Goal: Transaction & Acquisition: Purchase product/service

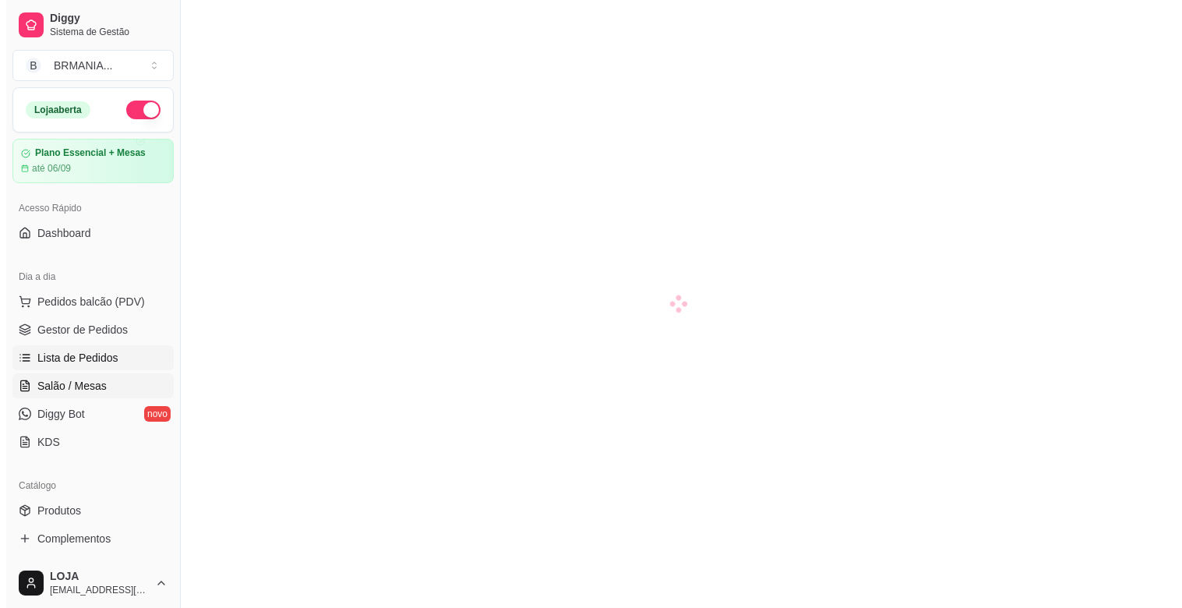
scroll to position [33, 0]
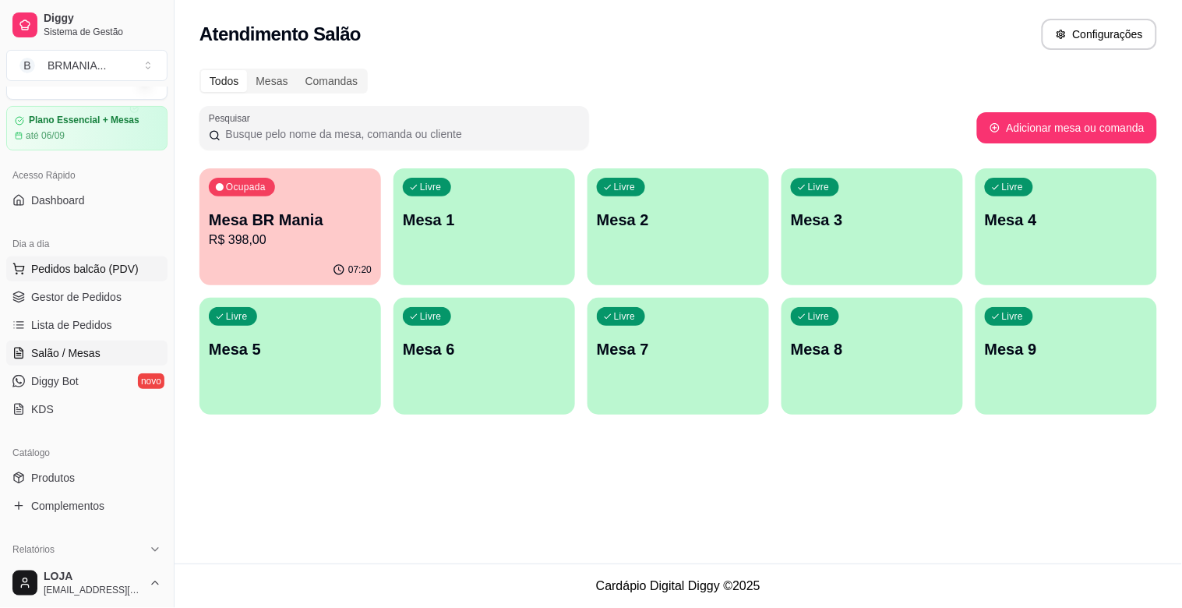
click at [107, 265] on span "Pedidos balcão (PDV)" at bounding box center [85, 269] width 108 height 16
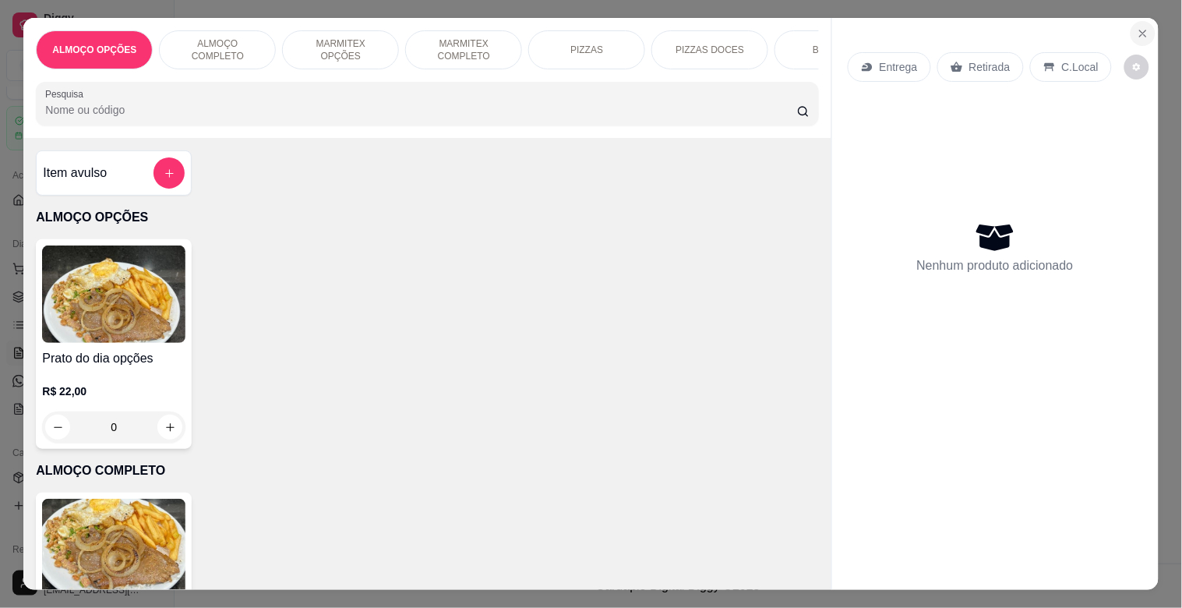
click at [1137, 27] on icon "Close" at bounding box center [1143, 33] width 12 height 12
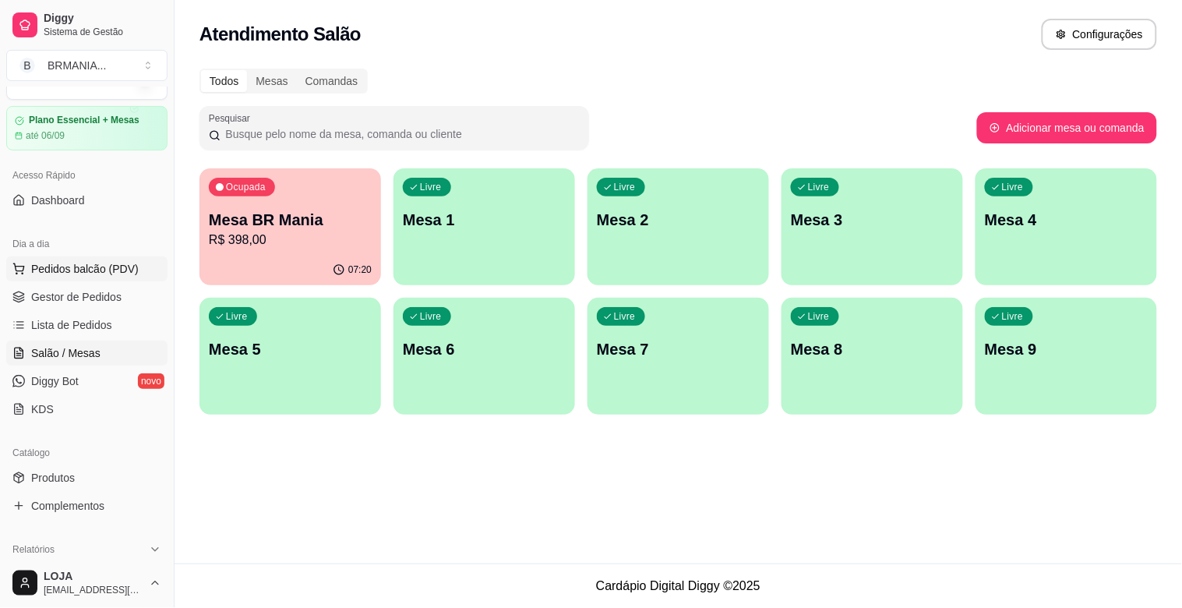
click at [115, 263] on span "Pedidos balcão (PDV)" at bounding box center [85, 269] width 108 height 16
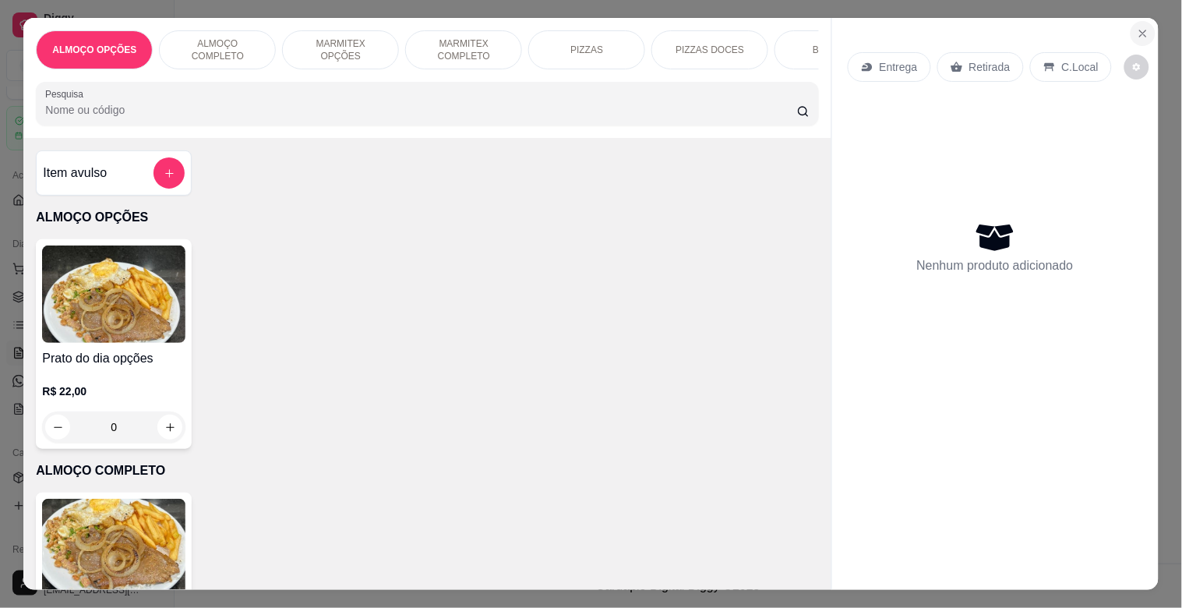
click at [1137, 27] on icon "Close" at bounding box center [1143, 33] width 12 height 12
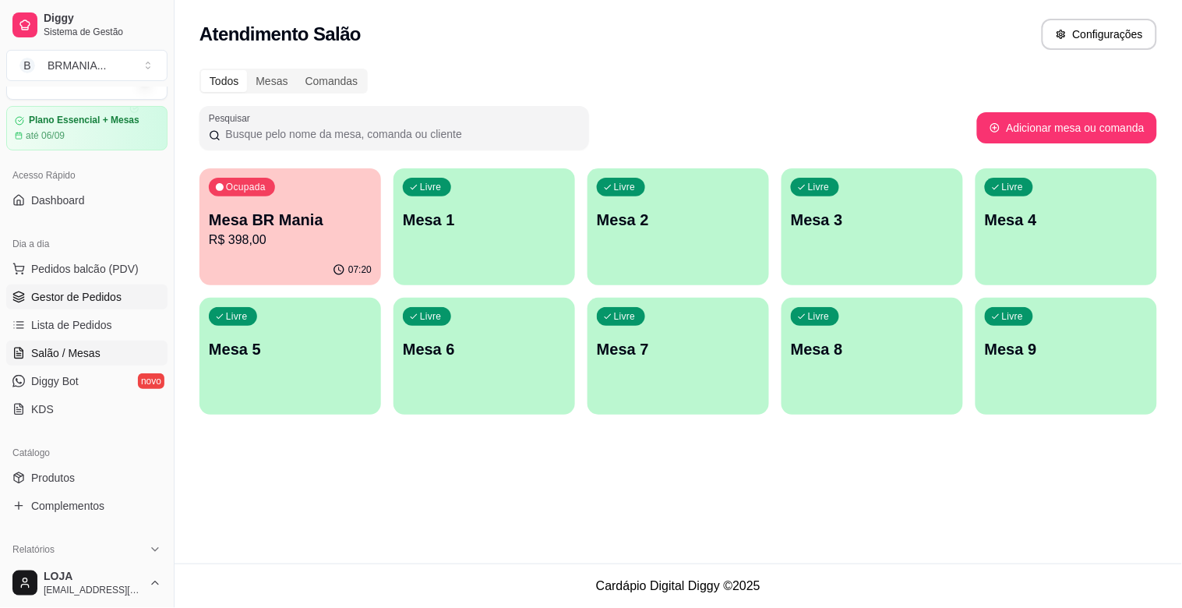
click at [107, 298] on span "Gestor de Pedidos" at bounding box center [76, 297] width 90 height 16
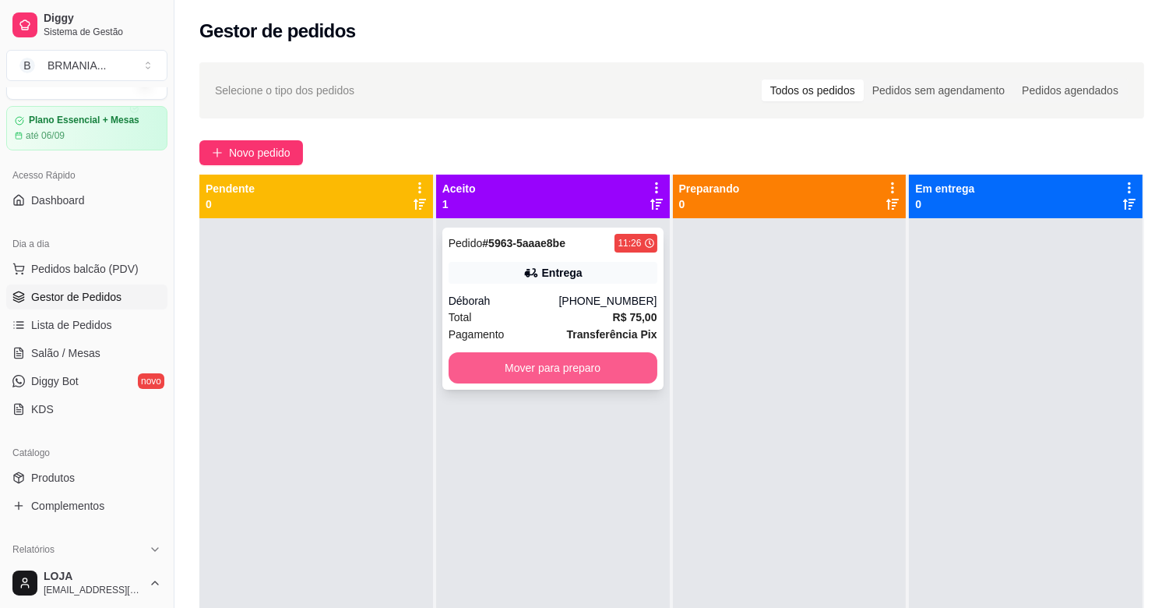
click at [557, 375] on button "Mover para preparo" at bounding box center [553, 367] width 209 height 31
click at [559, 372] on div "Mover para preparo" at bounding box center [553, 367] width 209 height 31
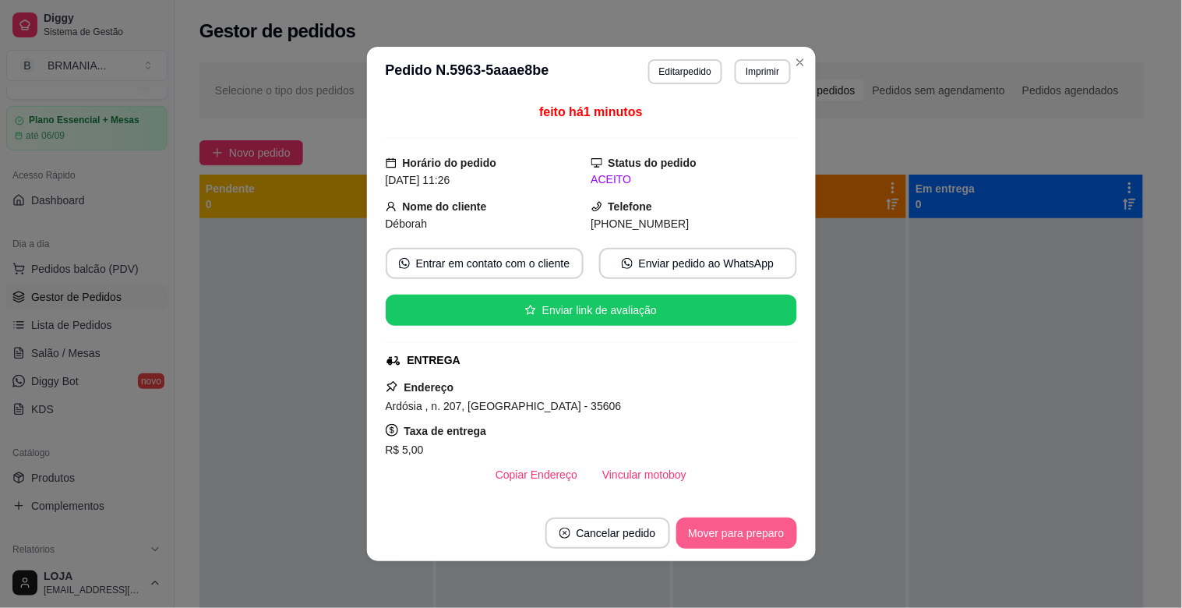
click at [775, 540] on button "Mover para preparo" at bounding box center [736, 532] width 121 height 31
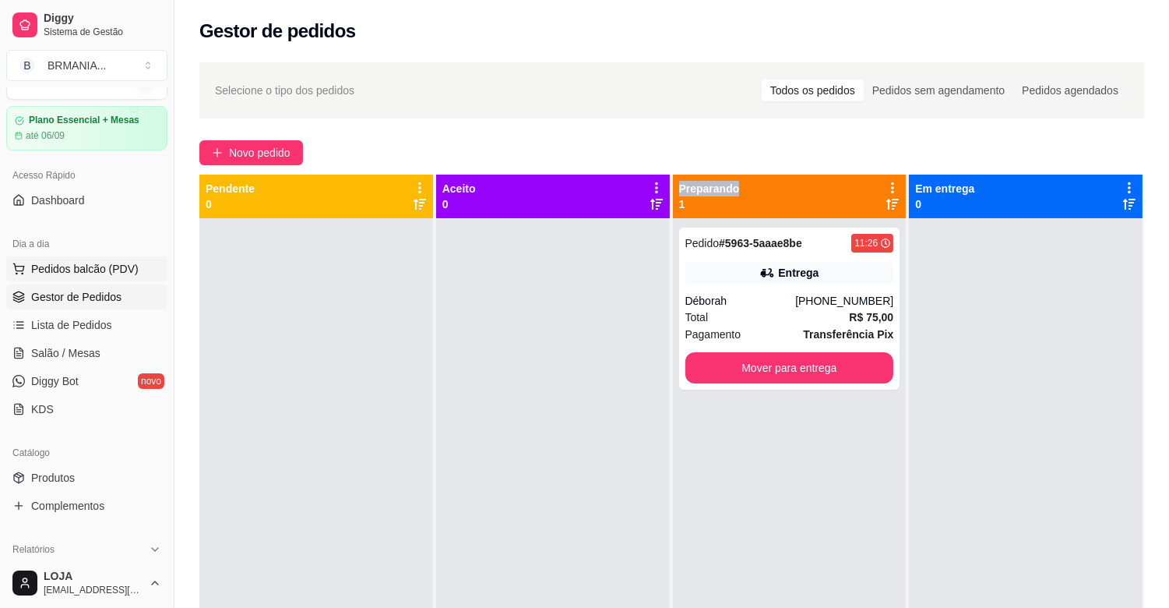
click at [118, 266] on span "Pedidos balcão (PDV)" at bounding box center [85, 269] width 108 height 16
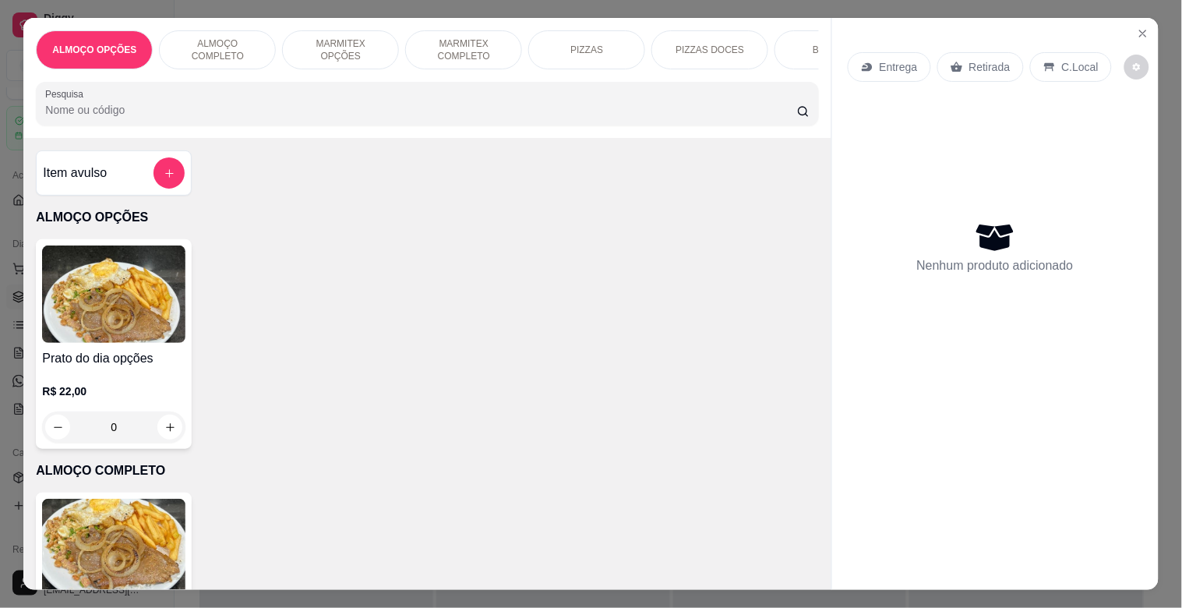
click at [797, 44] on div "BEBIDAS" at bounding box center [832, 49] width 117 height 39
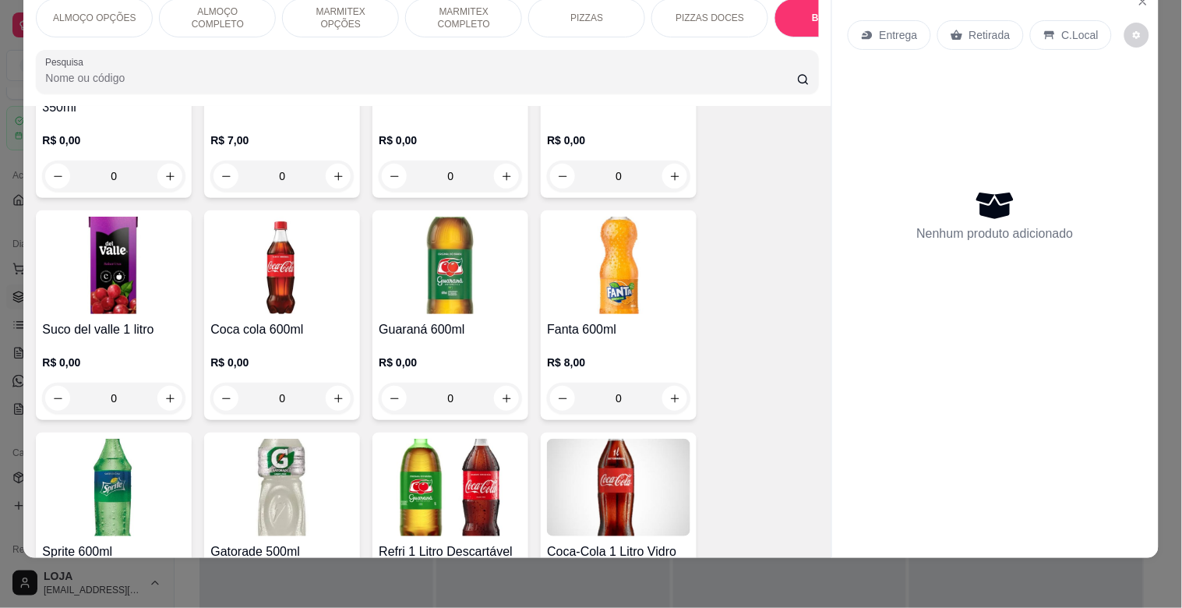
scroll to position [2240, 0]
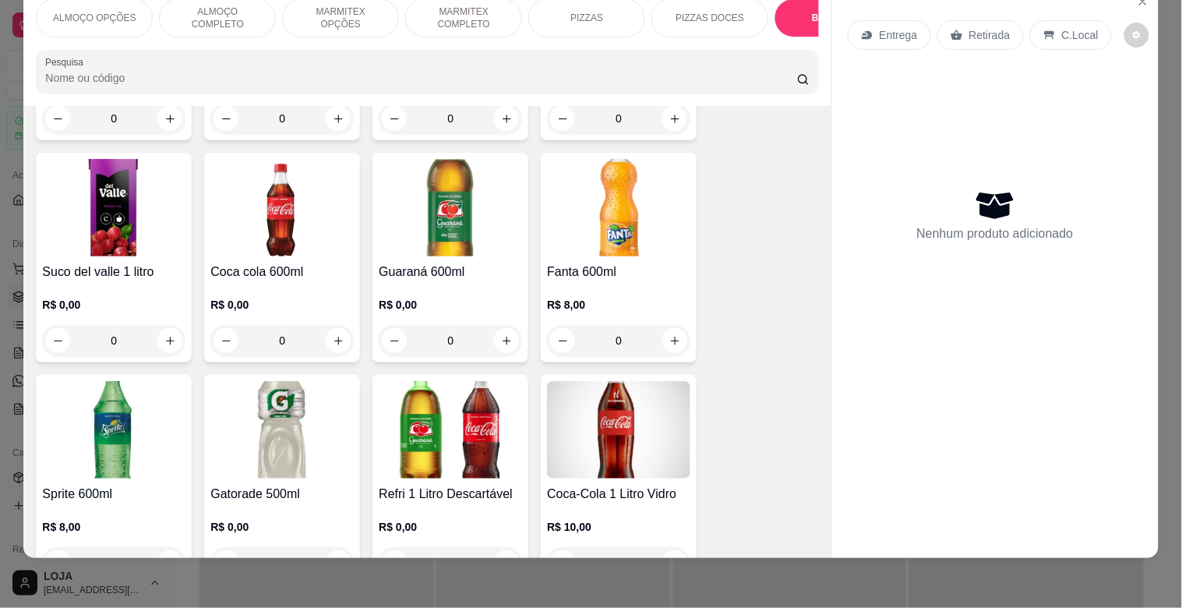
click at [502, 433] on img at bounding box center [450, 429] width 143 height 97
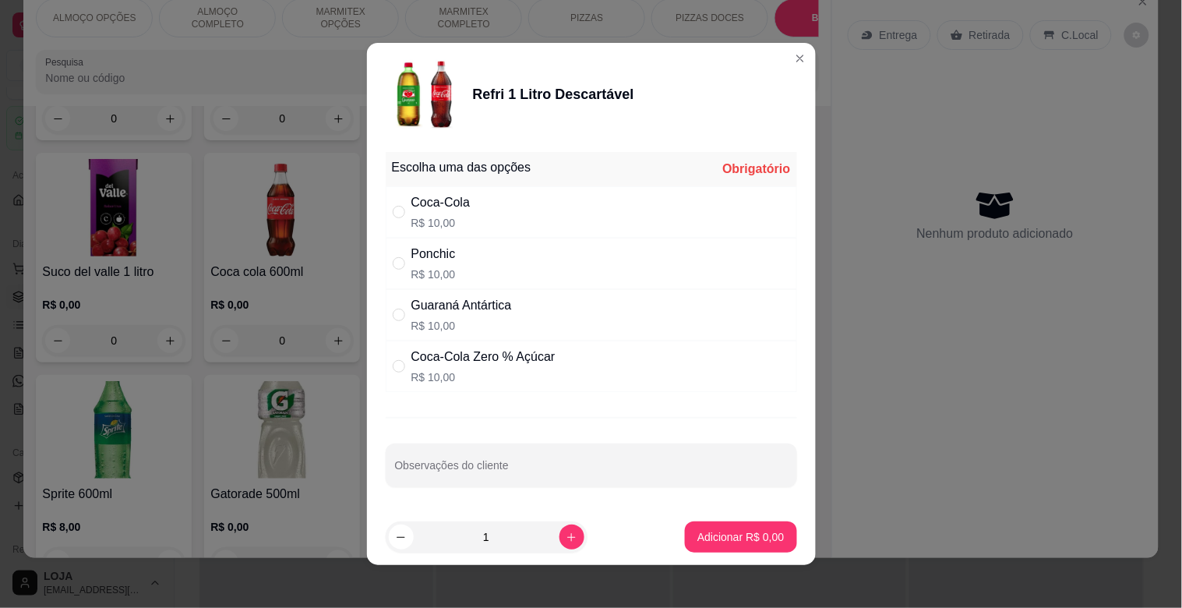
click at [452, 199] on div "Coca-Cola" at bounding box center [440, 202] width 59 height 19
radio input "true"
click at [705, 527] on button "Adicionar R$ 10,00" at bounding box center [738, 536] width 118 height 31
type input "1"
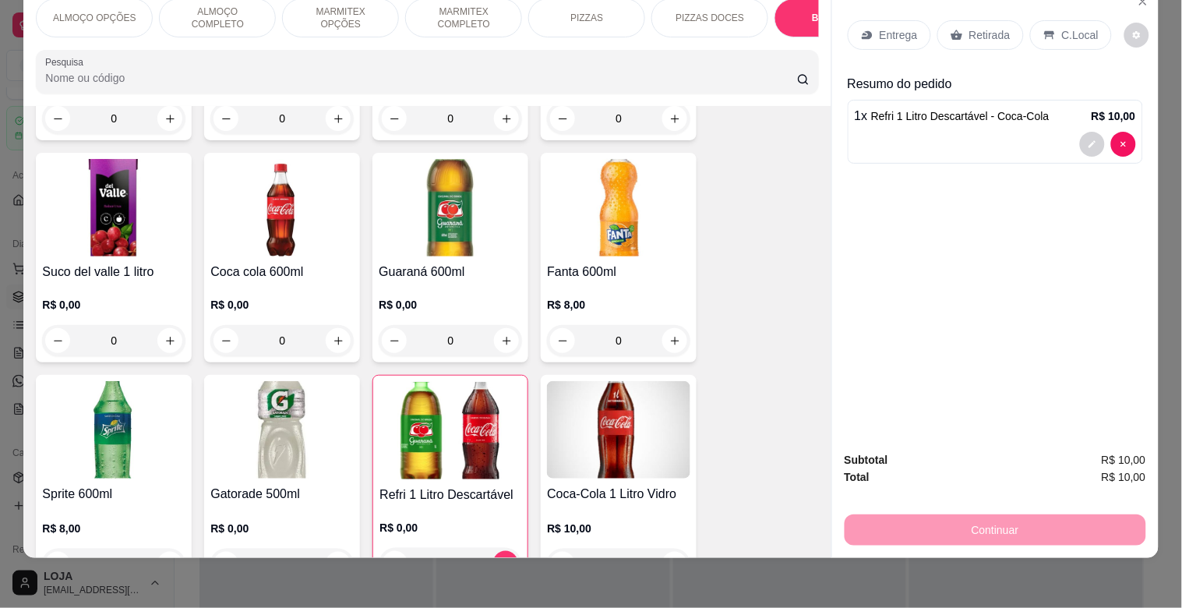
click at [1071, 27] on p "C.Local" at bounding box center [1080, 35] width 37 height 16
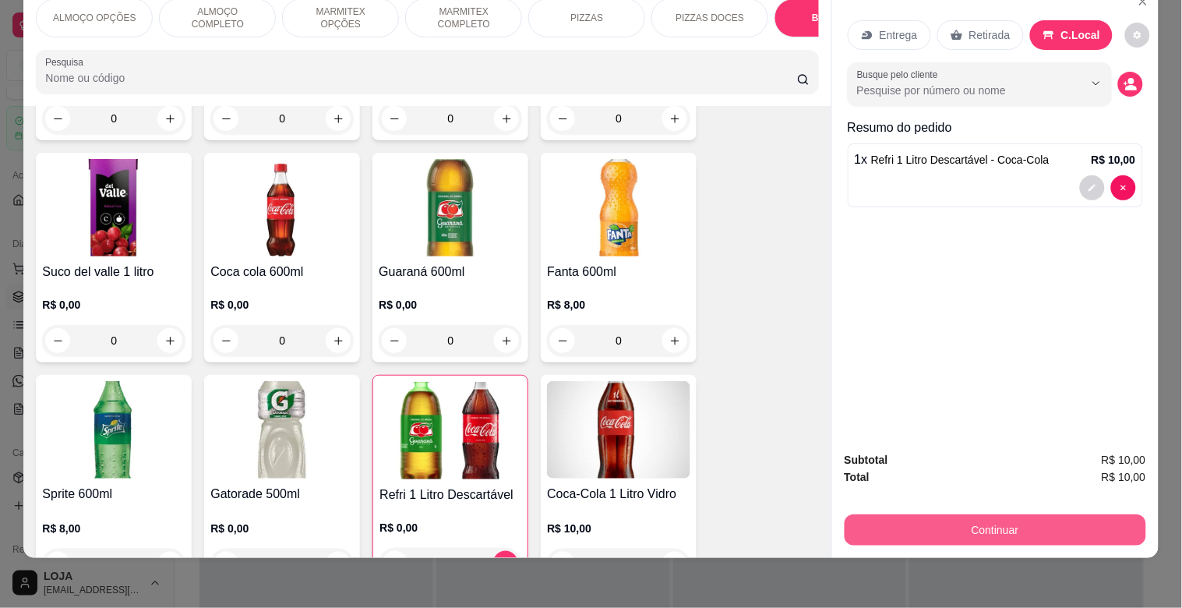
click at [1060, 518] on button "Continuar" at bounding box center [994, 529] width 301 height 31
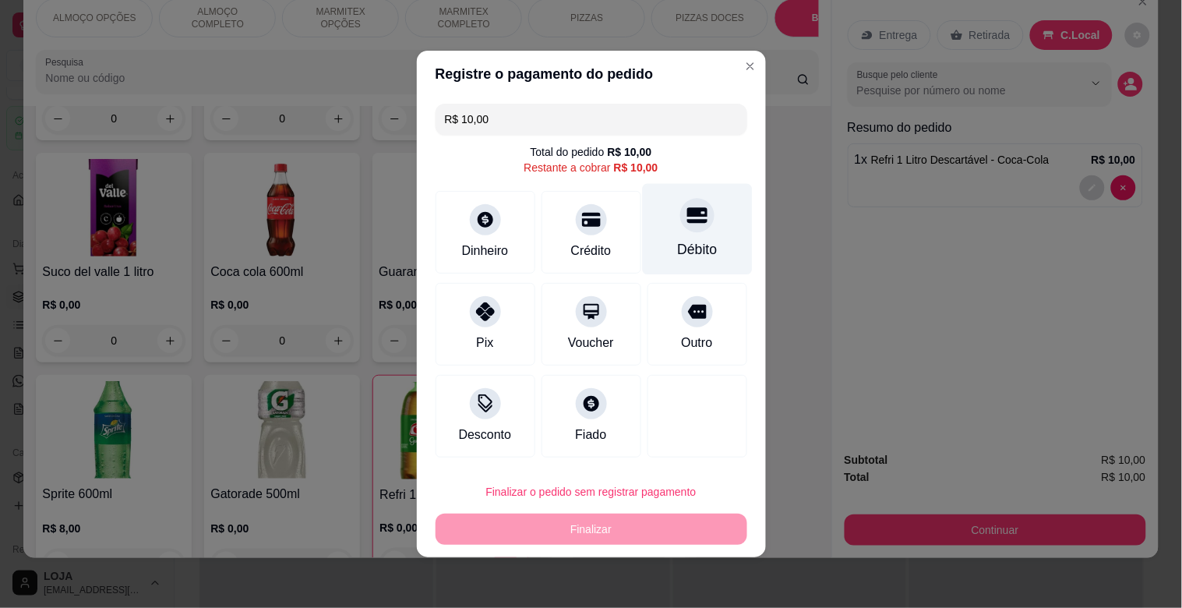
click at [689, 241] on div "Débito" at bounding box center [697, 249] width 40 height 20
type input "R$ 0,00"
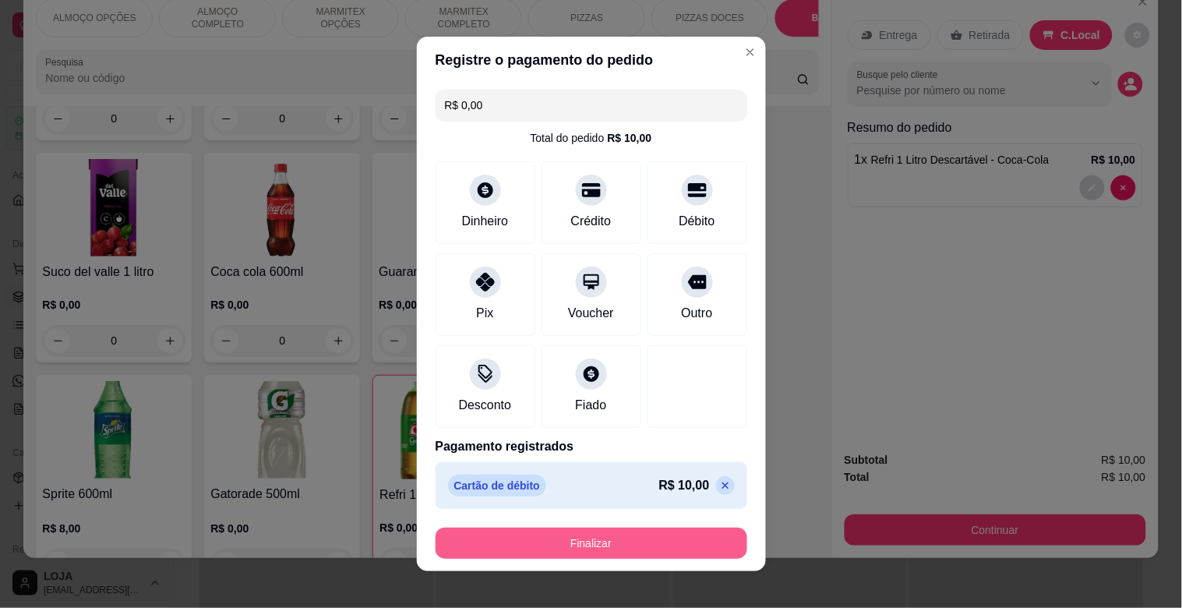
click at [650, 536] on button "Finalizar" at bounding box center [591, 542] width 312 height 31
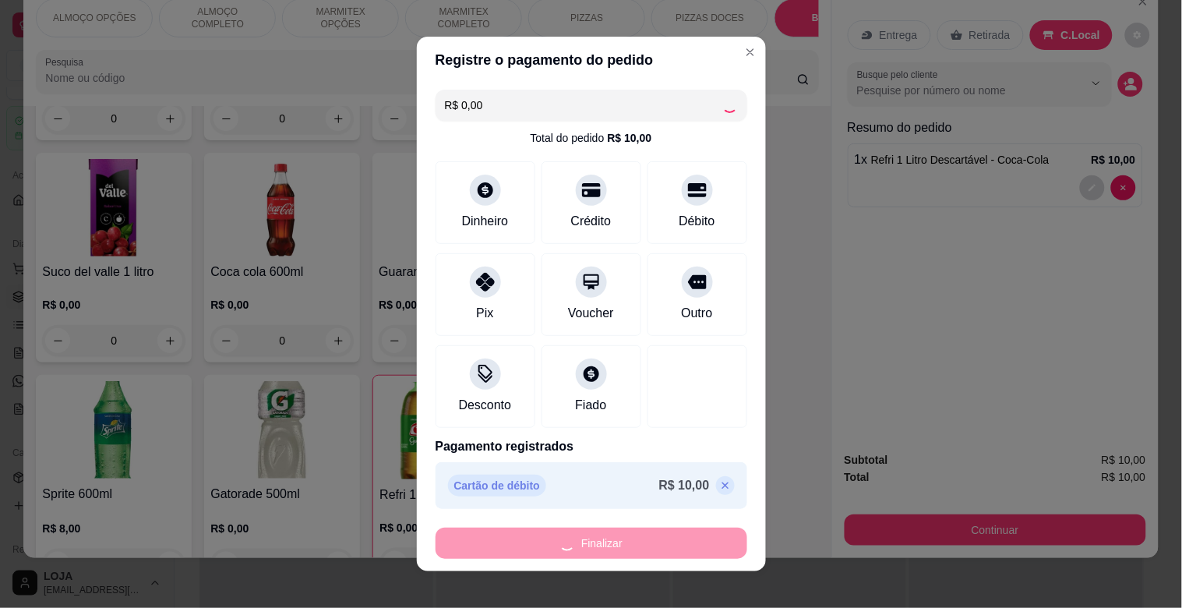
type input "0"
type input "-R$ 10,00"
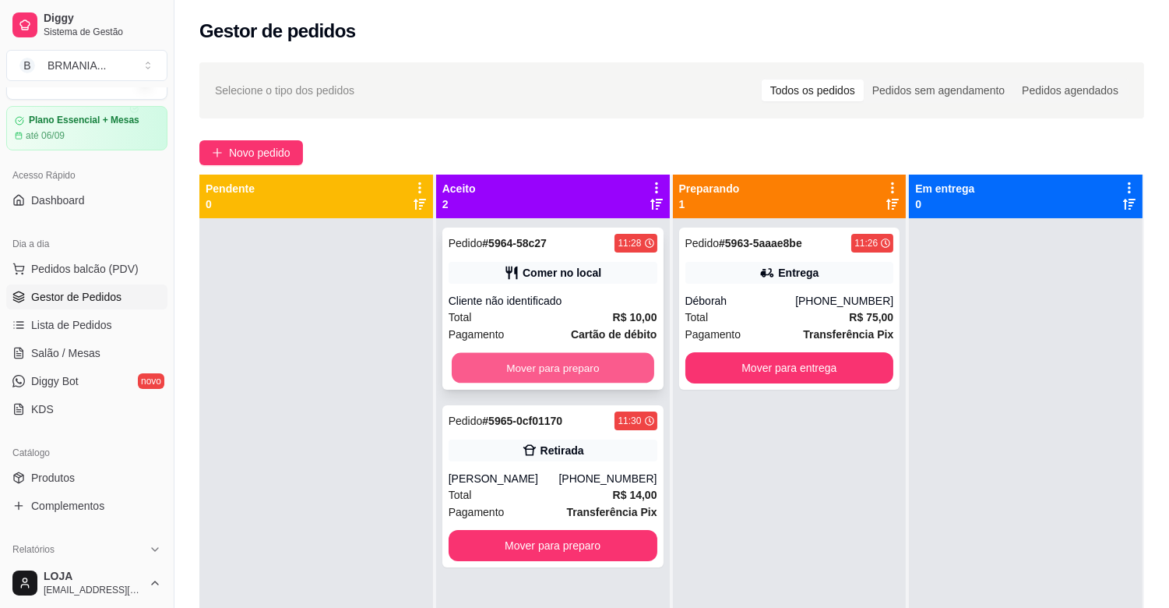
click at [541, 372] on button "Mover para preparo" at bounding box center [553, 368] width 203 height 30
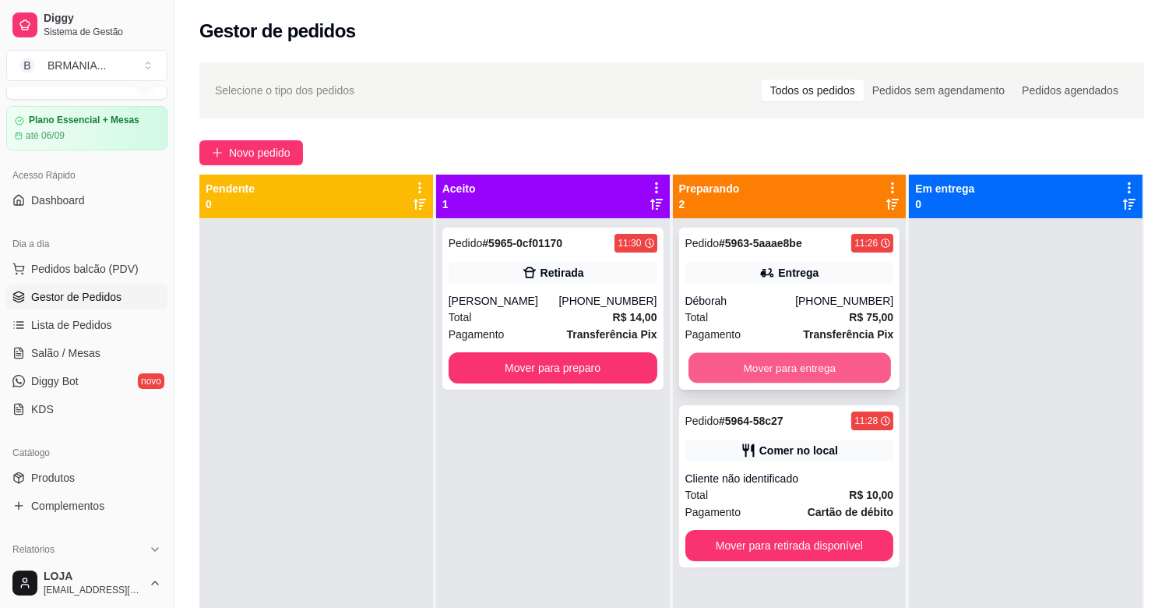
click at [777, 362] on button "Mover para entrega" at bounding box center [790, 368] width 203 height 30
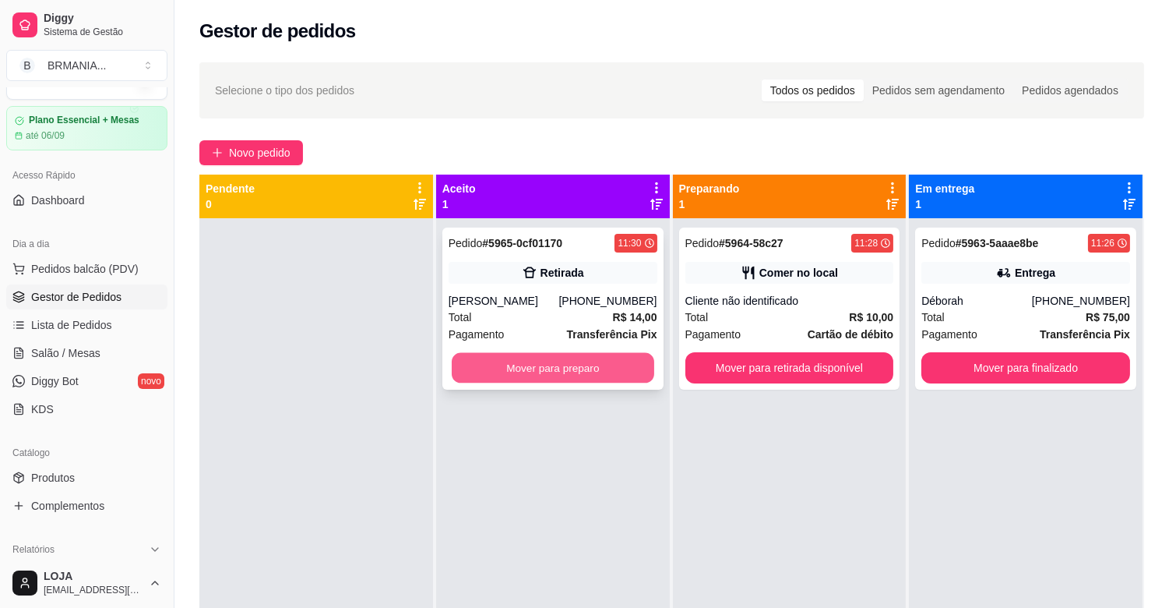
click at [545, 369] on button "Mover para preparo" at bounding box center [553, 368] width 203 height 30
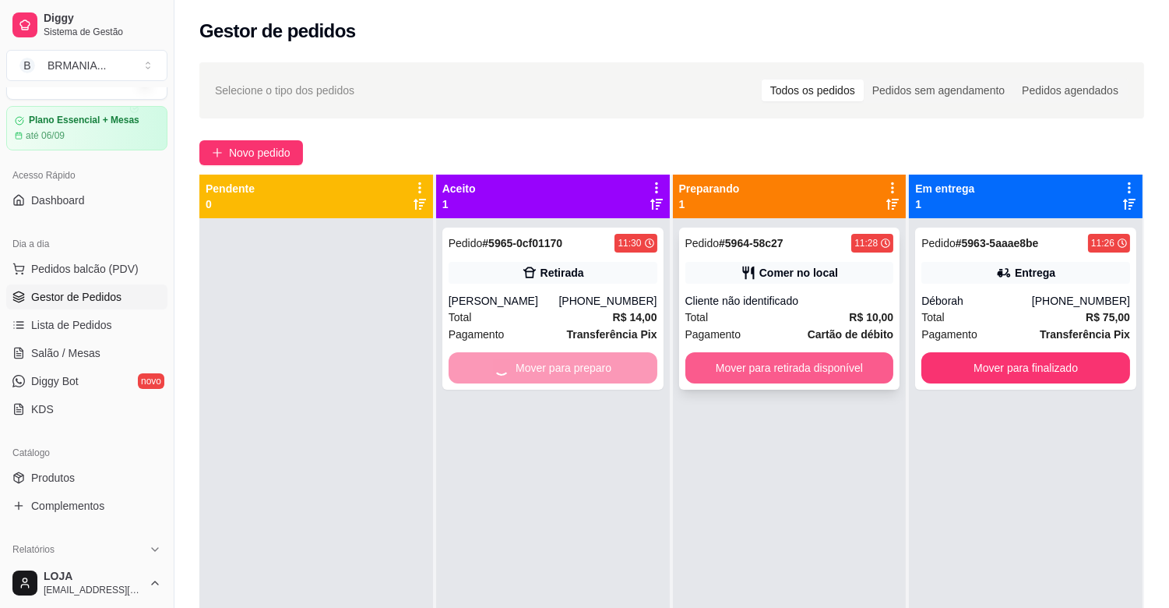
click at [799, 366] on button "Mover para retirada disponível" at bounding box center [790, 367] width 209 height 31
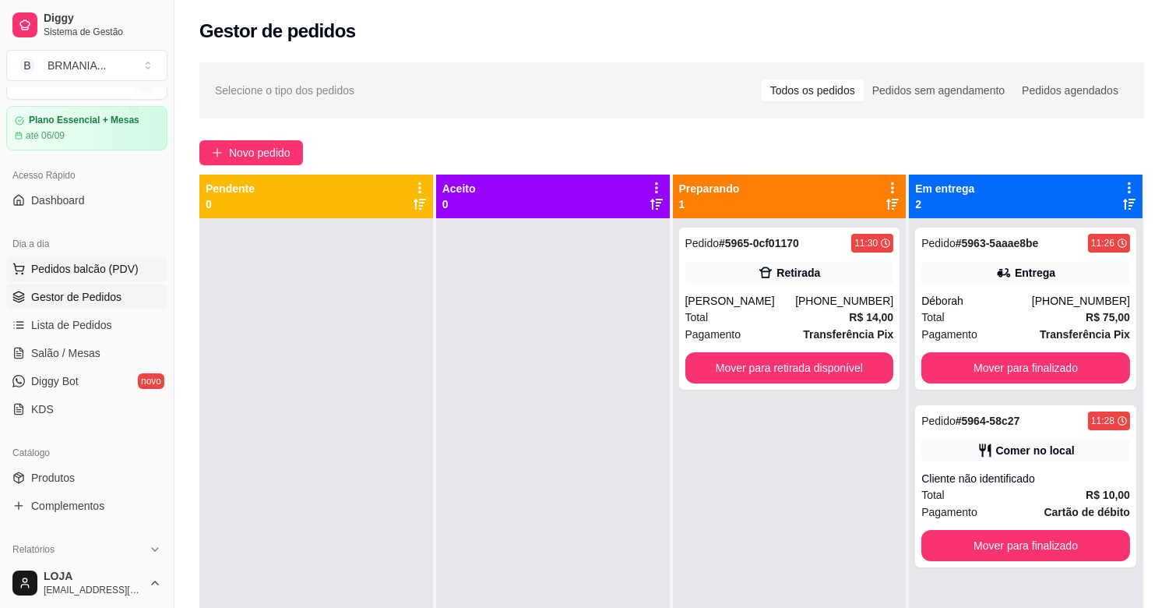
click at [37, 276] on span "Pedidos balcão (PDV)" at bounding box center [85, 269] width 108 height 16
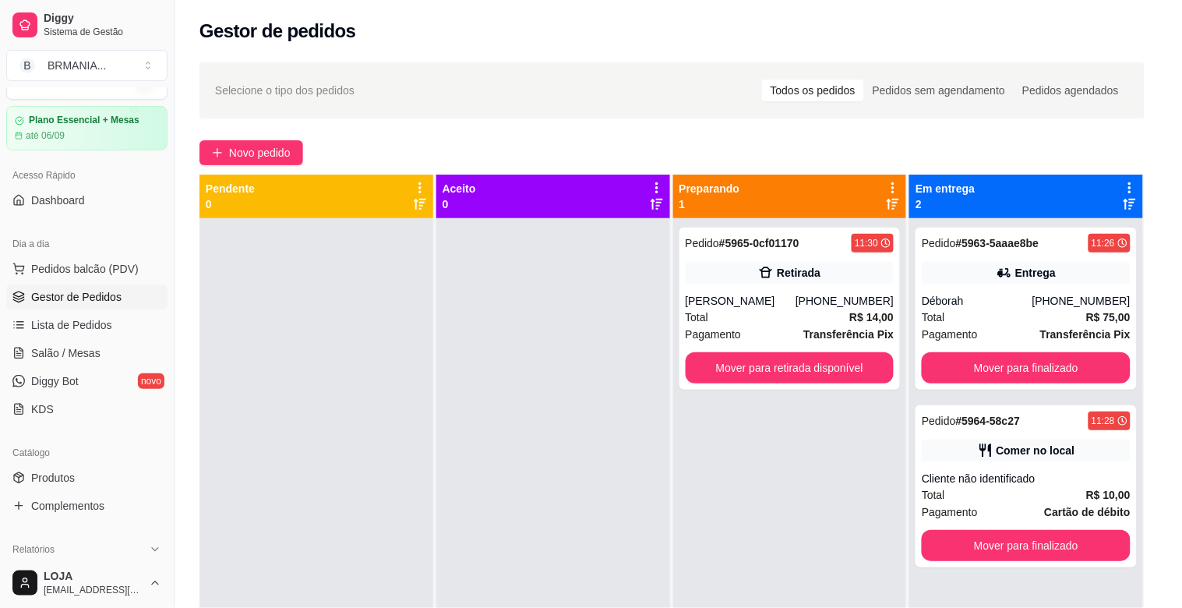
click at [478, 41] on p "MARMITEX COMPLETO" at bounding box center [463, 49] width 90 height 25
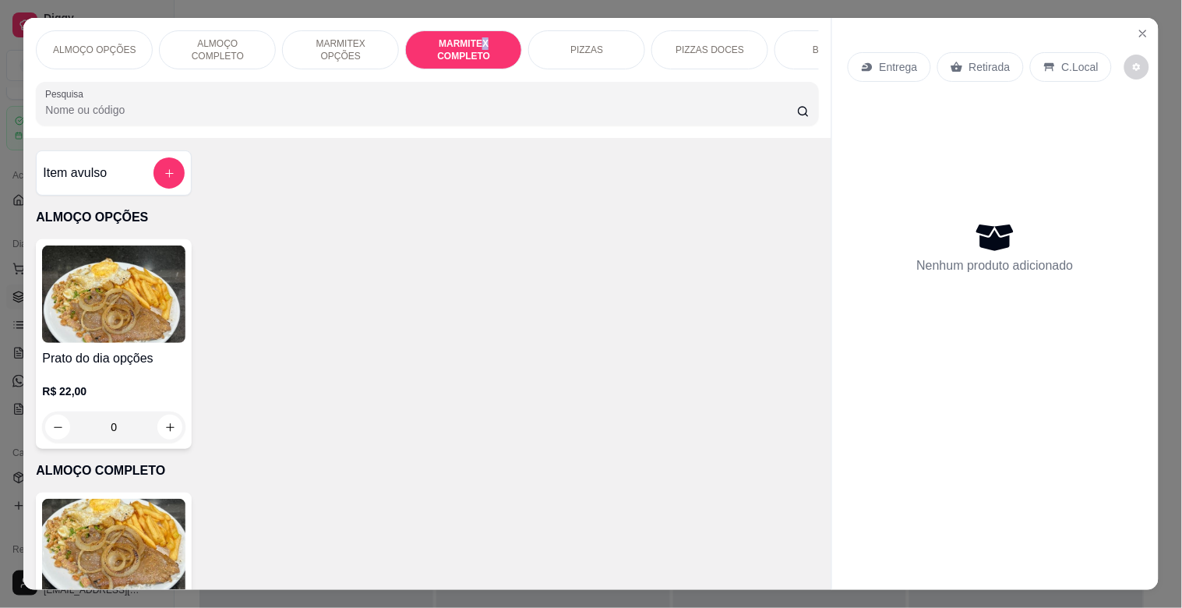
scroll to position [37, 0]
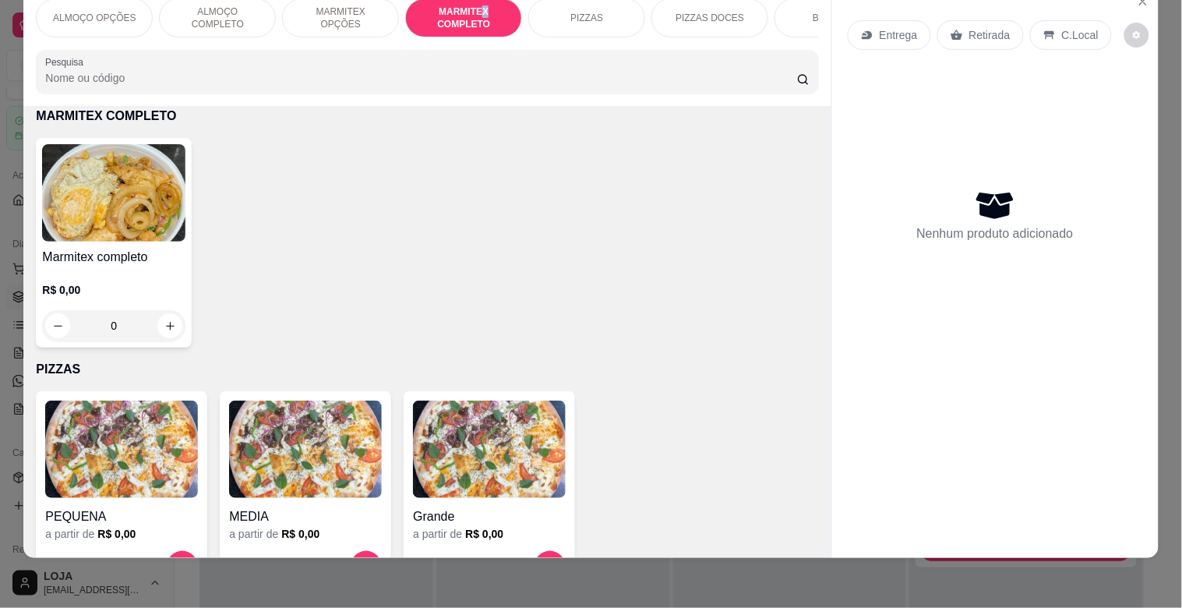
click at [87, 220] on img at bounding box center [113, 192] width 143 height 97
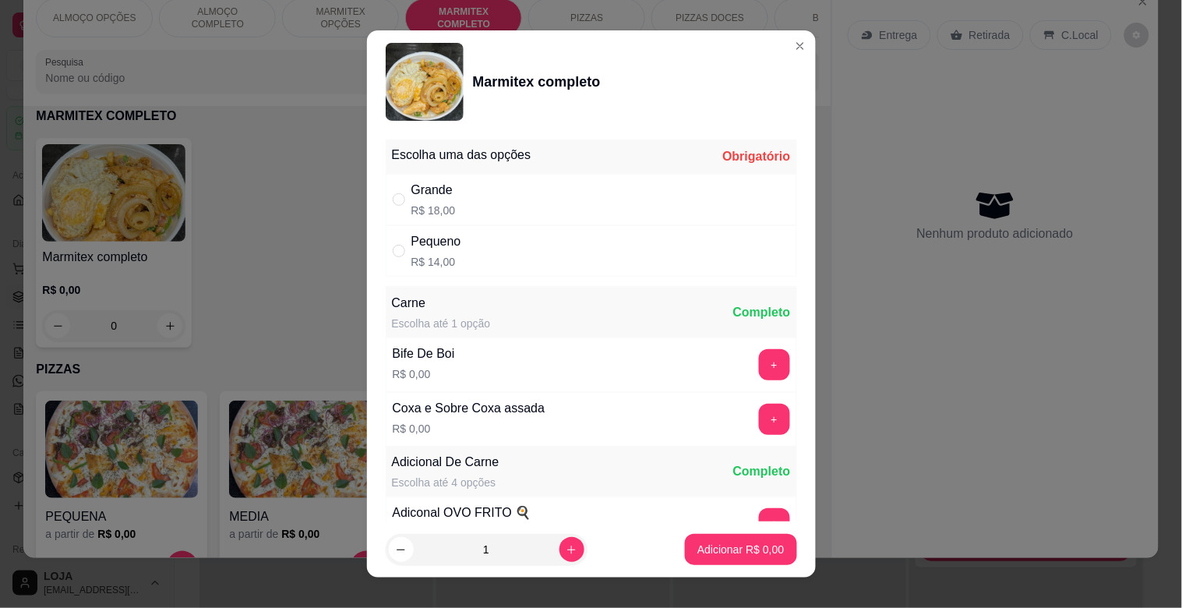
click at [434, 211] on p "R$ 18,00" at bounding box center [433, 211] width 44 height 16
click at [460, 257] on div "Pequeno R$ 14,00" at bounding box center [591, 250] width 411 height 51
radio input "false"
radio input "true"
click at [759, 367] on button "+" at bounding box center [774, 365] width 30 height 30
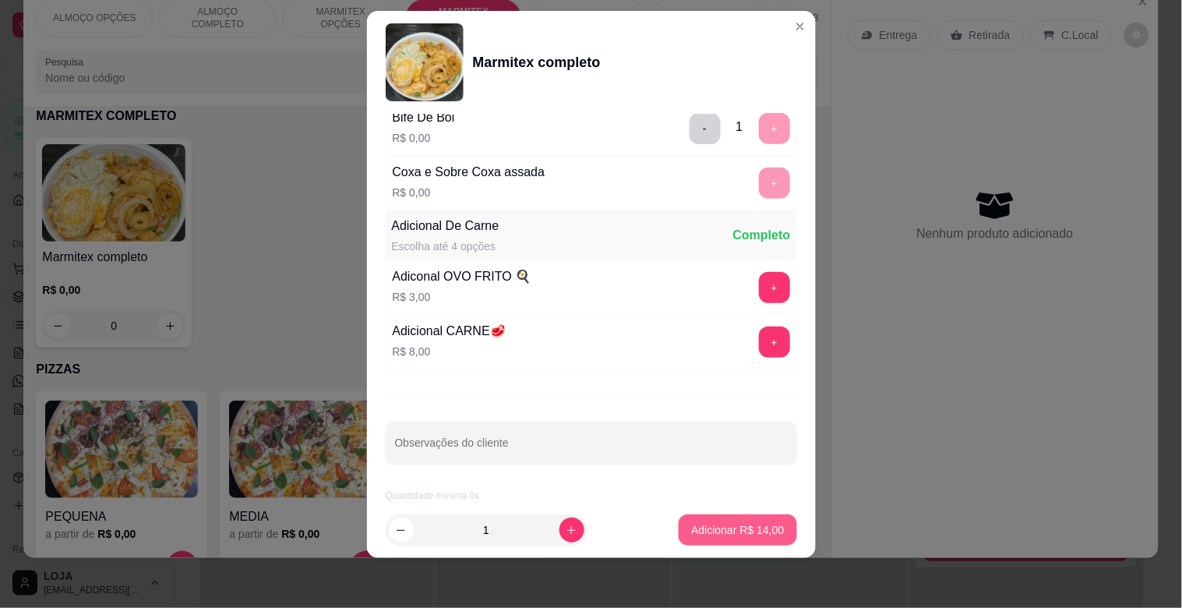
scroll to position [218, 0]
click at [756, 536] on p "Adicionar R$ 14,00" at bounding box center [737, 530] width 93 height 16
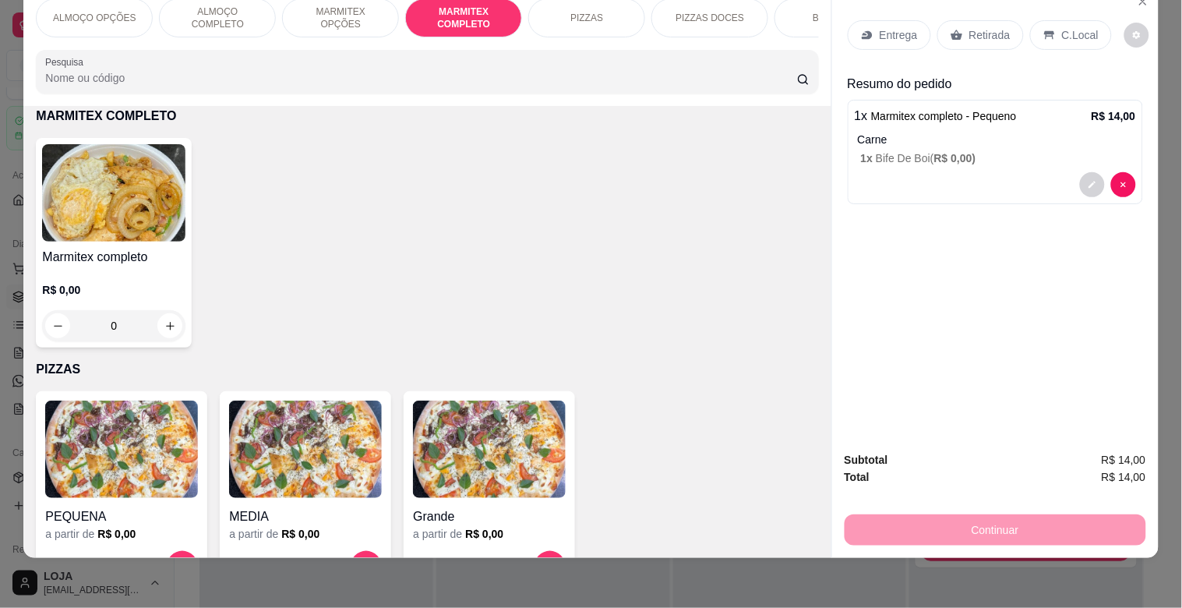
click at [969, 29] on p "Retirada" at bounding box center [989, 35] width 41 height 16
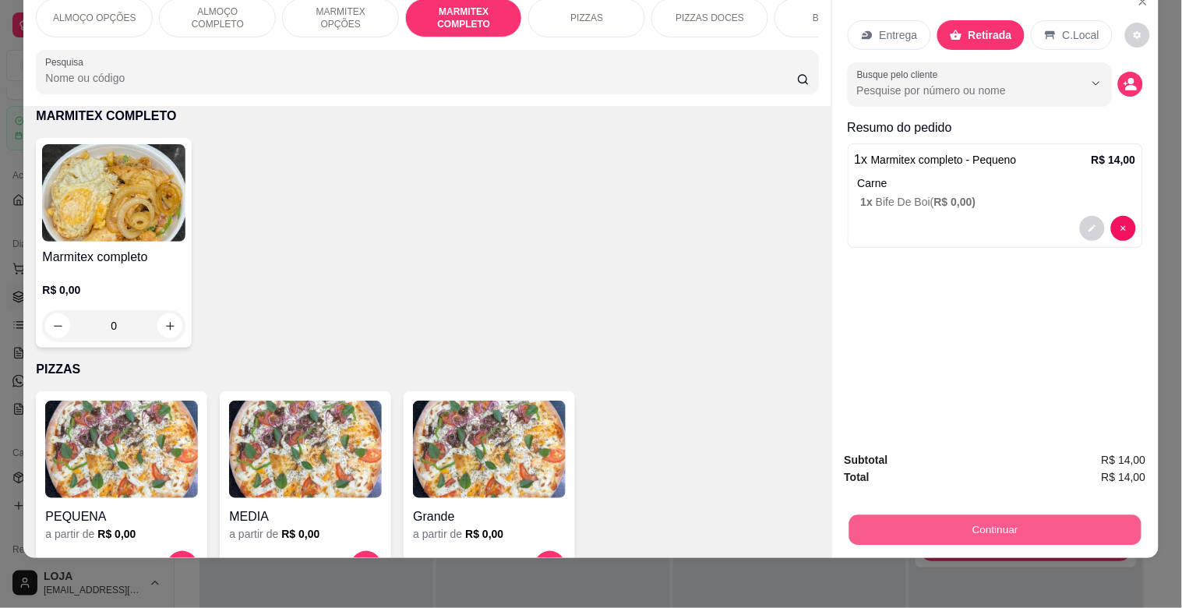
click at [984, 531] on button "Continuar" at bounding box center [994, 529] width 292 height 30
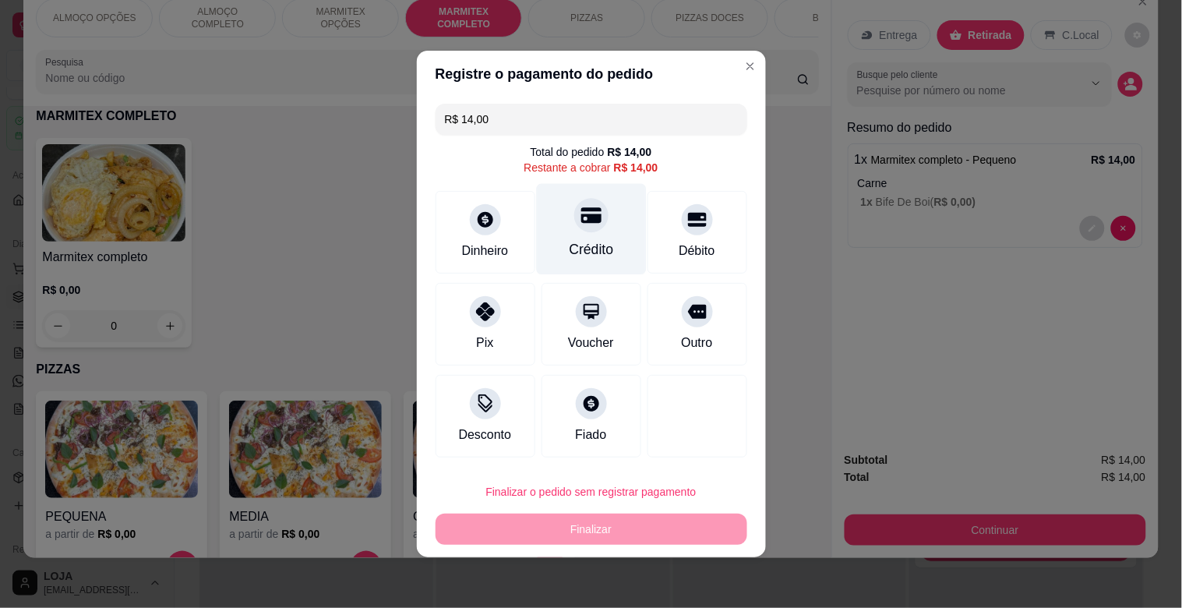
drag, startPoint x: 633, startPoint y: 224, endPoint x: 609, endPoint y: 229, distance: 24.8
click at [626, 224] on div "Dinheiro Crédito Débito" at bounding box center [591, 232] width 312 height 83
click at [590, 250] on div "Crédito" at bounding box center [591, 249] width 44 height 20
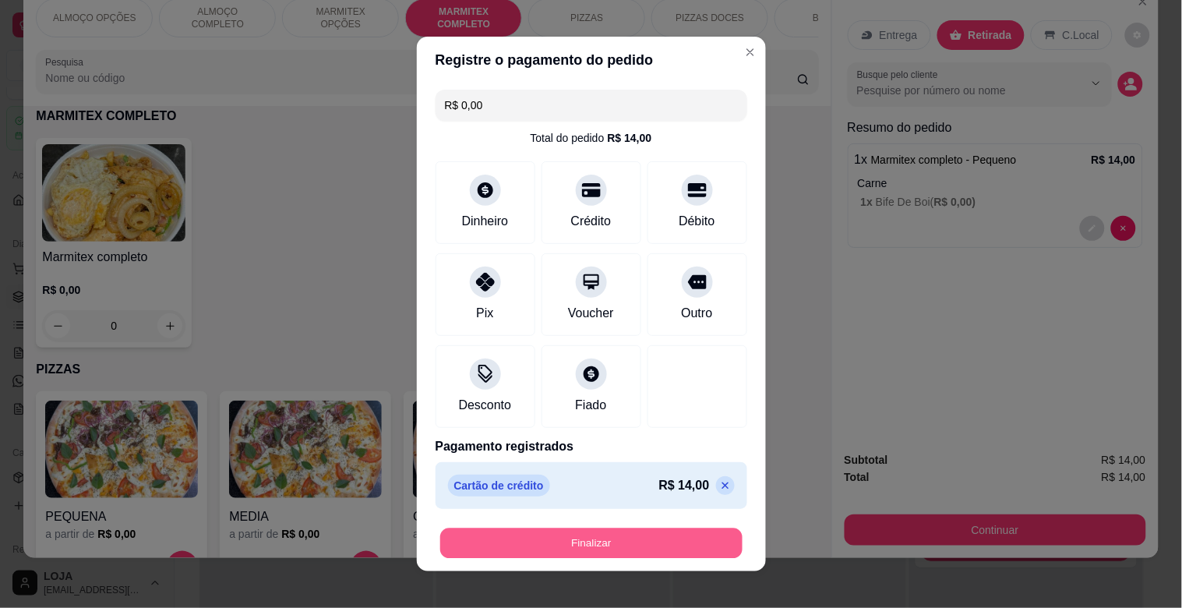
click at [593, 535] on button "Finalizar" at bounding box center [591, 543] width 302 height 30
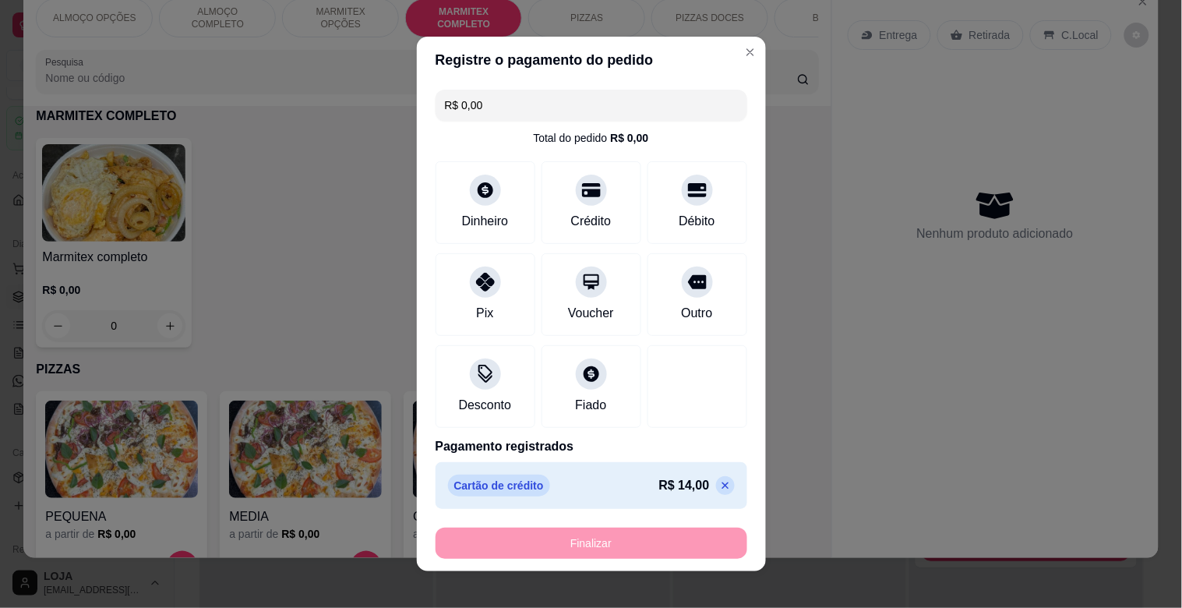
type input "-R$ 14,00"
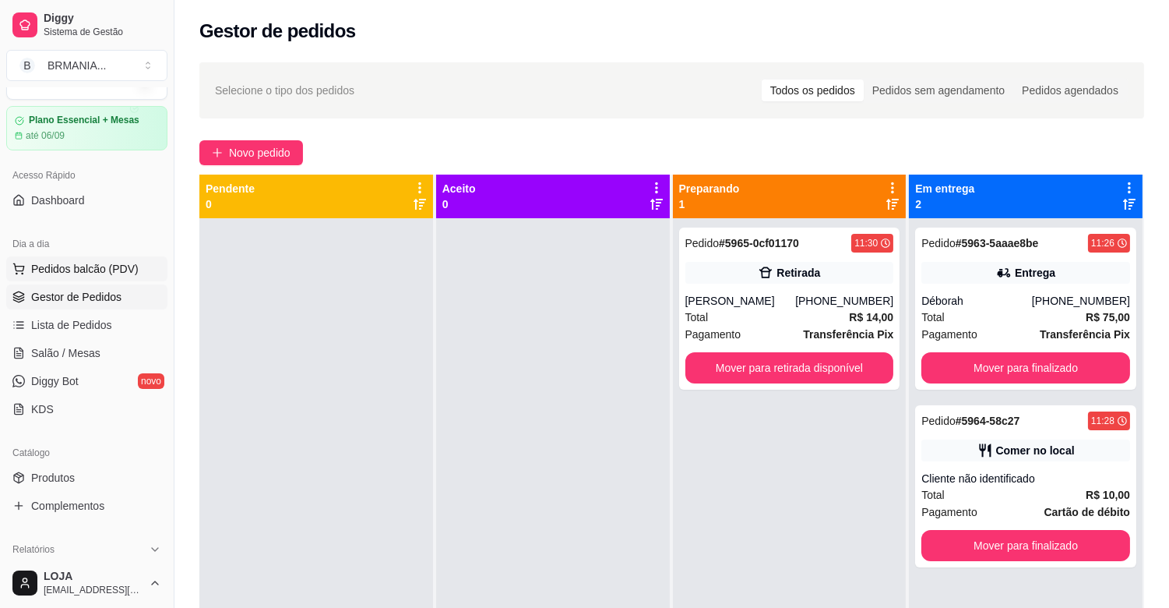
click at [98, 276] on span "Pedidos balcão (PDV)" at bounding box center [85, 269] width 108 height 16
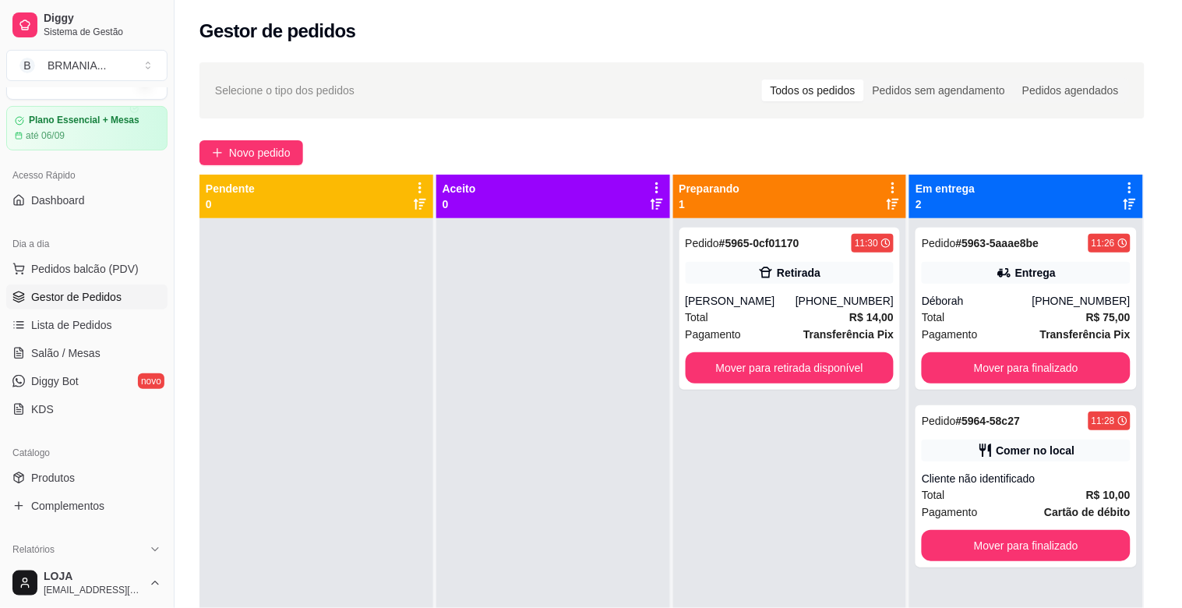
click at [458, 56] on div "MARMITEX COMPLETO" at bounding box center [463, 49] width 117 height 39
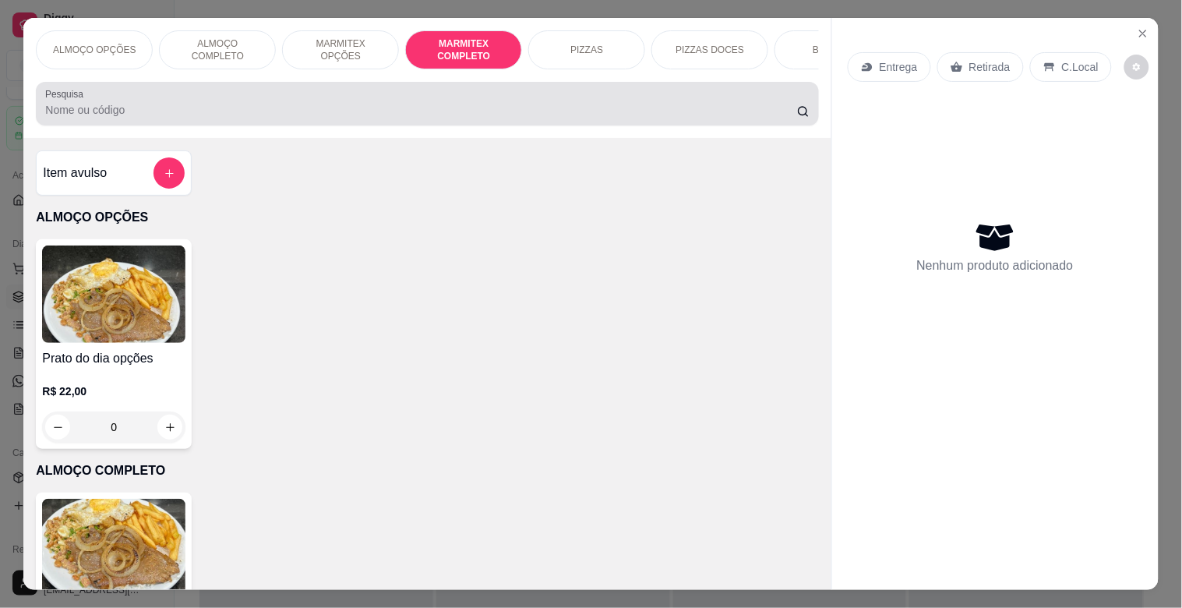
scroll to position [37, 0]
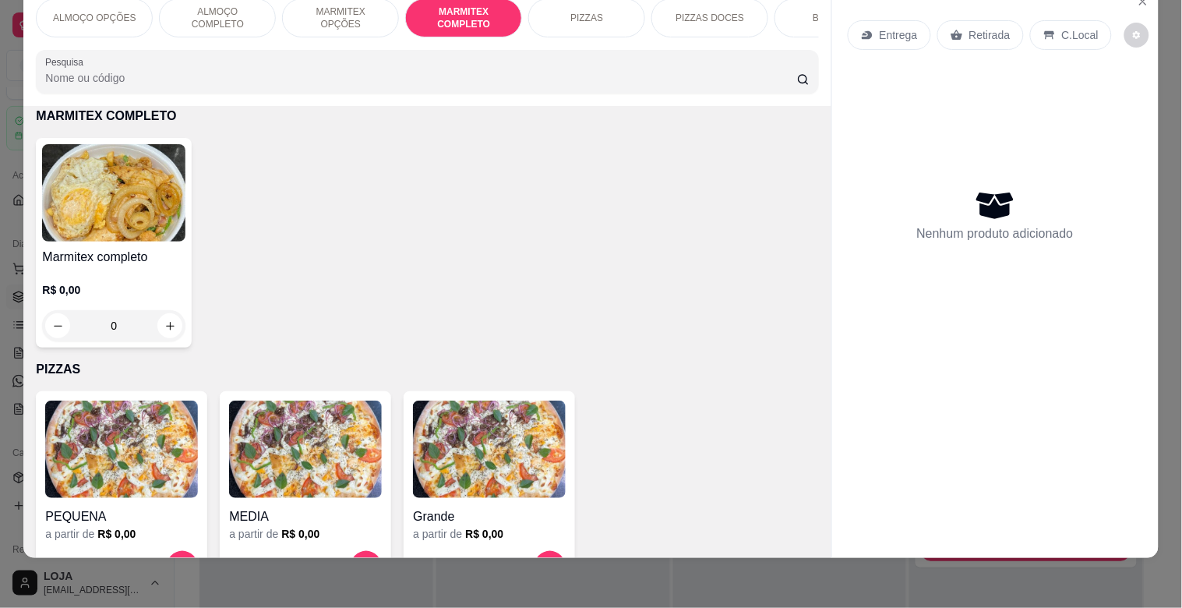
click at [76, 229] on img at bounding box center [113, 192] width 143 height 97
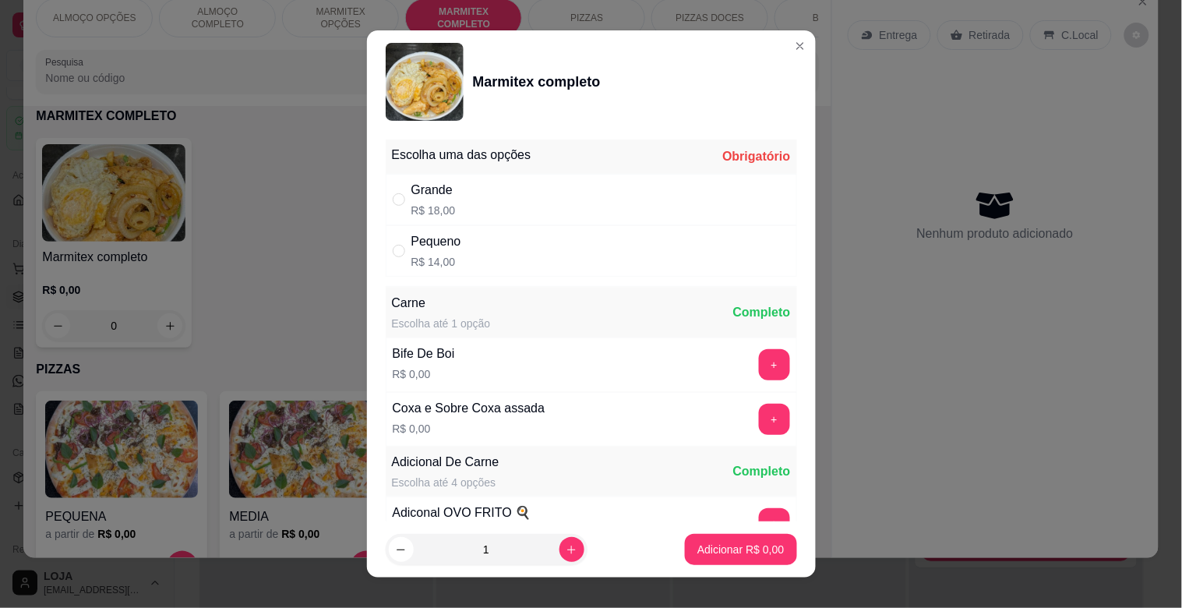
click at [483, 189] on div "Grande R$ 18,00" at bounding box center [591, 199] width 411 height 51
radio input "true"
click at [759, 367] on button "+" at bounding box center [774, 364] width 31 height 31
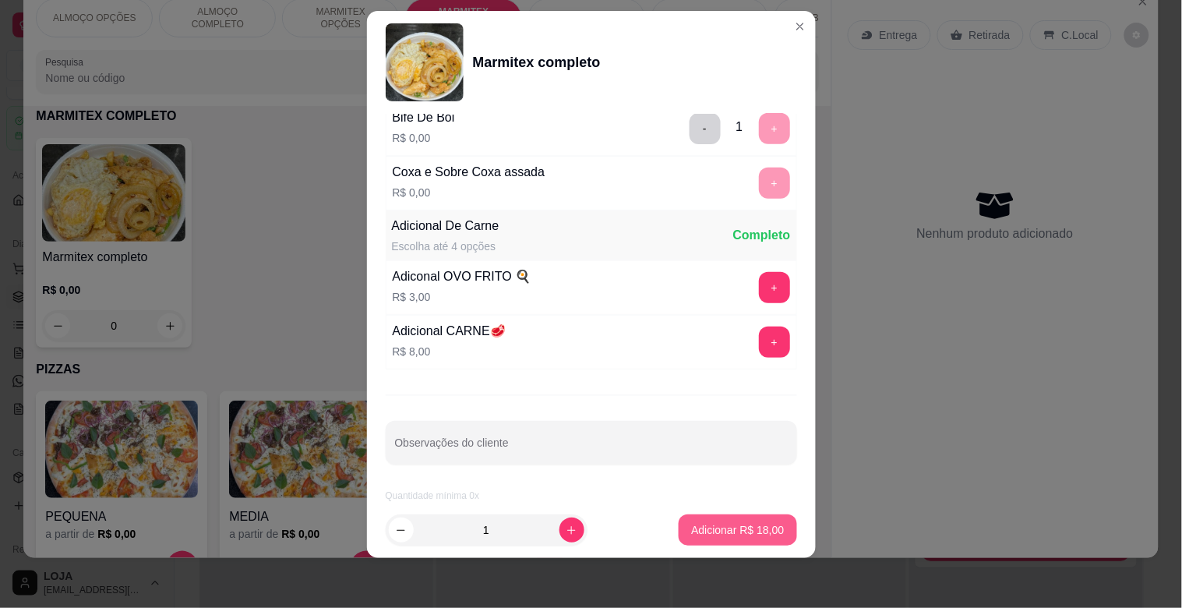
scroll to position [218, 0]
click at [739, 525] on p "Adicionar R$ 18,00" at bounding box center [737, 530] width 93 height 16
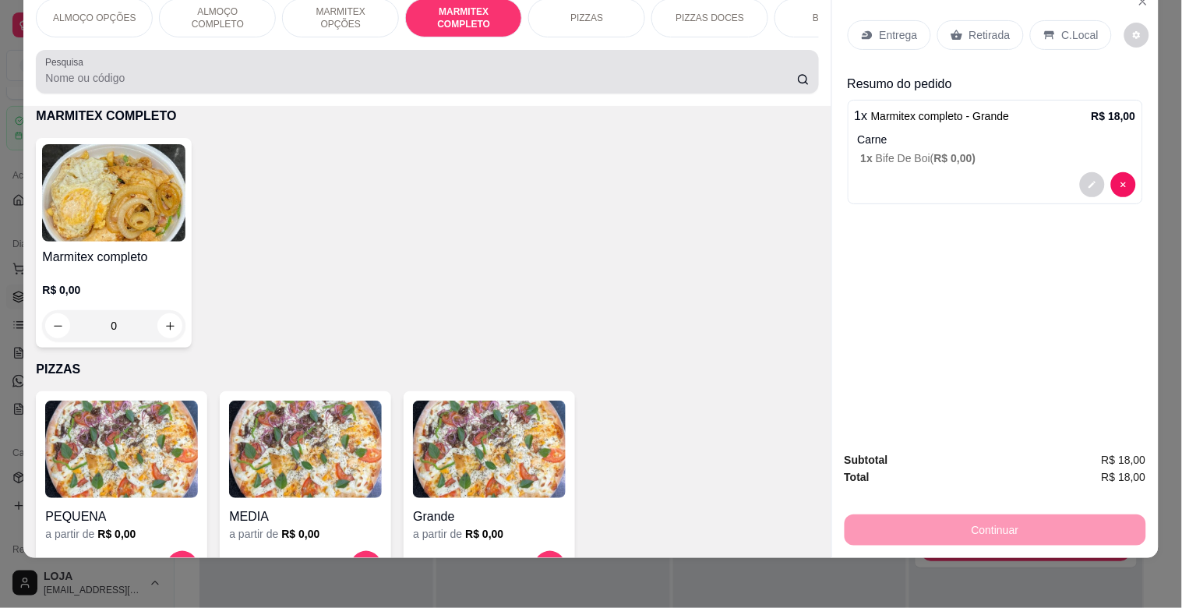
click at [217, 65] on div at bounding box center [426, 71] width 763 height 31
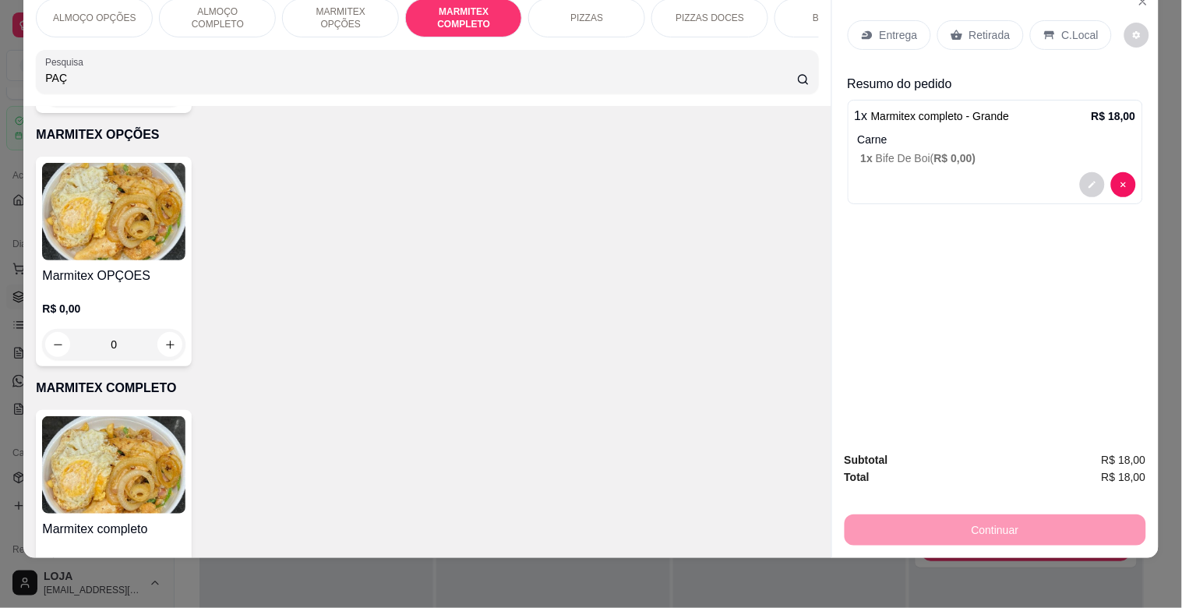
scroll to position [1083, 0]
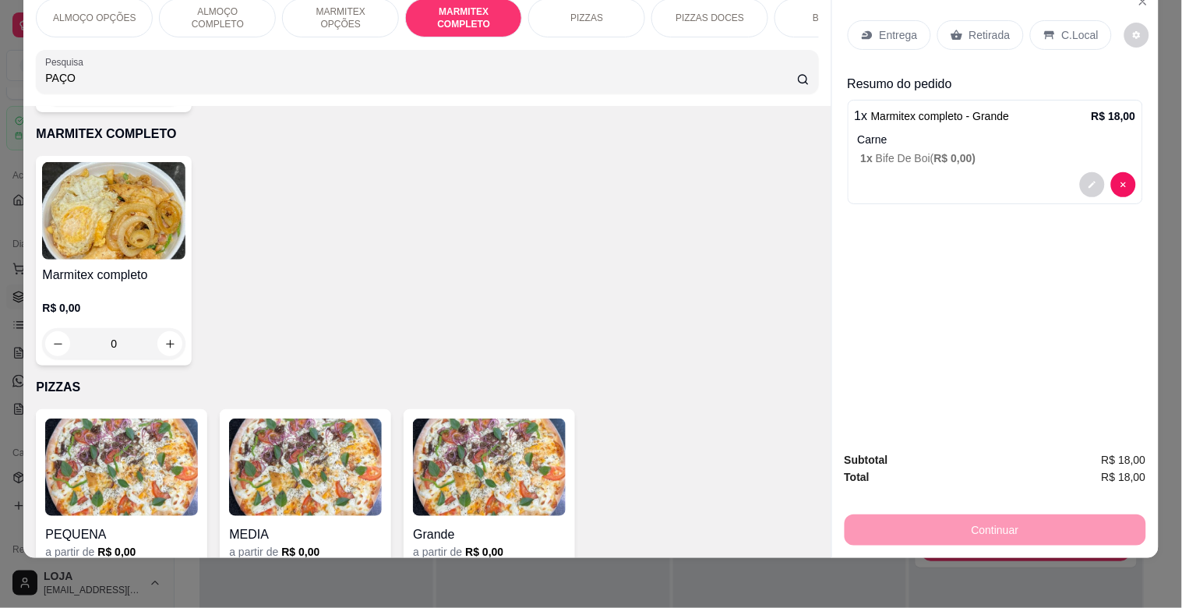
type input "PAÇO"
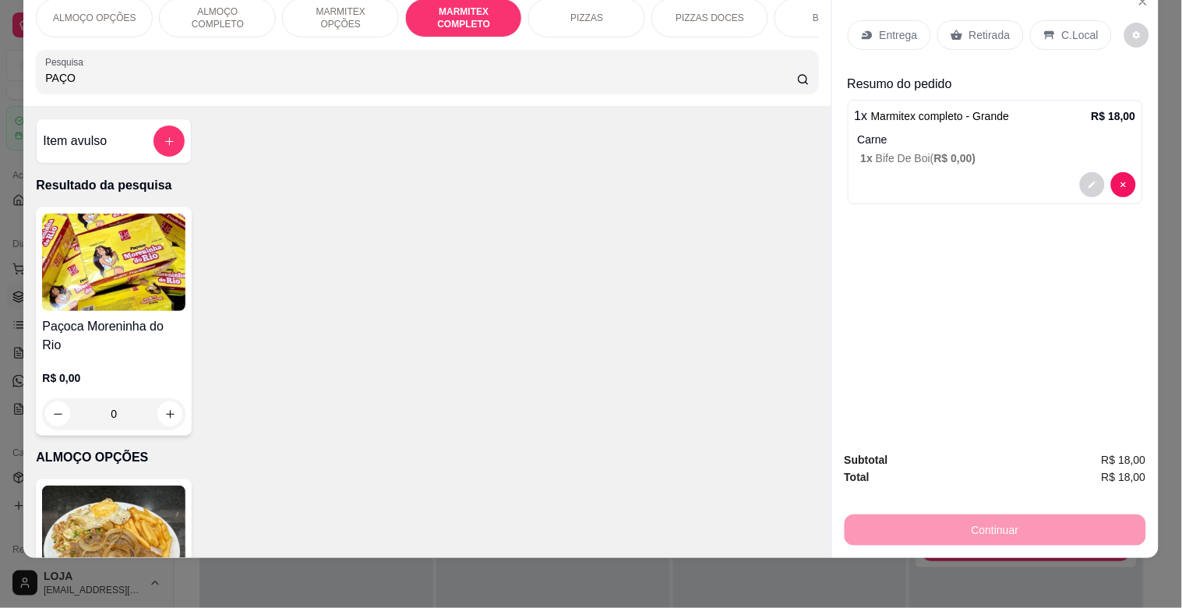
click at [118, 292] on img at bounding box center [113, 261] width 143 height 97
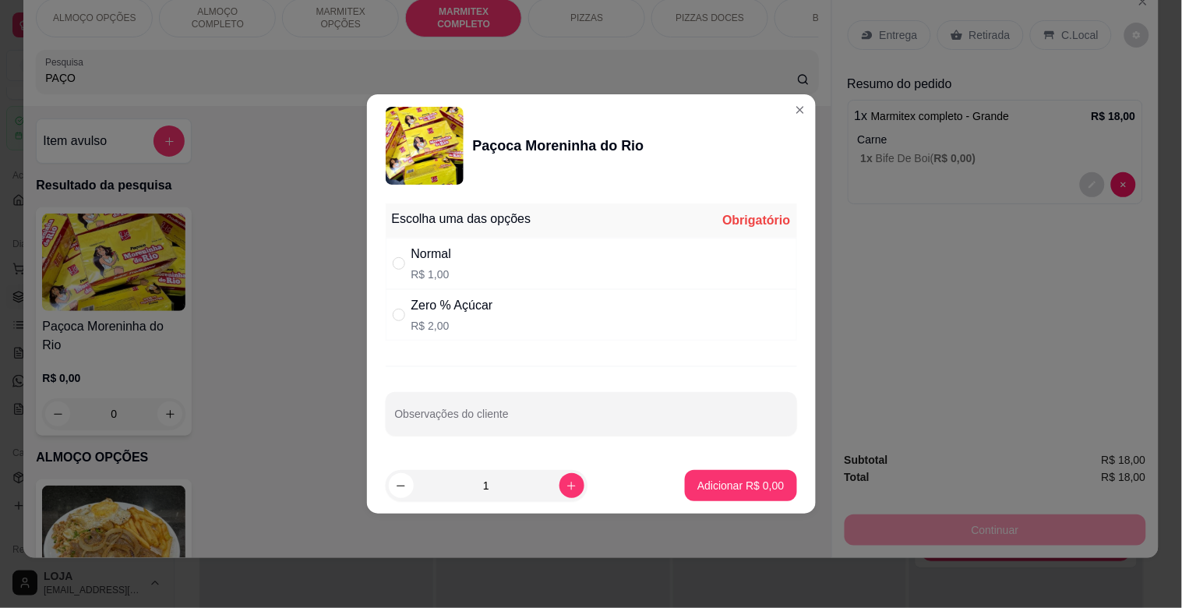
click at [485, 307] on div "Zero % Açúcar" at bounding box center [452, 305] width 82 height 19
radio input "true"
click at [737, 483] on p "Adicionar R$ 2,00" at bounding box center [740, 486] width 86 height 16
type input "1"
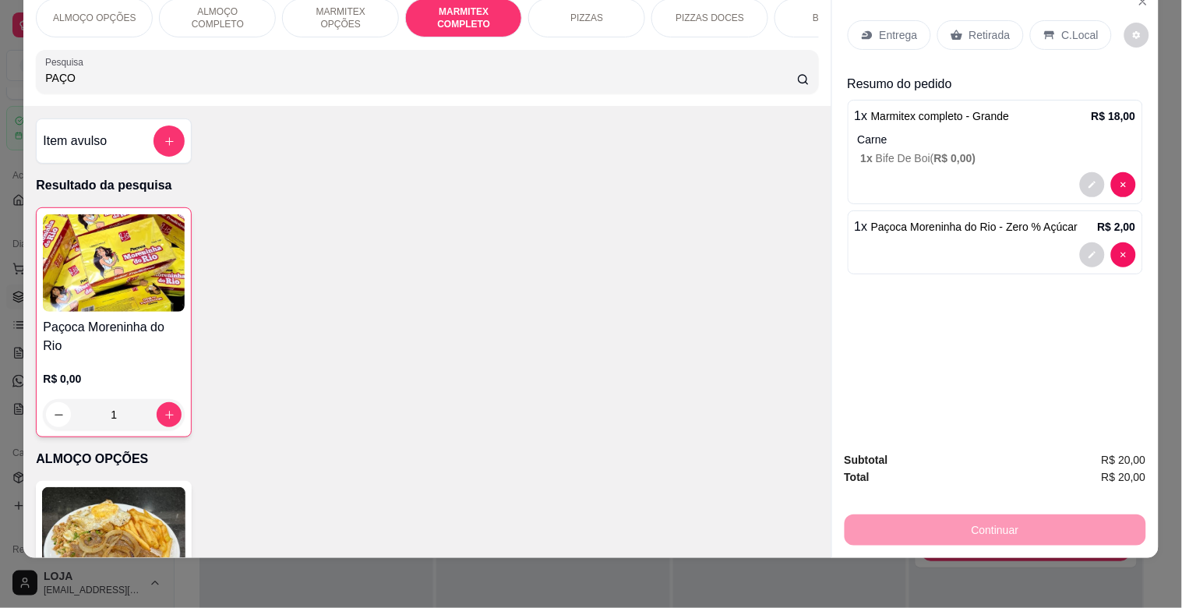
drag, startPoint x: 968, startPoint y: 19, endPoint x: 989, endPoint y: 265, distance: 246.4
click at [969, 27] on p "Retirada" at bounding box center [989, 35] width 41 height 16
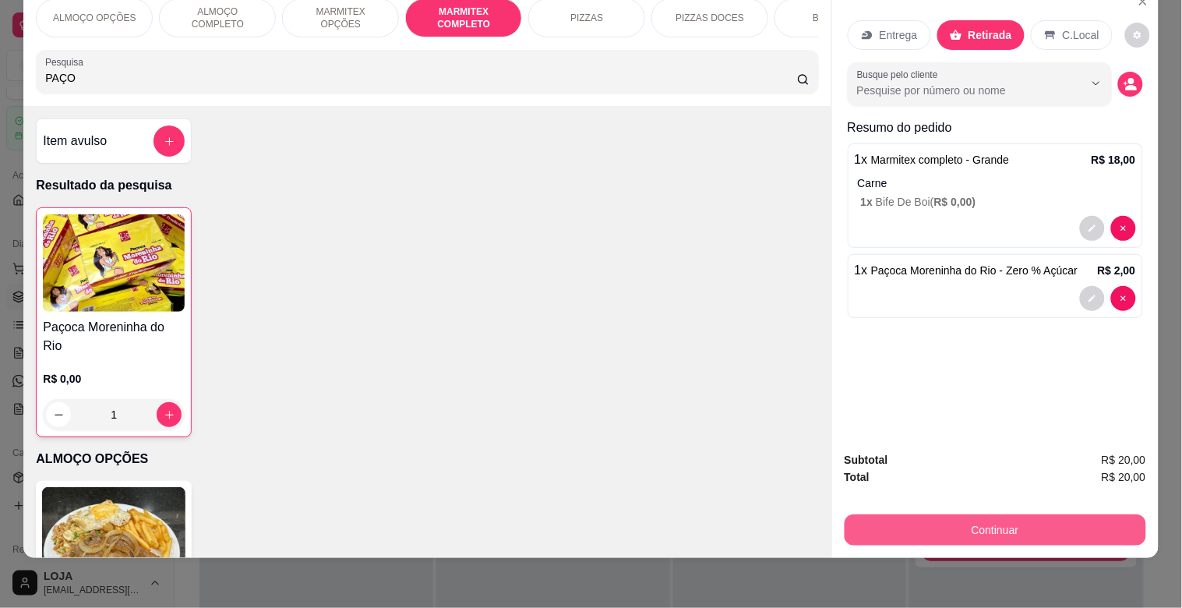
click at [978, 515] on button "Continuar" at bounding box center [994, 529] width 301 height 31
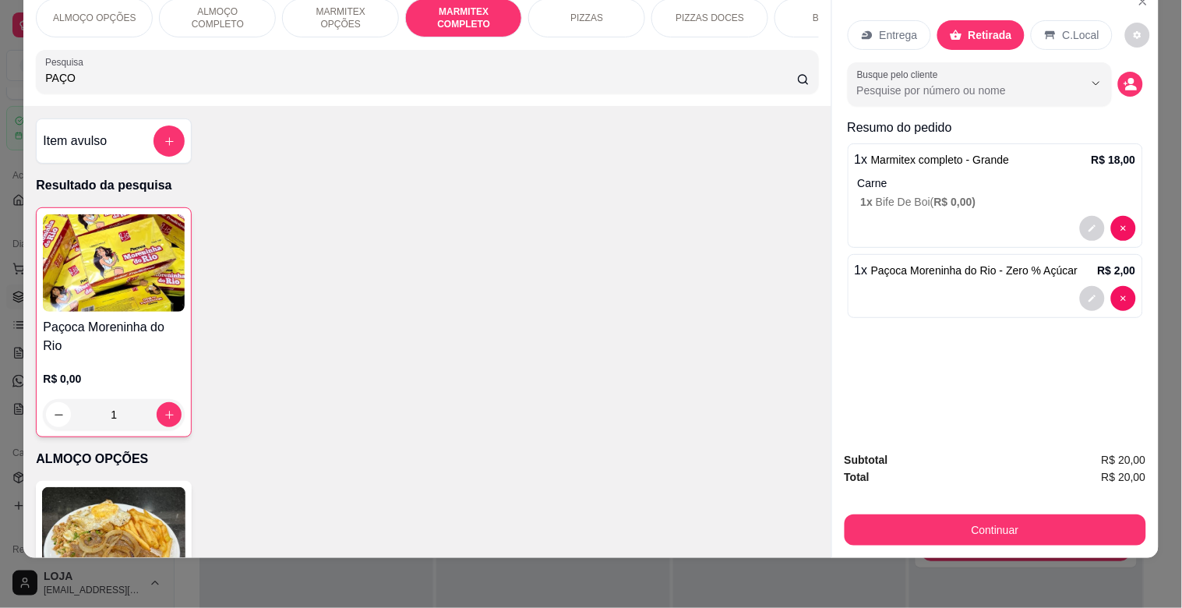
click at [476, 231] on div "Dinheiro" at bounding box center [485, 229] width 110 height 91
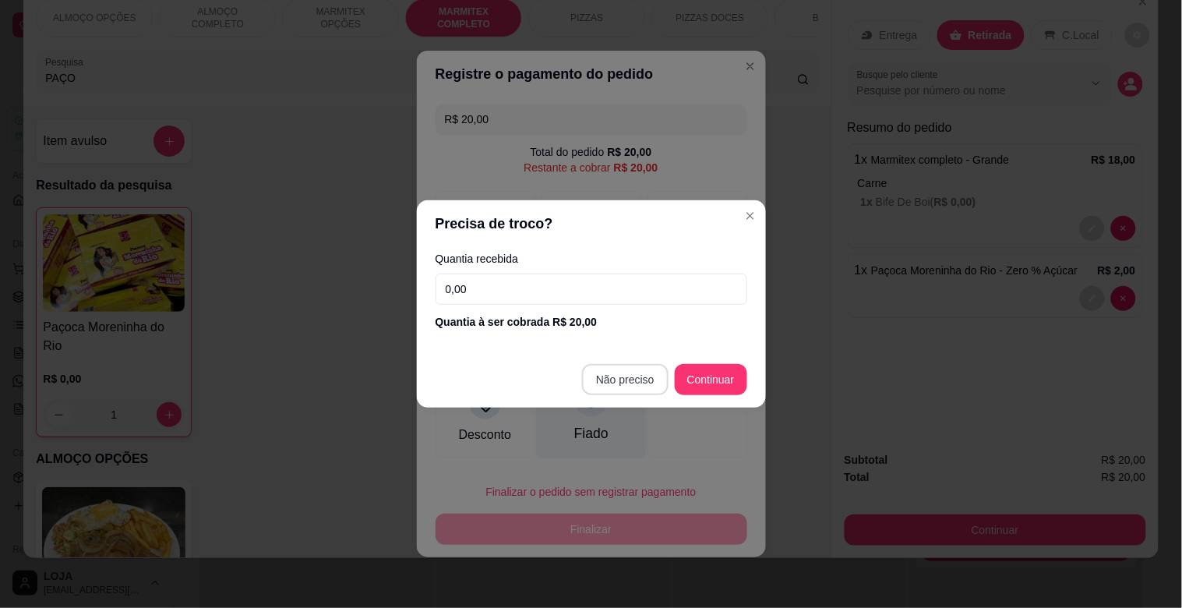
type input "R$ 0,00"
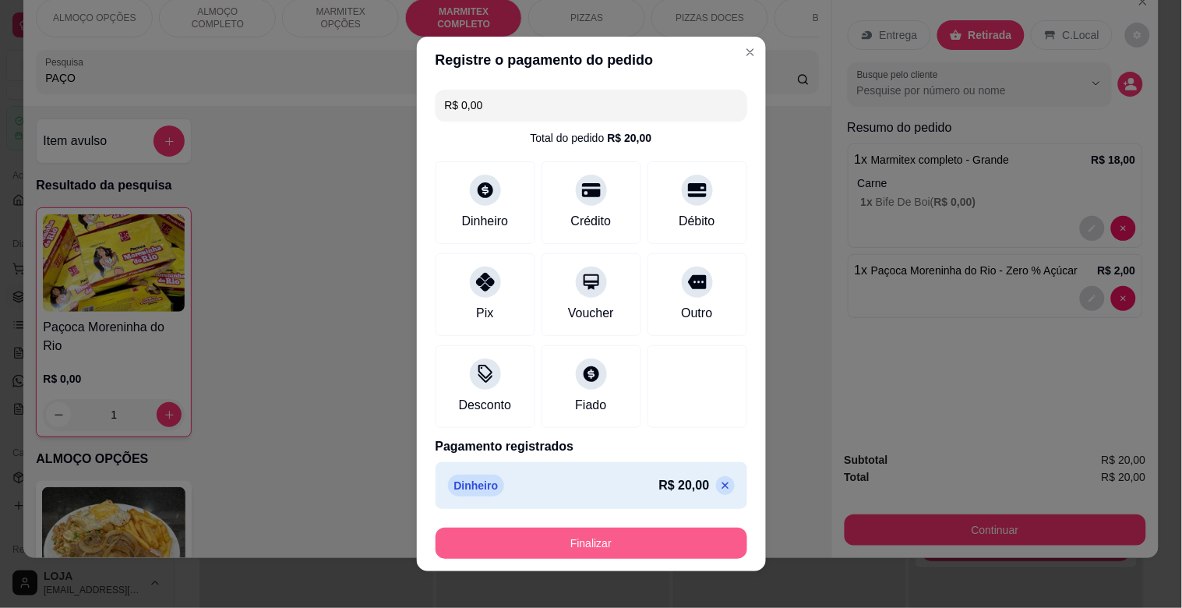
click at [626, 540] on button "Finalizar" at bounding box center [591, 542] width 312 height 31
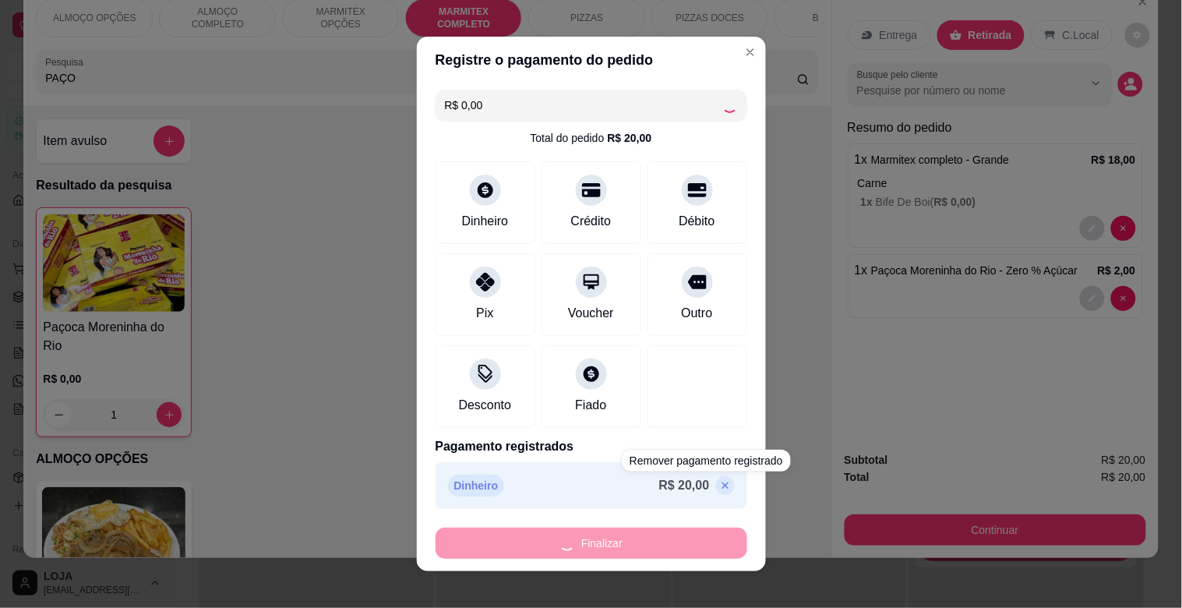
type input "0"
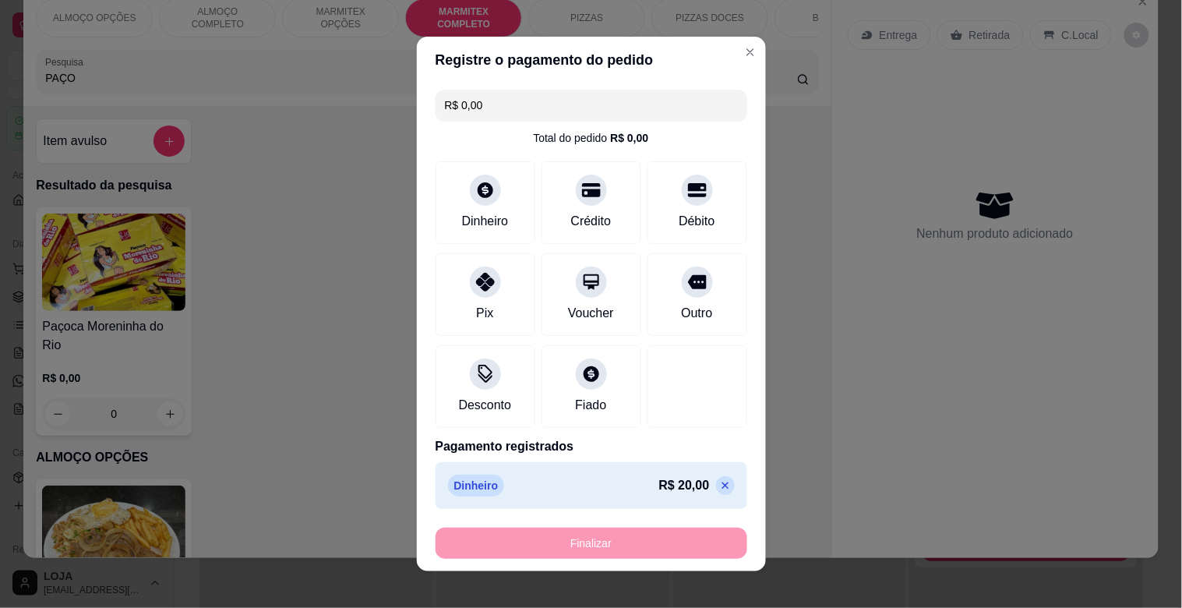
type input "-R$ 20,00"
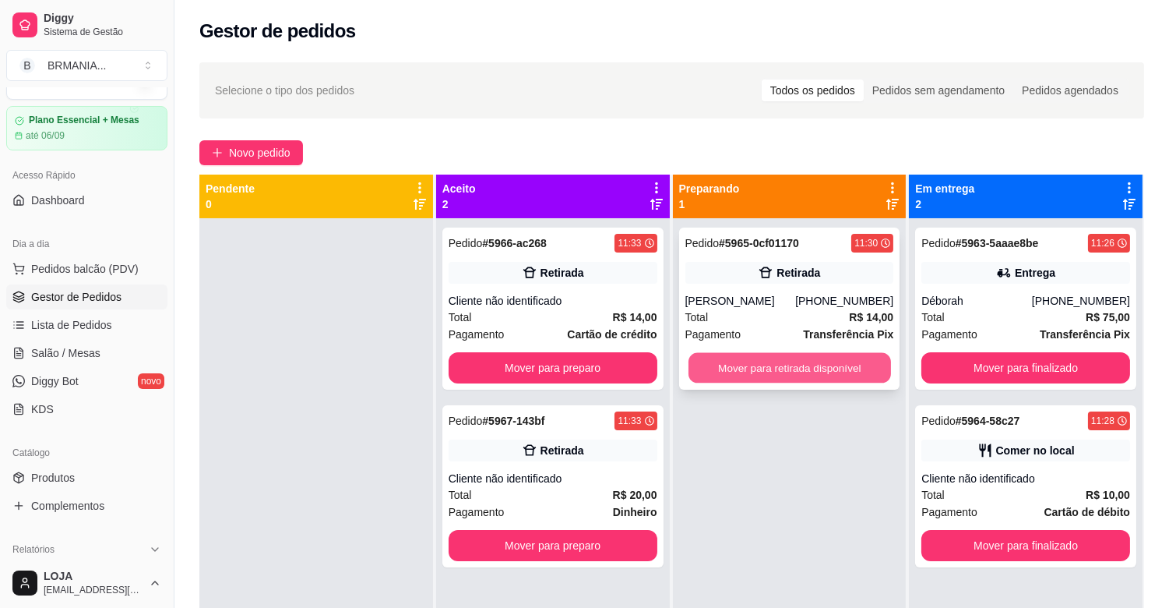
click at [816, 375] on button "Mover para retirada disponível" at bounding box center [790, 368] width 203 height 30
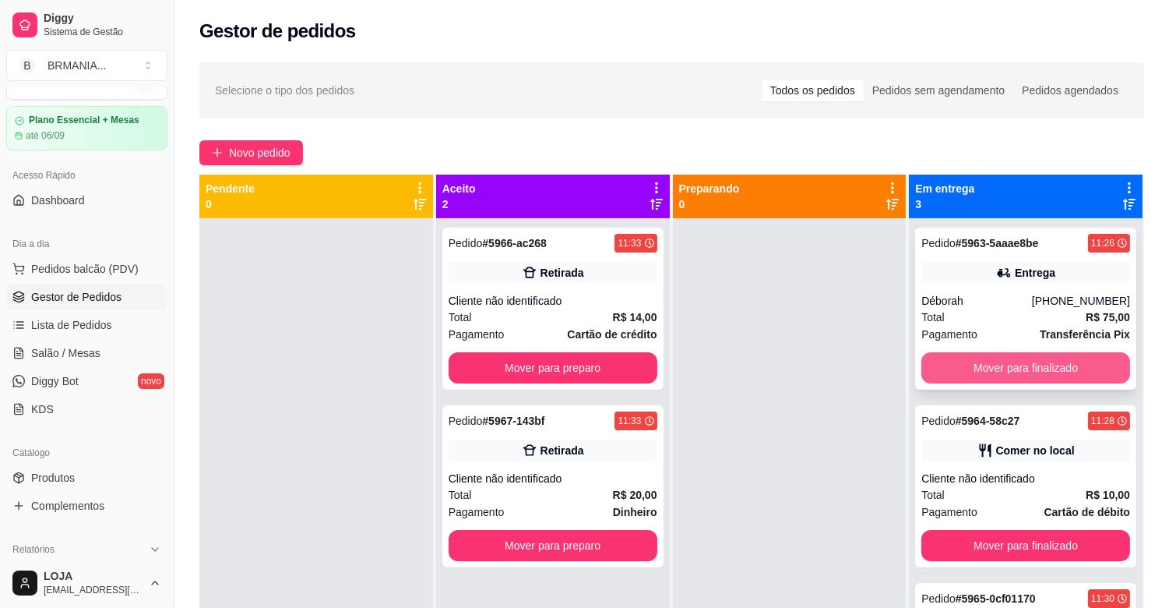
click at [1049, 380] on button "Mover para finalizado" at bounding box center [1026, 367] width 209 height 31
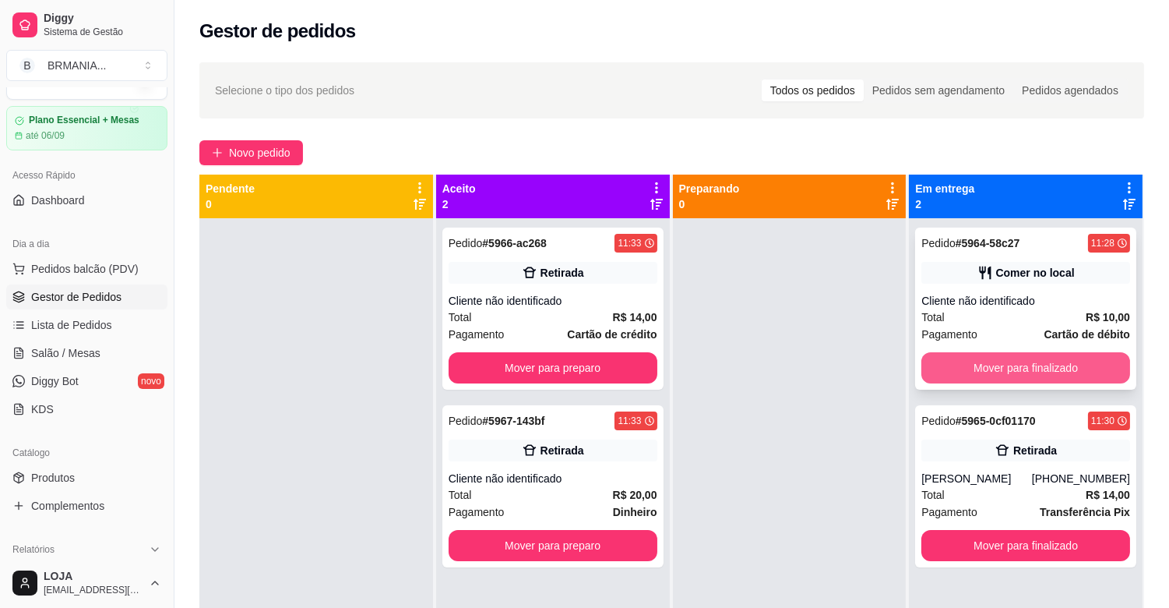
click at [1070, 371] on button "Mover para finalizado" at bounding box center [1026, 367] width 209 height 31
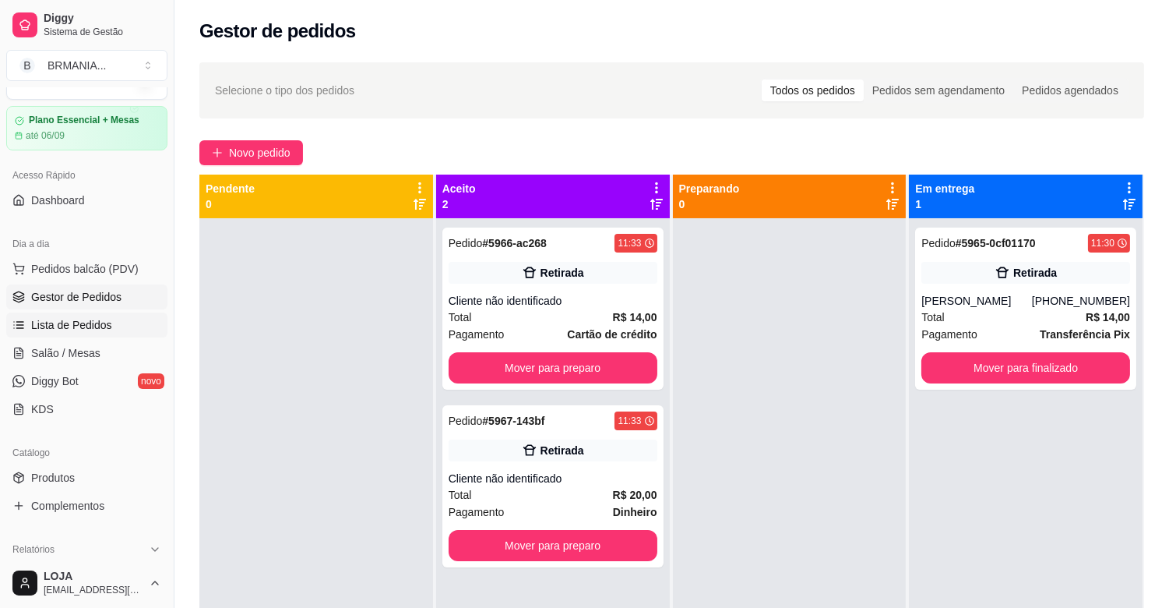
click at [83, 326] on span "Lista de Pedidos" at bounding box center [71, 325] width 81 height 16
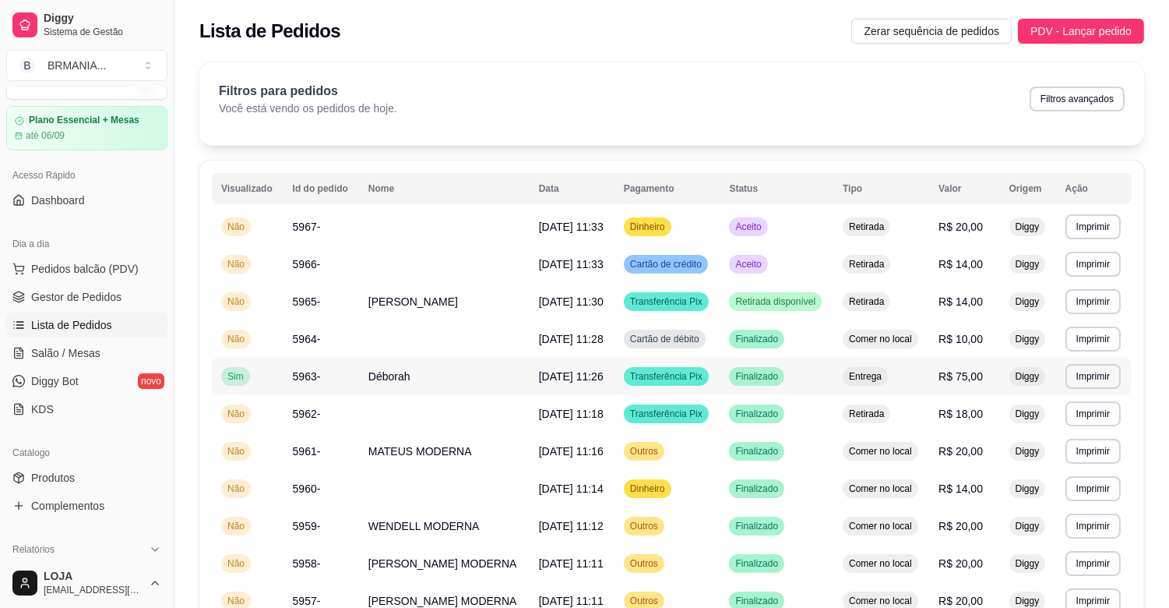
click at [442, 386] on td "Déborah" at bounding box center [444, 376] width 171 height 37
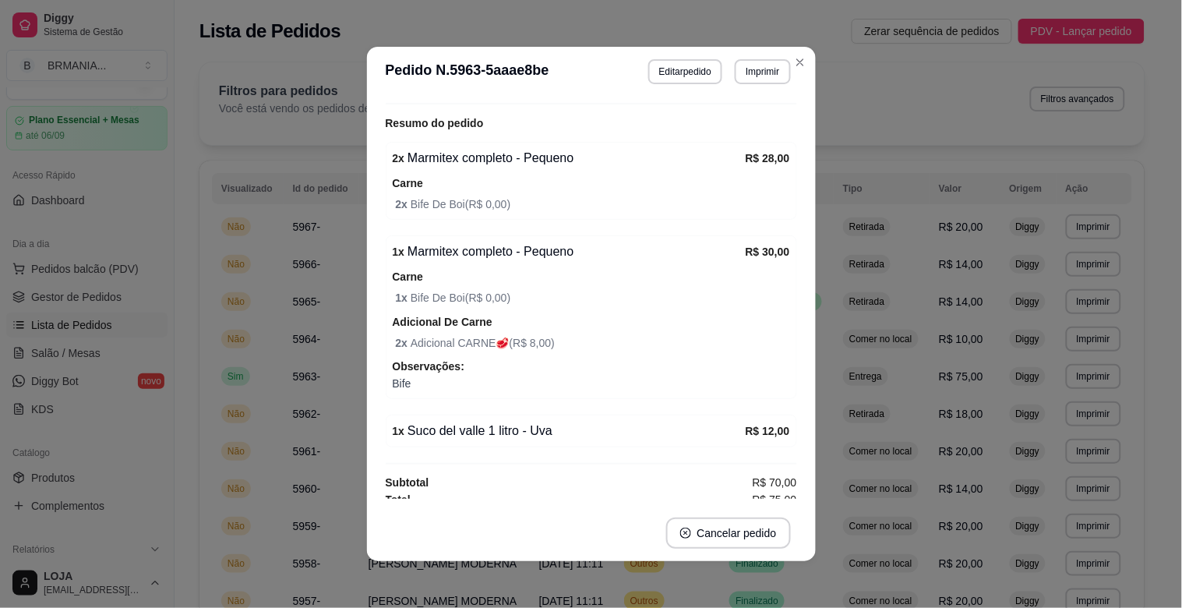
scroll to position [448, 0]
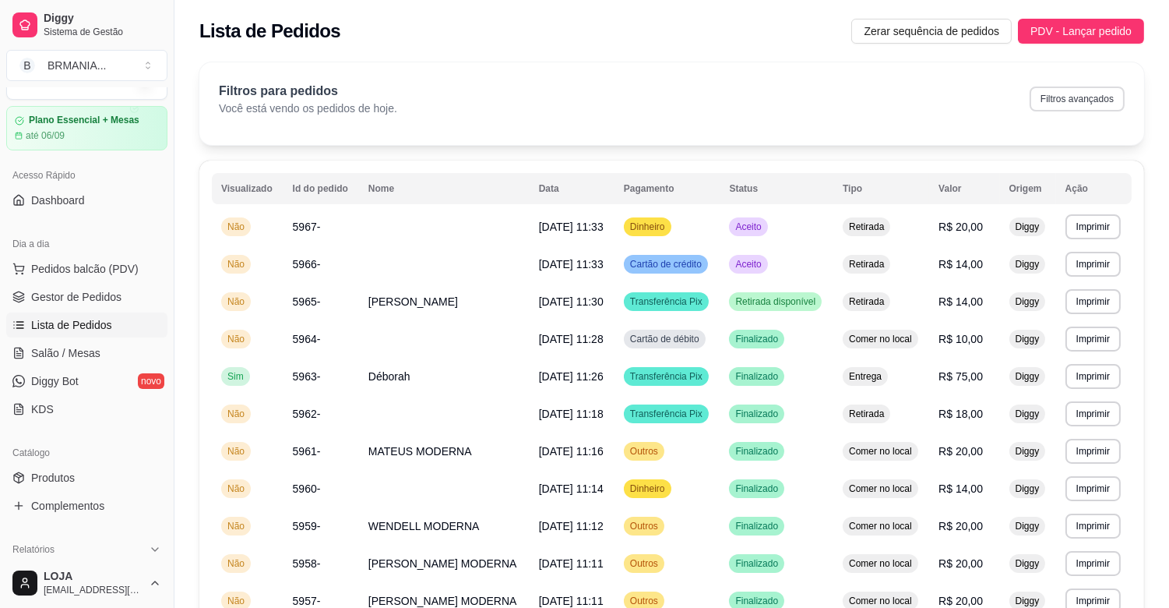
click at [1092, 108] on button "Filtros avançados" at bounding box center [1077, 98] width 95 height 25
select select "0"
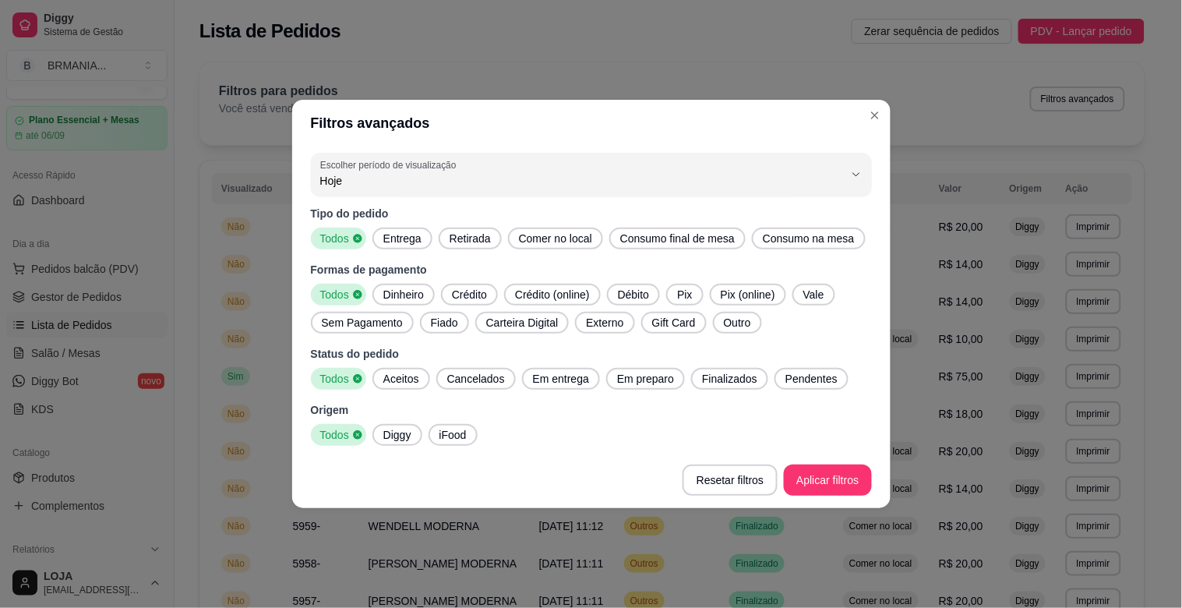
click at [413, 232] on span "Entrega" at bounding box center [402, 239] width 51 height 16
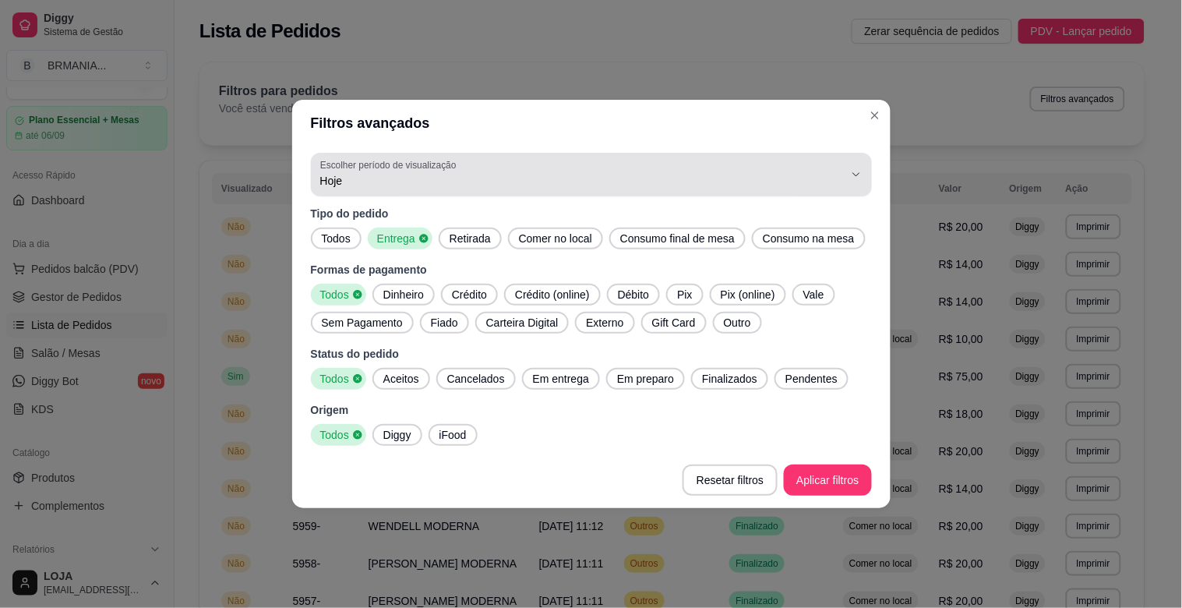
click at [854, 171] on icon "button" at bounding box center [856, 174] width 12 height 12
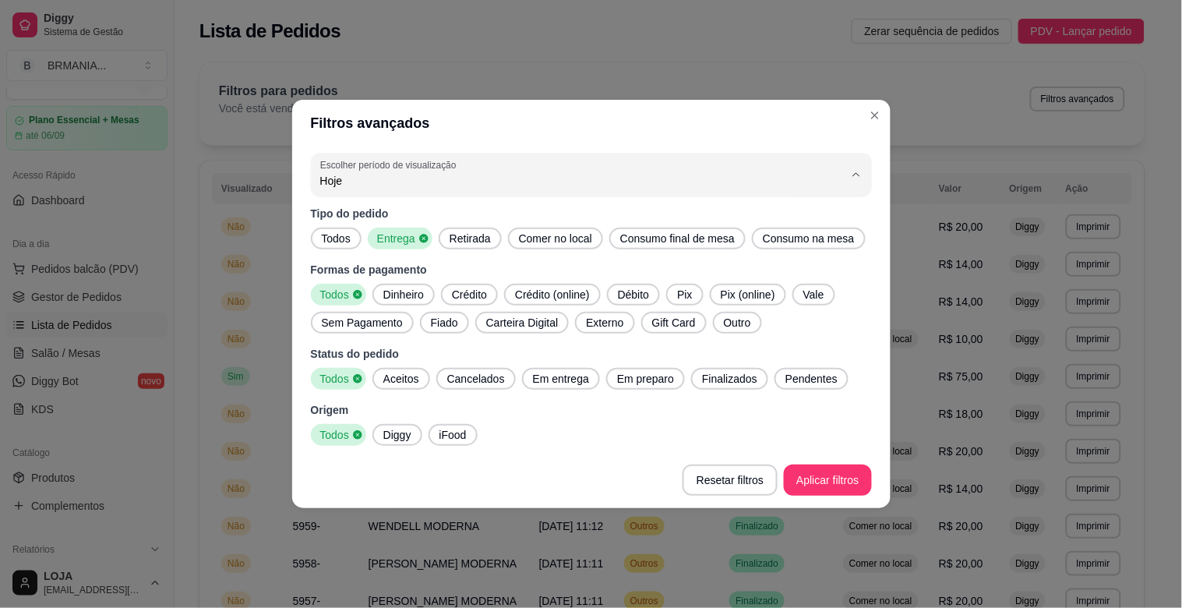
click at [391, 378] on span "Customizado" at bounding box center [583, 370] width 499 height 15
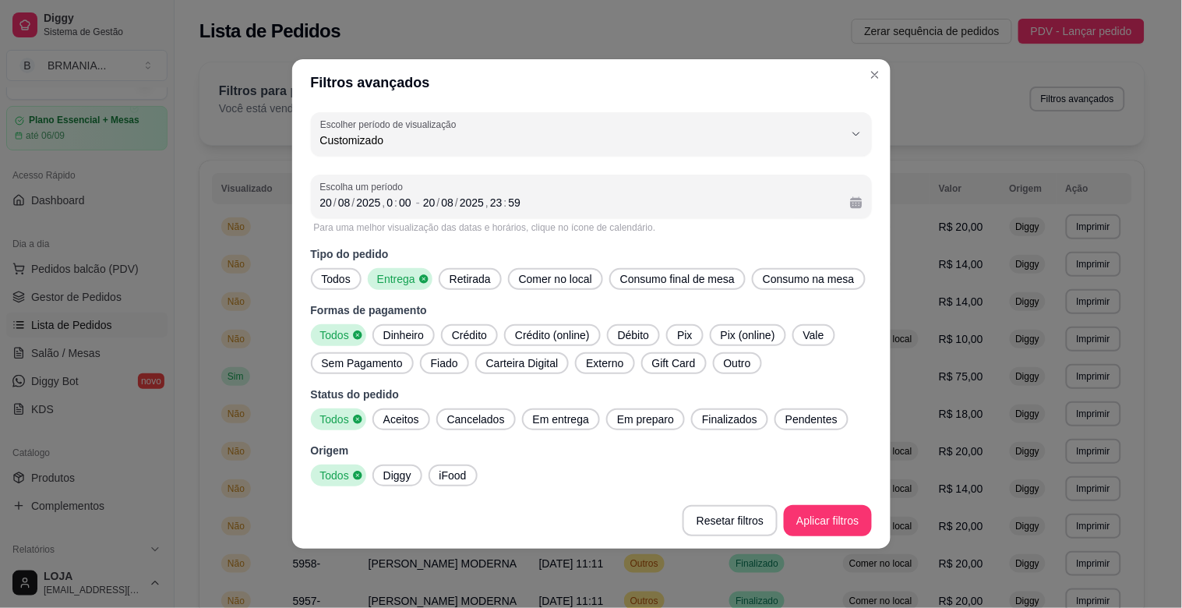
type input "-1"
select select "-1"
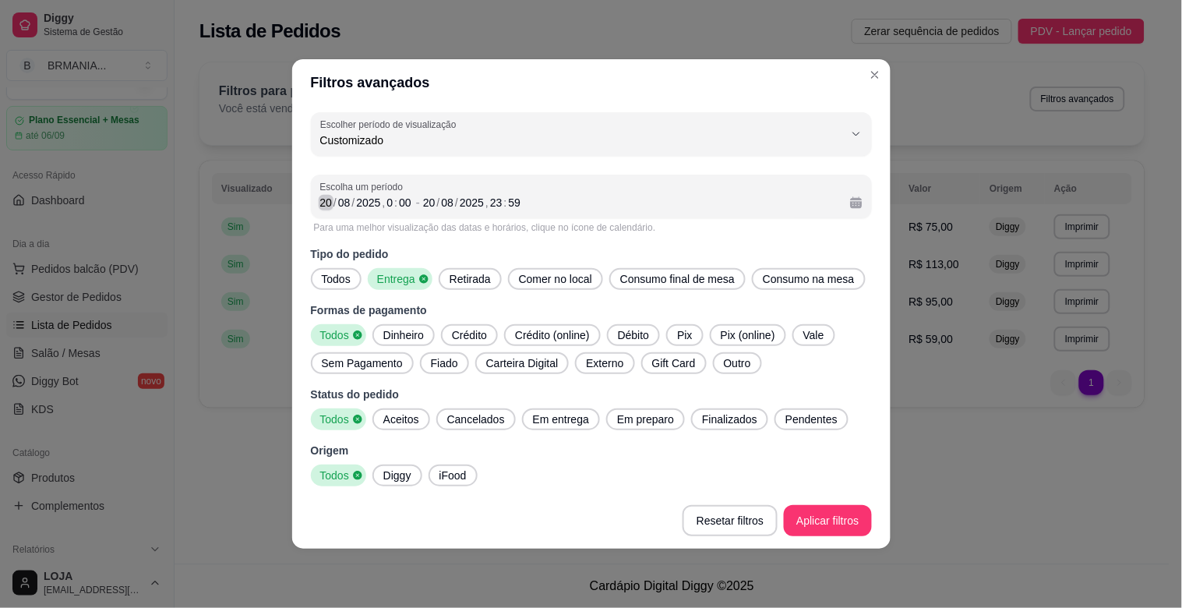
click at [328, 201] on div "20" at bounding box center [327, 203] width 16 height 16
click at [431, 203] on div "20" at bounding box center [429, 203] width 16 height 16
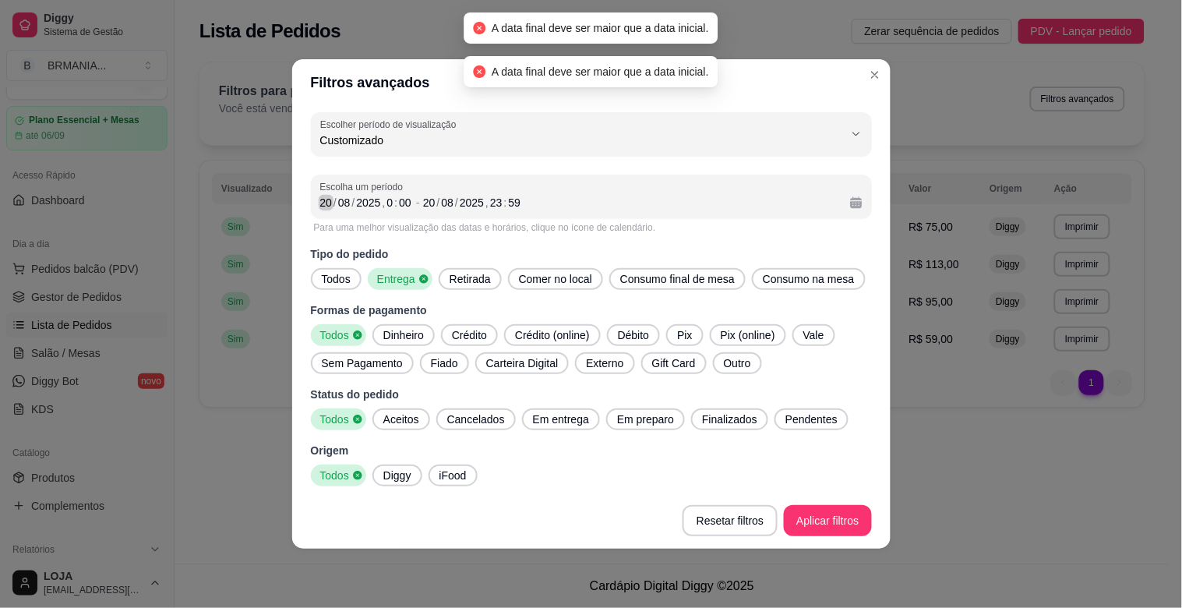
click at [326, 203] on div "20" at bounding box center [327, 203] width 16 height 16
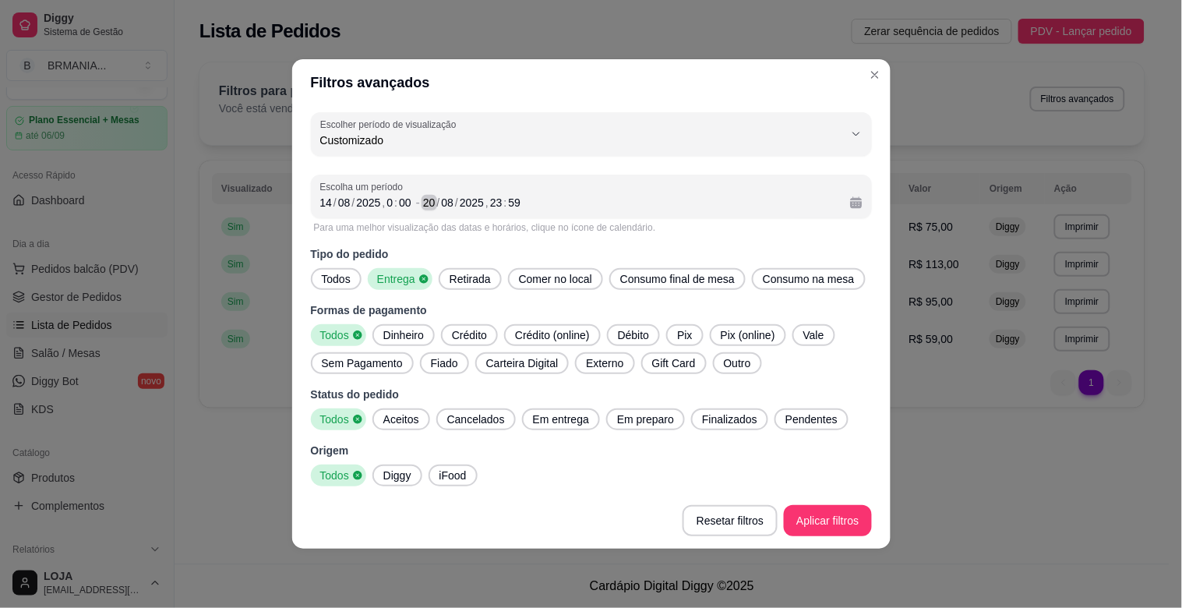
click at [432, 204] on div "20" at bounding box center [429, 203] width 16 height 16
click at [431, 206] on div "20" at bounding box center [429, 203] width 16 height 16
click at [343, 329] on span "Todos" at bounding box center [333, 335] width 38 height 16
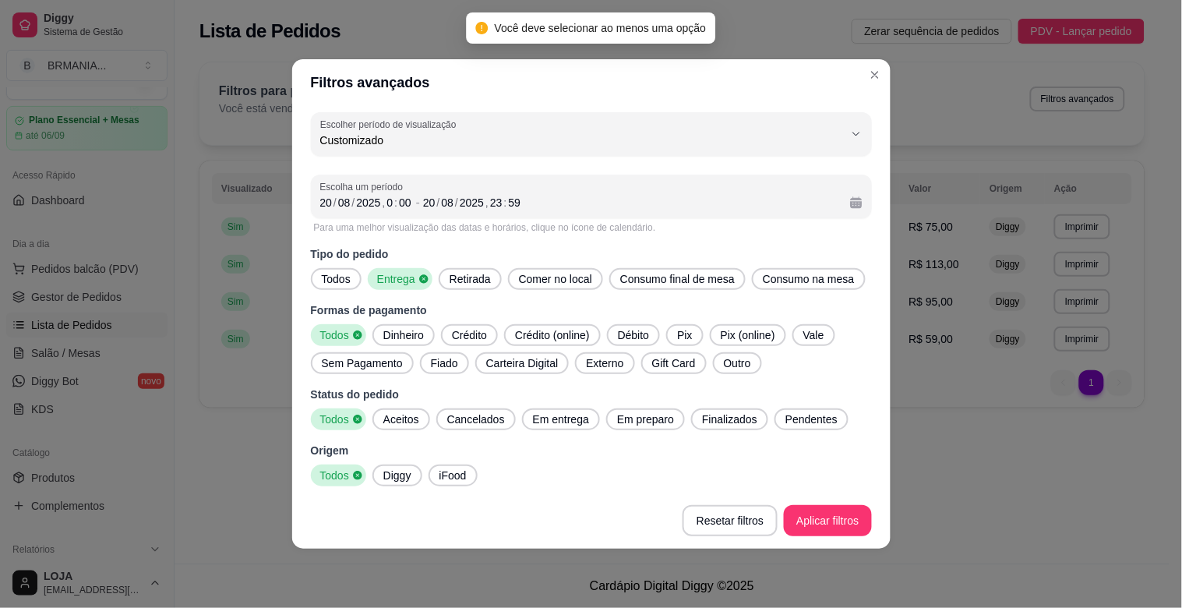
click at [358, 333] on icon at bounding box center [357, 334] width 9 height 9
click at [330, 208] on div "20" at bounding box center [327, 203] width 16 height 16
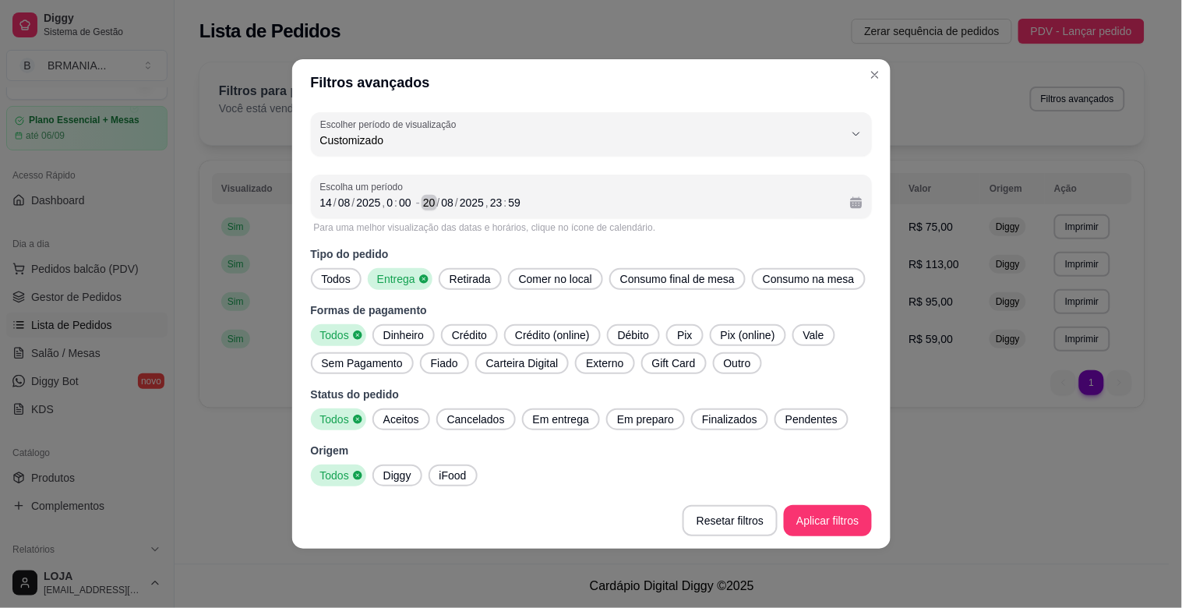
click at [433, 203] on div "20" at bounding box center [429, 203] width 16 height 16
click at [431, 203] on div "20" at bounding box center [429, 203] width 16 height 16
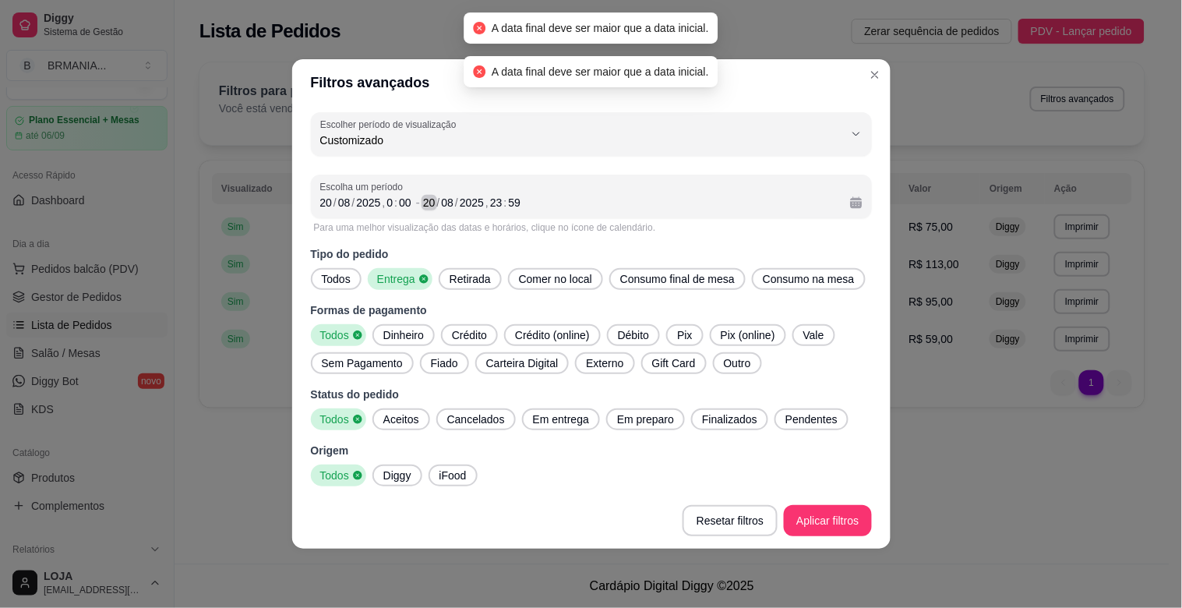
drag, startPoint x: 427, startPoint y: 203, endPoint x: 438, endPoint y: 201, distance: 11.2
click at [430, 201] on div "20" at bounding box center [429, 203] width 16 height 16
click at [333, 205] on div "/" at bounding box center [335, 203] width 6 height 16
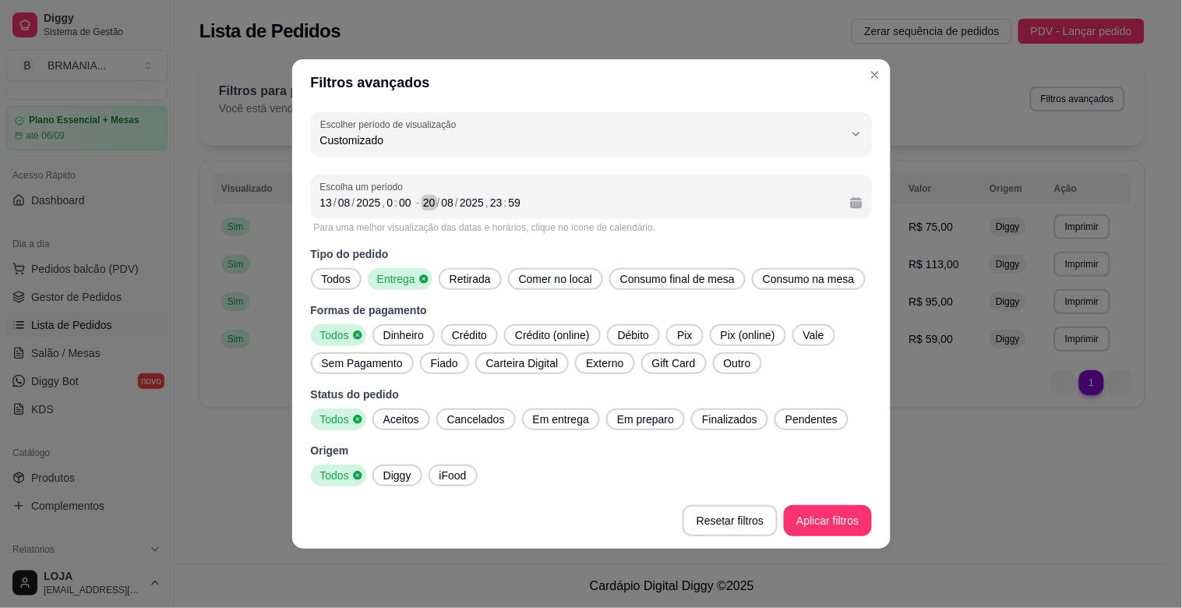
click at [429, 203] on div "20" at bounding box center [429, 203] width 16 height 16
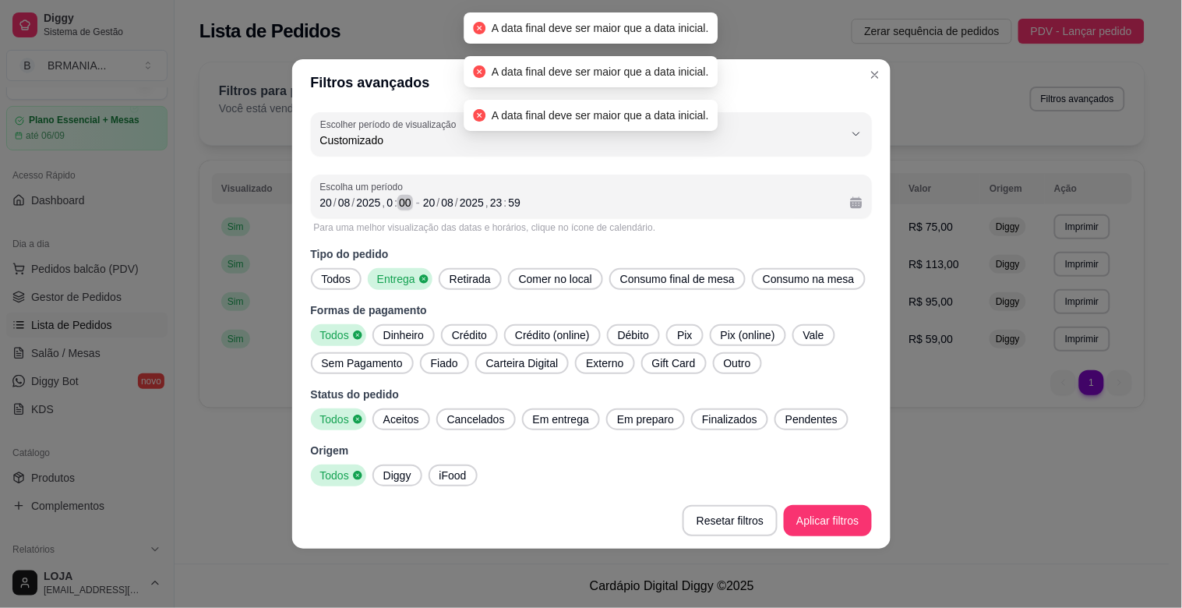
click at [417, 200] on span "-" at bounding box center [418, 202] width 4 height 19
click at [432, 201] on div "20" at bounding box center [429, 203] width 16 height 16
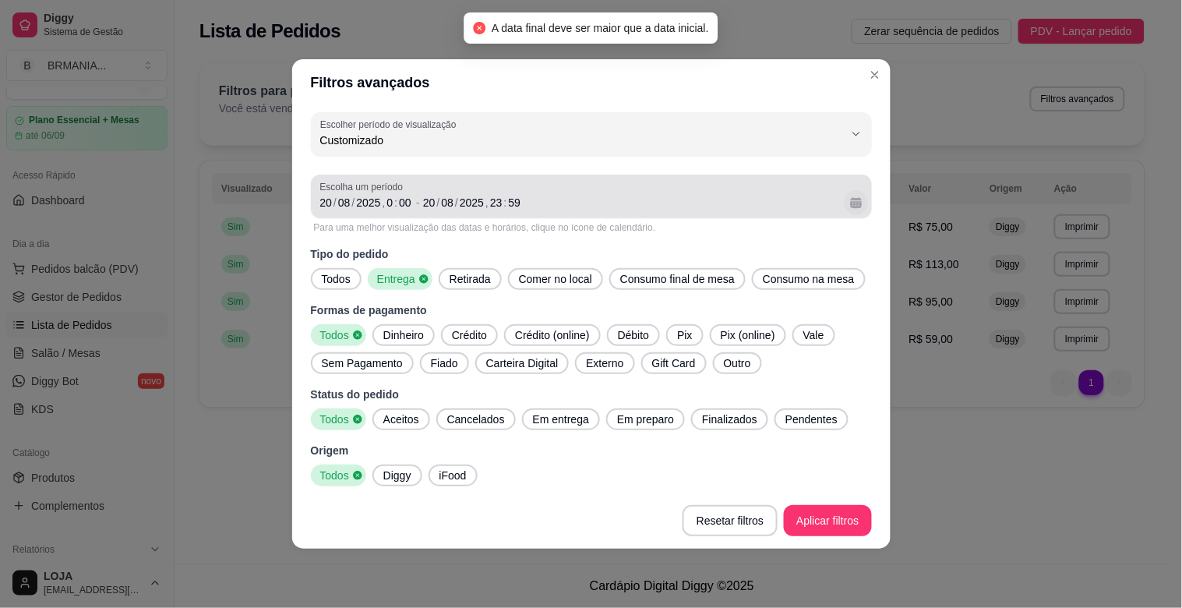
click at [862, 203] on button "Calendário" at bounding box center [856, 202] width 24 height 24
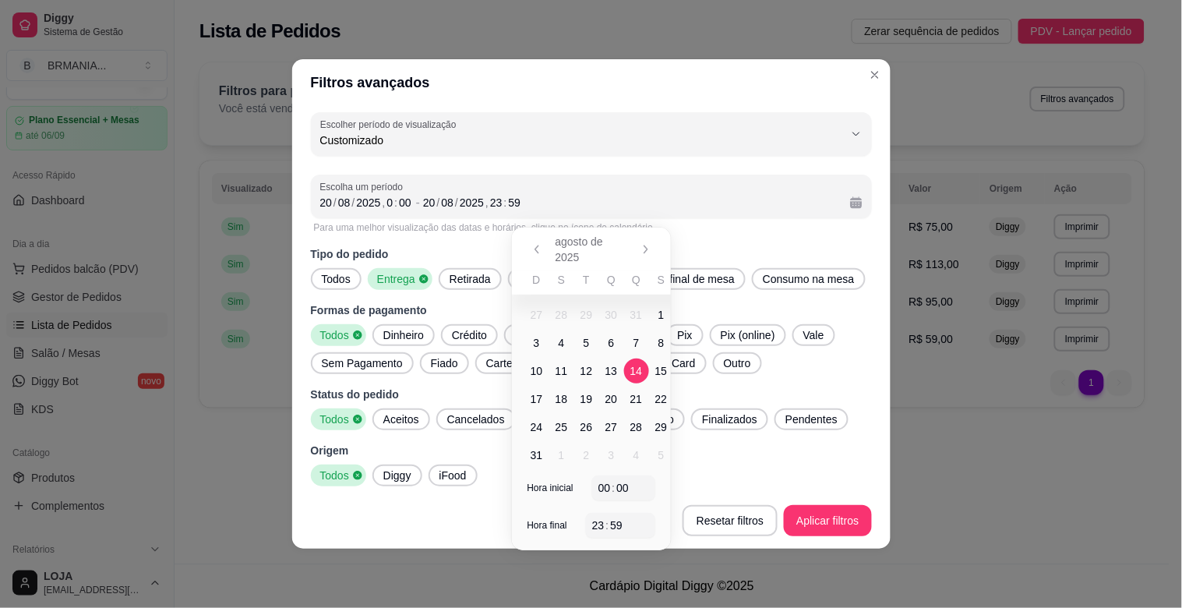
click at [636, 374] on span "14" at bounding box center [636, 371] width 12 height 16
click at [823, 522] on button "Aplicar filtros" at bounding box center [827, 520] width 87 height 31
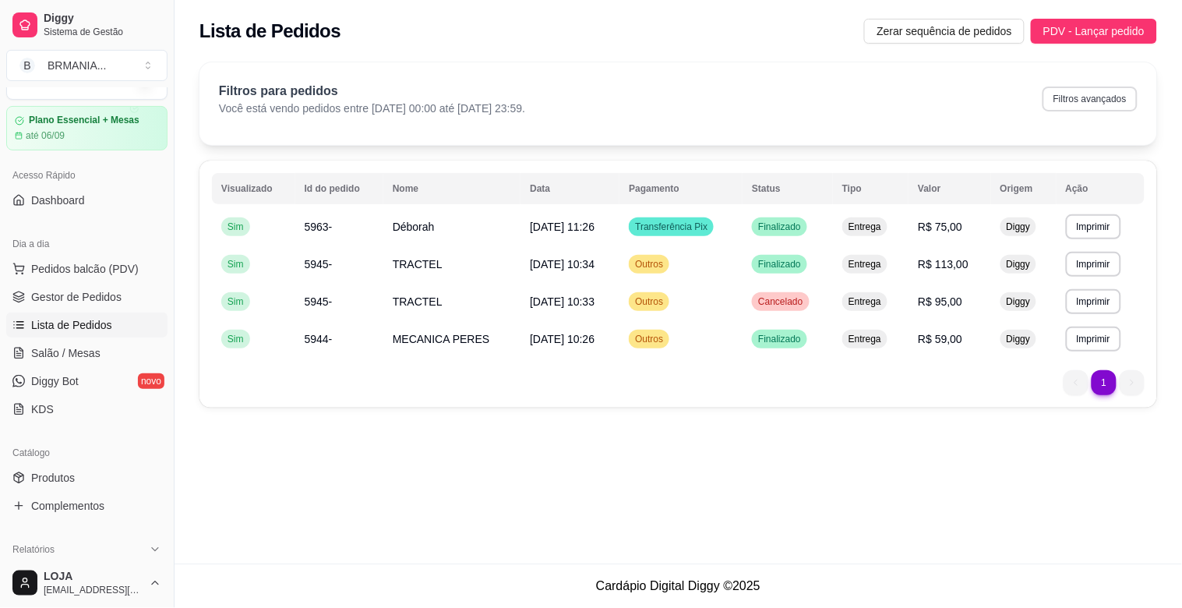
click at [1077, 93] on button "Filtros avançados" at bounding box center [1089, 98] width 95 height 25
select select "-1"
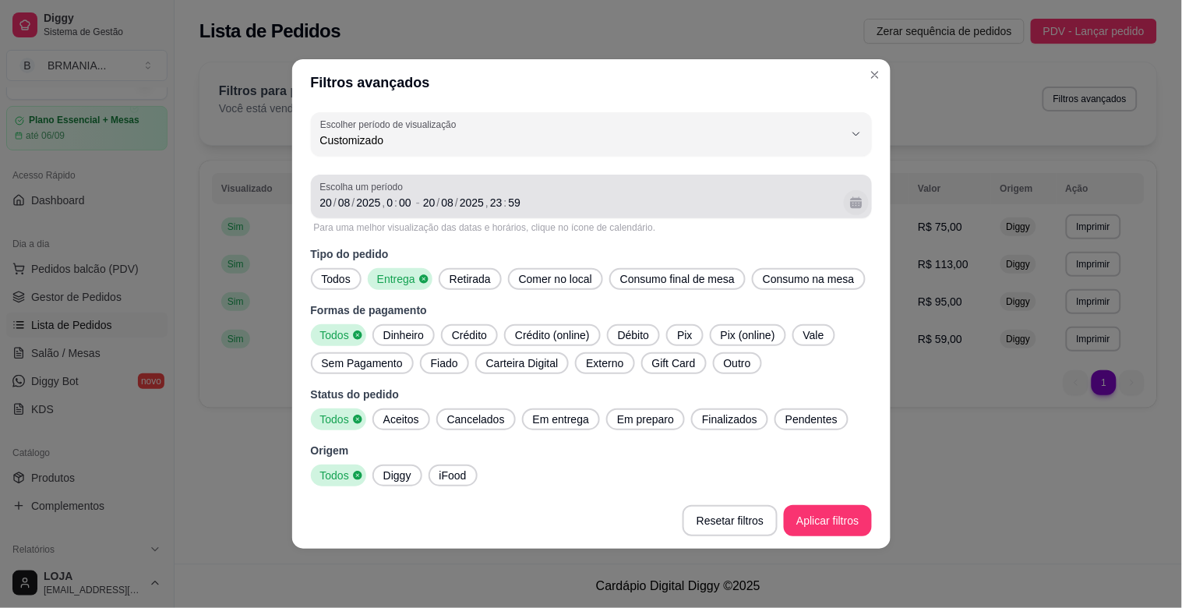
click at [858, 196] on button "Calendário" at bounding box center [856, 202] width 25 height 25
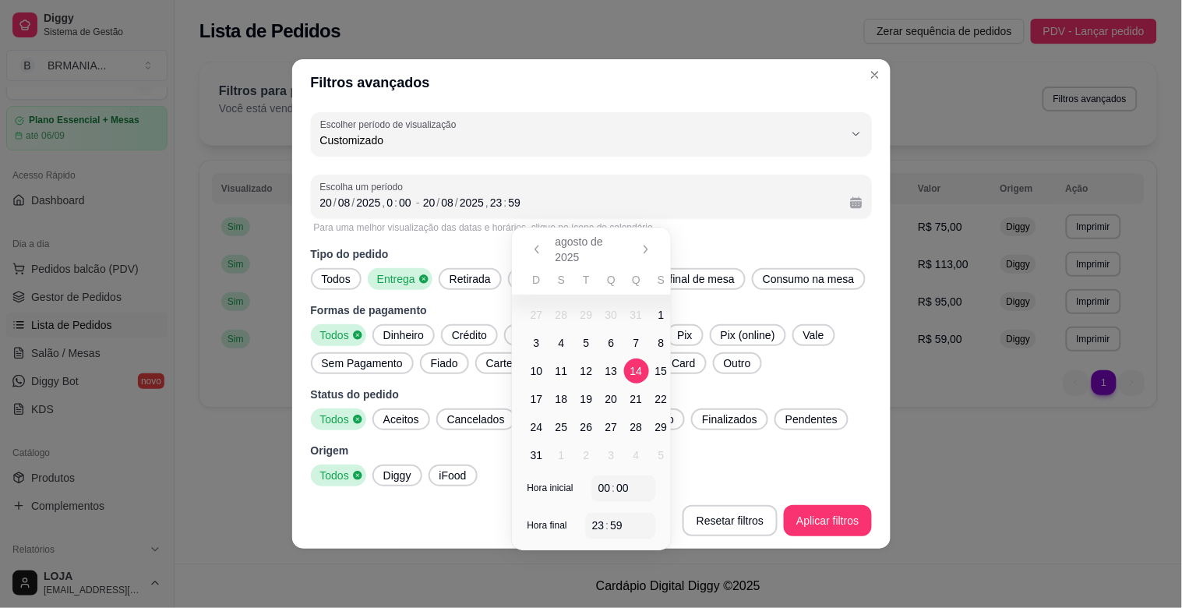
click at [633, 368] on span "14" at bounding box center [636, 371] width 12 height 16
click at [609, 487] on div "00" at bounding box center [605, 488] width 16 height 16
click at [633, 486] on div "00 : 00" at bounding box center [623, 487] width 51 height 19
click at [604, 485] on div "00" at bounding box center [605, 488] width 16 height 16
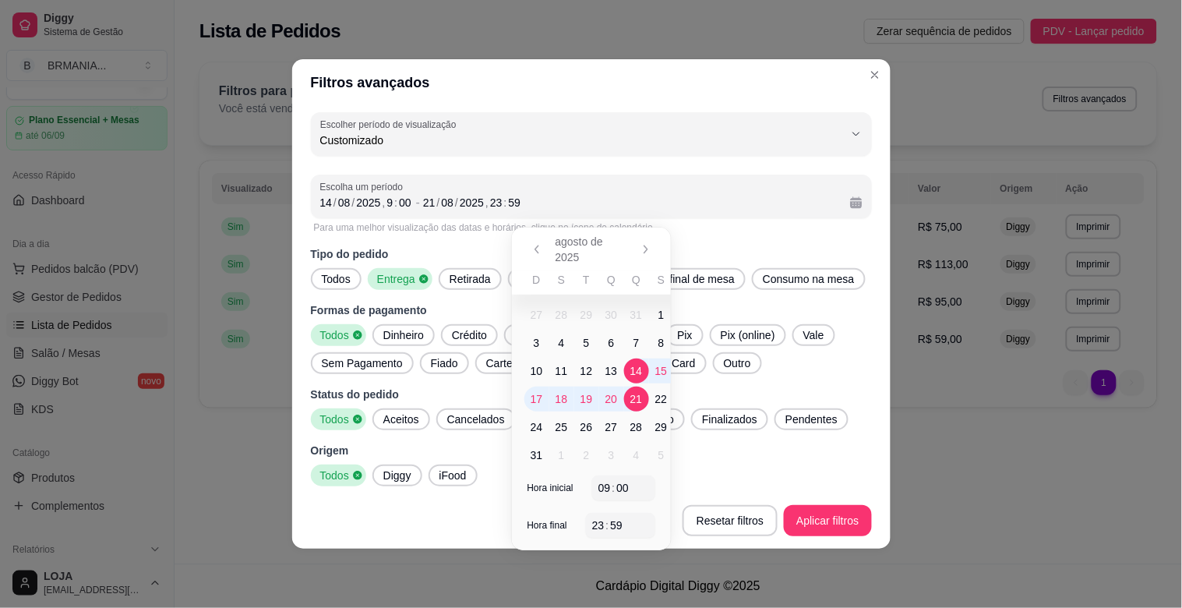
click at [660, 375] on span "15" at bounding box center [661, 371] width 12 height 16
click at [634, 375] on span "14" at bounding box center [636, 371] width 12 height 16
click at [816, 518] on button "Aplicar filtros" at bounding box center [827, 520] width 87 height 31
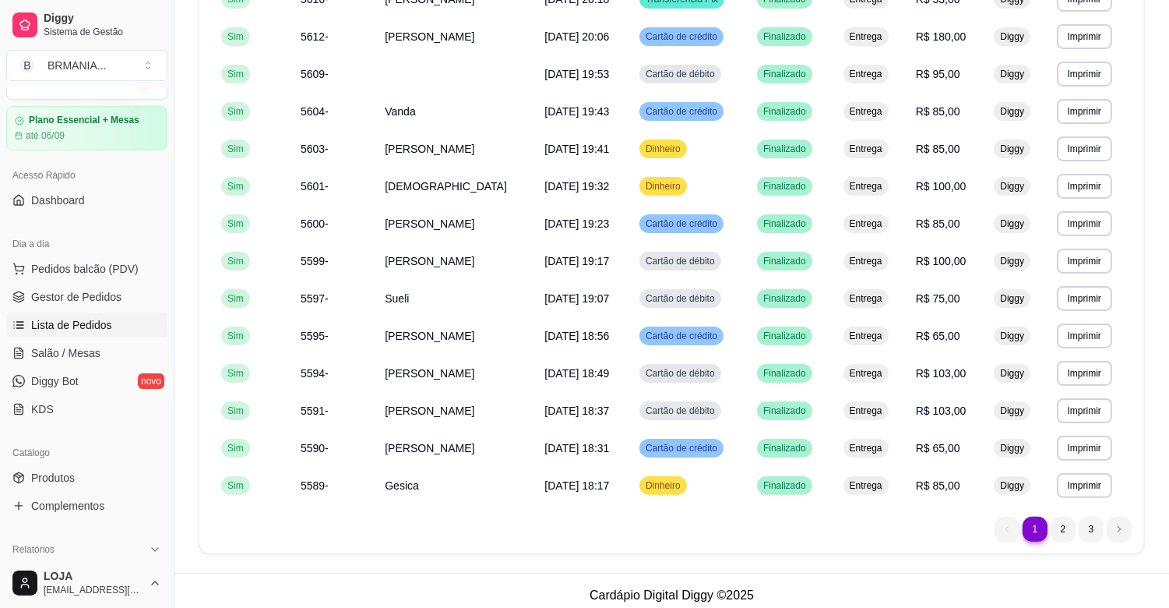
scroll to position [834, 0]
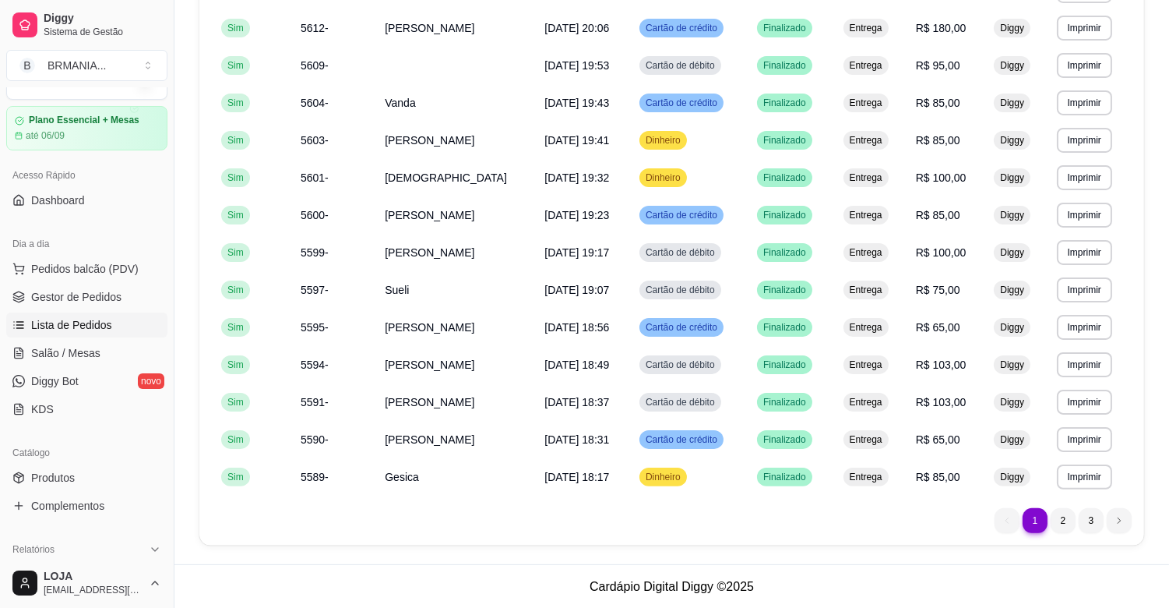
click at [1086, 522] on li "3" at bounding box center [1091, 520] width 25 height 25
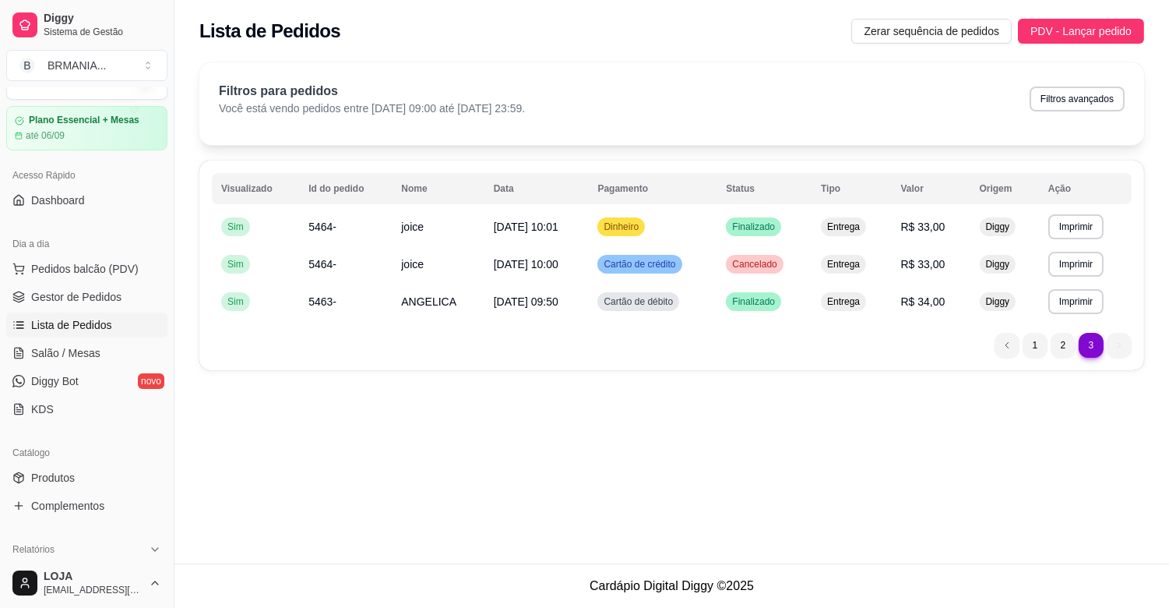
scroll to position [0, 0]
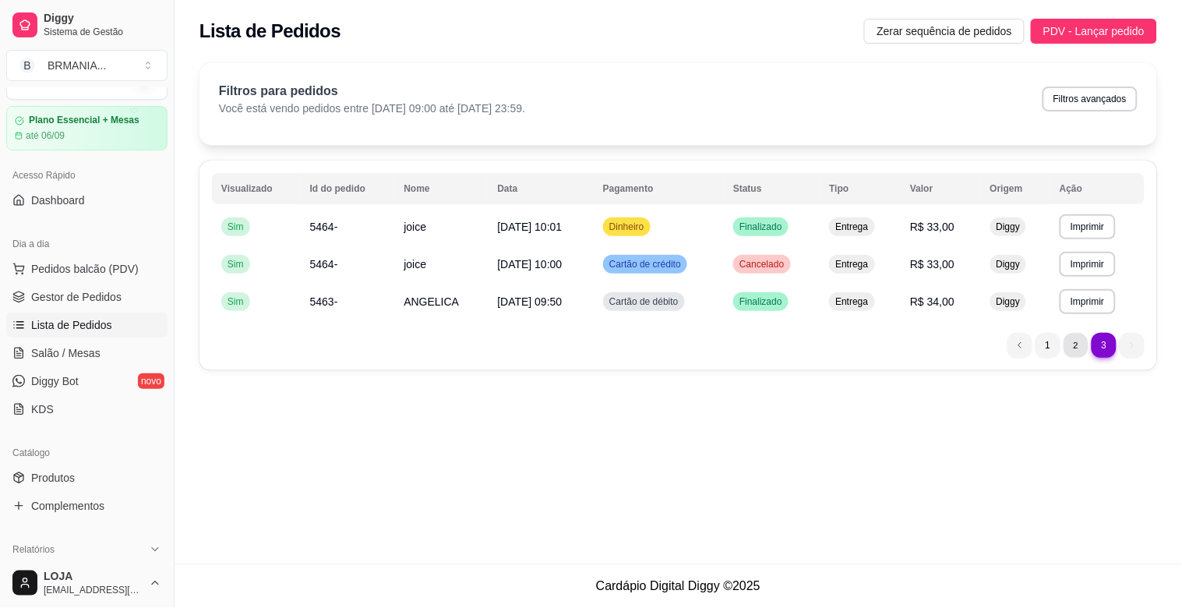
click at [1069, 345] on li "2" at bounding box center [1075, 345] width 24 height 24
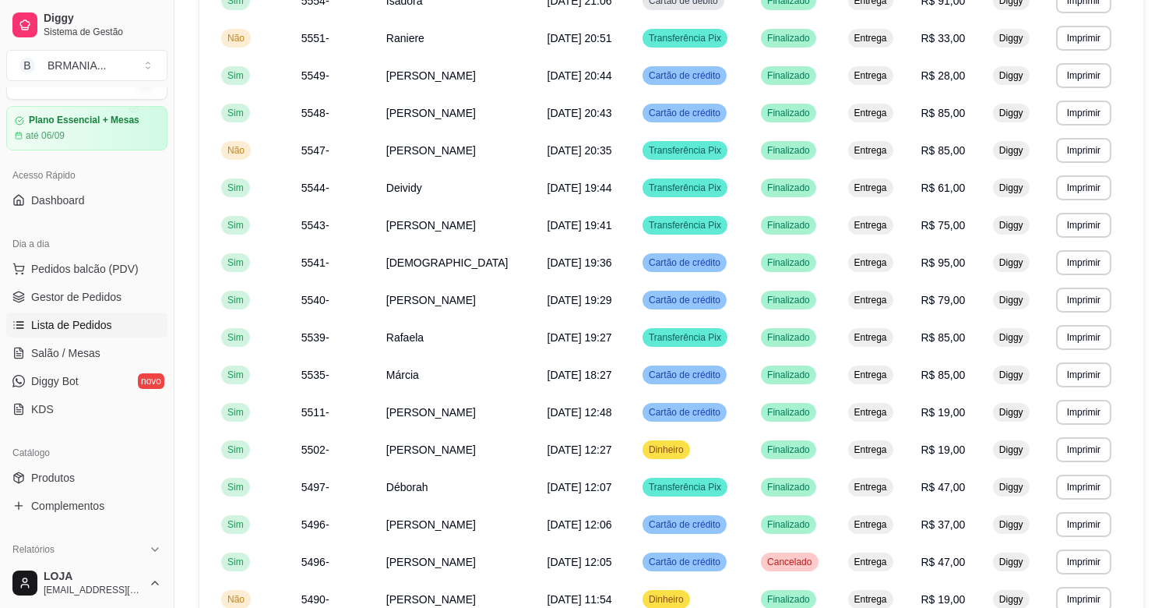
scroll to position [538, 0]
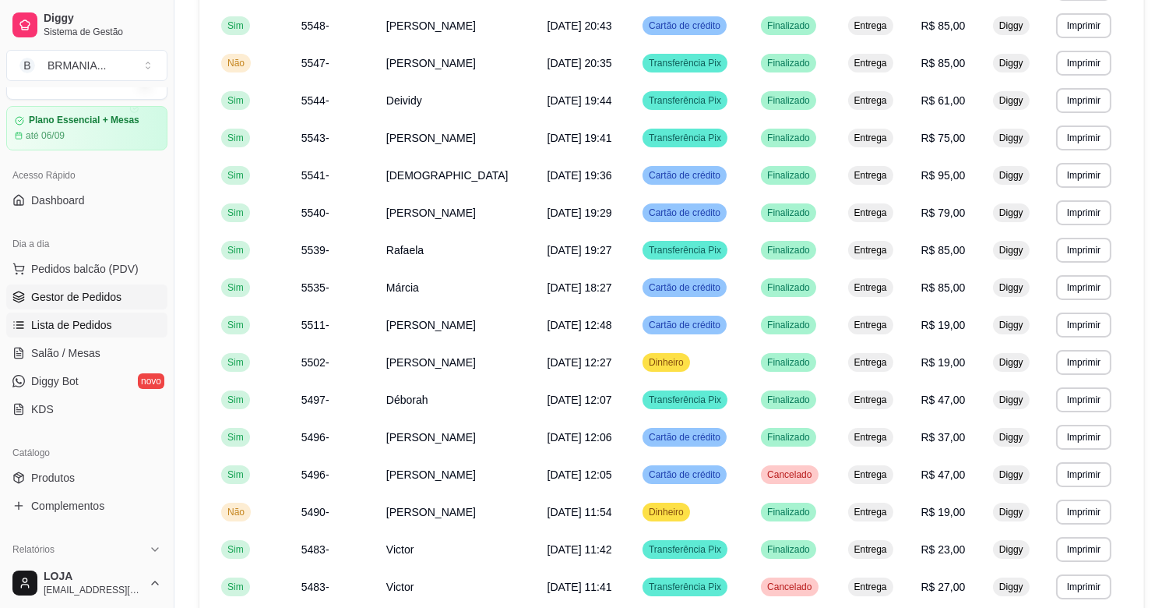
click at [83, 305] on link "Gestor de Pedidos" at bounding box center [86, 296] width 161 height 25
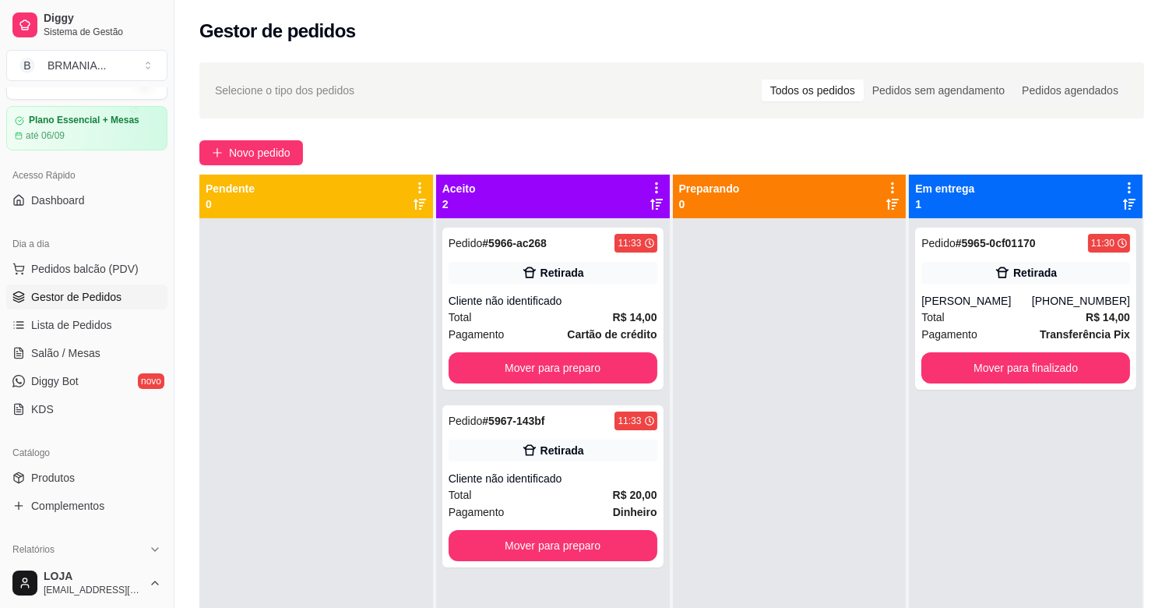
click at [69, 253] on div "Dia a dia" at bounding box center [86, 243] width 161 height 25
click at [110, 261] on span "Pedidos balcão (PDV)" at bounding box center [85, 269] width 108 height 16
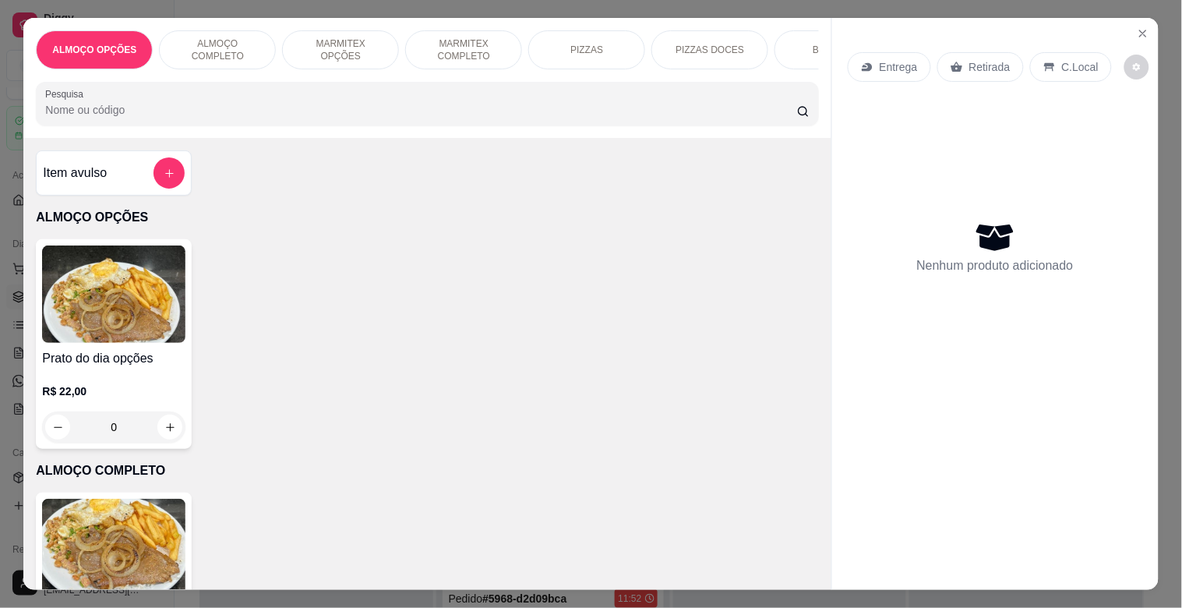
click at [454, 37] on p "MARMITEX COMPLETO" at bounding box center [463, 49] width 90 height 25
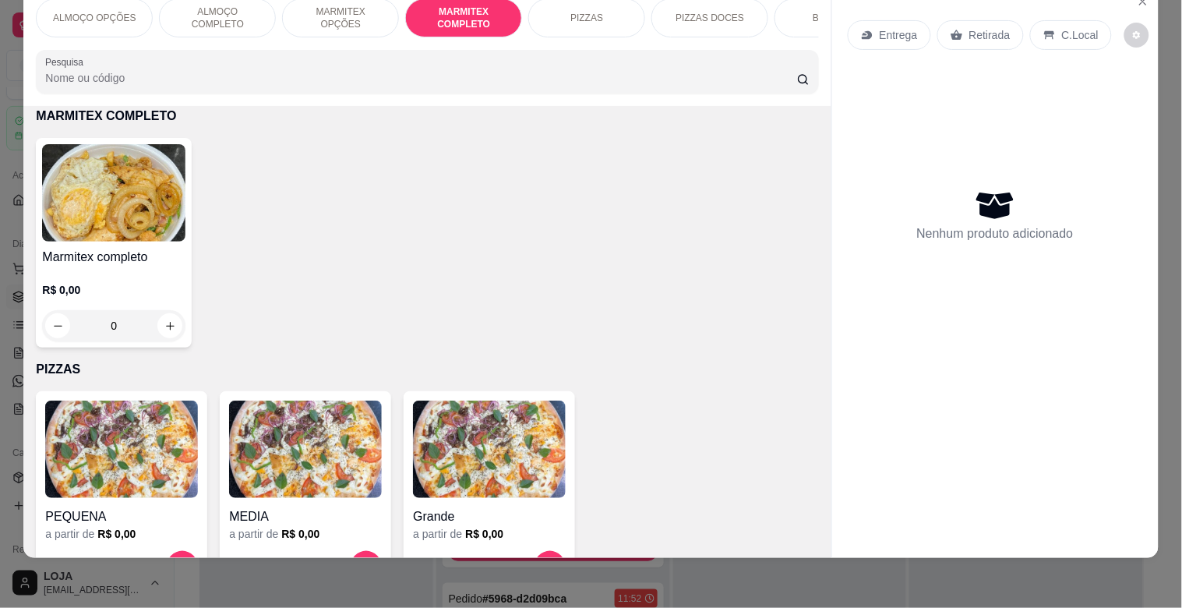
click at [142, 208] on img at bounding box center [113, 192] width 143 height 97
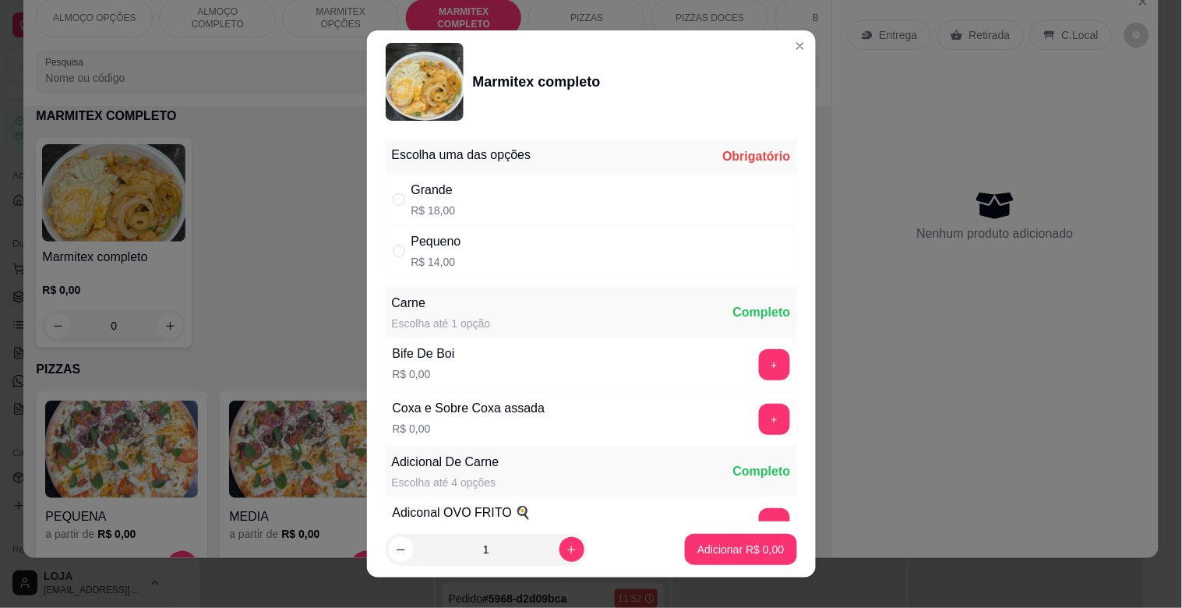
drag, startPoint x: 428, startPoint y: 208, endPoint x: 580, endPoint y: 317, distance: 187.0
click at [430, 209] on p "R$ 18,00" at bounding box center [433, 211] width 44 height 16
radio input "true"
click at [700, 555] on p "Adicionar R$ 18,00" at bounding box center [738, 548] width 90 height 15
type input "1"
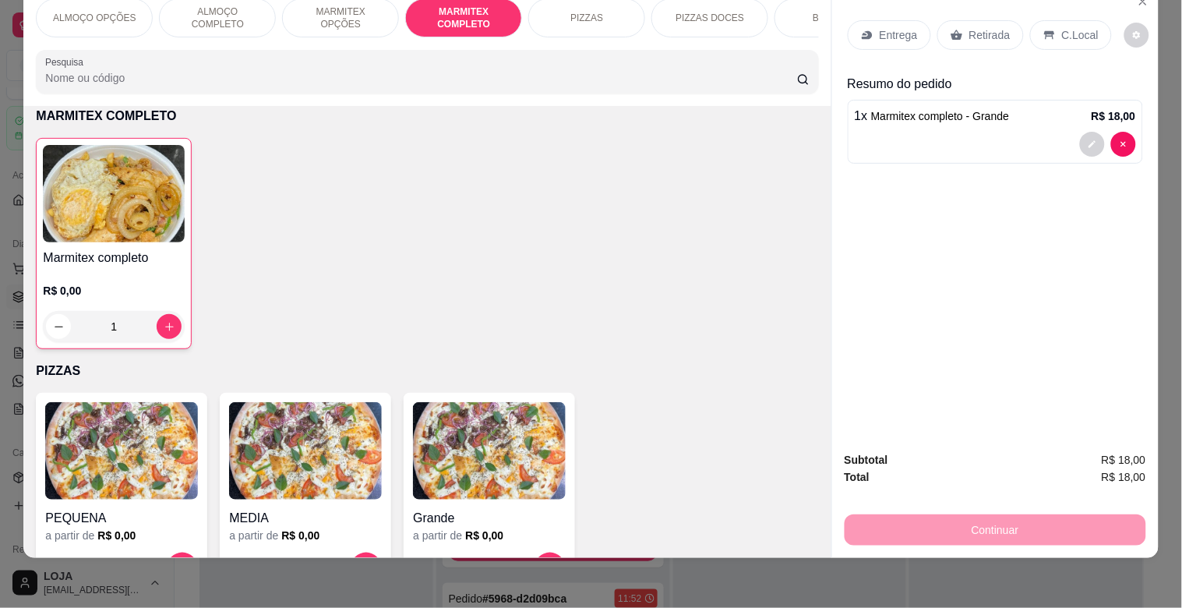
click at [1049, 23] on div "C.Local" at bounding box center [1071, 35] width 82 height 30
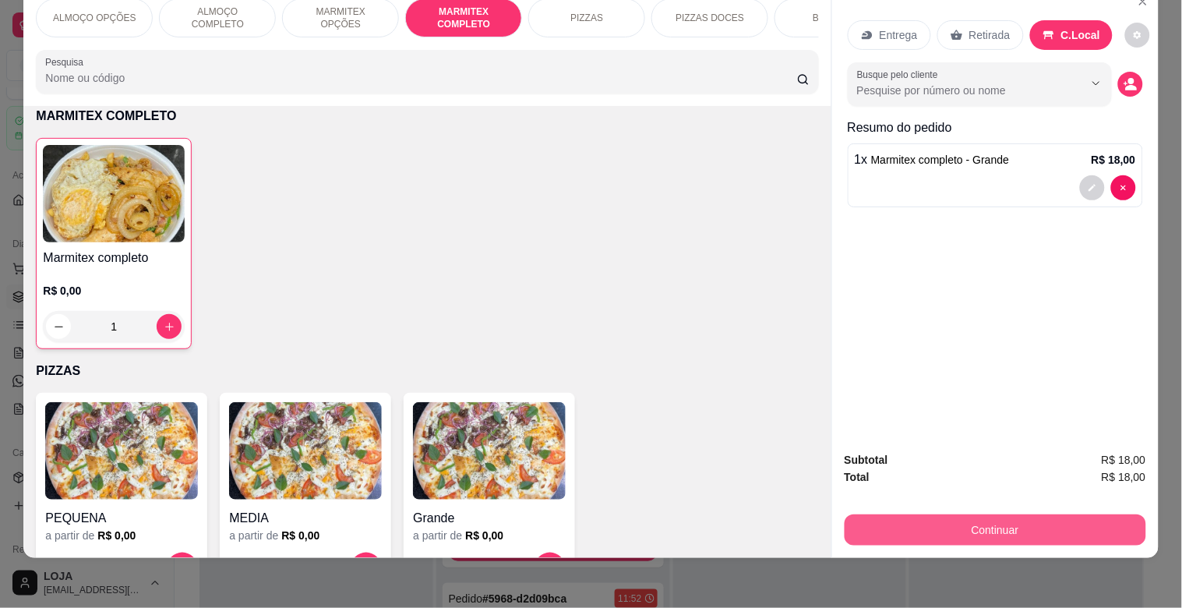
click at [1044, 518] on button "Continuar" at bounding box center [994, 529] width 301 height 31
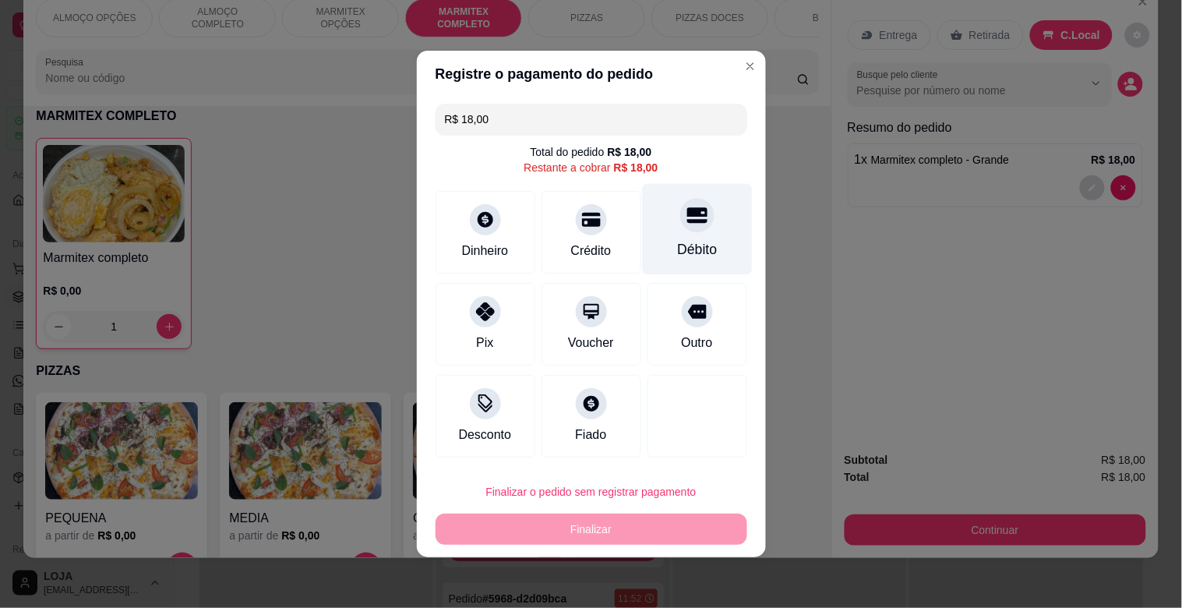
click at [723, 241] on div "Débito" at bounding box center [697, 229] width 110 height 91
type input "R$ 0,00"
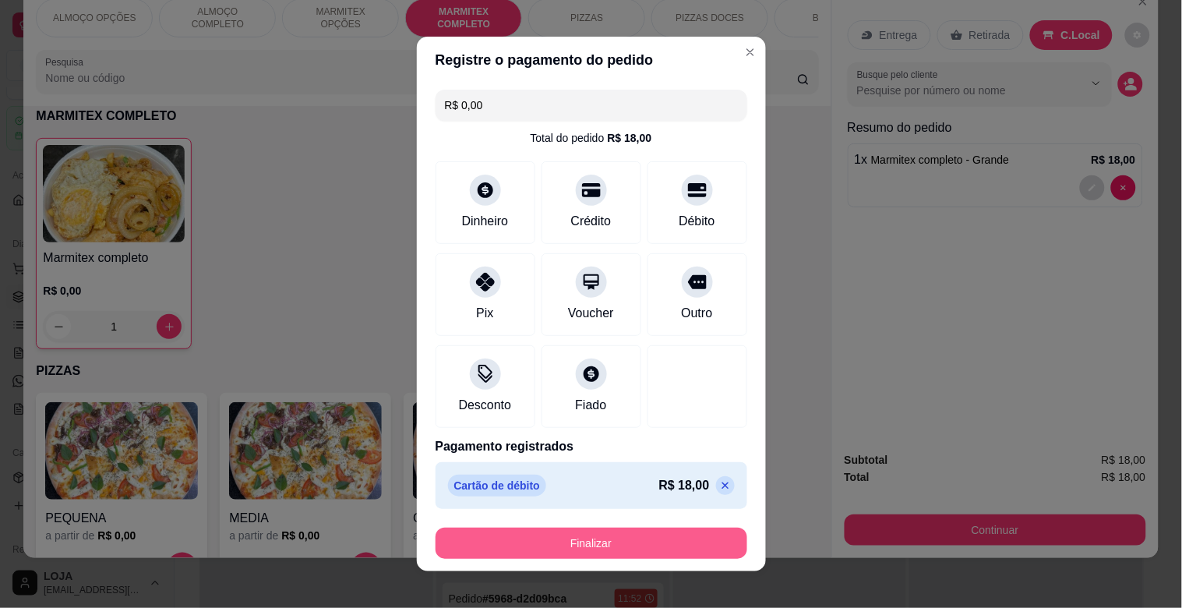
click at [628, 543] on button "Finalizar" at bounding box center [591, 542] width 312 height 31
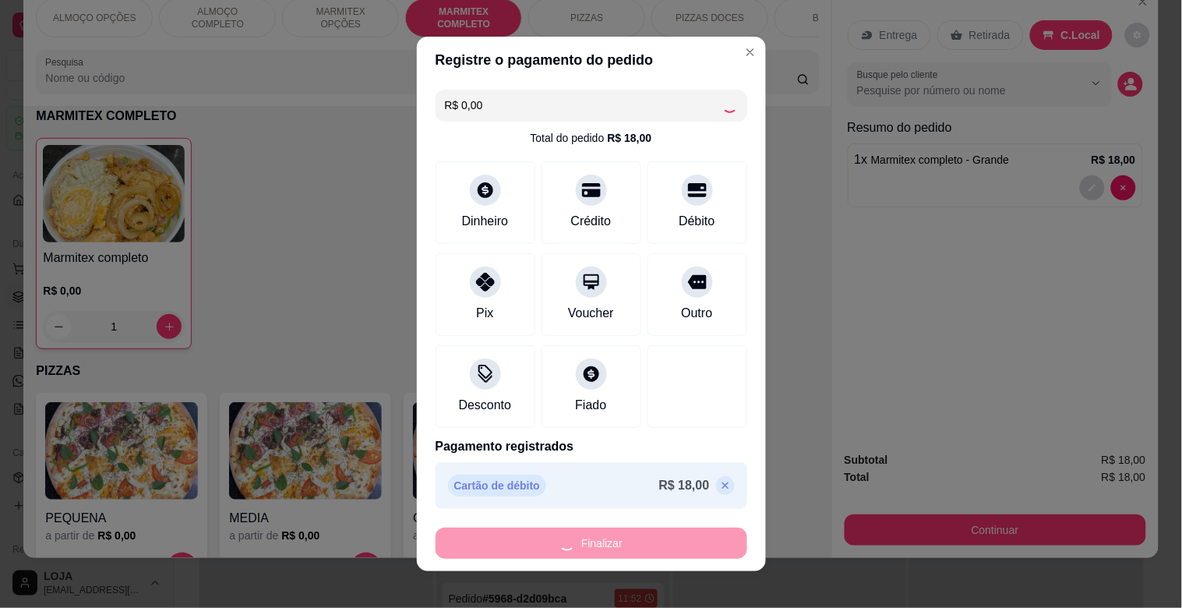
type input "0"
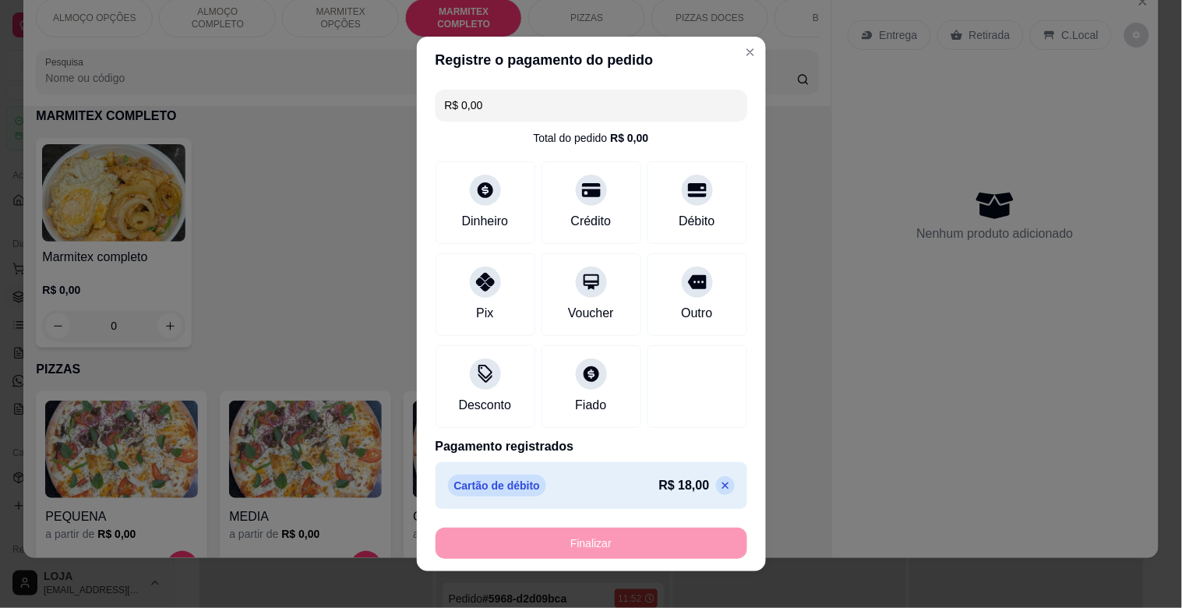
type input "-R$ 18,00"
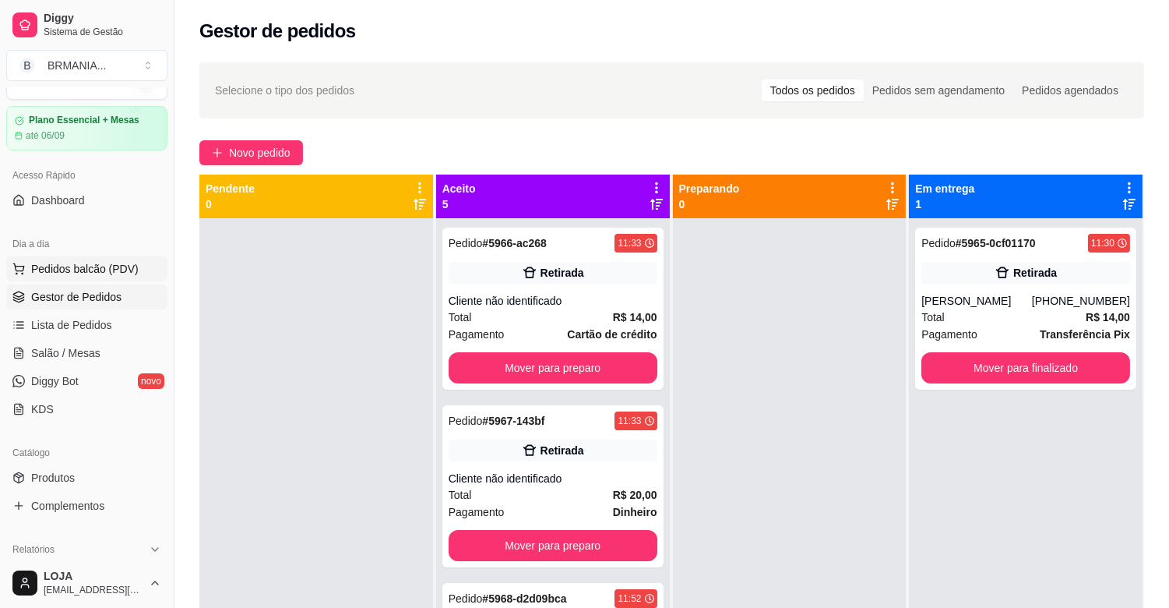
click at [109, 265] on span "Pedidos balcão (PDV)" at bounding box center [85, 269] width 108 height 16
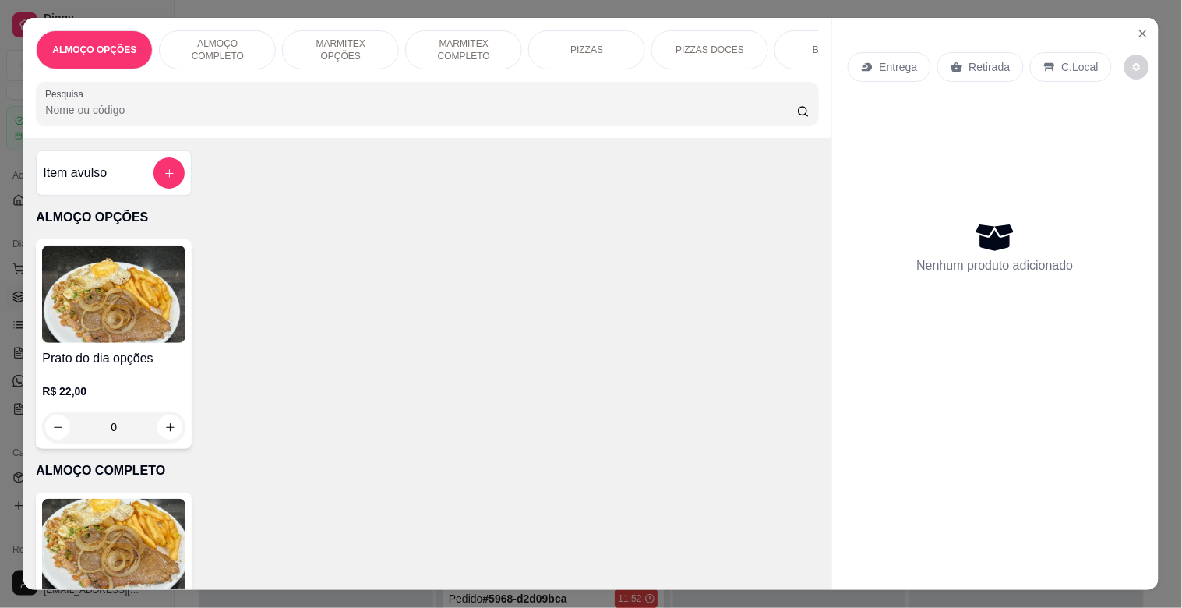
click at [464, 37] on p "MARMITEX COMPLETO" at bounding box center [463, 49] width 90 height 25
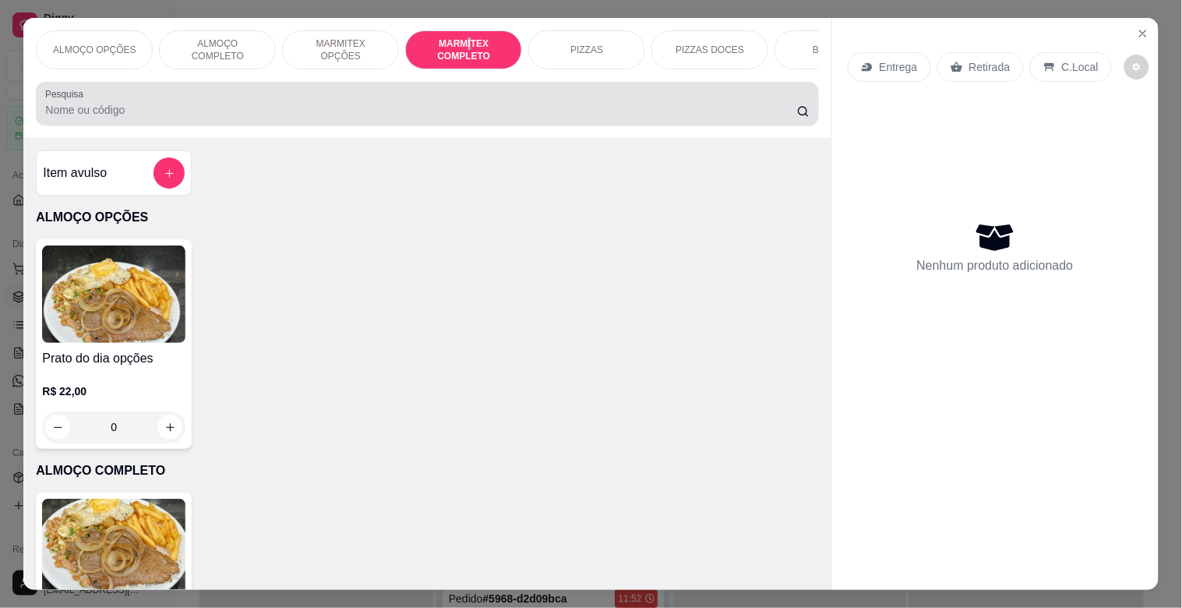
scroll to position [37, 0]
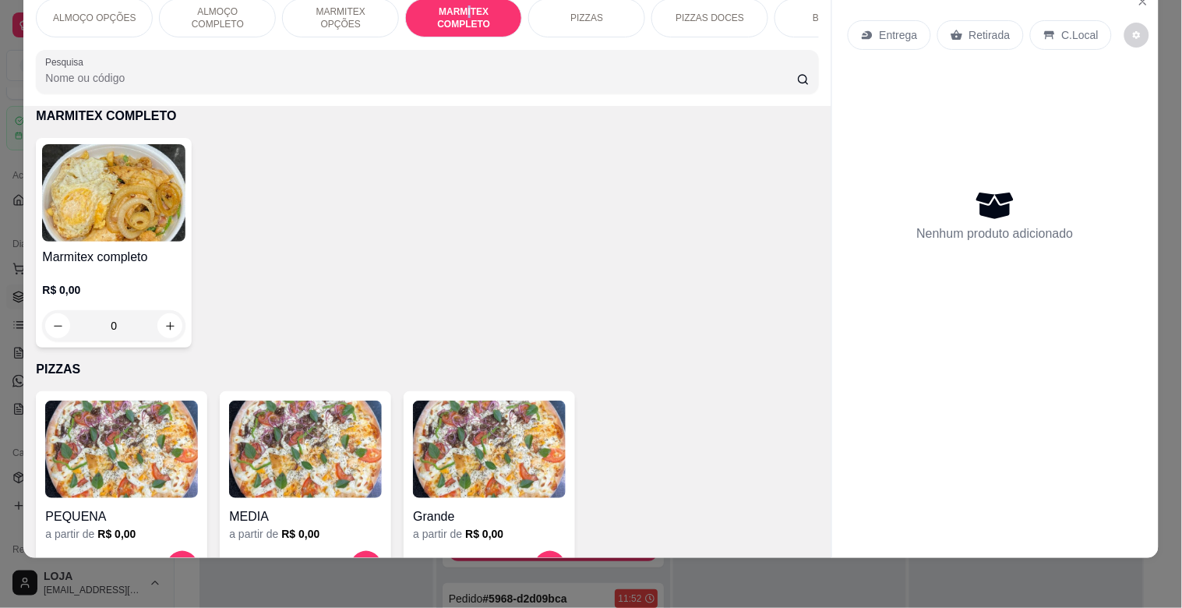
click at [146, 198] on img at bounding box center [113, 192] width 143 height 97
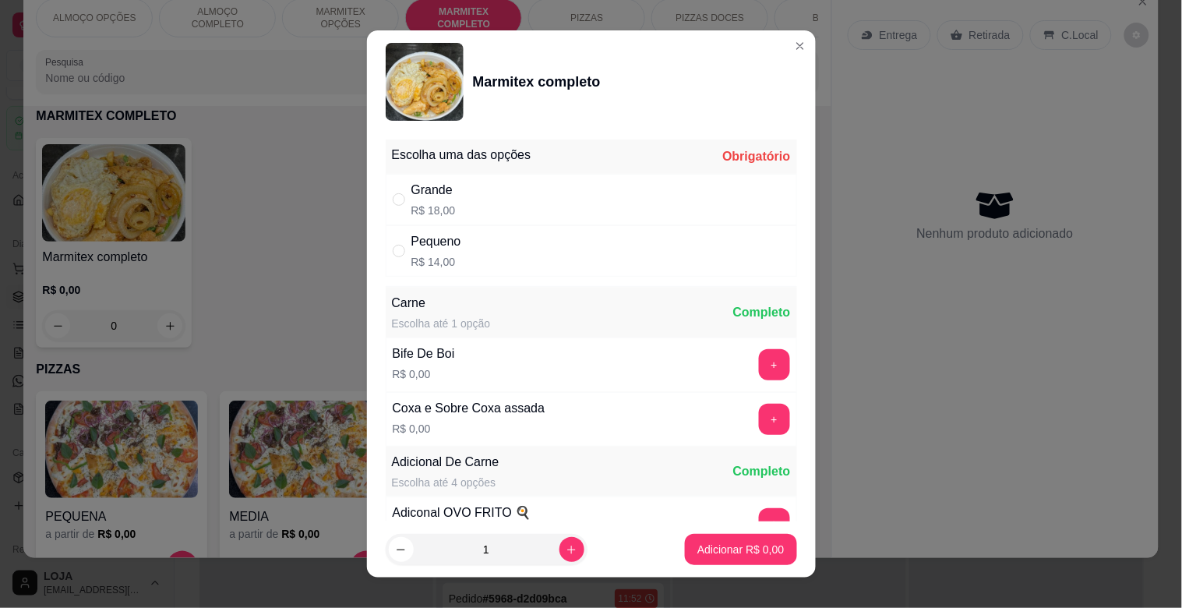
drag, startPoint x: 437, startPoint y: 251, endPoint x: 449, endPoint y: 266, distance: 19.5
click at [437, 254] on div "Pequeno R$ 14,00" at bounding box center [436, 250] width 50 height 37
radio input "true"
click at [726, 544] on p "Adicionar R$ 14,00" at bounding box center [738, 548] width 90 height 15
type input "1"
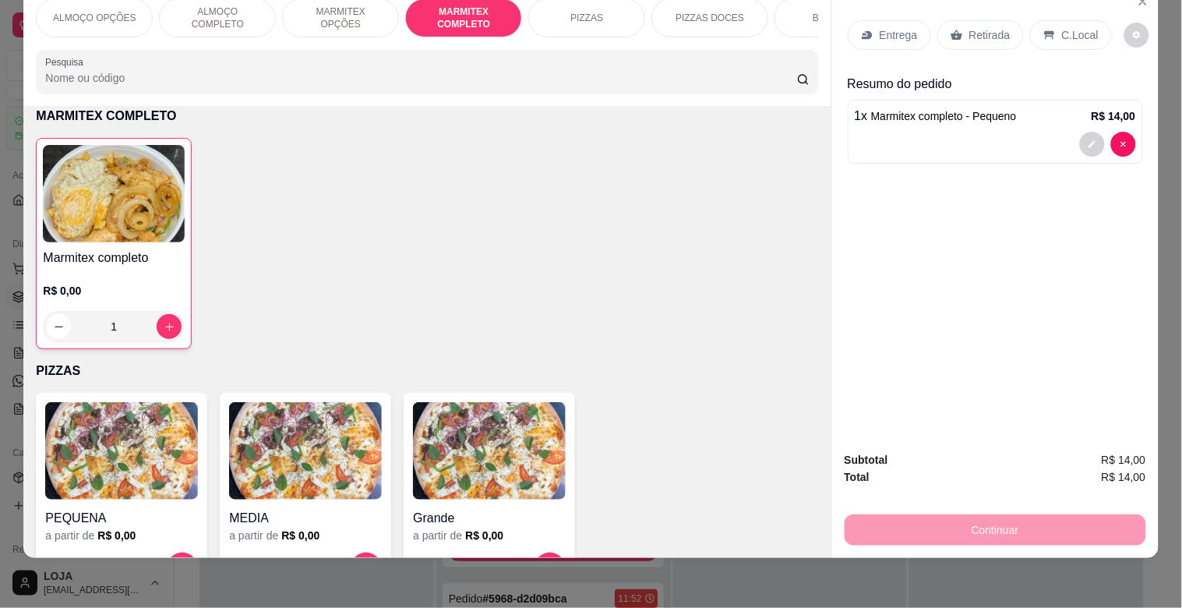
click at [1062, 27] on p "C.Local" at bounding box center [1080, 35] width 37 height 16
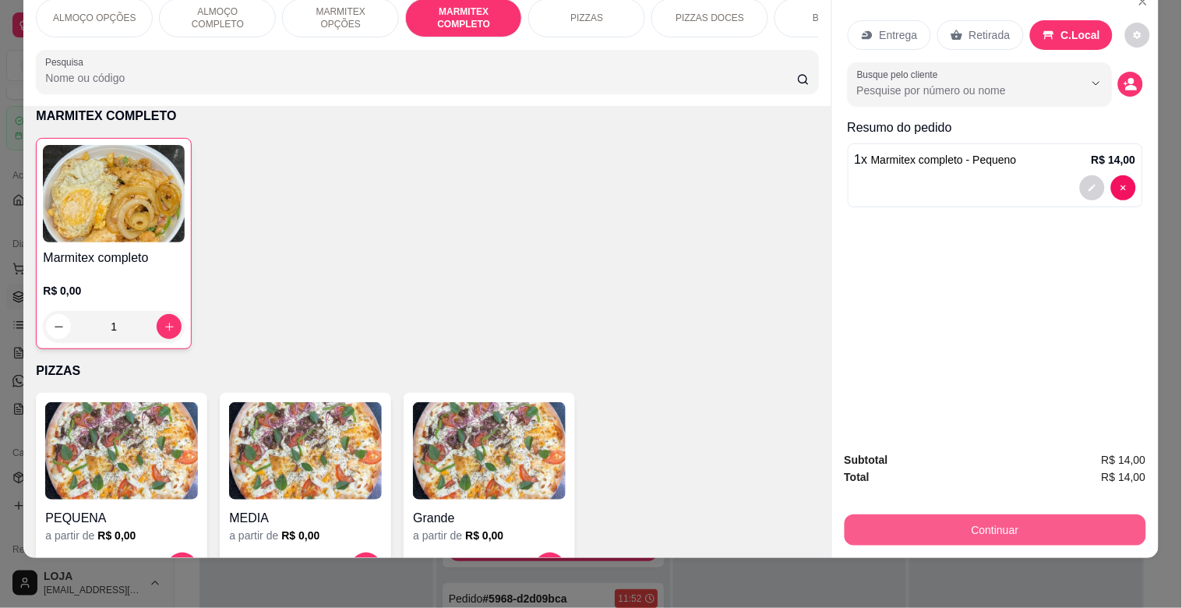
click at [1007, 516] on button "Continuar" at bounding box center [994, 529] width 301 height 31
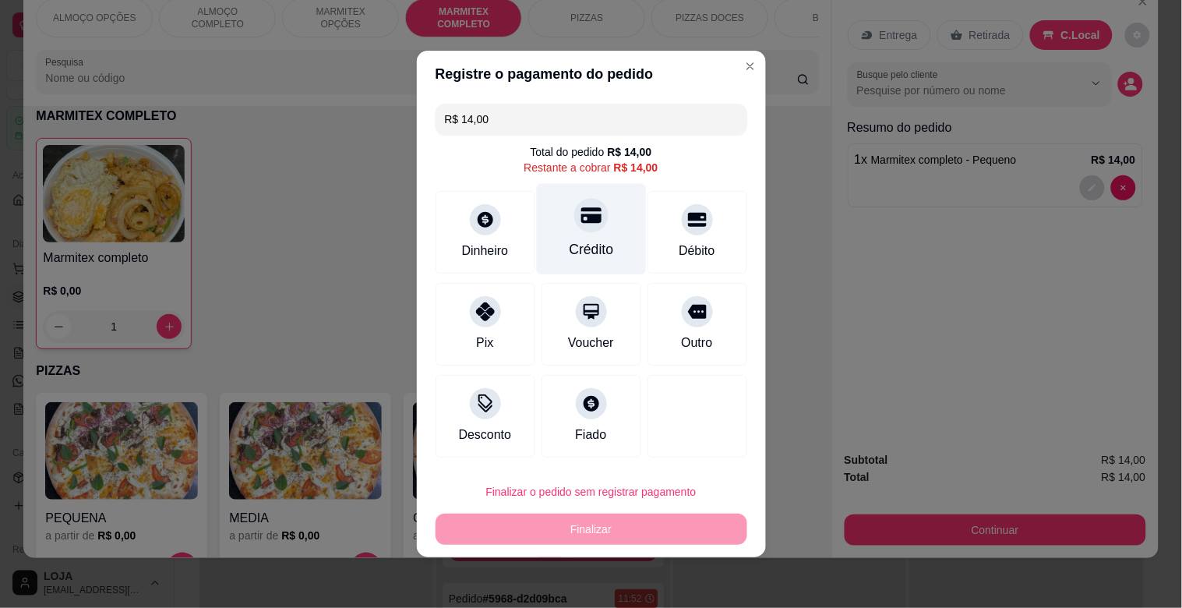
click at [618, 215] on div "Crédito" at bounding box center [591, 229] width 110 height 91
type input "R$ 0,00"
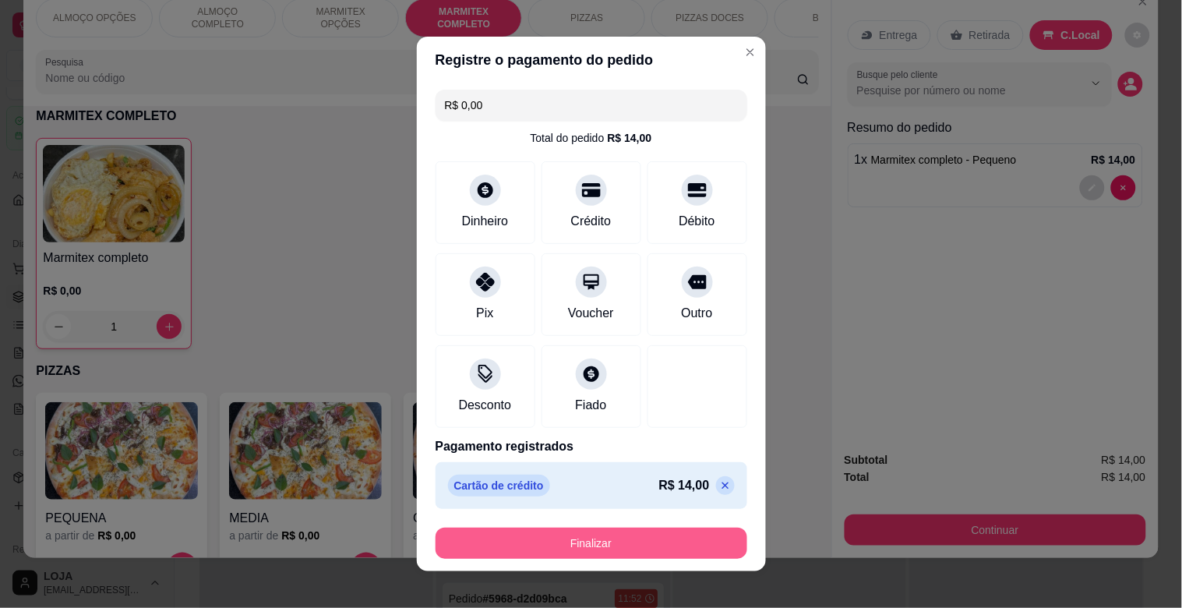
click at [589, 539] on button "Finalizar" at bounding box center [591, 542] width 312 height 31
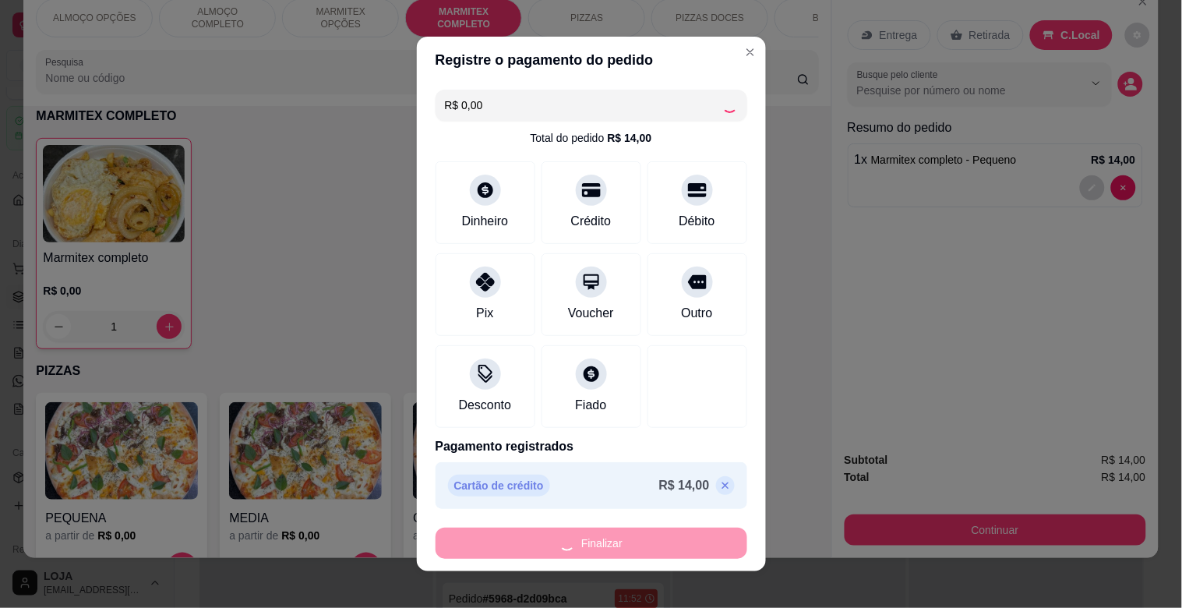
type input "0"
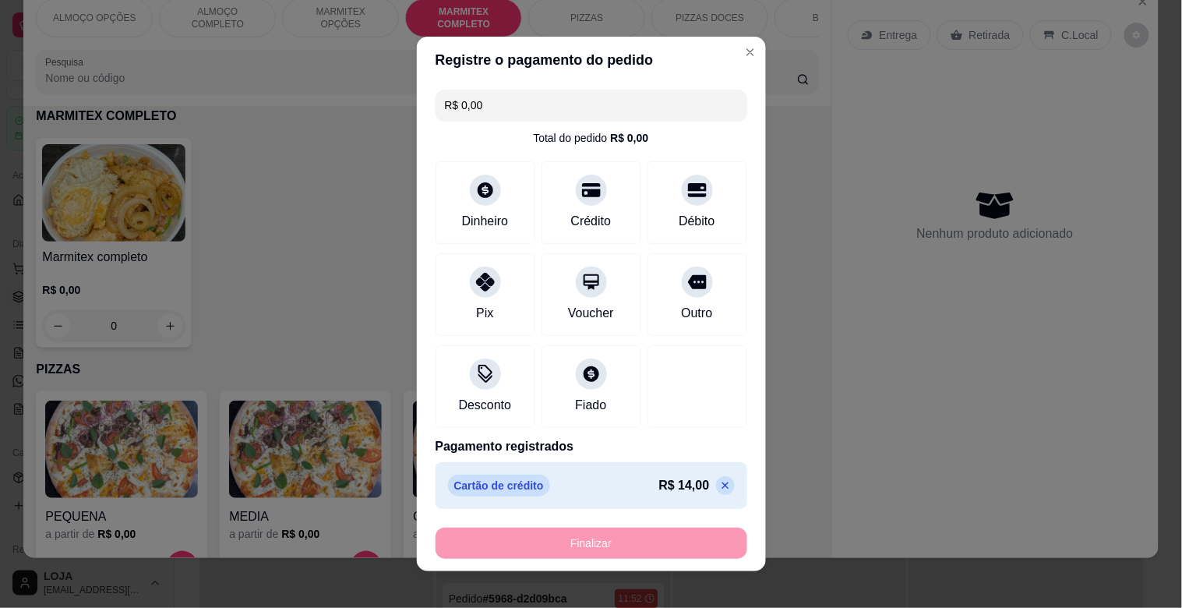
type input "-R$ 14,00"
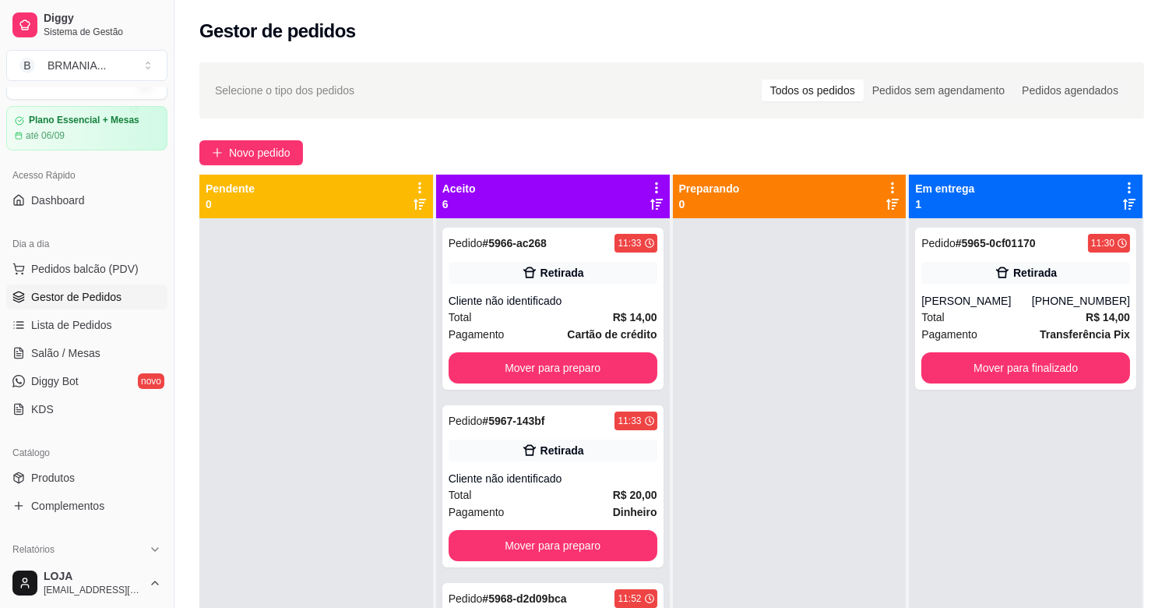
click at [289, 436] on div at bounding box center [316, 522] width 234 height 608
click at [88, 275] on span "Pedidos balcão (PDV)" at bounding box center [85, 269] width 108 height 16
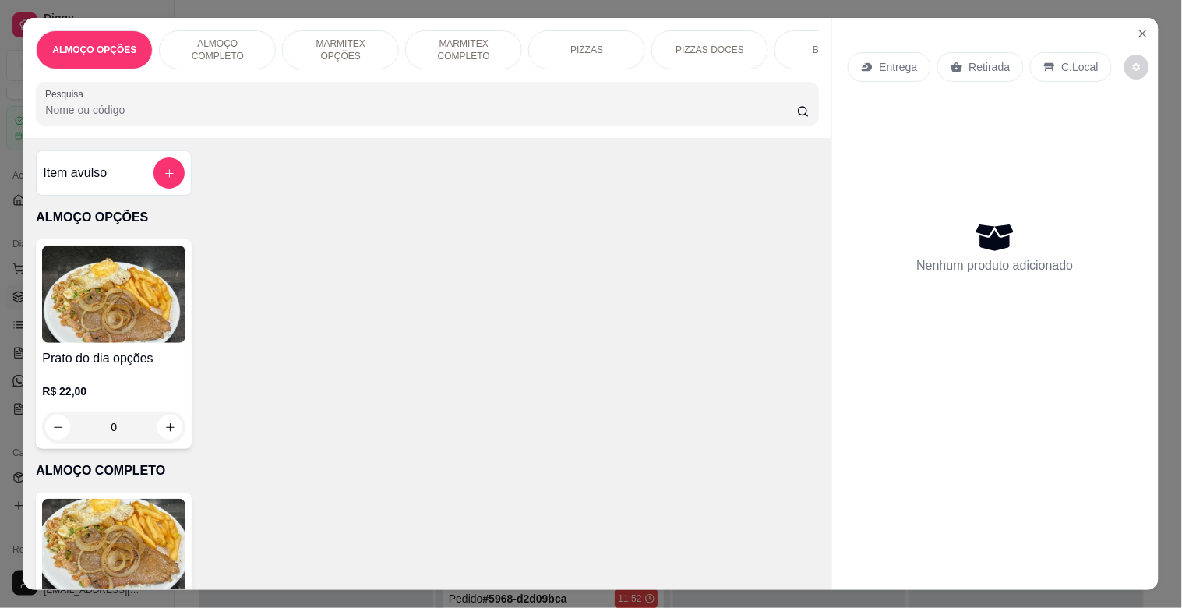
click at [364, 49] on p "MARMITEX OPÇÕES" at bounding box center [340, 49] width 90 height 25
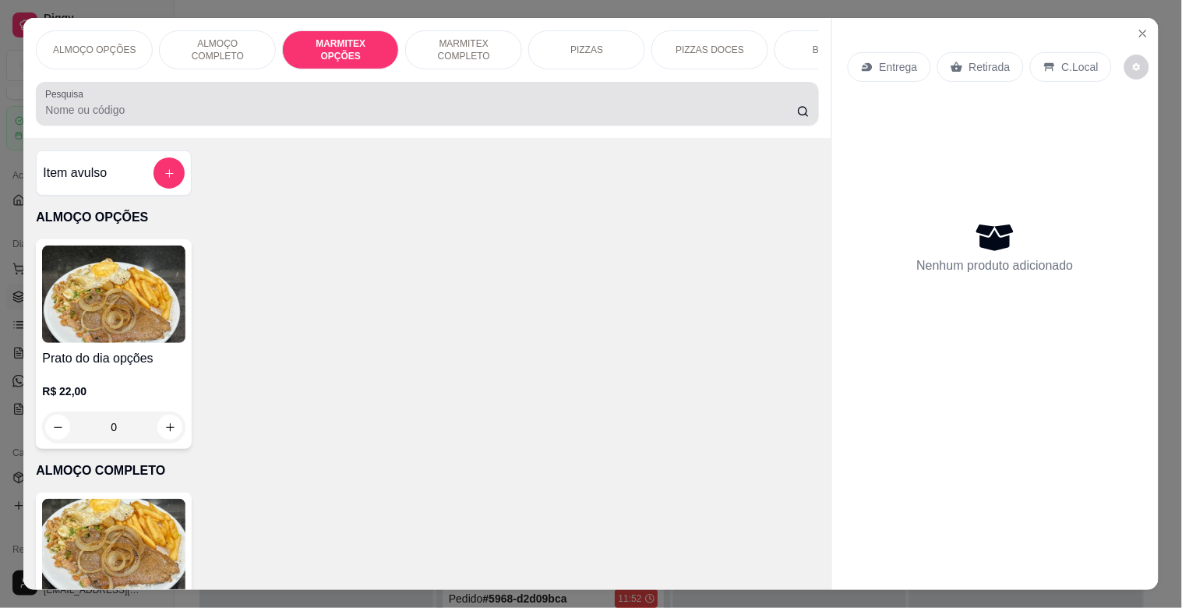
scroll to position [37, 0]
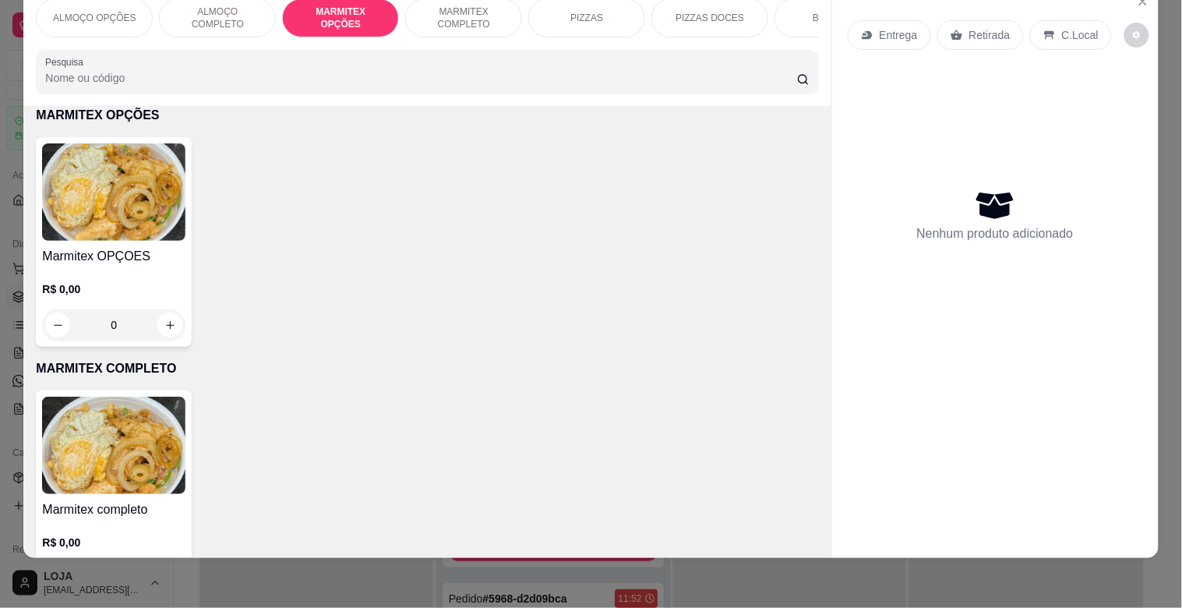
click at [149, 212] on img at bounding box center [113, 191] width 143 height 97
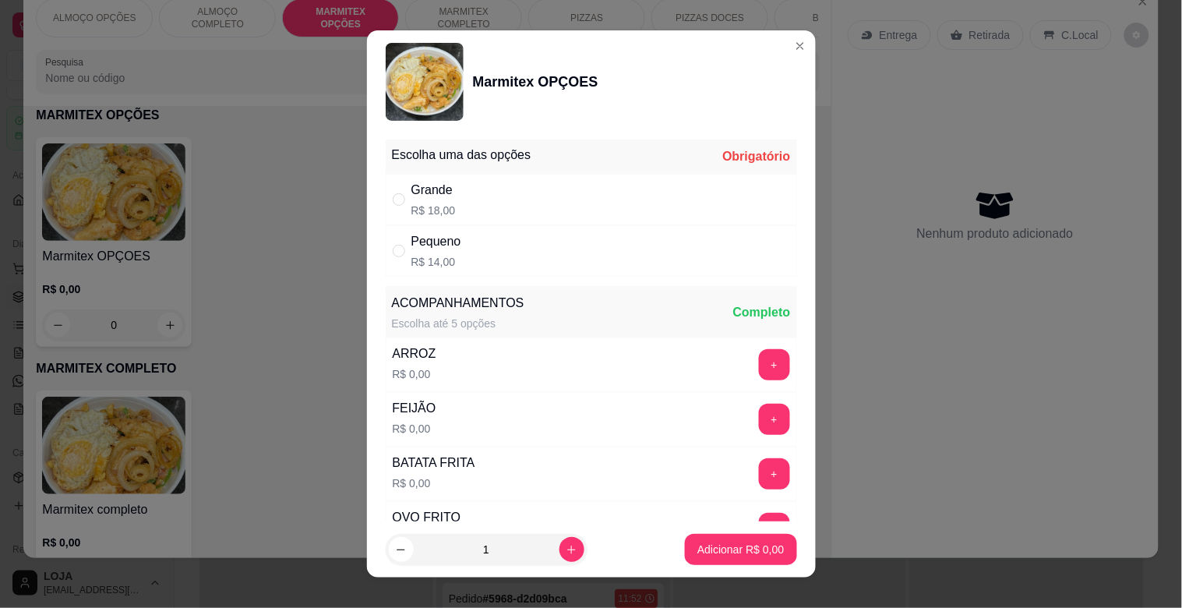
drag, startPoint x: 441, startPoint y: 190, endPoint x: 520, endPoint y: 273, distance: 114.1
click at [442, 190] on div "Grande" at bounding box center [433, 190] width 44 height 19
radio input "true"
click at [746, 546] on p "Adicionar R$ 18,00" at bounding box center [737, 549] width 93 height 16
type input "1"
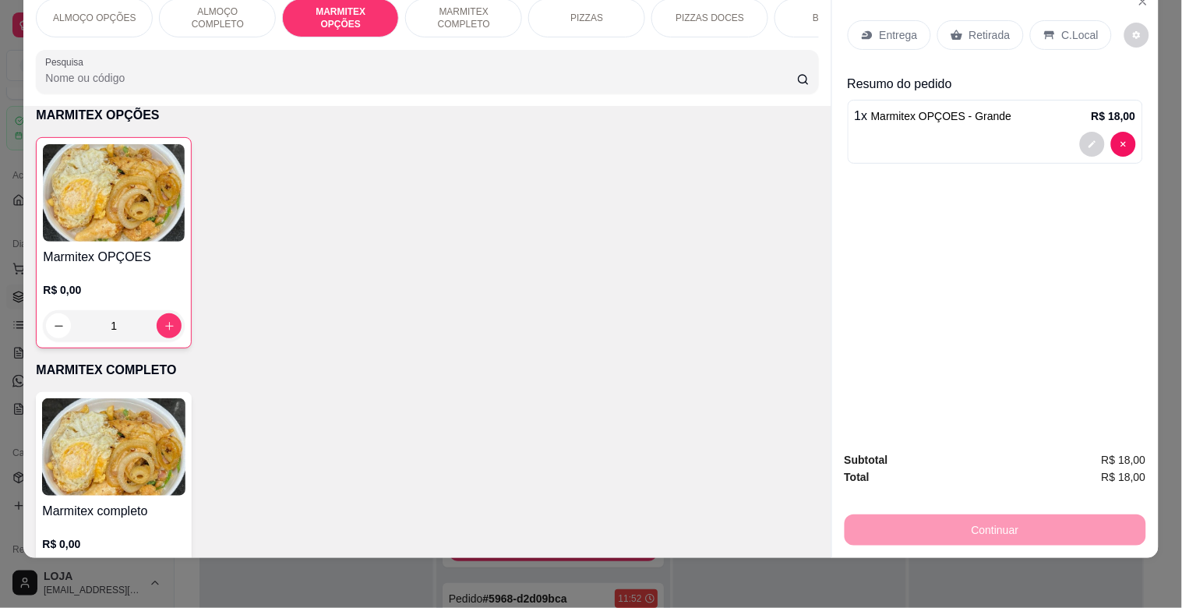
click at [83, 238] on img at bounding box center [114, 192] width 142 height 97
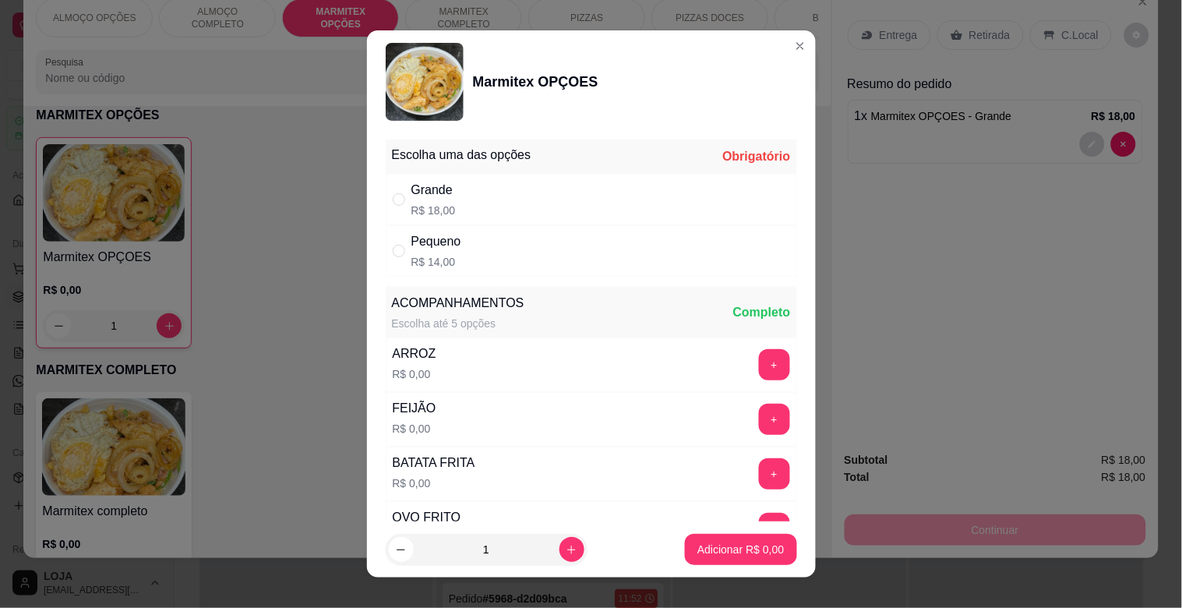
click at [432, 266] on p "R$ 14,00" at bounding box center [436, 262] width 50 height 16
radio input "true"
click at [706, 539] on button "Adicionar R$ 14,00" at bounding box center [738, 549] width 118 height 31
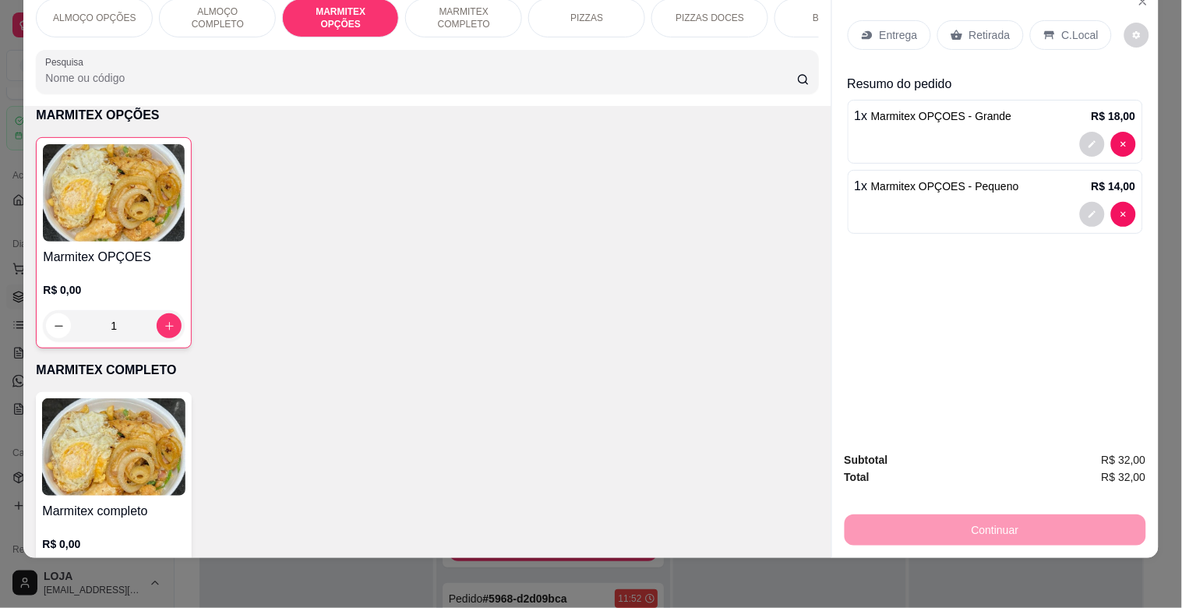
drag, startPoint x: 1064, startPoint y: 18, endPoint x: 1068, endPoint y: 134, distance: 116.1
click at [1065, 27] on p "C.Local" at bounding box center [1080, 35] width 37 height 16
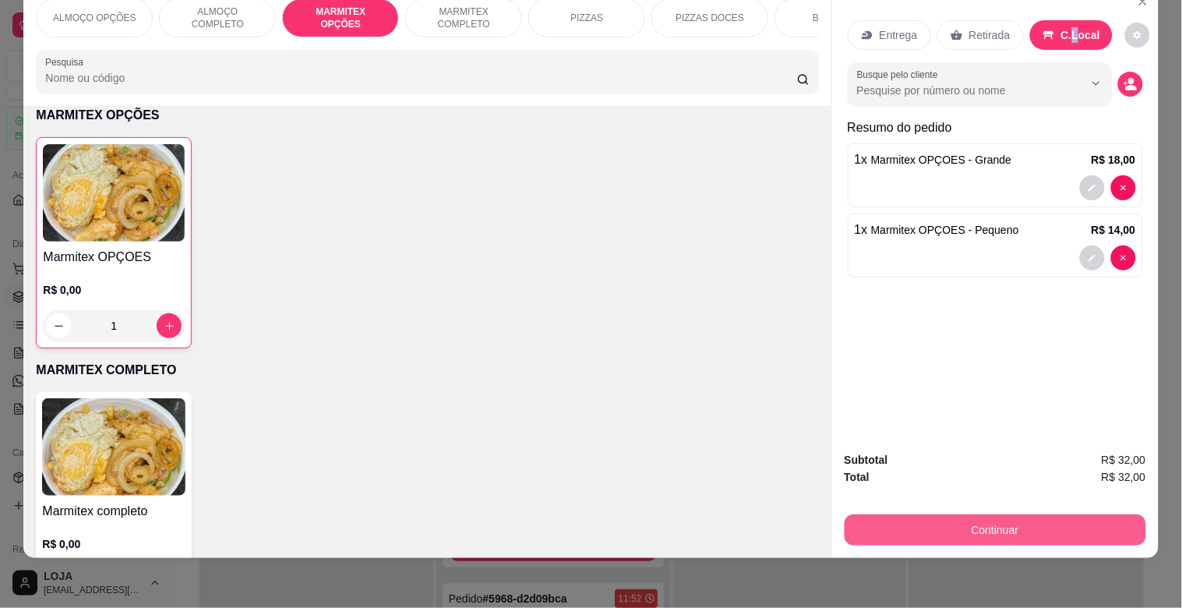
click at [976, 514] on button "Continuar" at bounding box center [994, 529] width 301 height 31
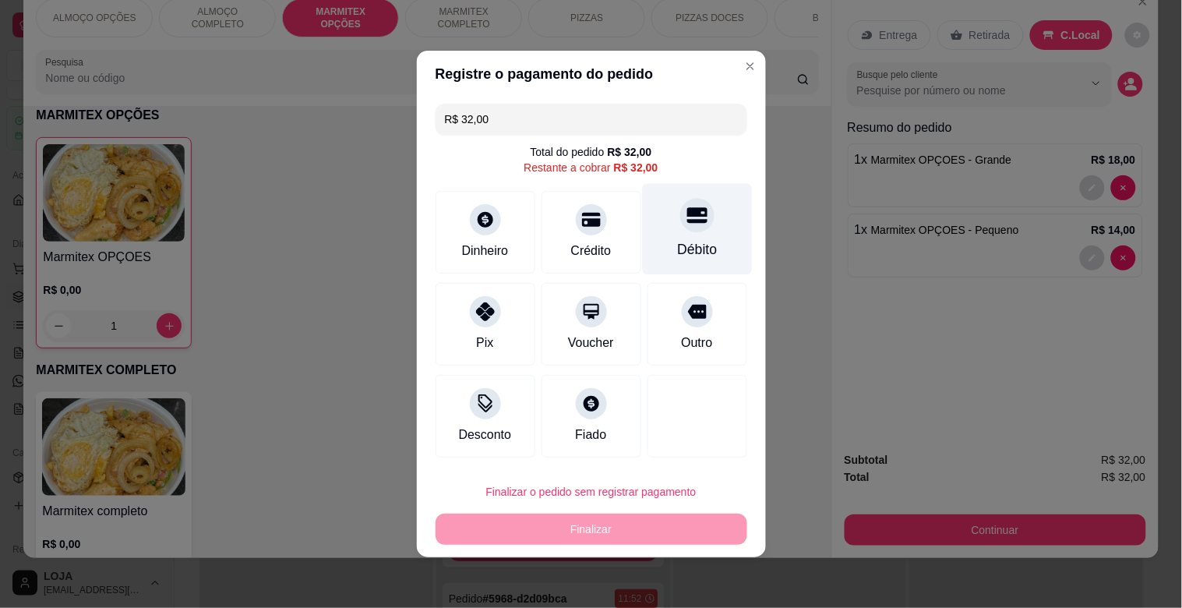
click at [682, 228] on div at bounding box center [697, 215] width 34 height 34
type input "R$ 0,00"
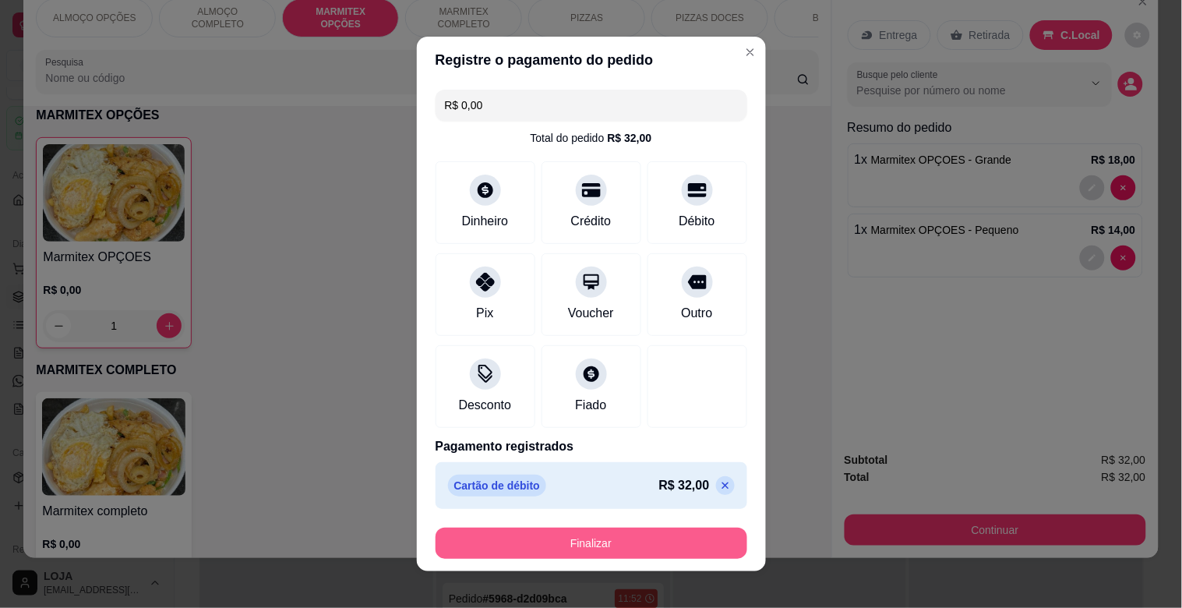
click at [587, 539] on button "Finalizar" at bounding box center [591, 542] width 312 height 31
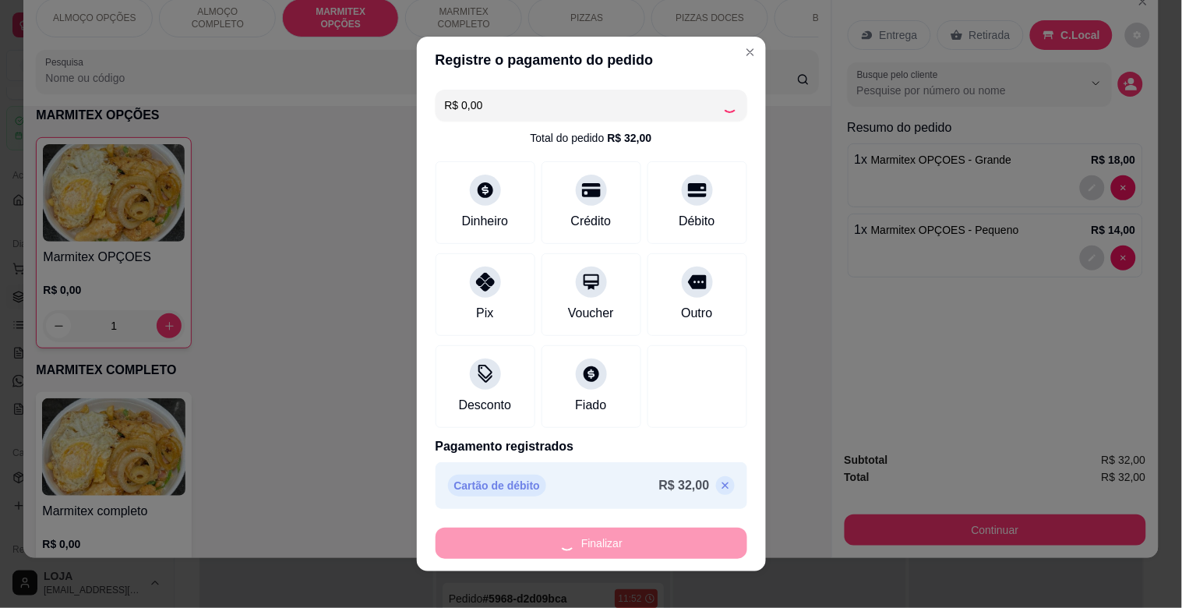
type input "0"
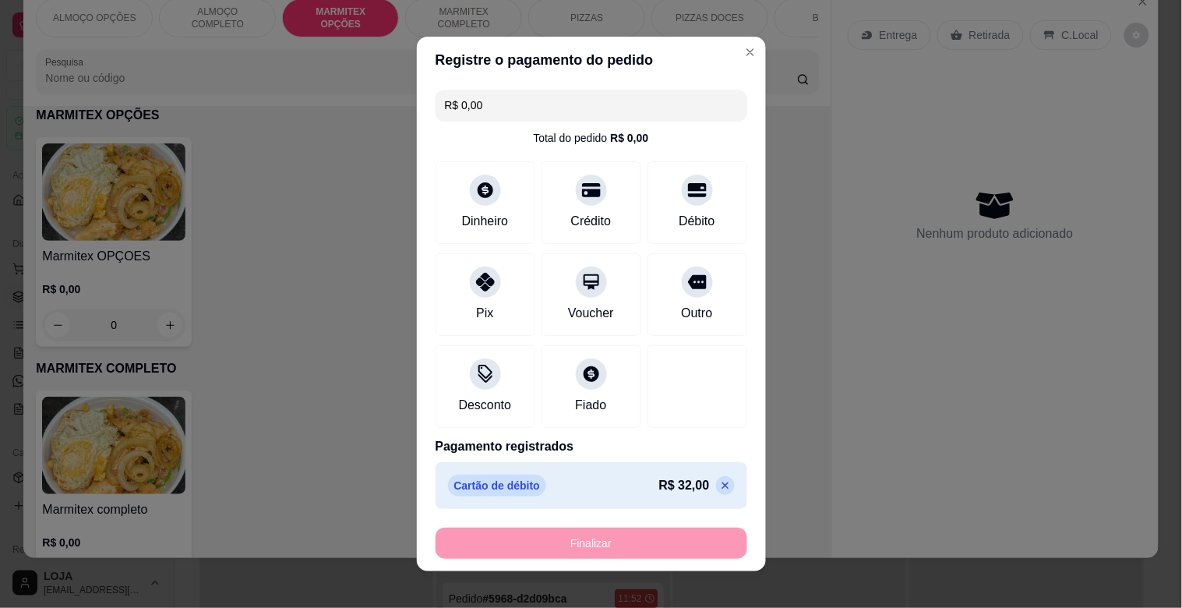
type input "-R$ 32,00"
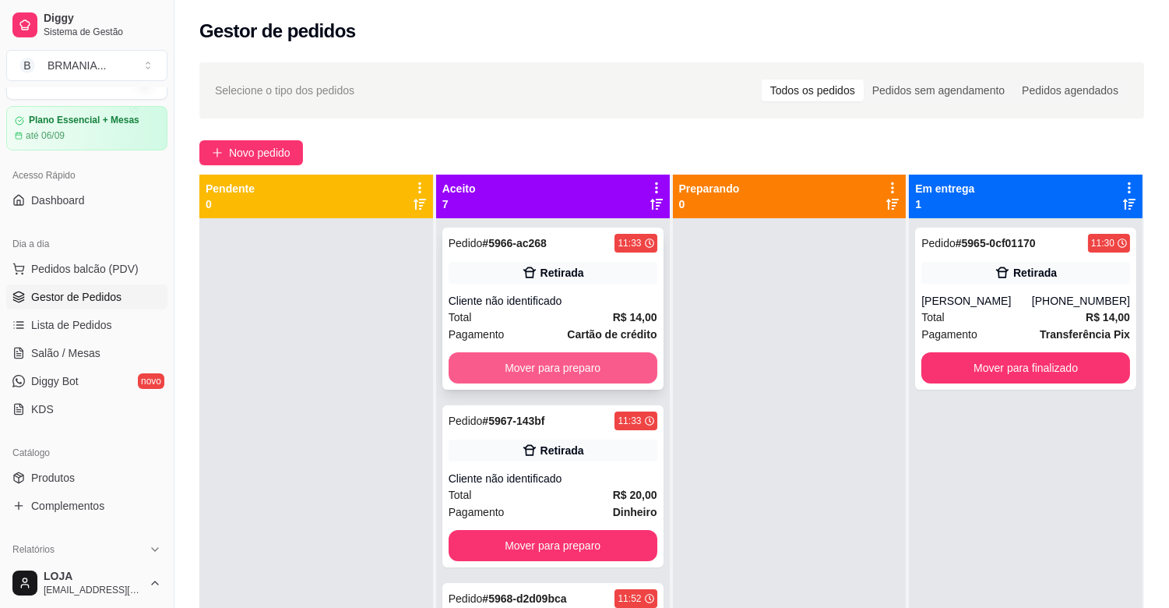
click at [584, 371] on button "Mover para preparo" at bounding box center [553, 367] width 209 height 31
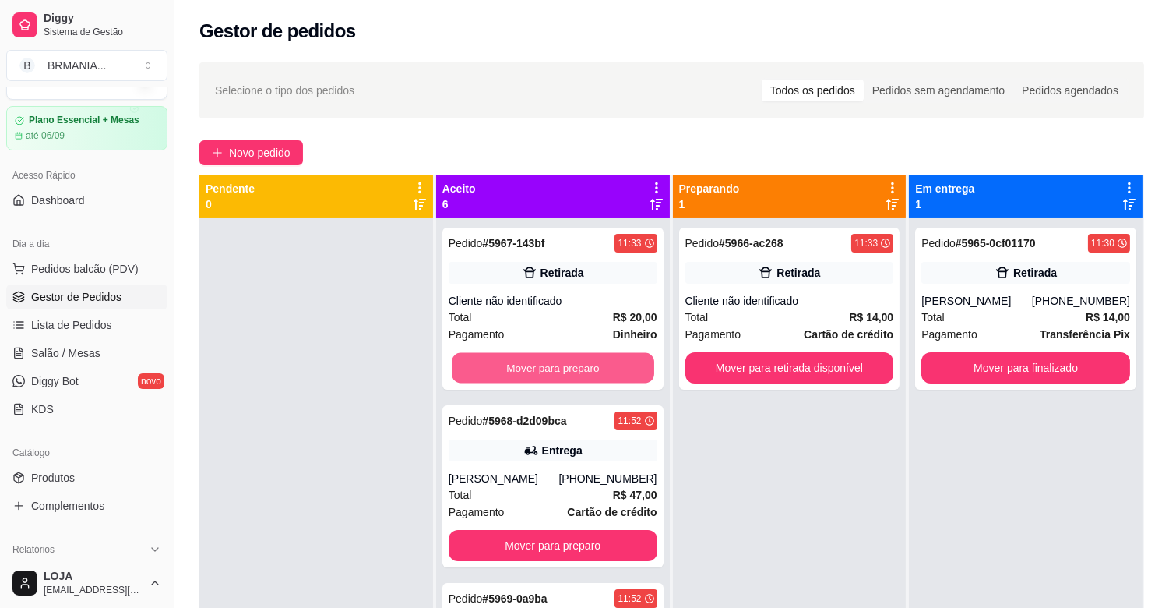
click at [585, 370] on button "Mover para preparo" at bounding box center [553, 368] width 203 height 30
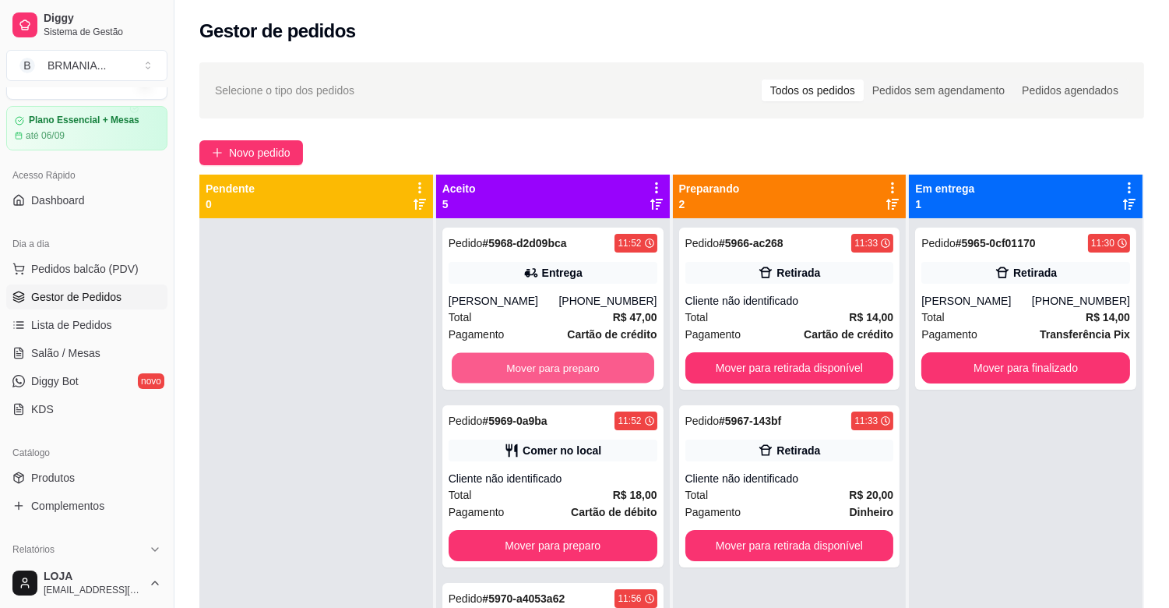
click at [585, 370] on button "Mover para preparo" at bounding box center [553, 368] width 203 height 30
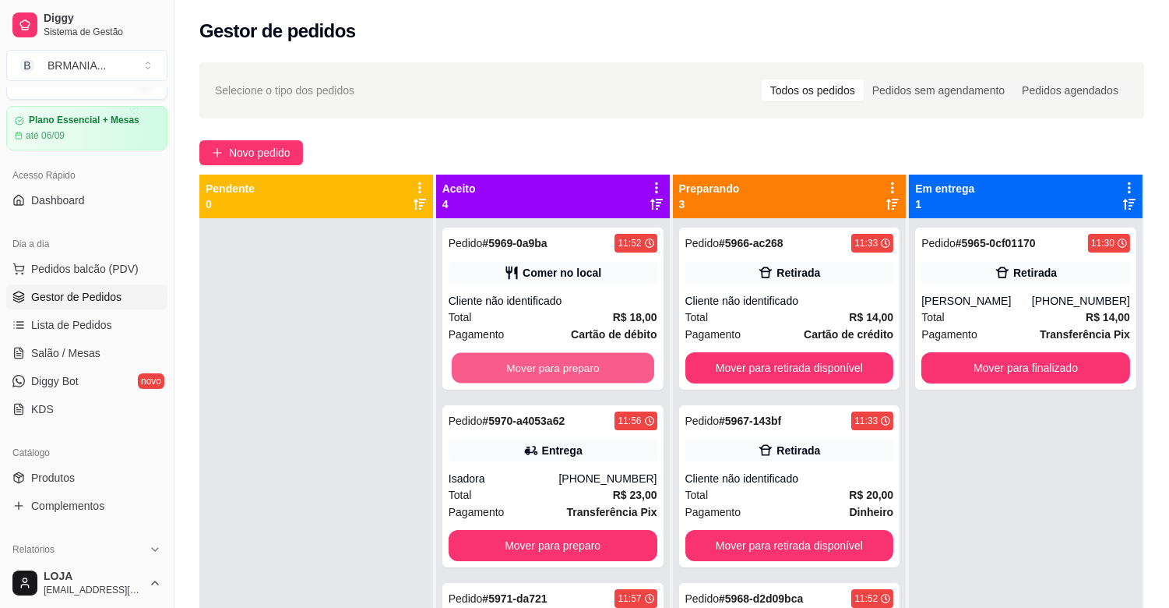
click at [585, 370] on button "Mover para preparo" at bounding box center [553, 368] width 203 height 30
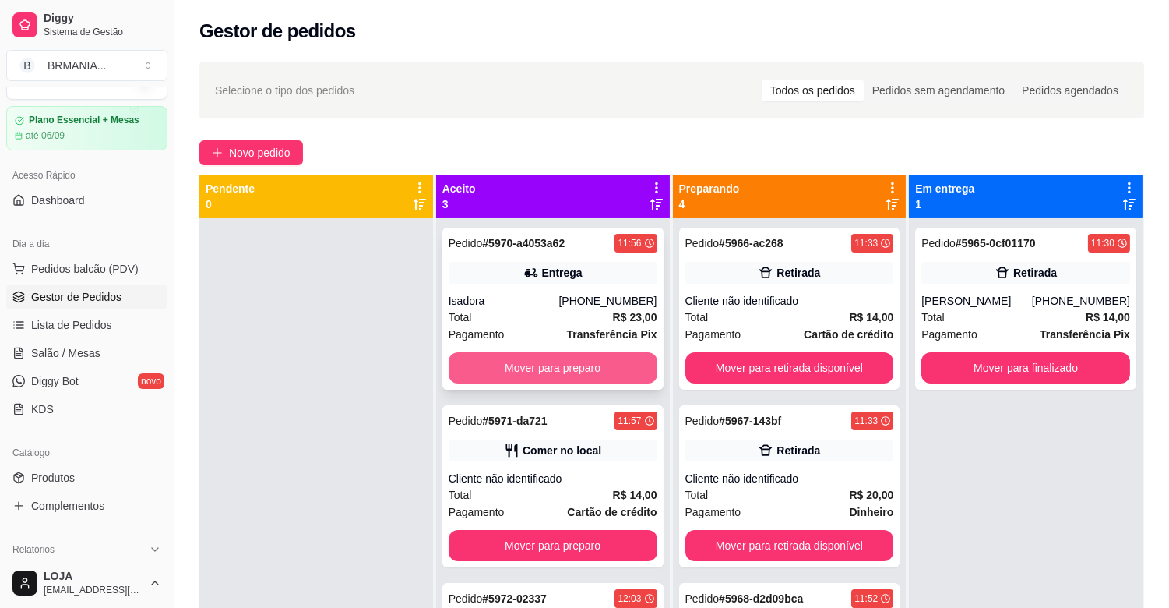
click at [584, 370] on button "Mover para preparo" at bounding box center [553, 367] width 209 height 31
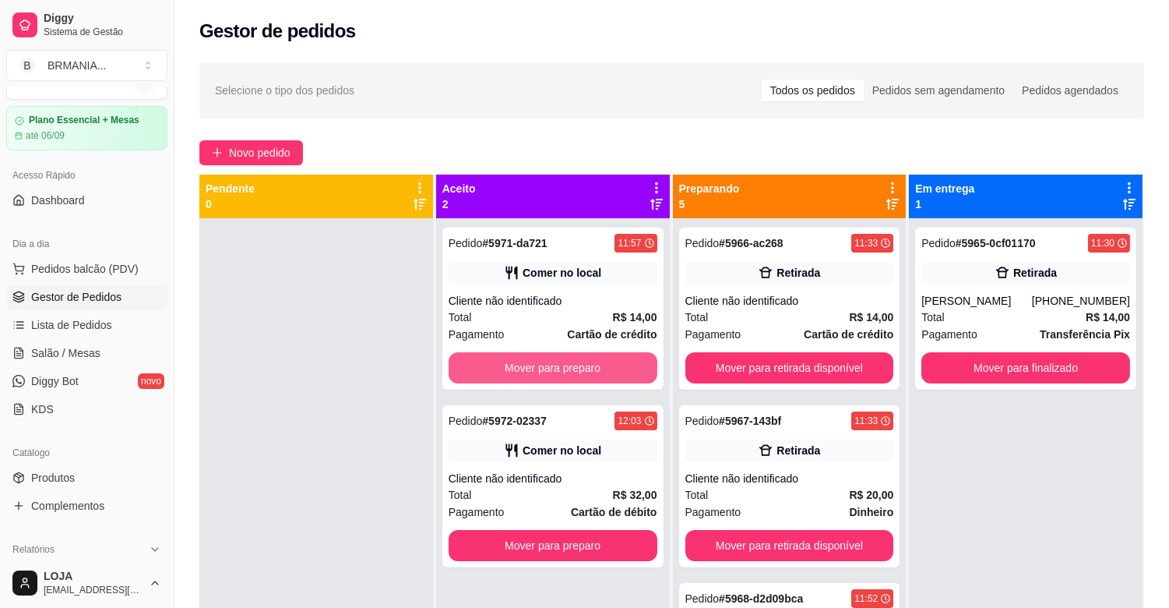
click at [584, 370] on button "Mover para preparo" at bounding box center [553, 367] width 209 height 31
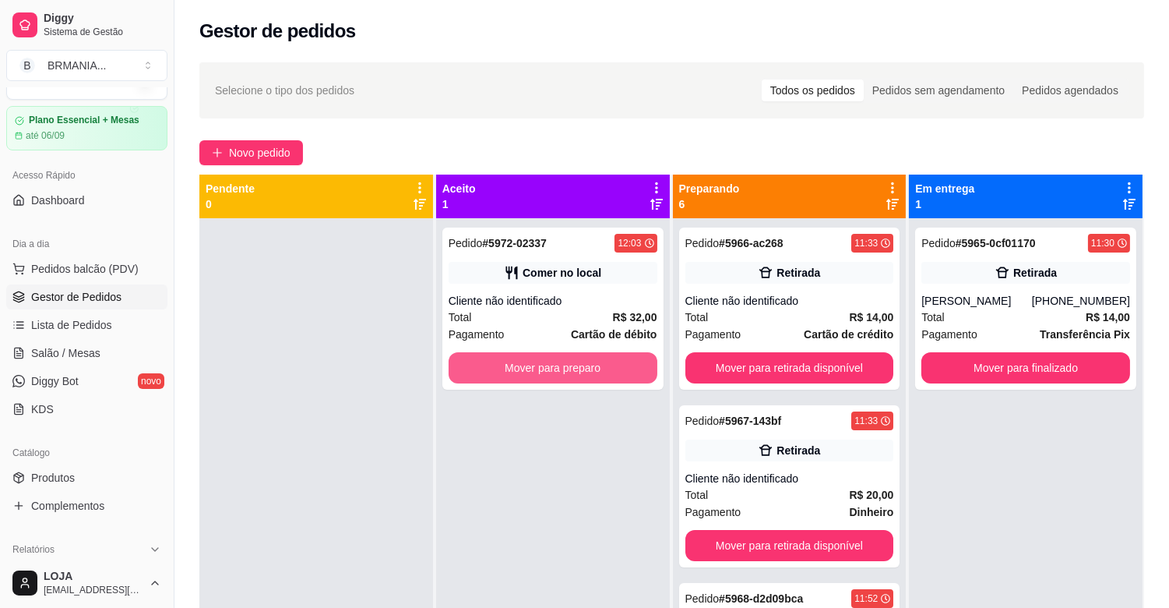
click at [584, 370] on button "Mover para preparo" at bounding box center [553, 367] width 209 height 31
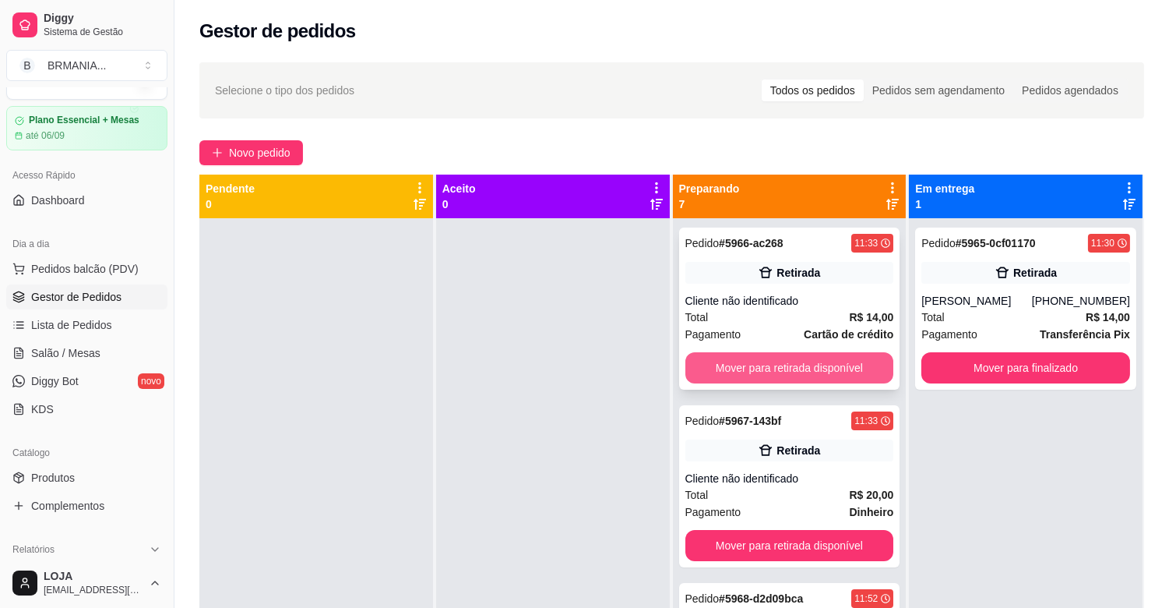
click at [751, 370] on button "Mover para retirada disponível" at bounding box center [790, 367] width 209 height 31
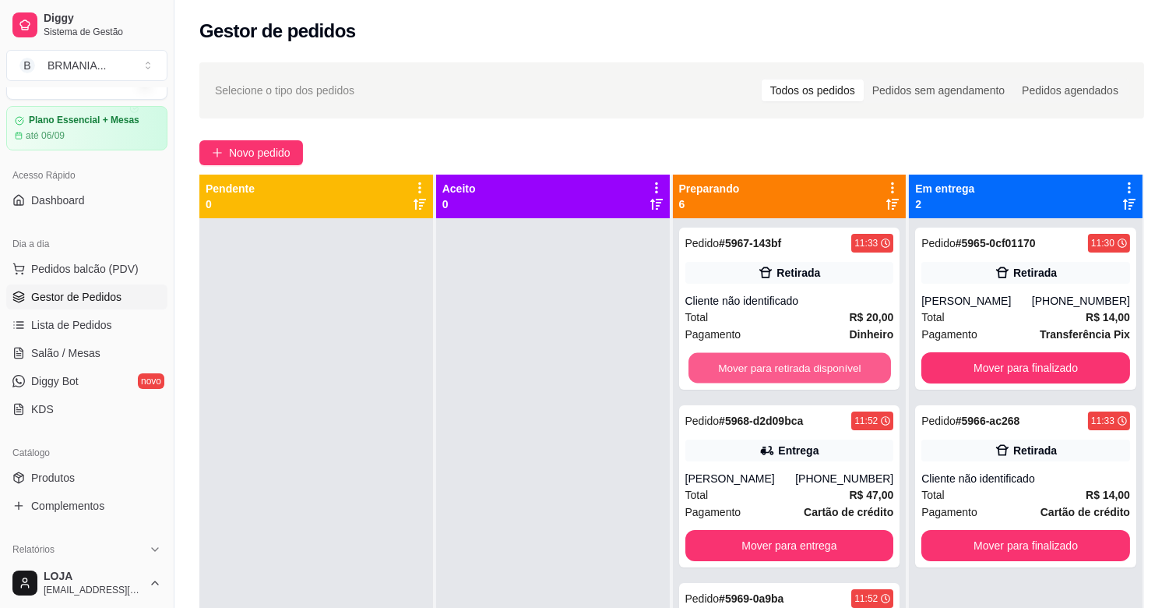
click at [751, 370] on button "Mover para retirada disponível" at bounding box center [790, 368] width 203 height 30
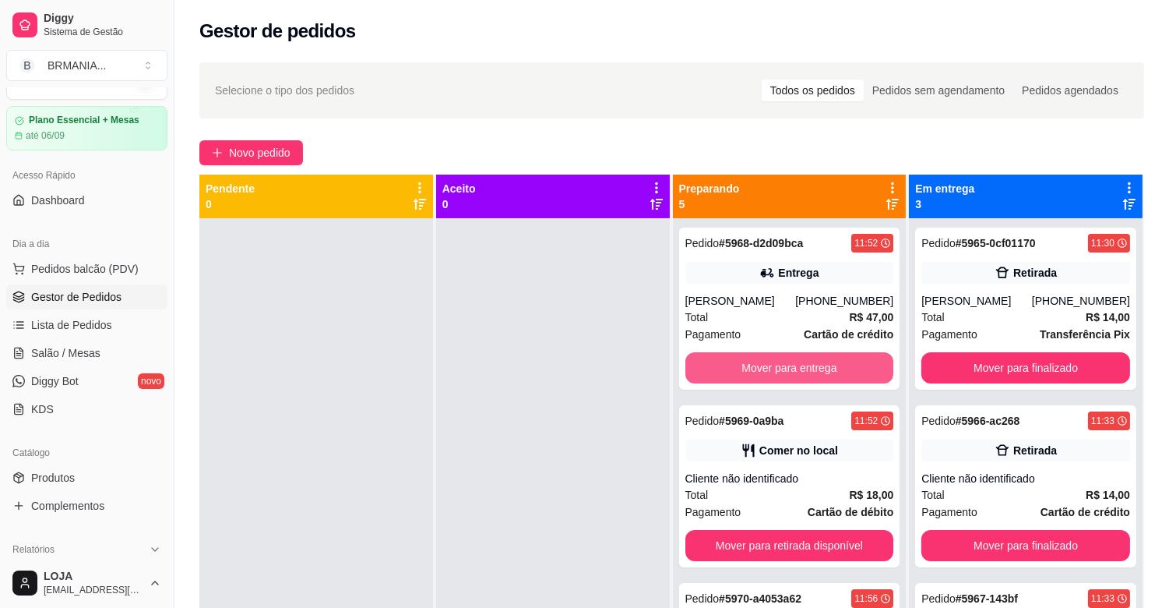
click at [752, 369] on button "Mover para entrega" at bounding box center [790, 367] width 209 height 31
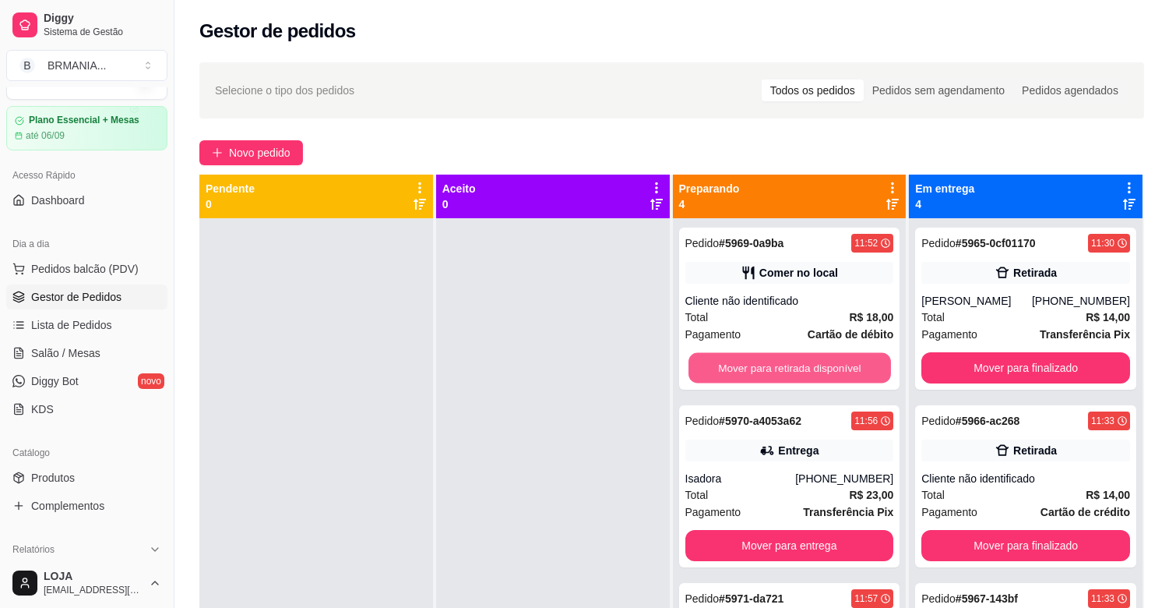
click at [752, 369] on button "Mover para retirada disponível" at bounding box center [790, 368] width 203 height 30
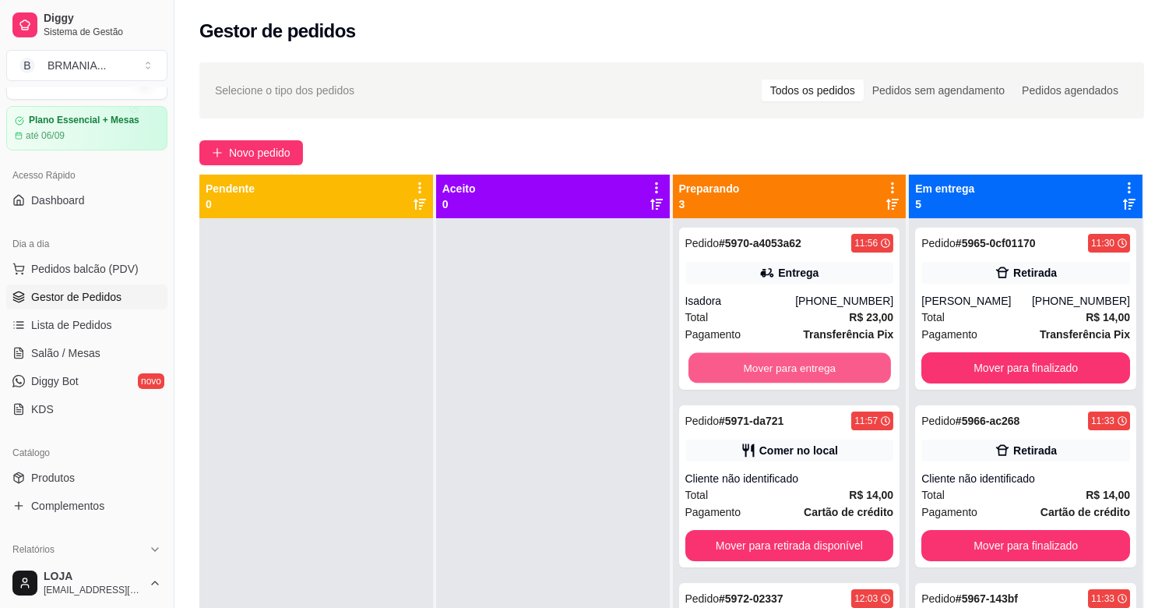
click at [752, 369] on button "Mover para entrega" at bounding box center [790, 368] width 203 height 30
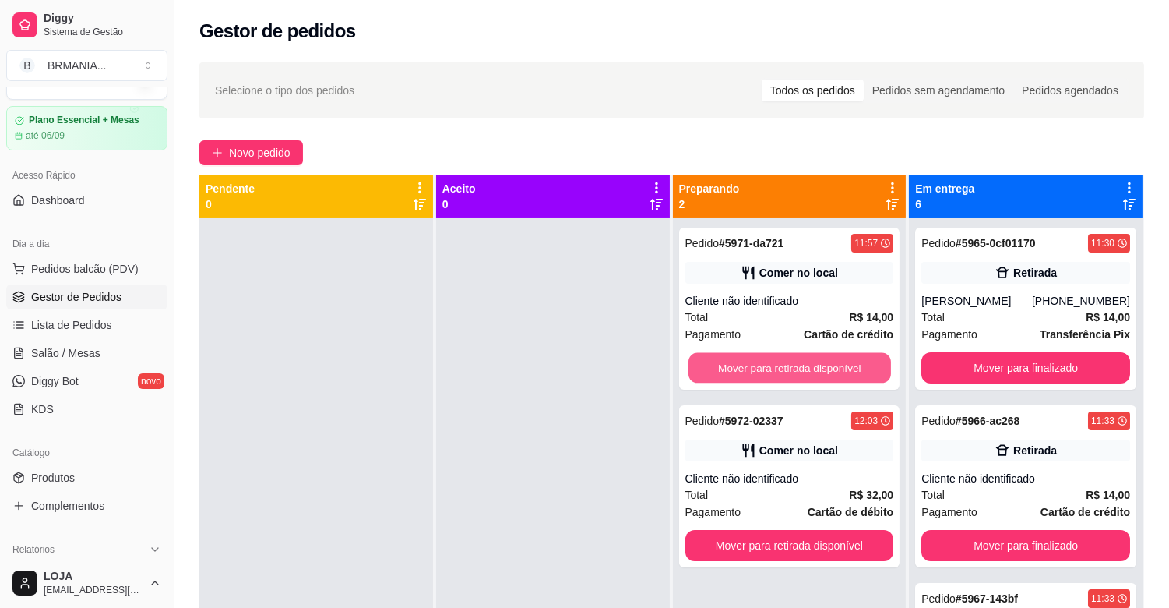
click at [758, 371] on button "Mover para retirada disponível" at bounding box center [790, 368] width 203 height 30
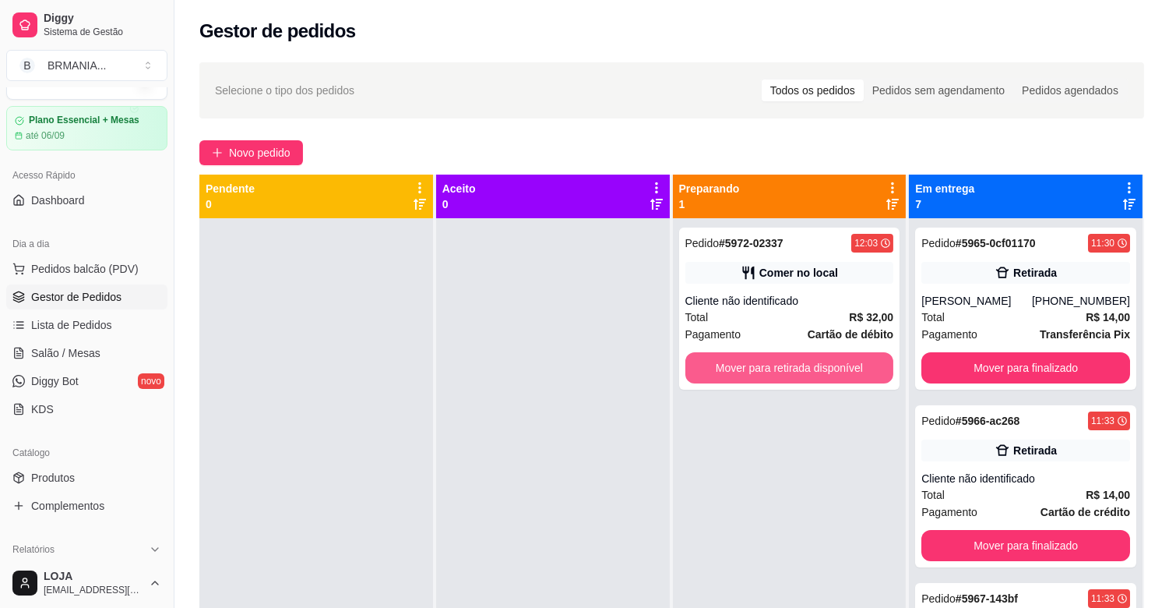
click at [759, 374] on button "Mover para retirada disponível" at bounding box center [790, 367] width 209 height 31
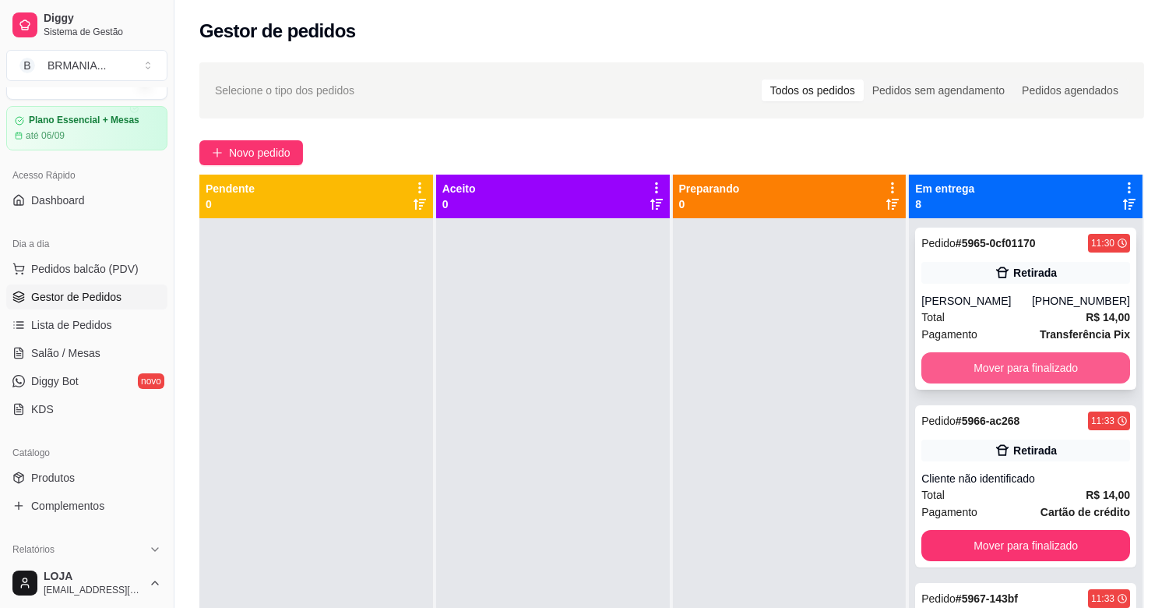
click at [986, 370] on button "Mover para finalizado" at bounding box center [1026, 367] width 209 height 31
click at [990, 530] on button "Mover para finalizado" at bounding box center [1026, 545] width 209 height 31
click at [990, 370] on button "Mover para finalizado" at bounding box center [1026, 367] width 209 height 31
click at [992, 370] on button "Mover para finalizado" at bounding box center [1026, 368] width 203 height 30
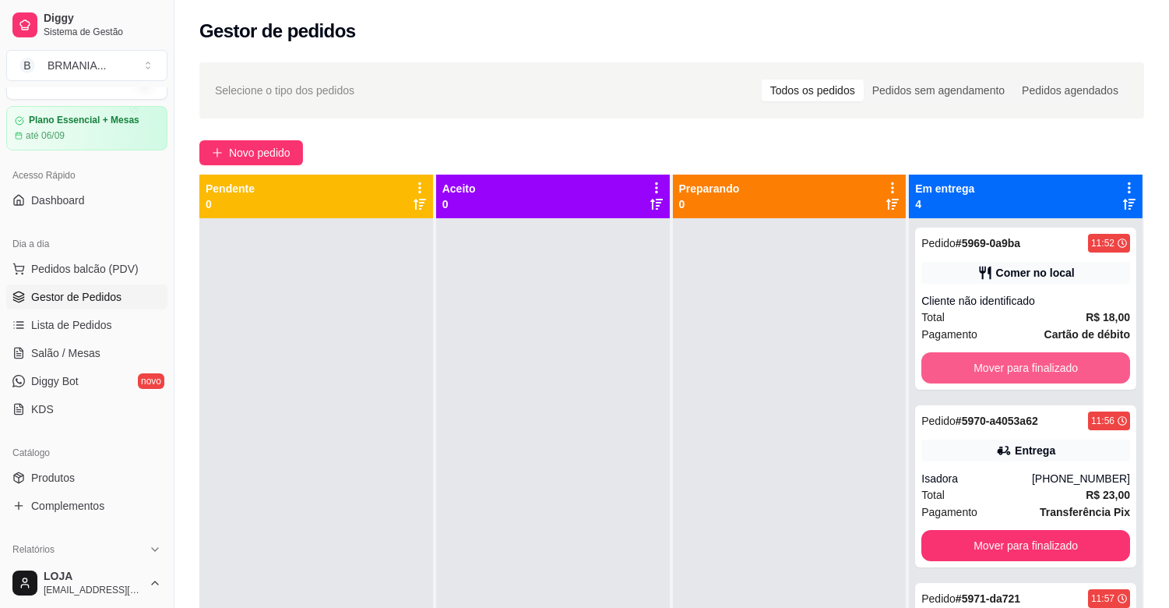
click at [992, 370] on button "Mover para finalizado" at bounding box center [1026, 367] width 209 height 31
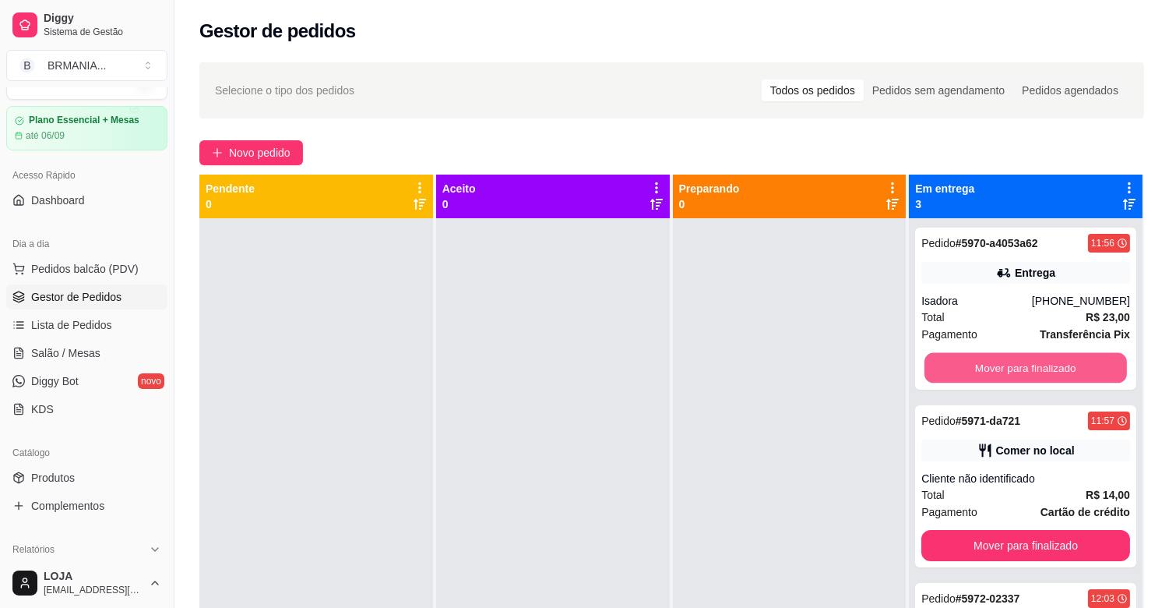
click at [992, 370] on button "Mover para finalizado" at bounding box center [1026, 368] width 203 height 30
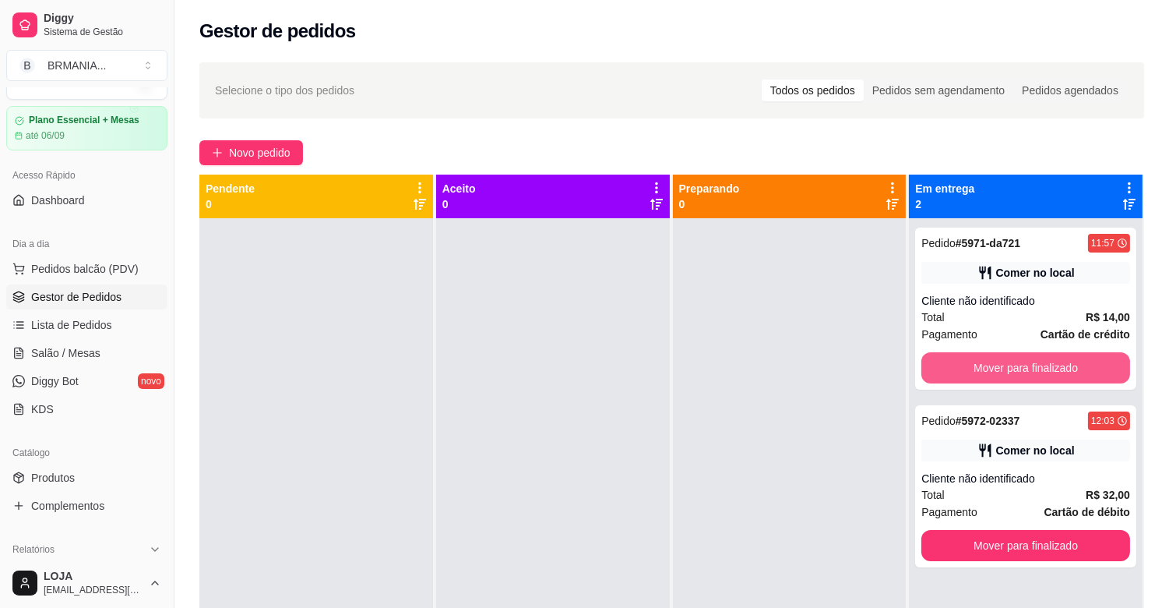
click at [992, 370] on button "Mover para finalizado" at bounding box center [1026, 367] width 209 height 31
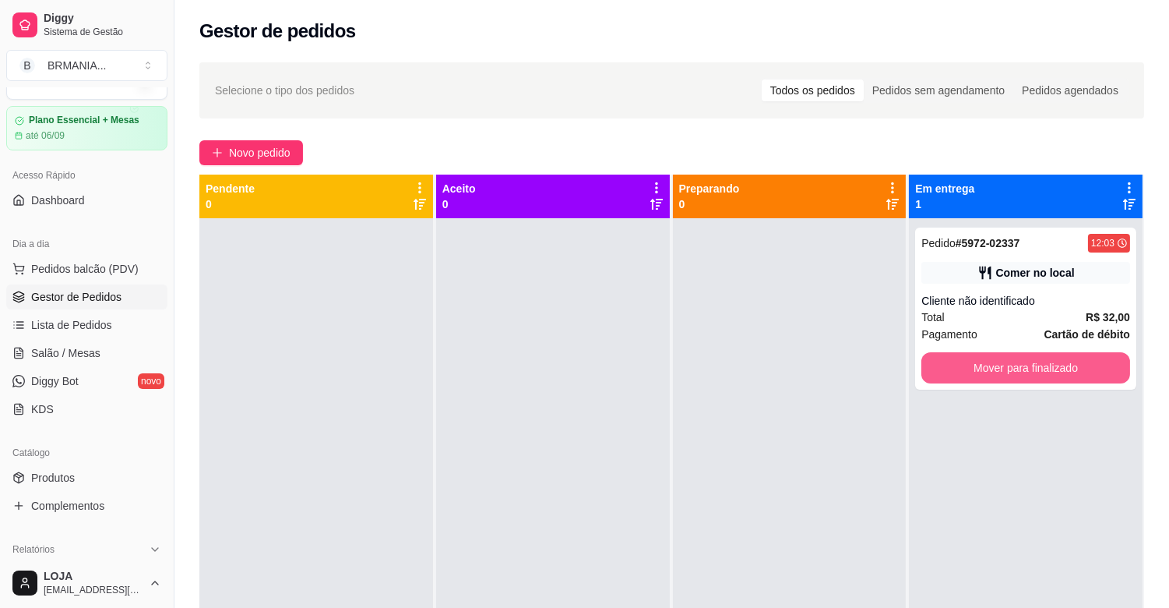
click at [992, 370] on button "Mover para finalizado" at bounding box center [1026, 367] width 209 height 31
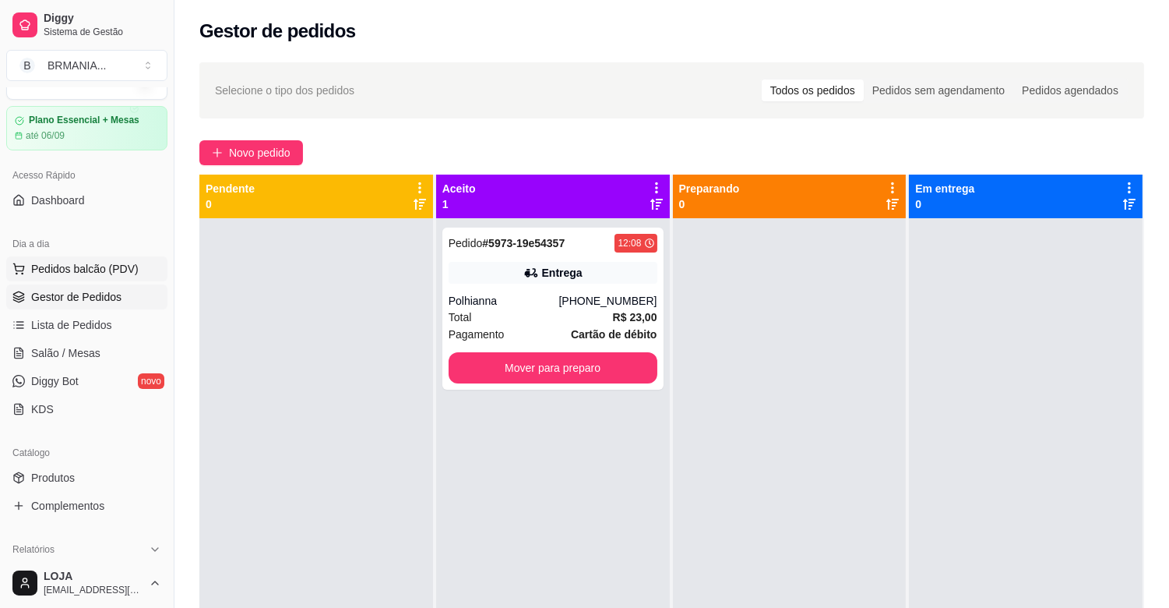
click at [84, 266] on span "Pedidos balcão (PDV)" at bounding box center [85, 269] width 108 height 16
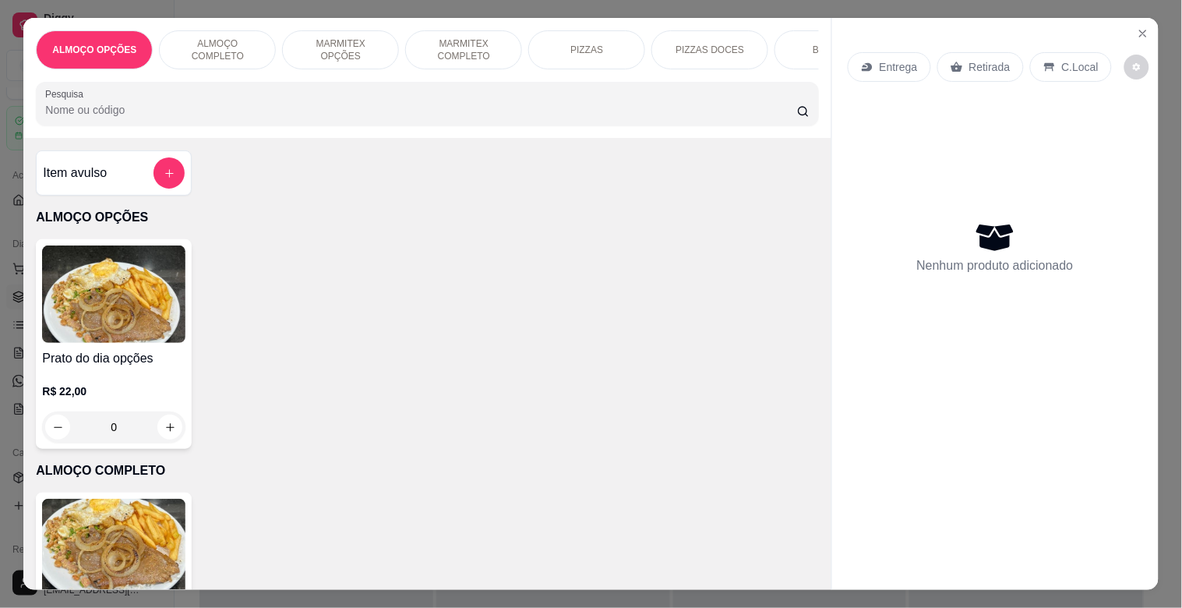
click at [201, 32] on div "ALMOÇO COMPLETO" at bounding box center [217, 49] width 117 height 39
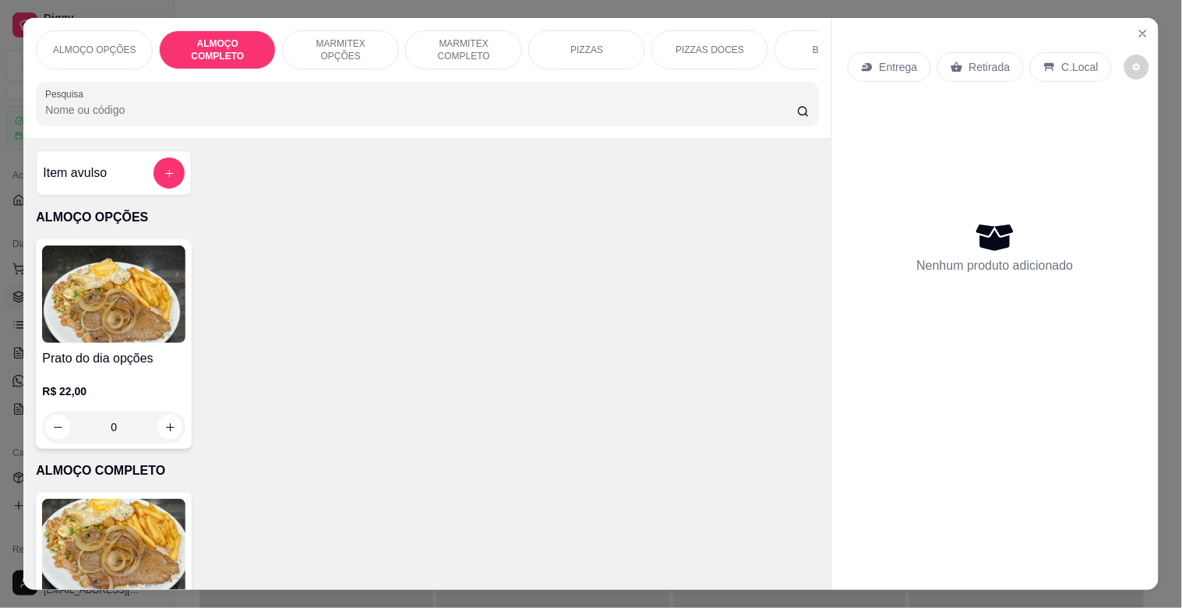
scroll to position [37, 0]
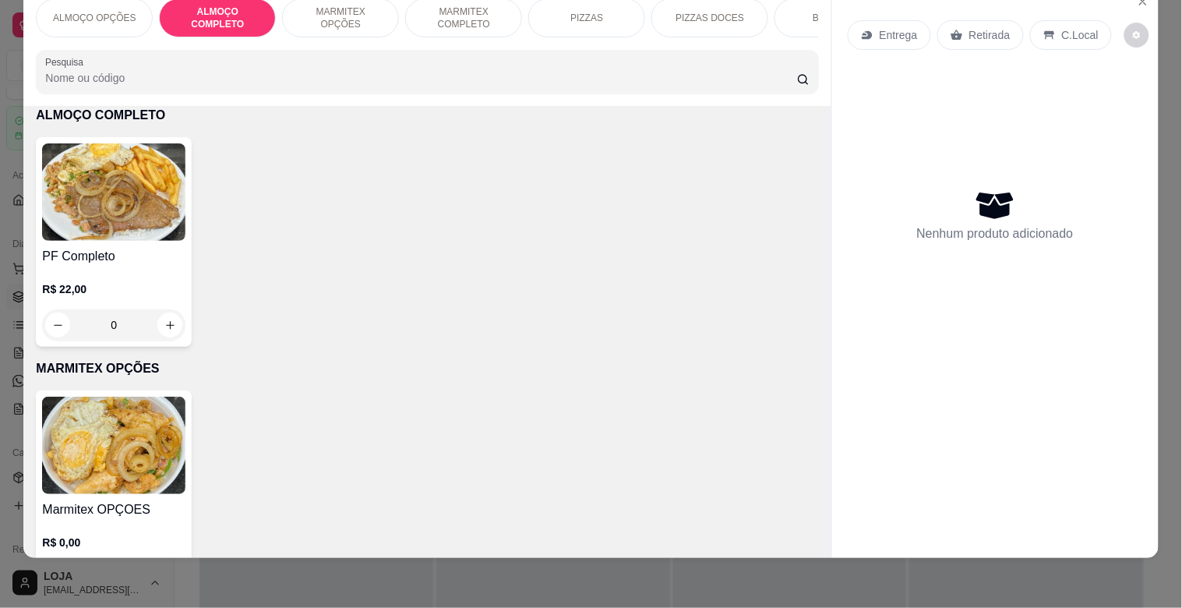
click at [125, 195] on img at bounding box center [113, 191] width 143 height 97
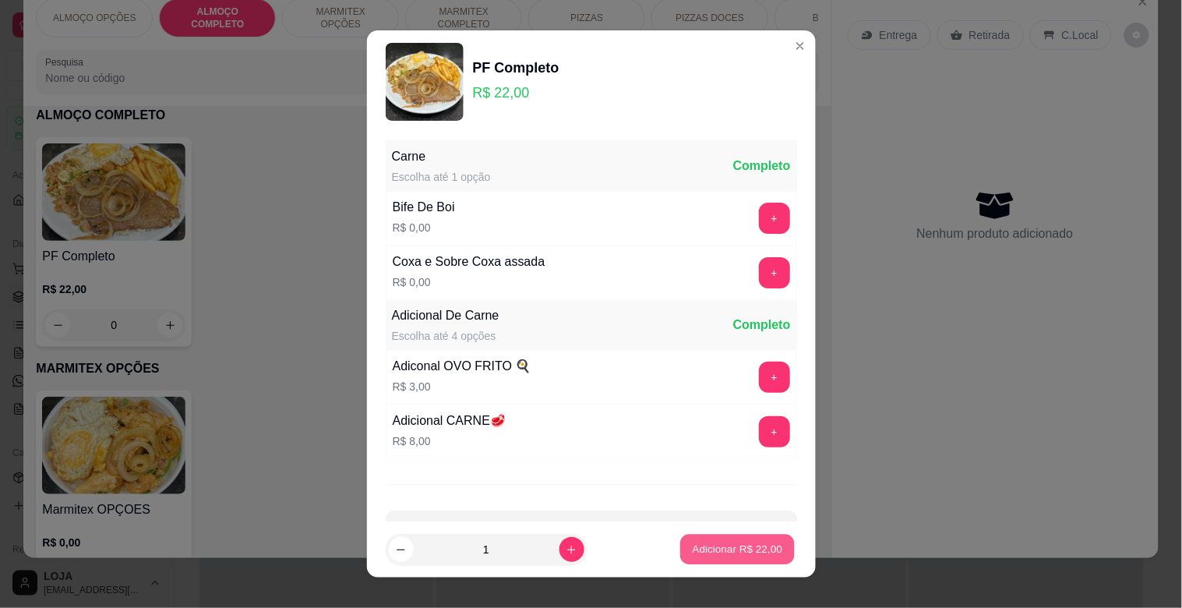
click at [730, 542] on p "Adicionar R$ 22,00" at bounding box center [738, 548] width 90 height 15
type input "1"
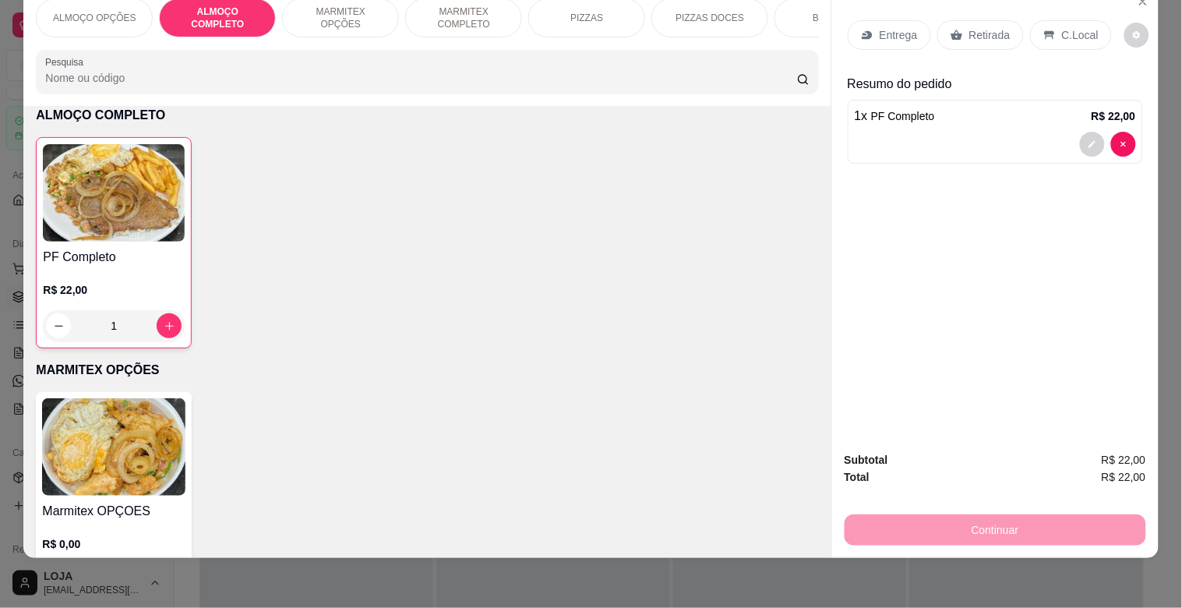
click at [1072, 27] on p "C.Local" at bounding box center [1080, 35] width 37 height 16
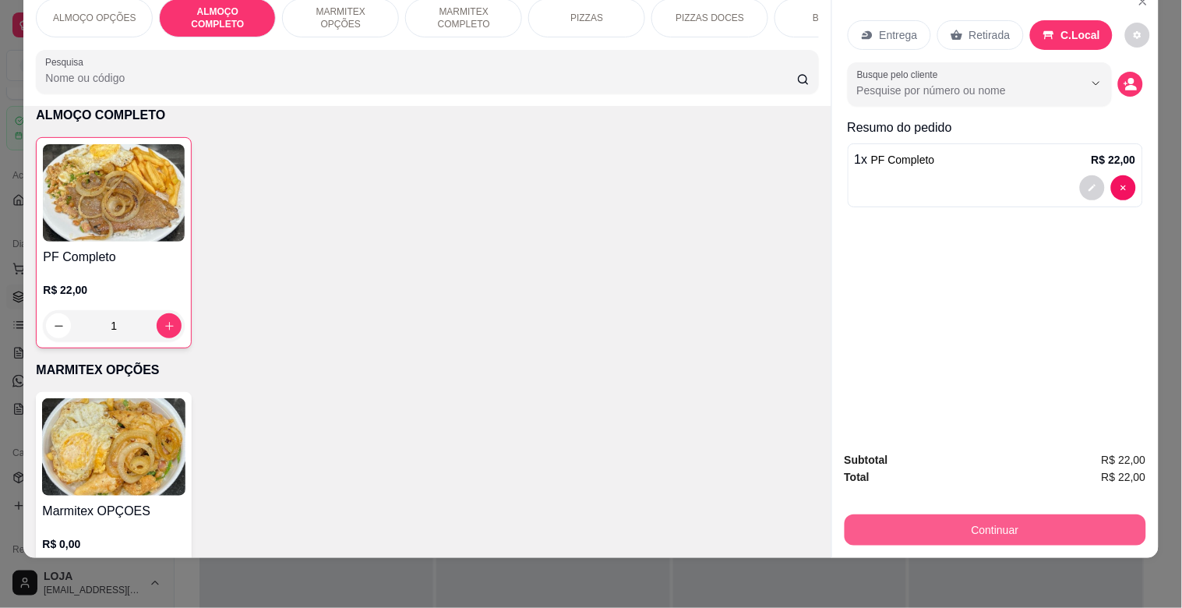
click at [1038, 523] on button "Continuar" at bounding box center [994, 529] width 301 height 31
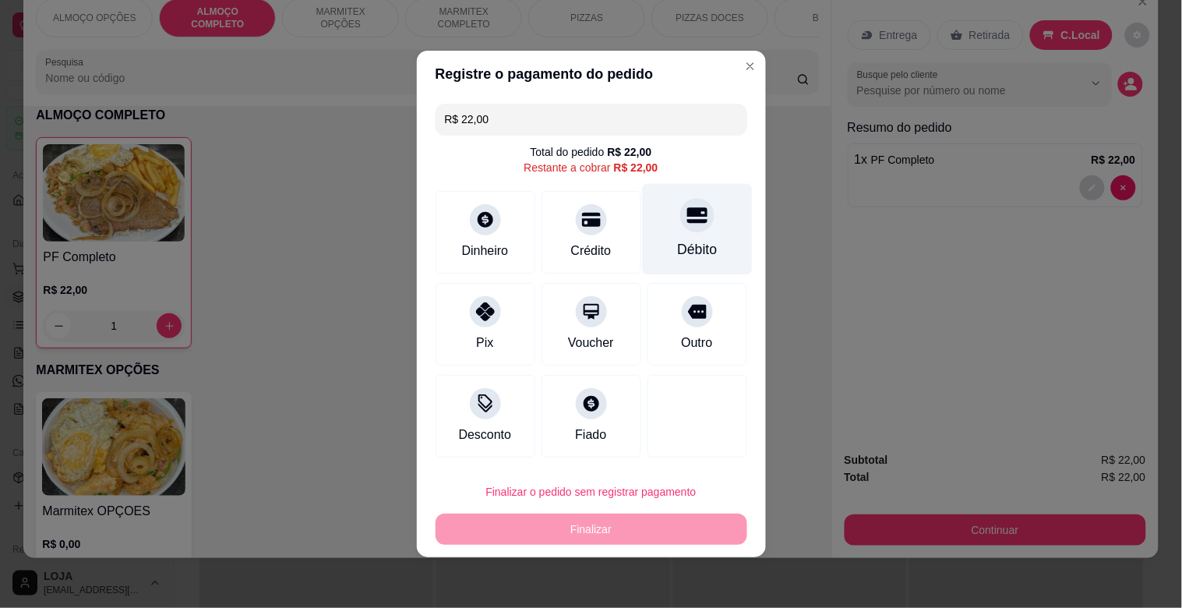
click at [674, 229] on div "Débito" at bounding box center [697, 229] width 110 height 91
type input "R$ 0,00"
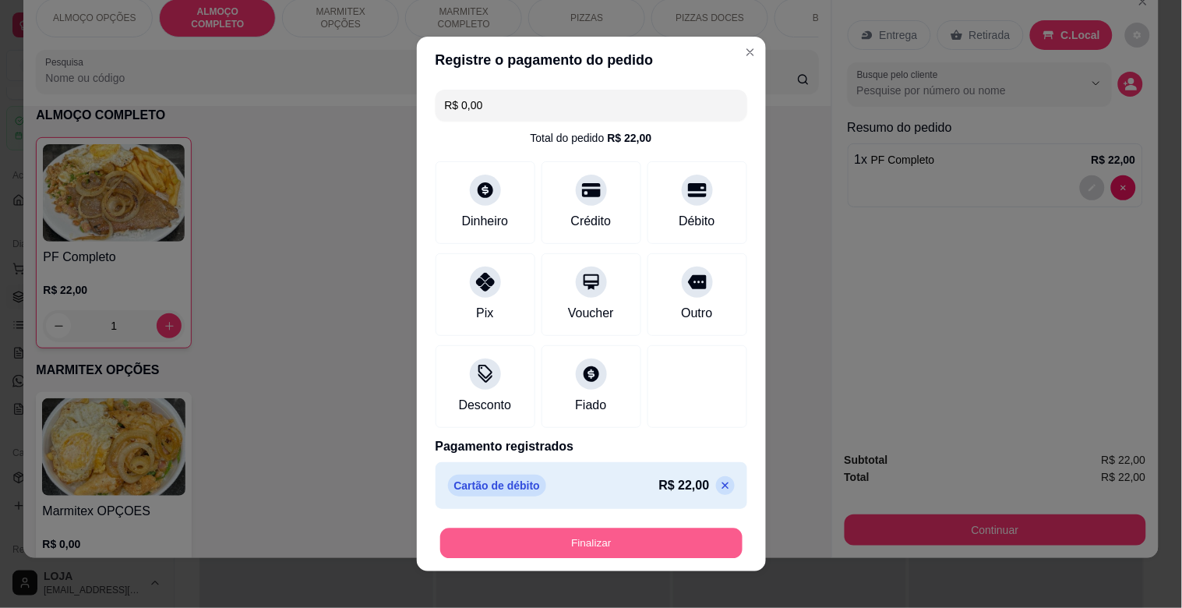
click at [608, 551] on button "Finalizar" at bounding box center [591, 543] width 302 height 30
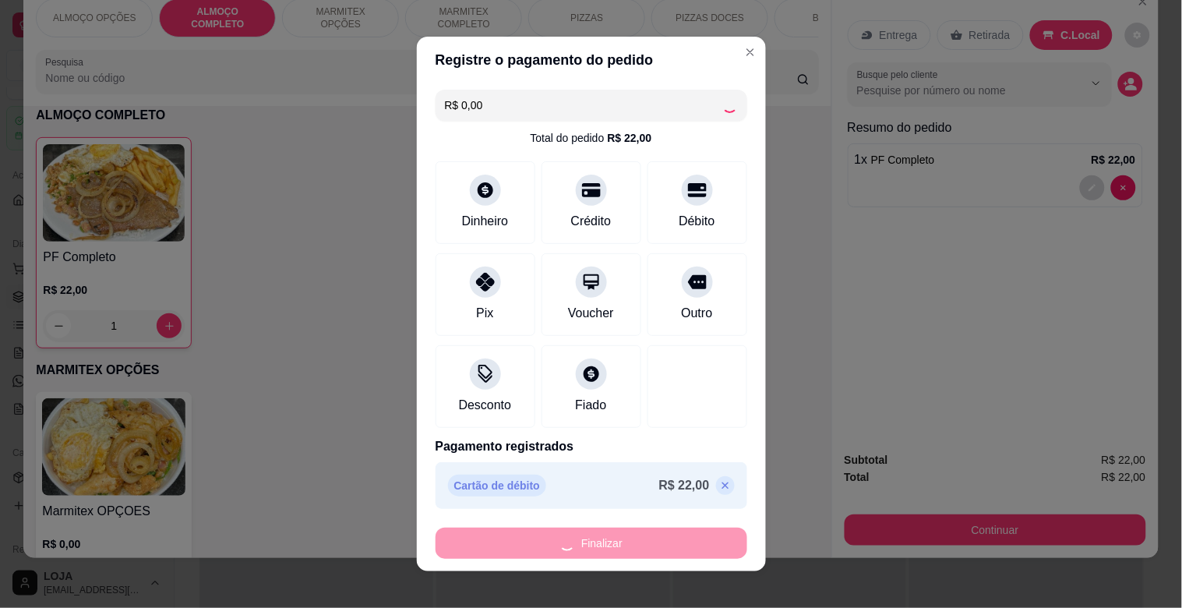
type input "0"
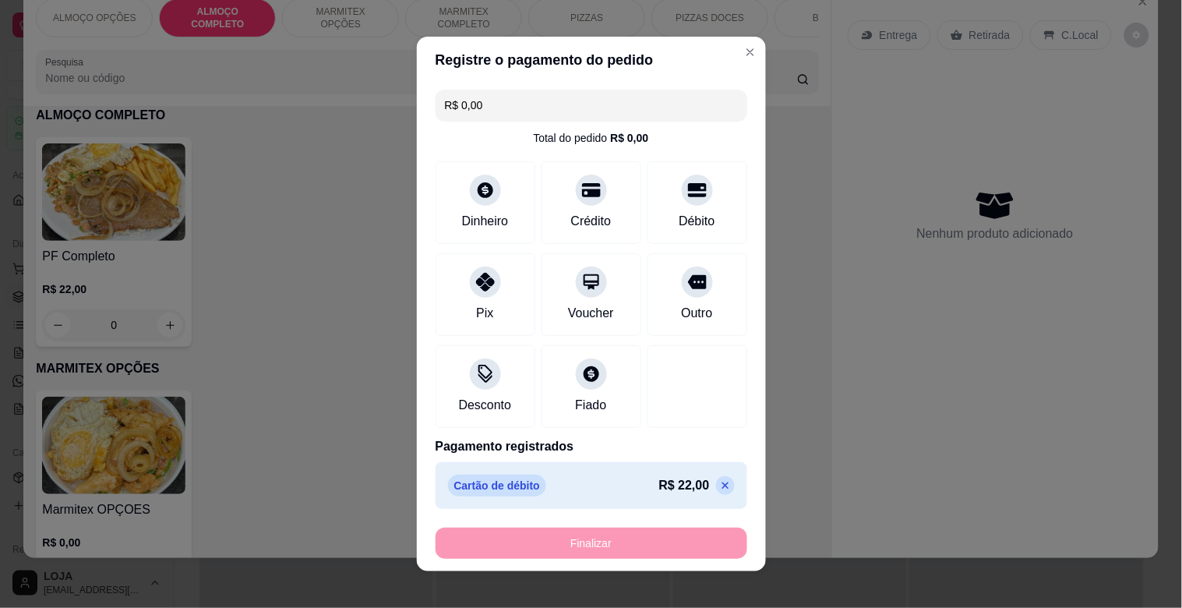
type input "-R$ 22,00"
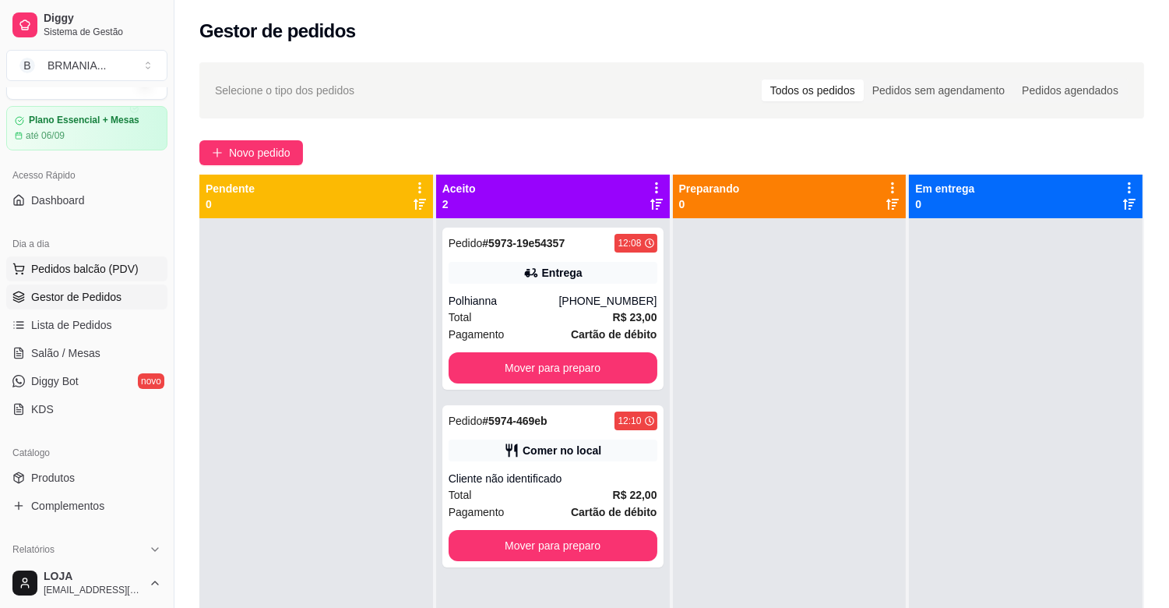
click at [96, 266] on span "Pedidos balcão (PDV)" at bounding box center [85, 269] width 108 height 16
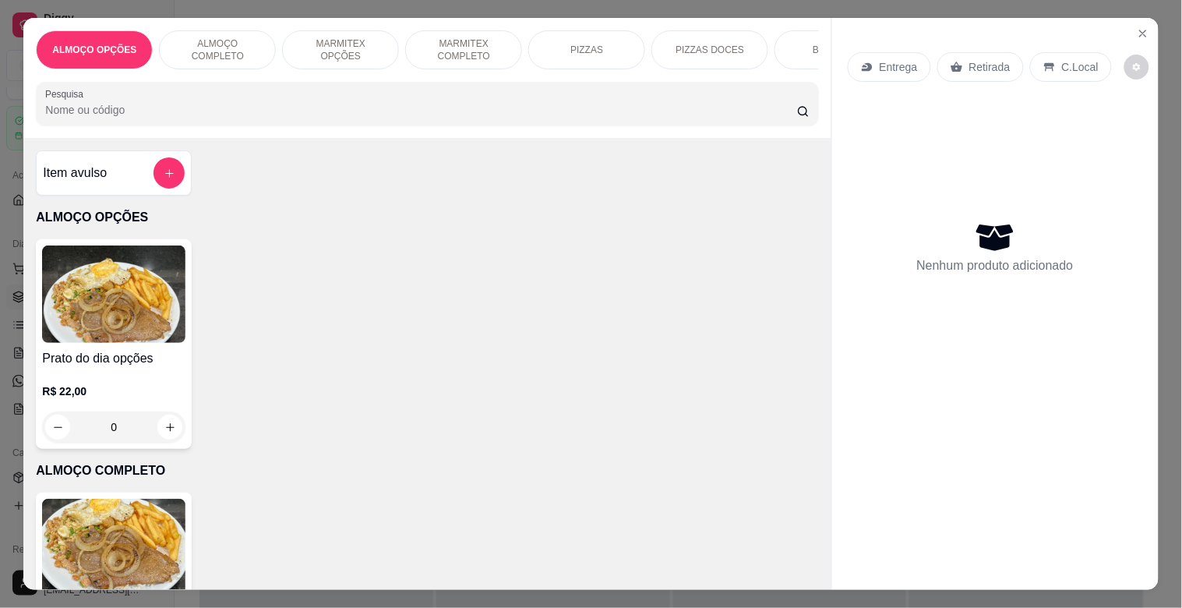
click at [777, 43] on div "BEBIDAS" at bounding box center [832, 49] width 117 height 39
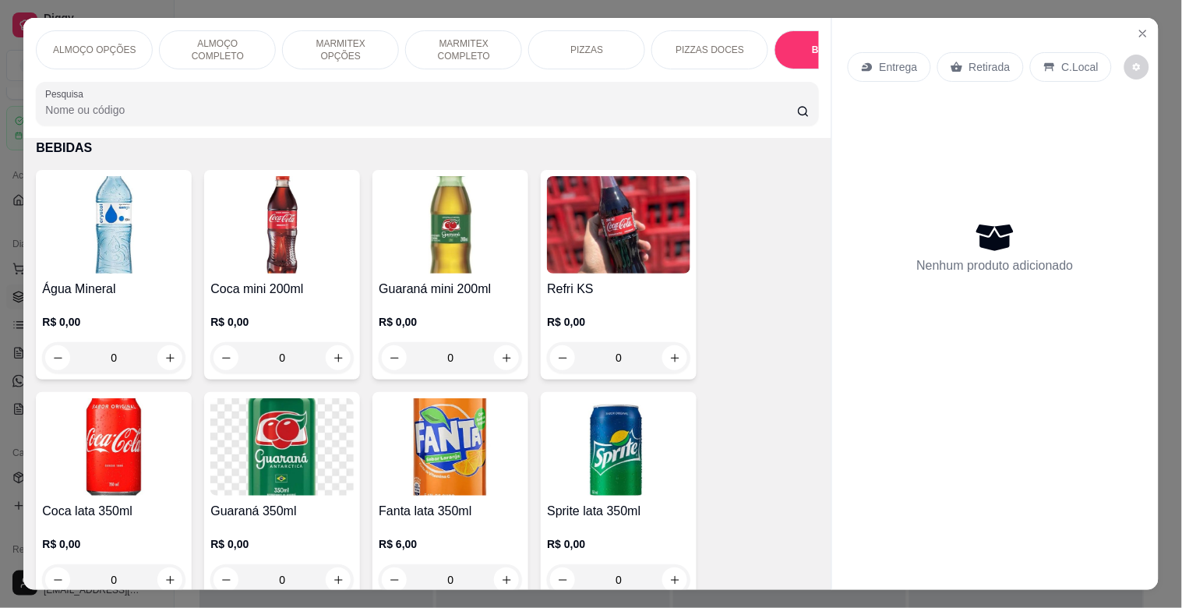
scroll to position [37, 0]
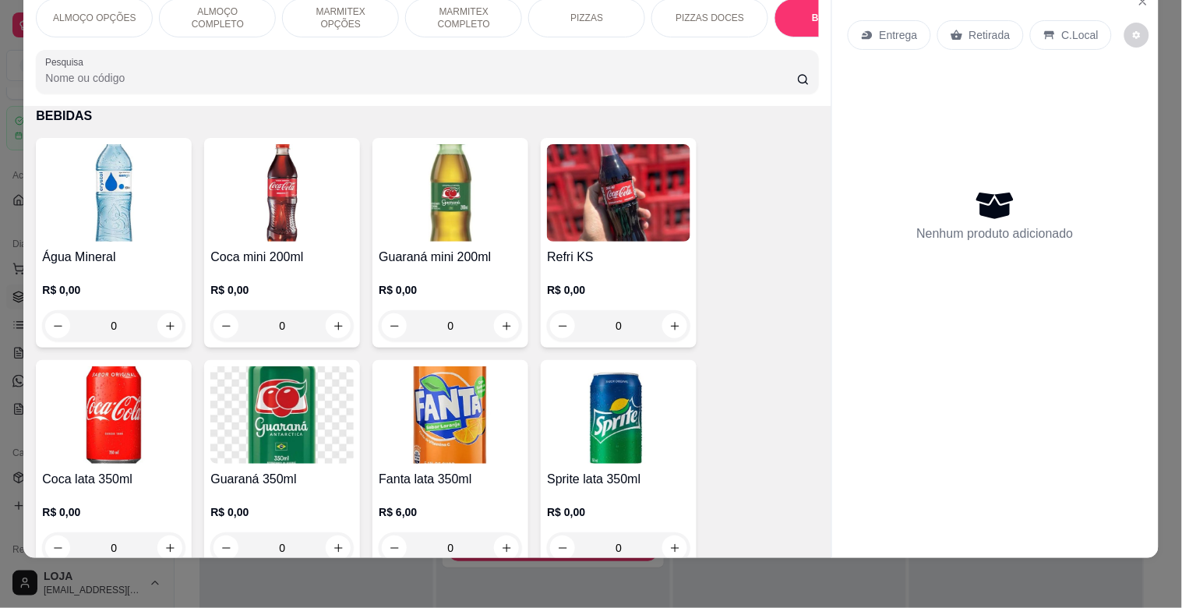
click at [618, 211] on img at bounding box center [618, 192] width 143 height 97
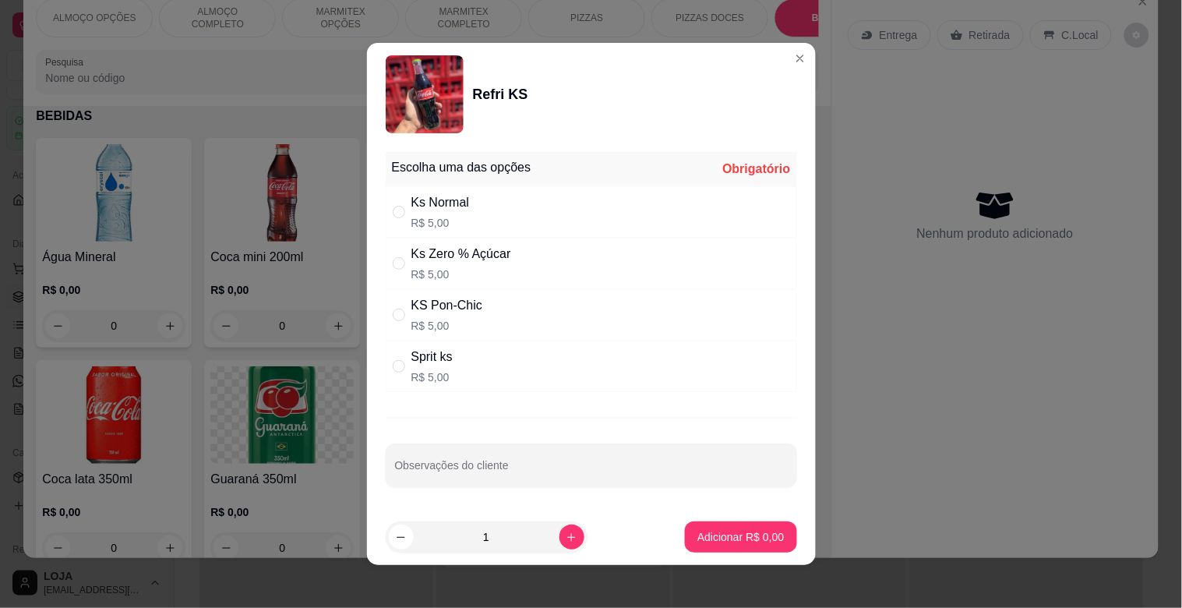
drag, startPoint x: 467, startPoint y: 198, endPoint x: 538, endPoint y: 300, distance: 124.3
click at [466, 198] on div "Ks Normal R$ 5,00" at bounding box center [591, 211] width 411 height 51
radio input "true"
click at [732, 548] on button "Adicionar R$ 5,00" at bounding box center [740, 536] width 111 height 31
type input "1"
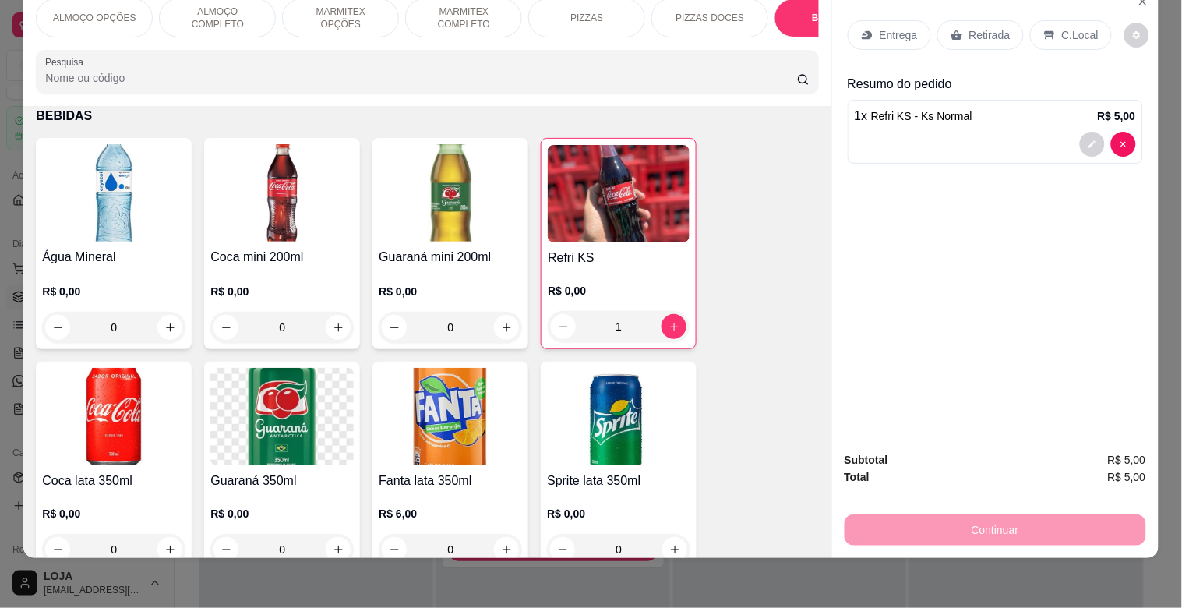
click at [1089, 20] on div "C.Local" at bounding box center [1071, 35] width 82 height 30
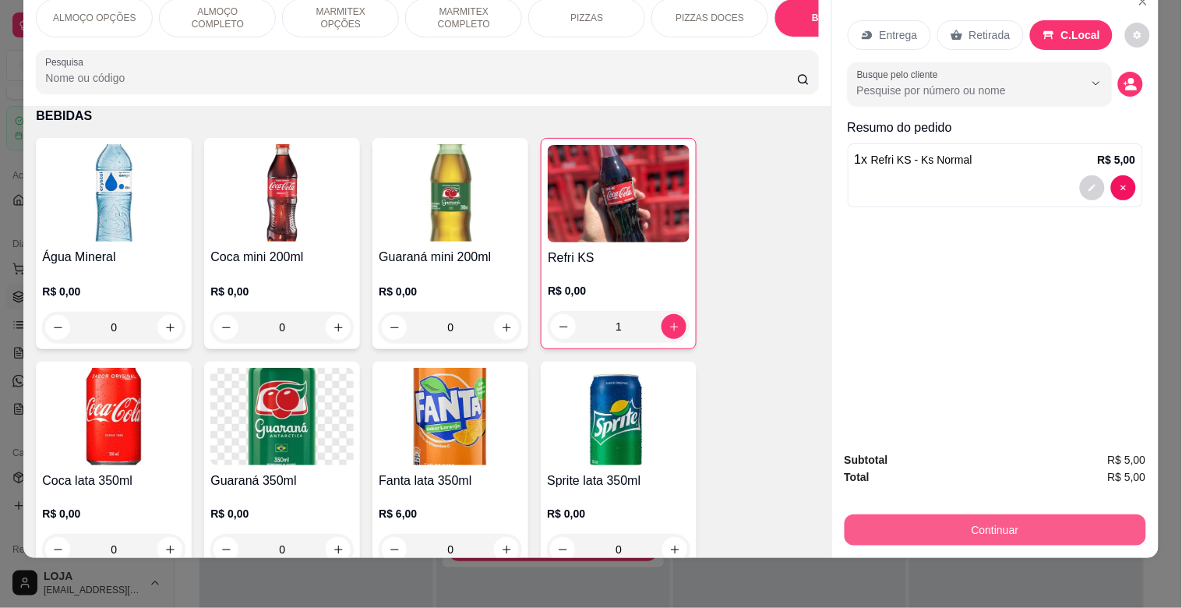
click at [1049, 514] on button "Continuar" at bounding box center [994, 529] width 301 height 31
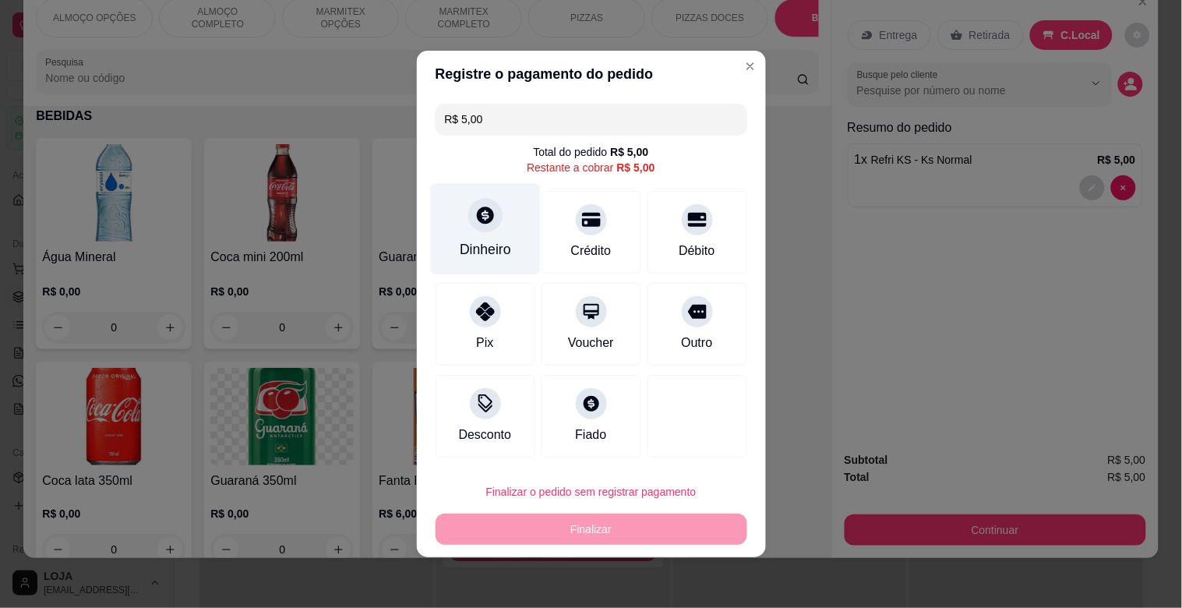
click at [488, 238] on div "Dinheiro" at bounding box center [485, 229] width 110 height 91
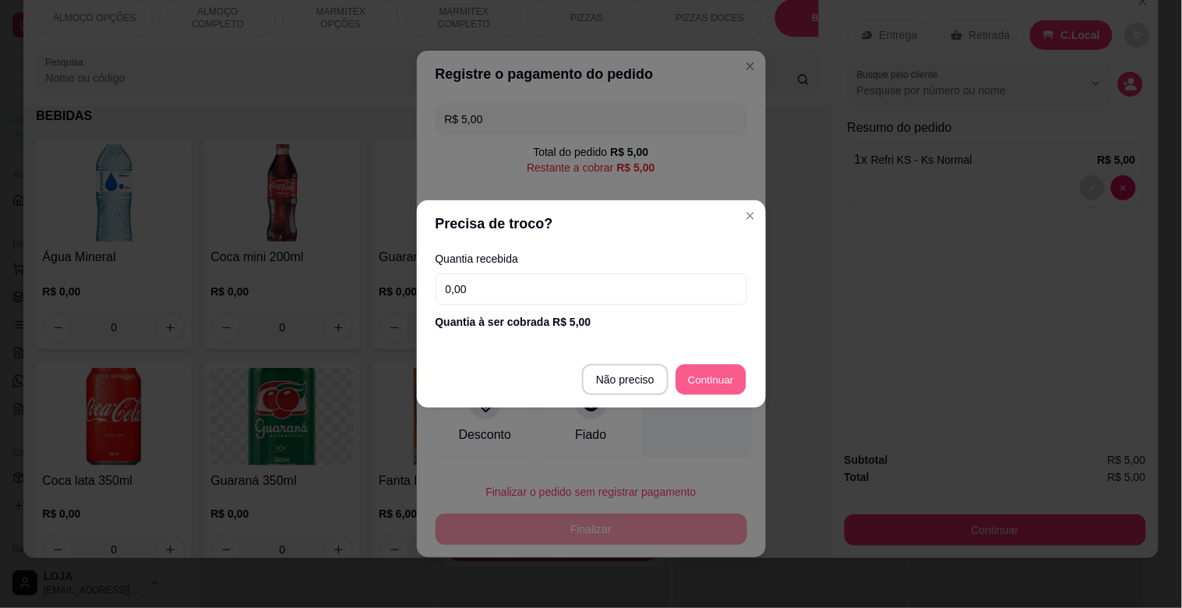
type input "R$ 0,00"
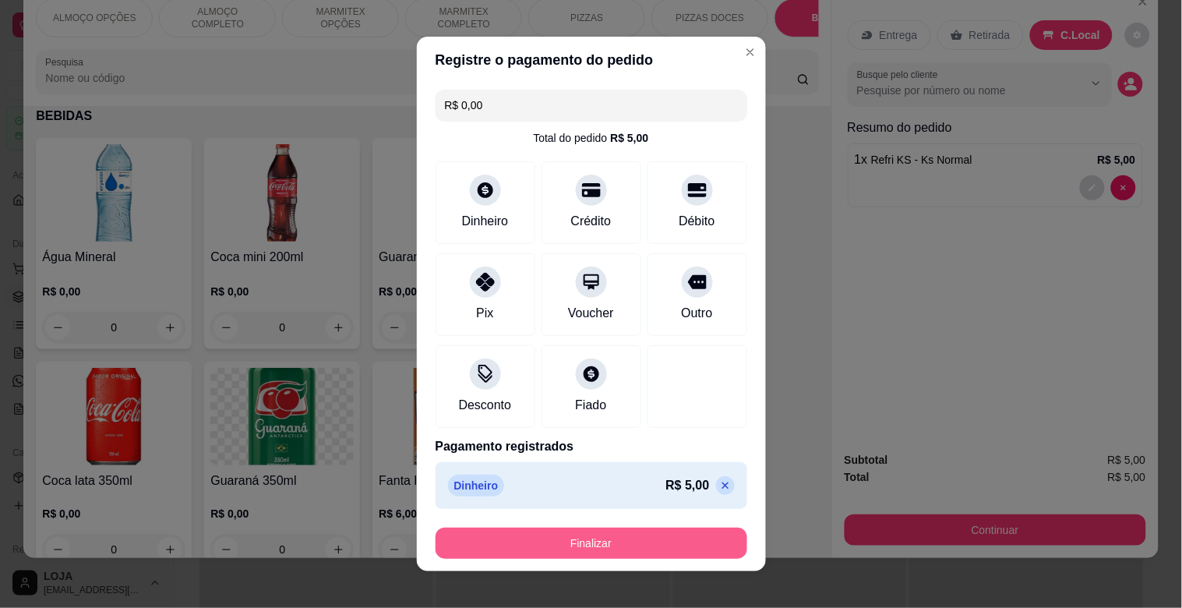
click at [658, 536] on button "Finalizar" at bounding box center [591, 542] width 312 height 31
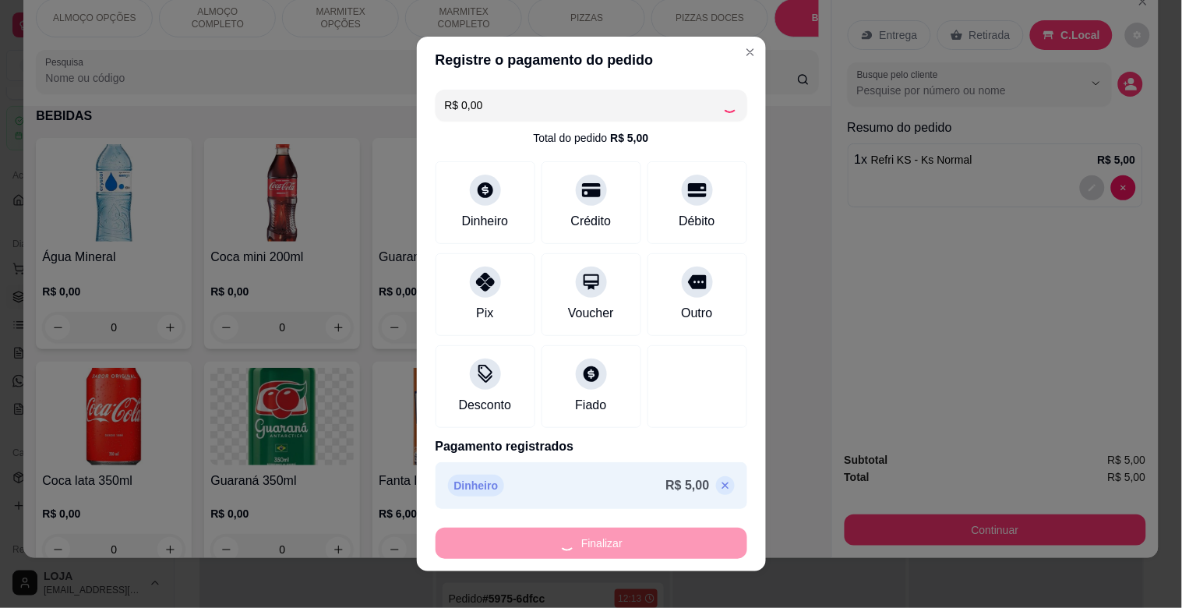
type input "0"
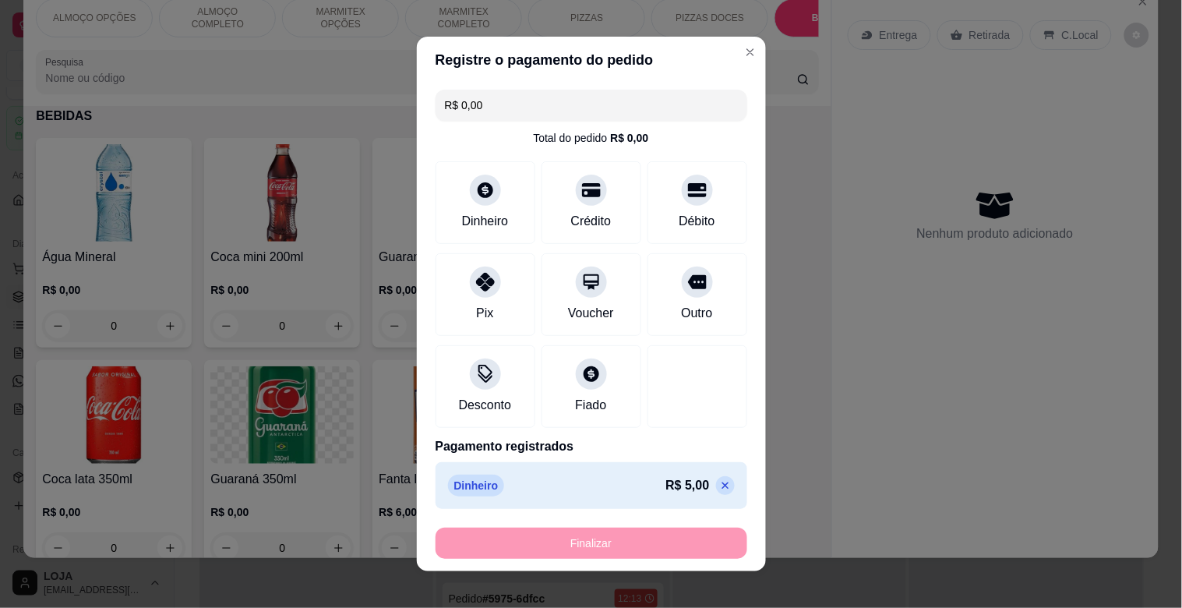
type input "-R$ 5,00"
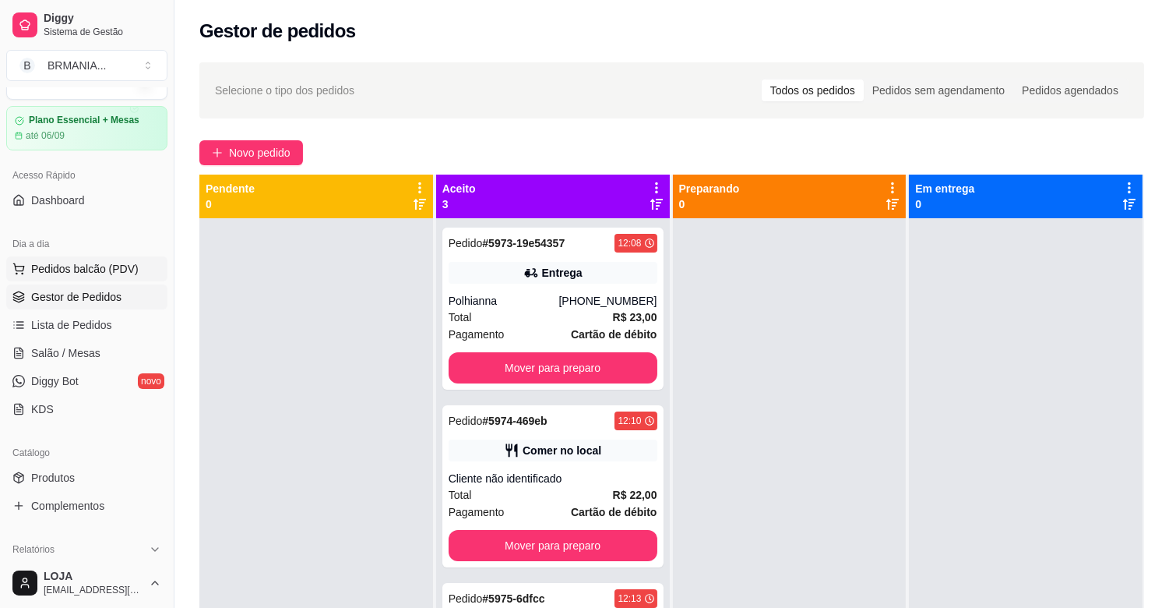
click at [100, 270] on span "Pedidos balcão (PDV)" at bounding box center [85, 269] width 108 height 16
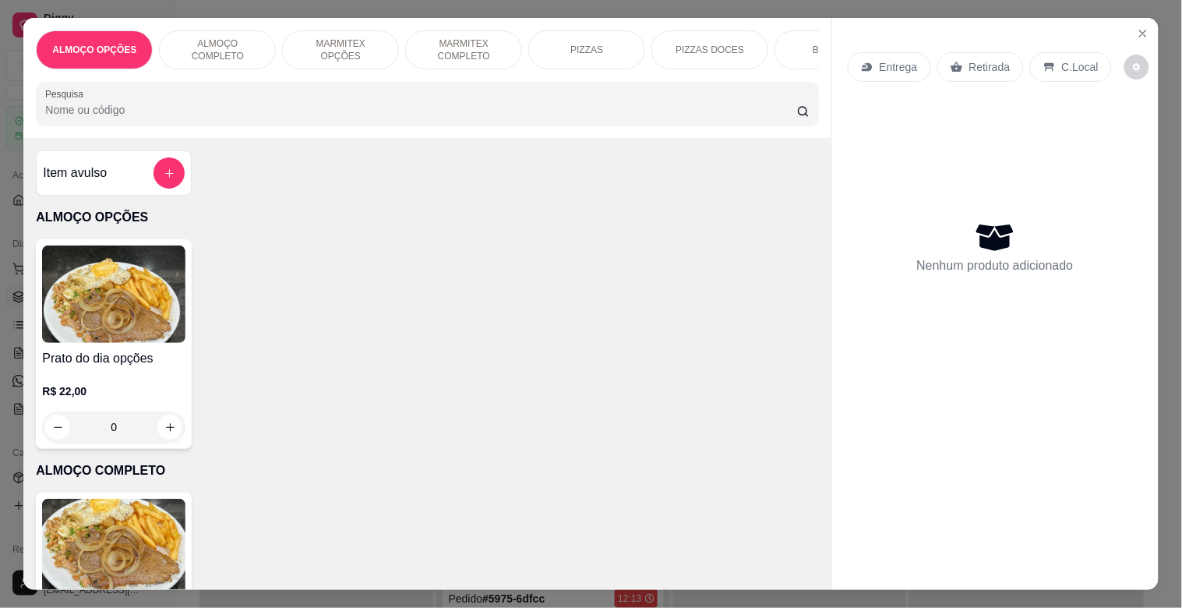
click at [791, 34] on div "BEBIDAS" at bounding box center [832, 49] width 117 height 39
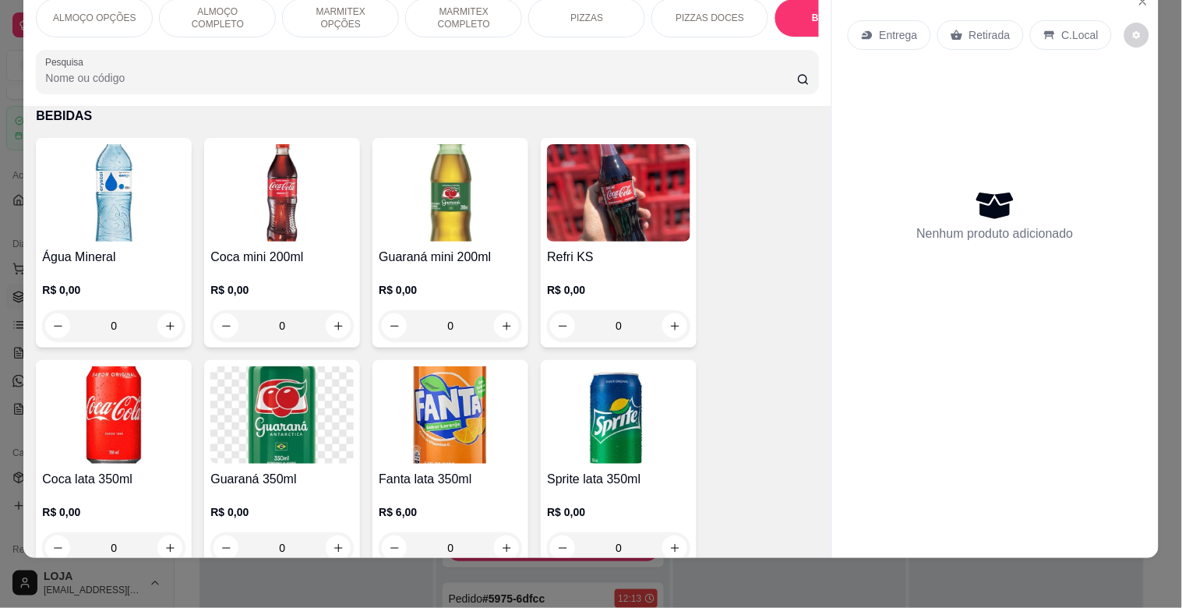
click at [146, 226] on img at bounding box center [113, 192] width 143 height 97
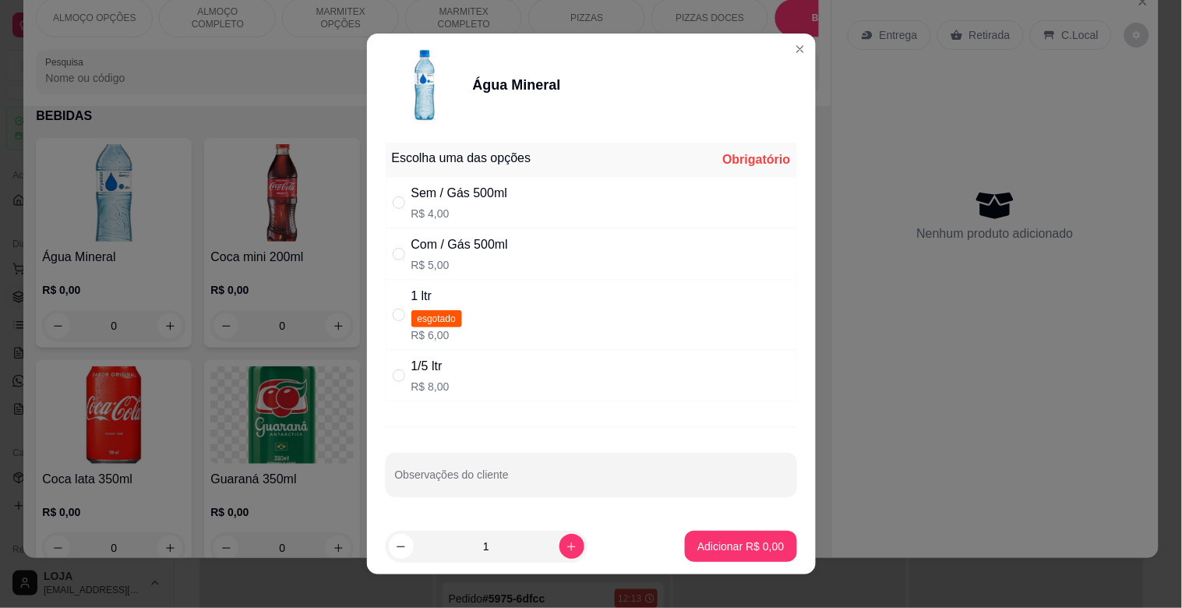
drag, startPoint x: 464, startPoint y: 243, endPoint x: 625, endPoint y: 411, distance: 232.5
click at [464, 245] on div "Com / Gás 500ml" at bounding box center [459, 244] width 97 height 19
radio input "true"
click at [718, 546] on p "Adicionar R$ 5,00" at bounding box center [740, 546] width 86 height 16
type input "1"
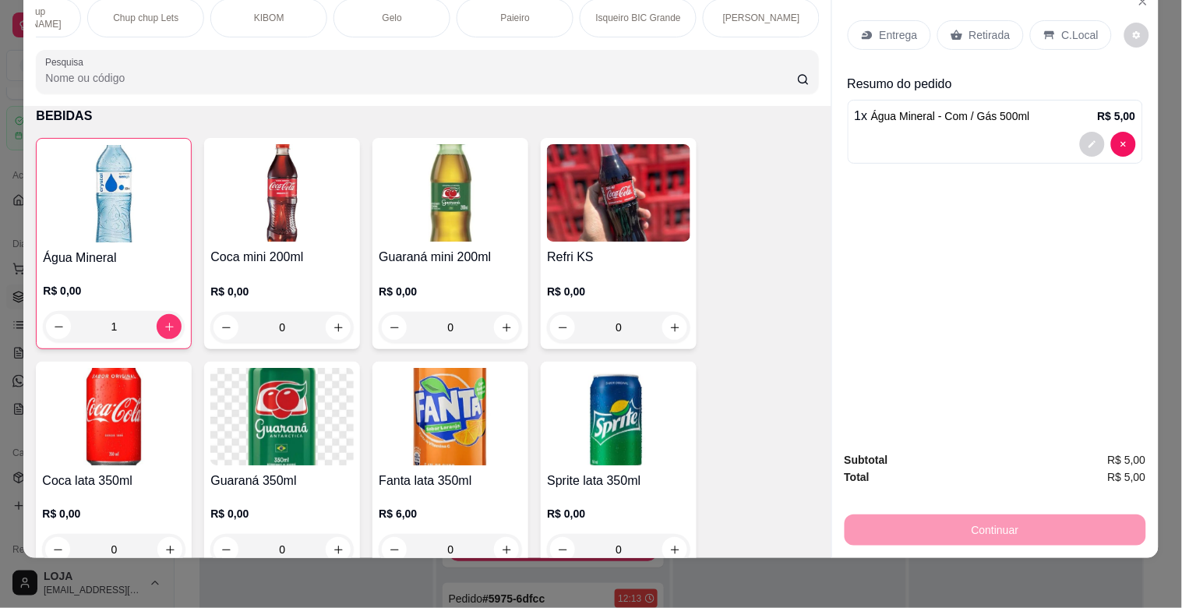
scroll to position [0, 986]
click at [222, 42] on div "ALMOÇO OPÇÕES ALMOÇO COMPLETO MARMITEX OPÇÕES MARMITEX COMPLETO PIZZAS PIZZAS D…" at bounding box center [426, 46] width 807 height 120
click at [220, 39] on div "ALMOÇO OPÇÕES ALMOÇO COMPLETO MARMITEX OPÇÕES MARMITEX COMPLETO PIZZAS PIZZAS D…" at bounding box center [426, 46] width 807 height 120
click at [274, 40] on div "ALMOÇO OPÇÕES ALMOÇO COMPLETO MARMITEX OPÇÕES MARMITEX COMPLETO PIZZAS PIZZAS D…" at bounding box center [426, 46] width 807 height 120
click at [296, 37] on div "ALMOÇO OPÇÕES ALMOÇO COMPLETO MARMITEX OPÇÕES MARMITEX COMPLETO PIZZAS PIZZAS D…" at bounding box center [427, 17] width 782 height 39
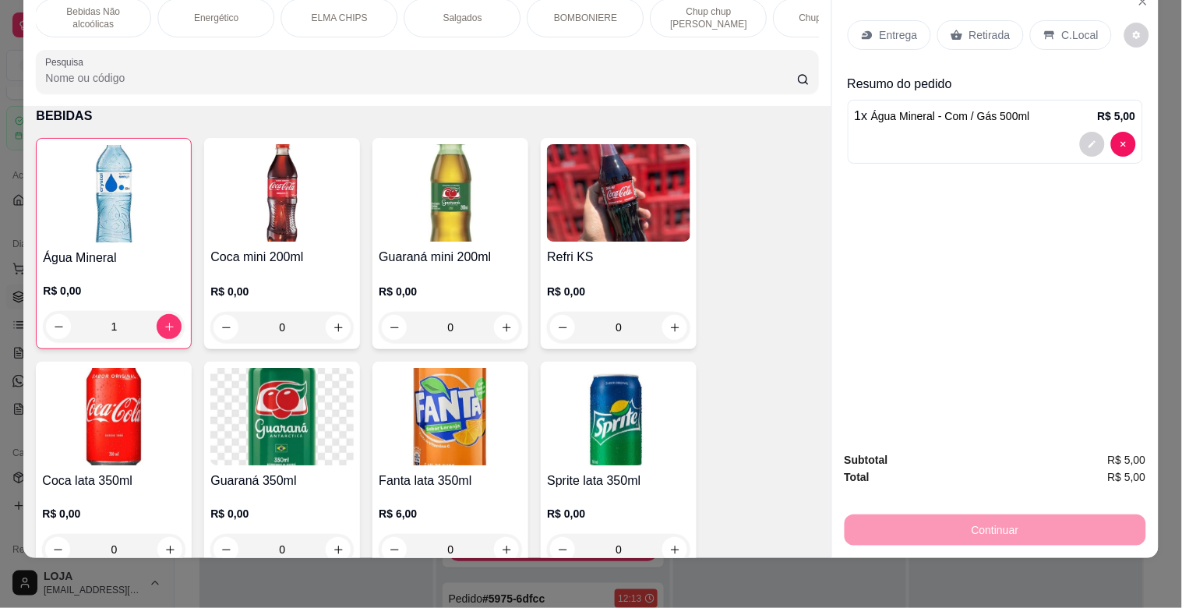
click at [1062, 27] on p "C.Local" at bounding box center [1080, 35] width 37 height 16
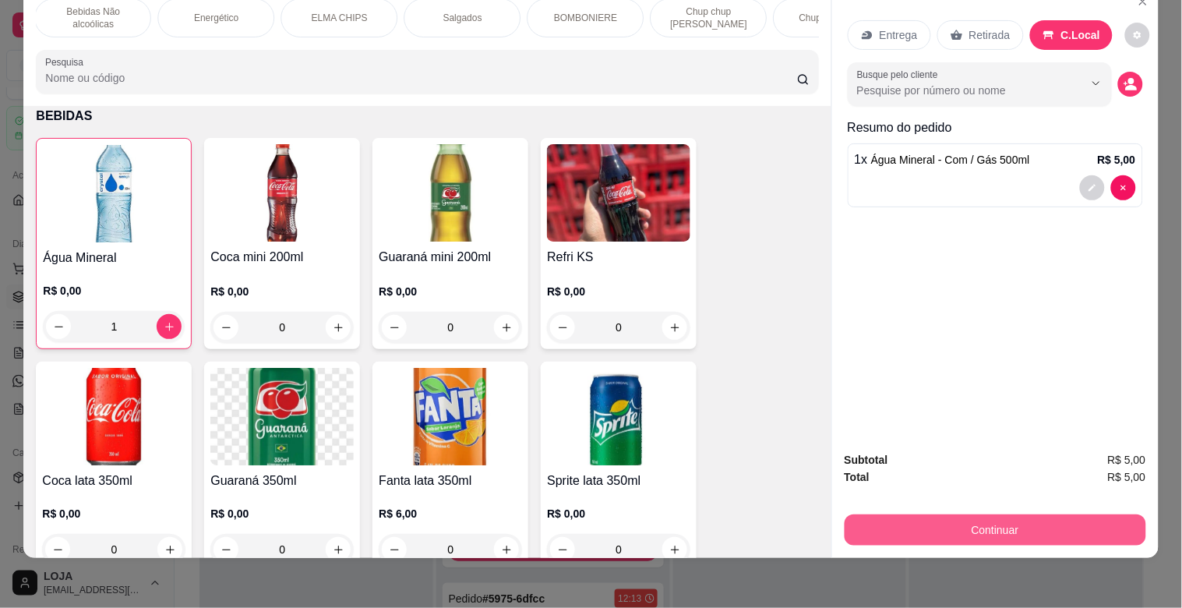
click at [1010, 516] on button "Continuar" at bounding box center [994, 529] width 301 height 31
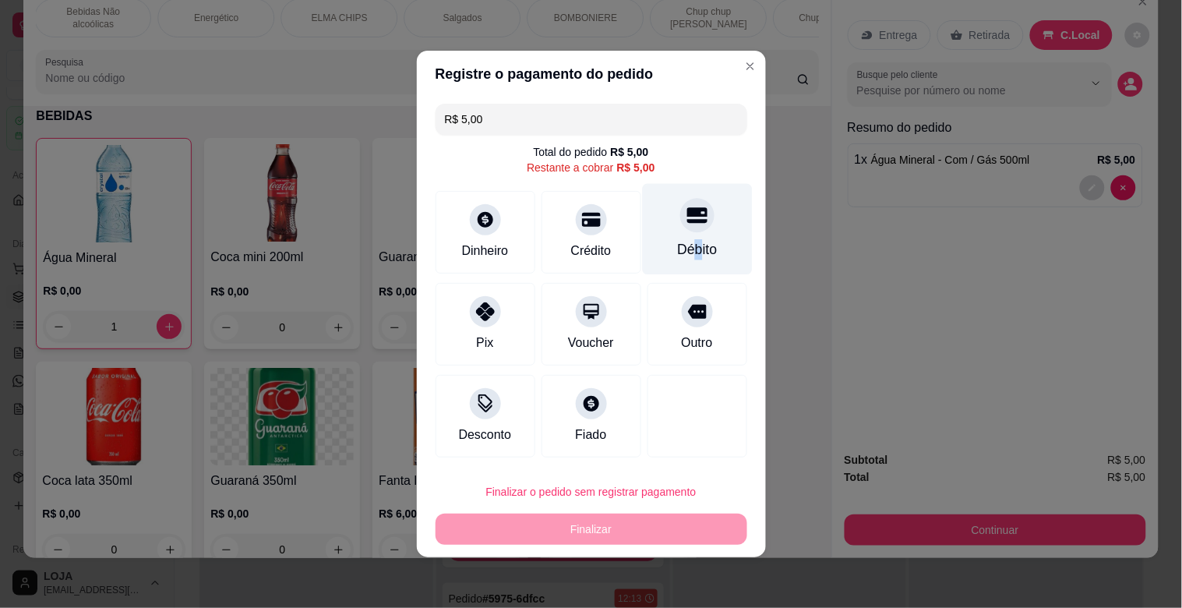
click at [687, 242] on div "Débito" at bounding box center [697, 249] width 40 height 20
type input "R$ 0,00"
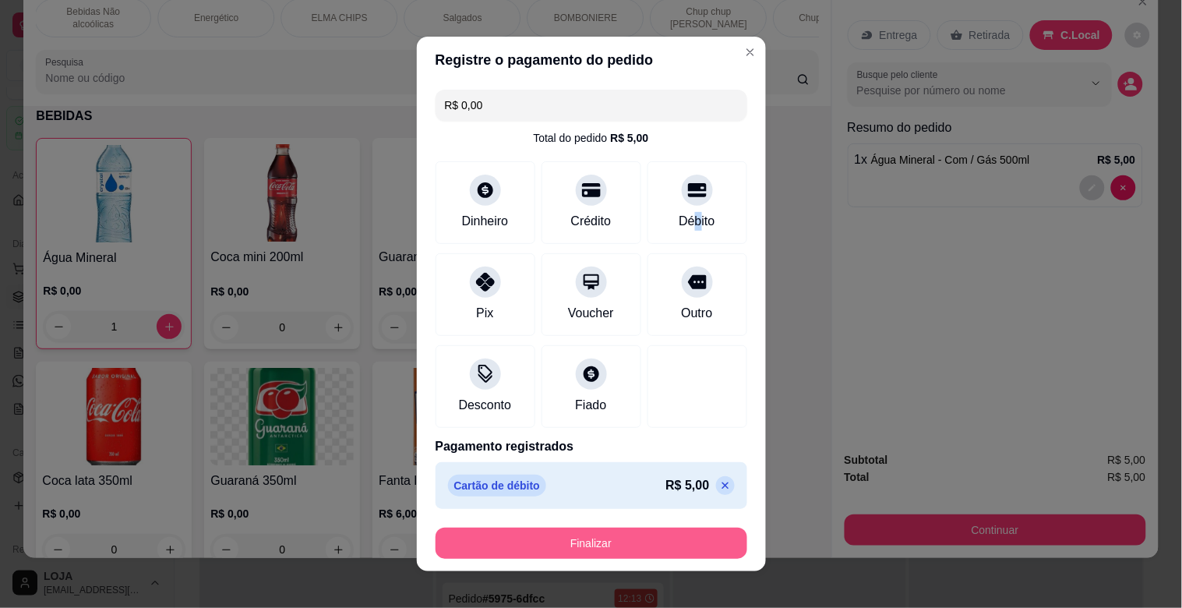
click at [655, 552] on button "Finalizar" at bounding box center [591, 542] width 312 height 31
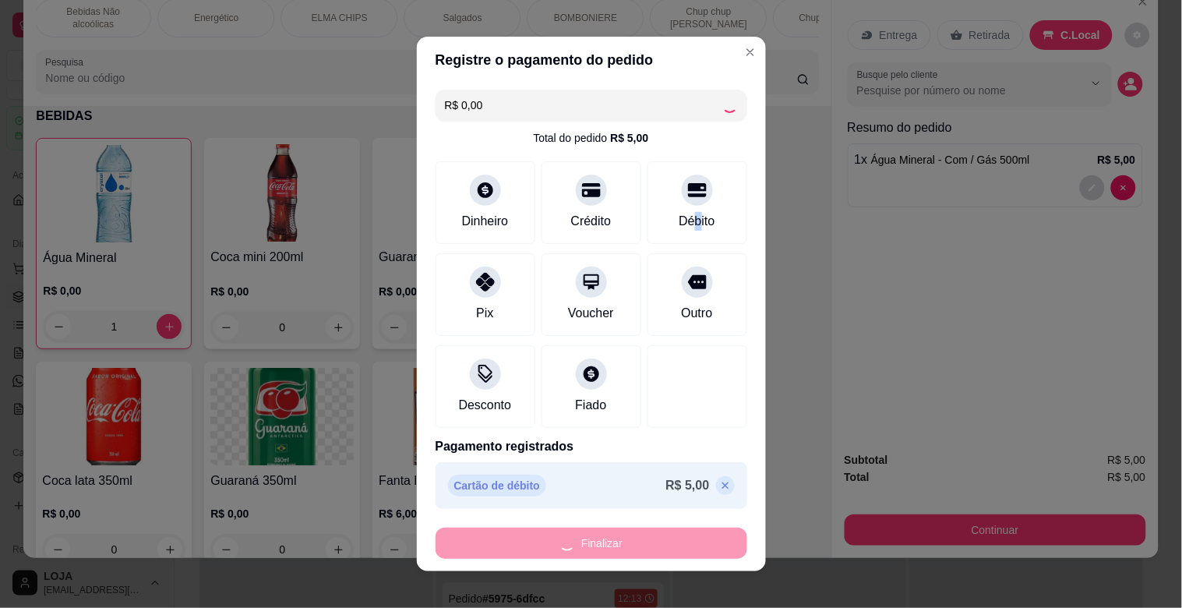
type input "0"
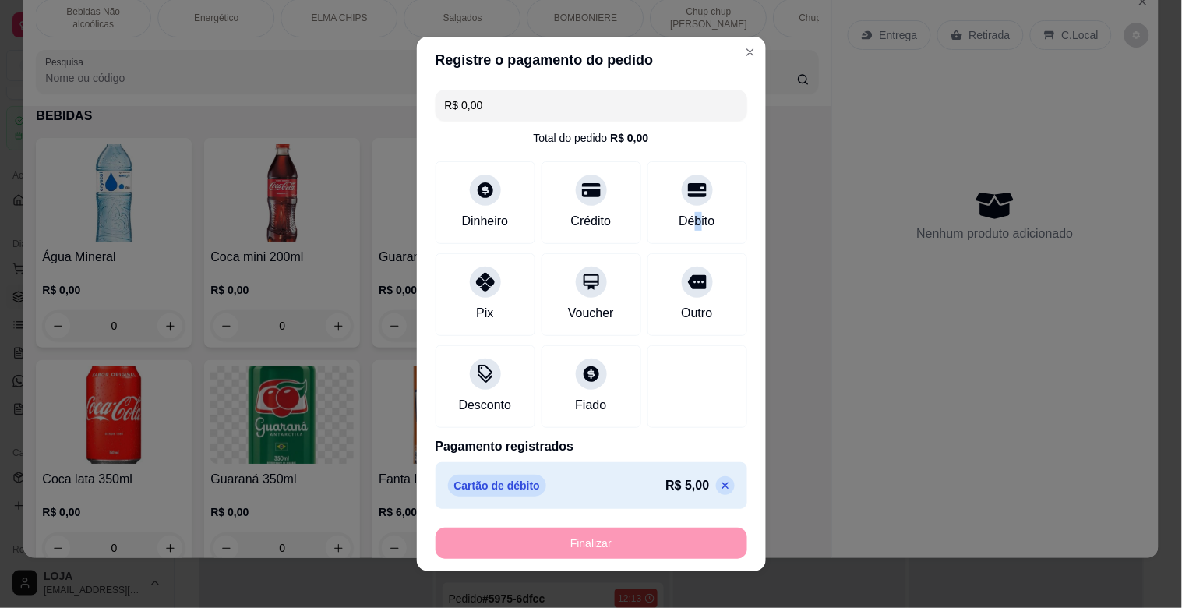
type input "-R$ 5,00"
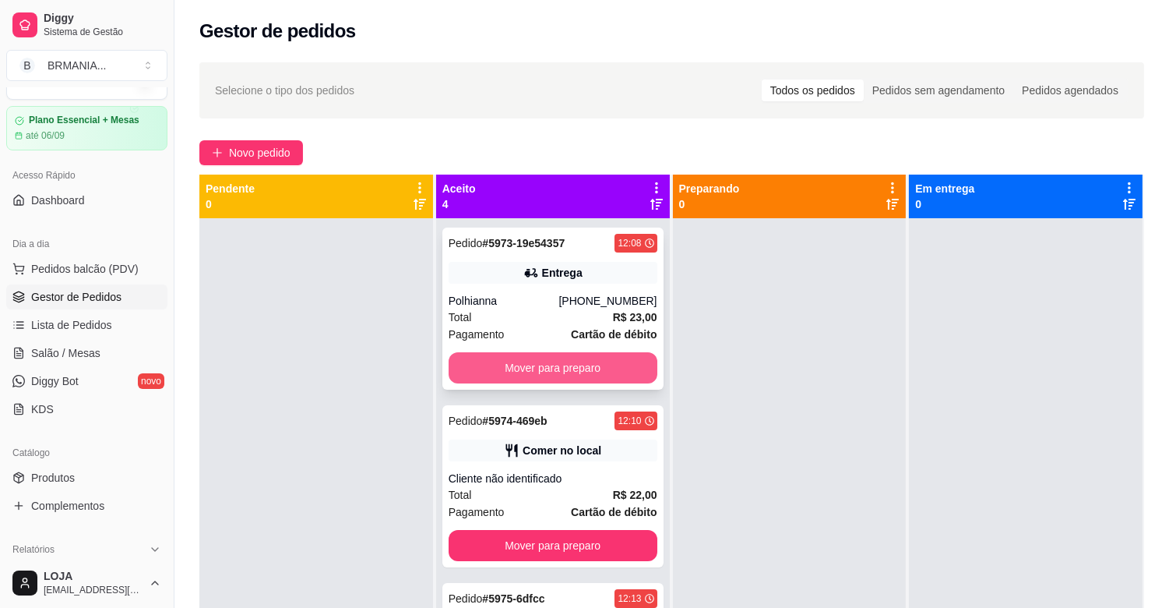
click at [526, 376] on button "Mover para preparo" at bounding box center [553, 367] width 209 height 31
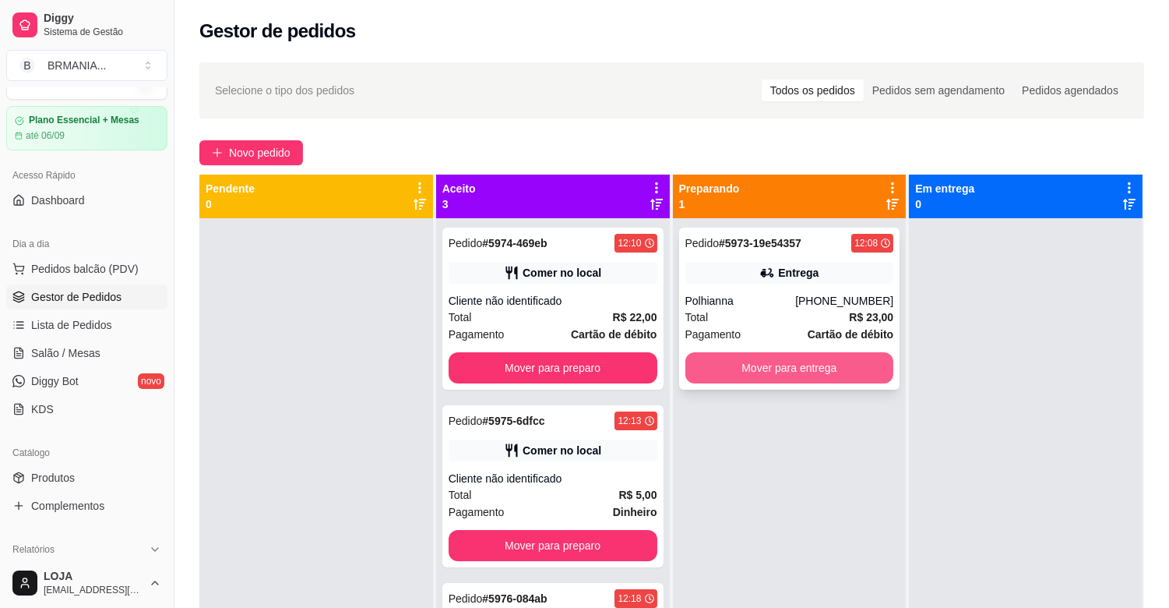
click at [764, 370] on button "Mover para entrega" at bounding box center [790, 367] width 209 height 31
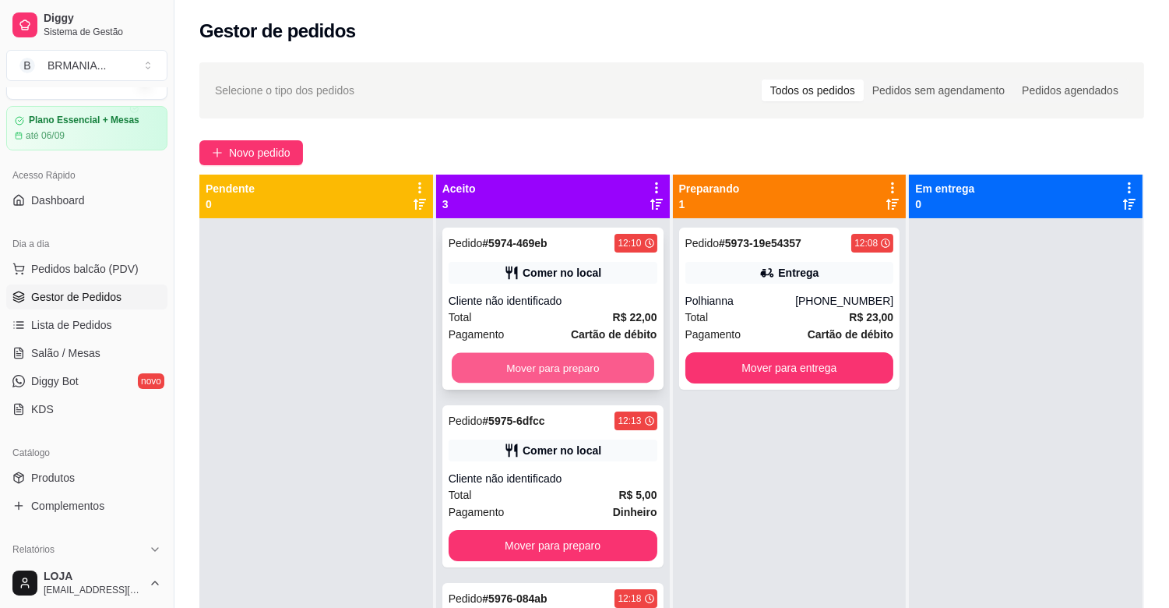
click at [561, 358] on button "Mover para preparo" at bounding box center [553, 368] width 203 height 30
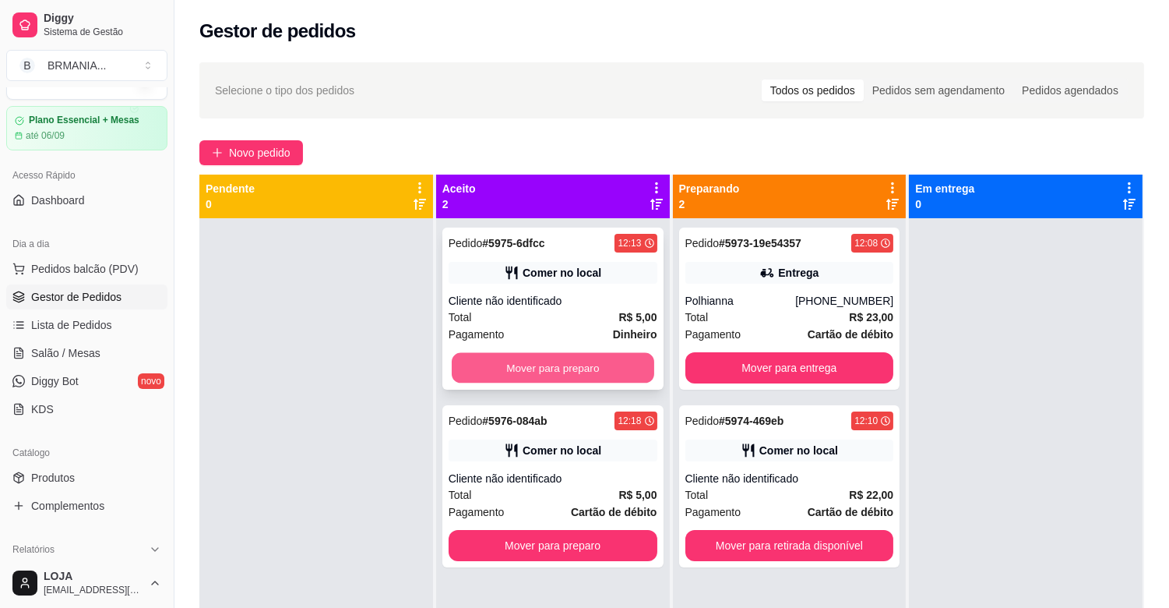
click at [567, 364] on button "Mover para preparo" at bounding box center [553, 368] width 203 height 30
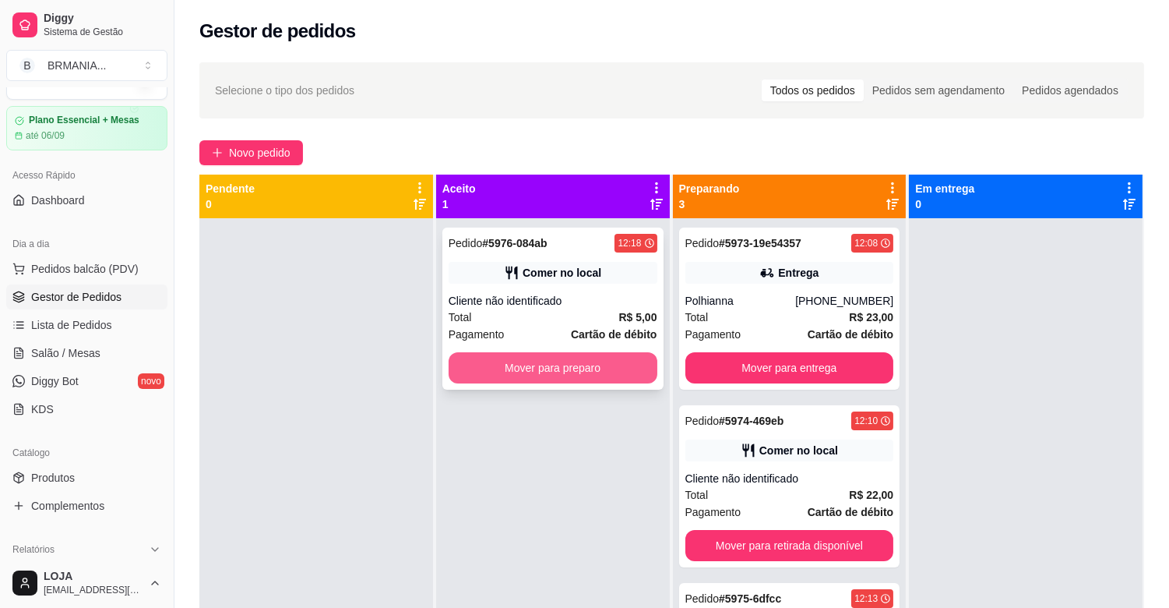
click at [569, 364] on button "Mover para preparo" at bounding box center [553, 367] width 209 height 31
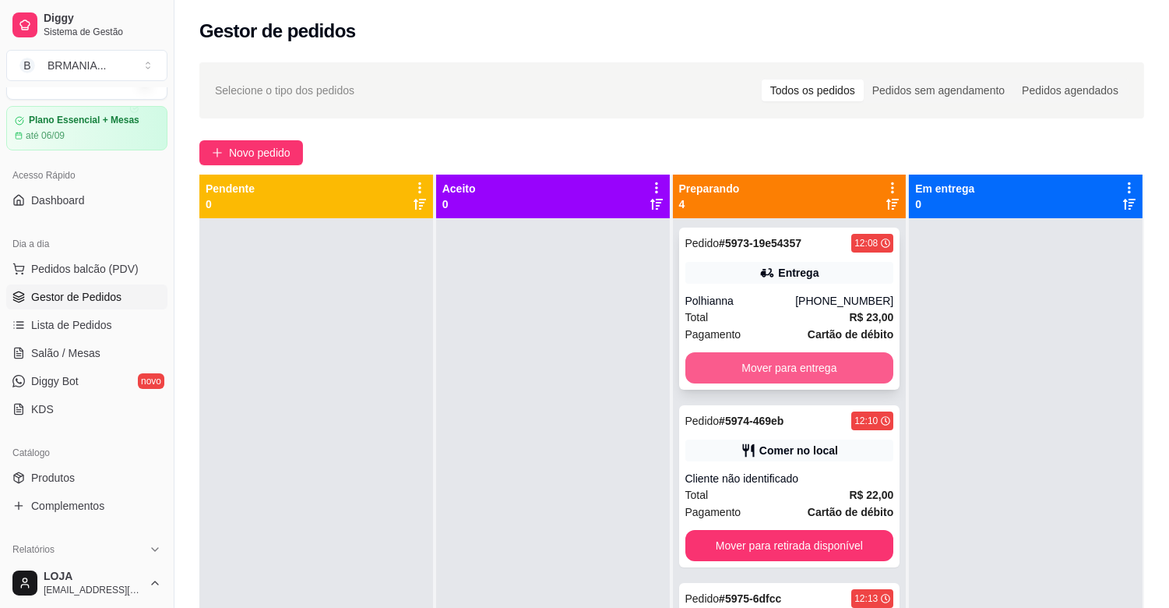
click at [784, 377] on button "Mover para entrega" at bounding box center [790, 367] width 209 height 31
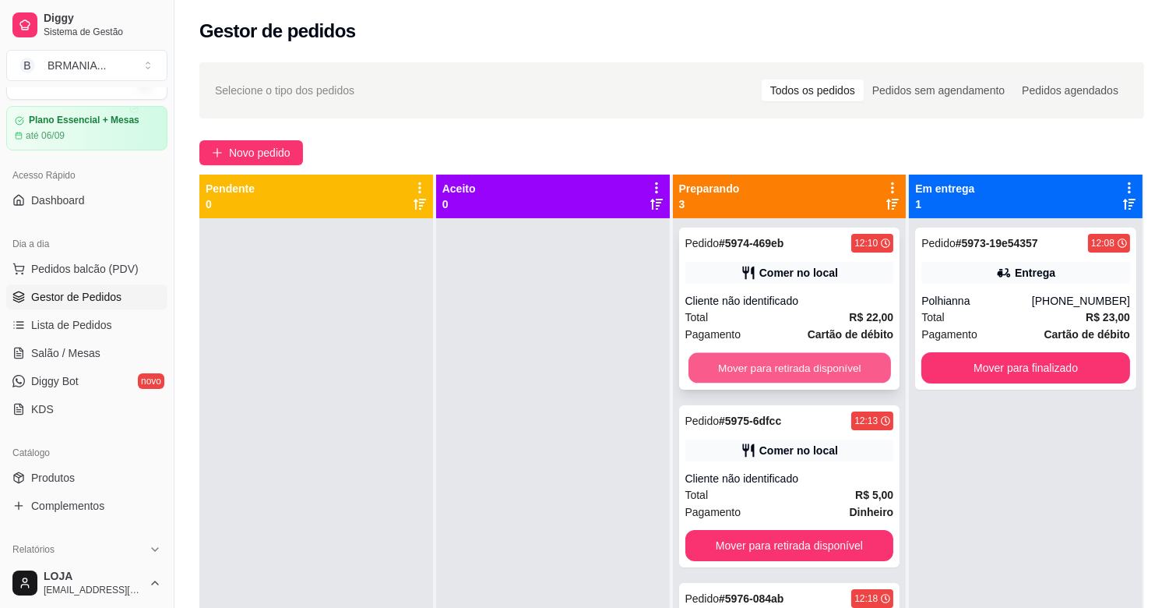
click at [784, 375] on button "Mover para retirada disponível" at bounding box center [790, 368] width 203 height 30
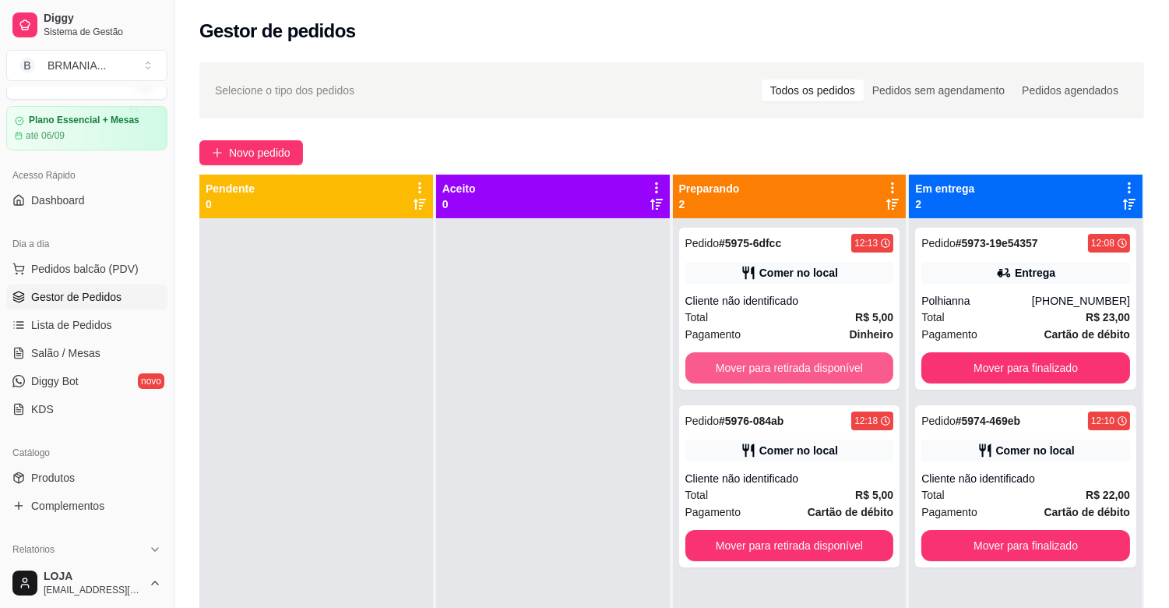
click at [784, 375] on button "Mover para retirada disponível" at bounding box center [790, 367] width 209 height 31
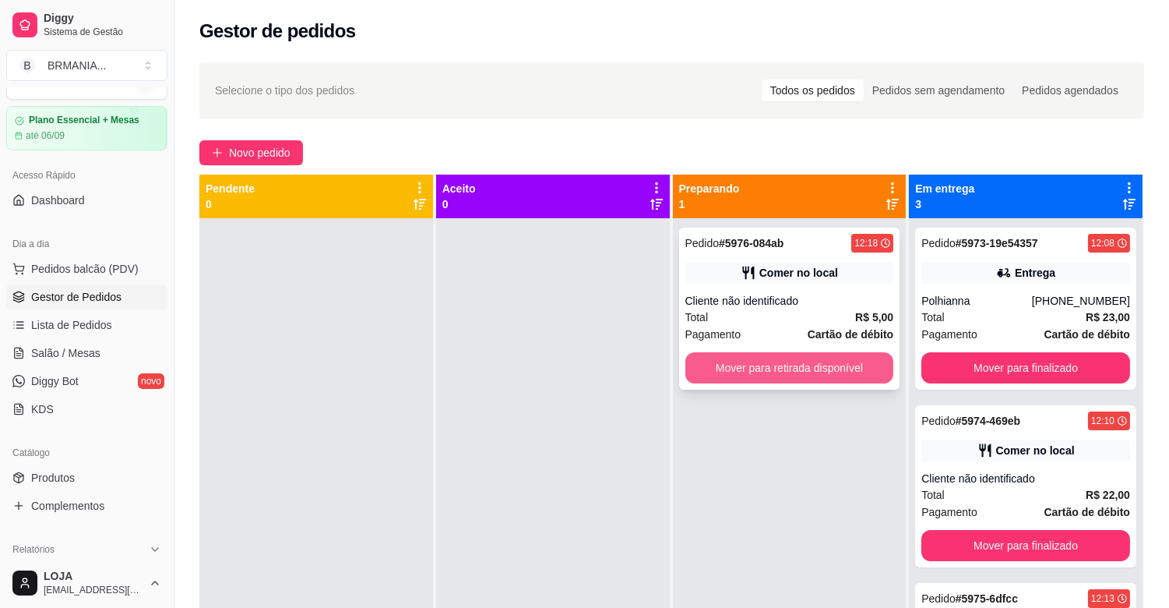
click at [783, 374] on button "Mover para retirada disponível" at bounding box center [790, 367] width 209 height 31
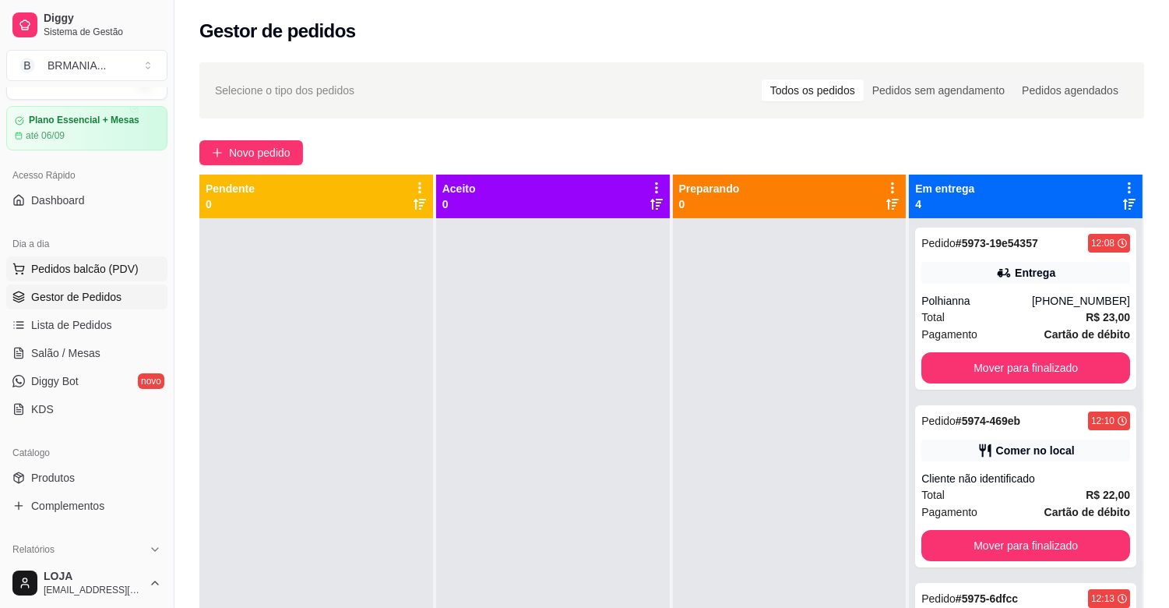
drag, startPoint x: 110, startPoint y: 263, endPoint x: 146, endPoint y: 282, distance: 40.8
click at [109, 263] on span "Pedidos balcão (PDV)" at bounding box center [85, 269] width 108 height 16
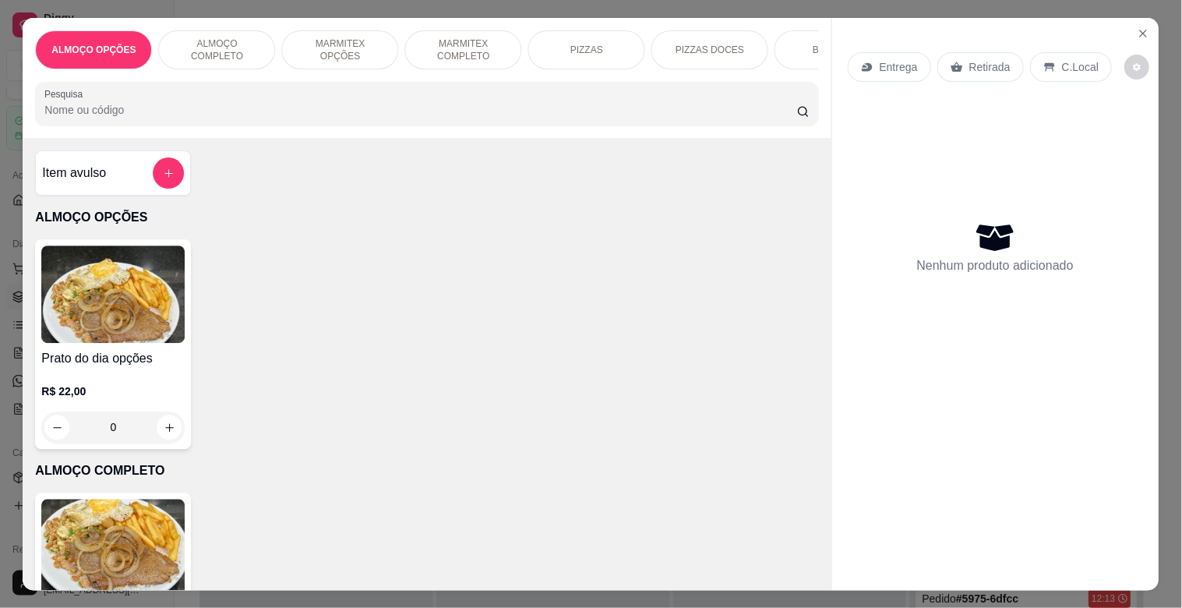
click at [470, 55] on p "MARMITEX COMPLETO" at bounding box center [463, 49] width 90 height 25
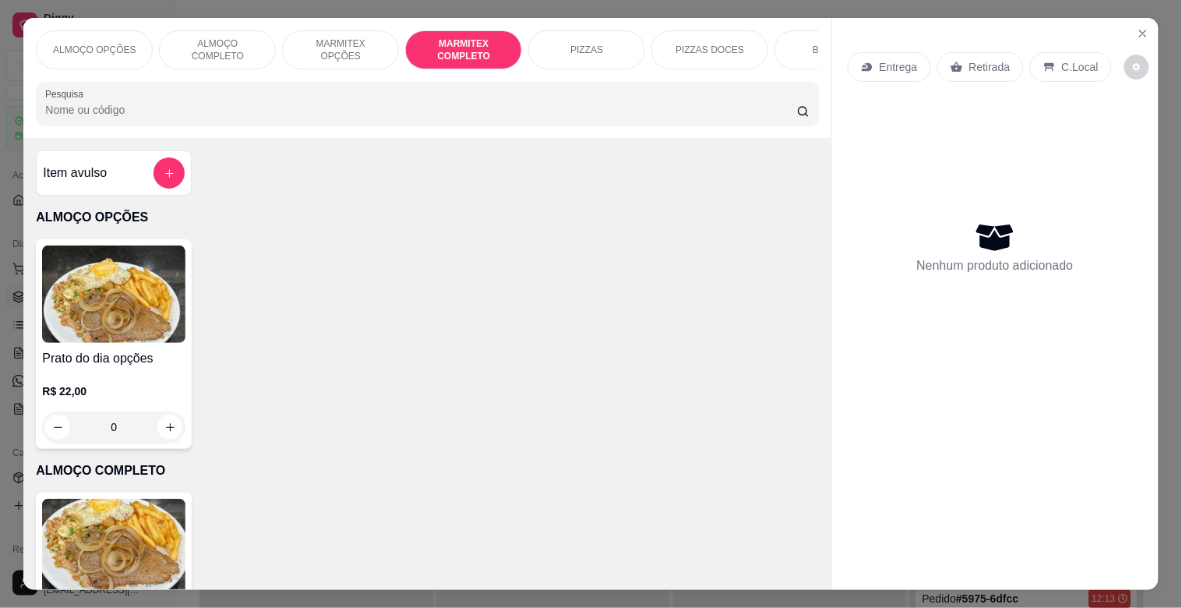
scroll to position [37, 0]
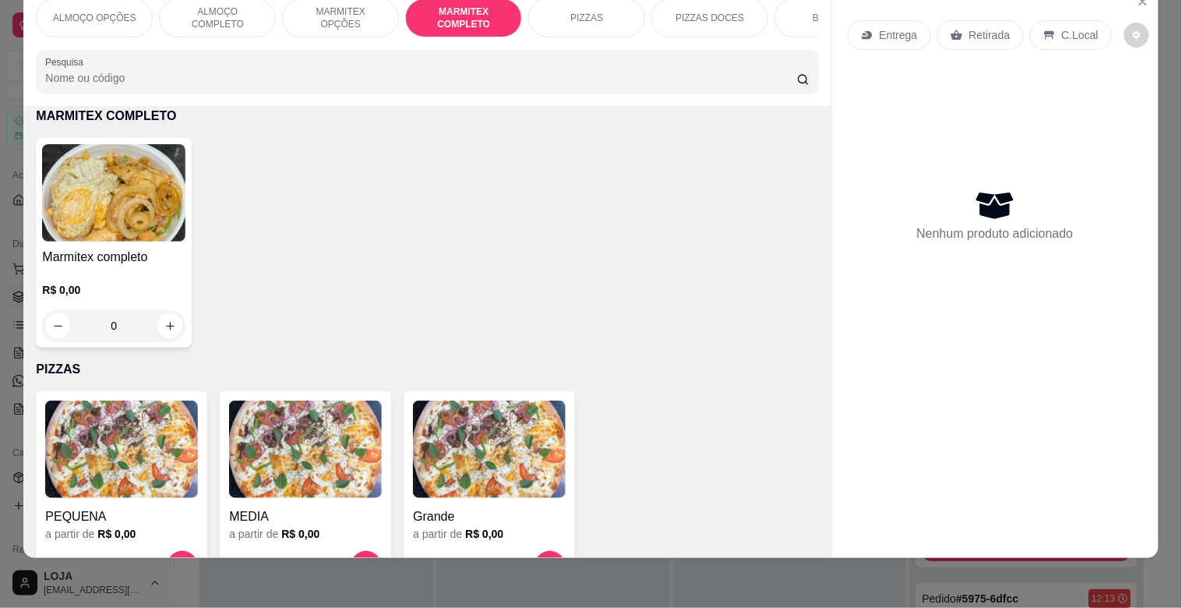
click at [153, 235] on img at bounding box center [113, 192] width 143 height 97
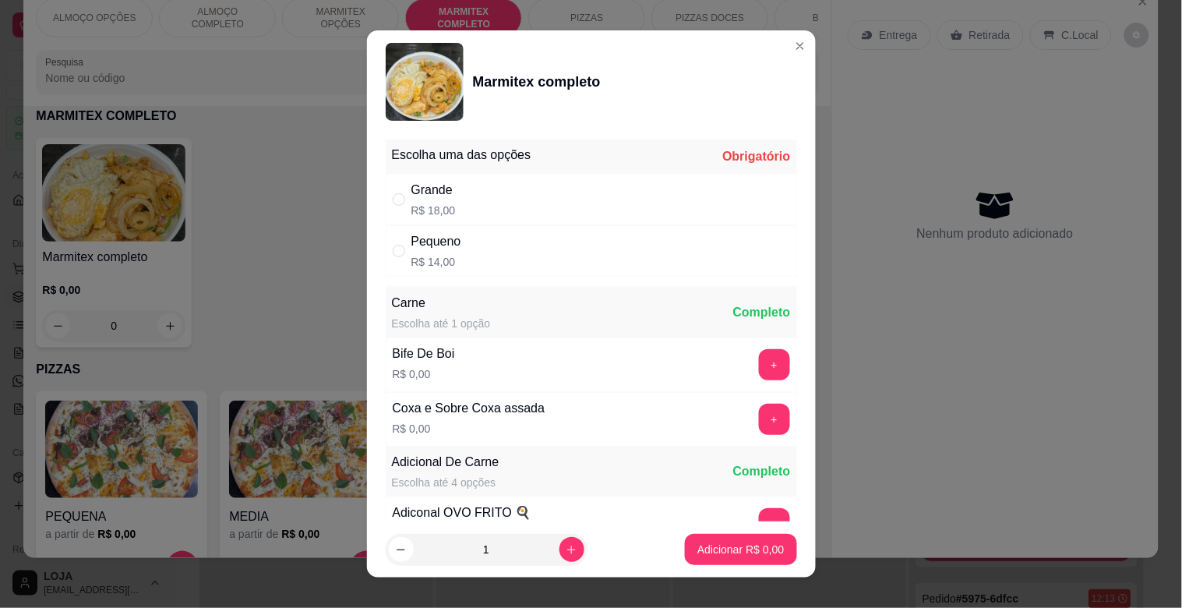
click at [483, 238] on div "Pequeno R$ 14,00" at bounding box center [591, 250] width 411 height 51
radio input "true"
click at [759, 375] on button "+" at bounding box center [774, 364] width 31 height 31
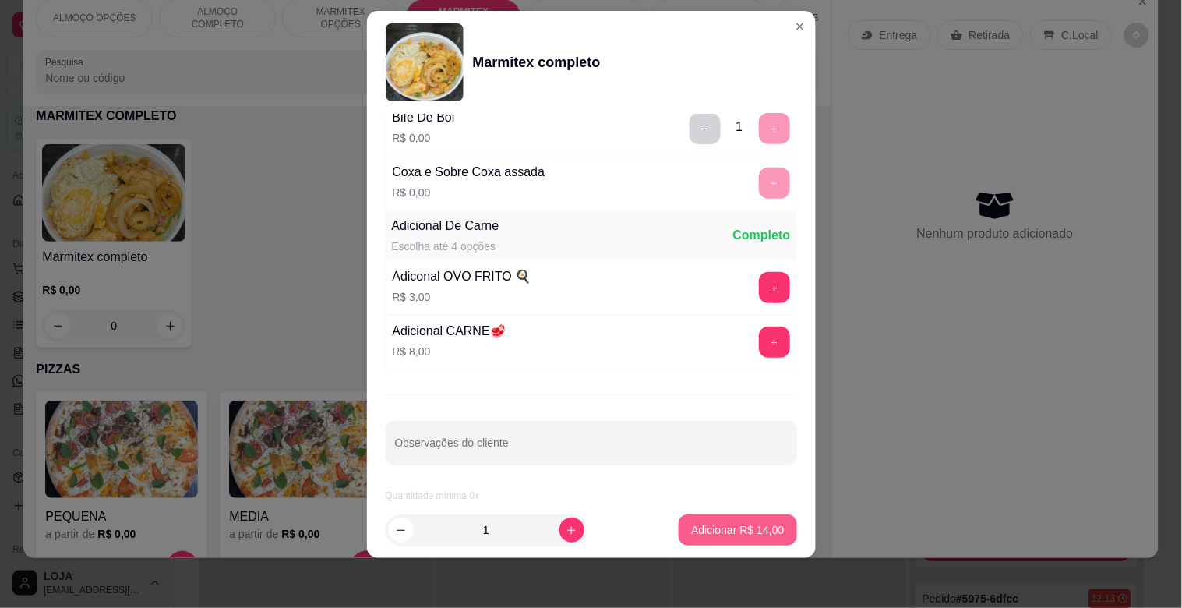
click at [736, 531] on p "Adicionar R$ 14,00" at bounding box center [737, 530] width 93 height 16
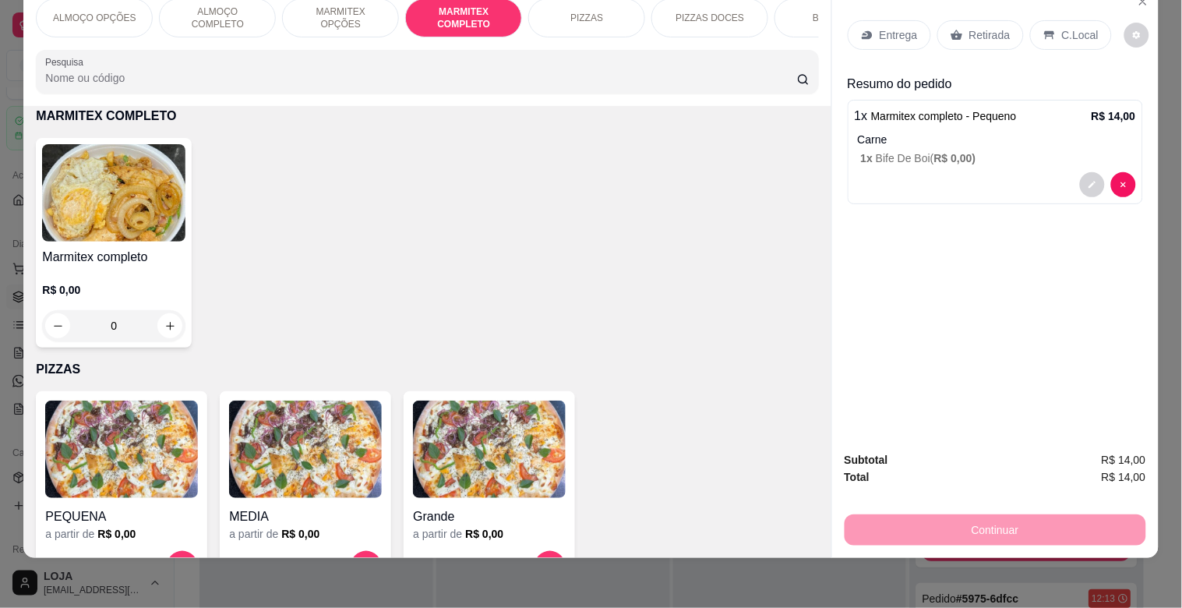
click at [897, 27] on p "Entrega" at bounding box center [899, 35] width 38 height 16
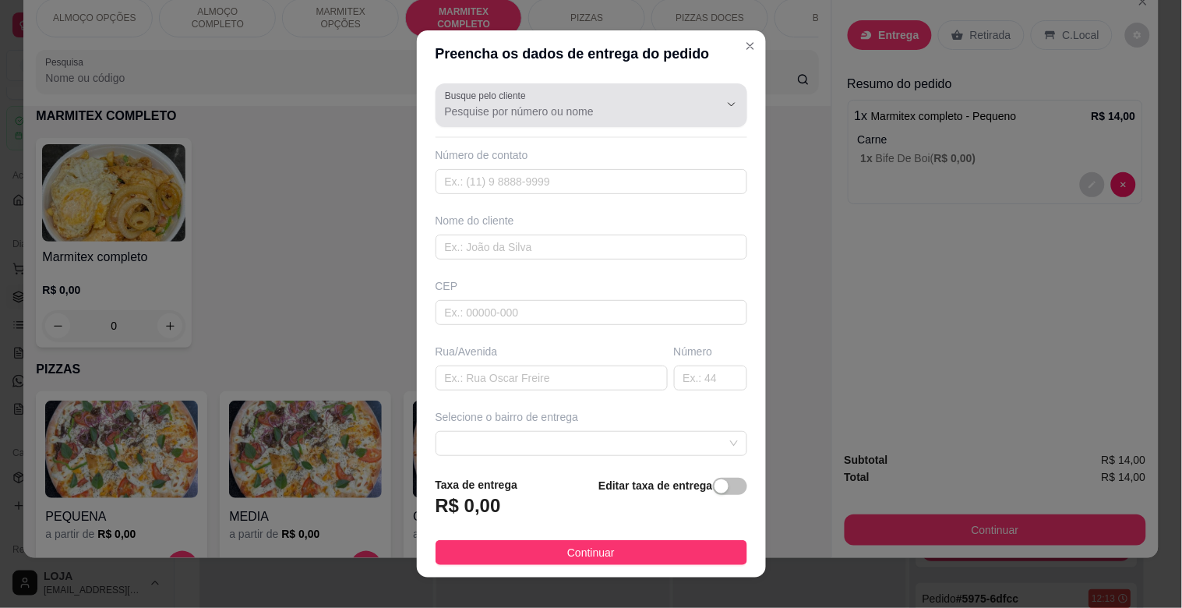
click at [530, 105] on input "Busque pelo cliente" at bounding box center [569, 112] width 249 height 16
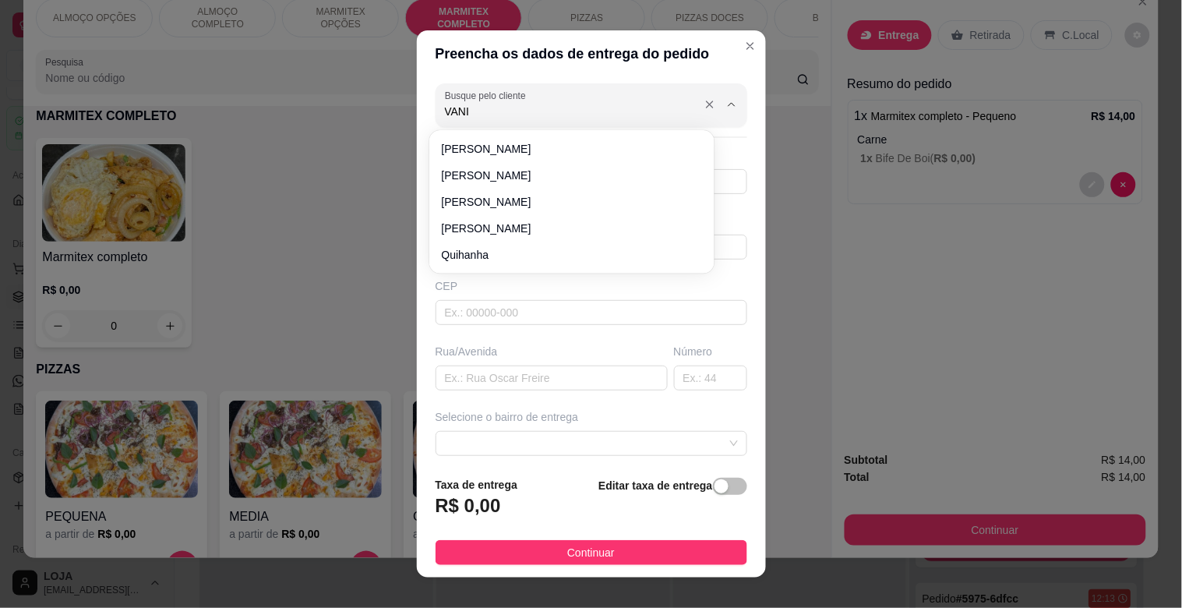
type input "VANIA"
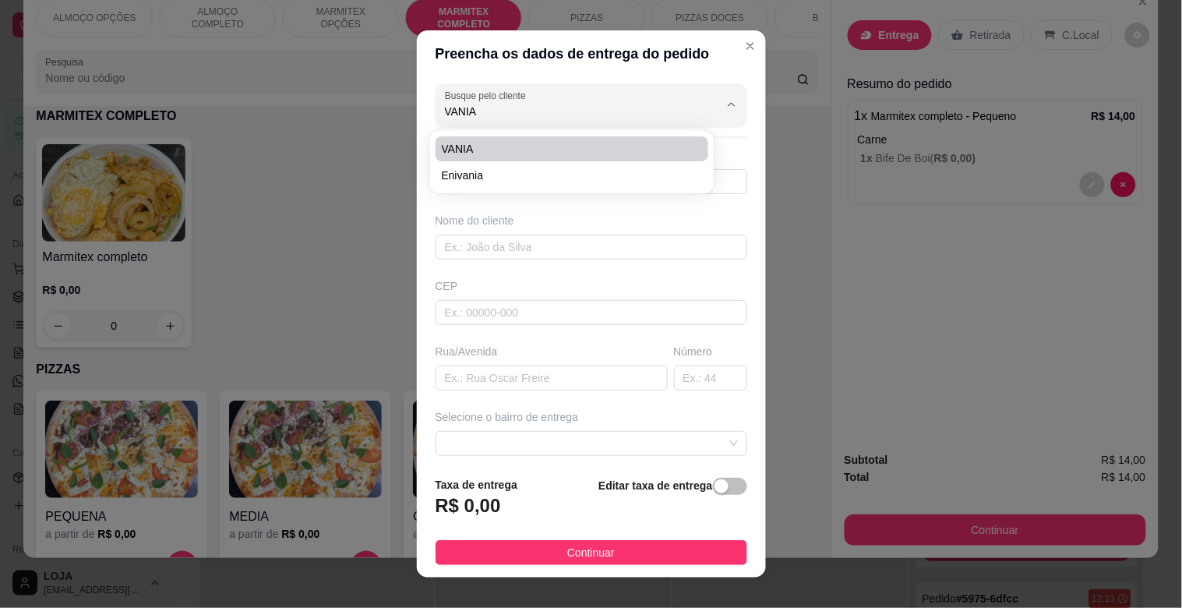
click at [481, 151] on span "VANIA" at bounding box center [564, 149] width 245 height 16
type input "37998453961"
type input "VANIA"
type input "CONSULMED"
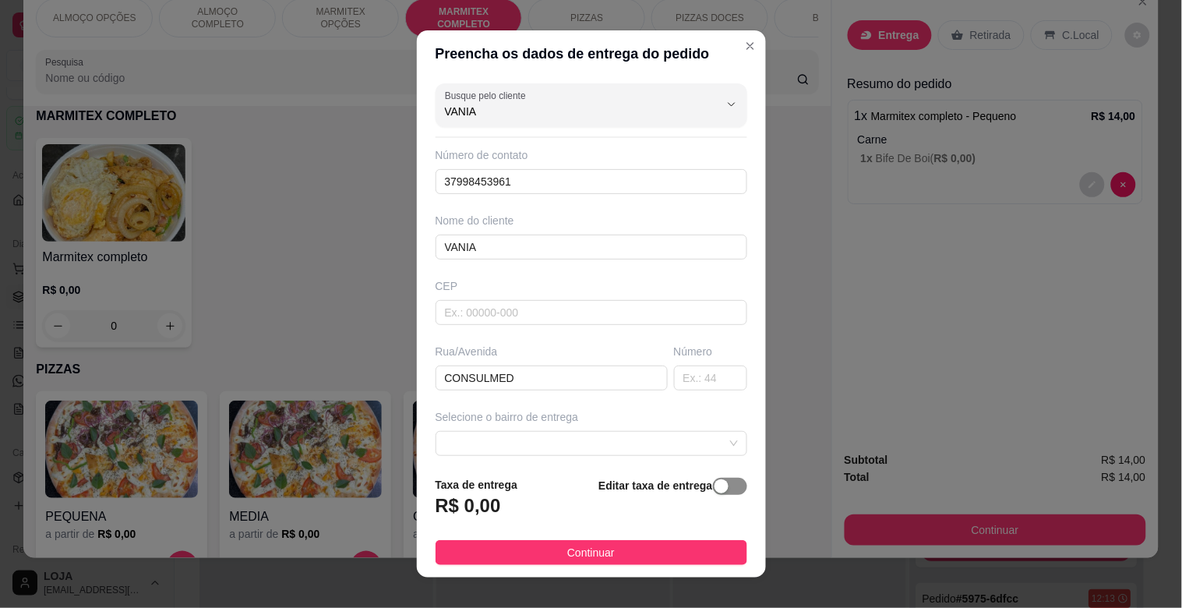
type input "VANIA"
click at [713, 487] on span "button" at bounding box center [730, 486] width 34 height 17
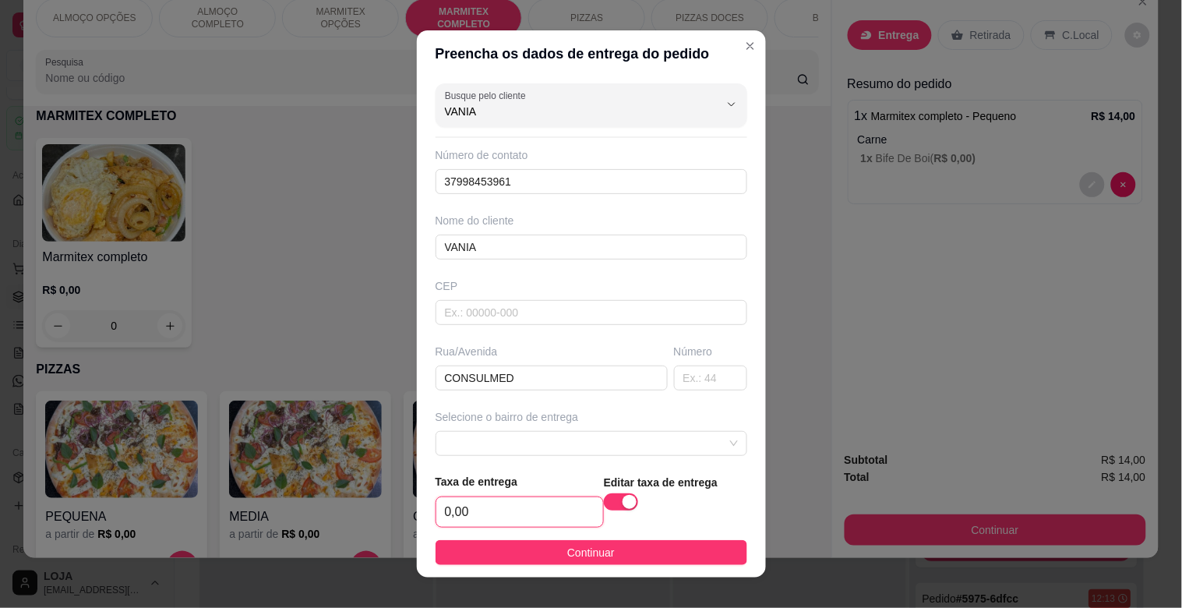
click at [504, 508] on input "0,00" at bounding box center [519, 512] width 167 height 30
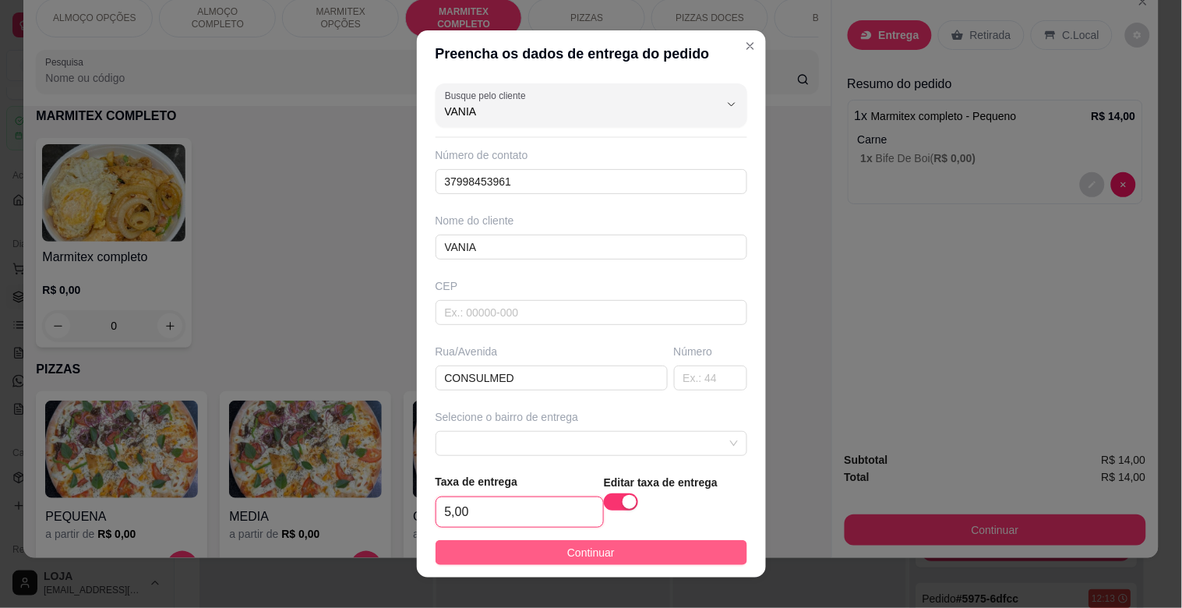
type input "5,00"
click at [573, 541] on button "Continuar" at bounding box center [591, 552] width 312 height 25
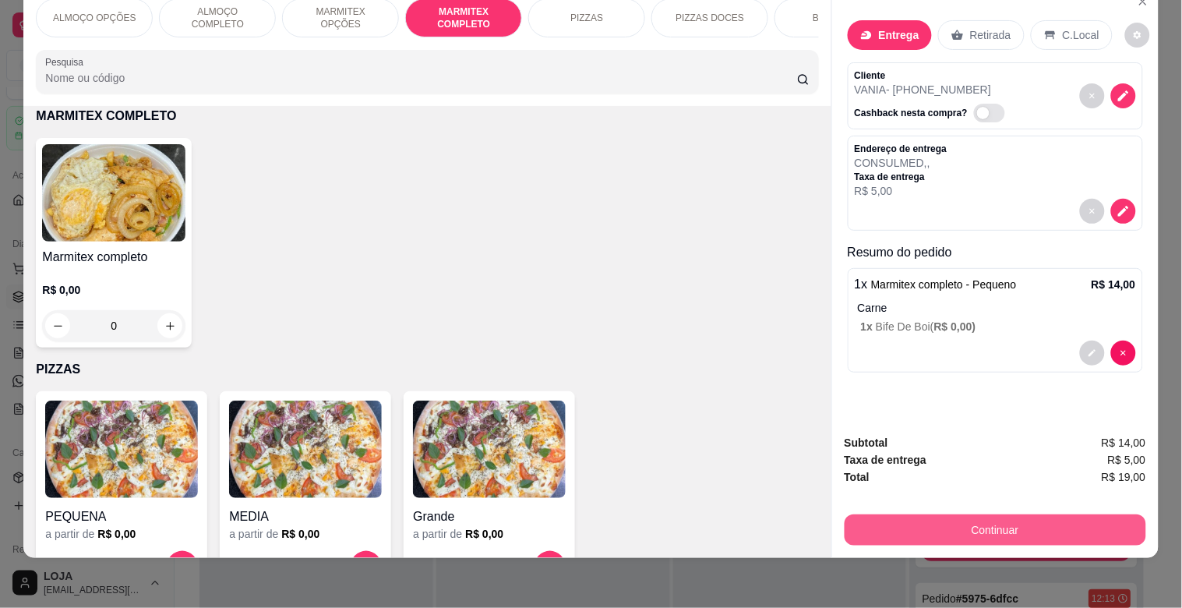
click at [1026, 516] on button "Continuar" at bounding box center [994, 529] width 301 height 31
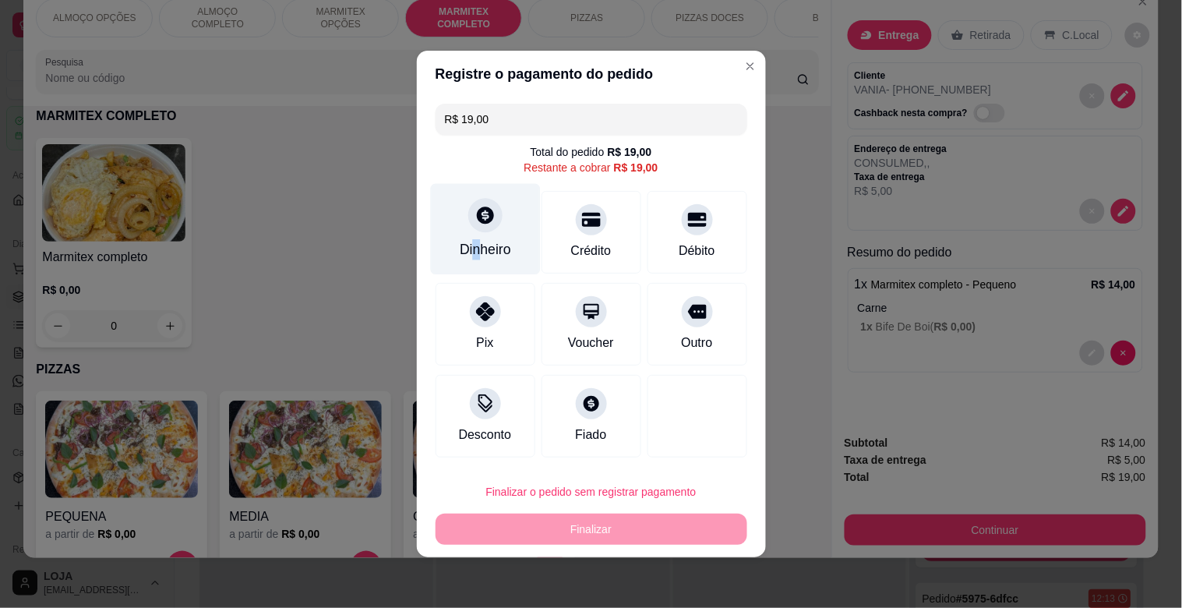
click at [475, 240] on div "Dinheiro" at bounding box center [485, 249] width 51 height 20
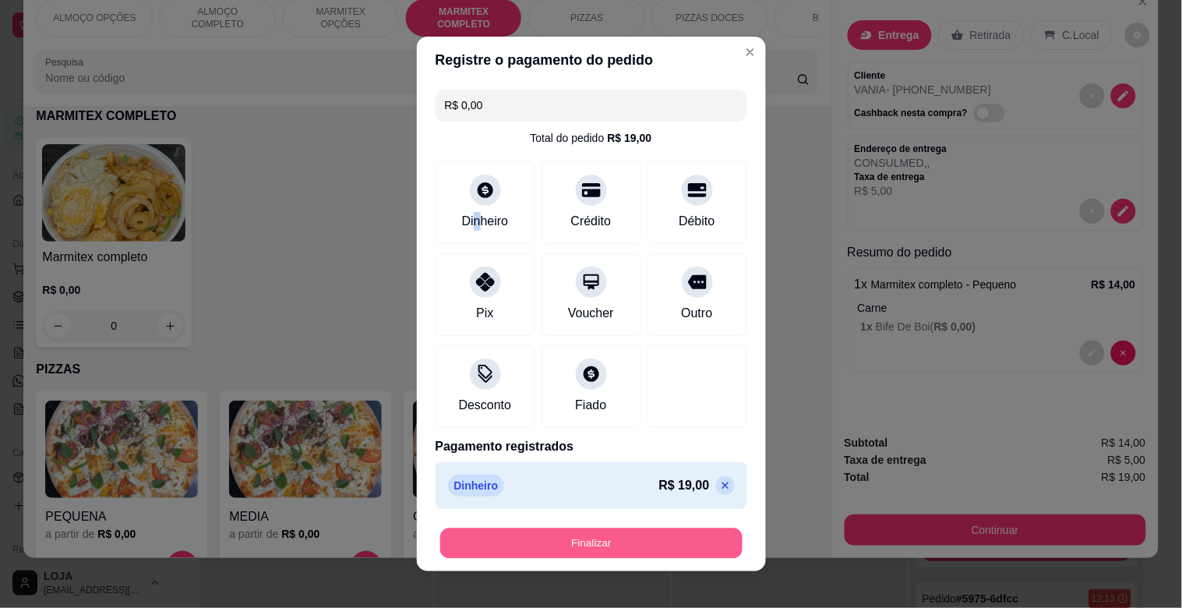
click at [602, 531] on button "Finalizar" at bounding box center [591, 543] width 302 height 30
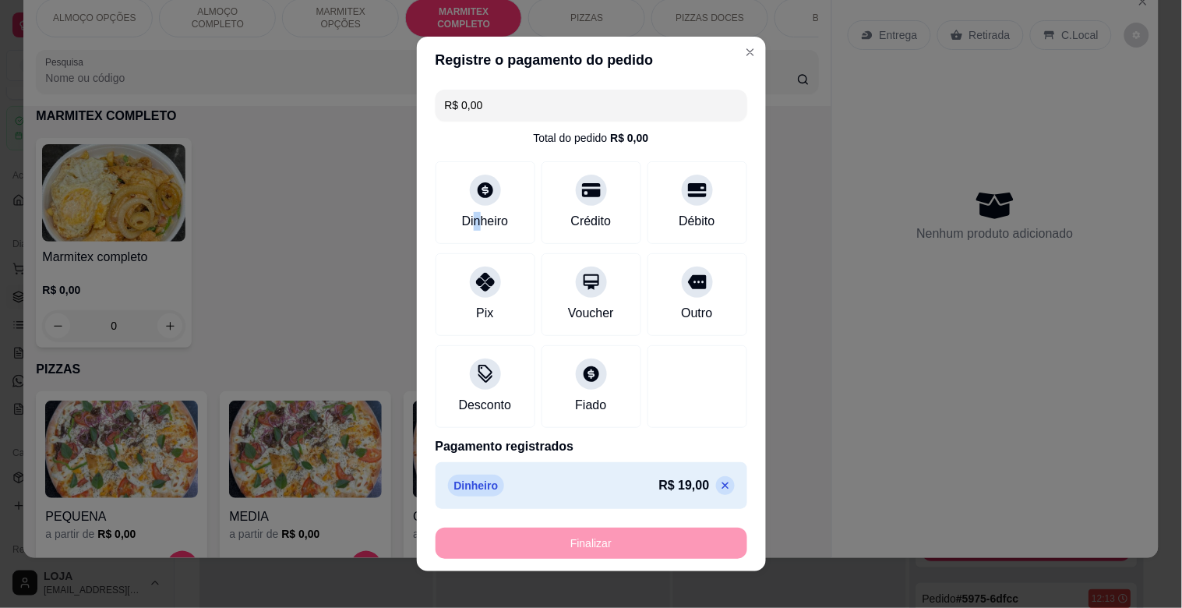
type input "-R$ 19,00"
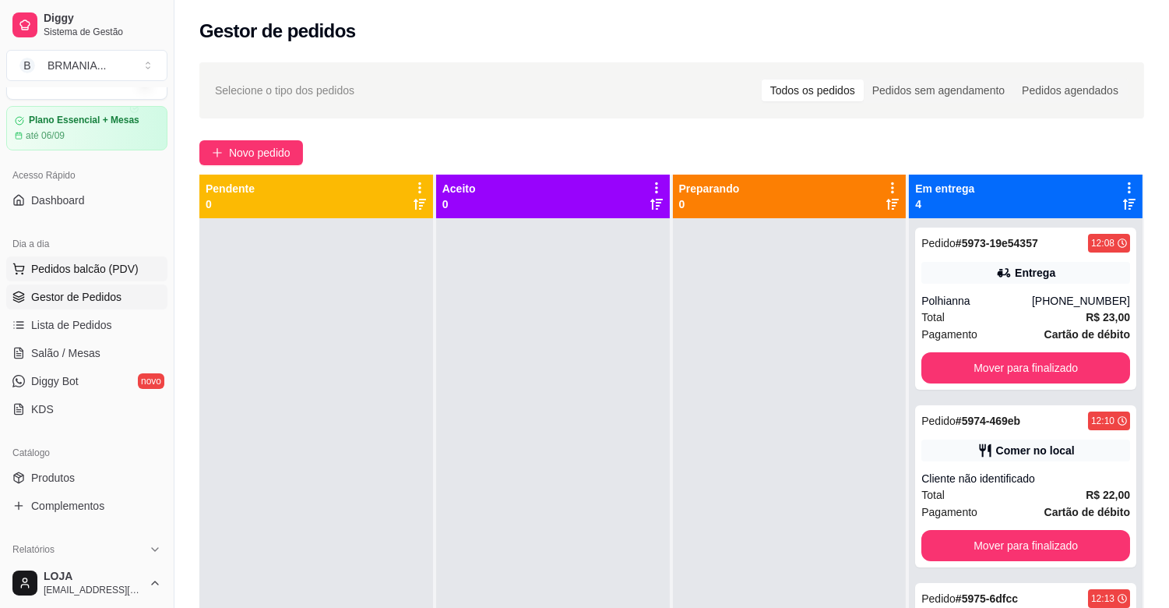
click at [111, 265] on span "Pedidos balcão (PDV)" at bounding box center [85, 269] width 108 height 16
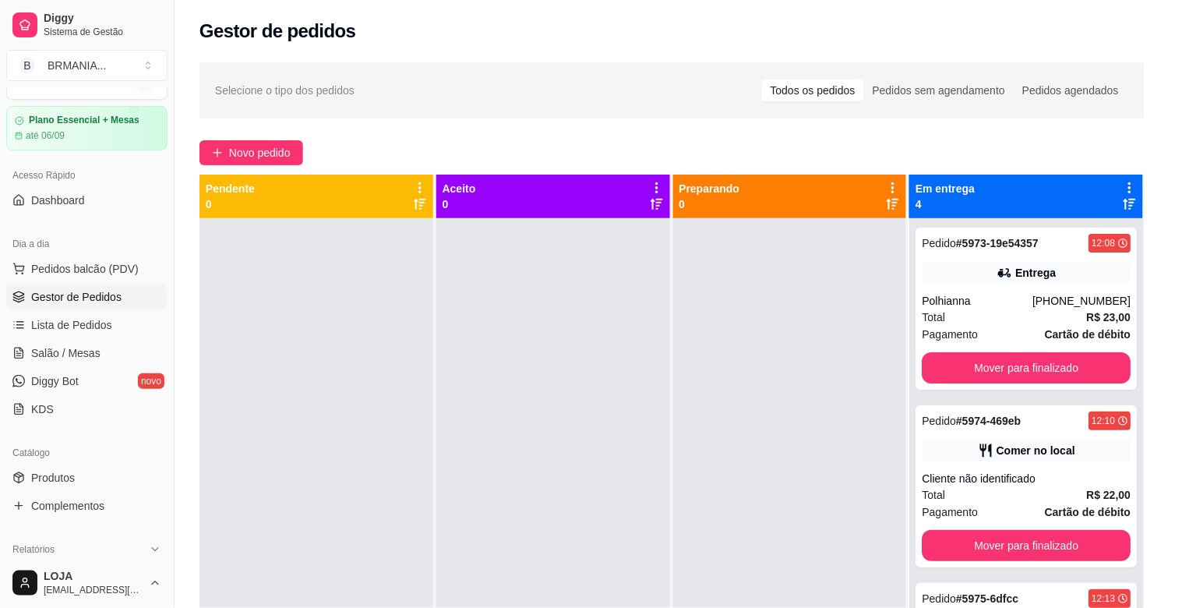
click at [138, 523] on img at bounding box center [113, 547] width 143 height 97
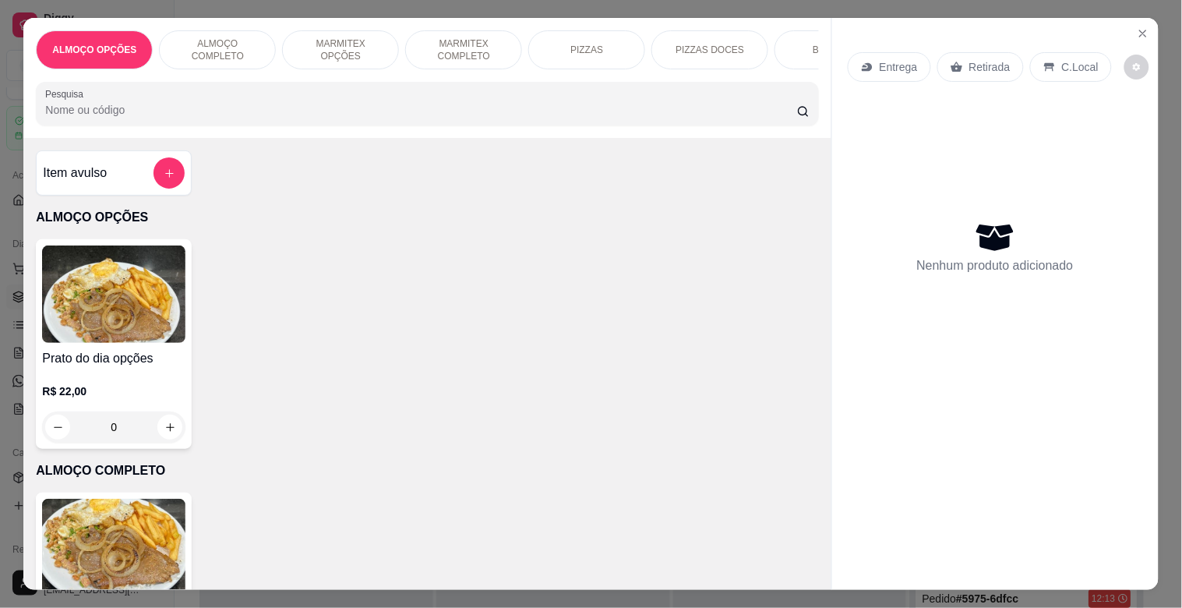
click at [457, 58] on div "MARMITEX COMPLETO" at bounding box center [463, 49] width 117 height 39
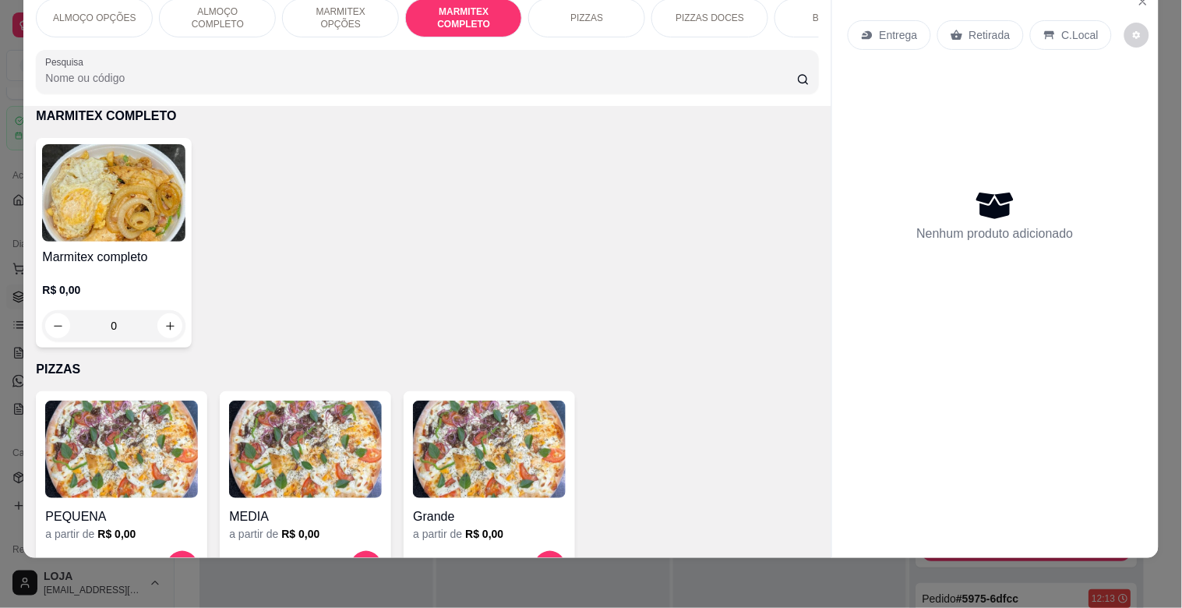
click at [113, 240] on div "Marmitex completo R$ 0,00 0" at bounding box center [114, 243] width 156 height 210
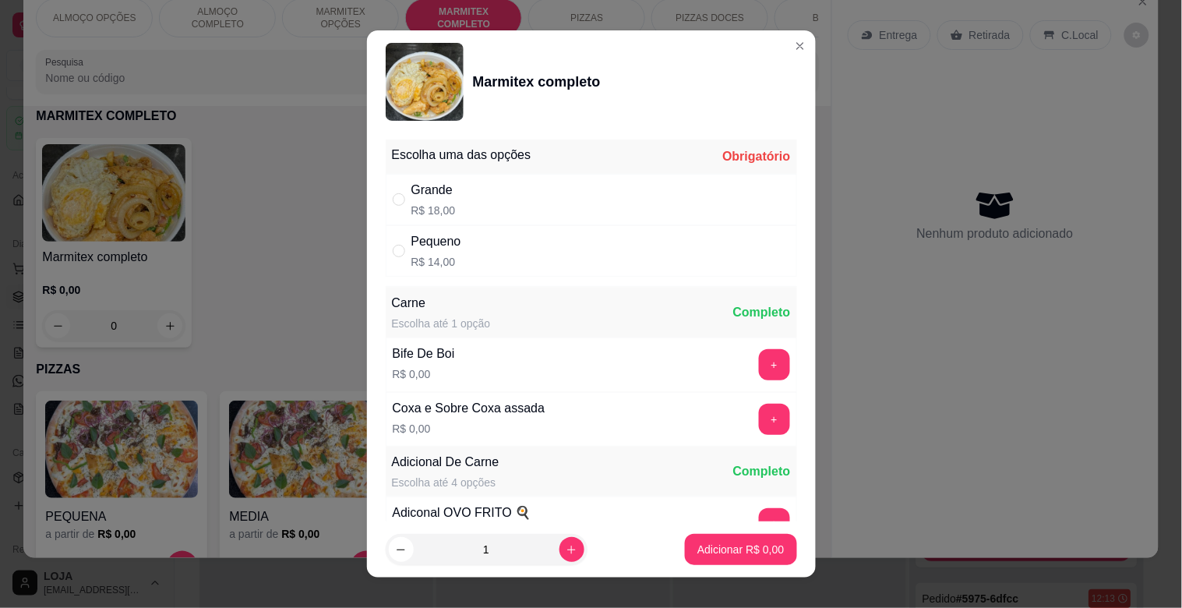
click at [464, 253] on div "Pequeno R$ 14,00" at bounding box center [591, 250] width 411 height 51
radio input "true"
click at [759, 365] on button "+" at bounding box center [774, 364] width 31 height 31
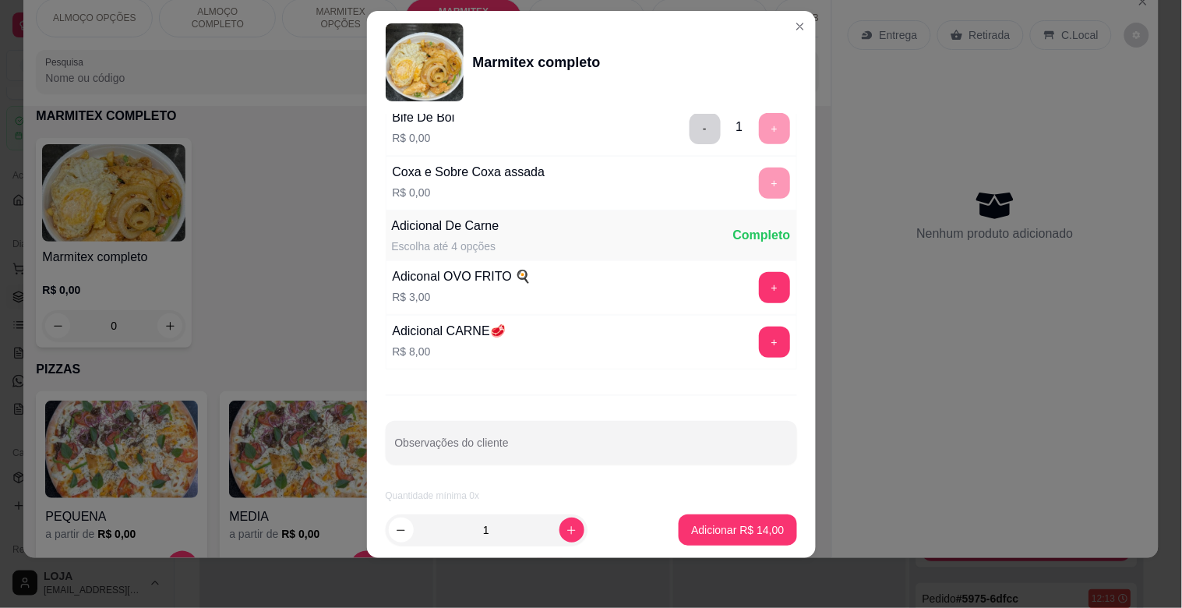
scroll to position [218, 0]
click at [728, 531] on p "Adicionar R$ 14,00" at bounding box center [737, 530] width 93 height 16
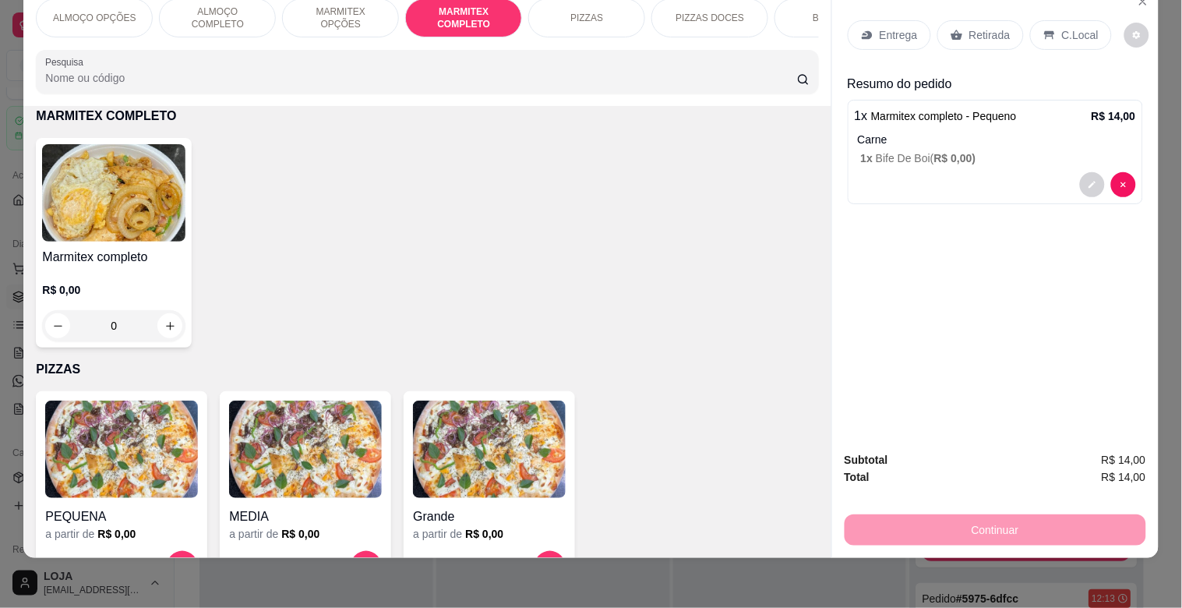
click at [881, 27] on p "Entrega" at bounding box center [899, 35] width 38 height 16
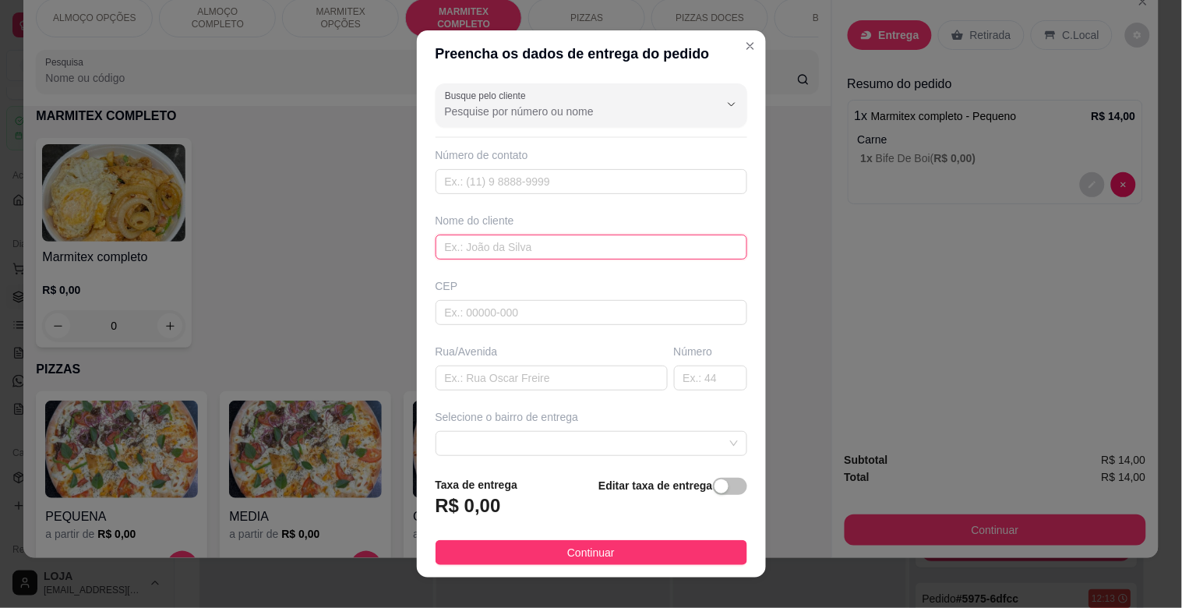
click at [447, 255] on input "text" at bounding box center [591, 246] width 312 height 25
type input "[PERSON_NAME]"
click at [547, 386] on input "text" at bounding box center [551, 377] width 232 height 25
type input "ROSE FLEUR"
drag, startPoint x: 704, startPoint y: 491, endPoint x: 674, endPoint y: 489, distance: 30.4
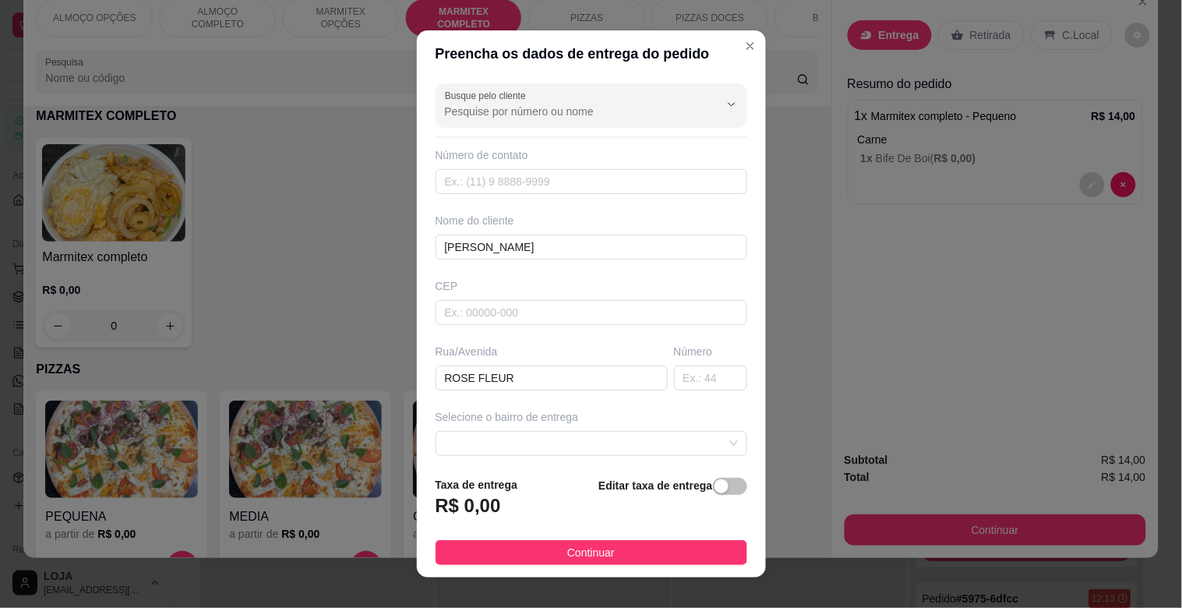
click at [714, 489] on div "button" at bounding box center [721, 486] width 14 height 14
click at [536, 511] on input "0,00" at bounding box center [519, 512] width 167 height 30
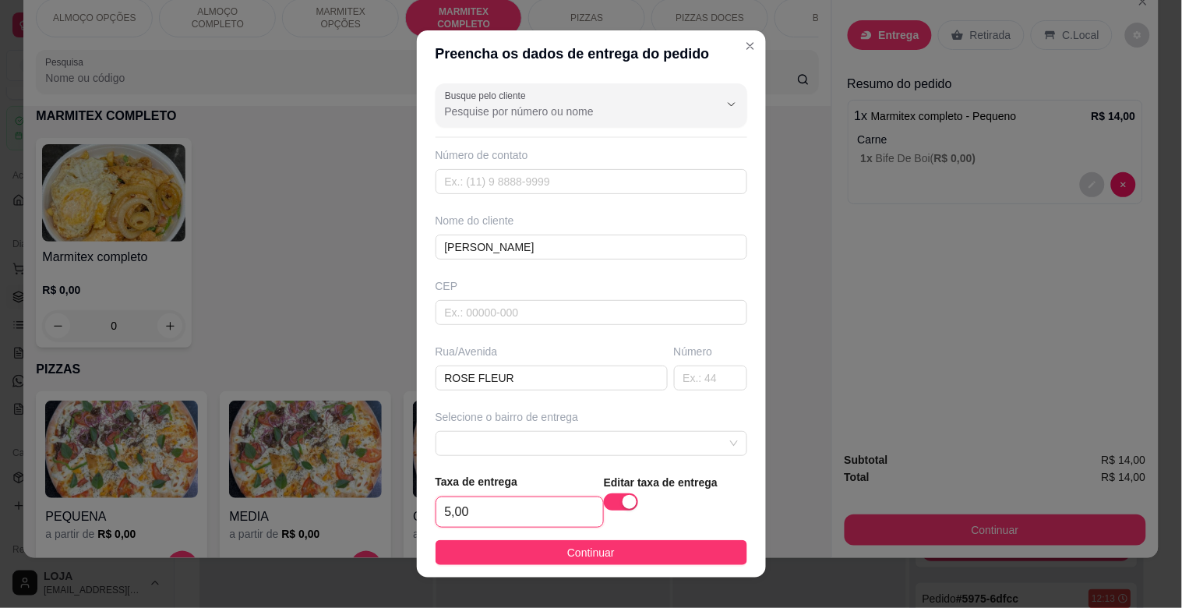
type input "5,00"
click at [572, 536] on footer "Taxa de entrega 5,00 Editar taxa de entrega Continuar" at bounding box center [591, 518] width 349 height 117
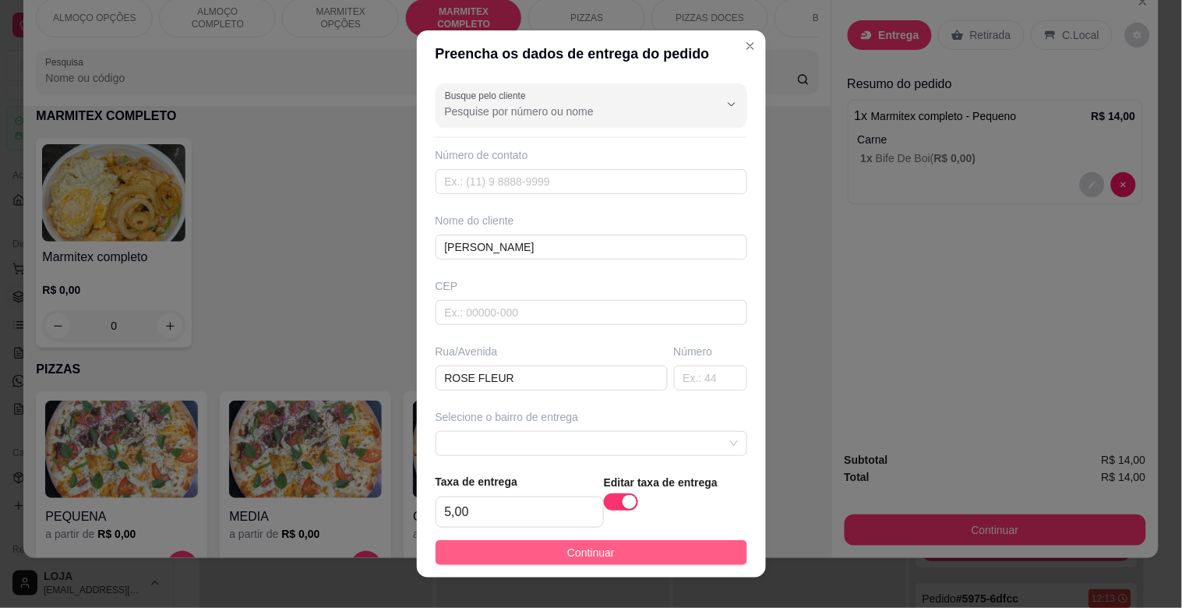
click at [579, 546] on span "Continuar" at bounding box center [591, 552] width 48 height 17
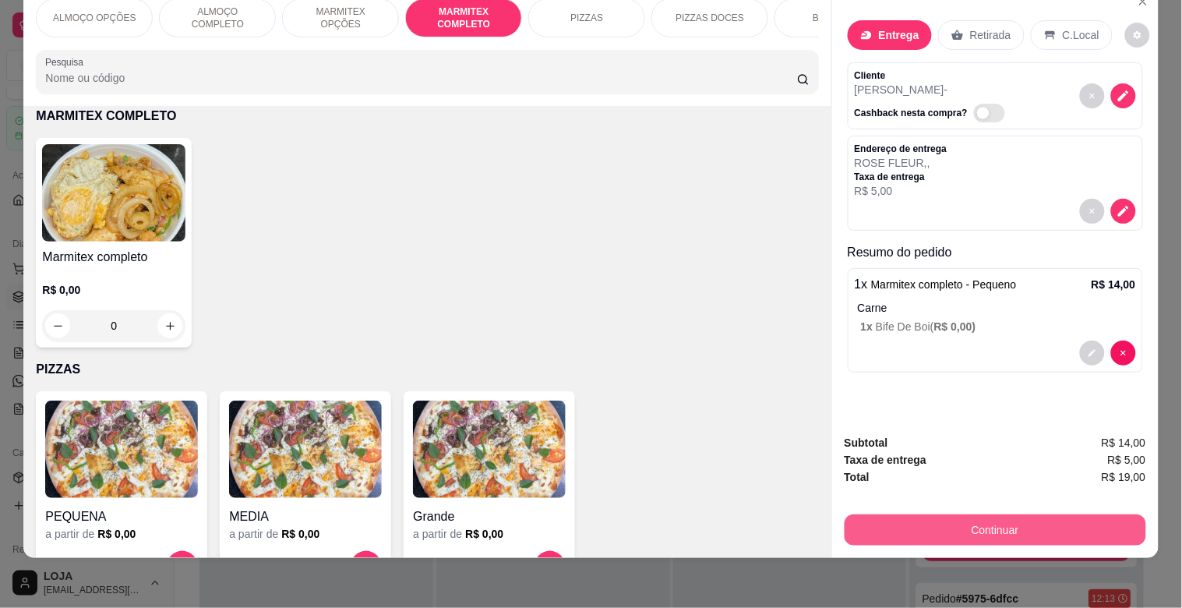
click at [947, 514] on button "Continuar" at bounding box center [994, 529] width 301 height 31
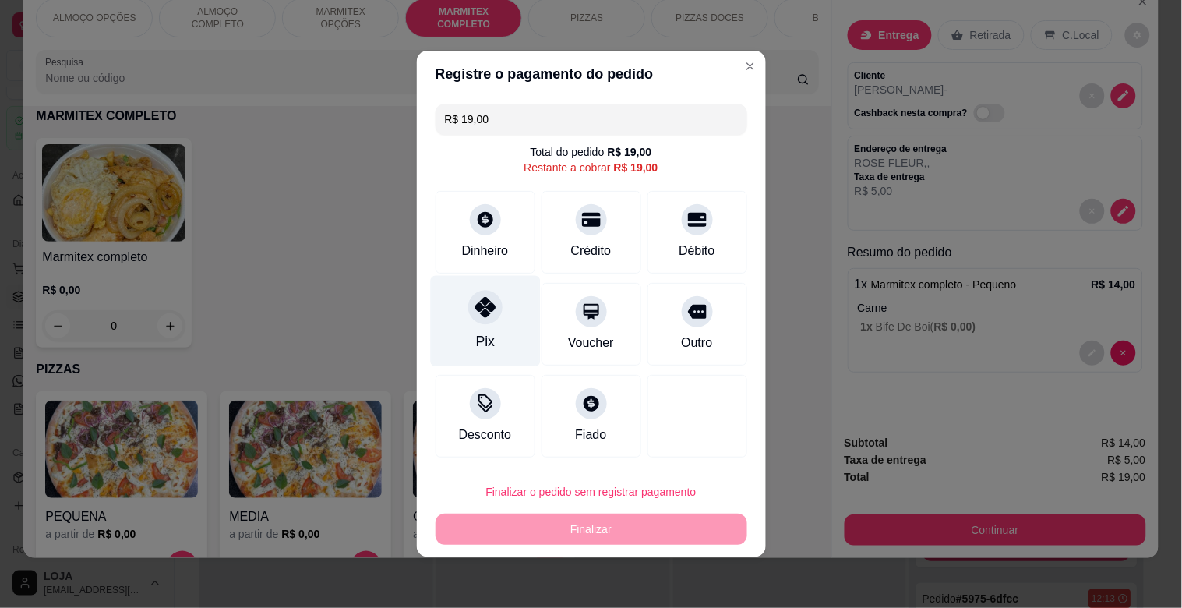
drag, startPoint x: 487, startPoint y: 326, endPoint x: 525, endPoint y: 361, distance: 52.4
click at [489, 326] on div "Pix" at bounding box center [485, 321] width 110 height 91
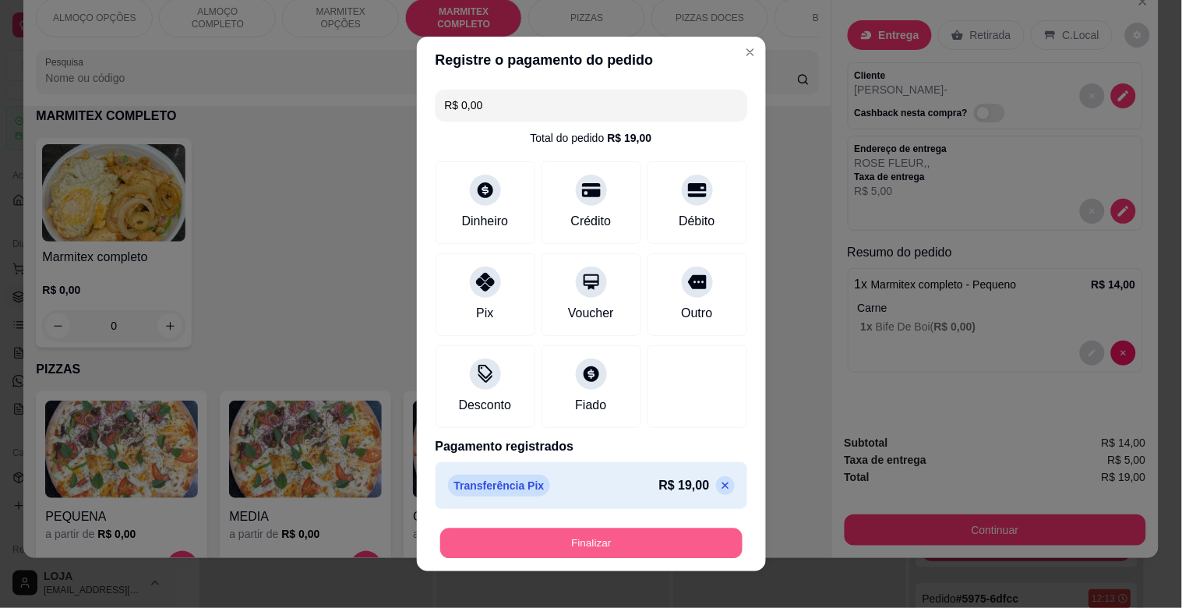
click at [575, 531] on button "Finalizar" at bounding box center [591, 543] width 302 height 30
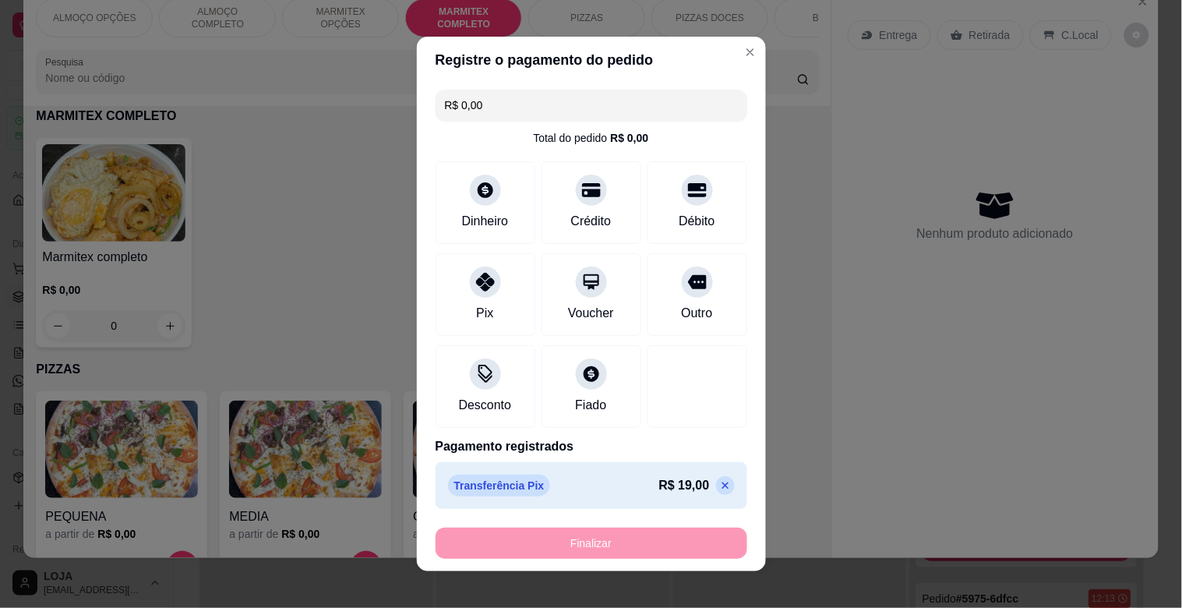
type input "-R$ 19,00"
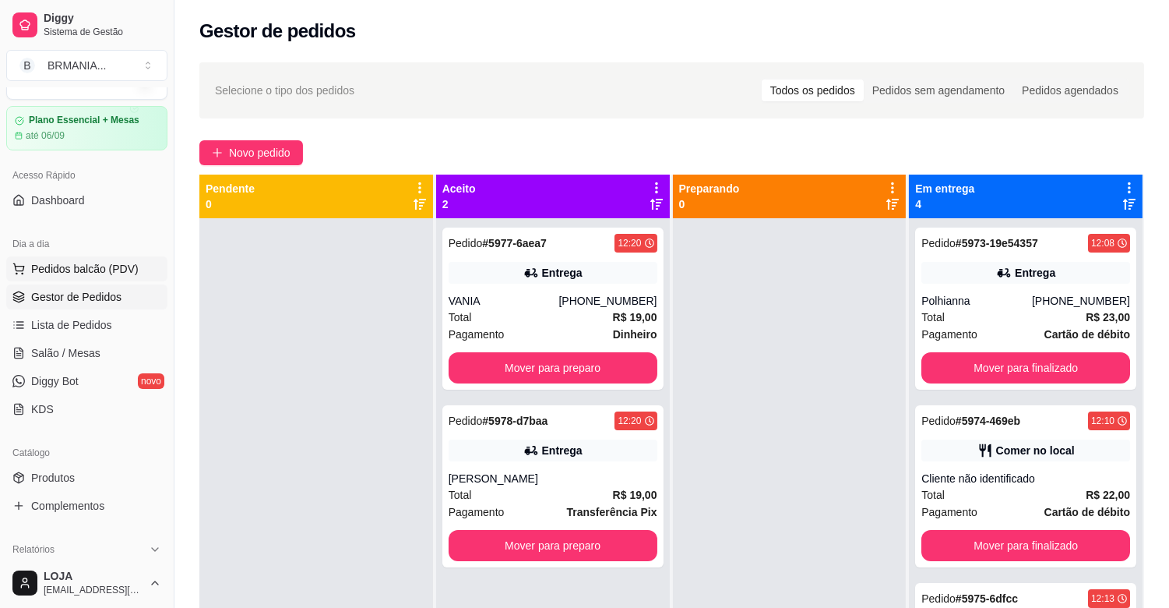
click at [112, 267] on span "Pedidos balcão (PDV)" at bounding box center [85, 269] width 108 height 16
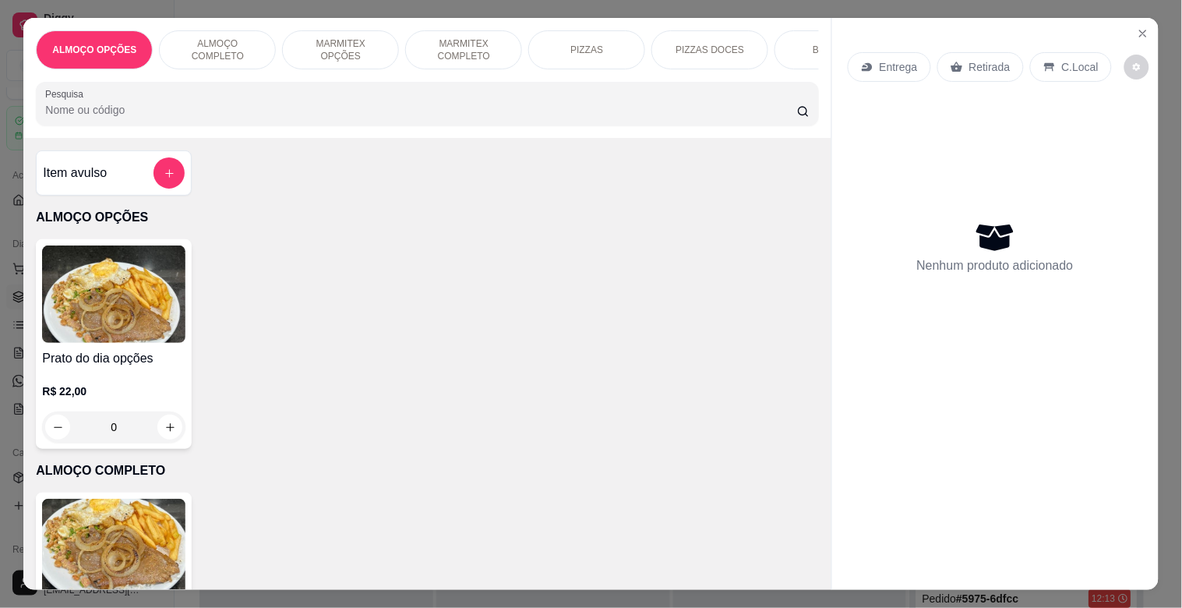
click at [499, 37] on p "MARMITEX COMPLETO" at bounding box center [463, 49] width 90 height 25
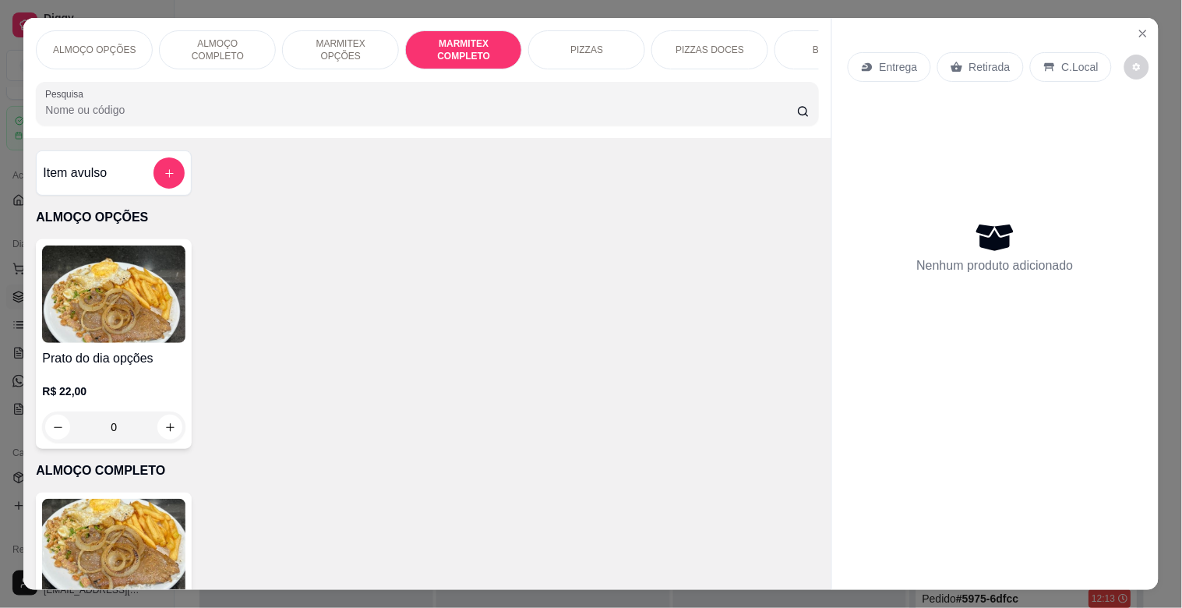
scroll to position [37, 0]
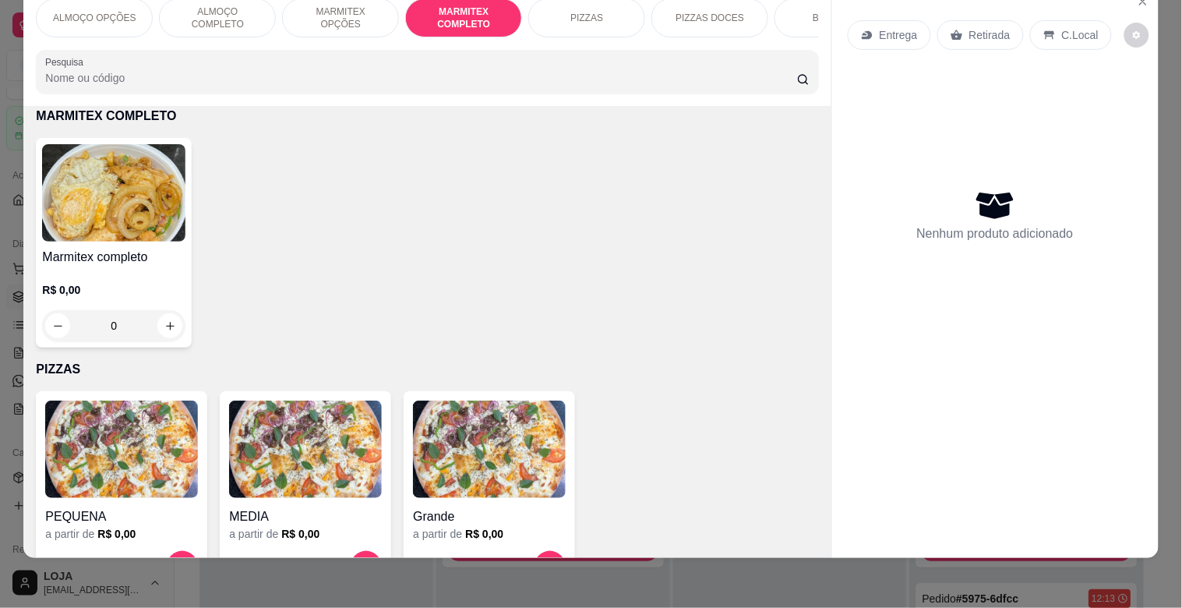
click at [139, 213] on img at bounding box center [113, 192] width 143 height 97
click at [120, 224] on img at bounding box center [113, 192] width 143 height 97
drag, startPoint x: 477, startPoint y: 253, endPoint x: 493, endPoint y: 265, distance: 20.1
click at [478, 253] on div "Pequeno R$ 14,00" at bounding box center [591, 250] width 412 height 51
radio input "true"
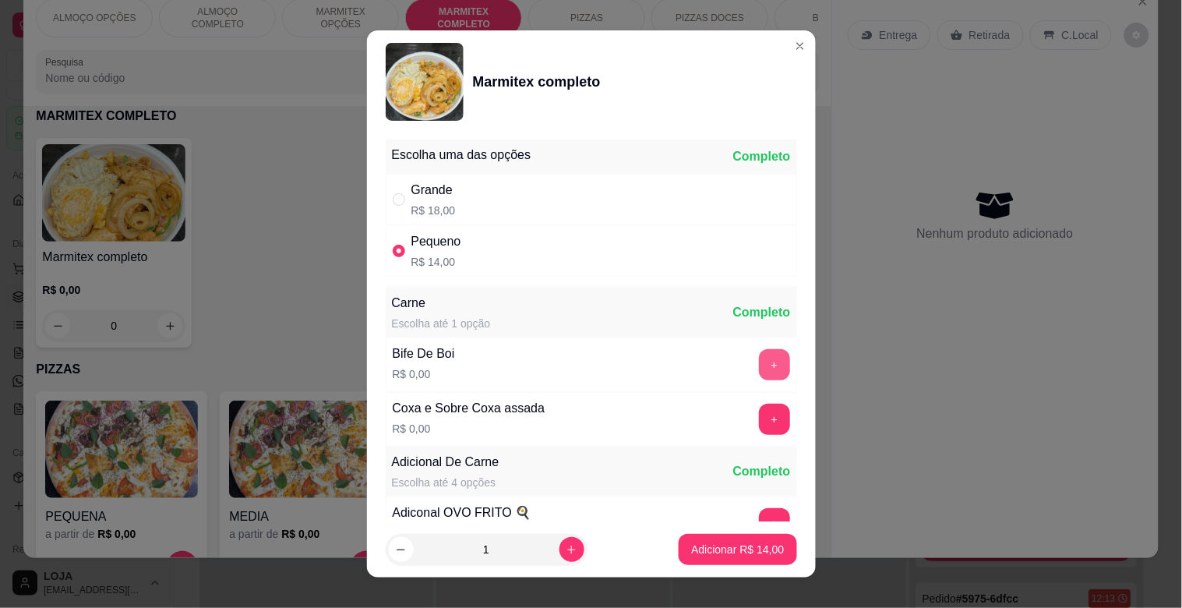
click at [759, 363] on button "+" at bounding box center [774, 364] width 31 height 31
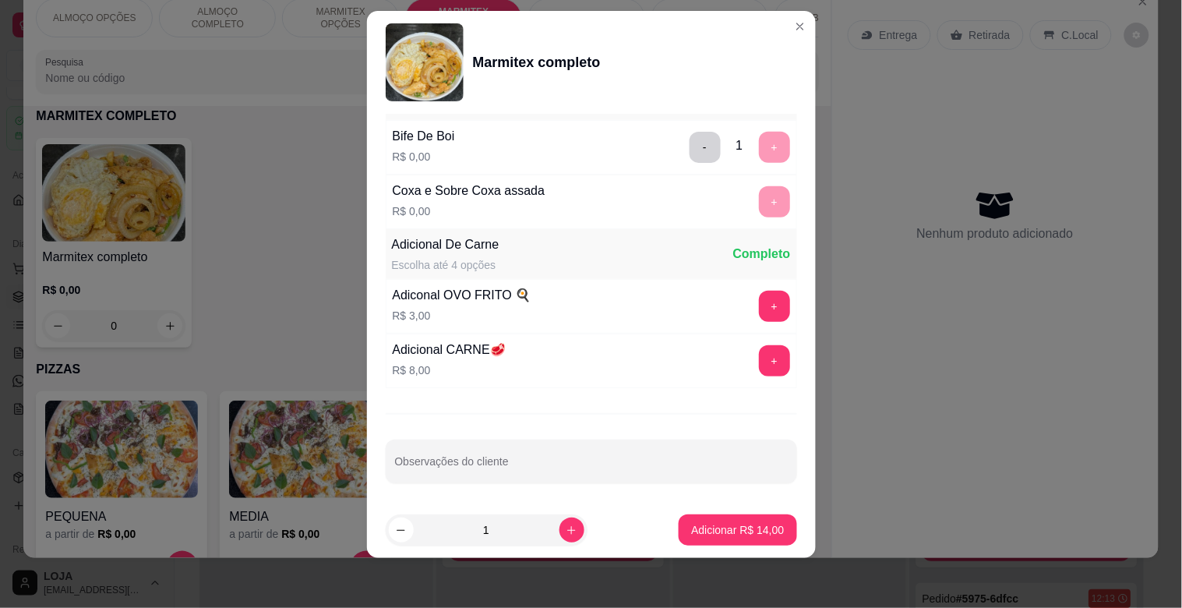
scroll to position [218, 0]
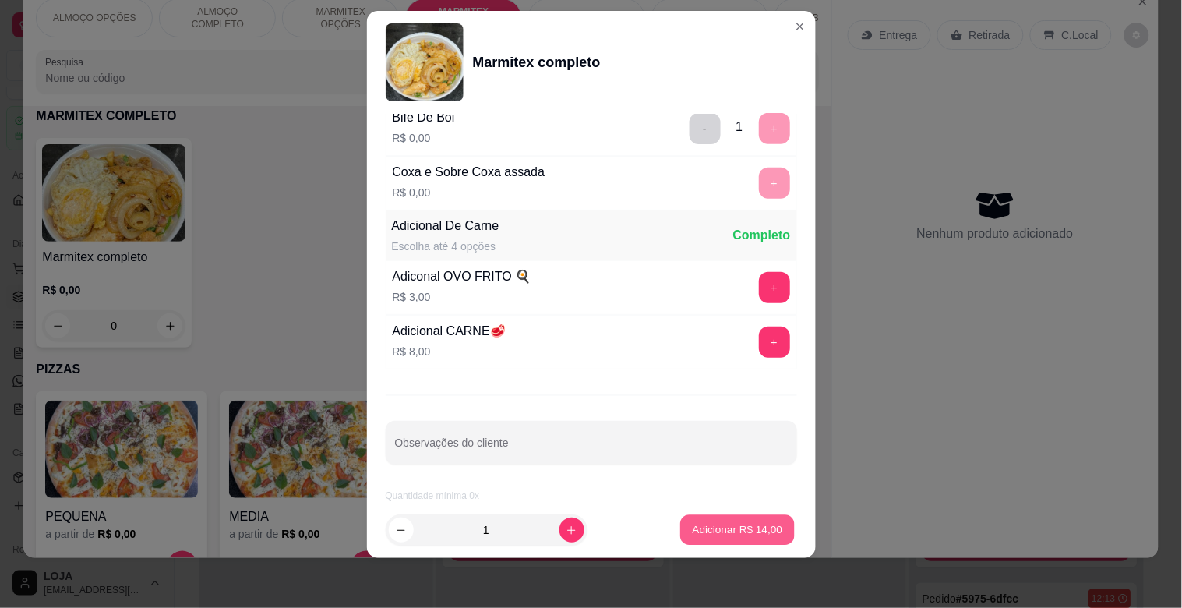
click at [744, 526] on p "Adicionar R$ 14,00" at bounding box center [738, 529] width 90 height 15
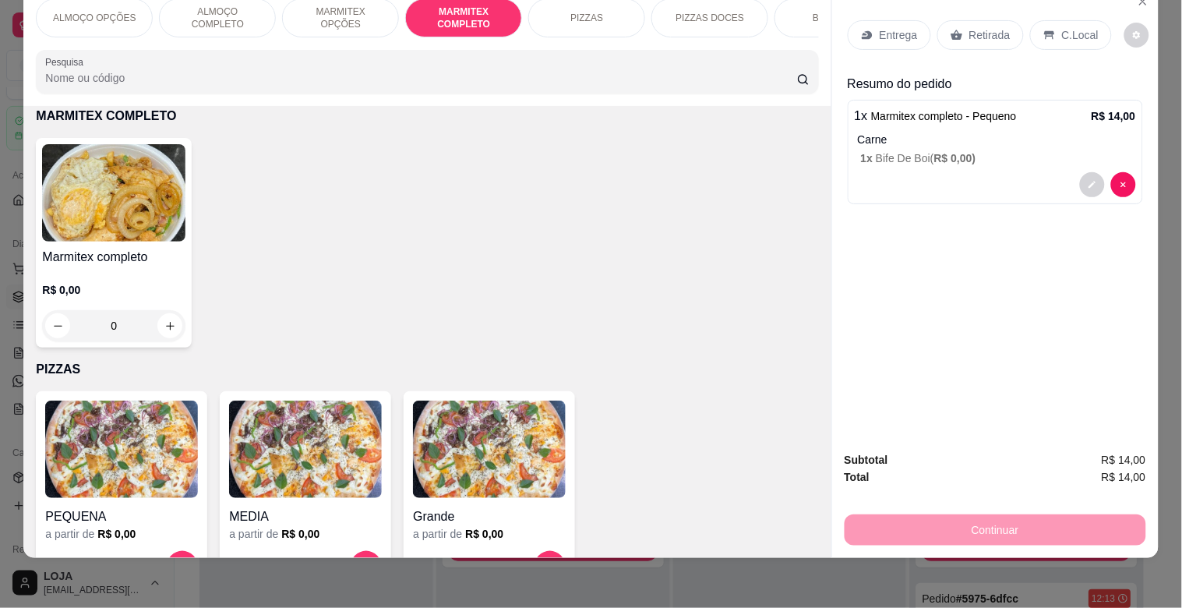
click at [446, 79] on input "Pesquisa" at bounding box center [421, 78] width 752 height 16
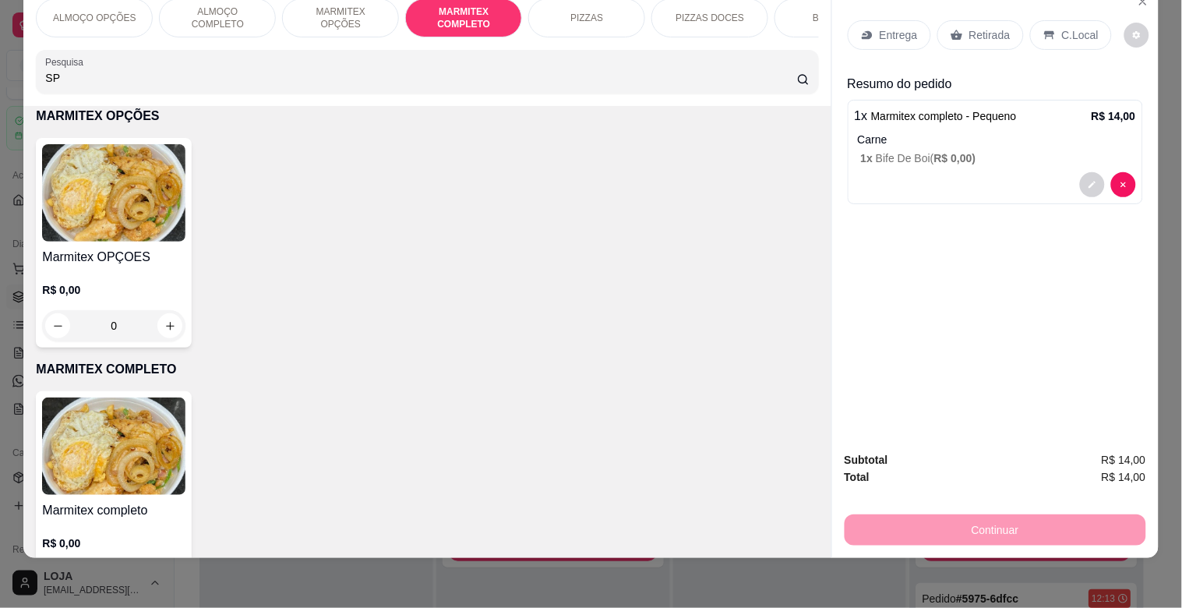
scroll to position [1083, 0]
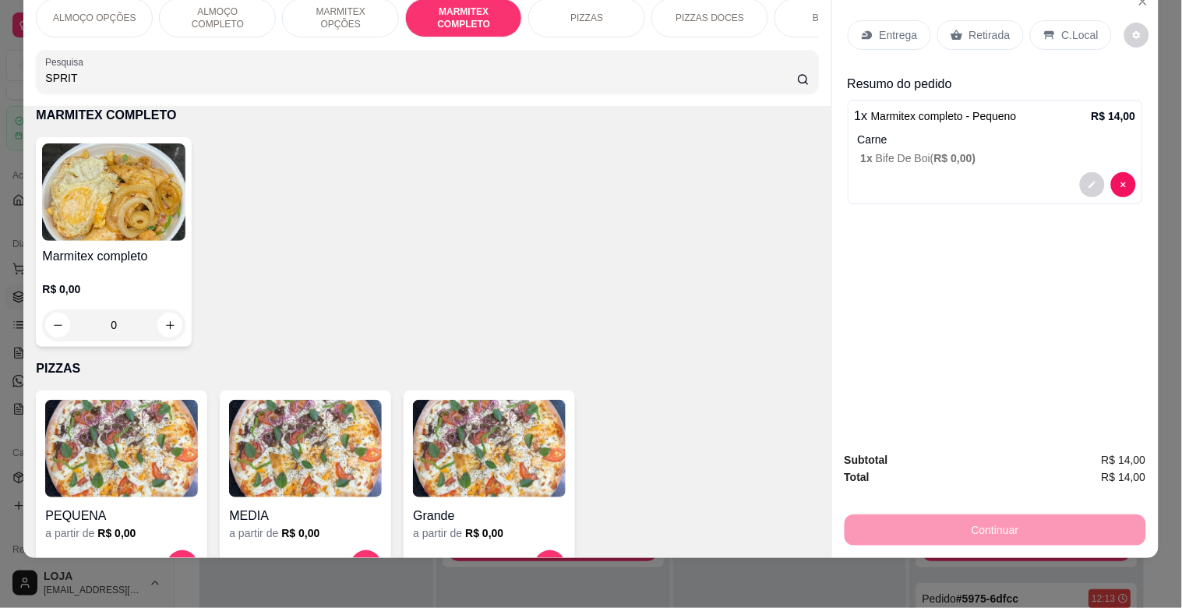
type input "SPRIT"
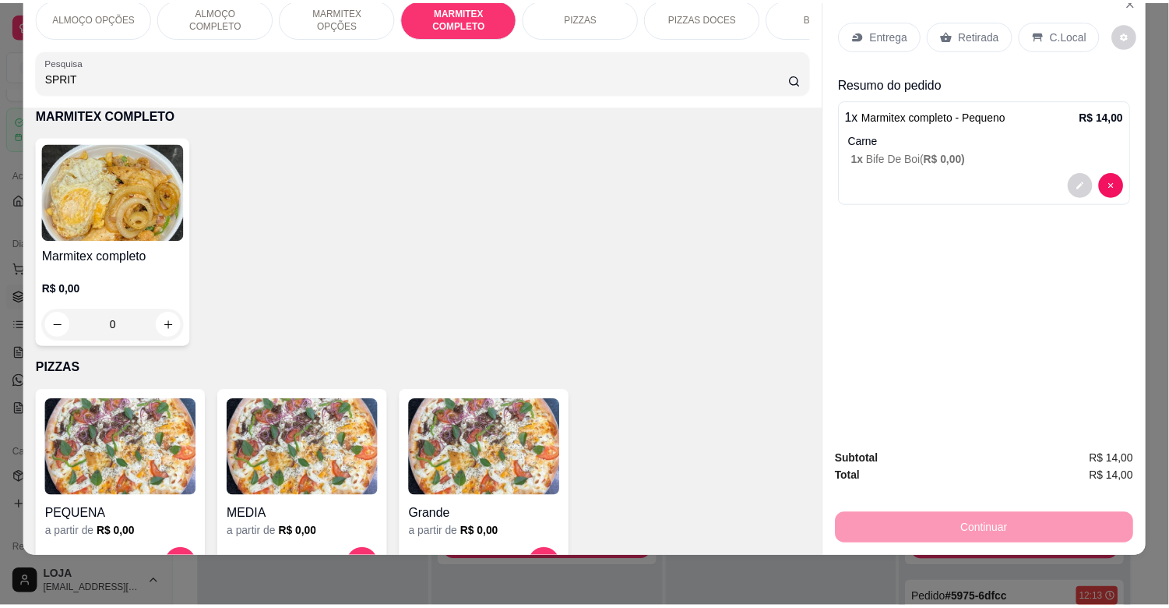
scroll to position [0, 0]
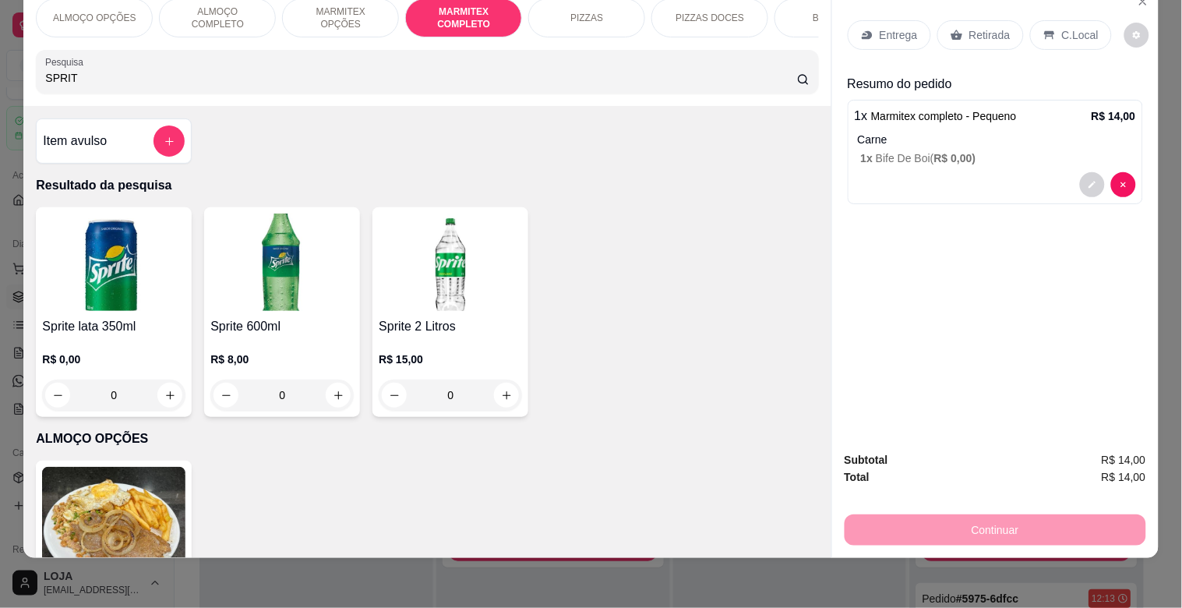
click at [103, 345] on div "R$ 0,00 0" at bounding box center [113, 373] width 143 height 75
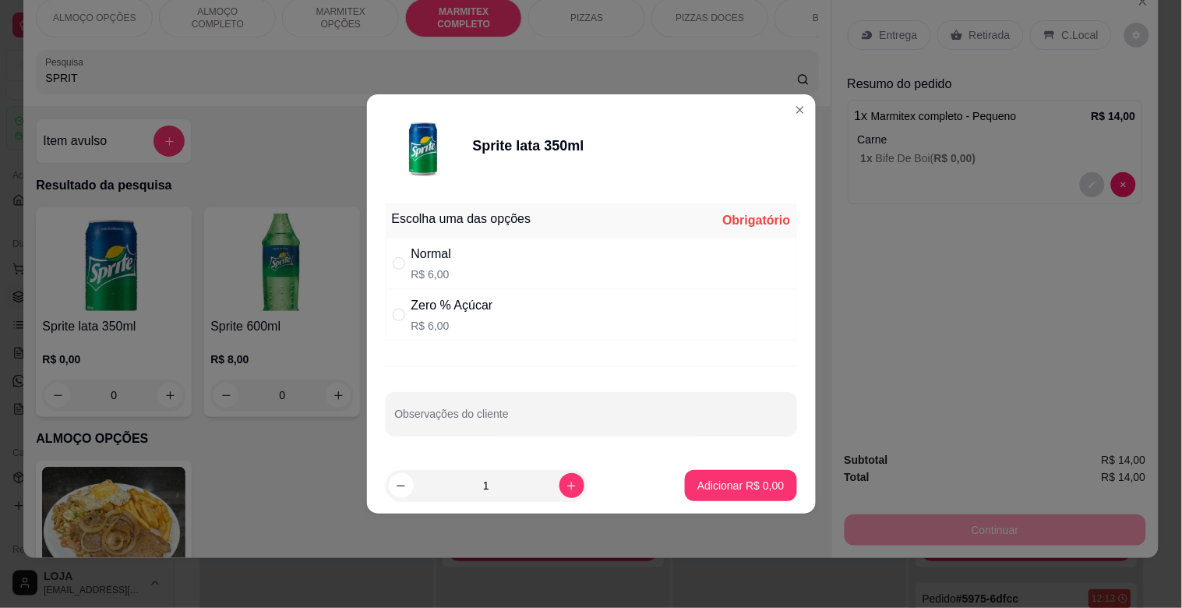
click at [478, 284] on div "Normal R$ 6,00" at bounding box center [591, 263] width 411 height 51
radio input "true"
click at [757, 489] on p "Adicionar R$ 6,00" at bounding box center [741, 485] width 84 height 15
type input "1"
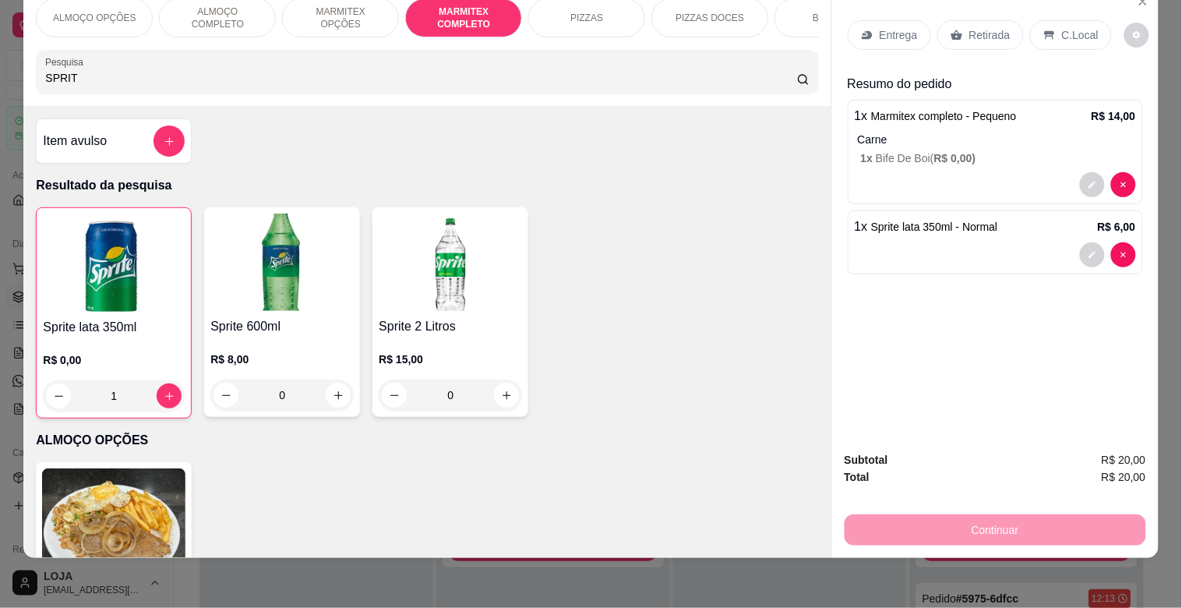
click at [993, 27] on p "Retirada" at bounding box center [989, 35] width 41 height 16
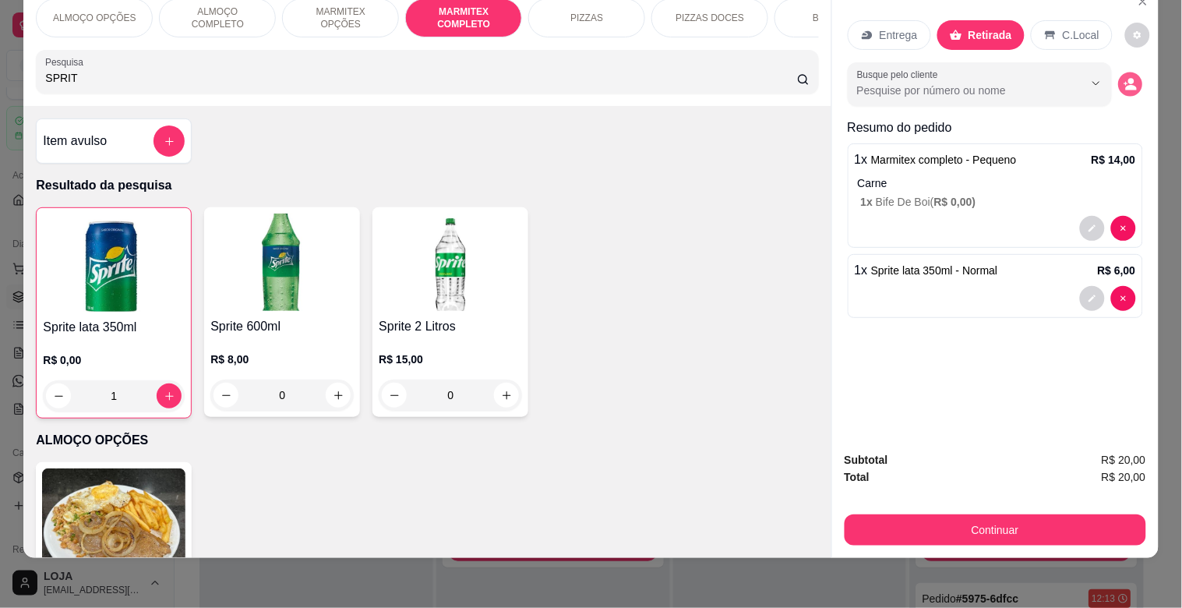
click at [1125, 72] on button "decrease-product-quantity" at bounding box center [1130, 84] width 24 height 24
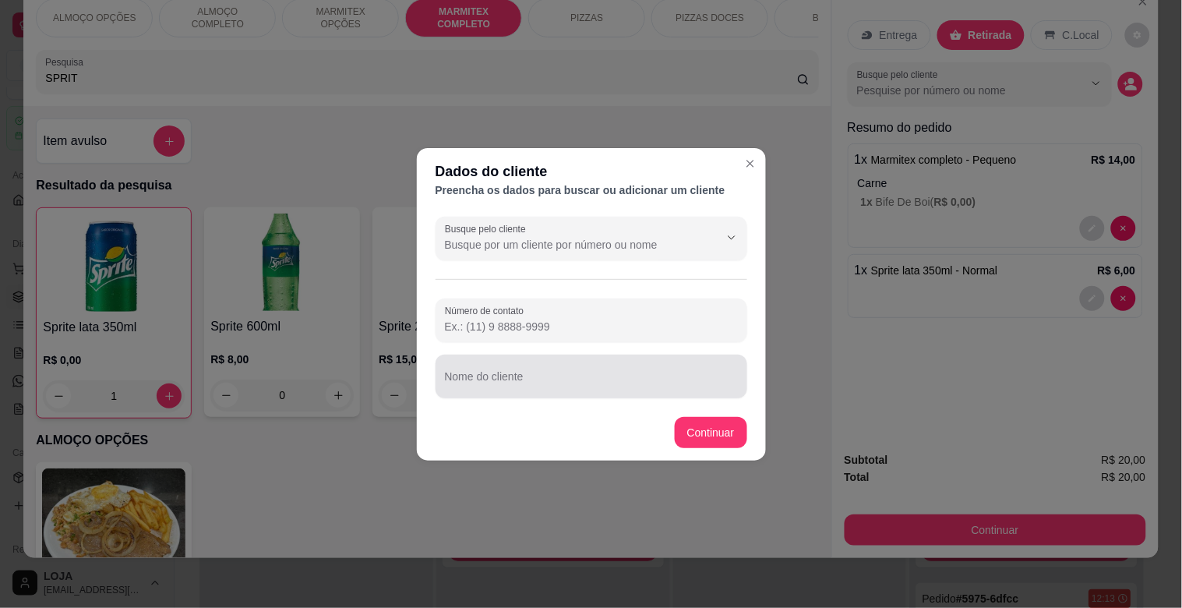
drag, startPoint x: 509, startPoint y: 369, endPoint x: 519, endPoint y: 376, distance: 12.3
click at [519, 372] on div at bounding box center [591, 376] width 293 height 31
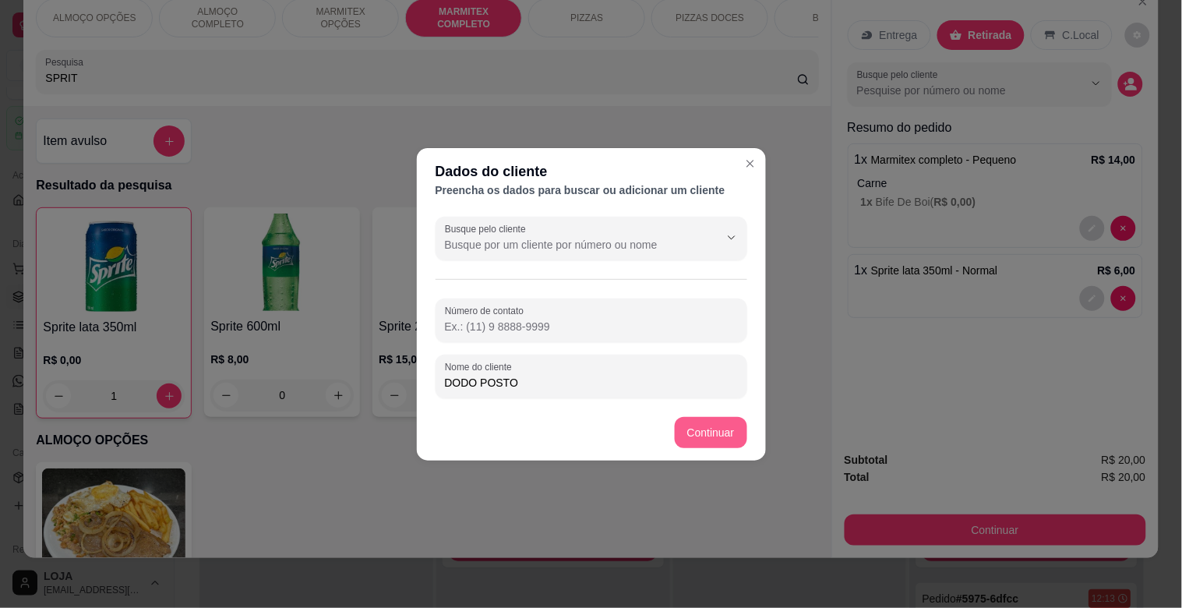
type input "DODO POSTO"
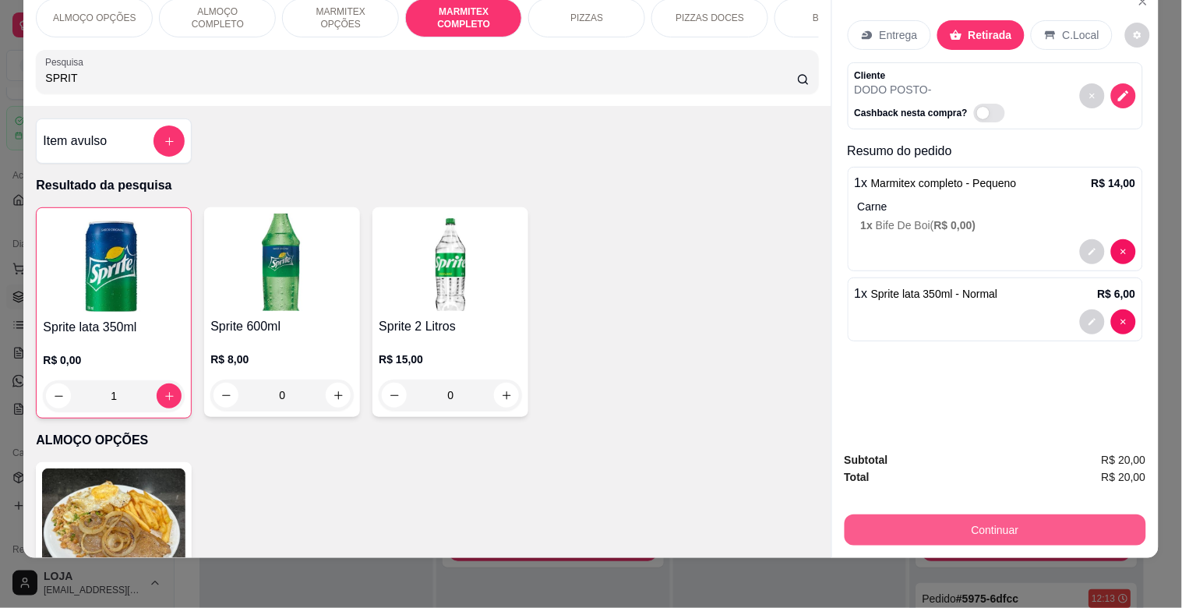
click at [917, 514] on button "Continuar" at bounding box center [994, 529] width 301 height 31
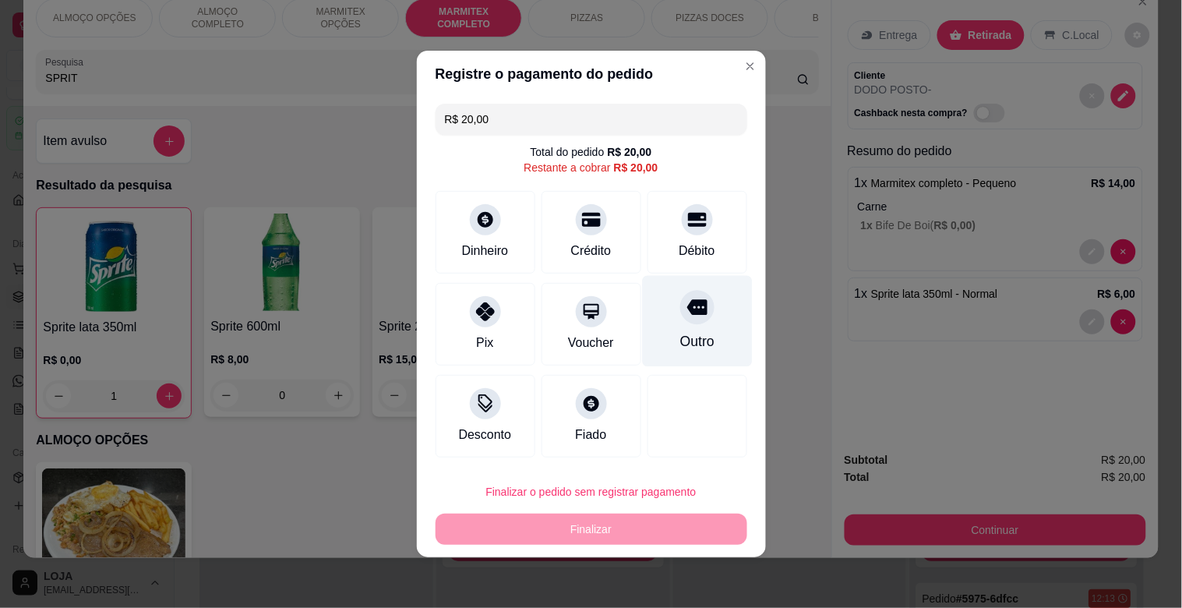
click at [676, 327] on div "Outro" at bounding box center [697, 321] width 110 height 91
type input "R$ 0,00"
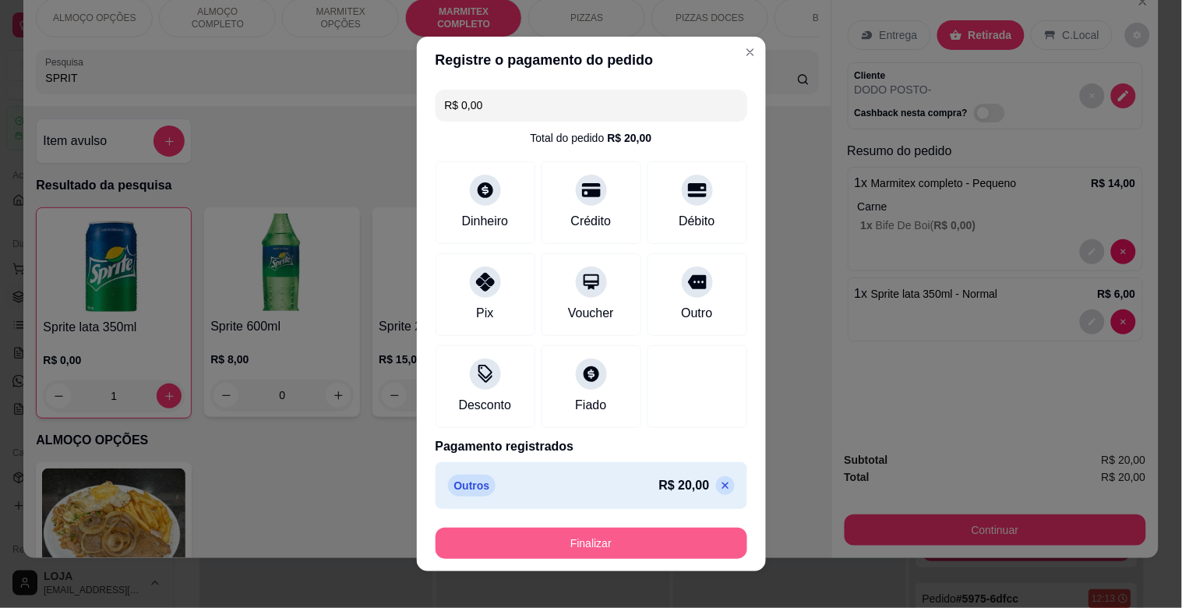
click at [605, 547] on button "Finalizar" at bounding box center [591, 542] width 312 height 31
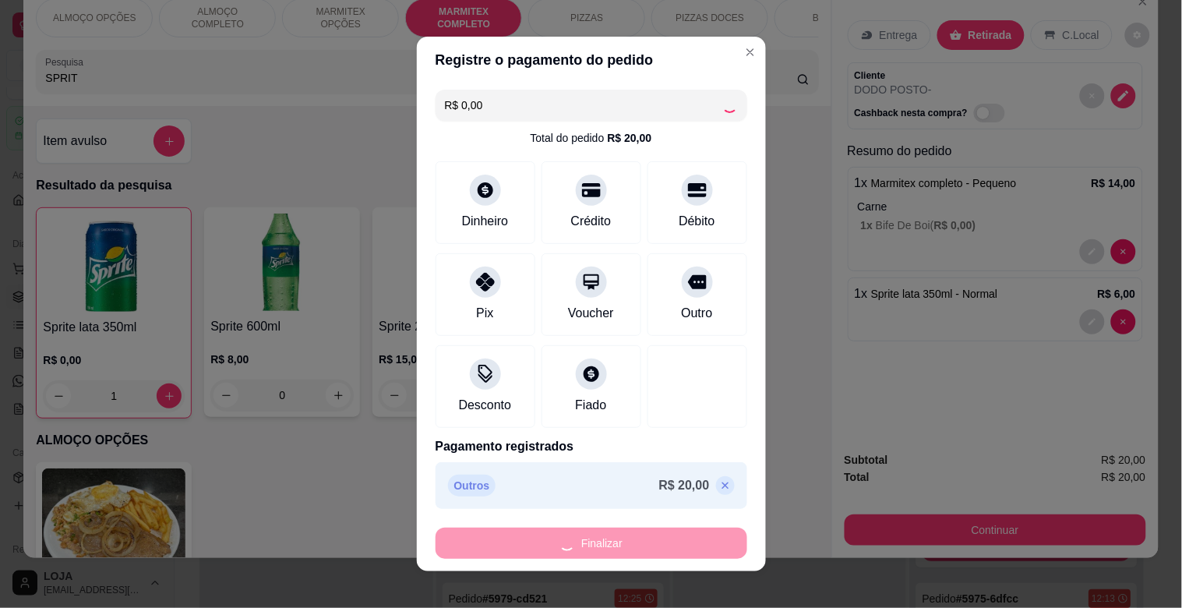
type input "0"
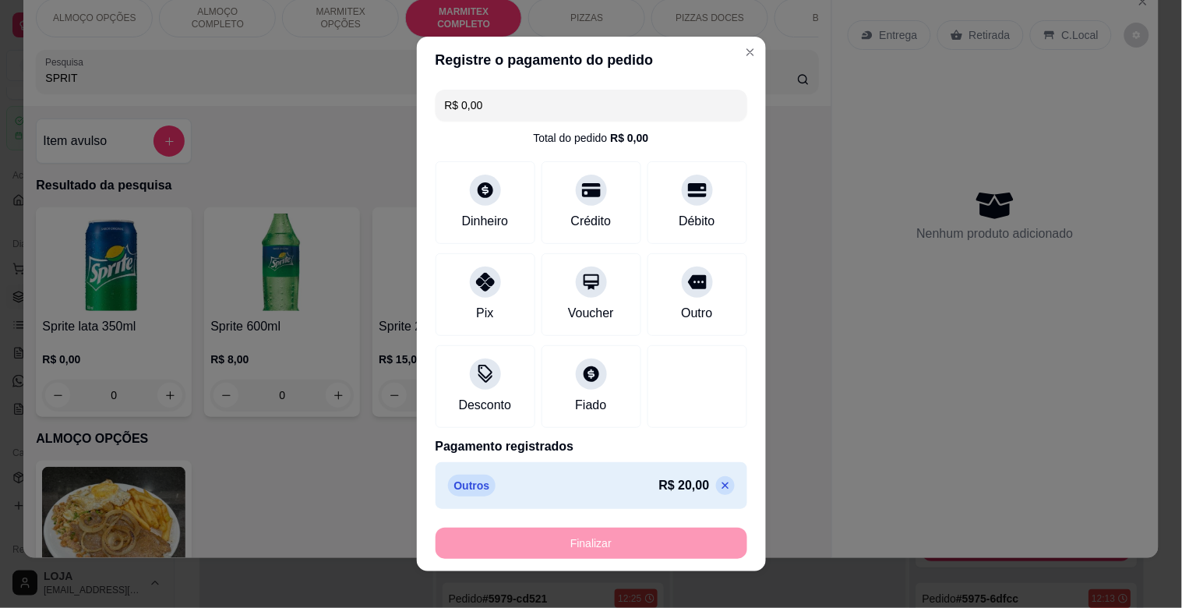
type input "-R$ 20,00"
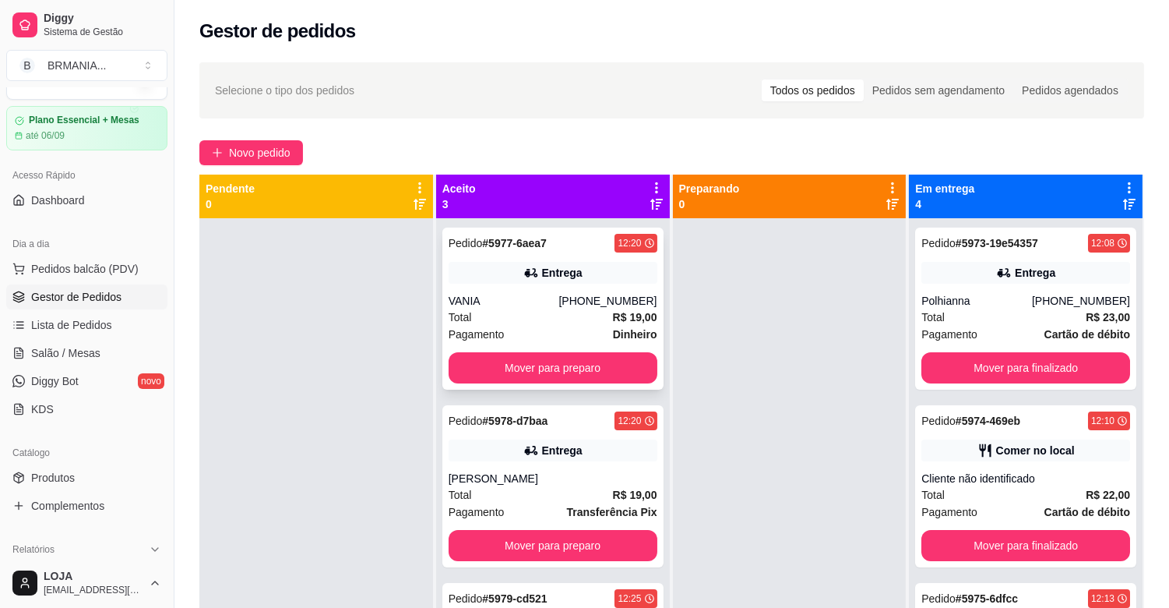
click at [579, 310] on div "Total R$ 19,00" at bounding box center [553, 316] width 209 height 17
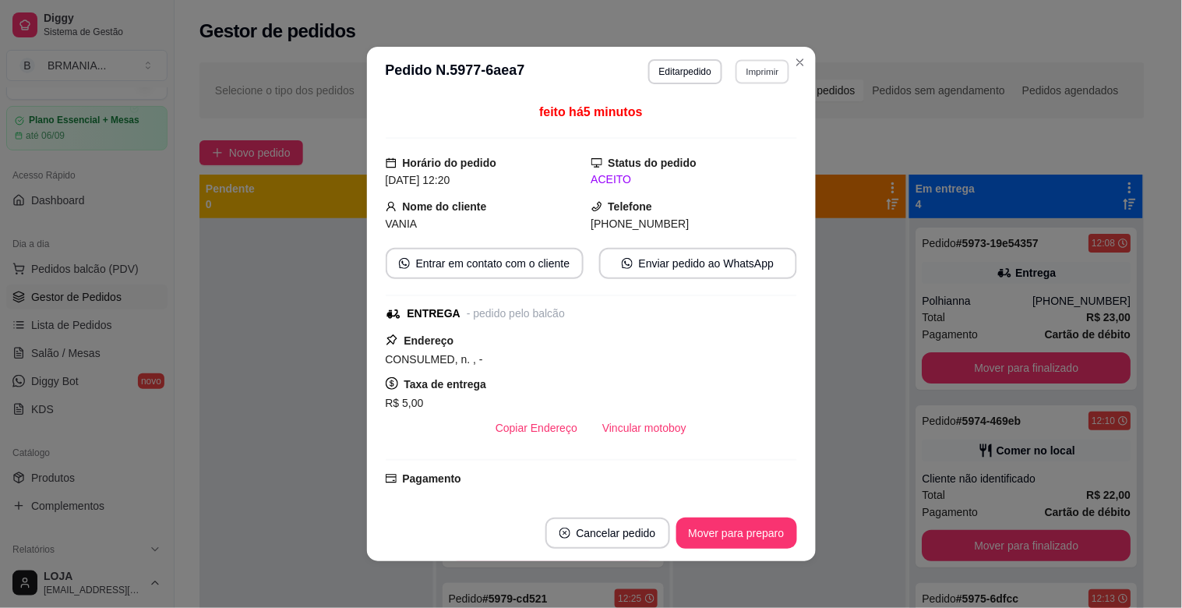
click at [754, 68] on button "Imprimir" at bounding box center [762, 71] width 54 height 24
click at [750, 121] on button "IMPRESSORA" at bounding box center [729, 127] width 113 height 25
click at [752, 543] on button "Mover para preparo" at bounding box center [736, 533] width 117 height 30
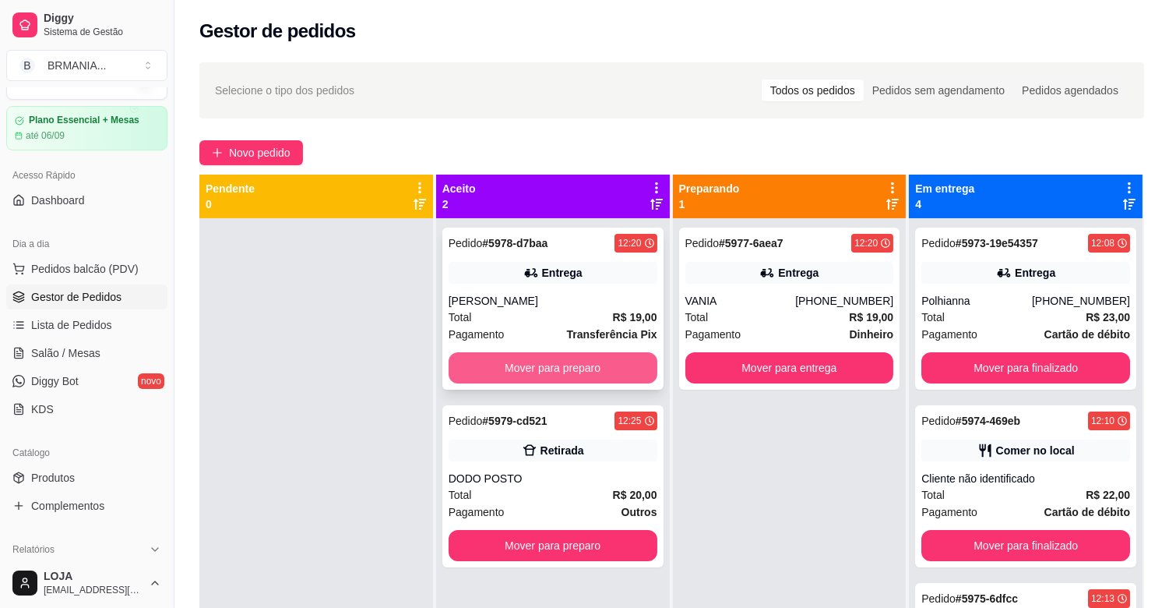
click at [584, 365] on button "Mover para preparo" at bounding box center [553, 367] width 209 height 31
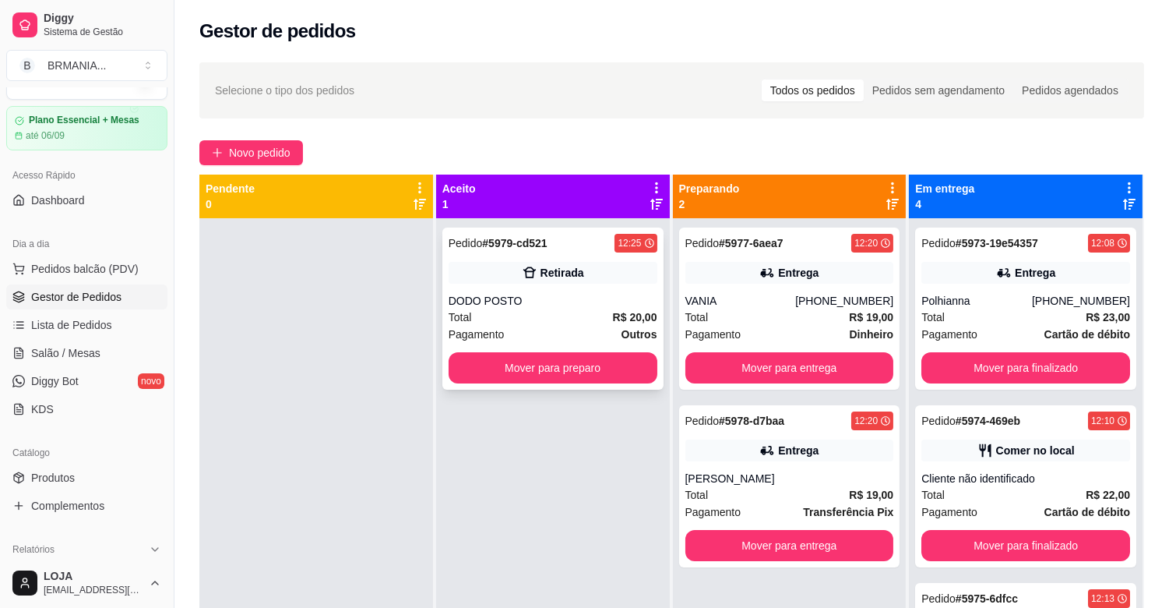
click at [589, 273] on div "Retirada" at bounding box center [553, 273] width 209 height 22
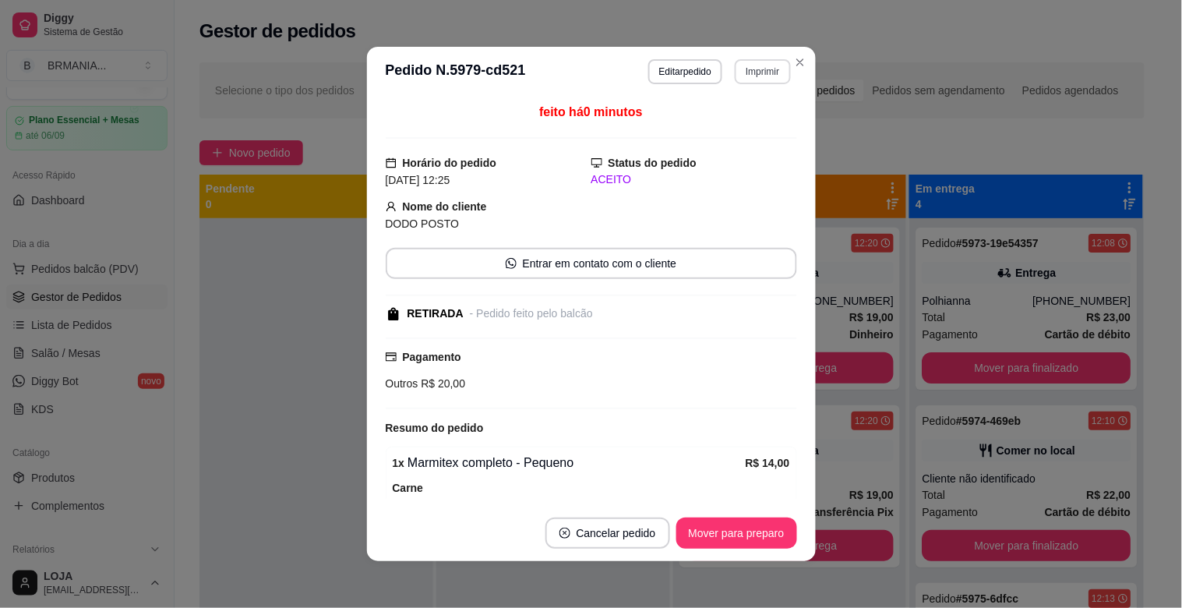
click at [753, 66] on button "Imprimir" at bounding box center [762, 71] width 55 height 25
click at [722, 121] on button "IMPRESSORA" at bounding box center [729, 127] width 113 height 25
click at [709, 546] on button "Mover para preparo" at bounding box center [736, 533] width 117 height 30
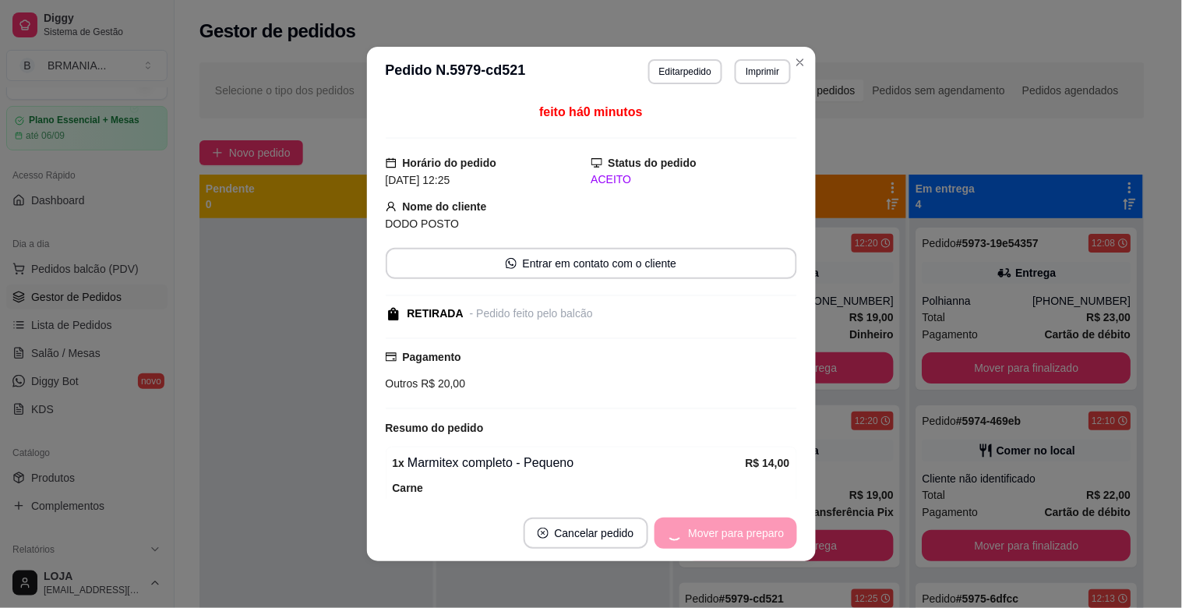
click at [717, 535] on div "Mover para preparo" at bounding box center [725, 532] width 143 height 31
click at [717, 535] on button "Mover para retirada disponível" at bounding box center [710, 533] width 167 height 30
click at [717, 535] on div "Mover para retirada disponível" at bounding box center [699, 532] width 194 height 31
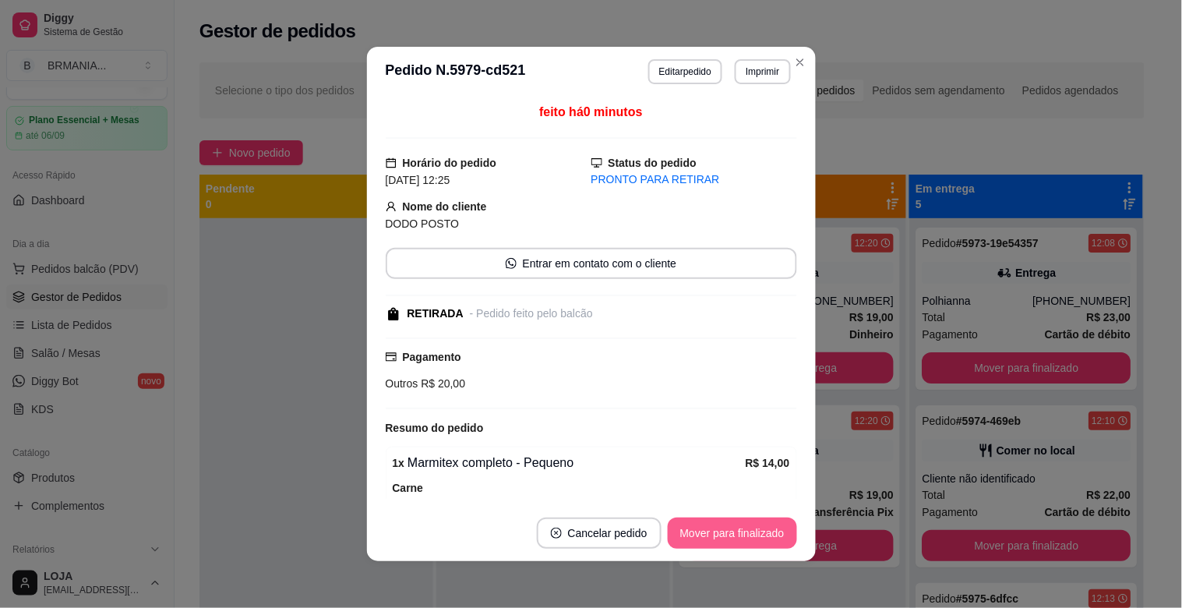
click at [717, 535] on button "Mover para finalizado" at bounding box center [732, 532] width 129 height 31
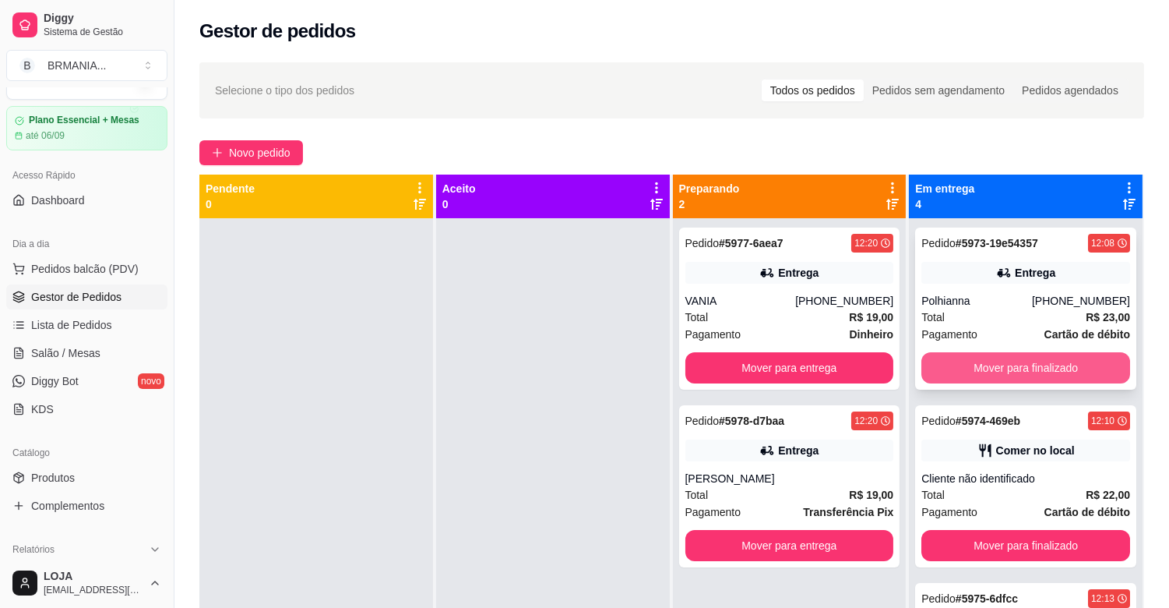
click at [1010, 368] on button "Mover para finalizado" at bounding box center [1026, 367] width 209 height 31
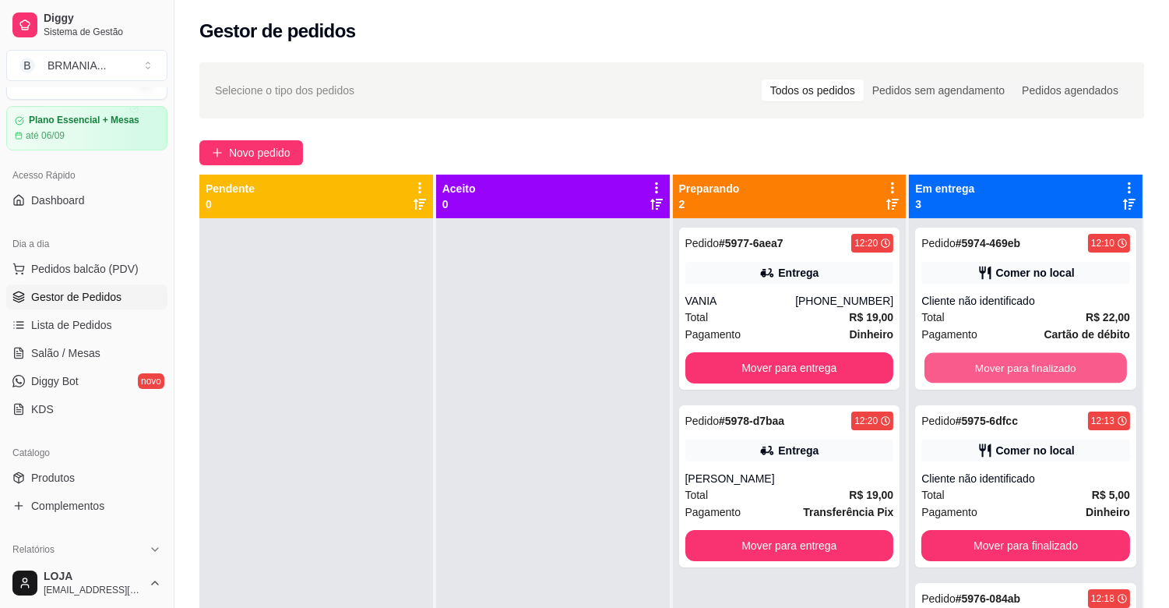
click at [1010, 368] on button "Mover para finalizado" at bounding box center [1026, 368] width 203 height 30
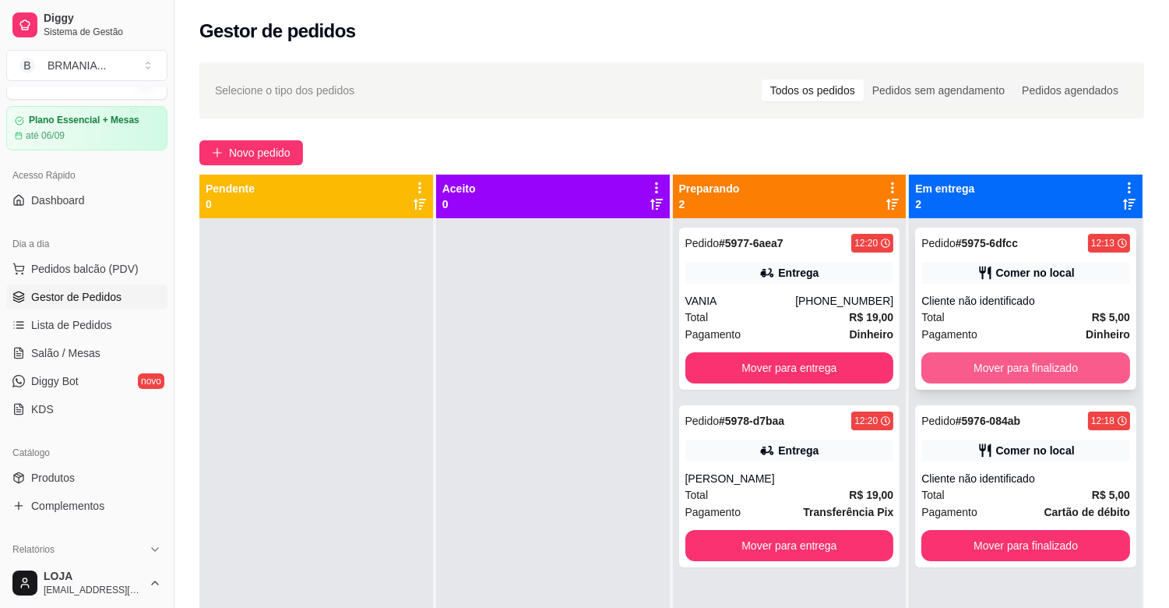
click at [1011, 367] on button "Mover para finalizado" at bounding box center [1026, 367] width 209 height 31
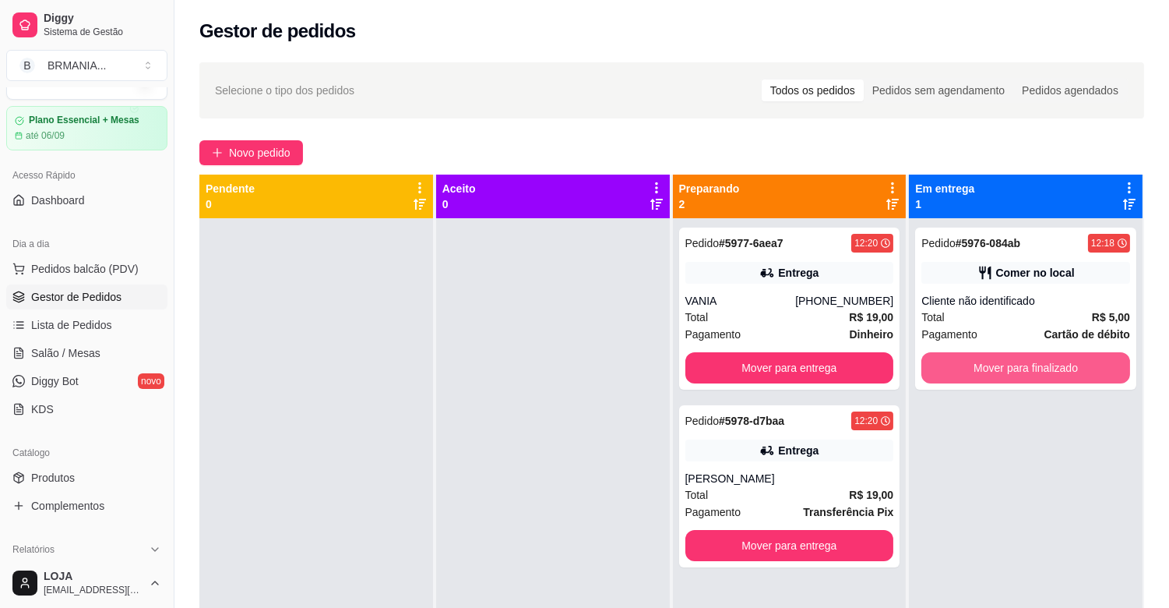
click at [1011, 367] on button "Mover para finalizado" at bounding box center [1026, 367] width 209 height 31
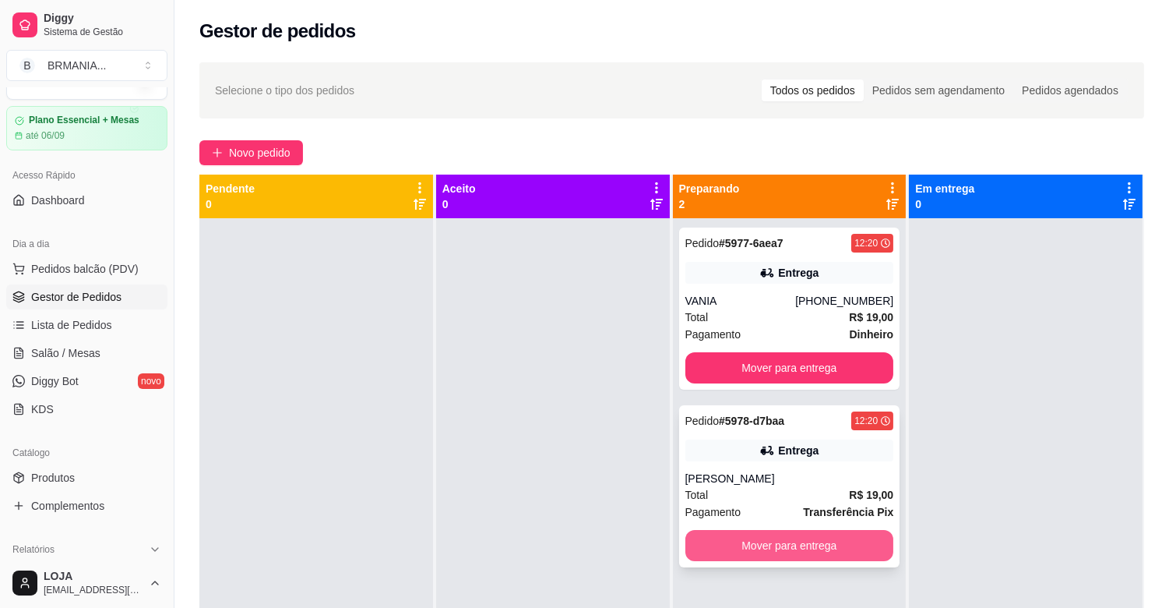
click at [805, 548] on button "Mover para entrega" at bounding box center [790, 545] width 209 height 31
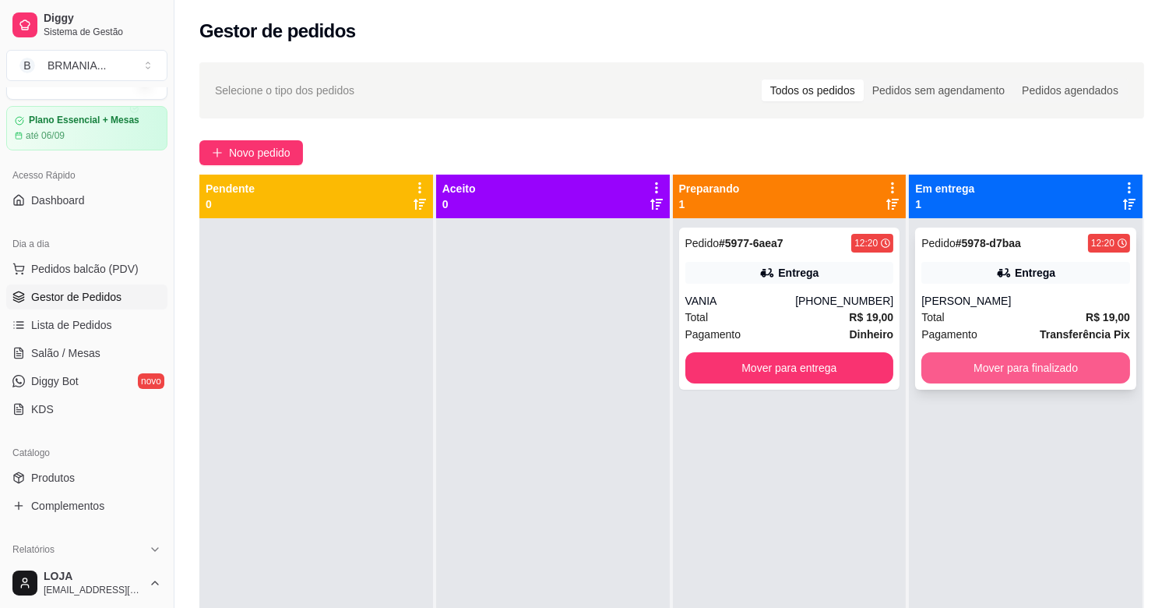
click at [983, 363] on button "Mover para finalizado" at bounding box center [1026, 367] width 209 height 31
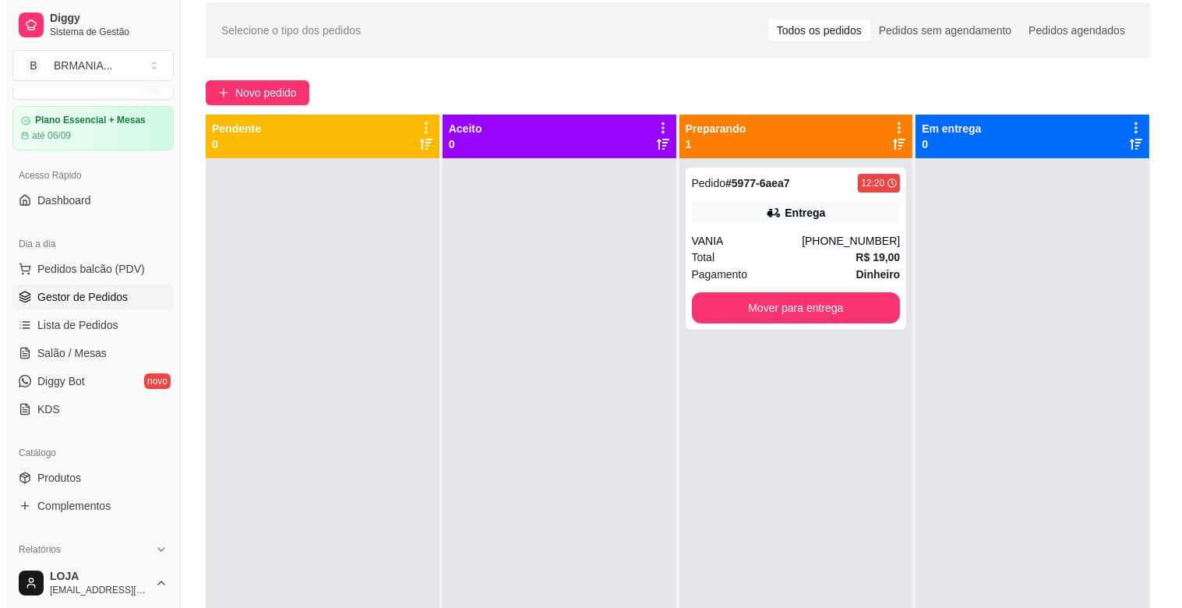
scroll to position [86, 0]
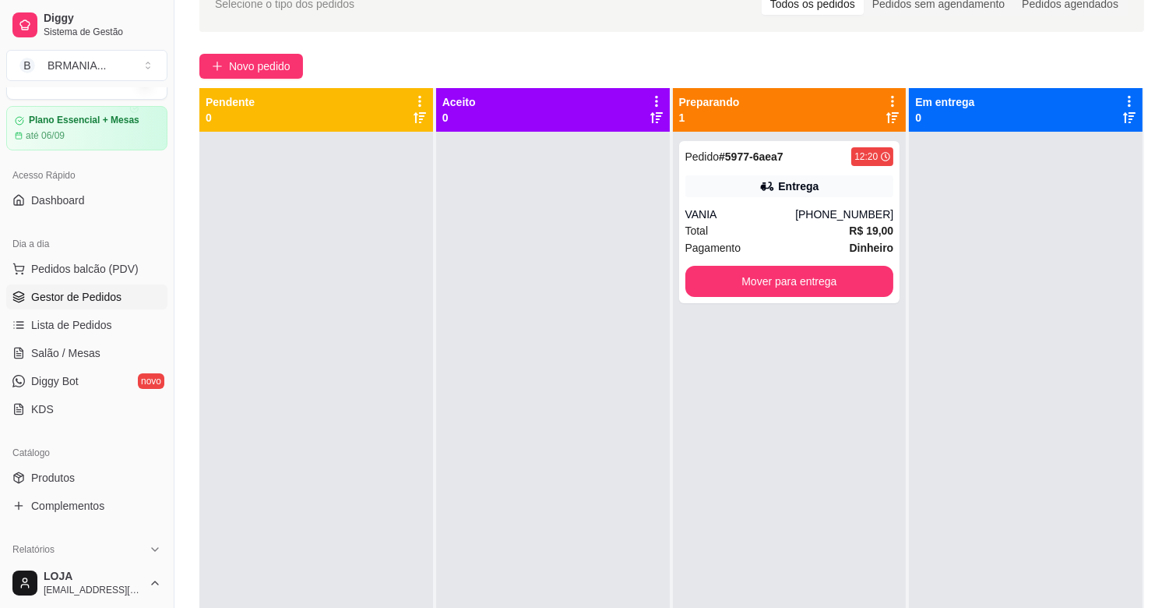
click at [66, 254] on div "Dia a dia" at bounding box center [86, 243] width 161 height 25
click at [70, 263] on span "Pedidos balcão (PDV)" at bounding box center [85, 269] width 108 height 16
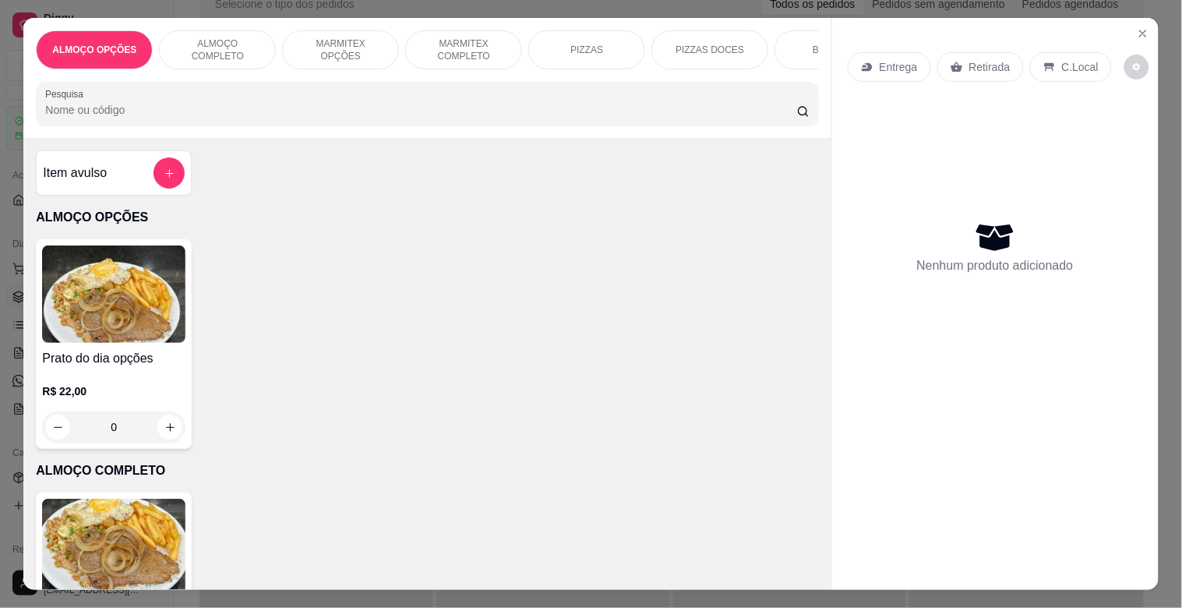
click at [474, 49] on p "MARMITEX COMPLETO" at bounding box center [463, 49] width 90 height 25
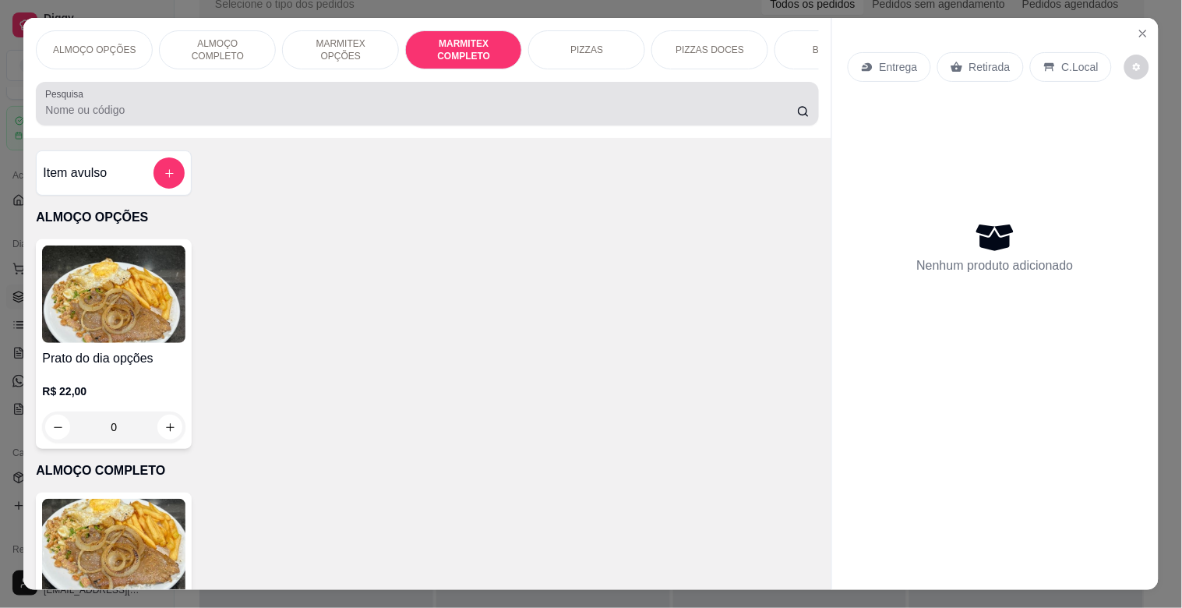
scroll to position [37, 0]
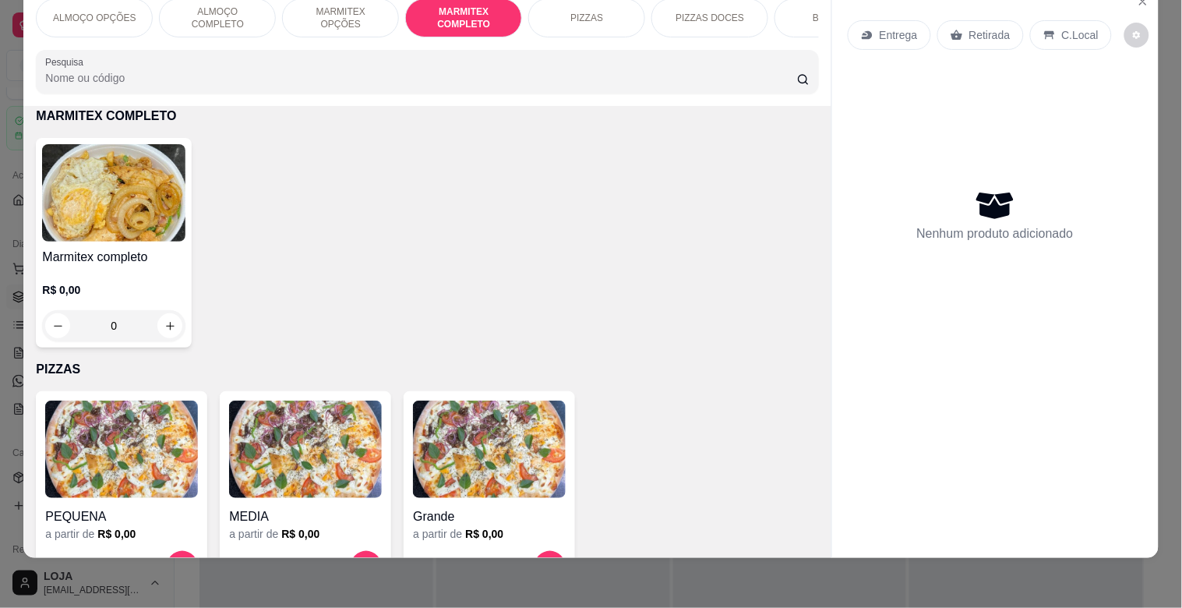
click at [102, 267] on div "R$ 0,00 0" at bounding box center [113, 303] width 143 height 75
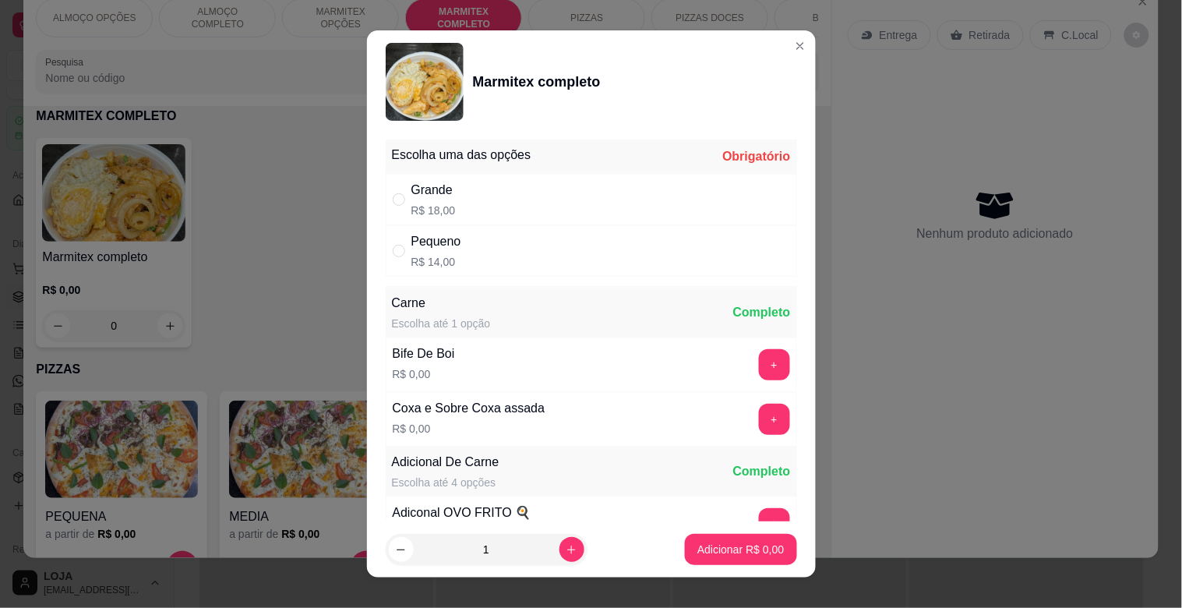
click at [463, 254] on div "Pequeno R$ 14,00" at bounding box center [591, 250] width 411 height 51
radio input "true"
drag, startPoint x: 760, startPoint y: 355, endPoint x: 757, endPoint y: 370, distance: 15.0
click at [759, 365] on div "+" at bounding box center [775, 364] width 44 height 31
click at [759, 362] on button "+" at bounding box center [774, 365] width 30 height 30
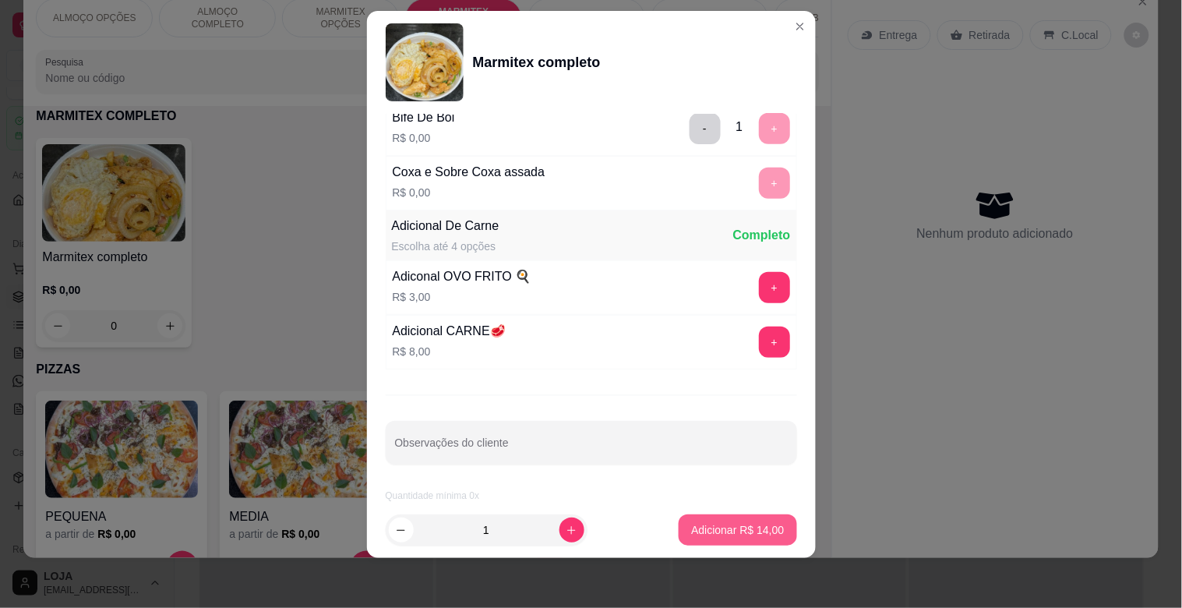
scroll to position [218, 0]
click at [728, 544] on button "Adicionar R$ 14,00" at bounding box center [738, 530] width 115 height 30
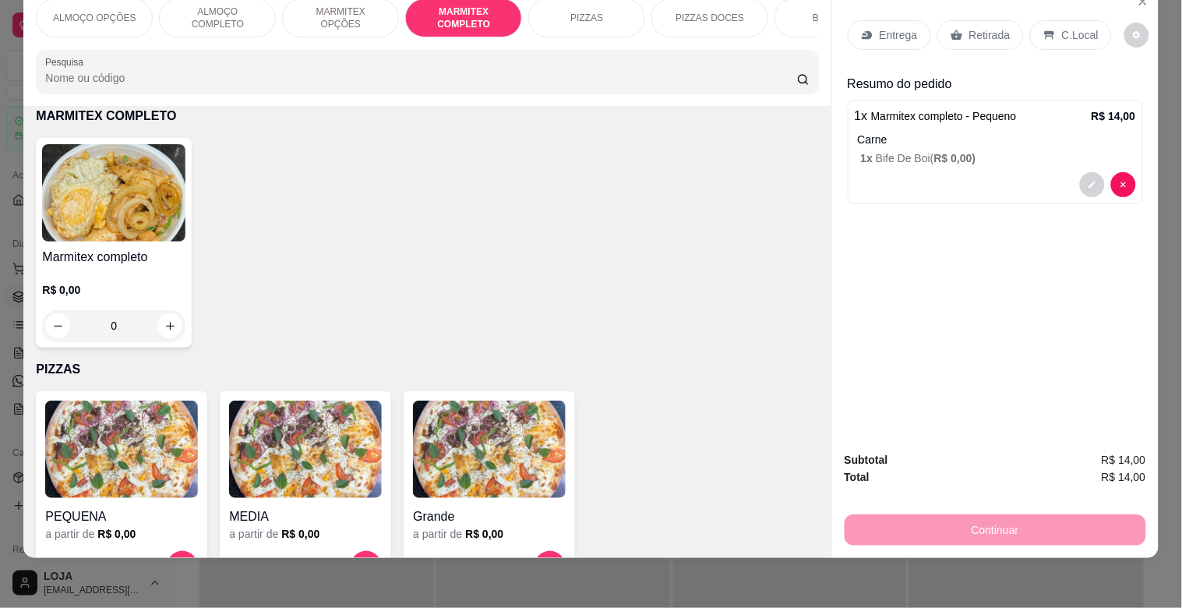
click at [894, 27] on p "Entrega" at bounding box center [899, 35] width 38 height 16
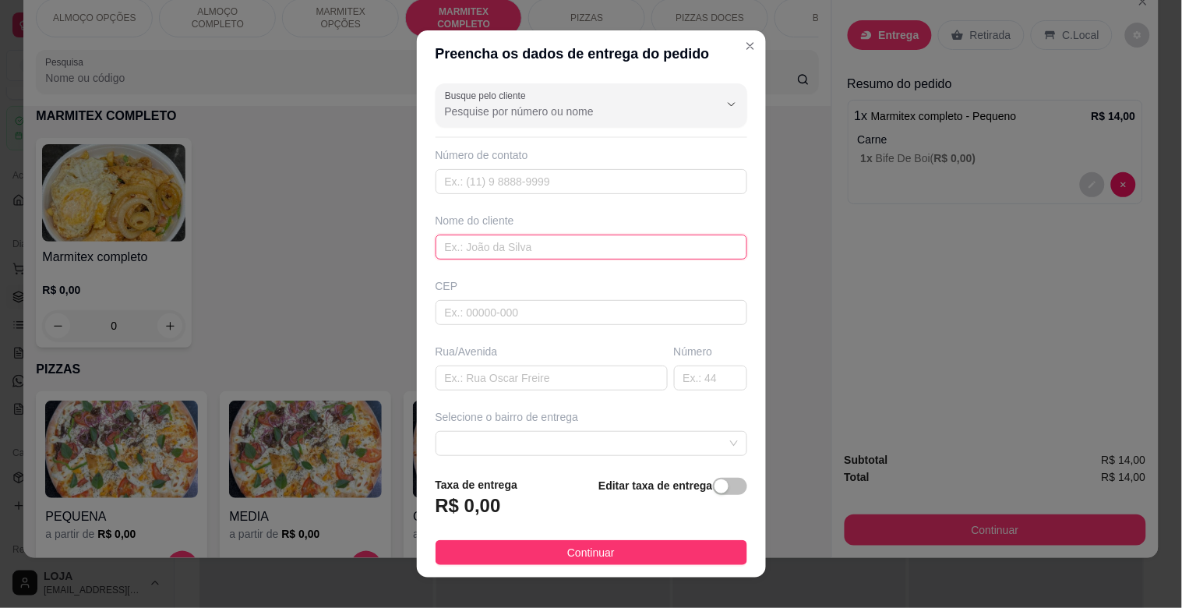
click at [462, 259] on input "text" at bounding box center [591, 246] width 312 height 25
type input "[PERSON_NAME]"
click at [499, 379] on input "text" at bounding box center [551, 377] width 232 height 25
type input "FLORICULTURA"
click at [714, 489] on div "button" at bounding box center [721, 486] width 14 height 14
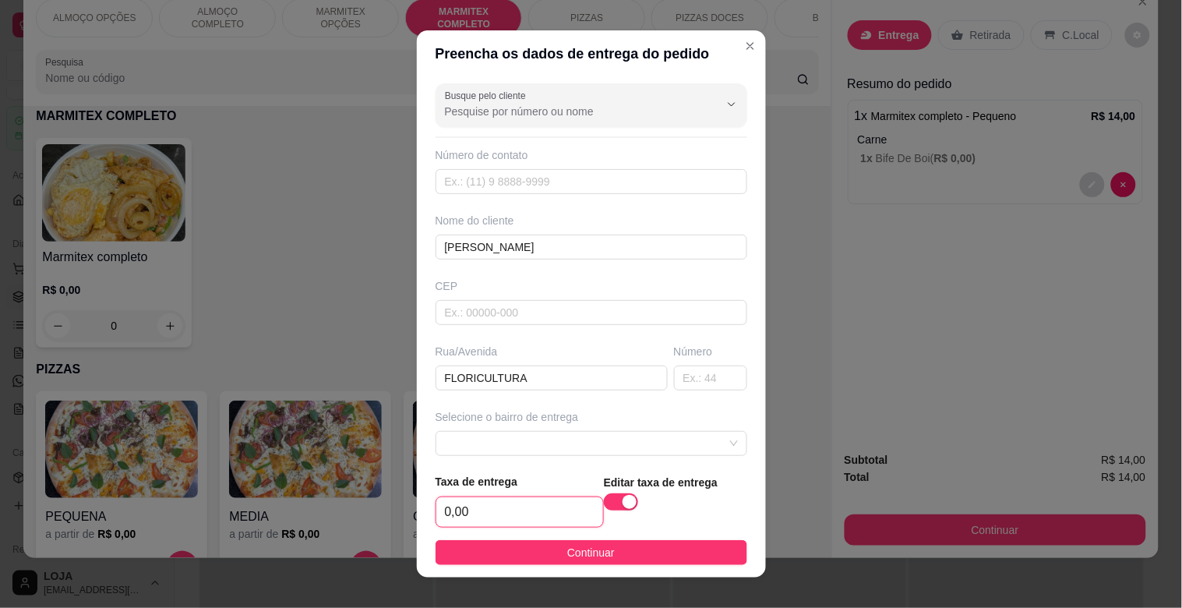
click at [548, 509] on input "0,00" at bounding box center [519, 512] width 167 height 30
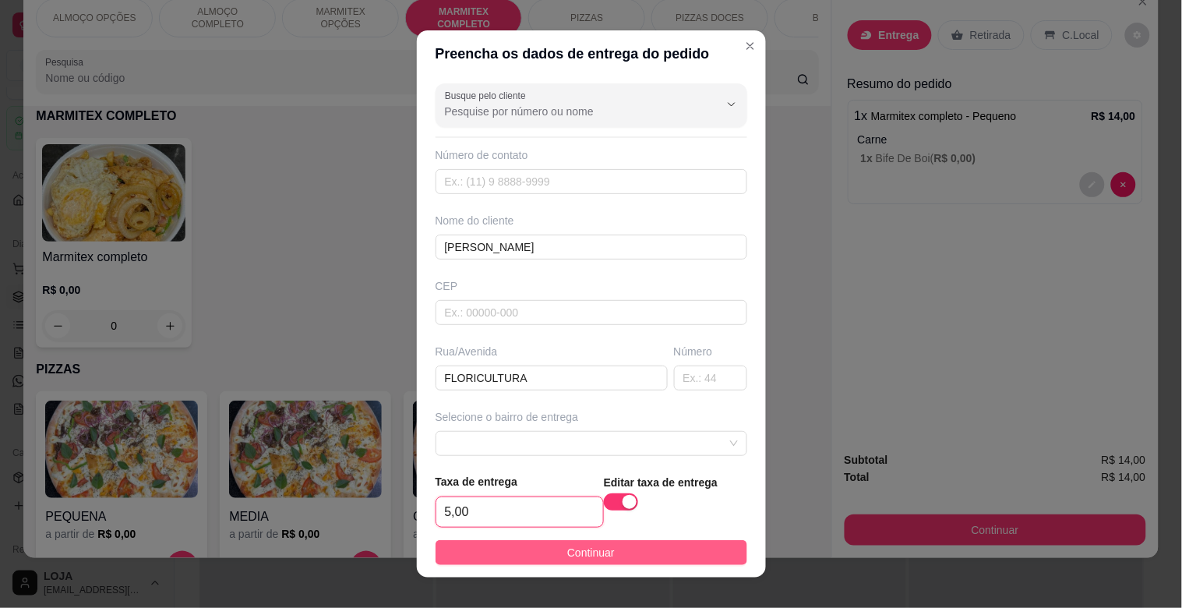
type input "5,00"
click at [614, 554] on button "Continuar" at bounding box center [591, 552] width 312 height 25
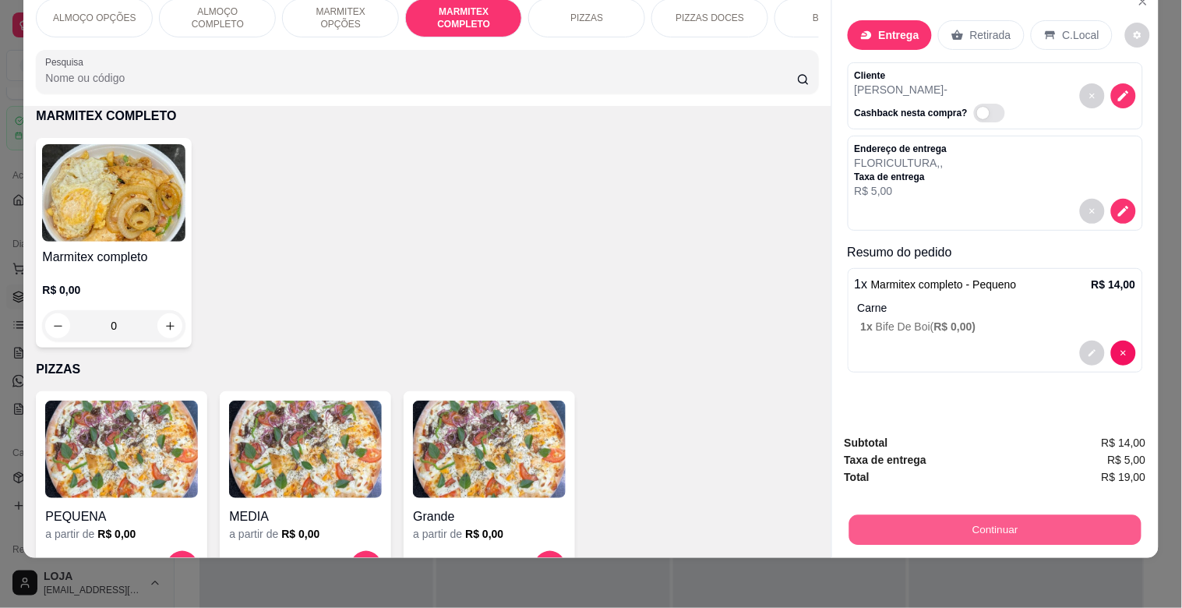
click at [1003, 514] on button "Continuar" at bounding box center [994, 529] width 292 height 30
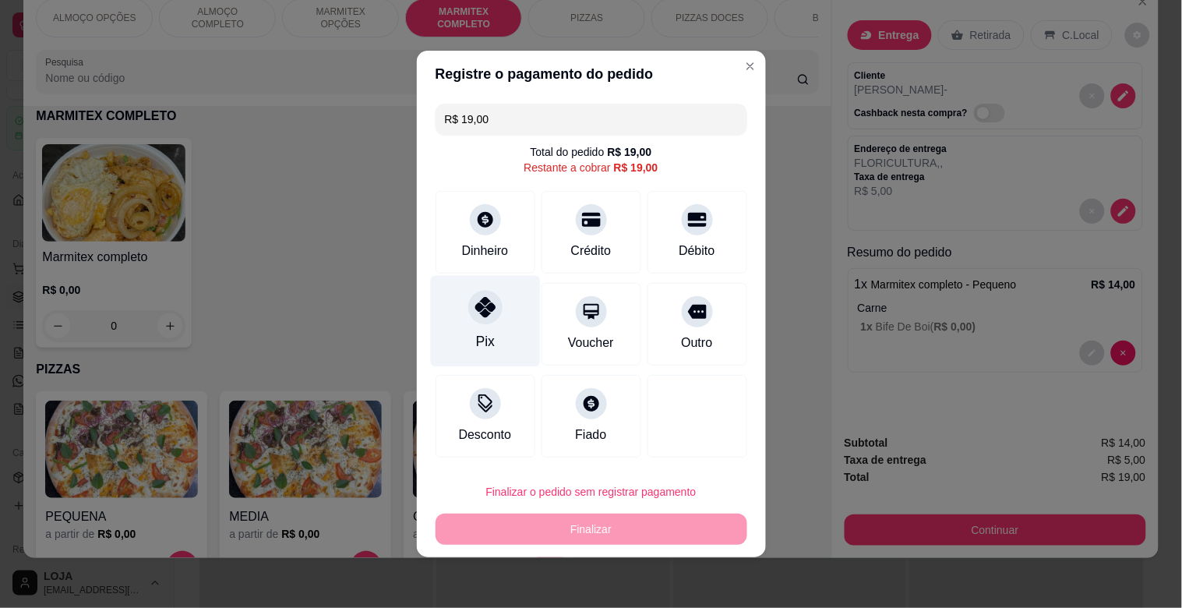
click at [495, 336] on div "Pix" at bounding box center [485, 321] width 110 height 91
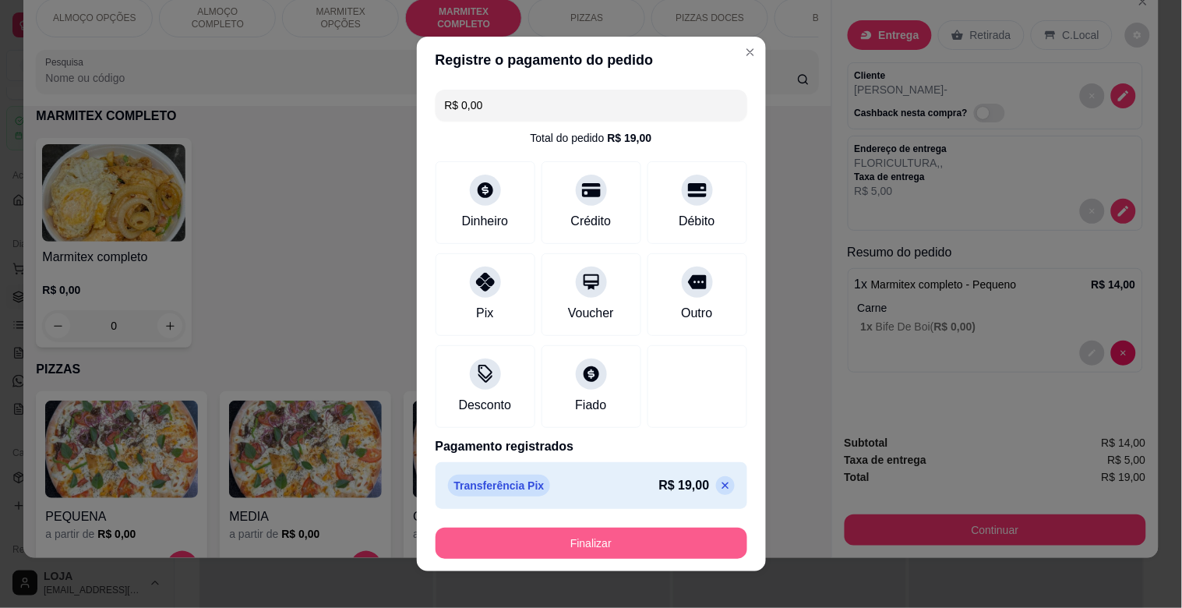
click at [578, 542] on button "Finalizar" at bounding box center [591, 542] width 312 height 31
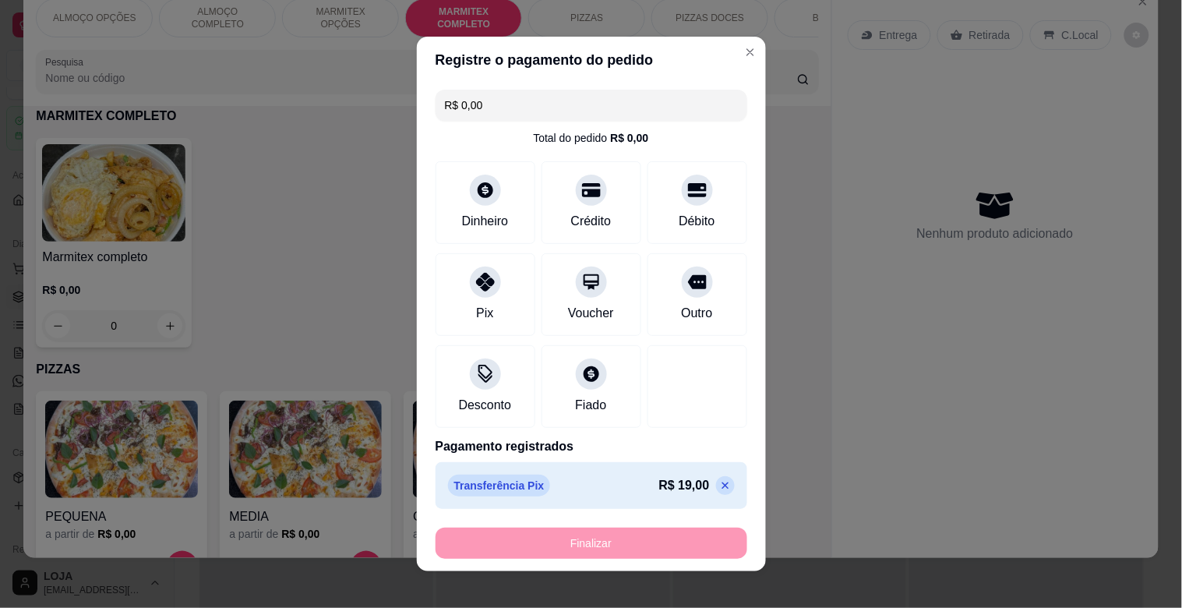
type input "-R$ 19,00"
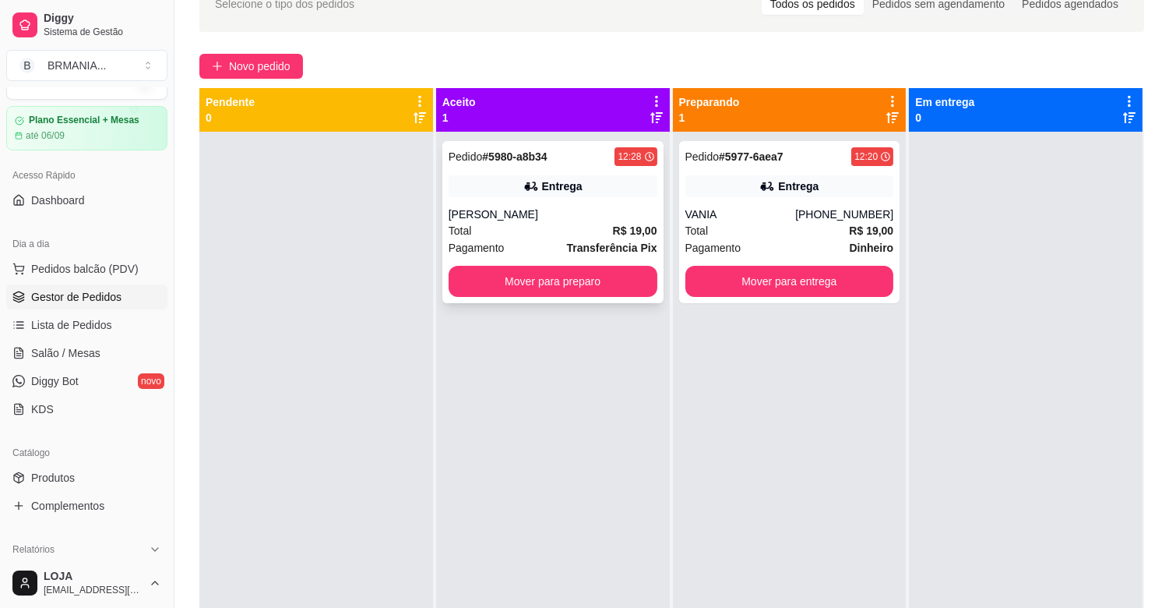
click at [559, 218] on div "[PERSON_NAME]" at bounding box center [553, 214] width 209 height 16
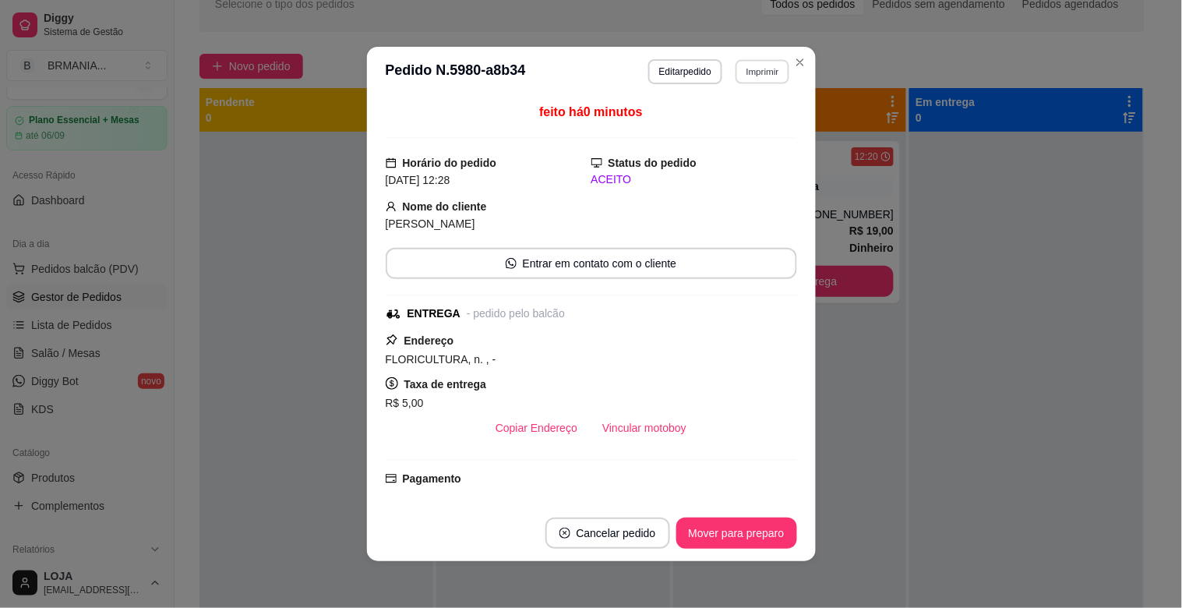
click at [765, 69] on button "Imprimir" at bounding box center [762, 71] width 54 height 24
click at [727, 120] on button "IMPRESSORA" at bounding box center [729, 127] width 113 height 25
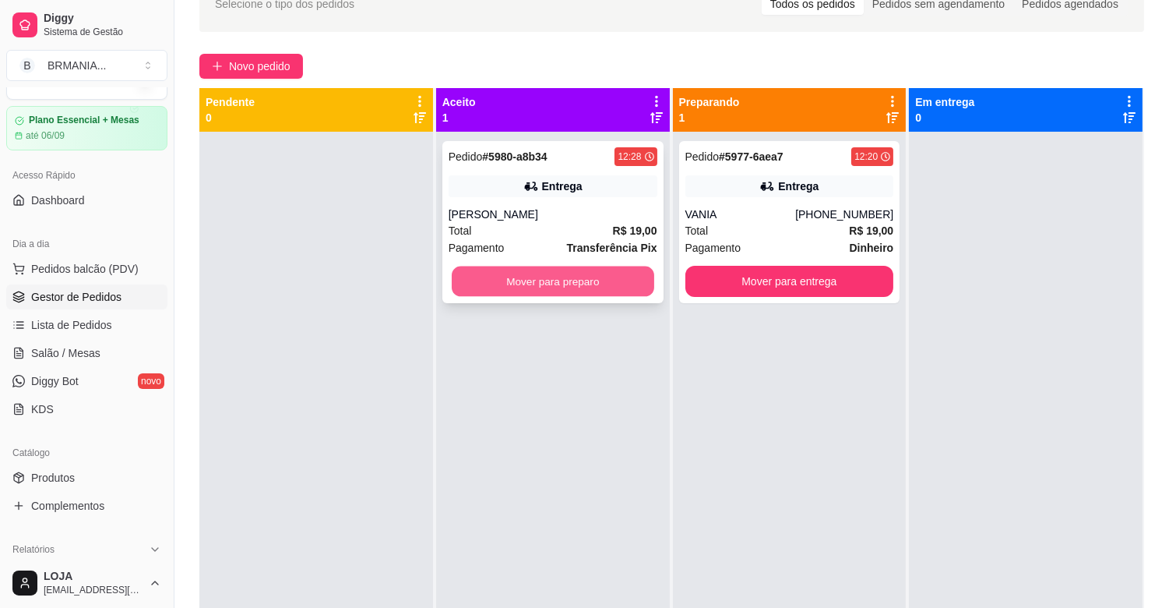
click at [569, 288] on button "Mover para preparo" at bounding box center [553, 281] width 203 height 30
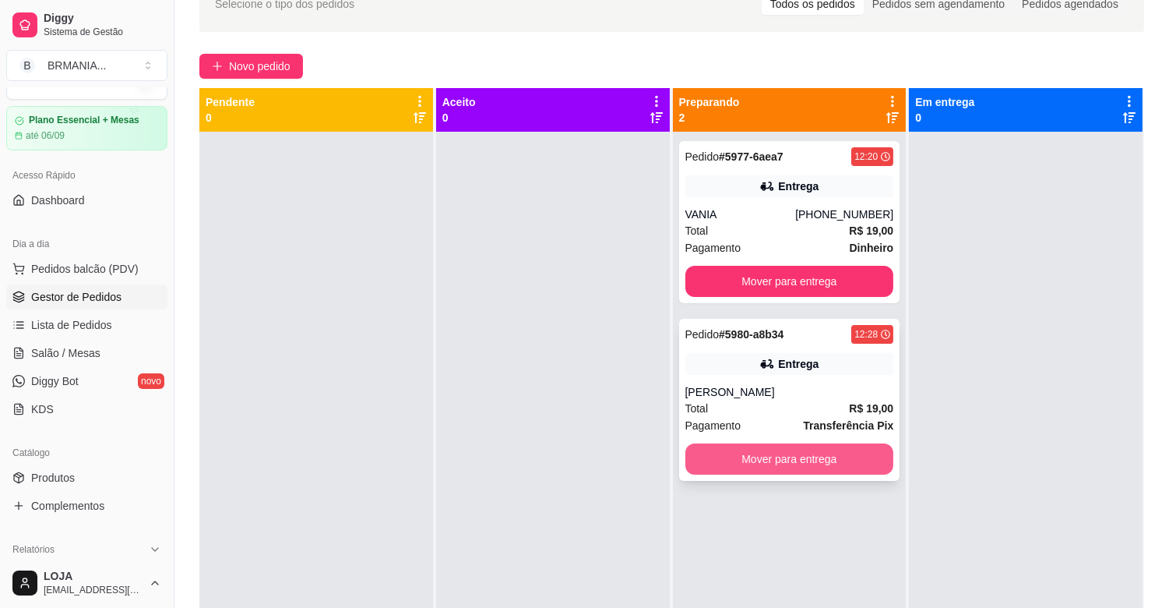
click at [804, 449] on button "Mover para entrega" at bounding box center [790, 458] width 209 height 31
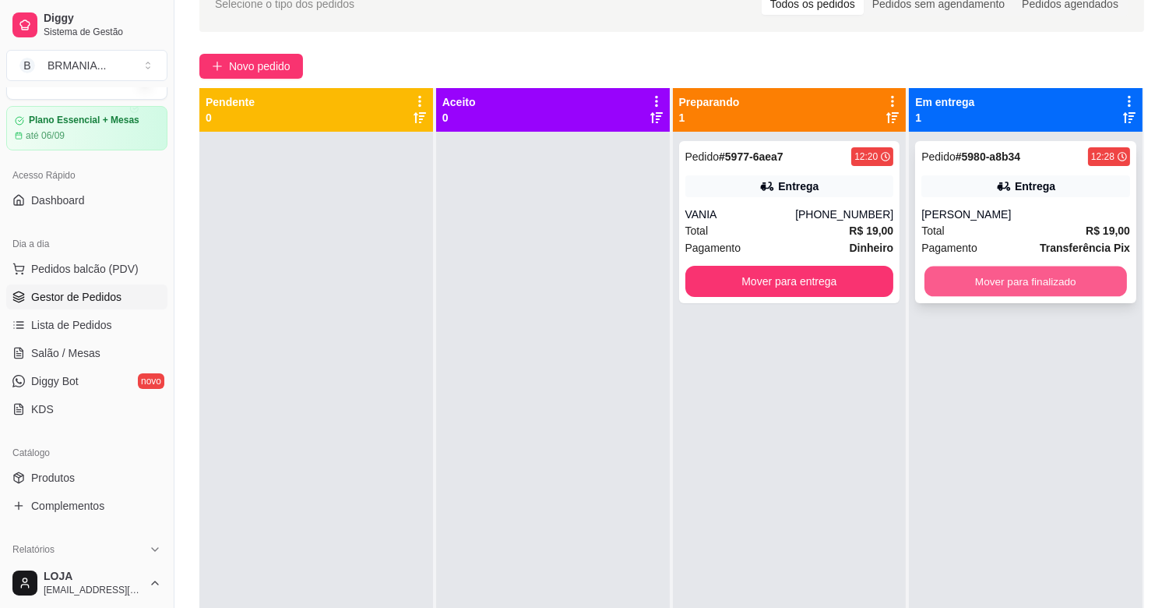
click at [1017, 270] on button "Mover para finalizado" at bounding box center [1026, 281] width 203 height 30
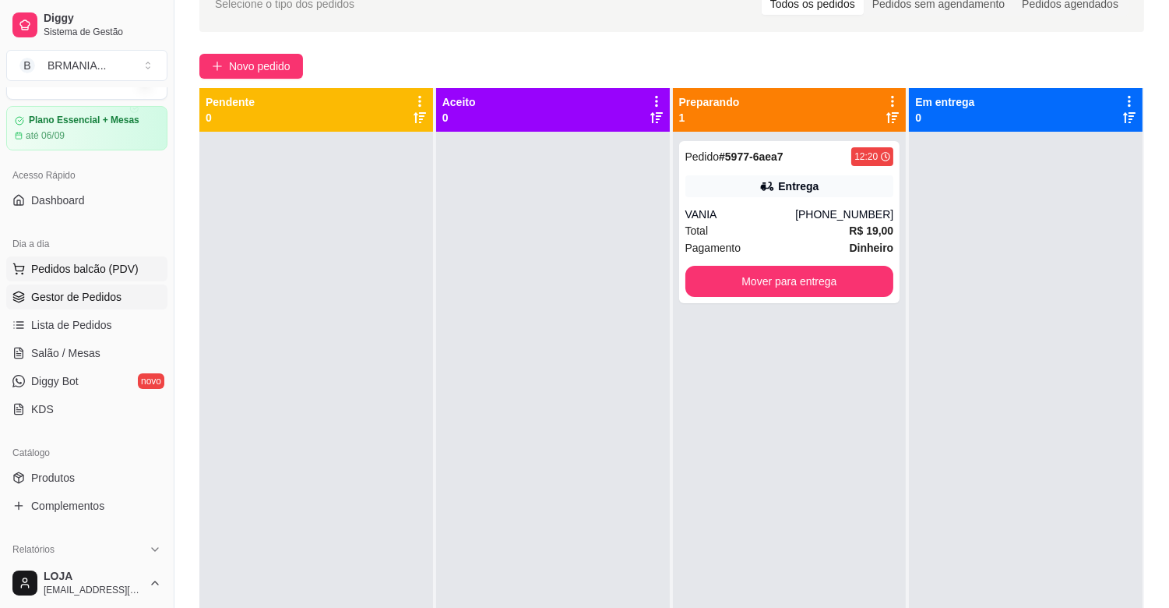
click at [89, 257] on div "Dia a dia Pedidos balcão (PDV) Gestor de Pedidos Lista de Pedidos Salão / Mesas…" at bounding box center [87, 326] width 174 height 203
click at [92, 259] on button "Pedidos balcão (PDV)" at bounding box center [86, 268] width 161 height 25
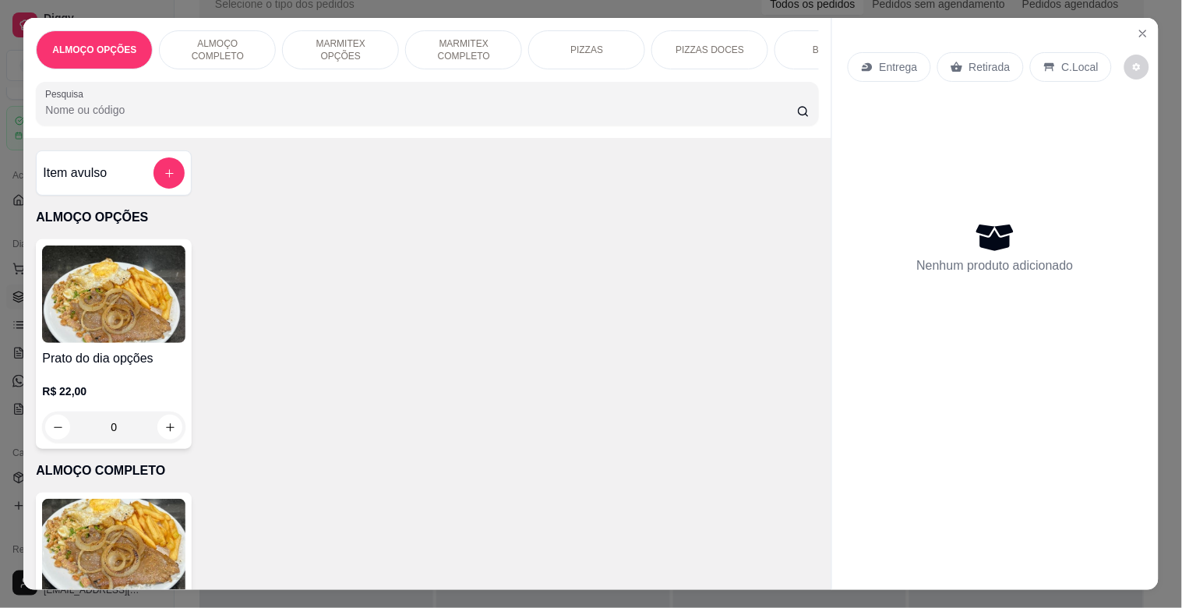
click at [455, 41] on p "MARMITEX COMPLETO" at bounding box center [463, 49] width 90 height 25
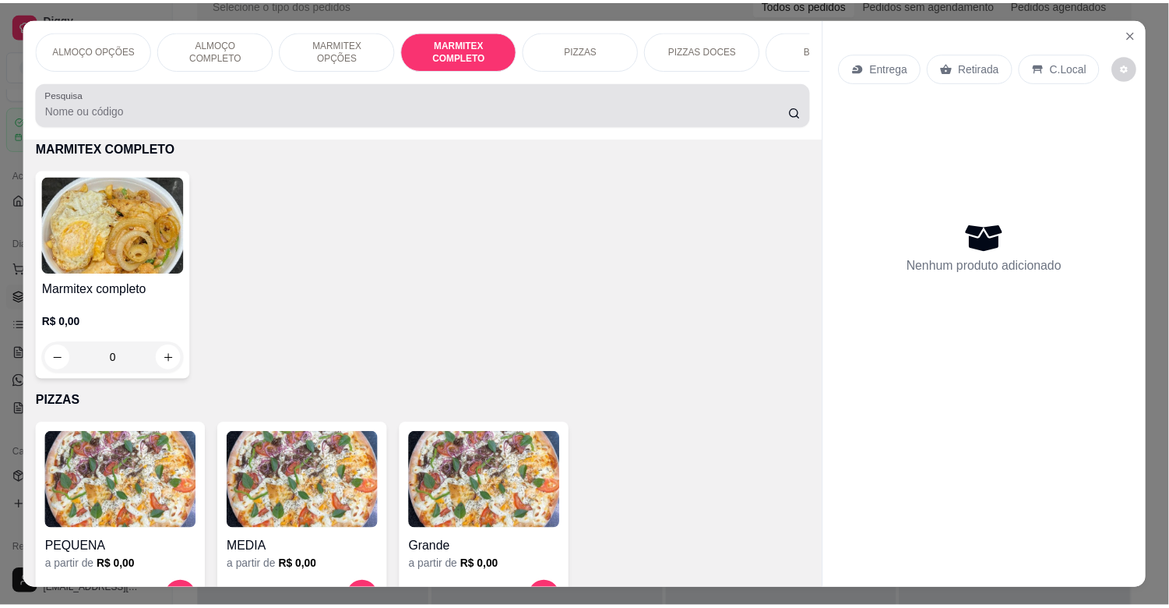
scroll to position [37, 0]
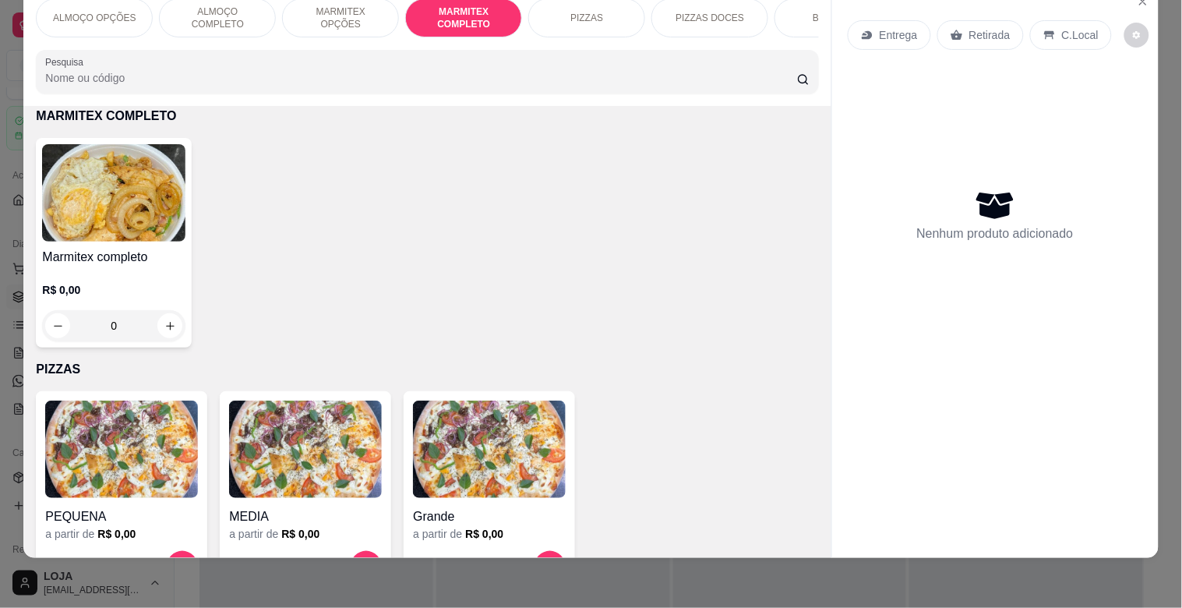
click at [146, 199] on img at bounding box center [113, 192] width 143 height 97
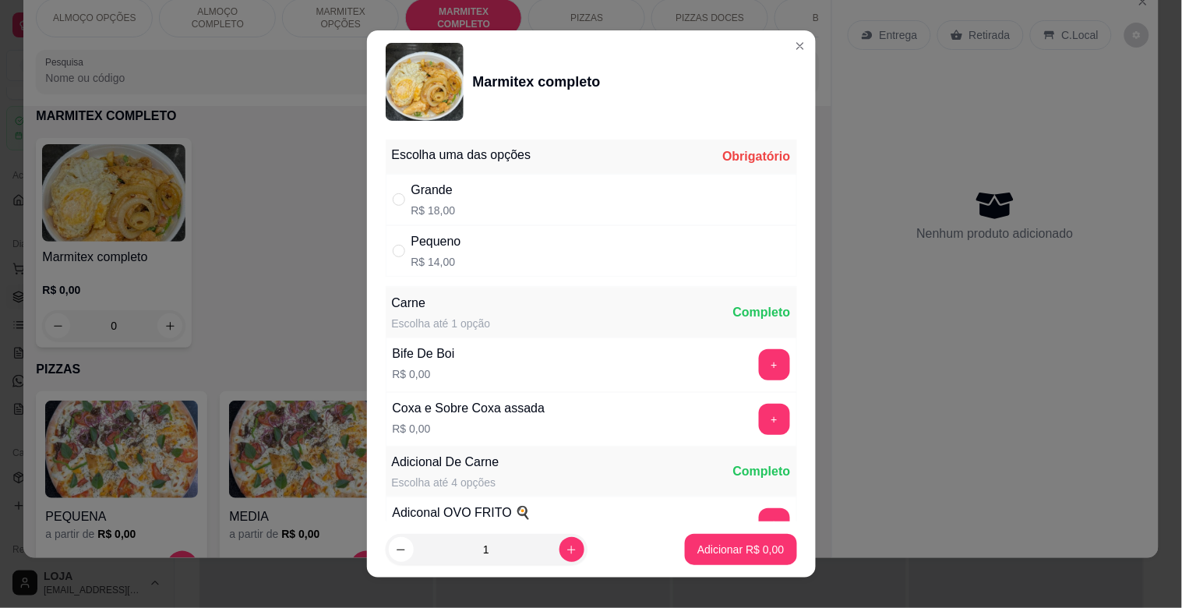
click at [432, 197] on div "Grande" at bounding box center [433, 190] width 44 height 19
radio input "true"
click at [566, 548] on icon "increase-product-quantity" at bounding box center [572, 550] width 12 height 12
type input "2"
click at [660, 554] on footer "2 Adicionar R$ 36,00" at bounding box center [591, 549] width 449 height 56
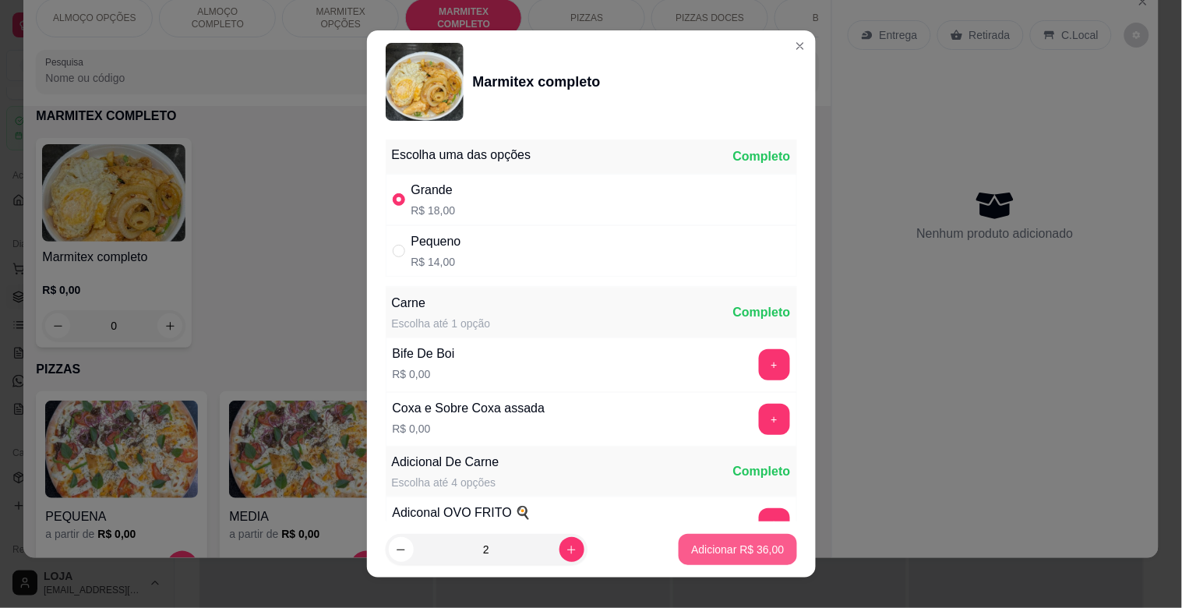
click at [679, 554] on button "Adicionar R$ 36,00" at bounding box center [738, 549] width 118 height 31
type input "2"
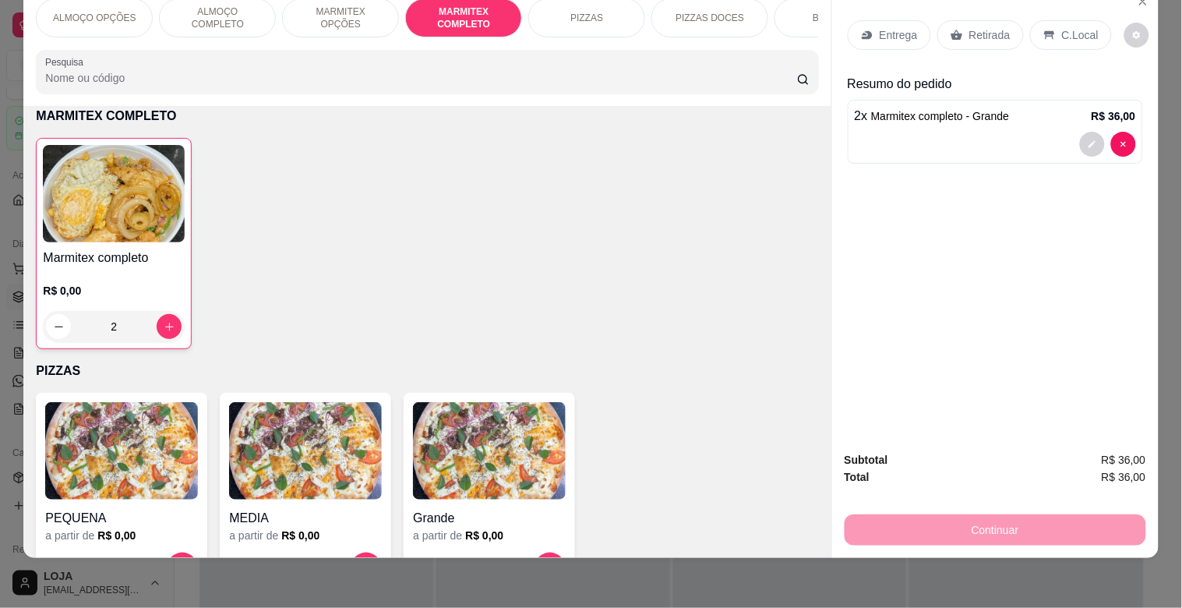
click at [471, 5] on p "MARMITEX COMPLETO" at bounding box center [463, 17] width 90 height 25
click at [161, 184] on img at bounding box center [114, 193] width 142 height 97
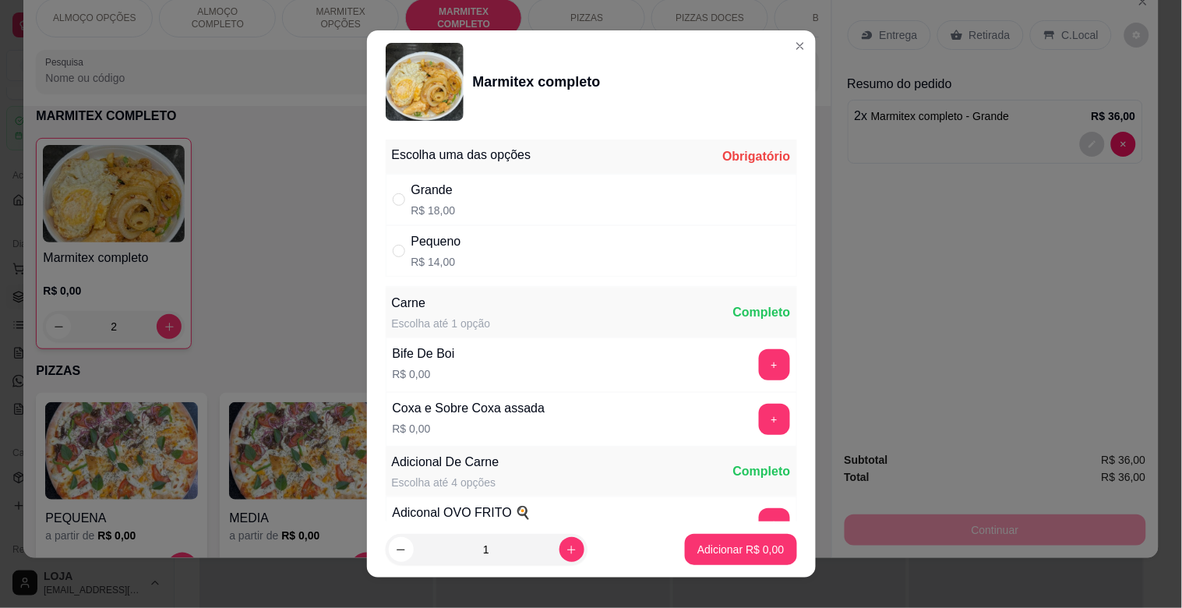
drag, startPoint x: 427, startPoint y: 238, endPoint x: 552, endPoint y: 305, distance: 141.9
click at [432, 239] on div "Pequeno" at bounding box center [436, 241] width 50 height 19
radio input "true"
click at [722, 552] on p "Adicionar R$ 14,00" at bounding box center [737, 549] width 93 height 16
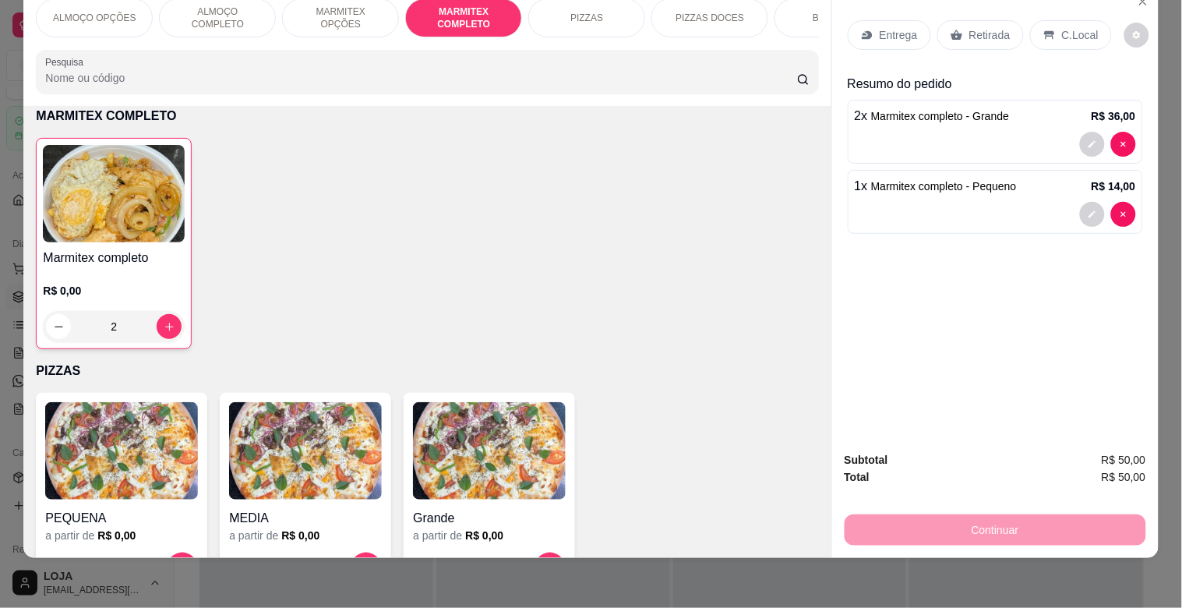
drag, startPoint x: 1063, startPoint y: 20, endPoint x: 1003, endPoint y: 231, distance: 218.9
click at [1064, 27] on p "C.Local" at bounding box center [1080, 35] width 37 height 16
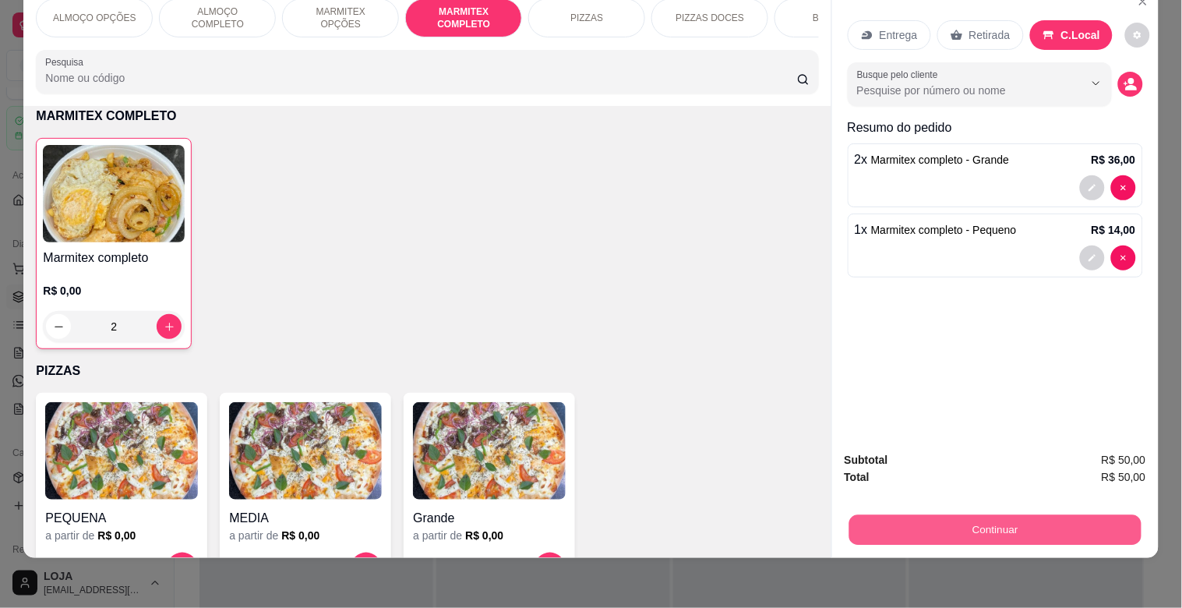
click at [978, 522] on button "Continuar" at bounding box center [994, 529] width 292 height 30
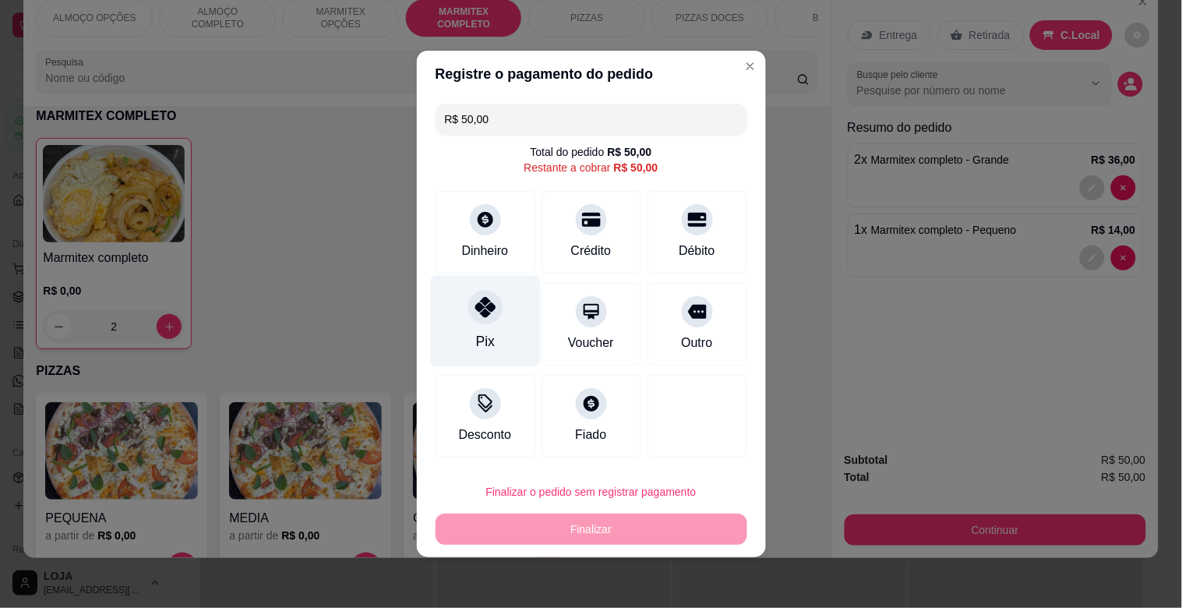
click at [481, 325] on div "Pix" at bounding box center [485, 321] width 110 height 91
type input "R$ 0,00"
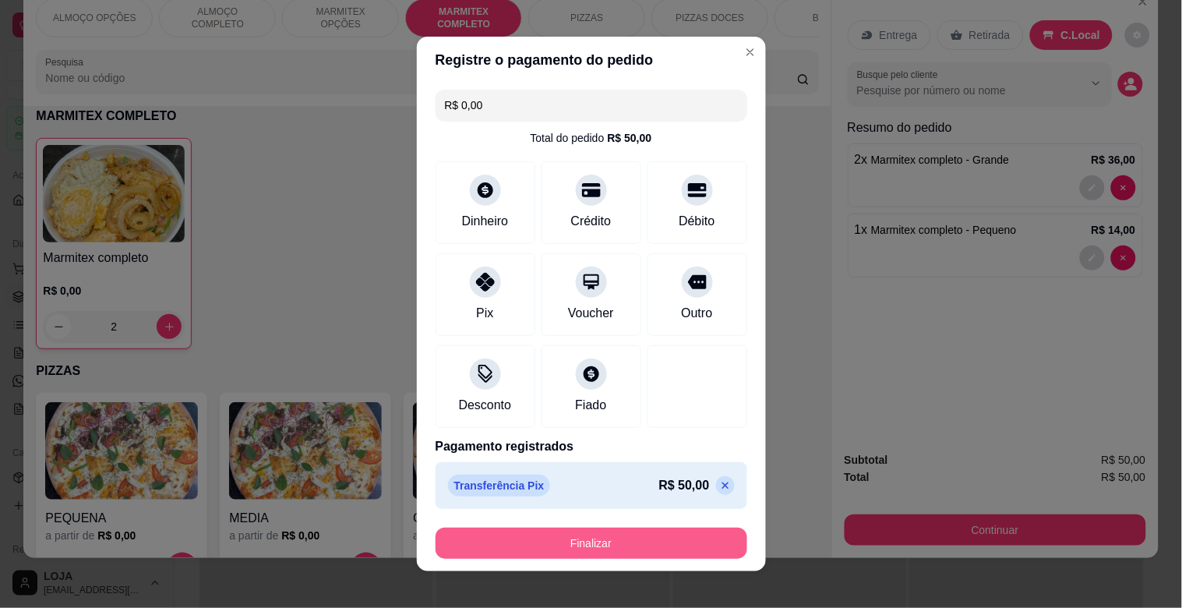
click at [650, 543] on button "Finalizar" at bounding box center [591, 542] width 312 height 31
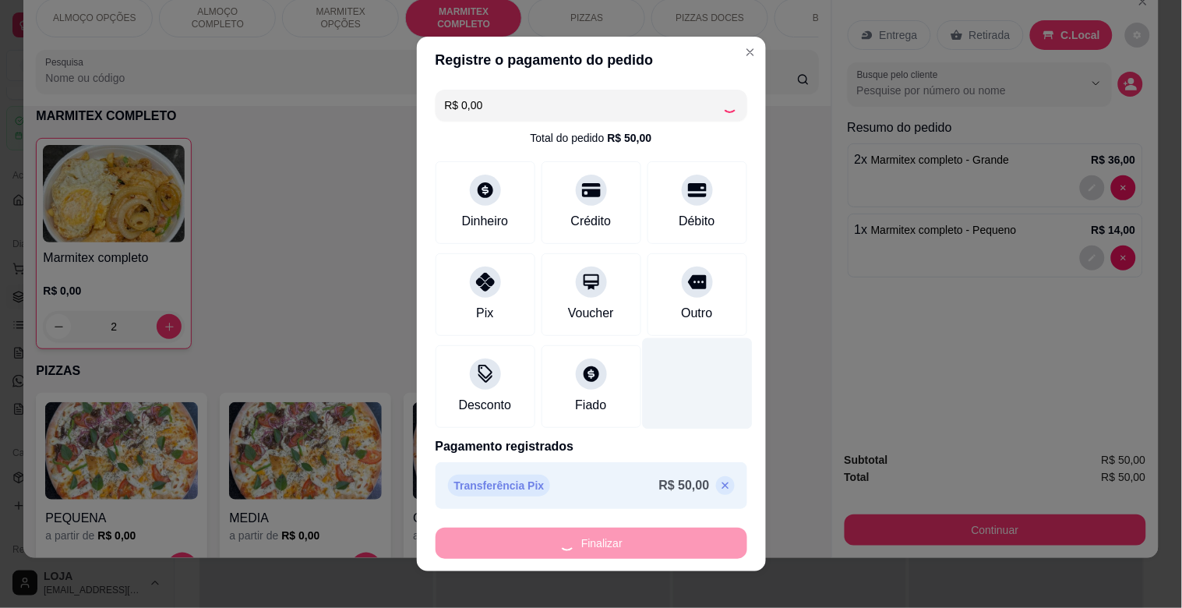
type input "0"
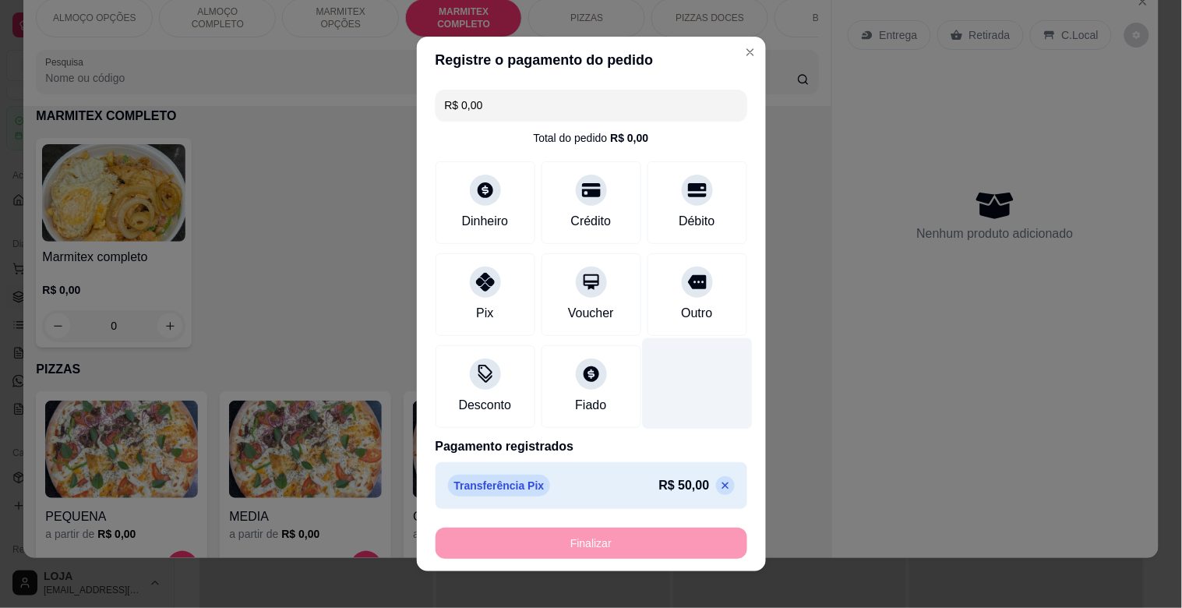
type input "-R$ 50,00"
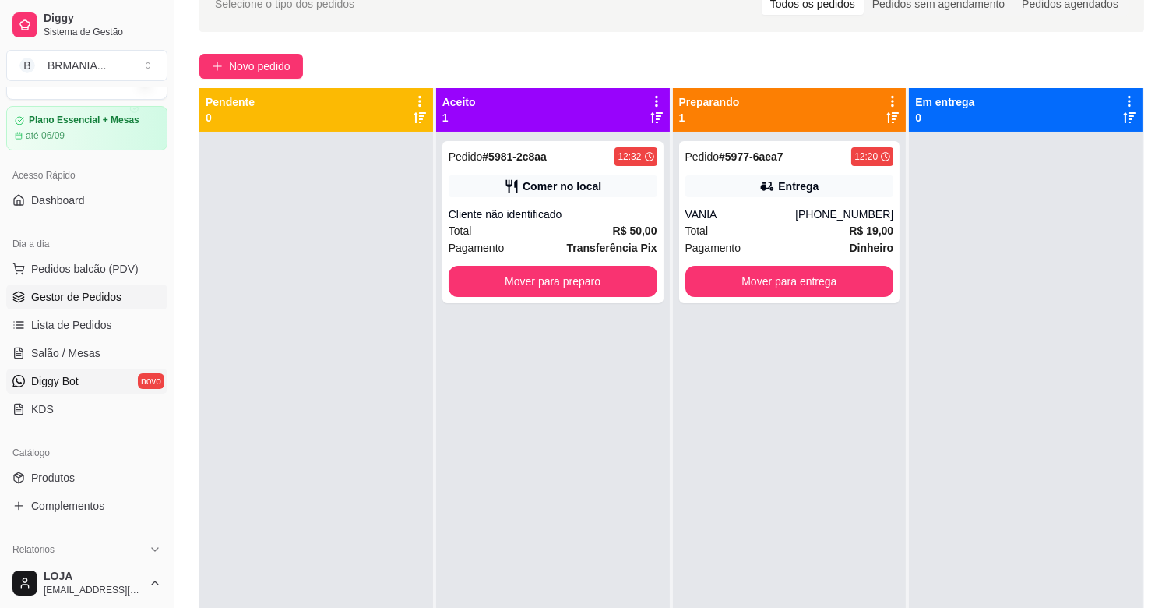
drag, startPoint x: 66, startPoint y: 351, endPoint x: 76, endPoint y: 386, distance: 37.0
click at [66, 352] on span "Salão / Mesas" at bounding box center [65, 353] width 69 height 16
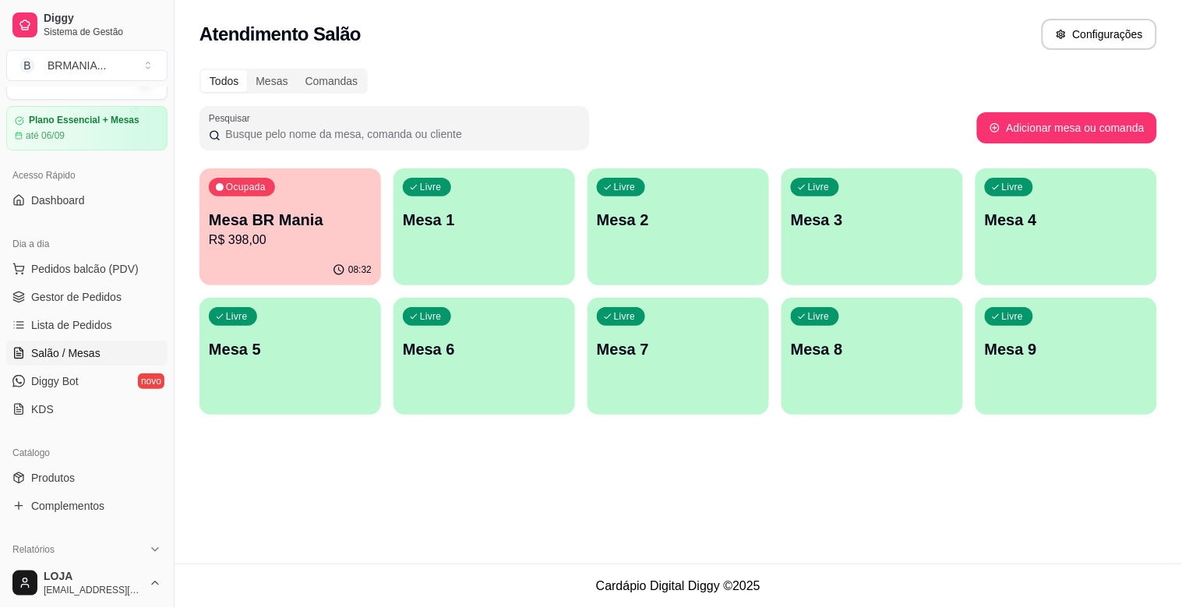
click at [260, 223] on p "Mesa BR Mania" at bounding box center [290, 220] width 163 height 22
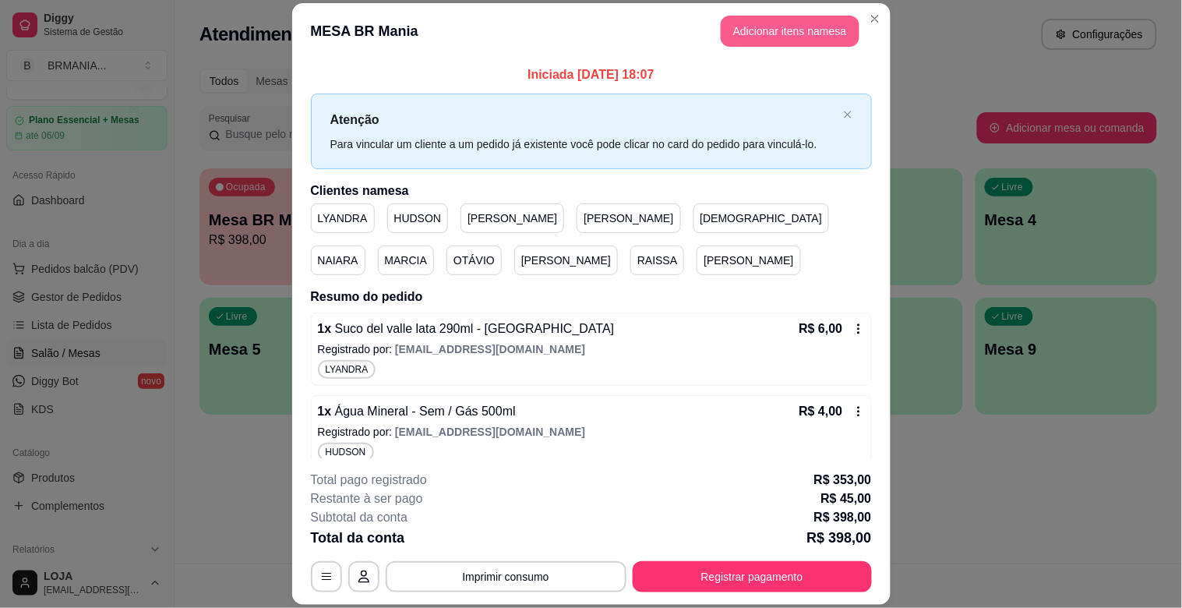
click at [750, 22] on button "Adicionar itens na mesa" at bounding box center [790, 31] width 139 height 31
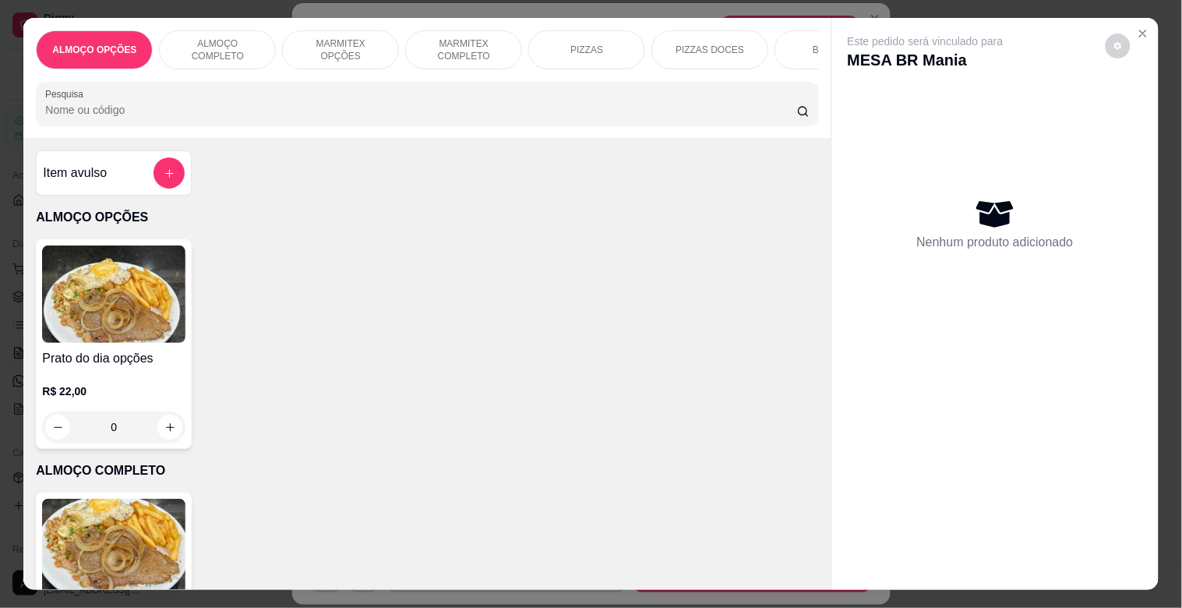
click at [300, 108] on input "Pesquisa" at bounding box center [421, 110] width 752 height 16
type input "A"
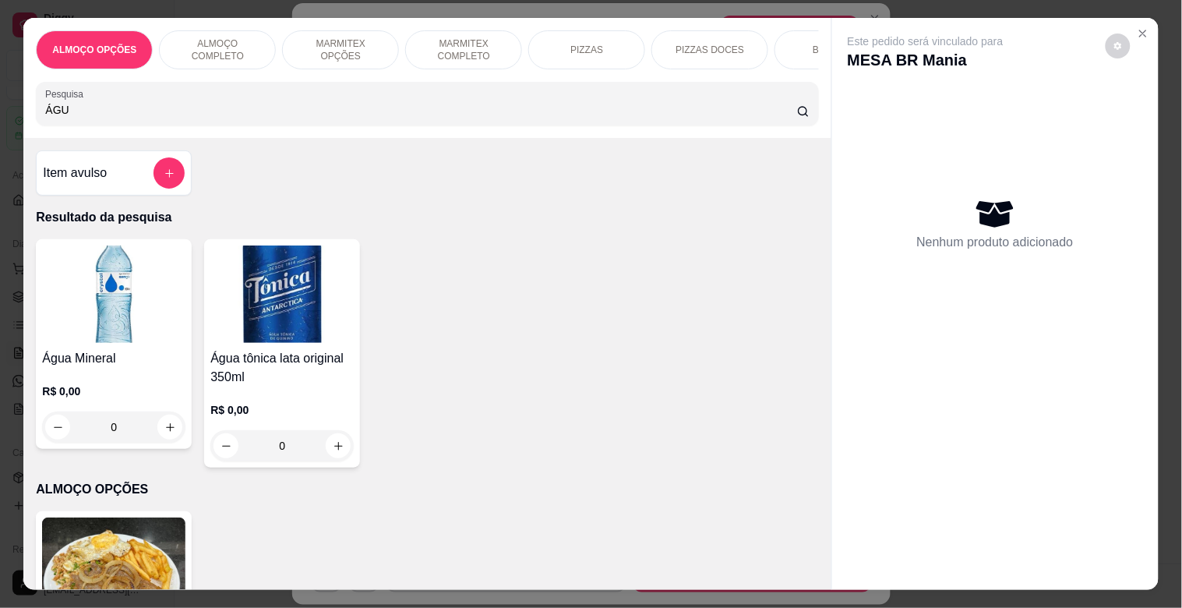
type input "ÁGU"
click at [133, 354] on div "Água Mineral R$ 0,00 0" at bounding box center [114, 344] width 156 height 210
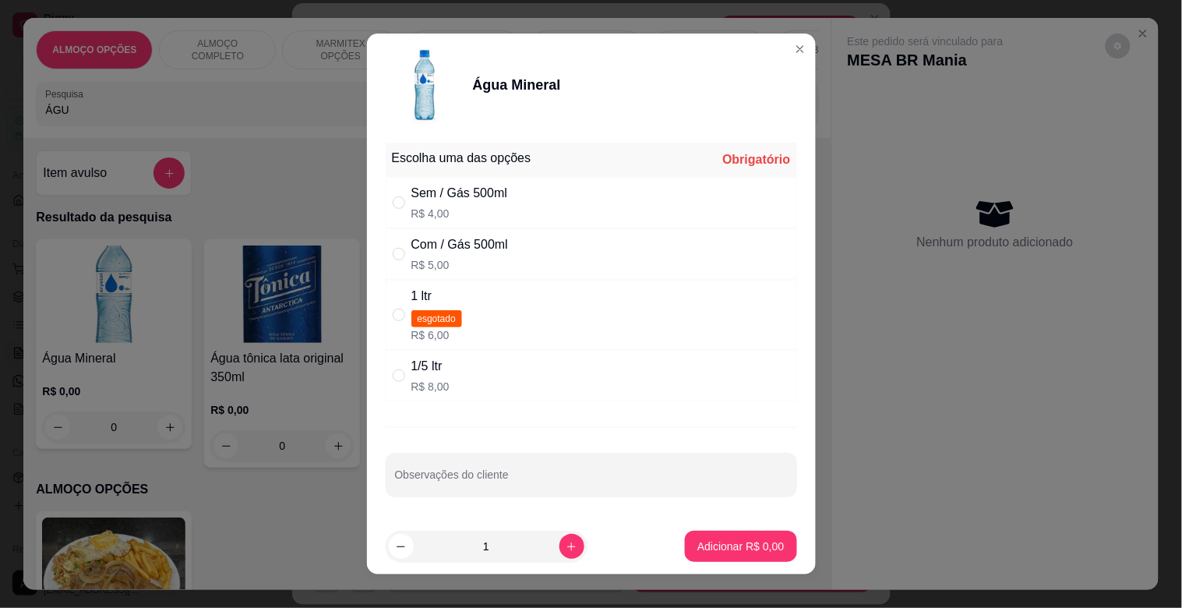
drag, startPoint x: 472, startPoint y: 224, endPoint x: 478, endPoint y: 243, distance: 20.2
click at [476, 237] on div "Escolha uma das opções Obrigatório Sem / Gás 500ml R$ 4,00 Com / Gás 500ml R$ 5…" at bounding box center [591, 272] width 411 height 259
click at [596, 241] on div "Com / Gás 500ml R$ 5,00" at bounding box center [591, 253] width 411 height 51
radio input "true"
click at [730, 527] on footer "1 Adicionar R$ 5,00" at bounding box center [591, 546] width 449 height 56
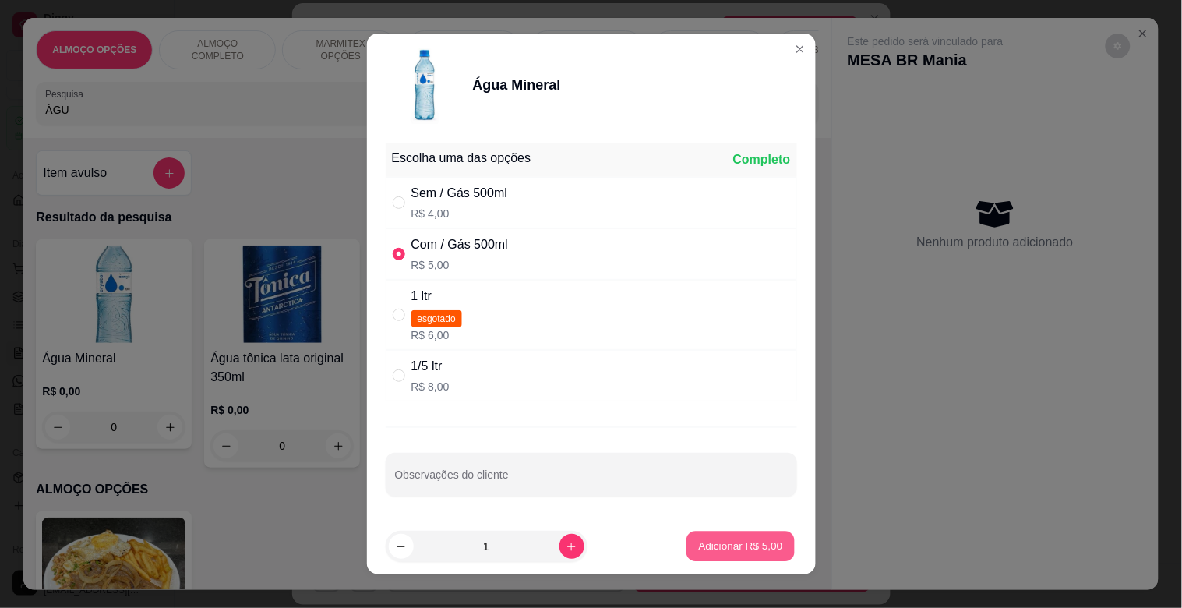
click at [724, 545] on p "Adicionar R$ 5,00" at bounding box center [741, 545] width 84 height 15
type input "1"
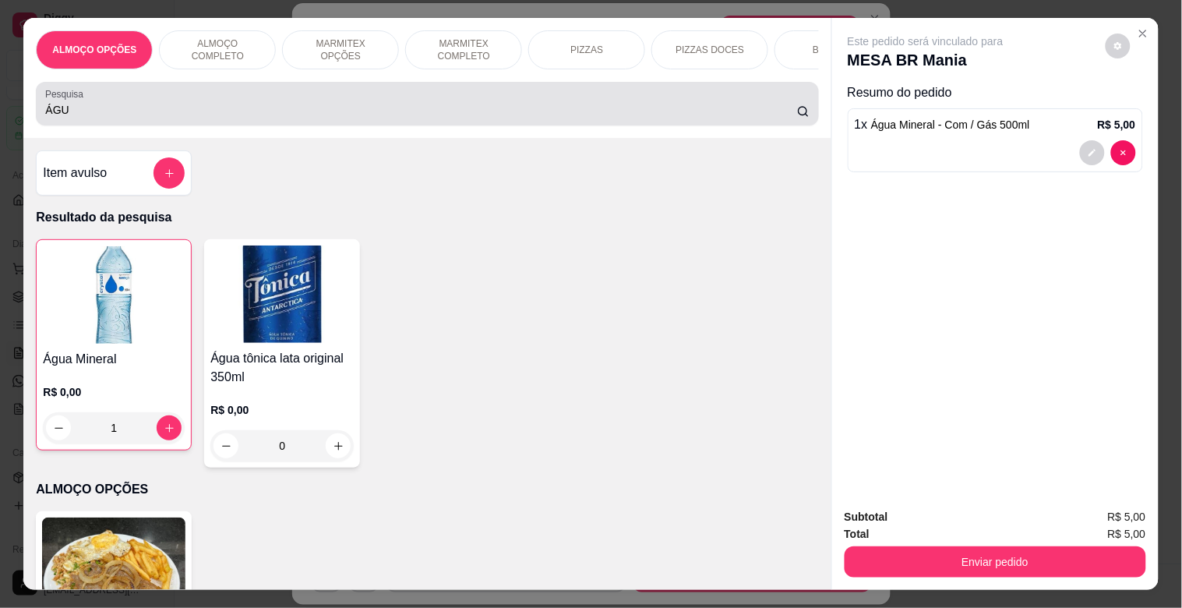
click at [253, 118] on input "ÁGU" at bounding box center [421, 110] width 752 height 16
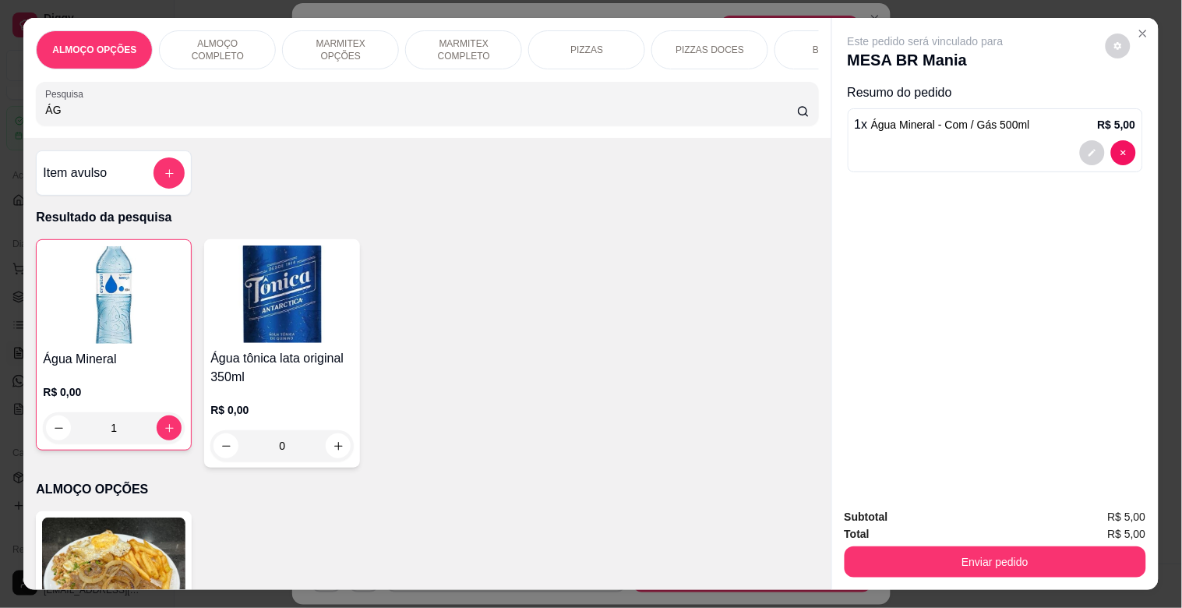
type input "Á"
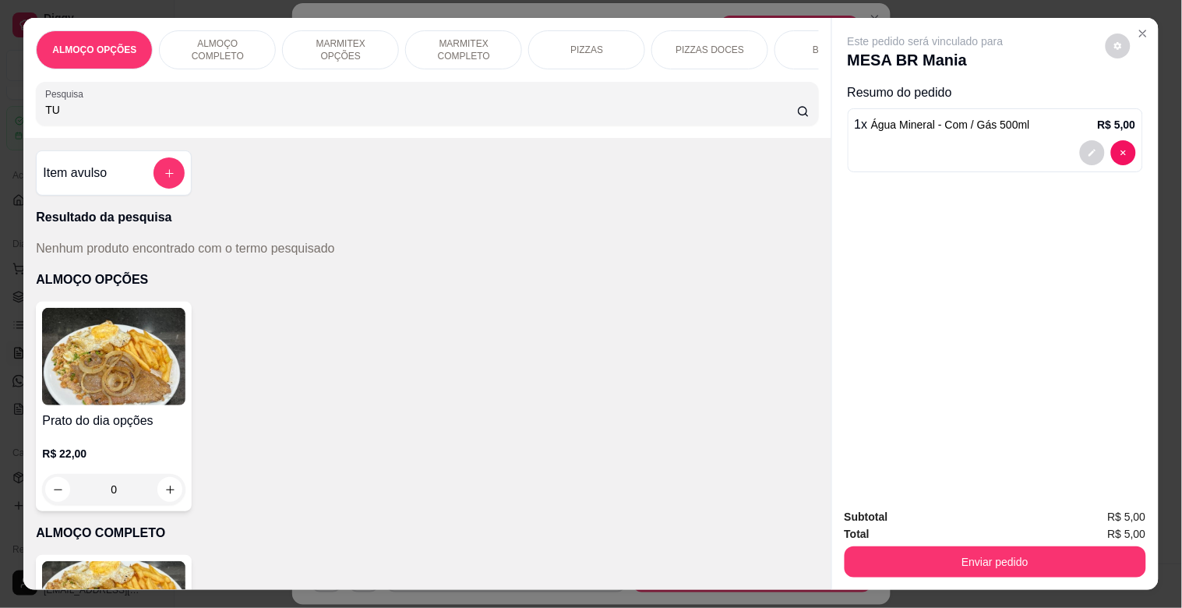
type input "T"
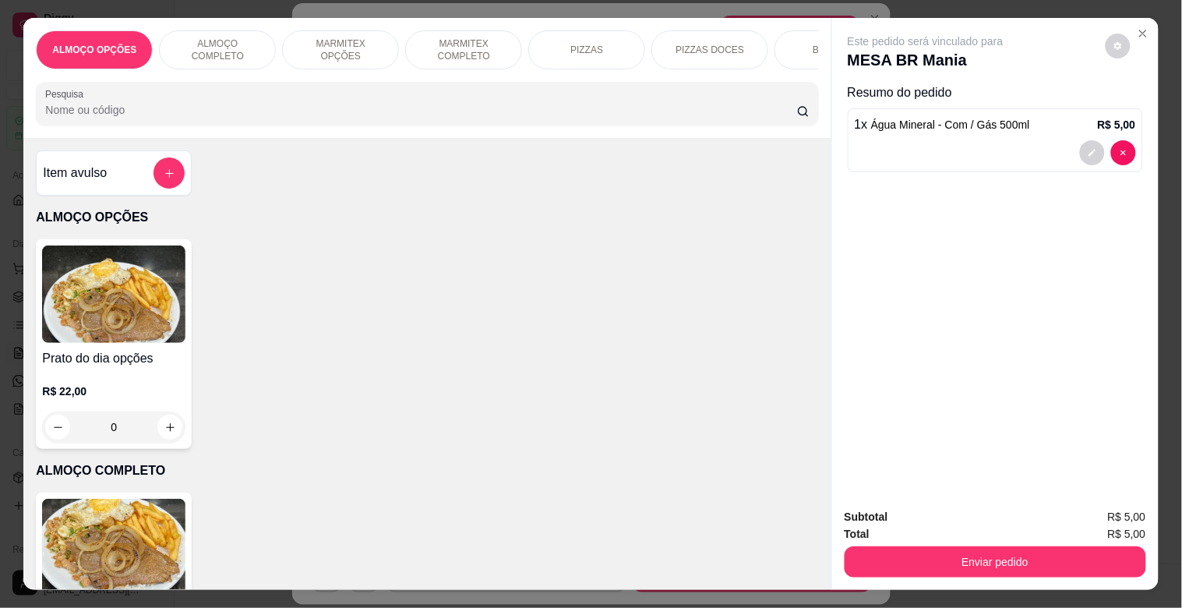
type input "M"
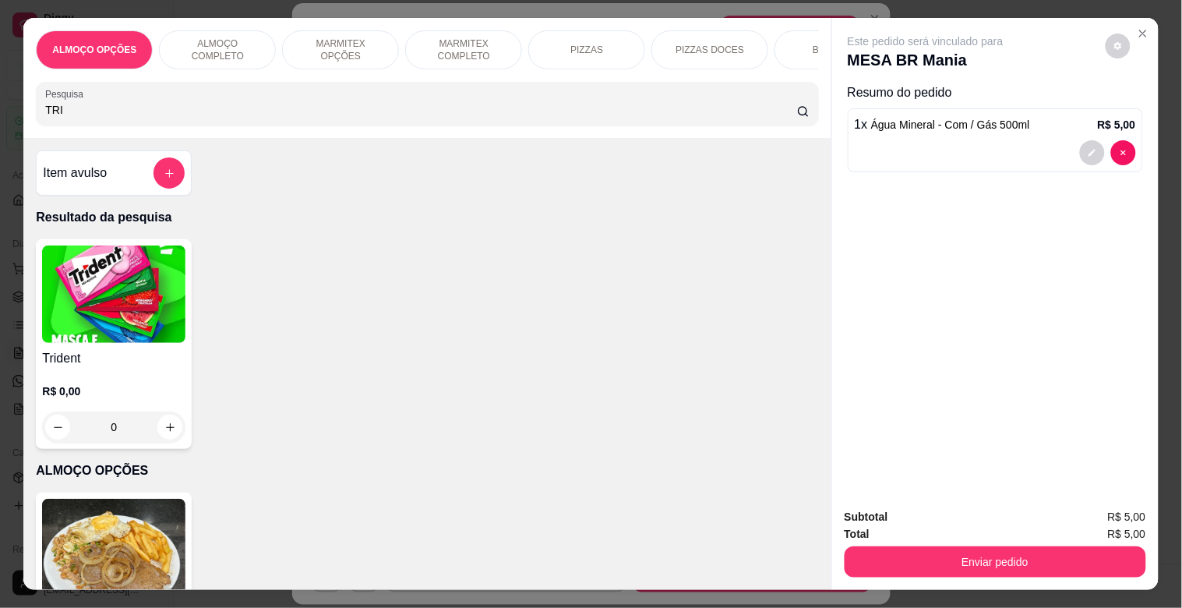
type input "TRI"
click at [61, 343] on img at bounding box center [113, 293] width 143 height 97
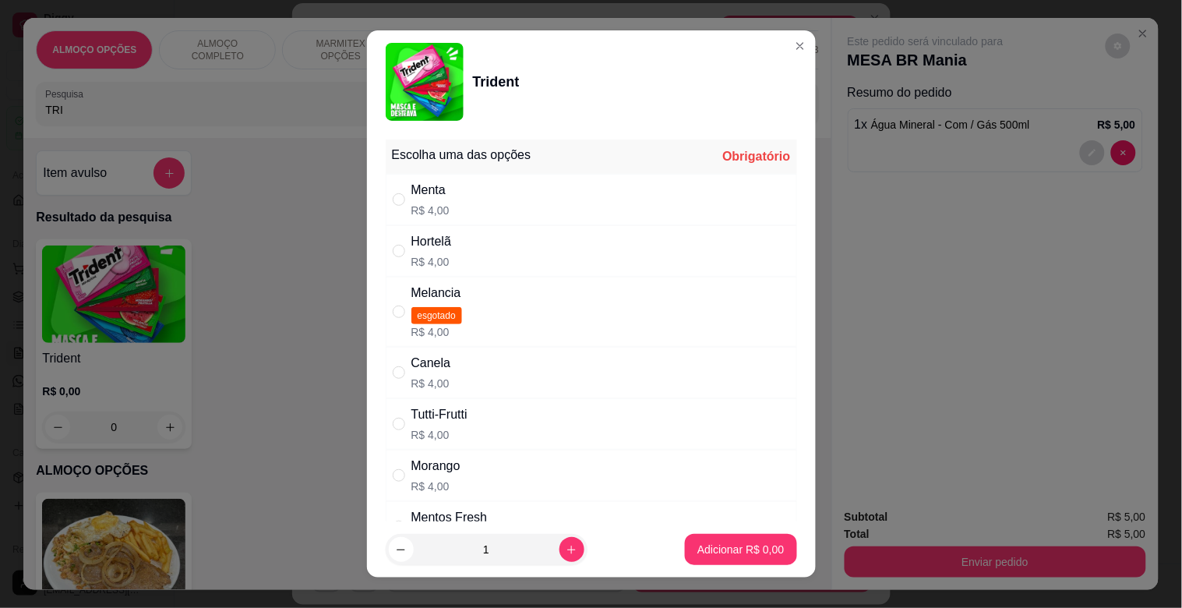
click at [481, 439] on div "Tutti-Frutti R$ 4,00" at bounding box center [591, 423] width 411 height 51
radio input "true"
click at [728, 553] on p "Adicionar R$ 4,00" at bounding box center [740, 549] width 86 height 16
type input "1"
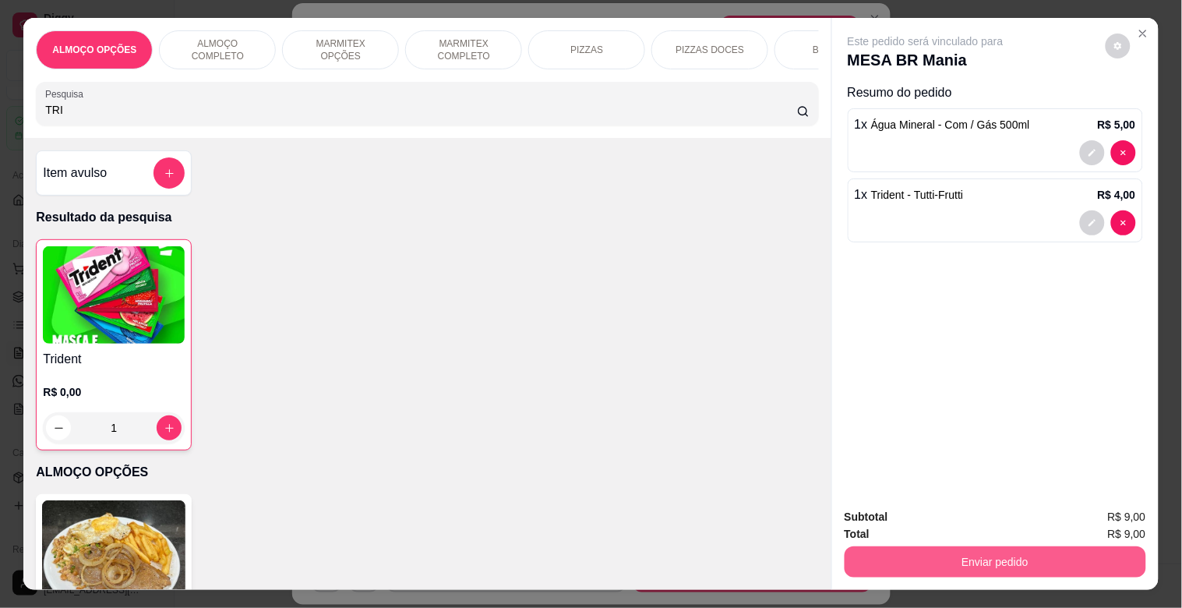
click at [1037, 552] on button "Enviar pedido" at bounding box center [994, 561] width 301 height 31
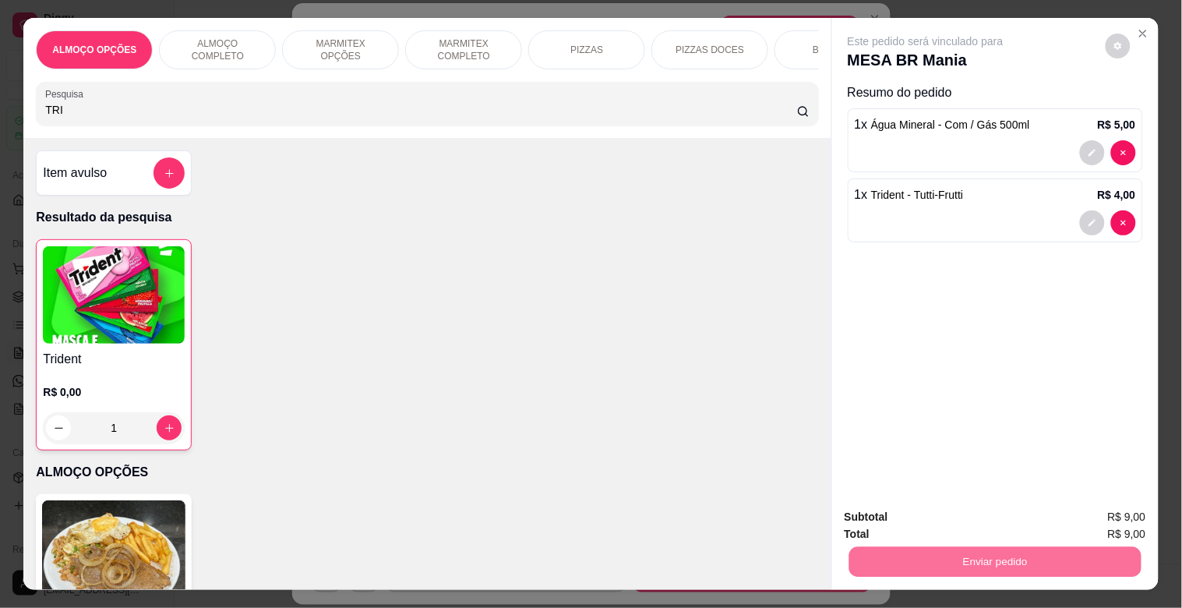
click at [1101, 516] on button "Sim, quero registrar" at bounding box center [1095, 516] width 117 height 30
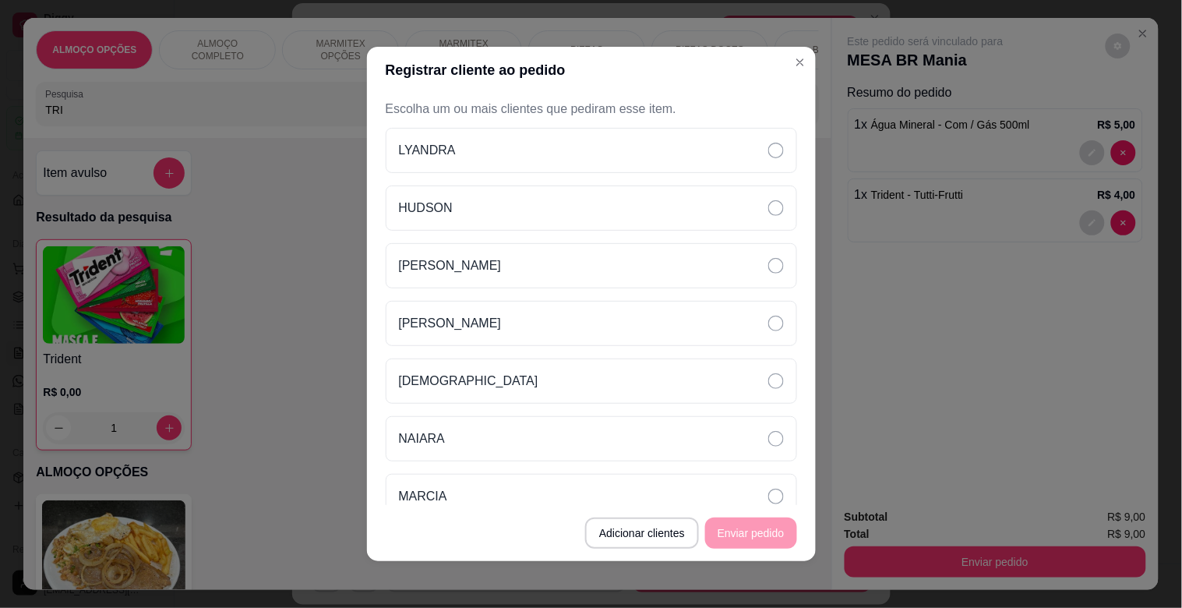
scroll to position [252, 0]
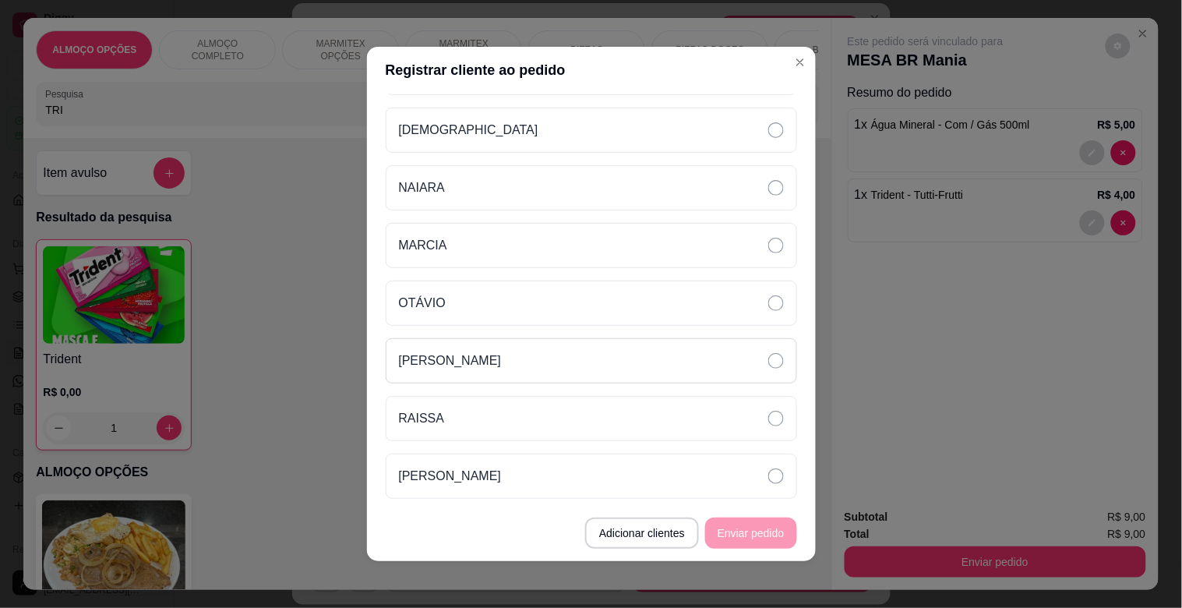
click at [516, 355] on div "[PERSON_NAME]" at bounding box center [591, 360] width 411 height 45
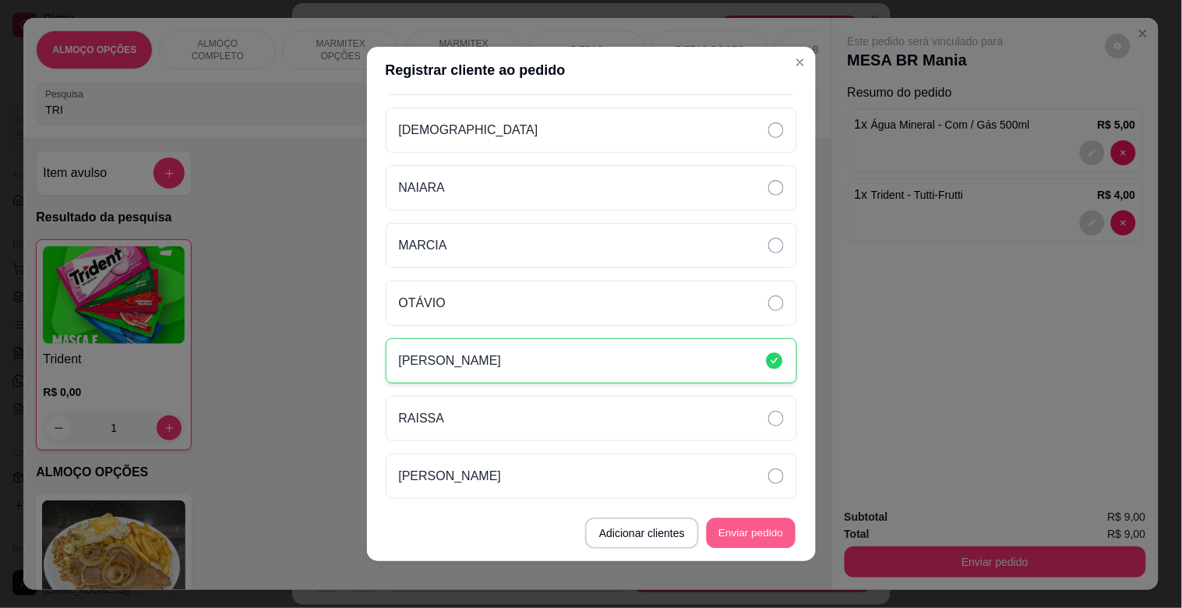
click at [727, 535] on button "Enviar pedido" at bounding box center [751, 533] width 89 height 30
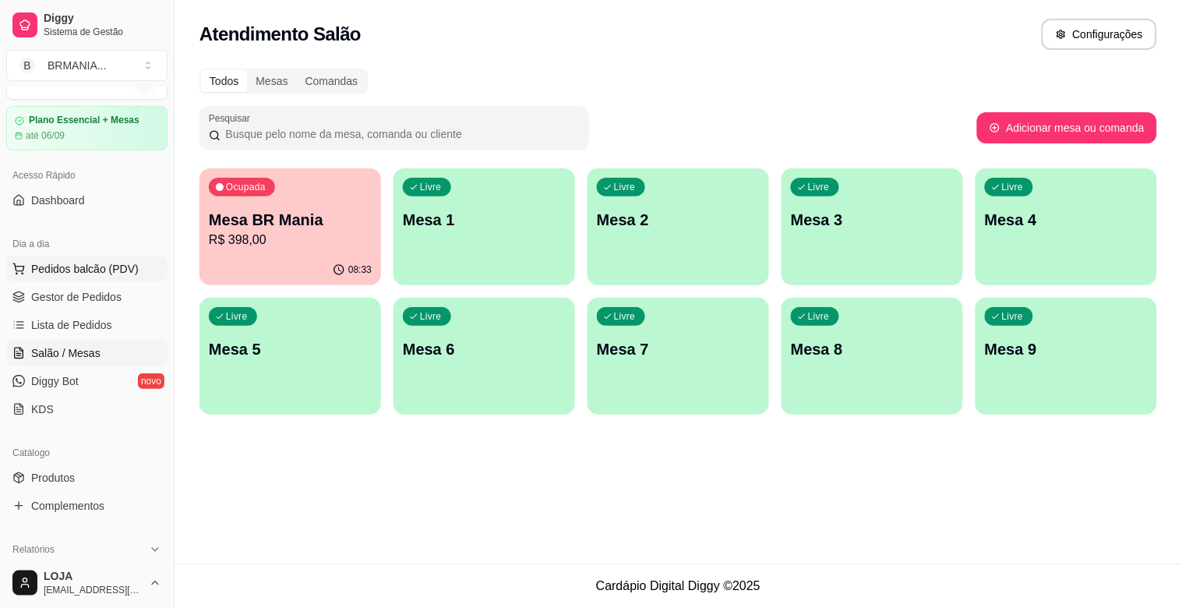
click at [61, 278] on button "Pedidos balcão (PDV)" at bounding box center [86, 268] width 161 height 25
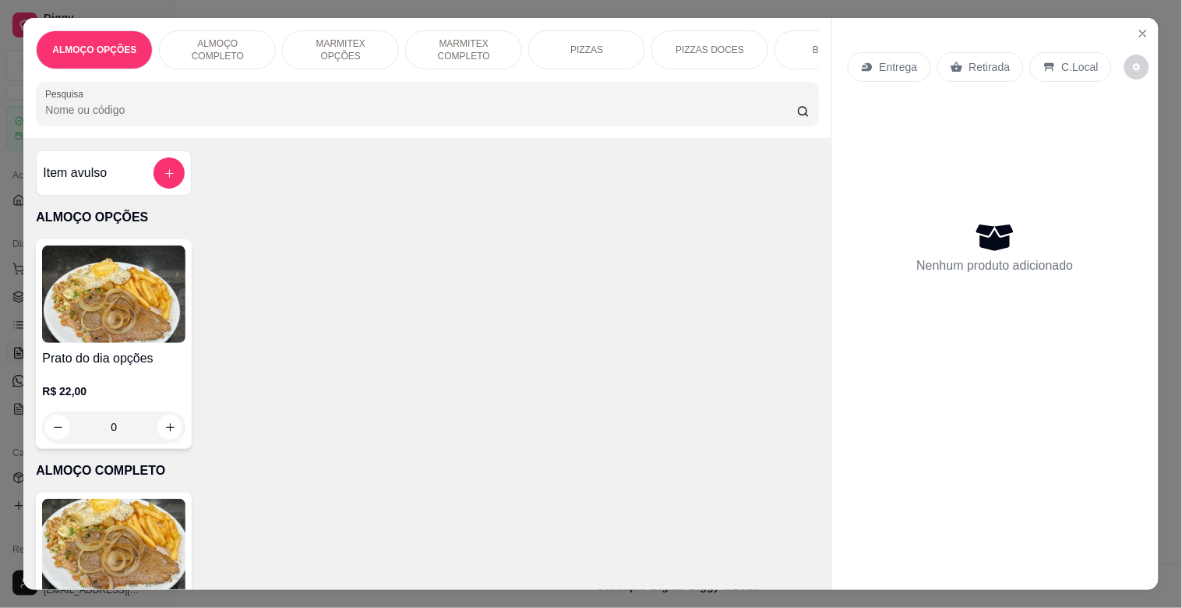
click at [475, 40] on p "MARMITEX COMPLETO" at bounding box center [463, 49] width 90 height 25
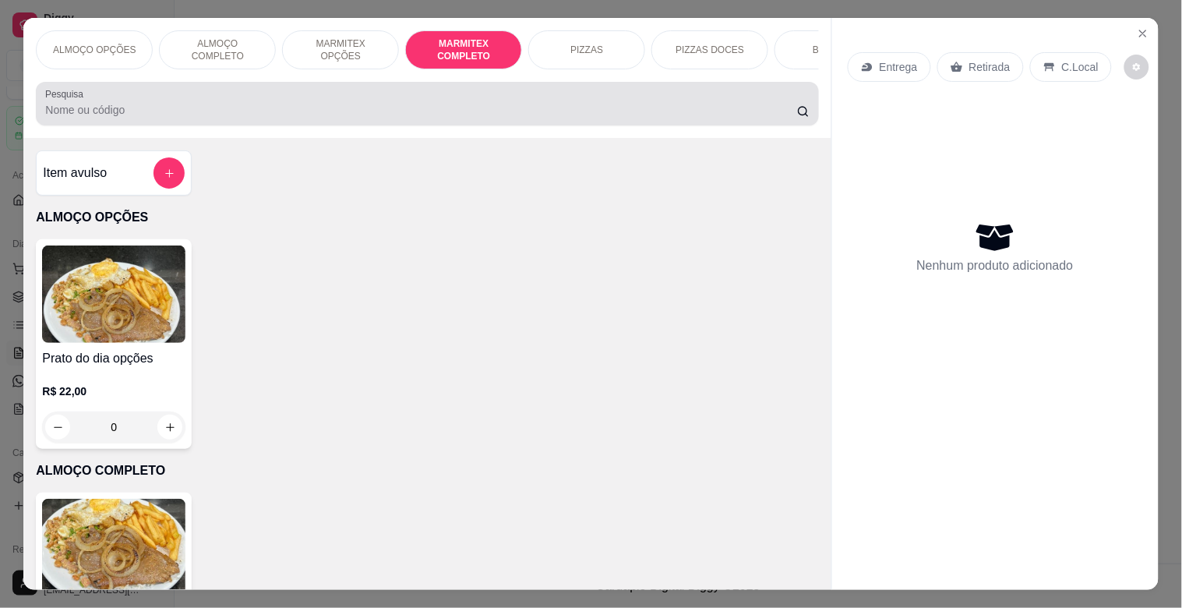
scroll to position [37, 0]
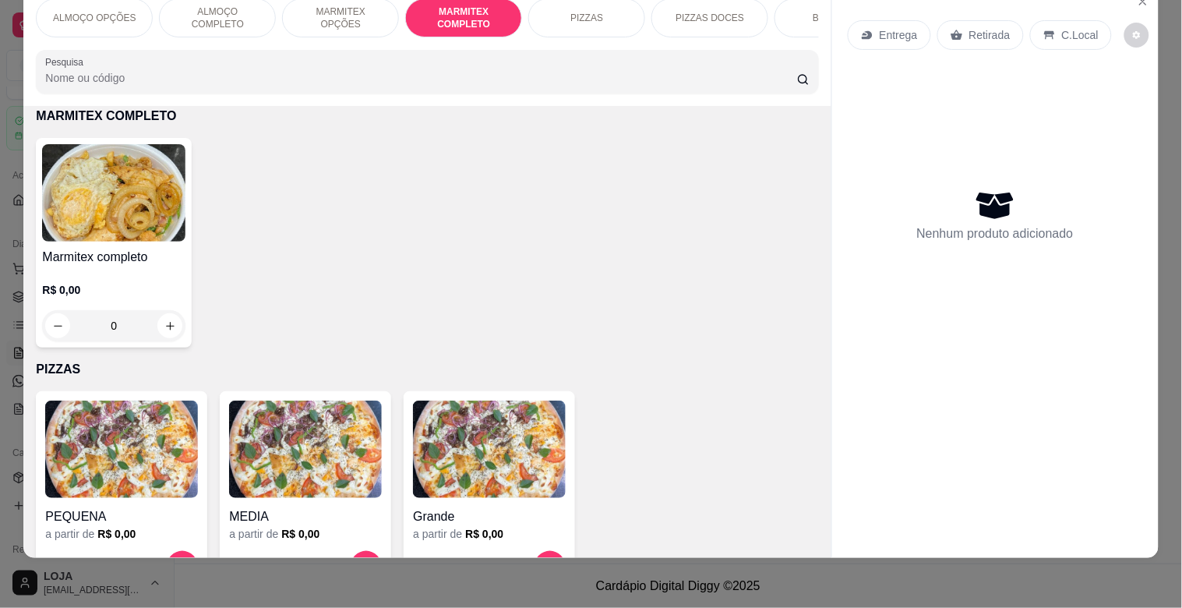
click at [164, 197] on img at bounding box center [113, 192] width 143 height 97
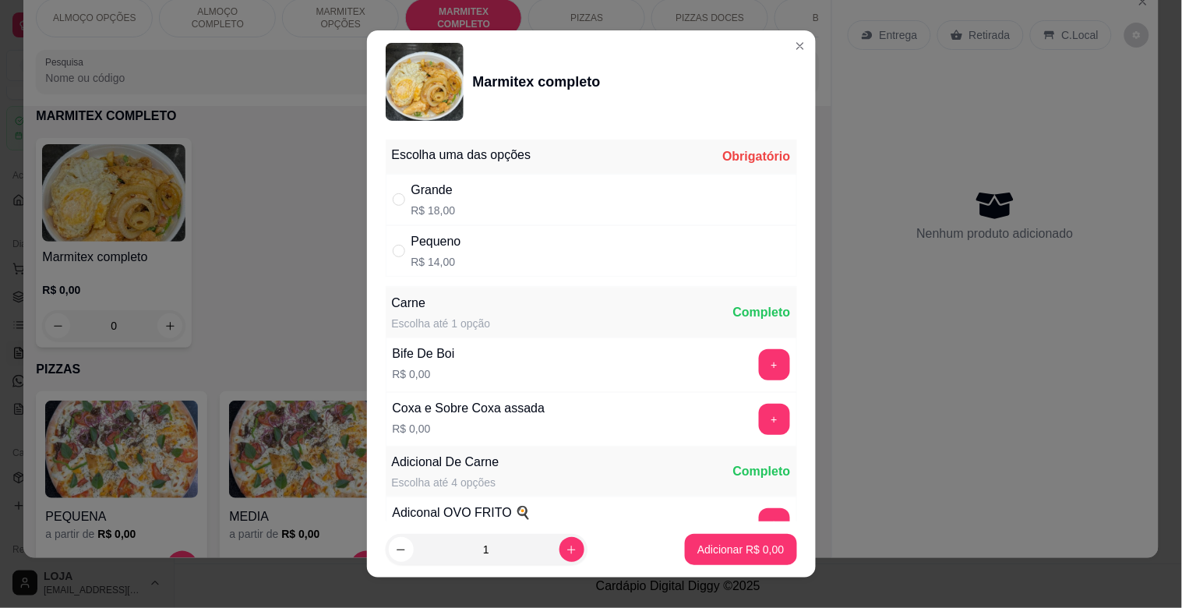
click at [419, 184] on div "Grande" at bounding box center [433, 190] width 44 height 19
radio input "true"
click at [759, 357] on button "+" at bounding box center [774, 364] width 31 height 31
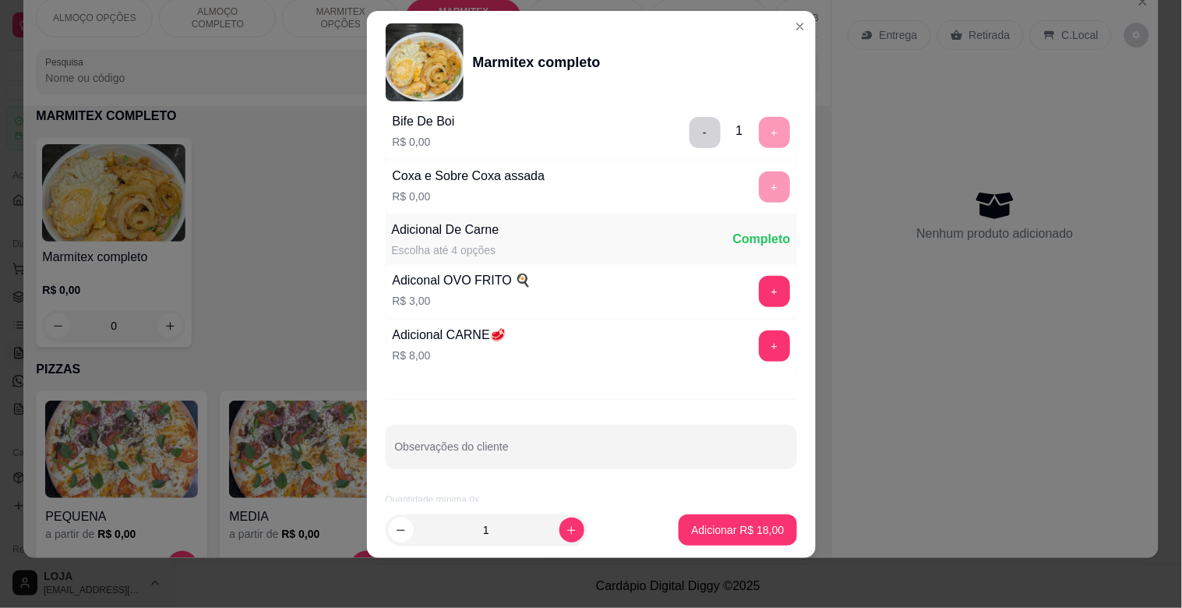
scroll to position [218, 0]
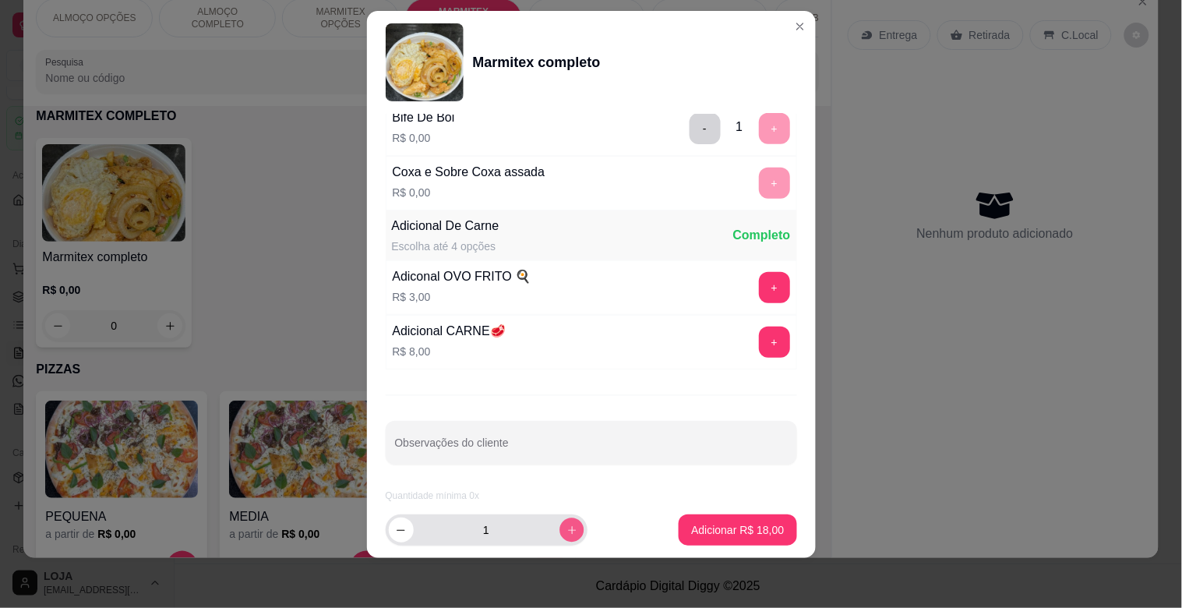
click at [564, 523] on button "increase-product-quantity" at bounding box center [571, 529] width 24 height 24
type input "2"
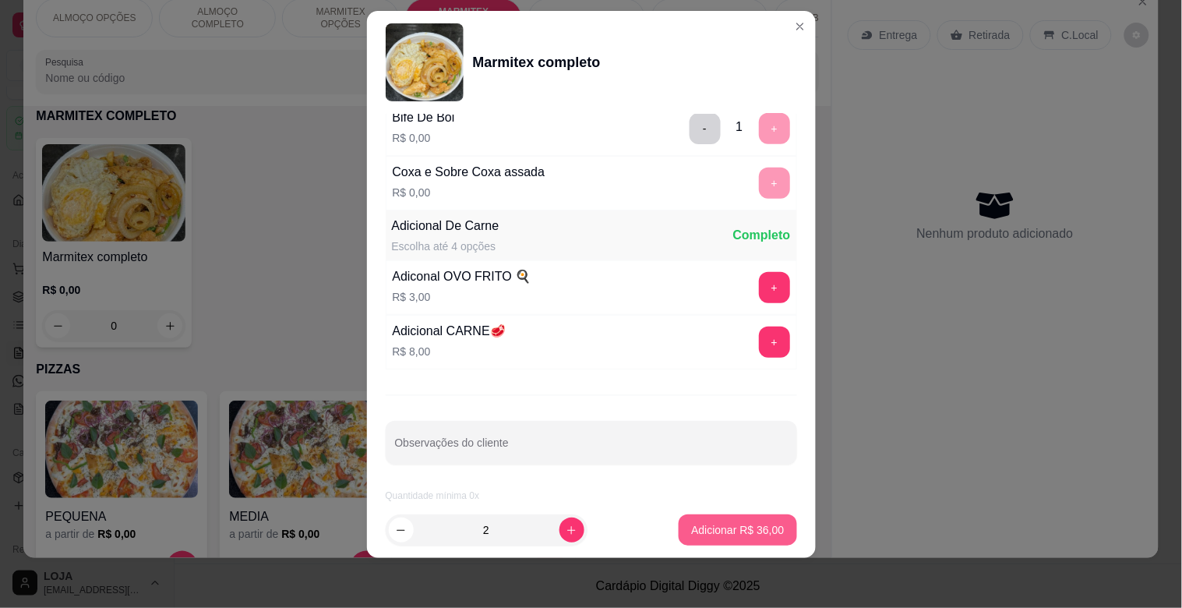
click at [746, 527] on p "Adicionar R$ 36,00" at bounding box center [737, 530] width 93 height 16
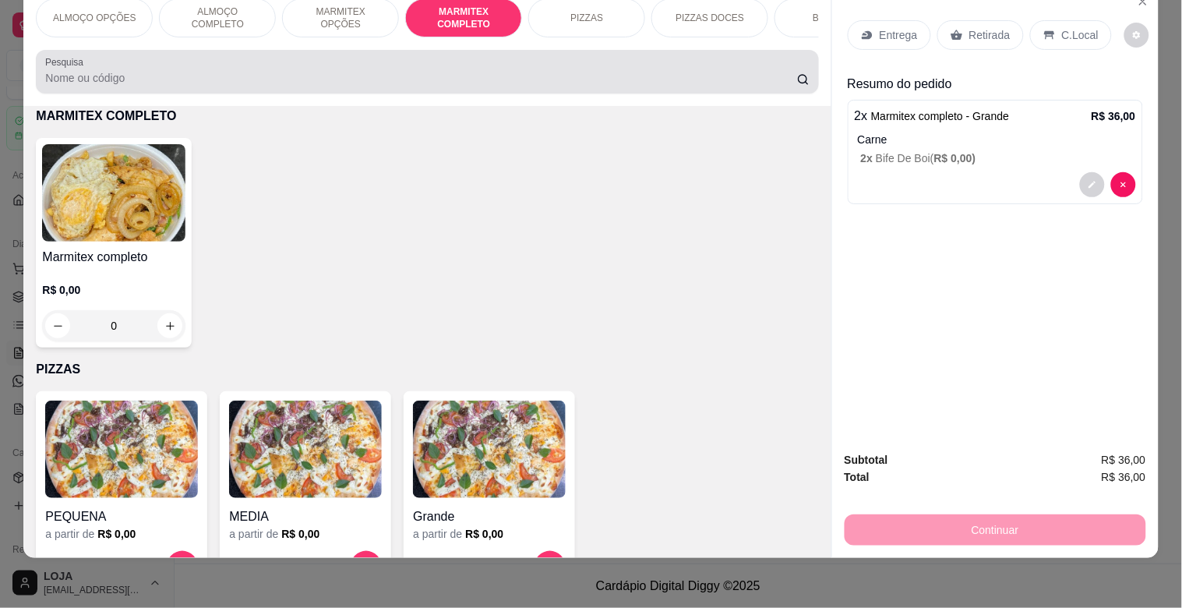
click at [274, 89] on div "Pesquisa" at bounding box center [427, 72] width 782 height 44
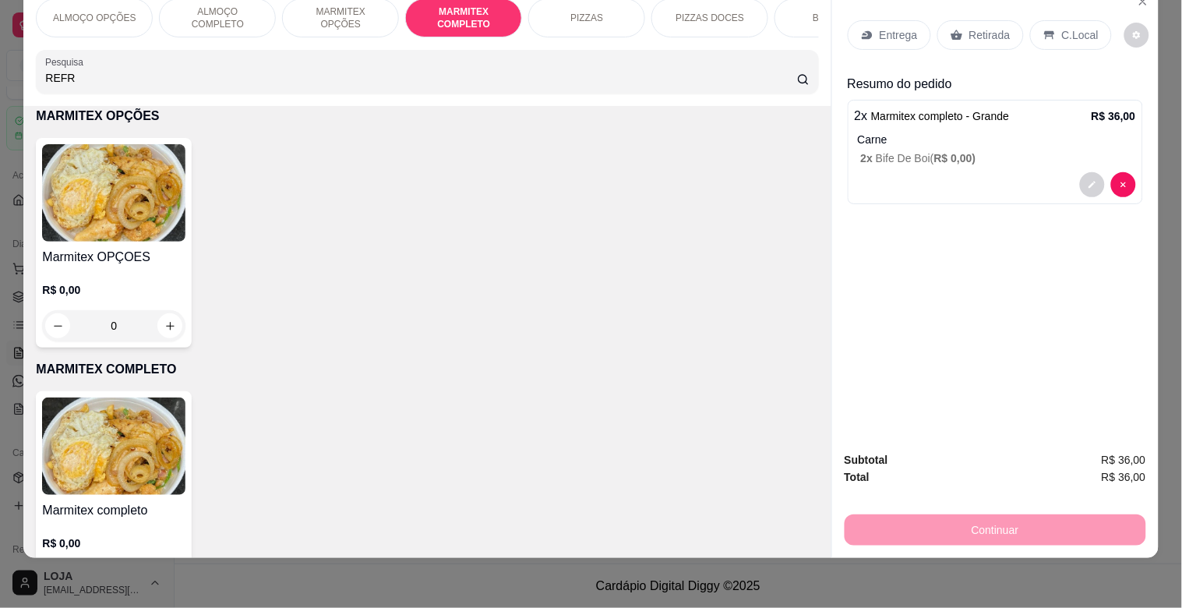
scroll to position [1083, 0]
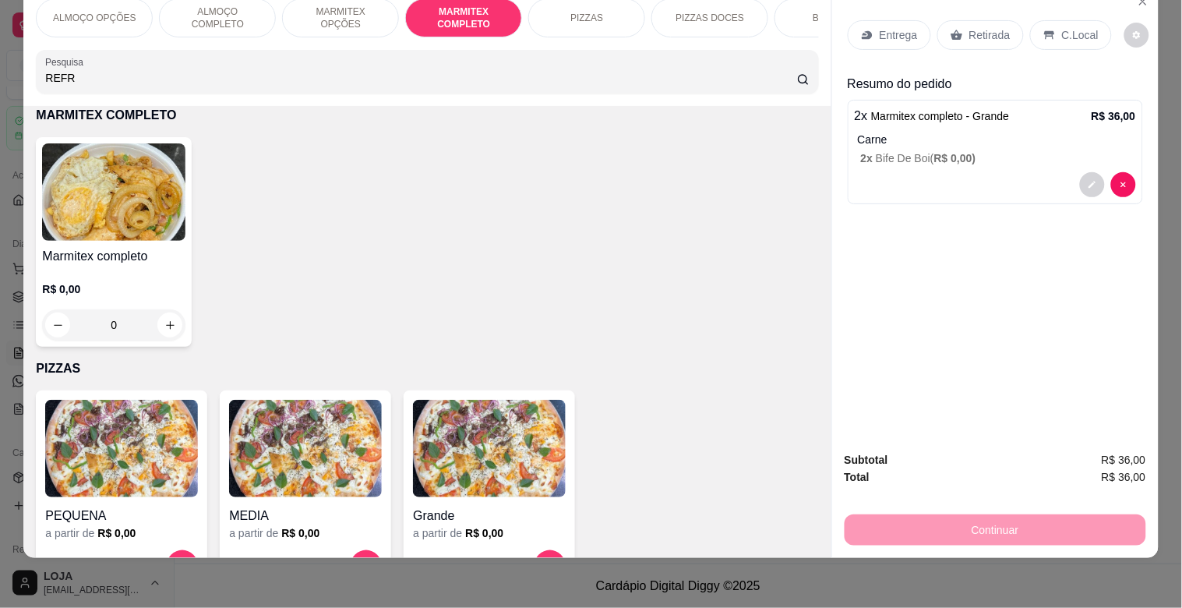
type input "REFR"
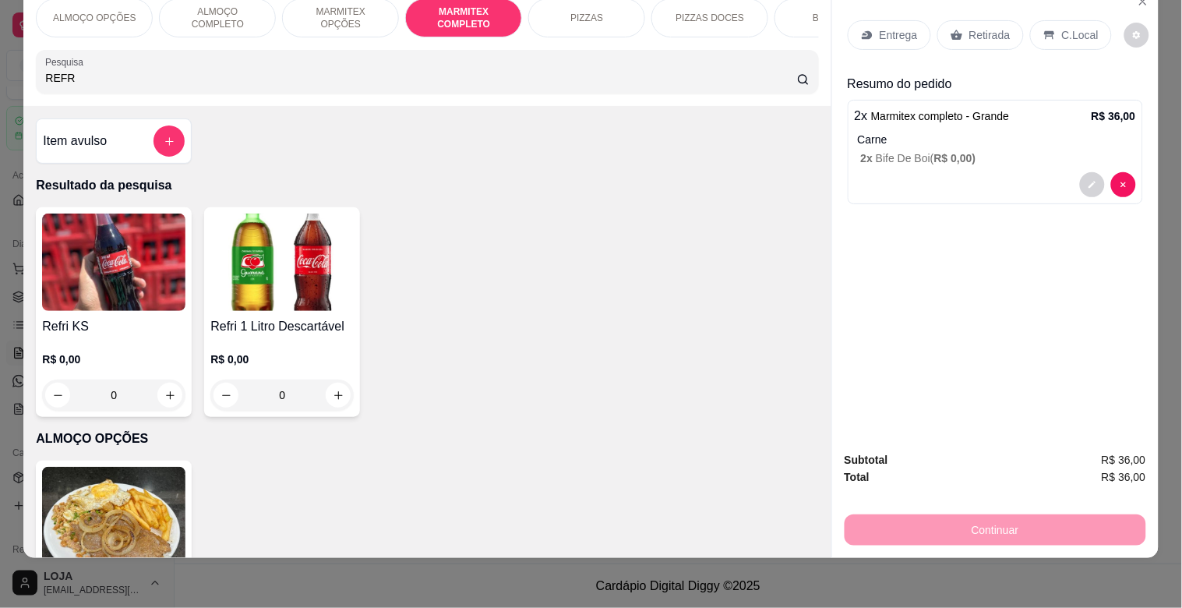
click at [277, 275] on img at bounding box center [281, 261] width 143 height 97
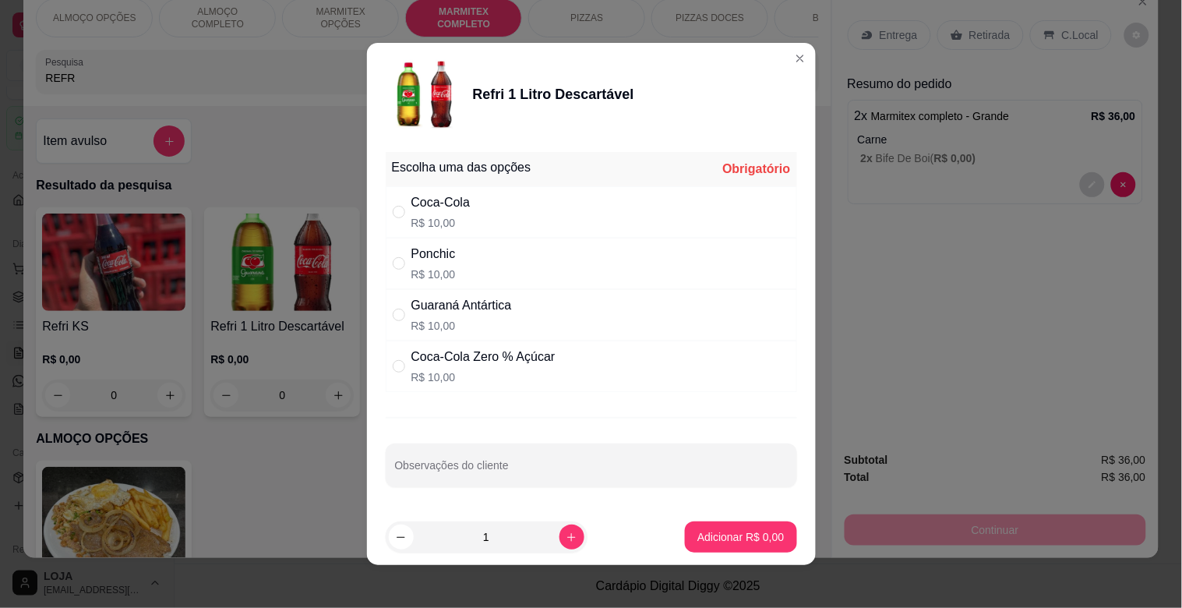
click at [486, 220] on div "Coca-Cola R$ 10,00" at bounding box center [591, 211] width 411 height 51
radio input "true"
click at [714, 541] on p "Adicionar R$ 10,00" at bounding box center [738, 536] width 90 height 15
type input "1"
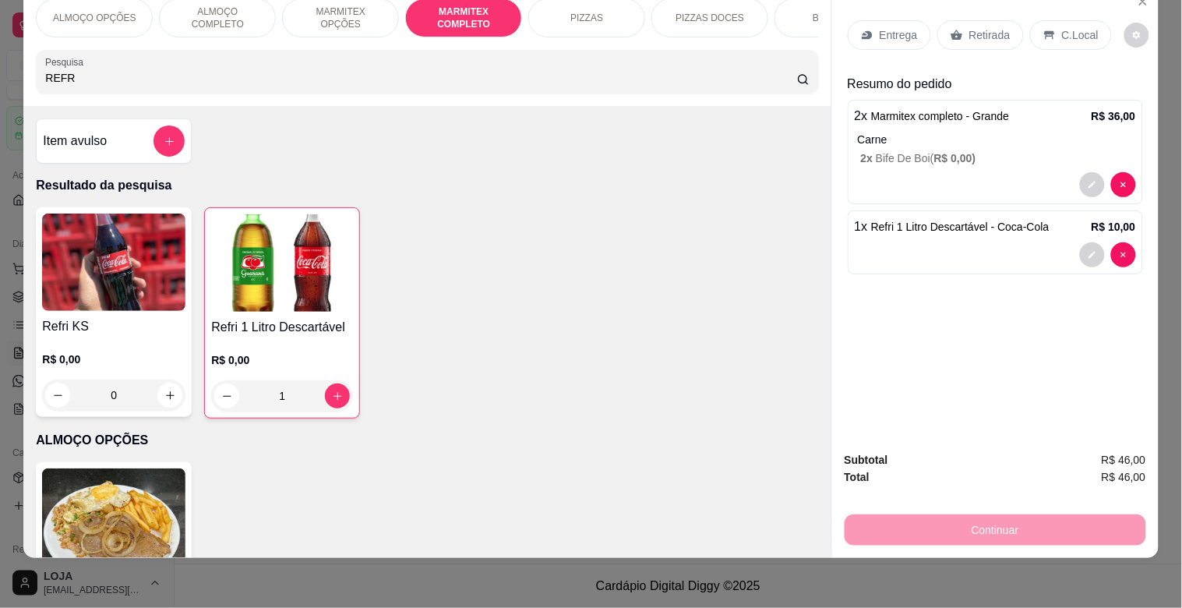
click at [975, 32] on div "Retirada" at bounding box center [980, 35] width 86 height 30
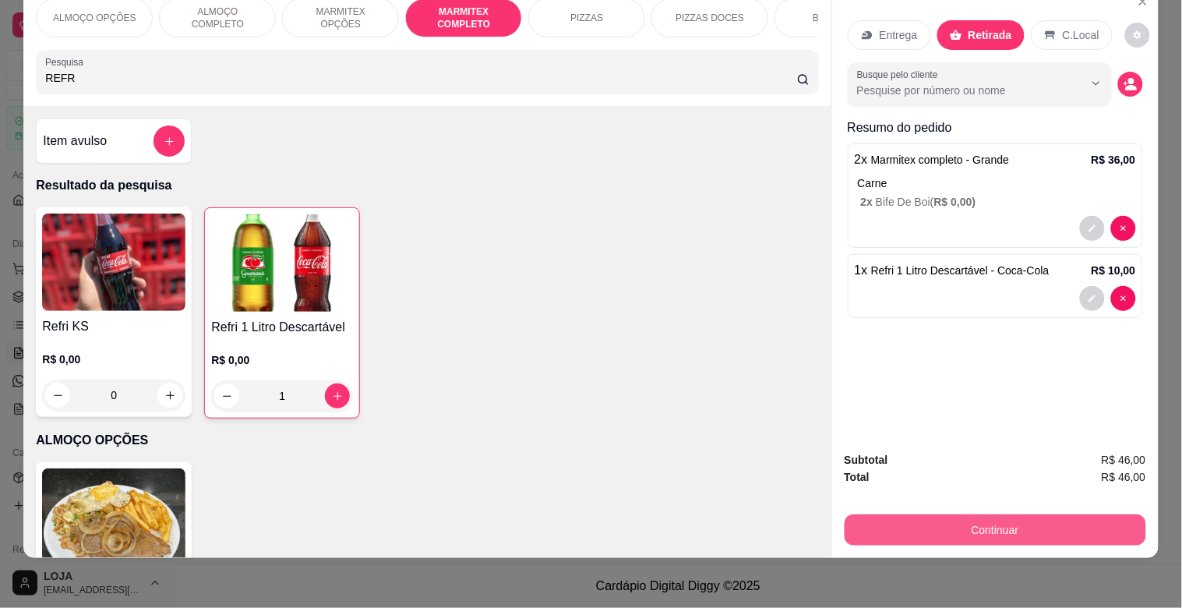
click at [1015, 523] on button "Continuar" at bounding box center [994, 529] width 301 height 31
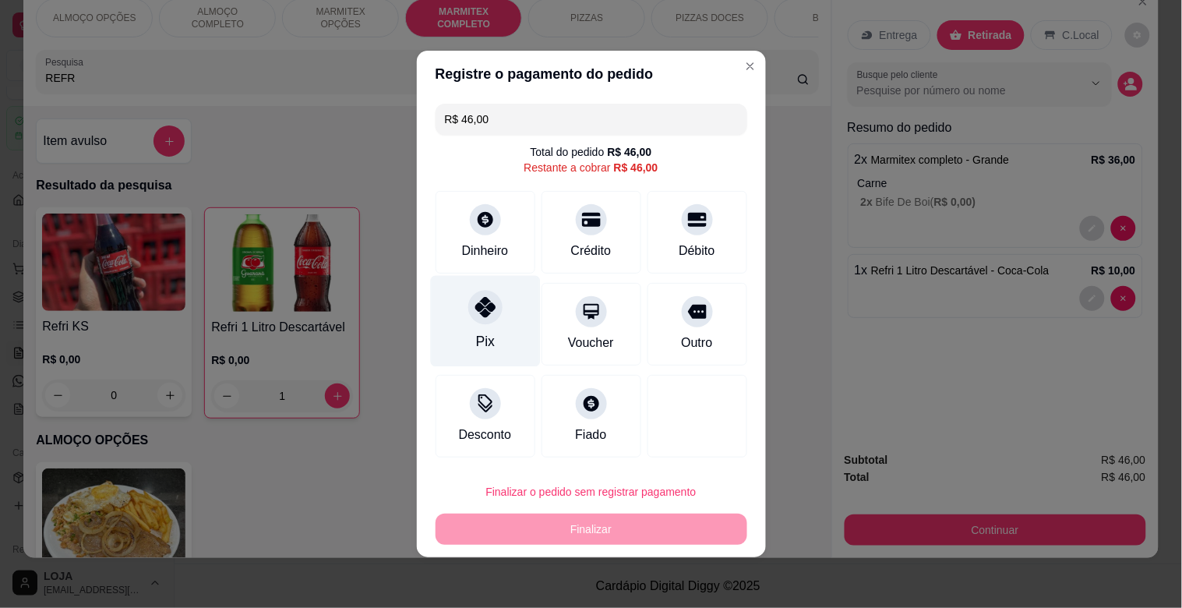
click at [464, 340] on div "Pix" at bounding box center [485, 321] width 110 height 91
type input "R$ 0,00"
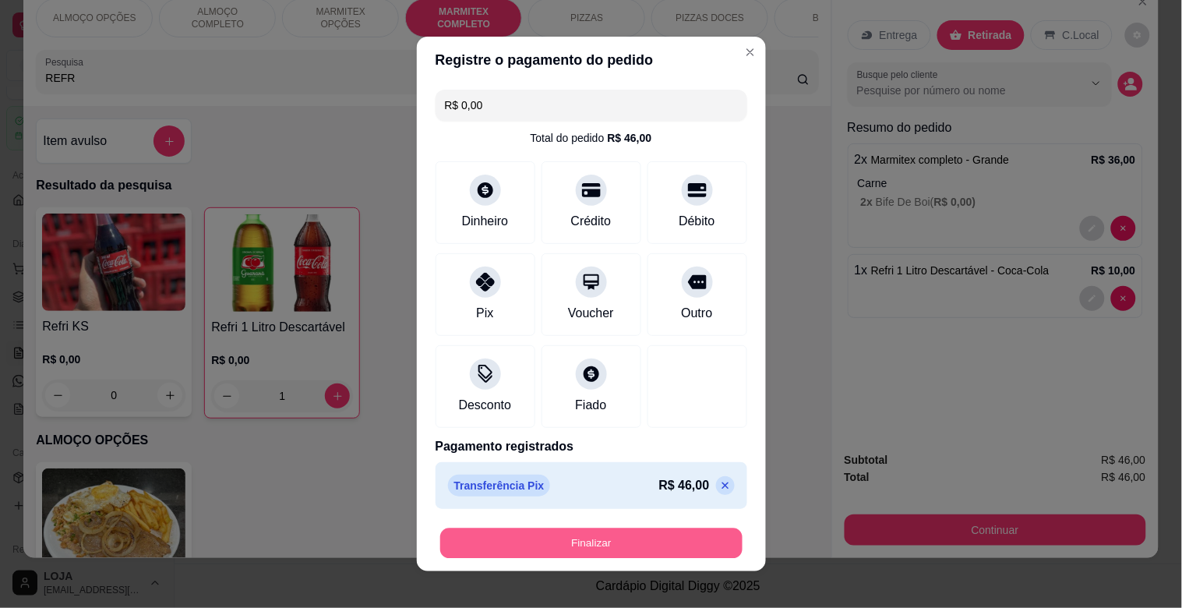
click at [562, 554] on button "Finalizar" at bounding box center [591, 543] width 302 height 30
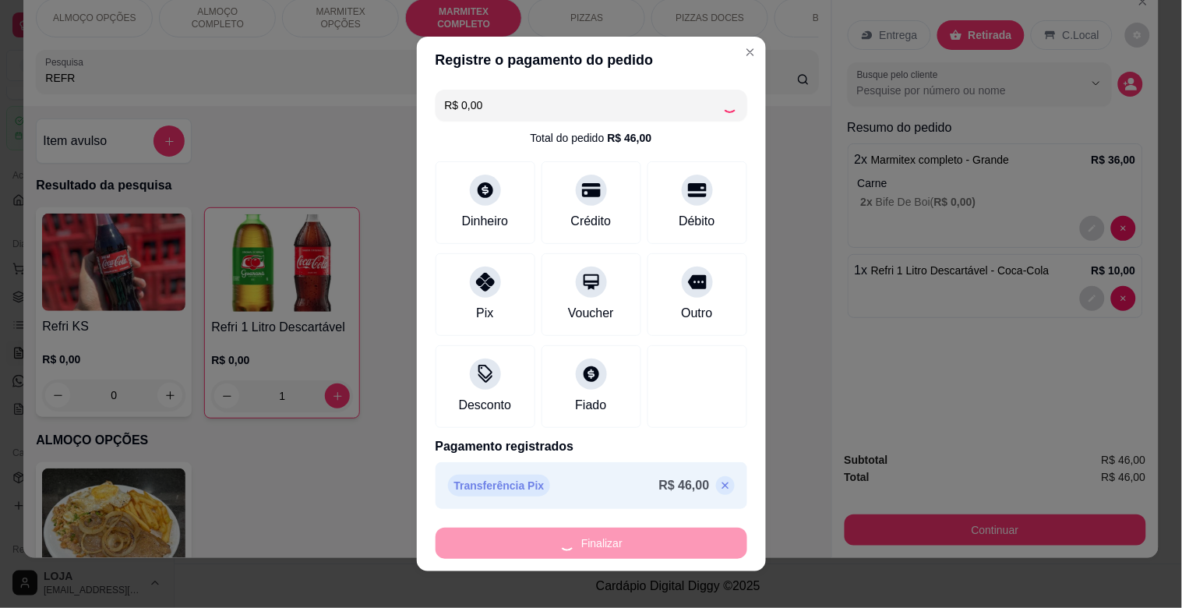
type input "0"
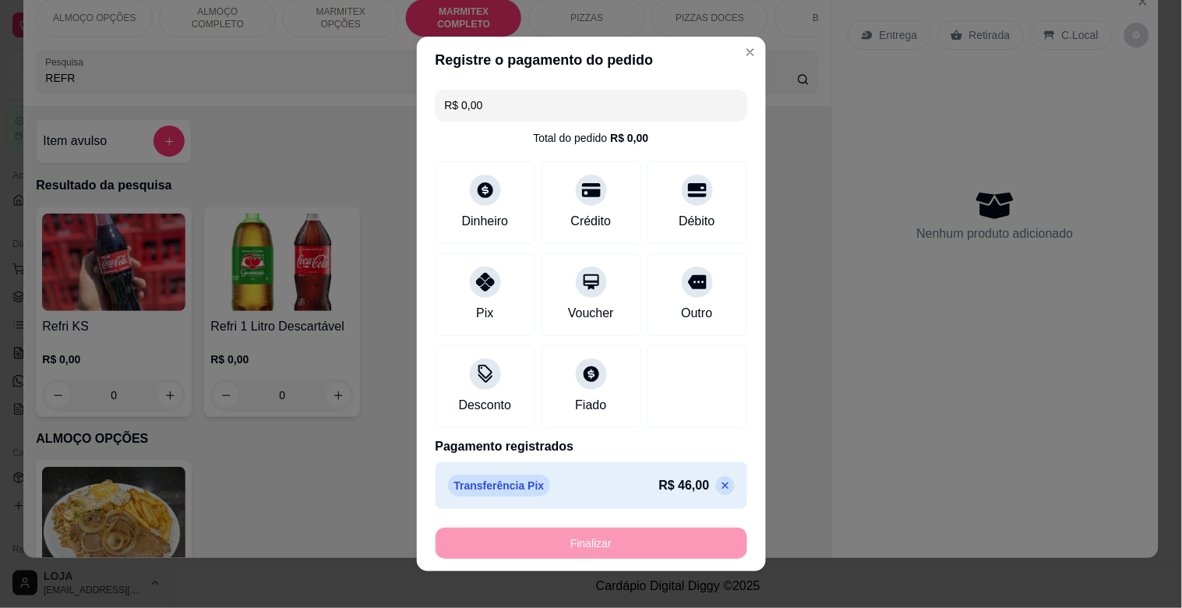
type input "-R$ 46,00"
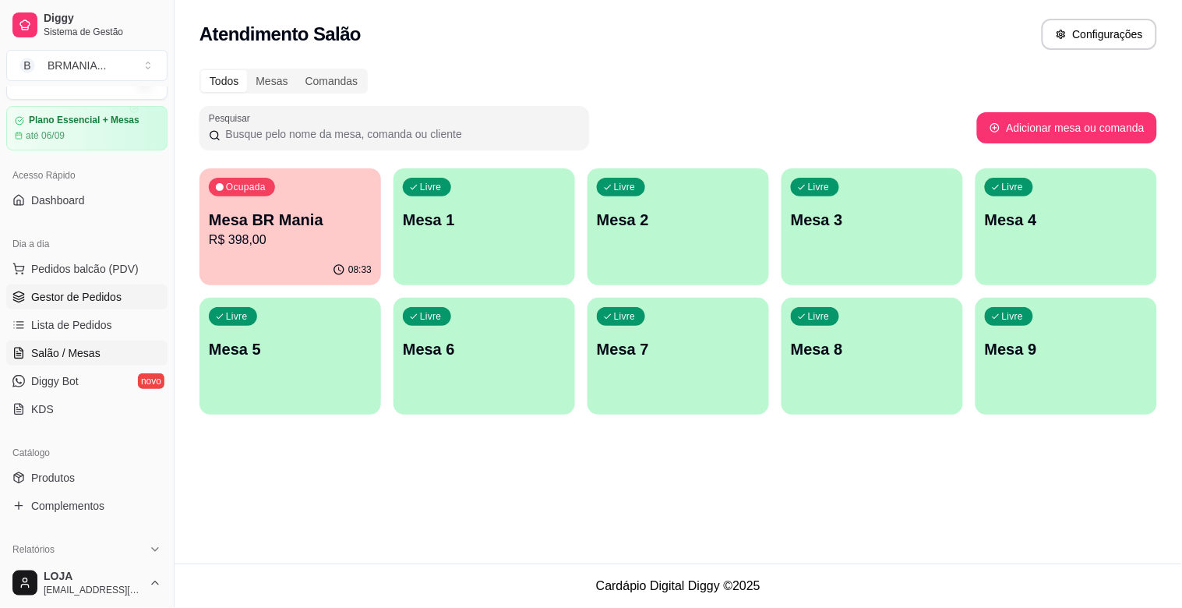
click at [97, 291] on span "Gestor de Pedidos" at bounding box center [76, 297] width 90 height 16
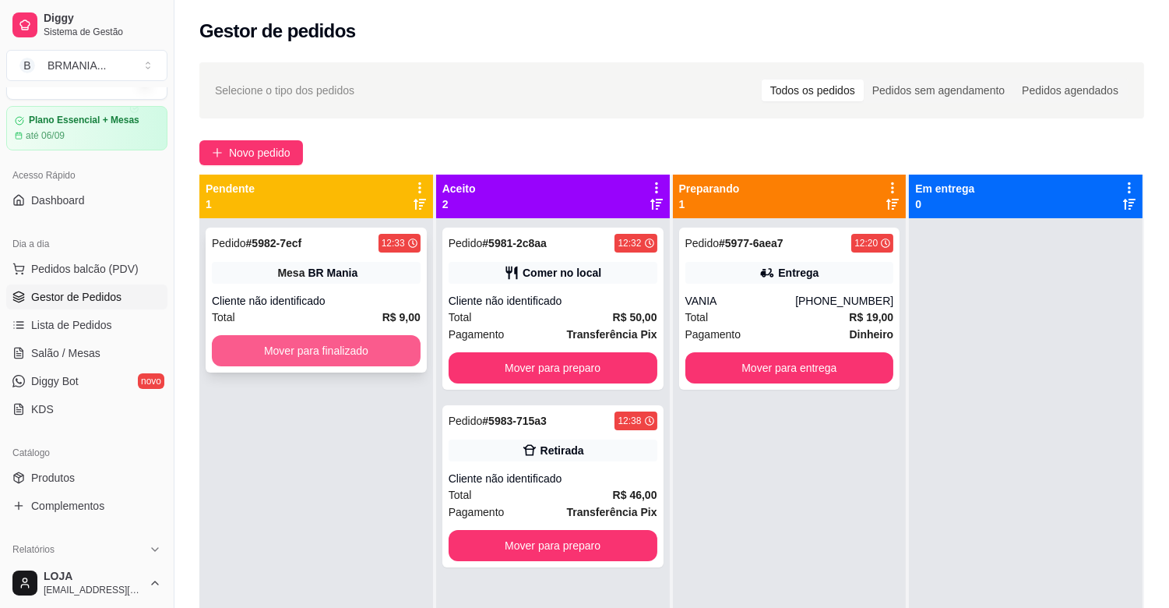
click at [309, 352] on button "Mover para finalizado" at bounding box center [316, 350] width 209 height 31
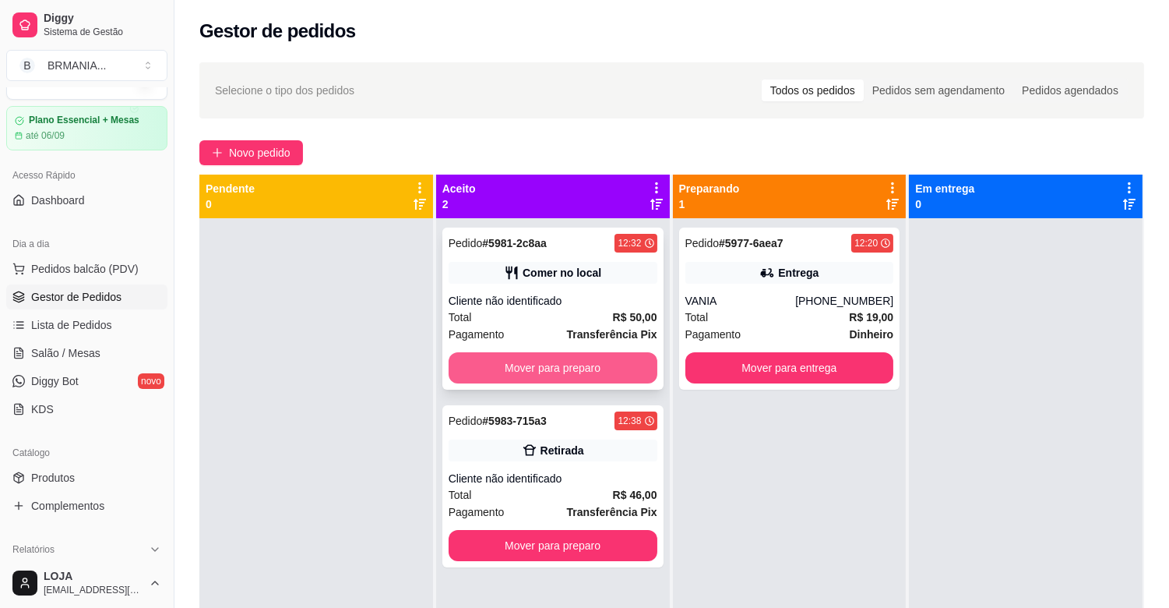
click at [586, 369] on button "Mover para preparo" at bounding box center [553, 367] width 209 height 31
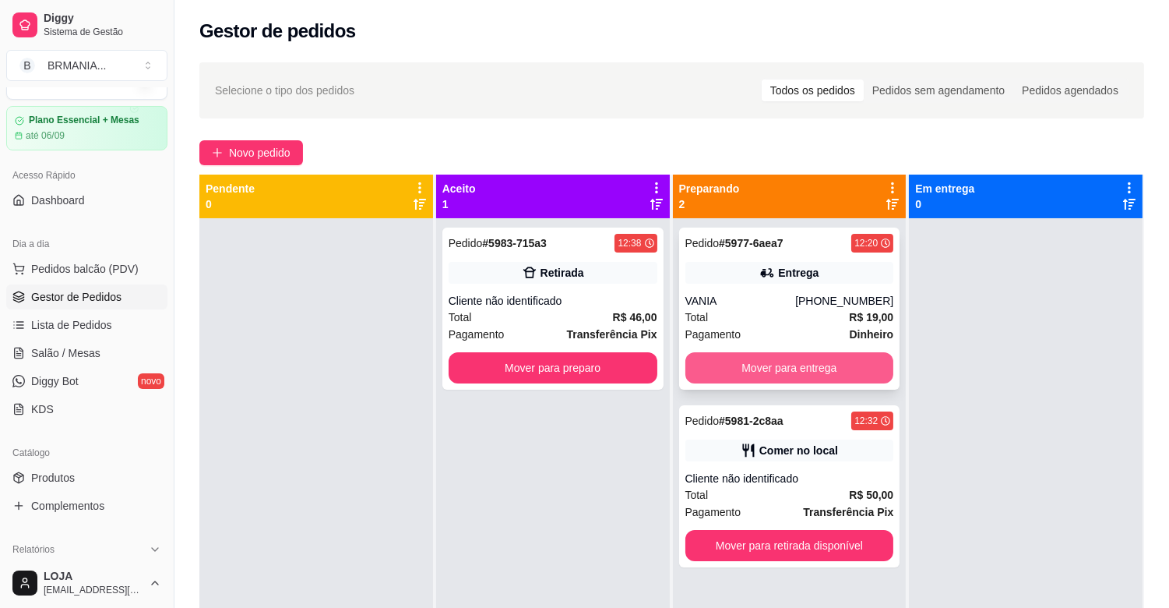
click at [806, 365] on button "Mover para entrega" at bounding box center [790, 367] width 209 height 31
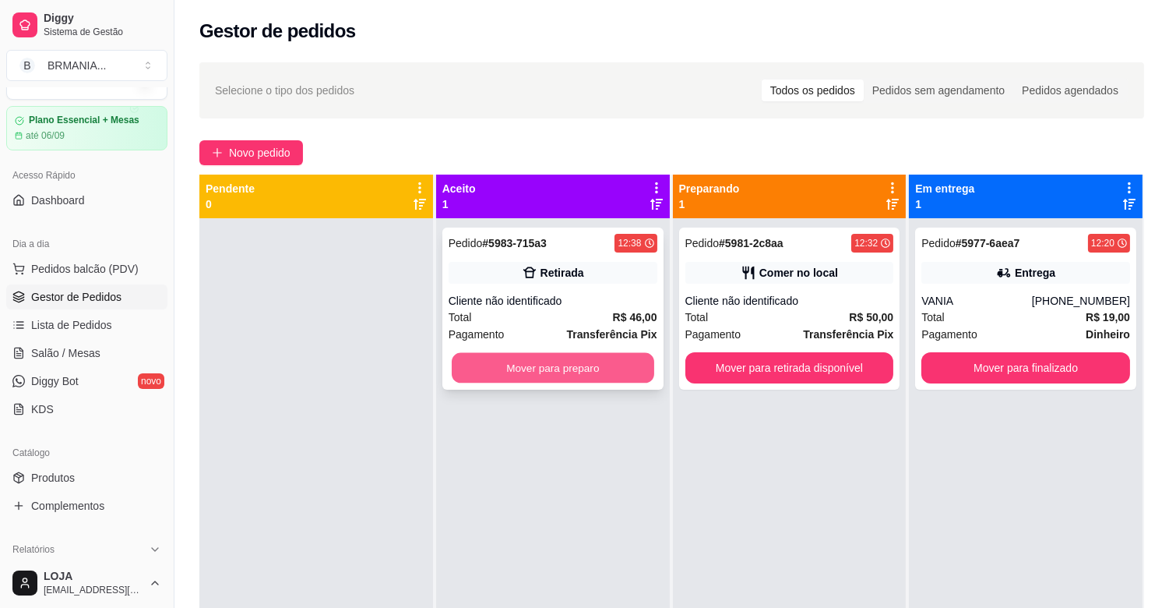
click at [585, 370] on button "Mover para preparo" at bounding box center [553, 368] width 203 height 30
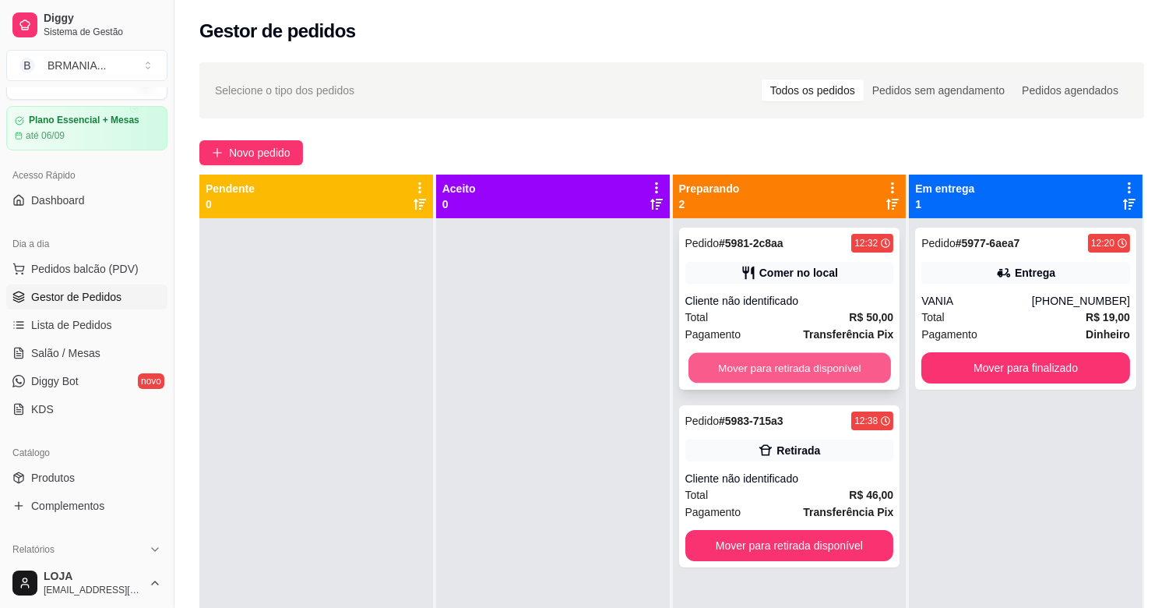
click at [760, 352] on div "Mover para retirada disponível" at bounding box center [790, 367] width 209 height 31
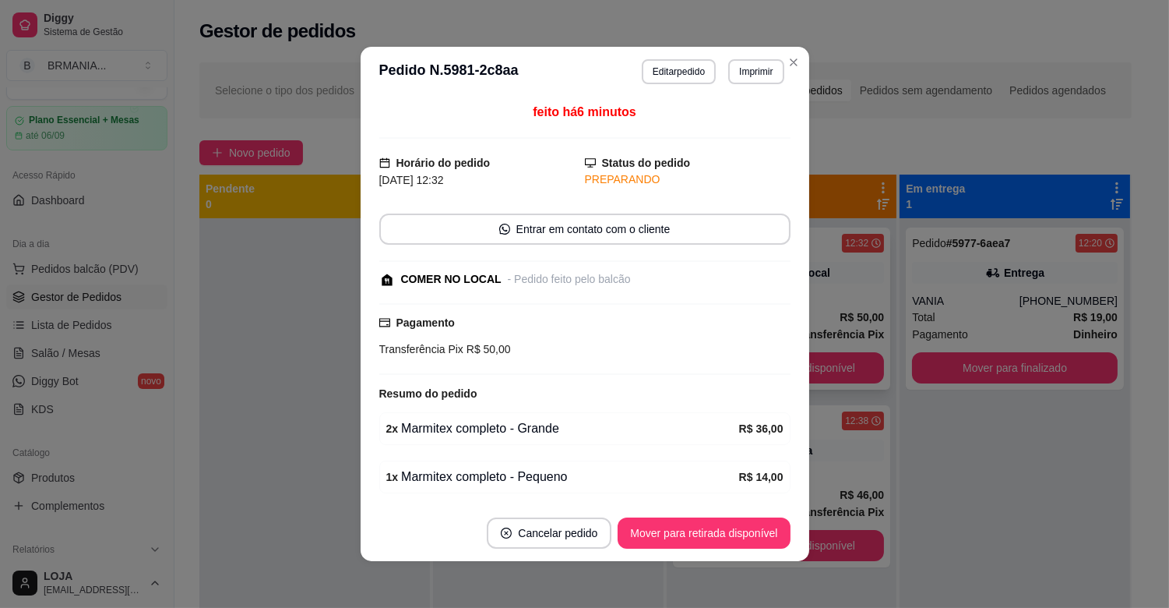
click at [810, 368] on button "Mover para retirada disponível" at bounding box center [782, 367] width 206 height 31
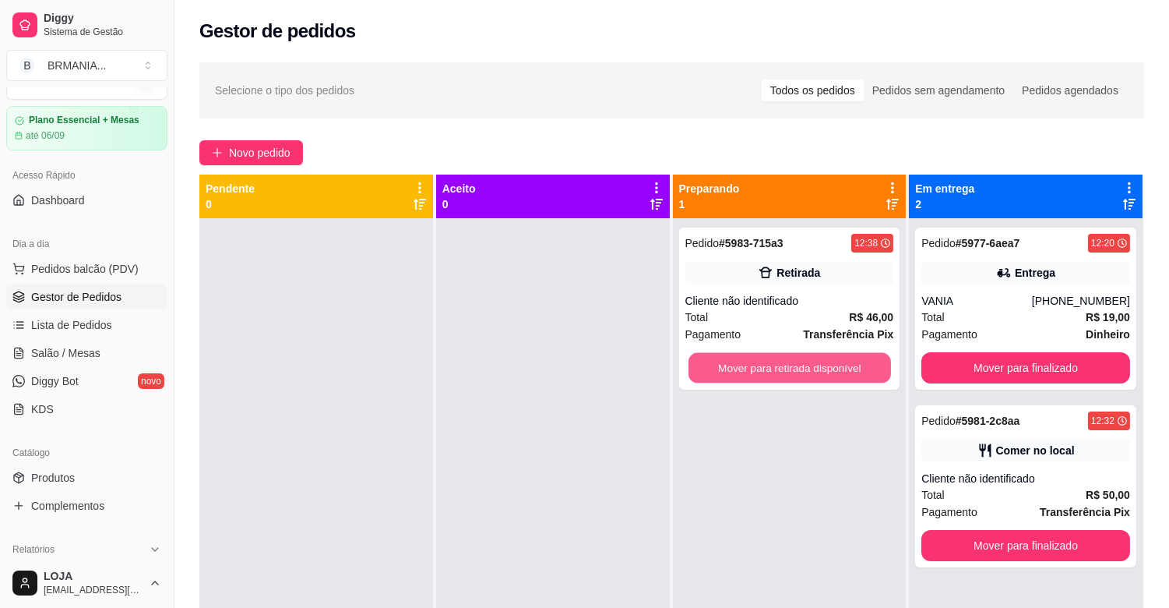
click at [814, 368] on button "Mover para retirada disponível" at bounding box center [790, 368] width 203 height 30
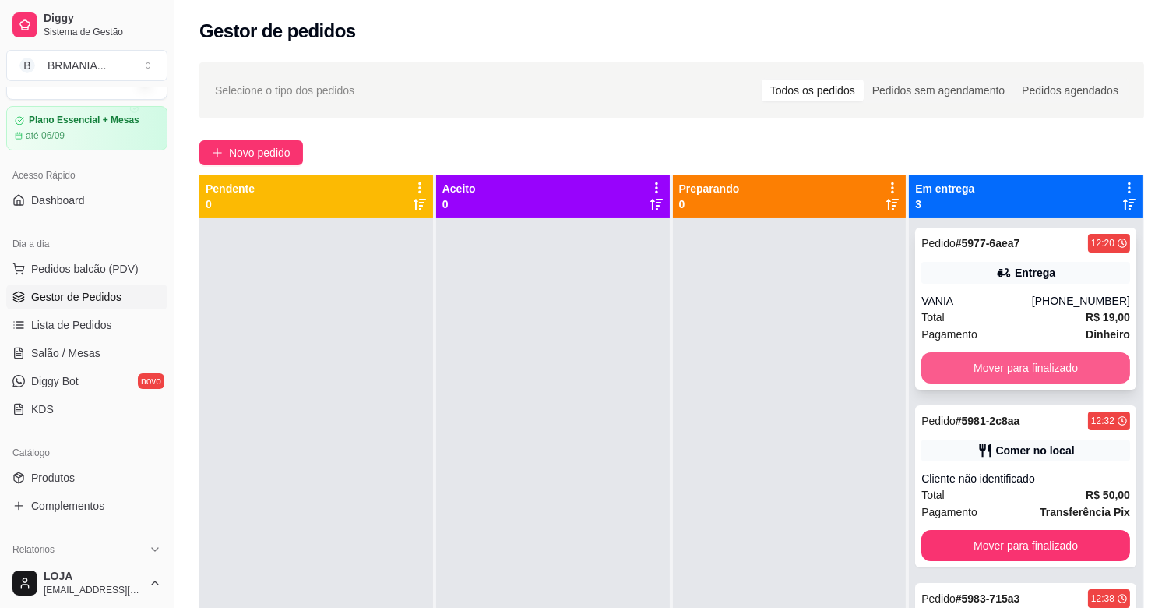
click at [982, 363] on button "Mover para finalizado" at bounding box center [1026, 367] width 209 height 31
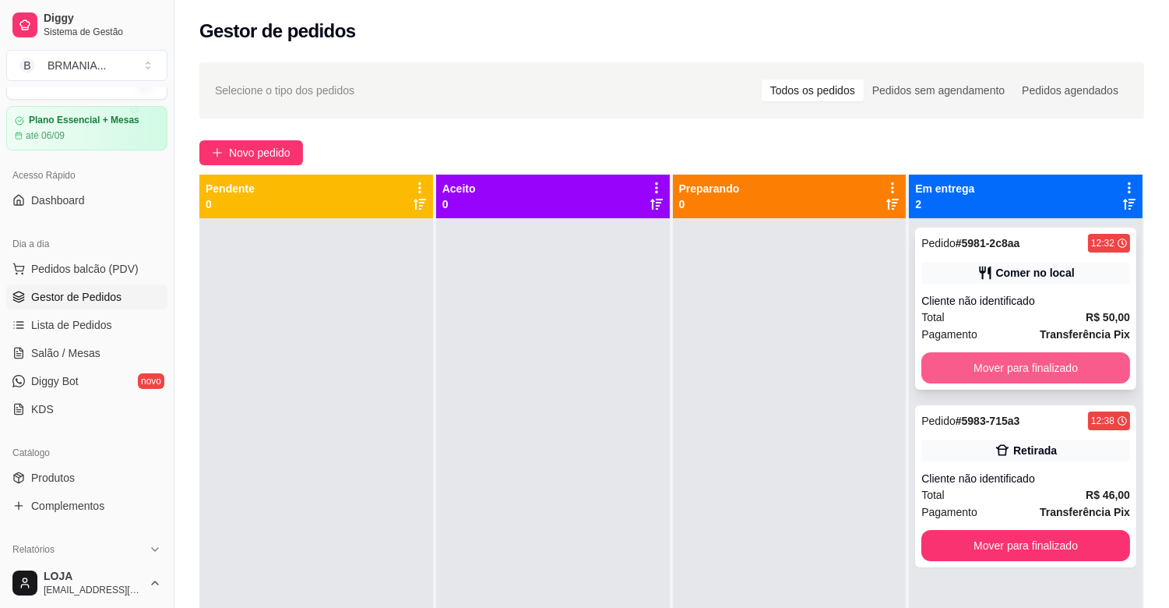
click at [990, 365] on button "Mover para finalizado" at bounding box center [1026, 367] width 209 height 31
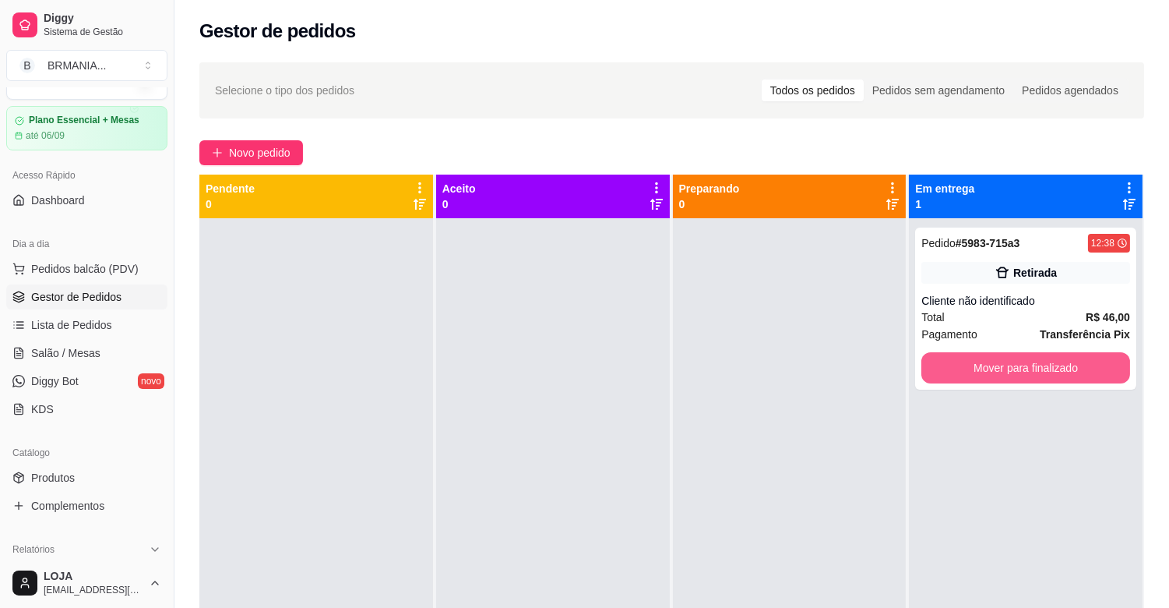
click at [990, 365] on button "Mover para finalizado" at bounding box center [1026, 367] width 209 height 31
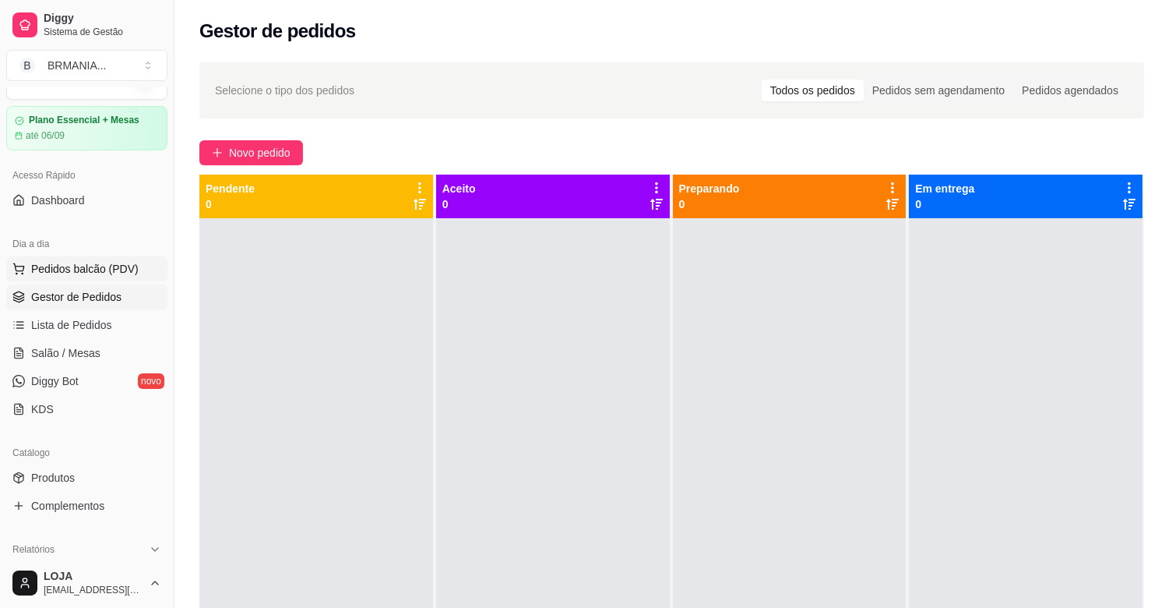
click at [123, 261] on span "Pedidos balcão (PDV)" at bounding box center [85, 269] width 108 height 16
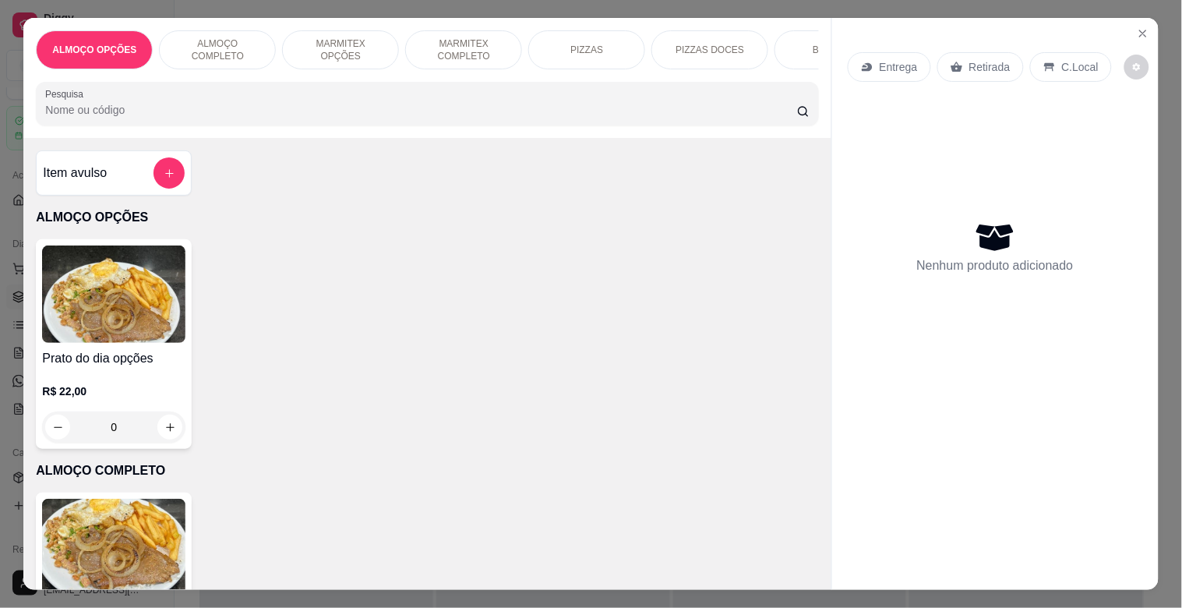
click at [132, 545] on img at bounding box center [113, 547] width 143 height 97
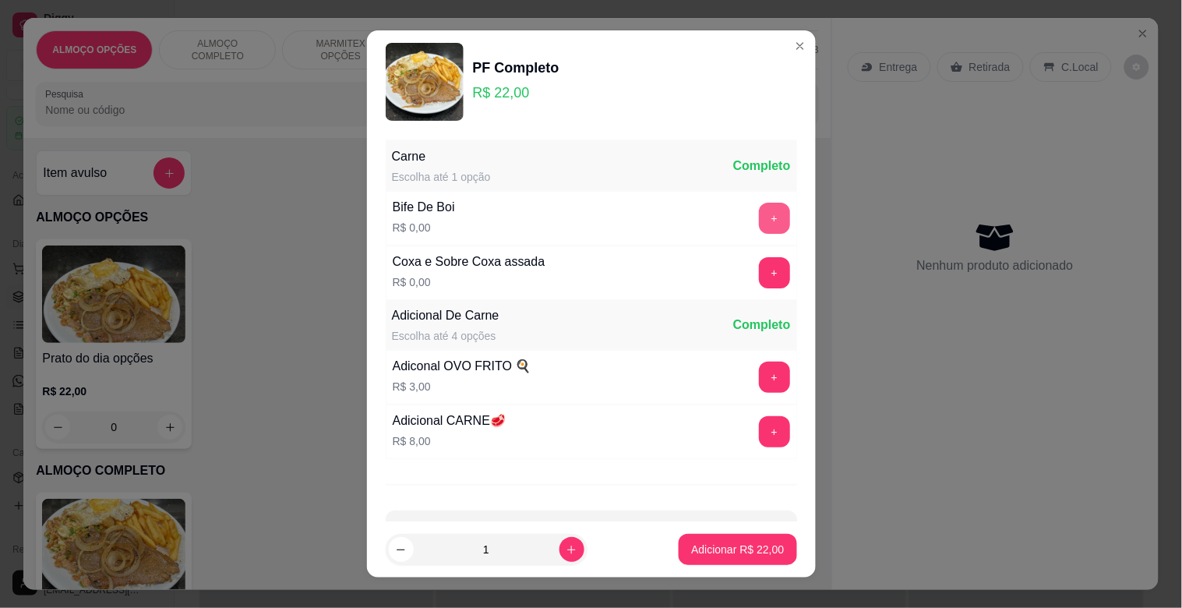
click at [759, 220] on button "+" at bounding box center [774, 218] width 31 height 31
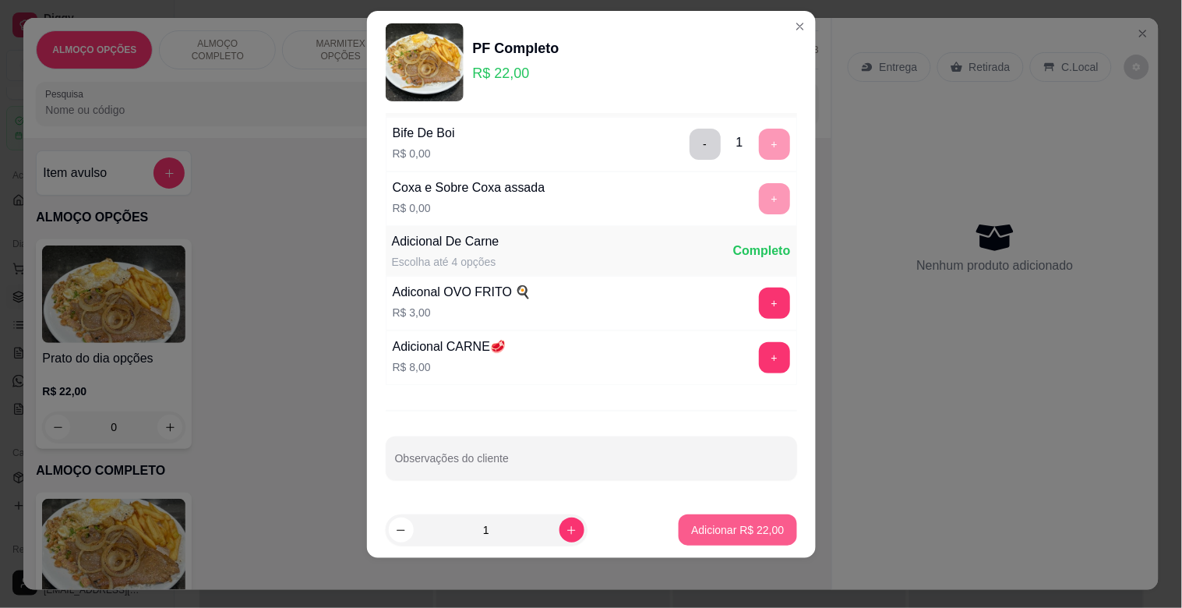
click at [749, 531] on p "Adicionar R$ 22,00" at bounding box center [737, 530] width 93 height 16
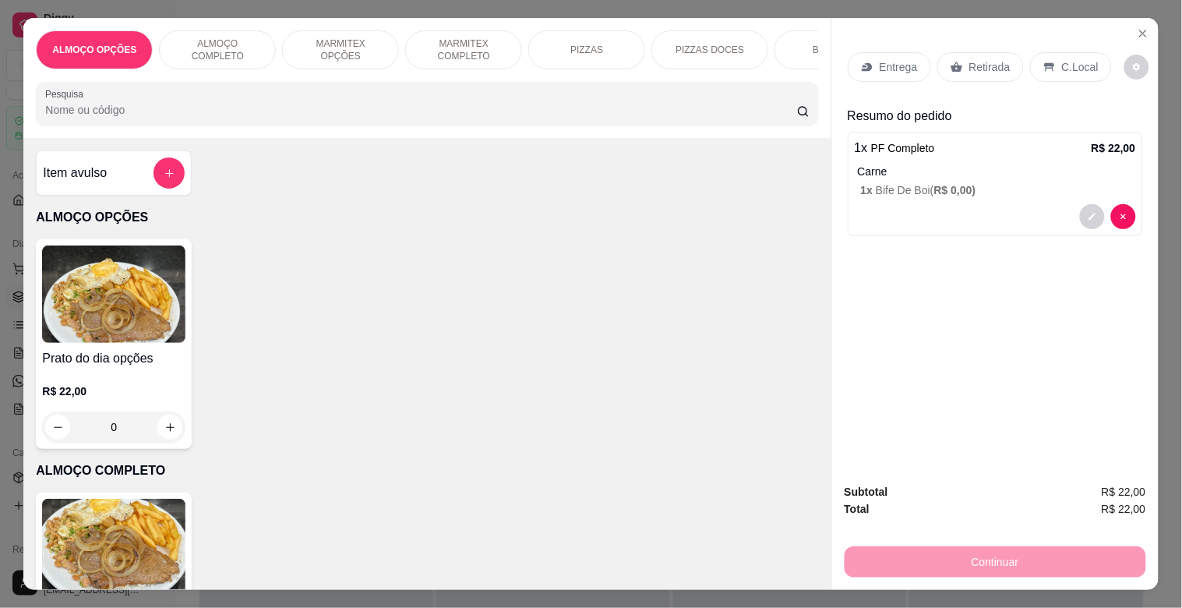
drag, startPoint x: 1029, startPoint y: 58, endPoint x: 1073, endPoint y: 78, distance: 47.8
click at [1032, 61] on div "C.Local" at bounding box center [1071, 67] width 82 height 30
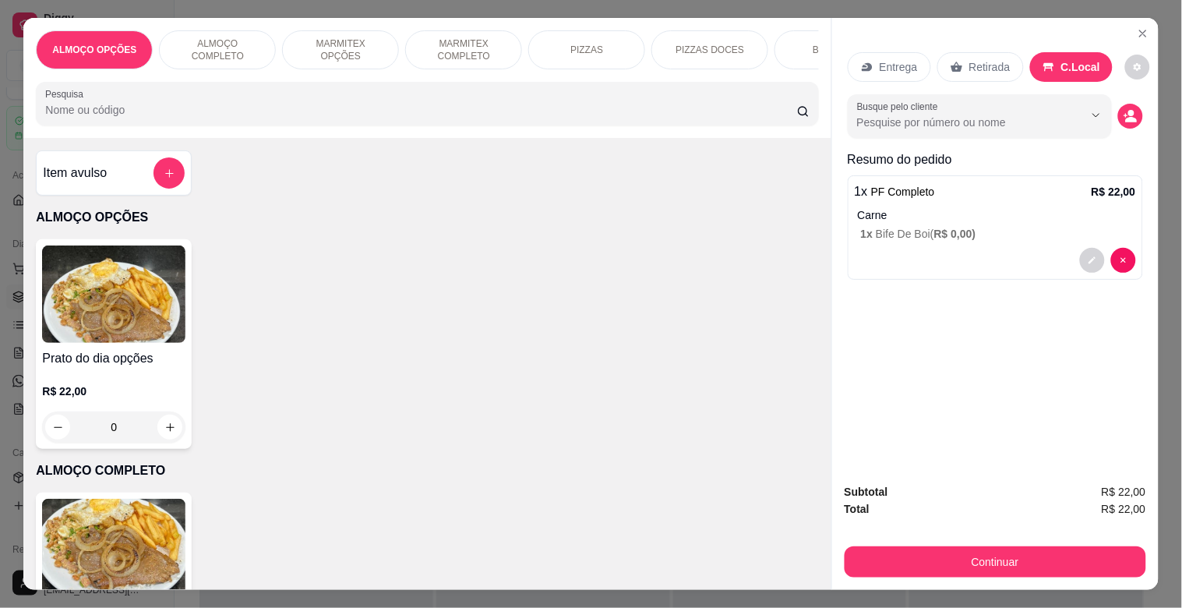
click at [1110, 109] on div "Busque pelo cliente" at bounding box center [995, 116] width 295 height 44
click at [1118, 111] on button "decrease-product-quantity" at bounding box center [1130, 116] width 24 height 24
click at [575, 414] on footer "Continuar" at bounding box center [591, 432] width 349 height 56
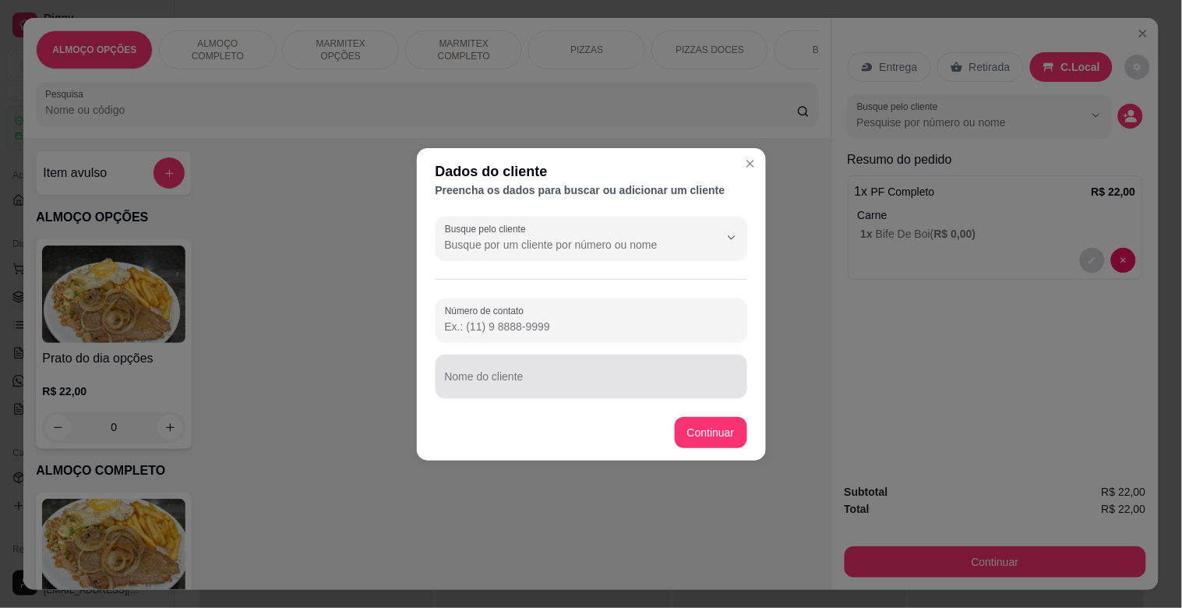
click at [579, 397] on div "Busque pelo cliente Número de contato Nome do cliente" at bounding box center [591, 307] width 349 height 194
click at [584, 375] on input "Nome do cliente" at bounding box center [591, 383] width 293 height 16
type input "[PERSON_NAME] ([PERSON_NAME])"
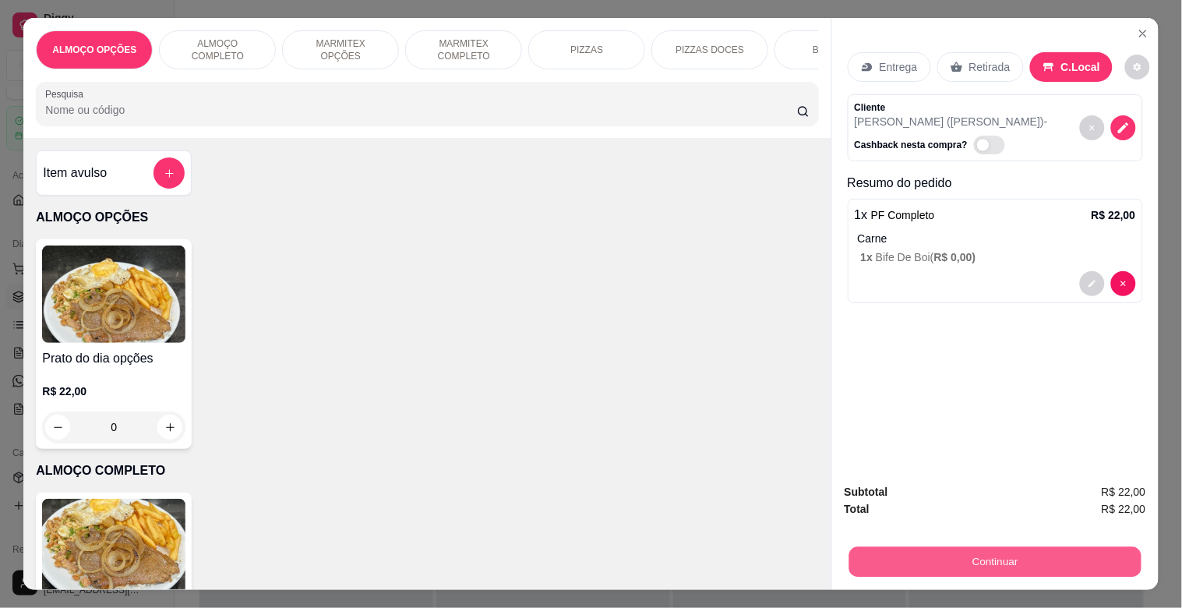
click at [954, 546] on button "Continuar" at bounding box center [994, 561] width 292 height 30
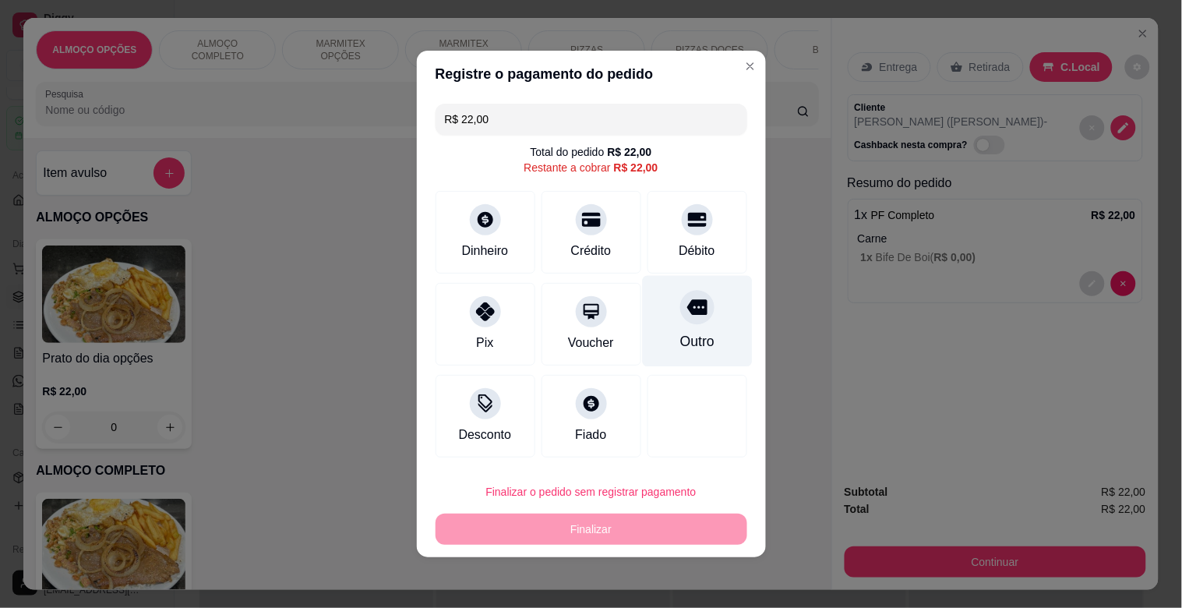
click at [690, 346] on div "Outro" at bounding box center [696, 341] width 34 height 20
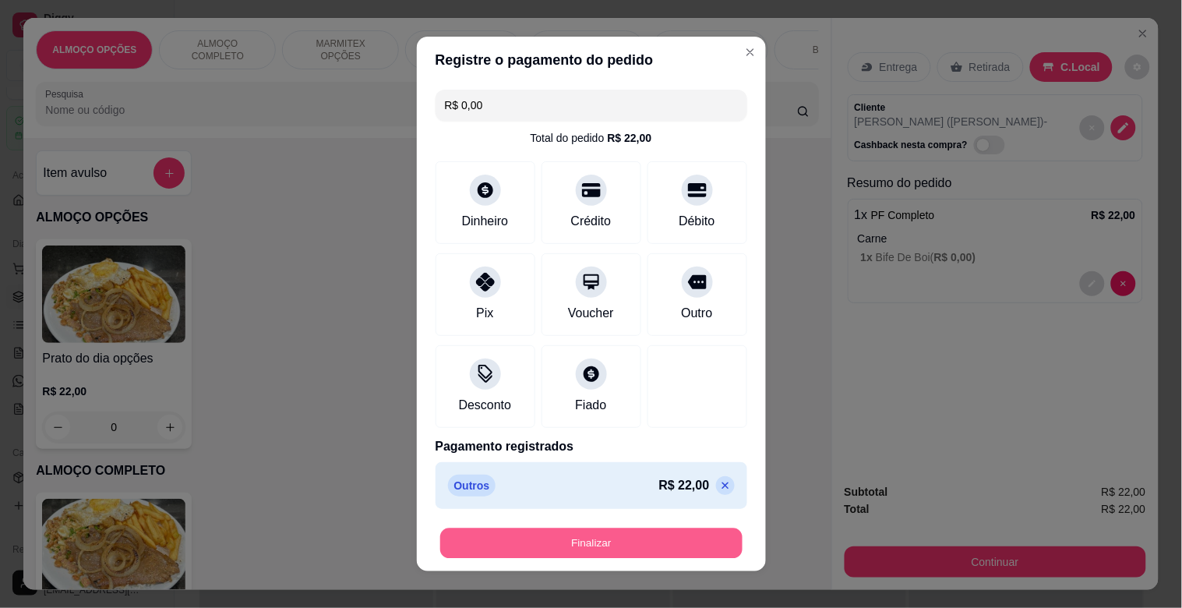
click at [601, 541] on button "Finalizar" at bounding box center [591, 543] width 302 height 30
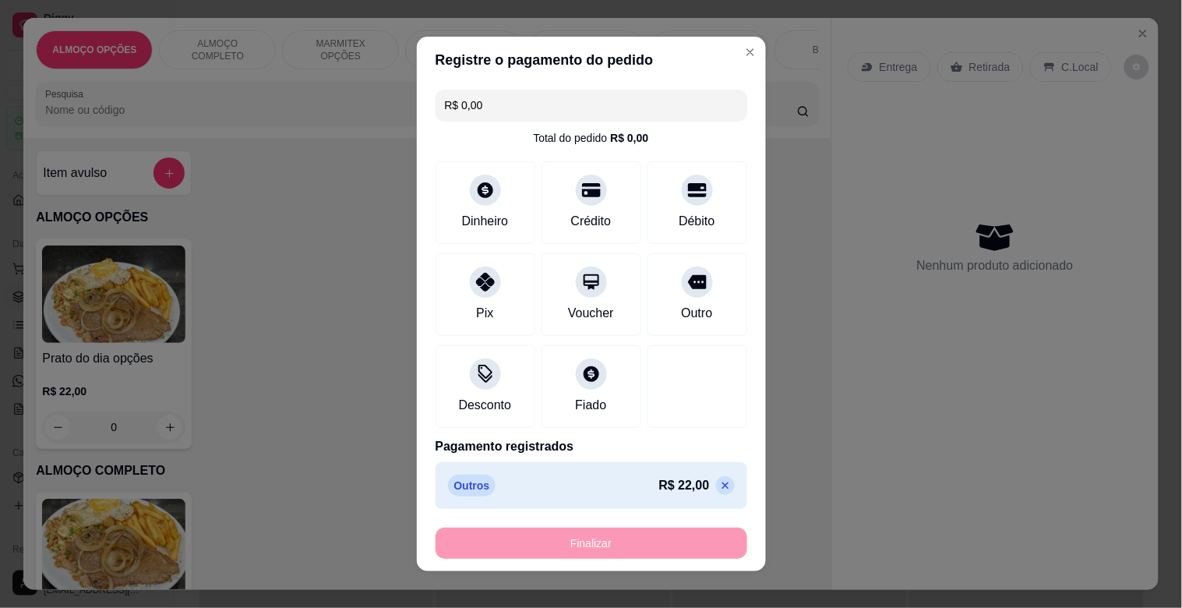
type input "-R$ 22,00"
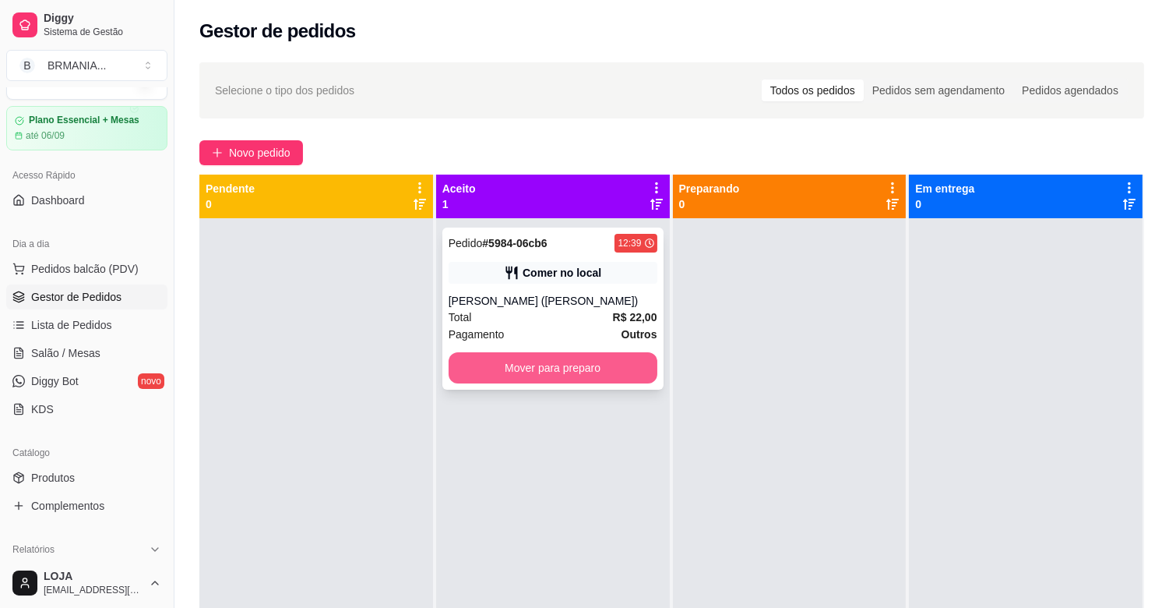
click at [546, 361] on button "Mover para preparo" at bounding box center [553, 367] width 209 height 31
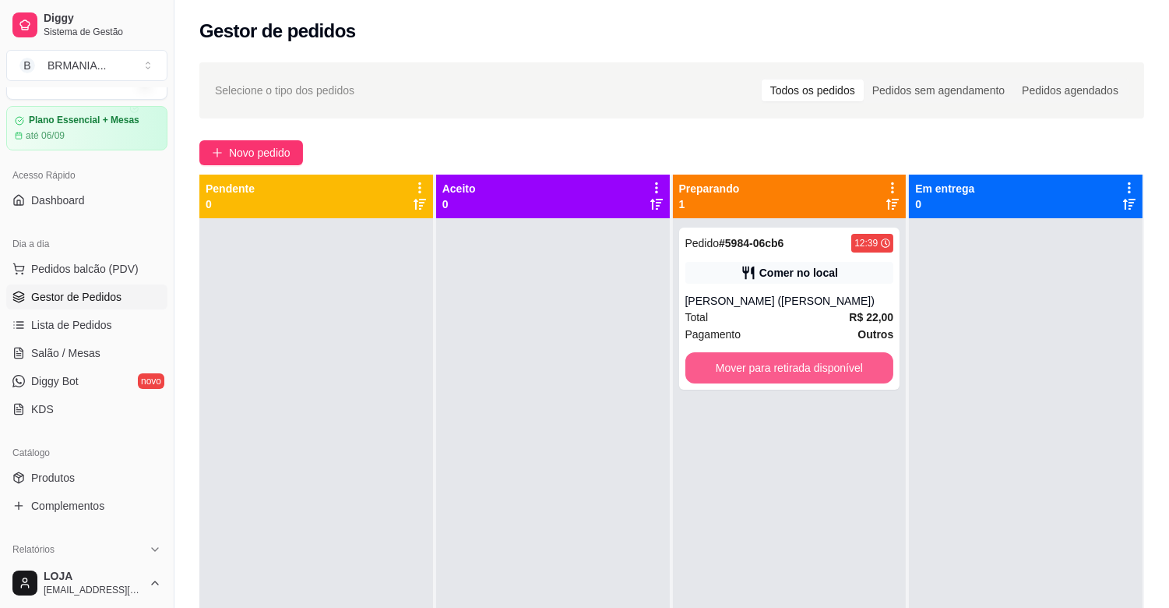
click at [759, 369] on button "Mover para retirada disponível" at bounding box center [790, 367] width 209 height 31
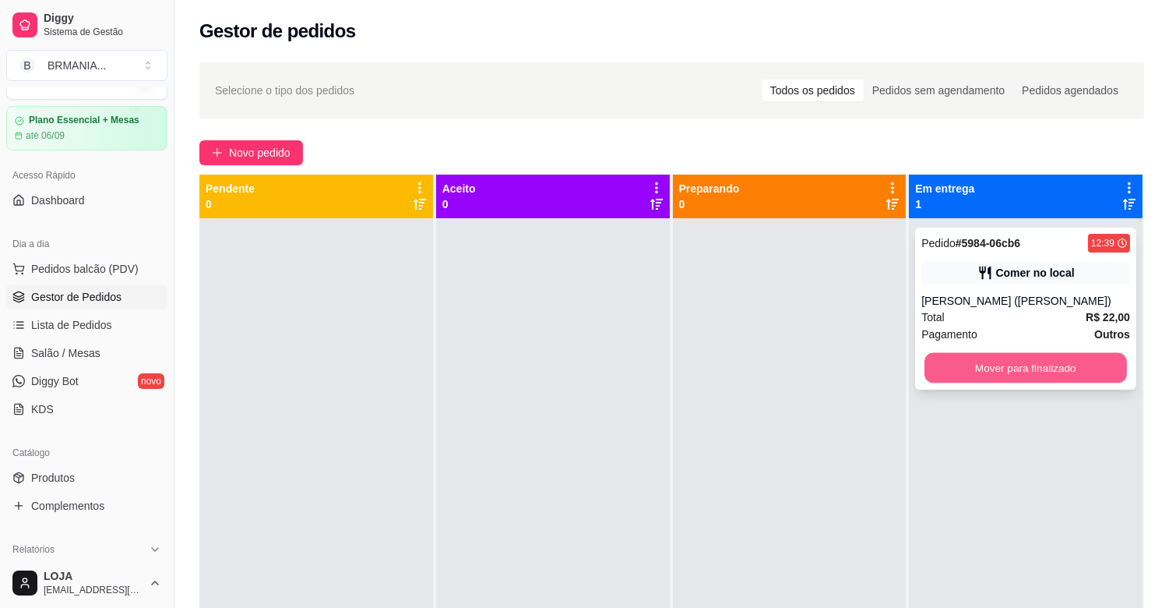
click at [989, 357] on button "Mover para finalizado" at bounding box center [1026, 368] width 203 height 30
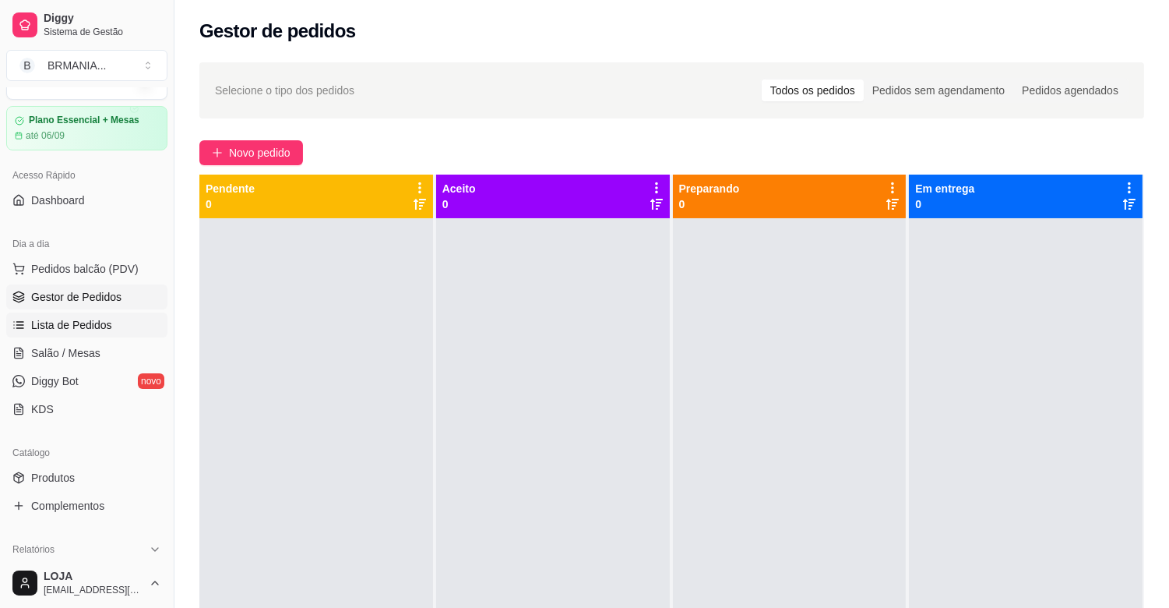
click at [62, 323] on span "Lista de Pedidos" at bounding box center [71, 325] width 81 height 16
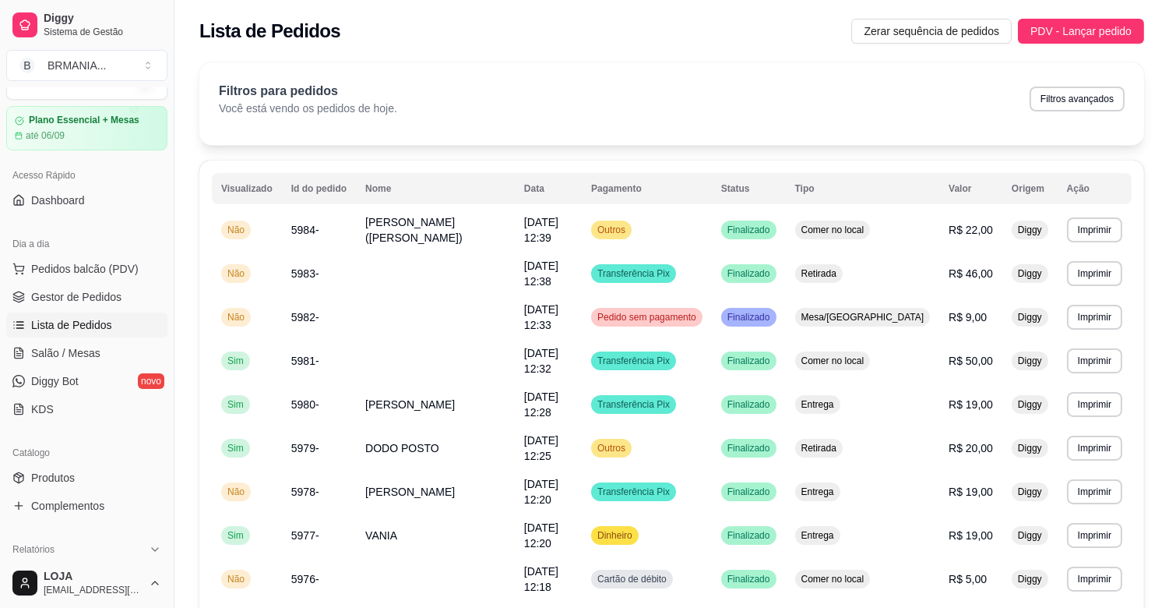
click at [1081, 106] on button "Filtros avançados" at bounding box center [1077, 98] width 95 height 25
select select "0"
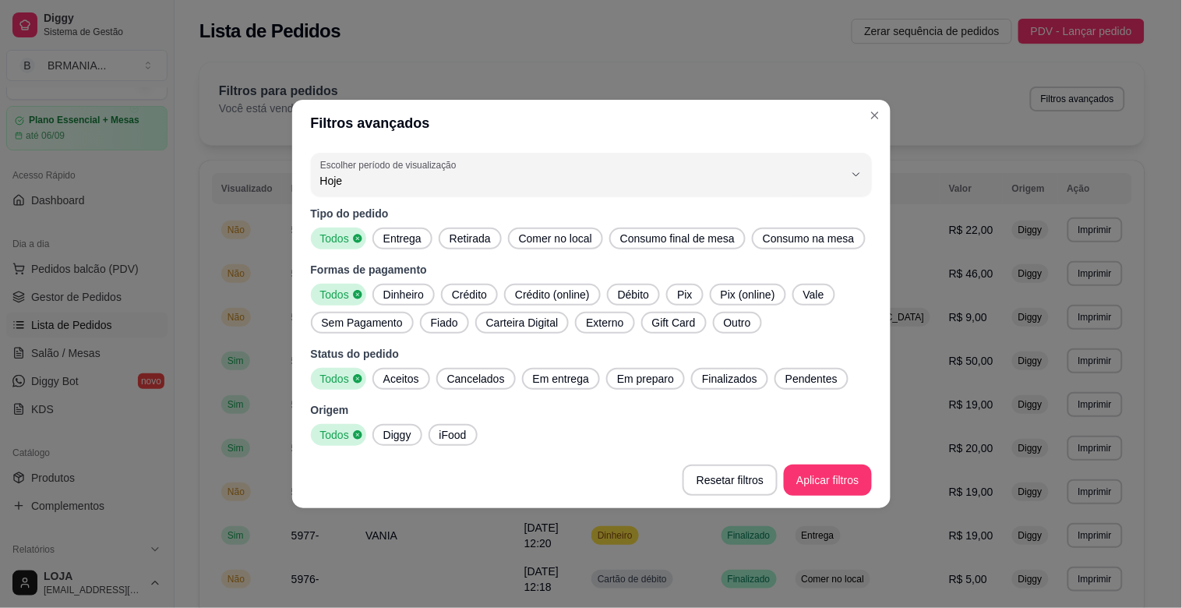
click at [396, 245] on span "Entrega" at bounding box center [402, 239] width 51 height 16
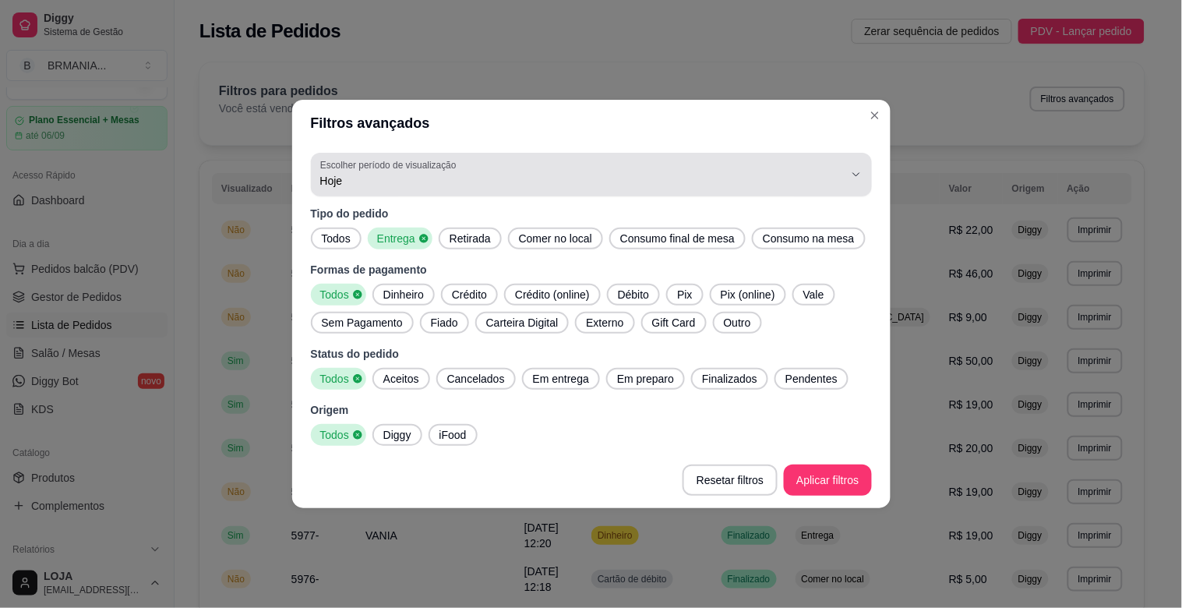
click at [430, 174] on span "Hoje" at bounding box center [581, 181] width 523 height 16
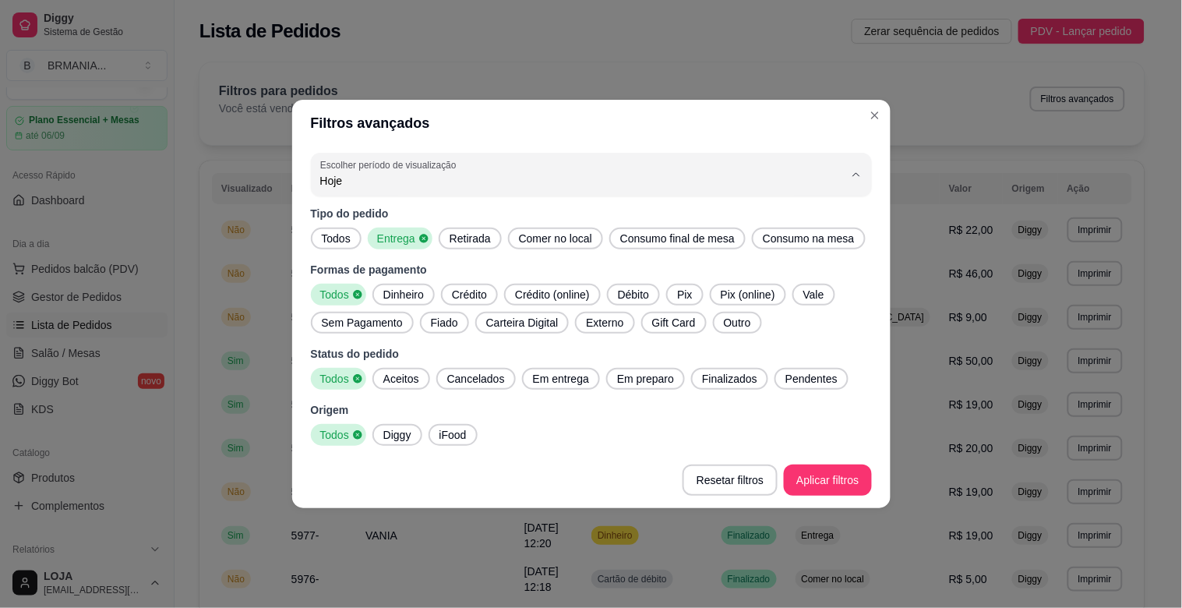
click at [418, 383] on li "Customizado" at bounding box center [591, 371] width 527 height 24
type input "-1"
select select "-1"
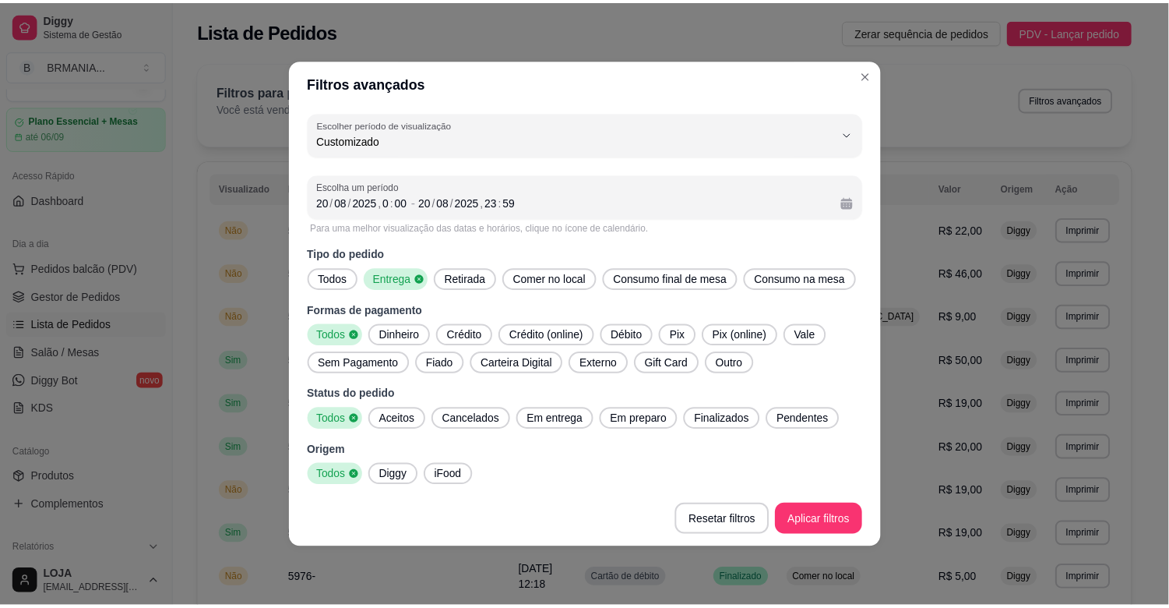
scroll to position [14, 0]
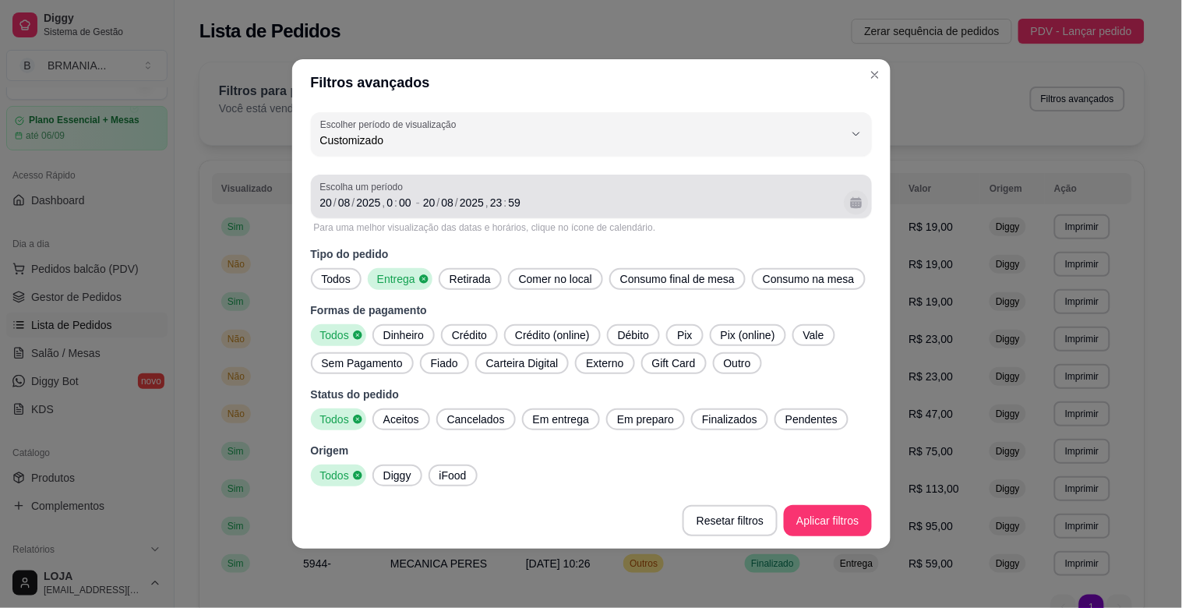
click at [857, 206] on button "Calendário" at bounding box center [856, 202] width 24 height 24
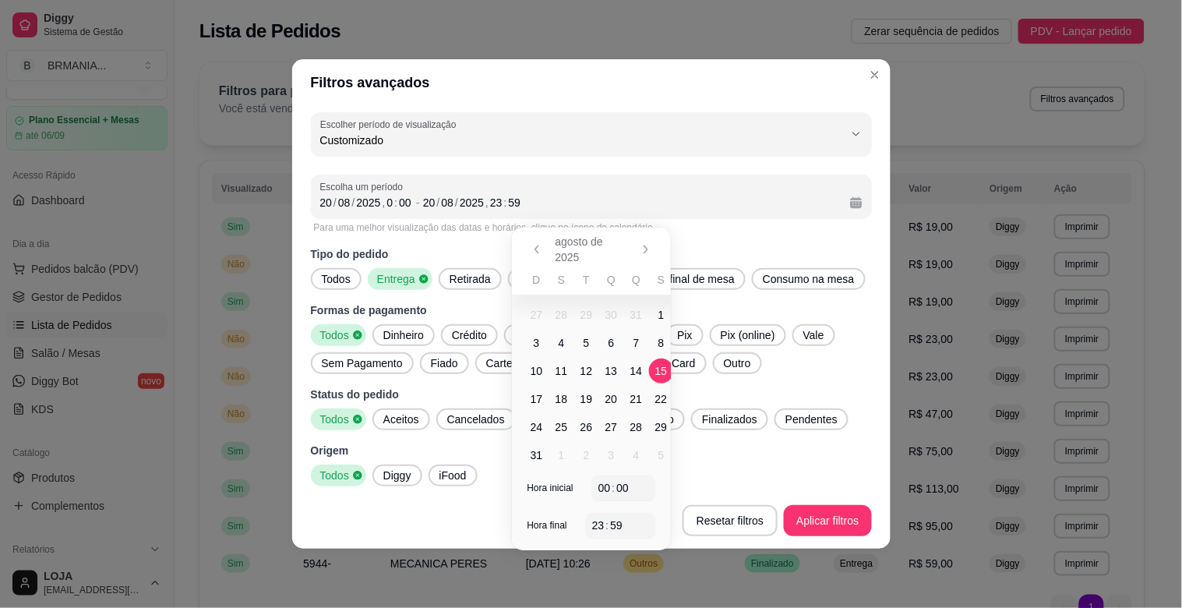
click at [661, 371] on span "15" at bounding box center [661, 371] width 12 height 16
click at [543, 394] on span "17" at bounding box center [536, 398] width 25 height 25
click at [829, 508] on button "Aplicar filtros" at bounding box center [827, 520] width 87 height 31
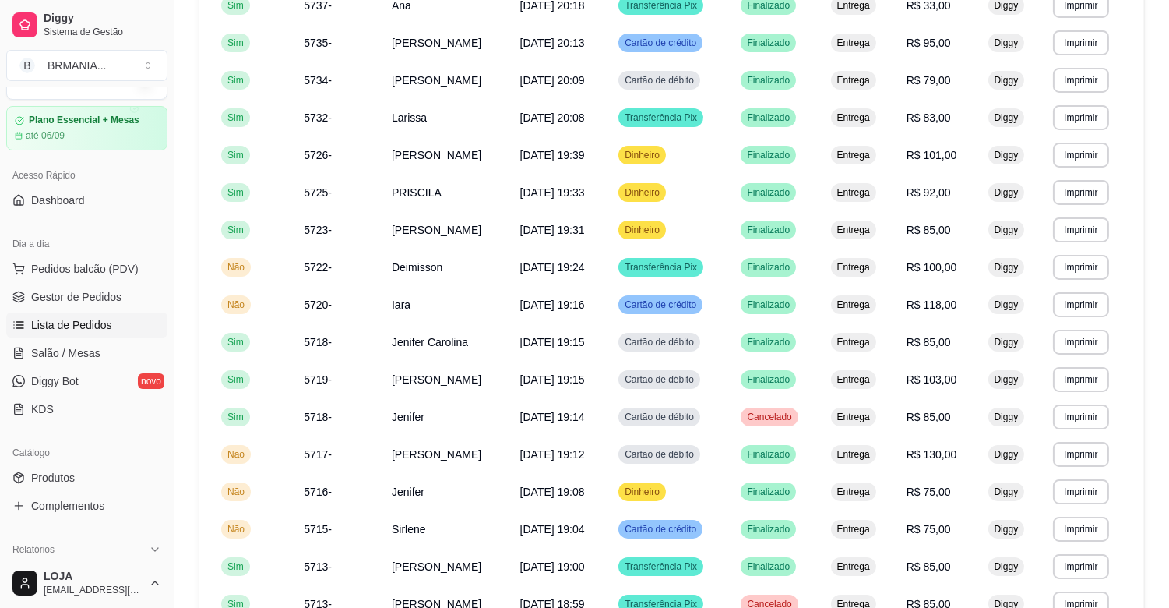
scroll to position [834, 0]
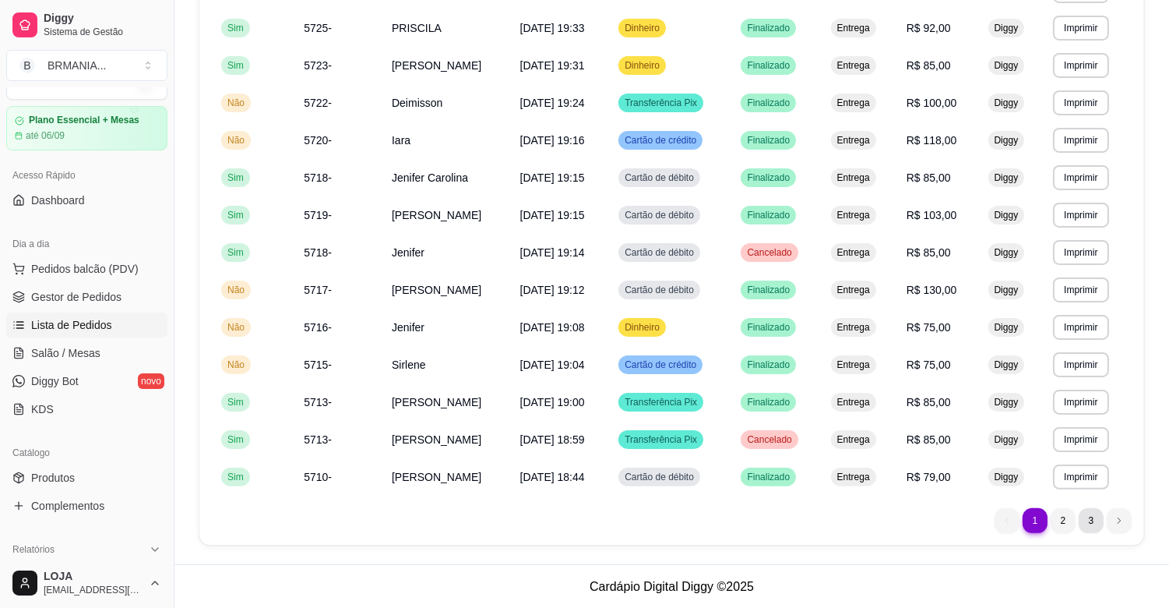
click at [1092, 518] on li "3" at bounding box center [1091, 520] width 25 height 25
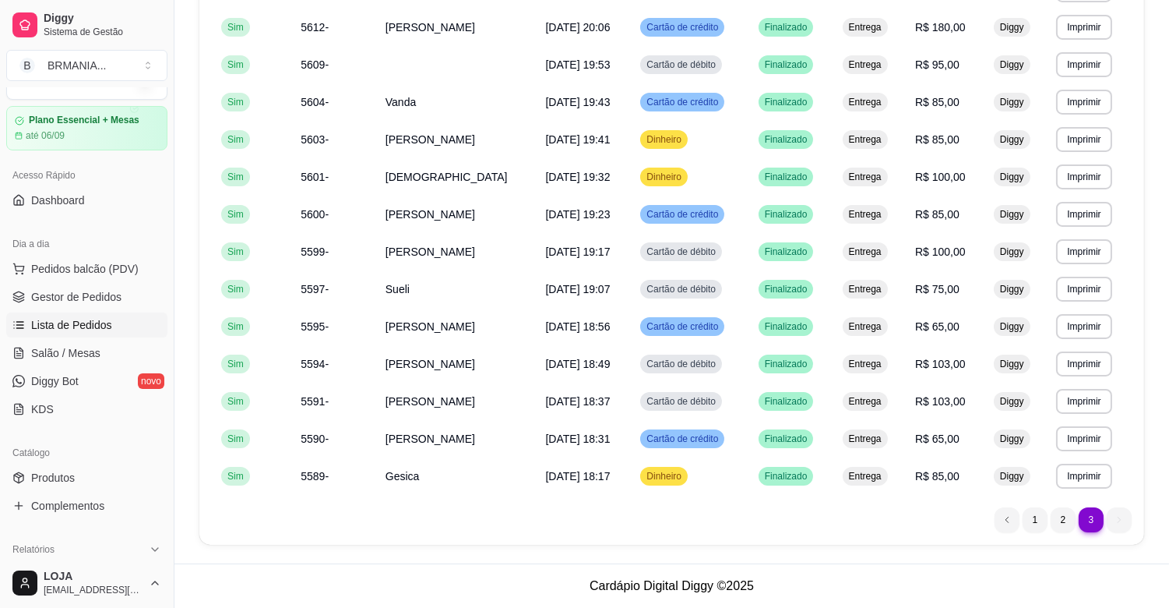
scroll to position [423, 0]
click at [485, 520] on div "3 1 2 3" at bounding box center [672, 520] width 920 height 25
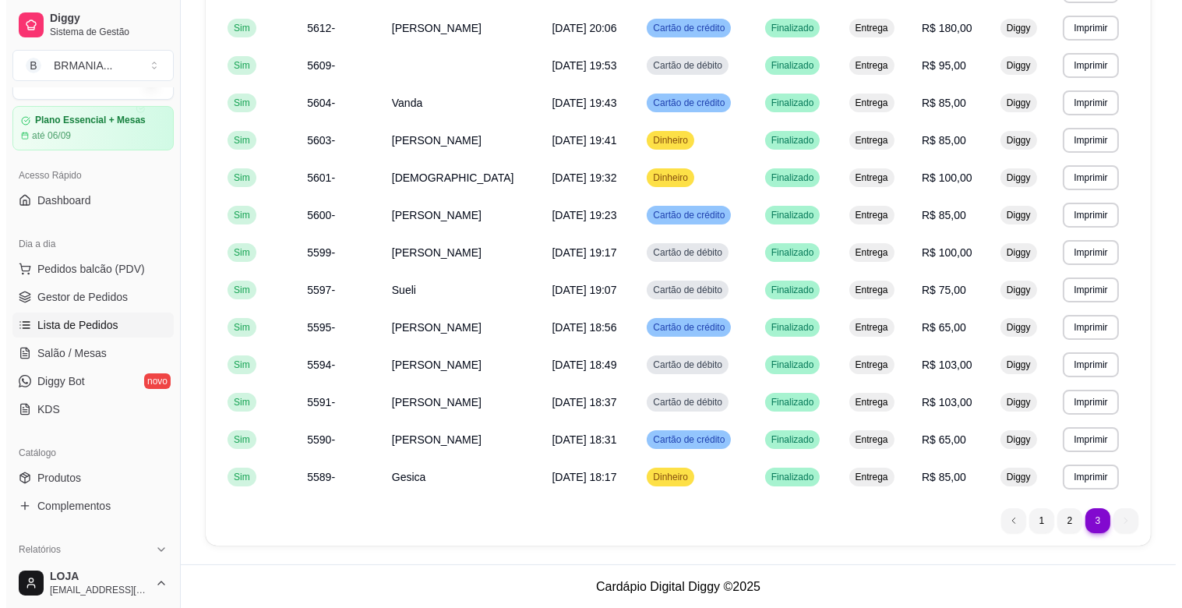
scroll to position [0, 0]
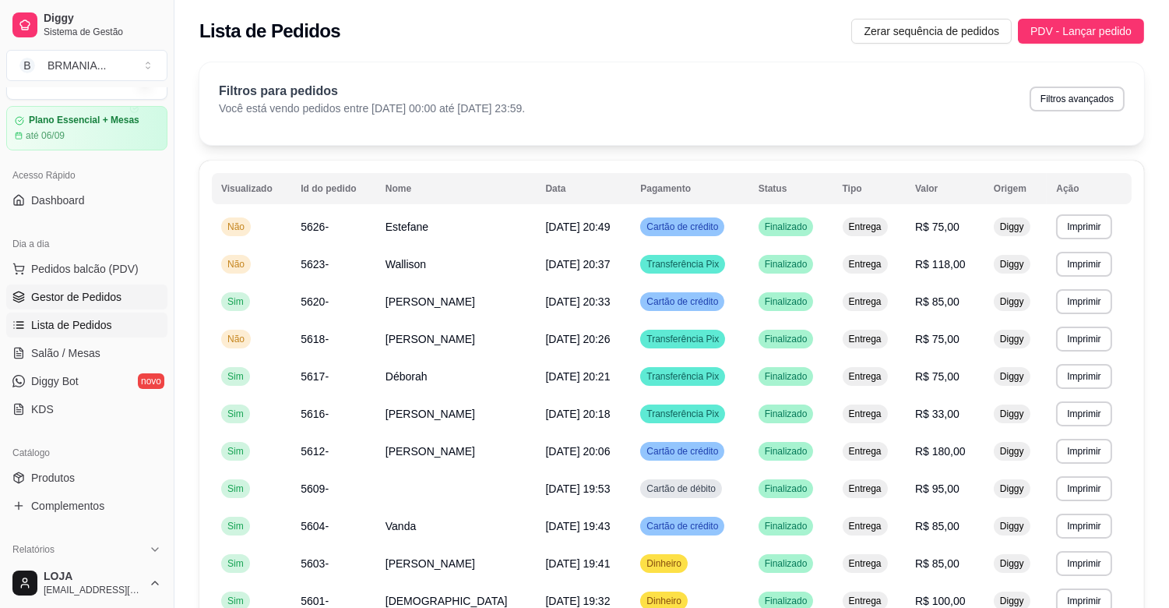
click at [62, 301] on span "Gestor de Pedidos" at bounding box center [76, 297] width 90 height 16
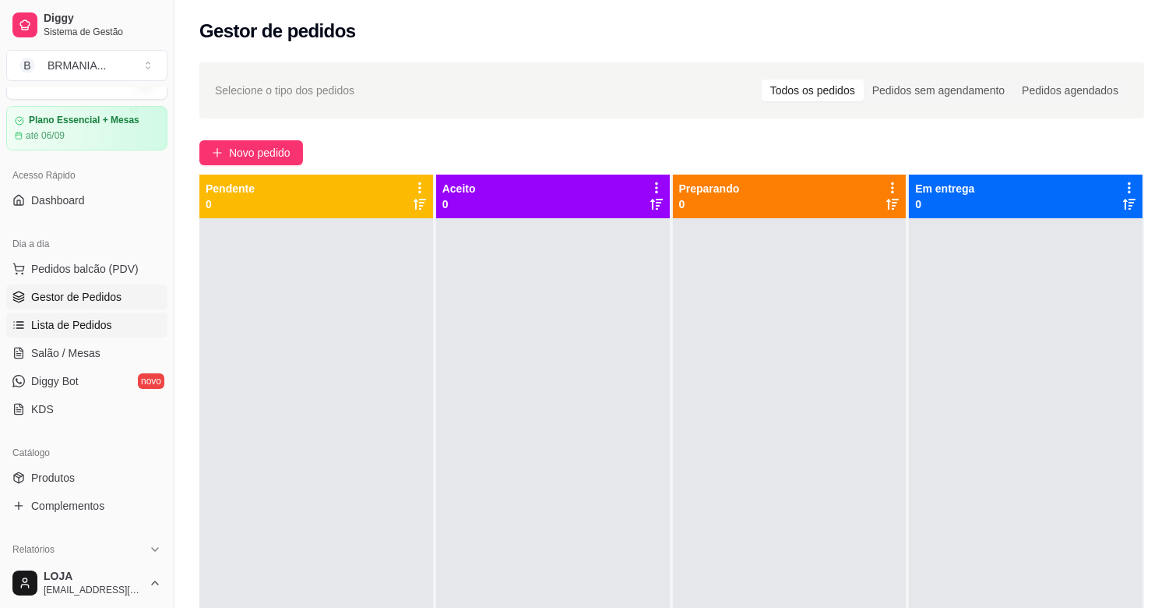
click at [86, 323] on span "Lista de Pedidos" at bounding box center [71, 325] width 81 height 16
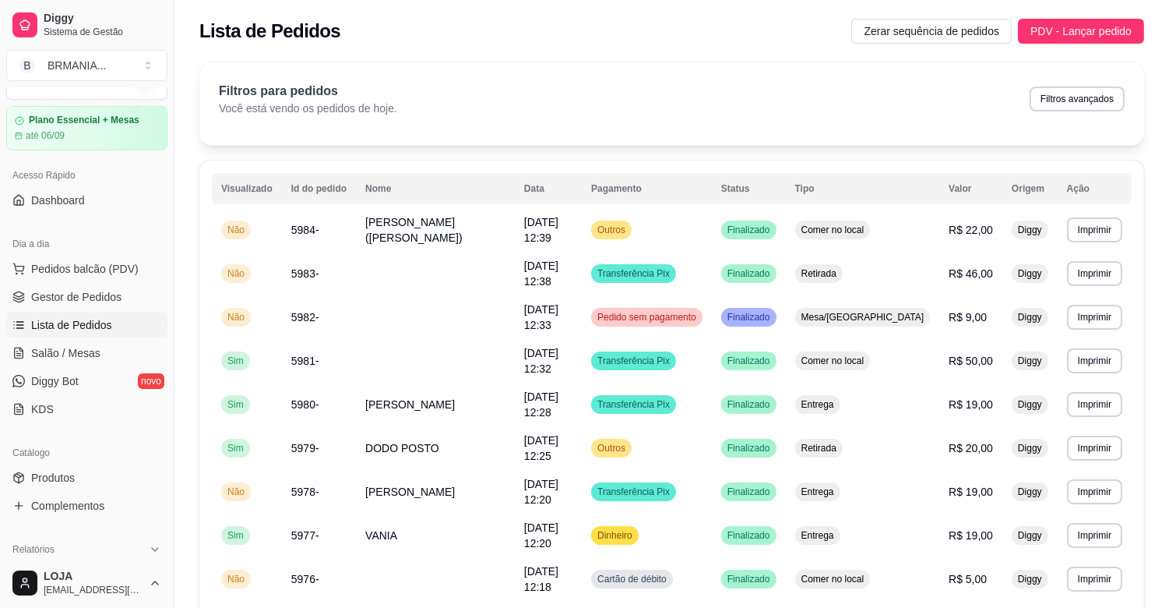
drag, startPoint x: 1094, startPoint y: 83, endPoint x: 1092, endPoint y: 94, distance: 11.0
click at [1094, 87] on div "Filtros para pedidos Você está vendo os pedidos de hoje. Filtros avançados" at bounding box center [672, 99] width 906 height 34
click at [1092, 94] on button "Filtros avançados" at bounding box center [1077, 98] width 95 height 25
select select "0"
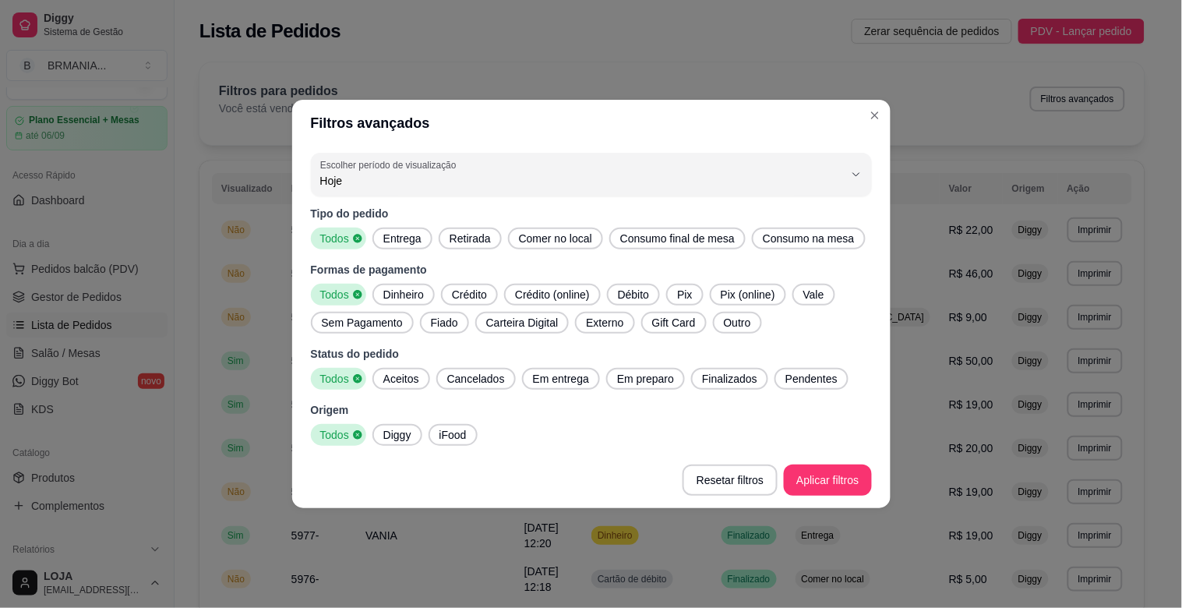
click at [421, 237] on span "Entrega" at bounding box center [402, 239] width 51 height 16
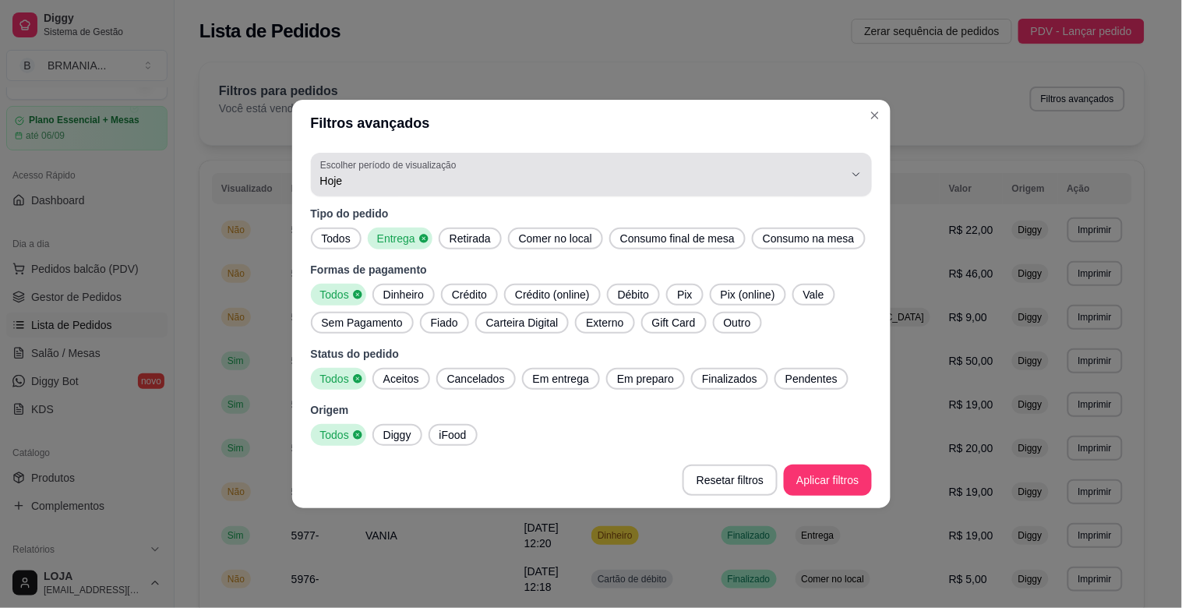
click at [850, 176] on icon "button" at bounding box center [856, 174] width 12 height 12
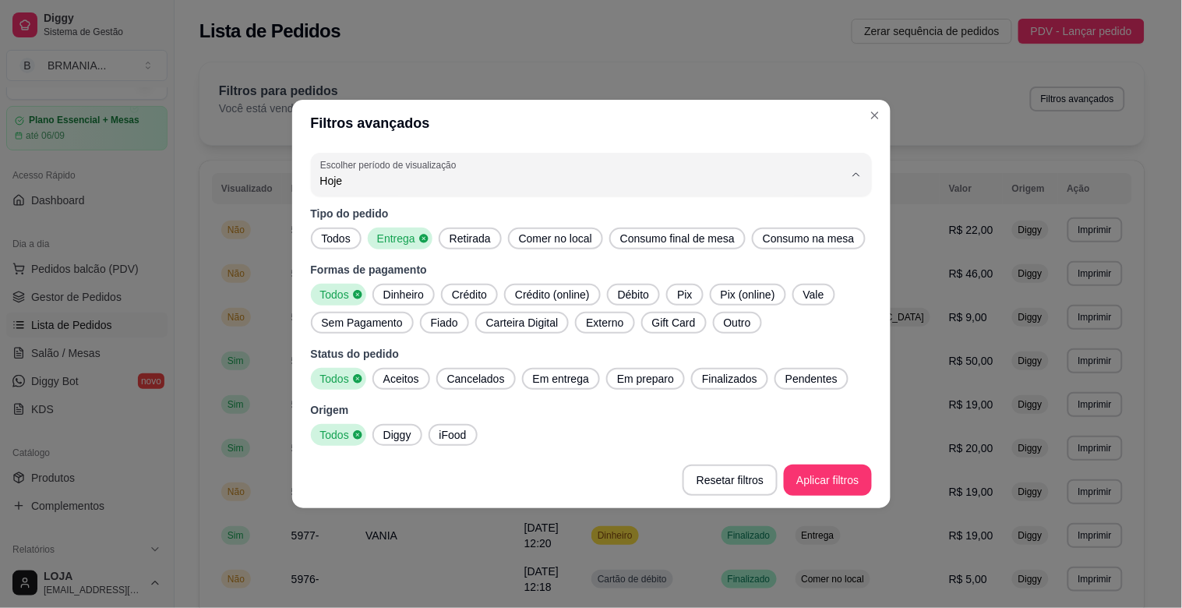
click at [461, 370] on span "Customizado" at bounding box center [583, 370] width 499 height 15
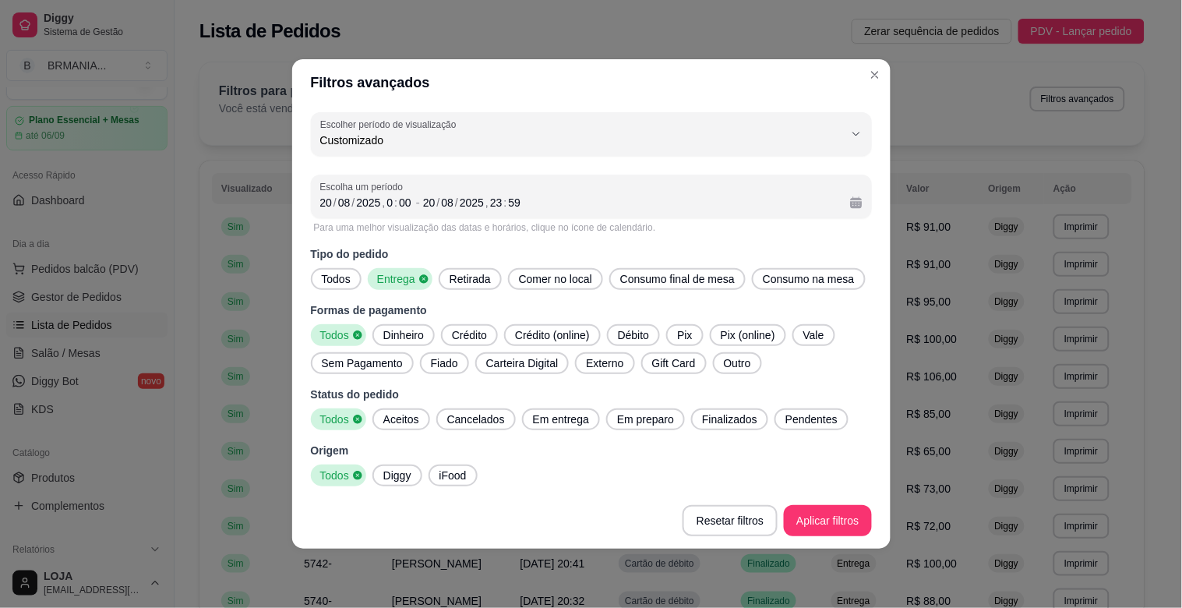
type input "-1"
select select "-1"
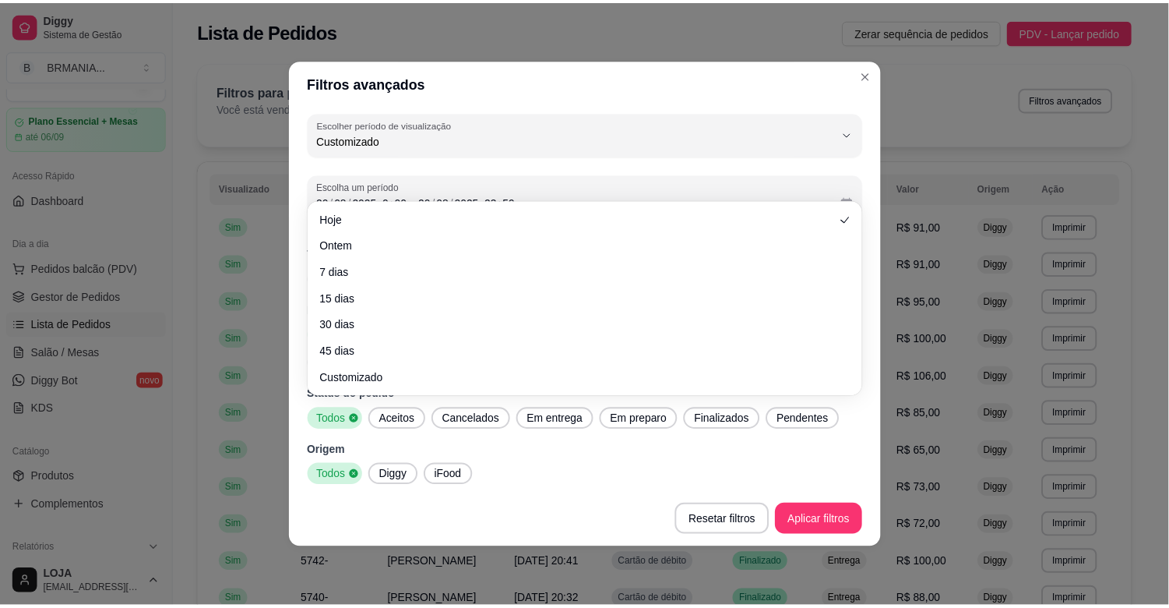
scroll to position [14, 0]
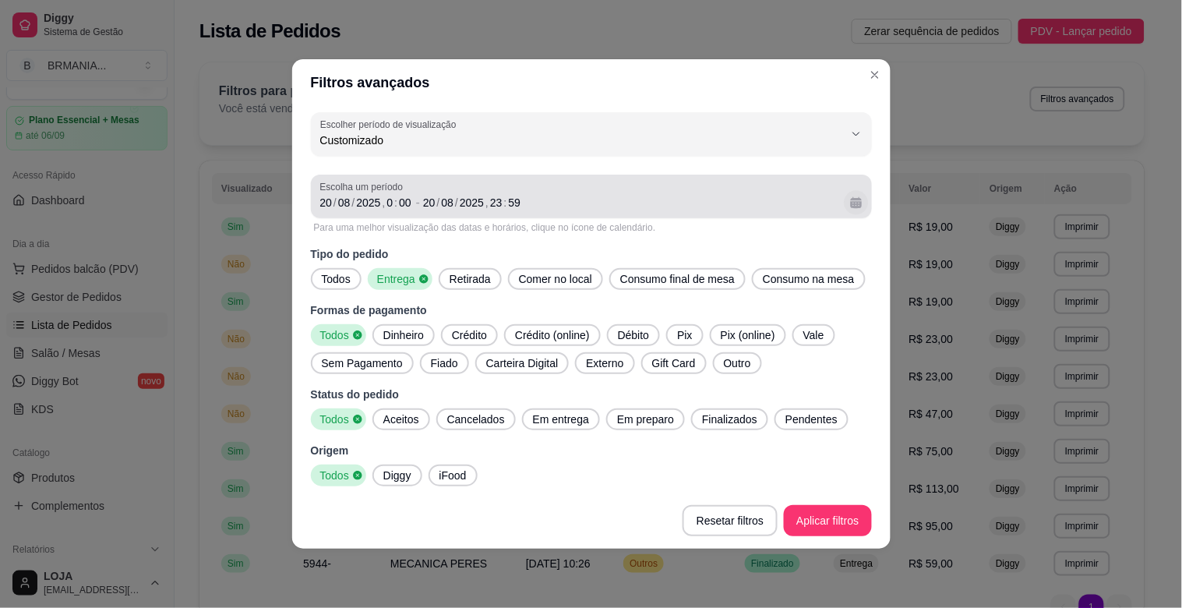
click at [865, 199] on button "Calendário" at bounding box center [856, 202] width 24 height 24
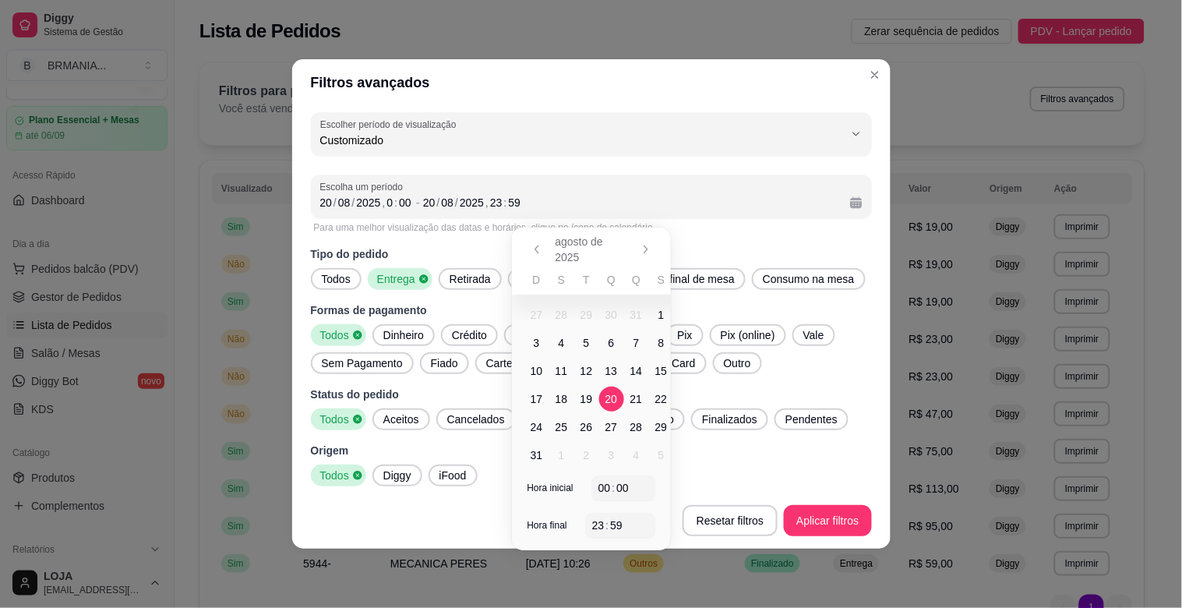
click at [662, 374] on span "15" at bounding box center [661, 371] width 12 height 16
click at [538, 400] on span "17" at bounding box center [537, 399] width 12 height 16
click at [667, 364] on span "15" at bounding box center [661, 370] width 25 height 25
click at [542, 393] on span "17" at bounding box center [536, 398] width 25 height 25
click at [562, 393] on span "18" at bounding box center [561, 399] width 12 height 16
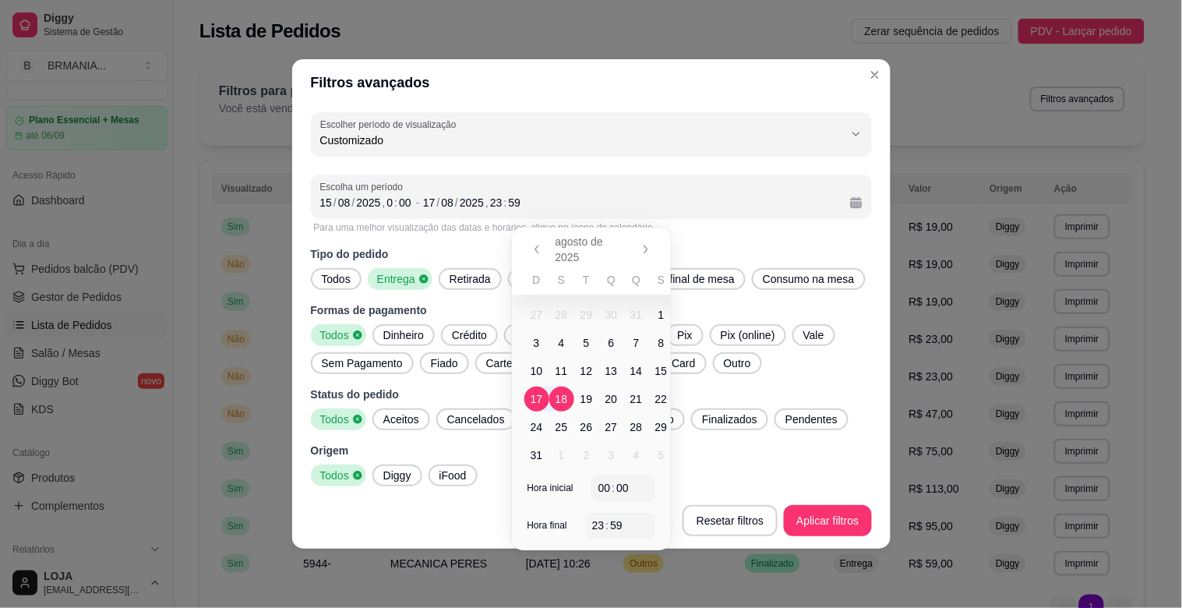
click at [531, 404] on span "17" at bounding box center [537, 399] width 12 height 16
click at [802, 516] on button "Aplicar filtros" at bounding box center [827, 520] width 87 height 31
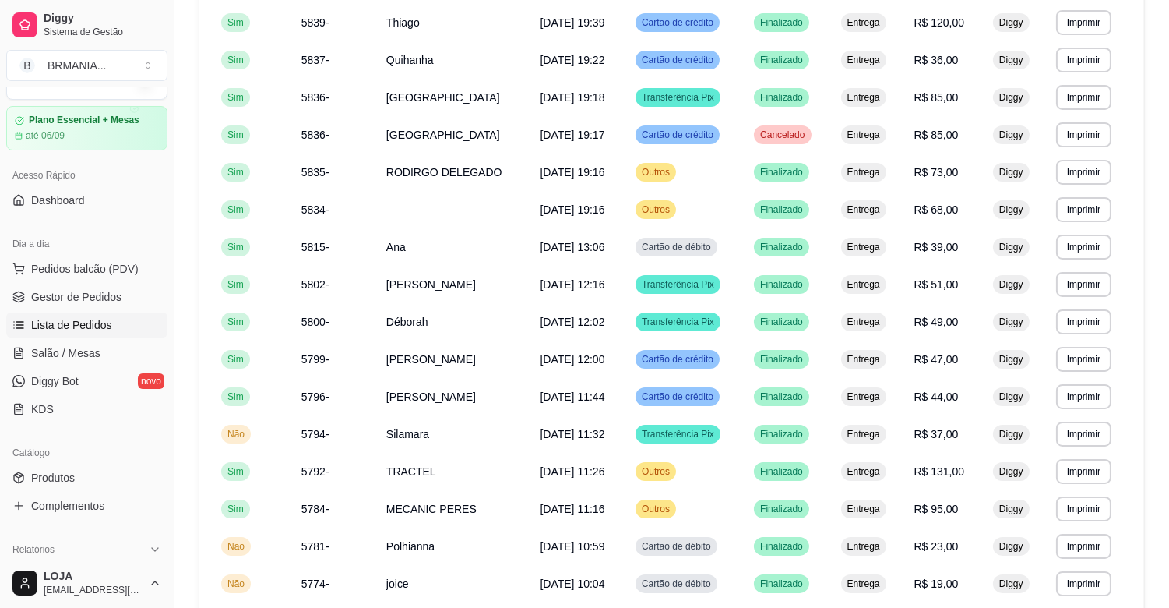
scroll to position [834, 0]
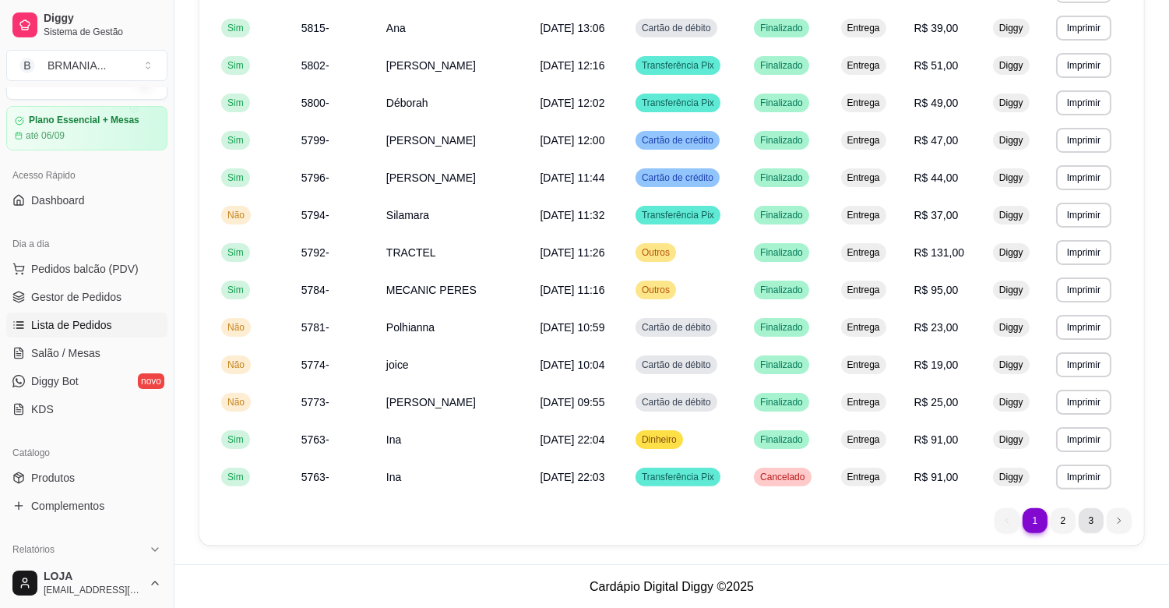
click at [1093, 522] on li "3" at bounding box center [1091, 520] width 25 height 25
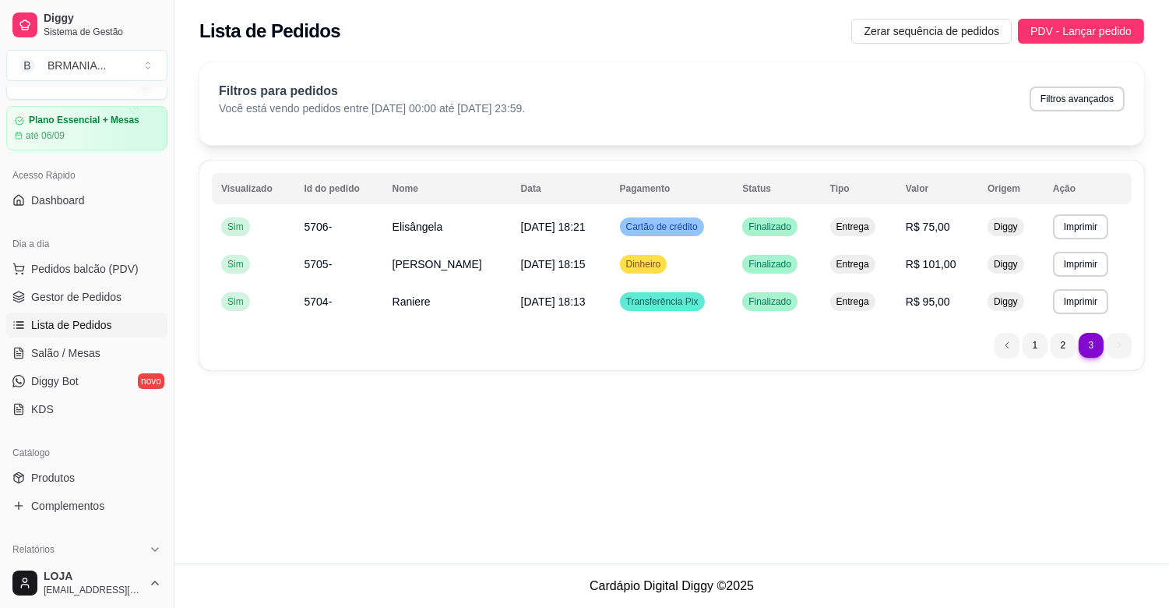
scroll to position [0, 0]
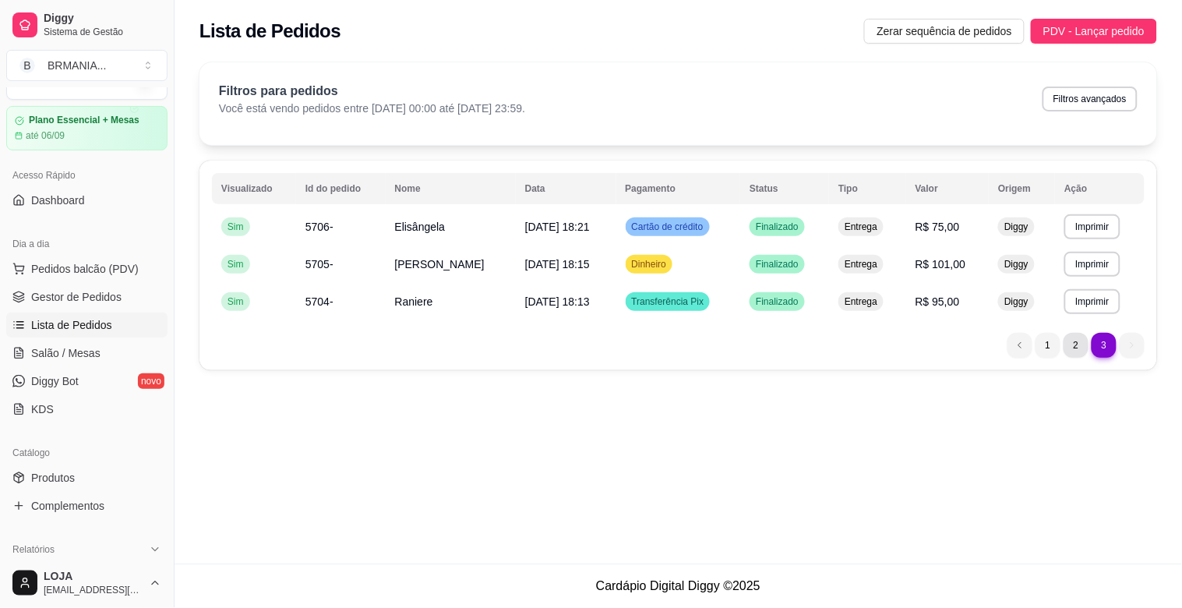
click at [1080, 341] on li "2" at bounding box center [1075, 345] width 25 height 25
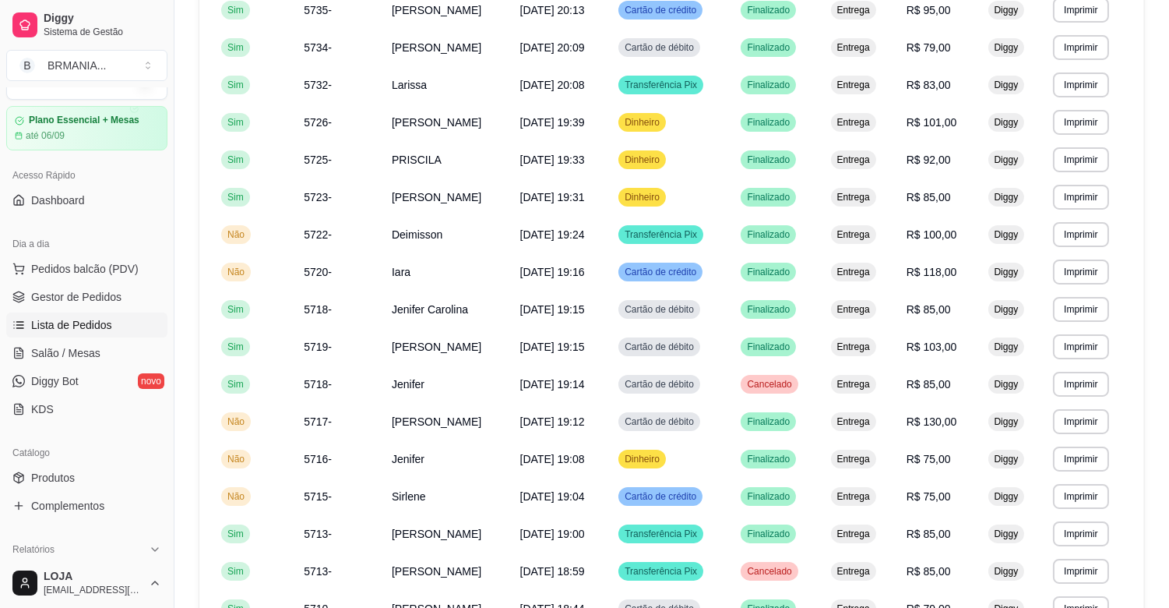
scroll to position [834, 0]
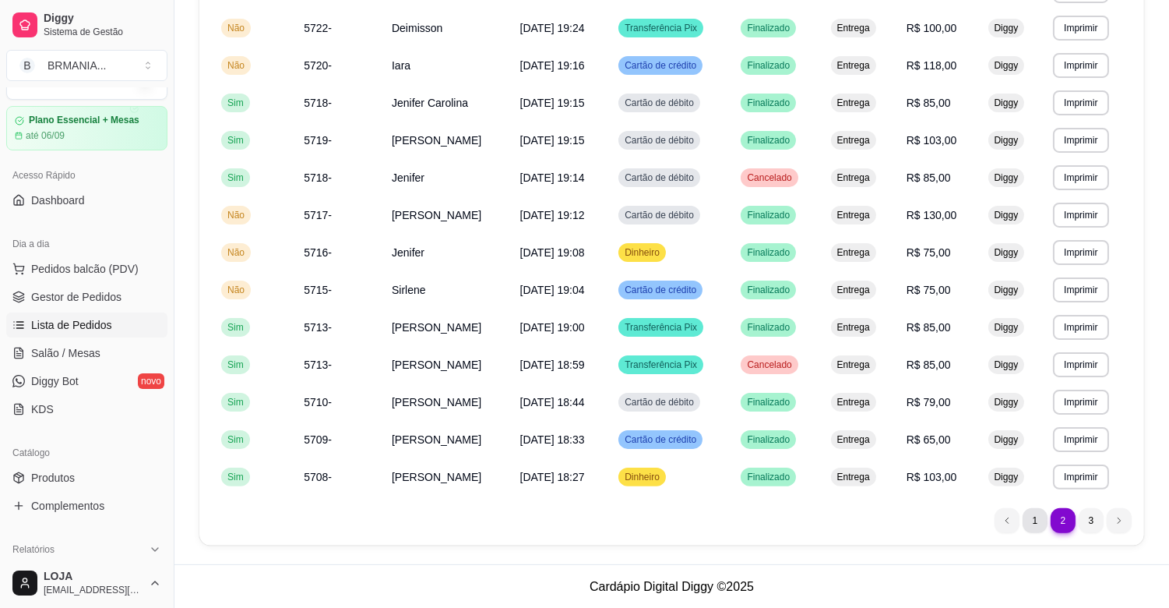
click at [1038, 514] on li "1" at bounding box center [1035, 520] width 25 height 25
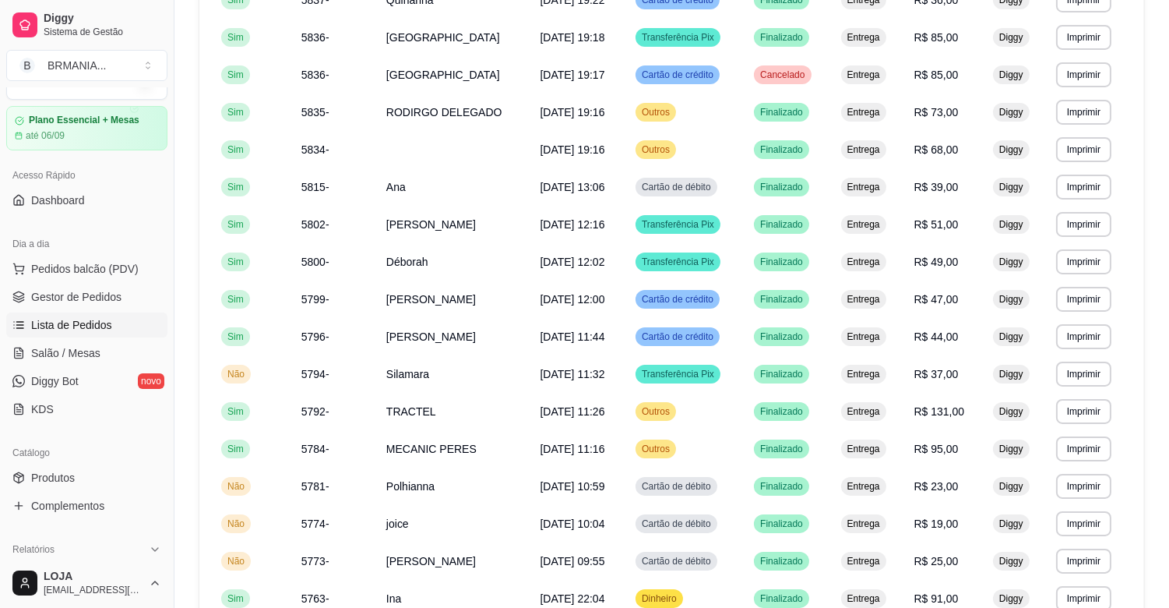
scroll to position [667, 0]
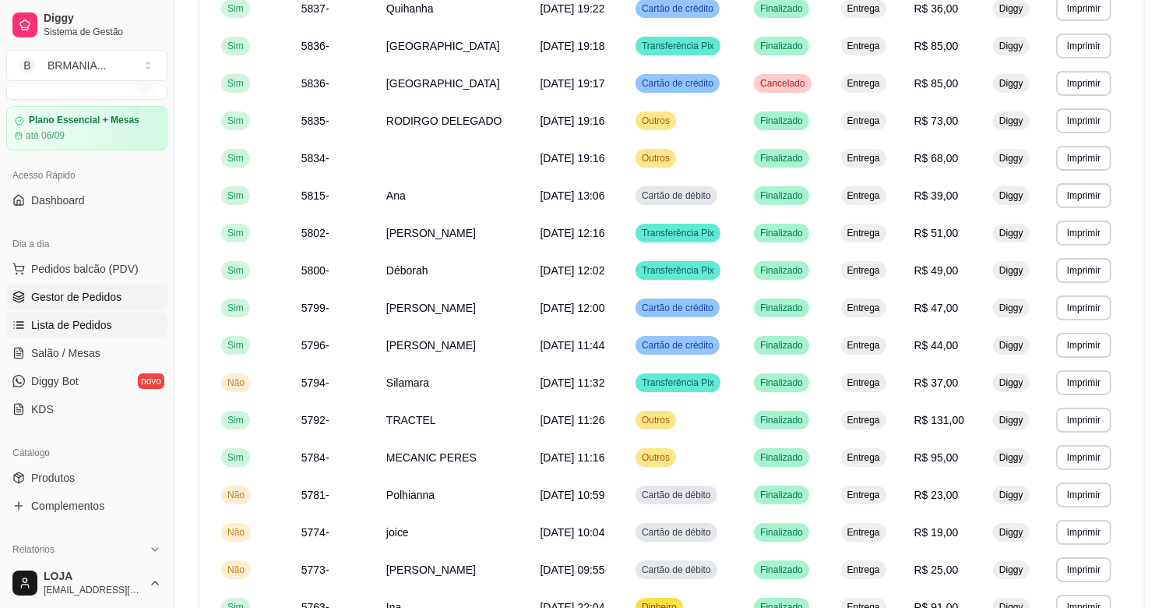
click at [101, 304] on span "Gestor de Pedidos" at bounding box center [76, 297] width 90 height 16
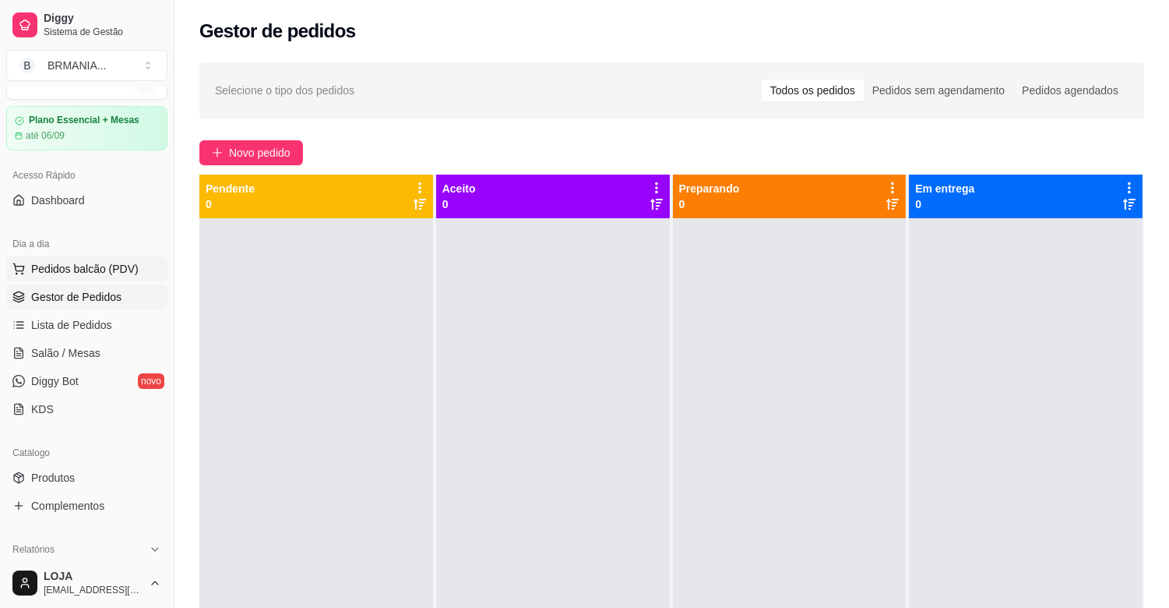
click at [83, 266] on span "Pedidos balcão (PDV)" at bounding box center [85, 269] width 108 height 16
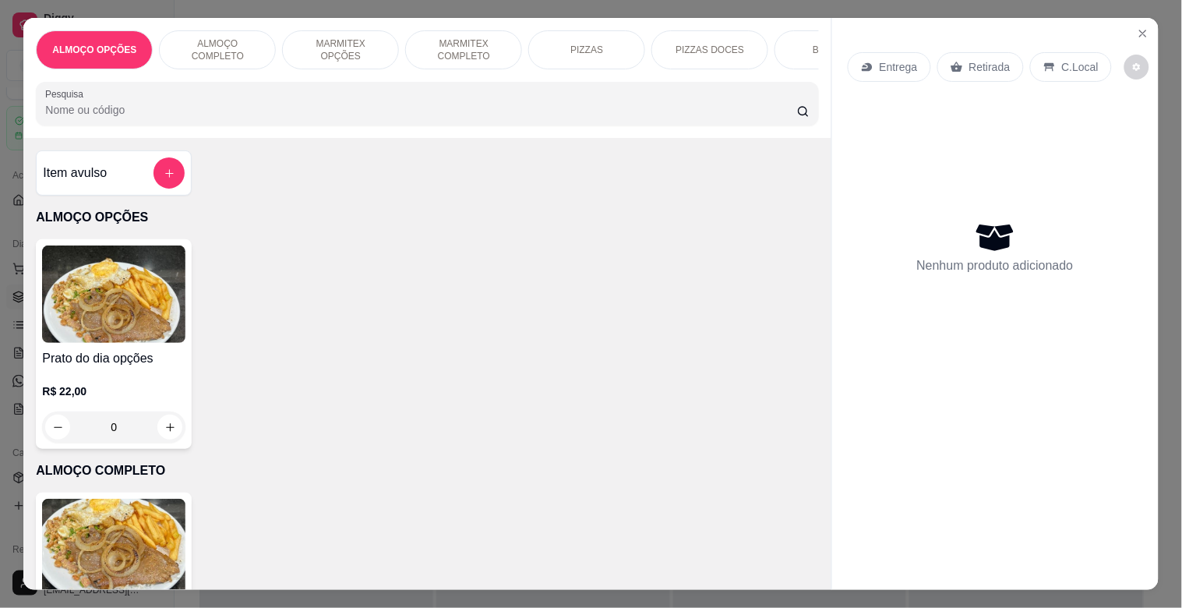
click at [125, 569] on img at bounding box center [113, 547] width 143 height 97
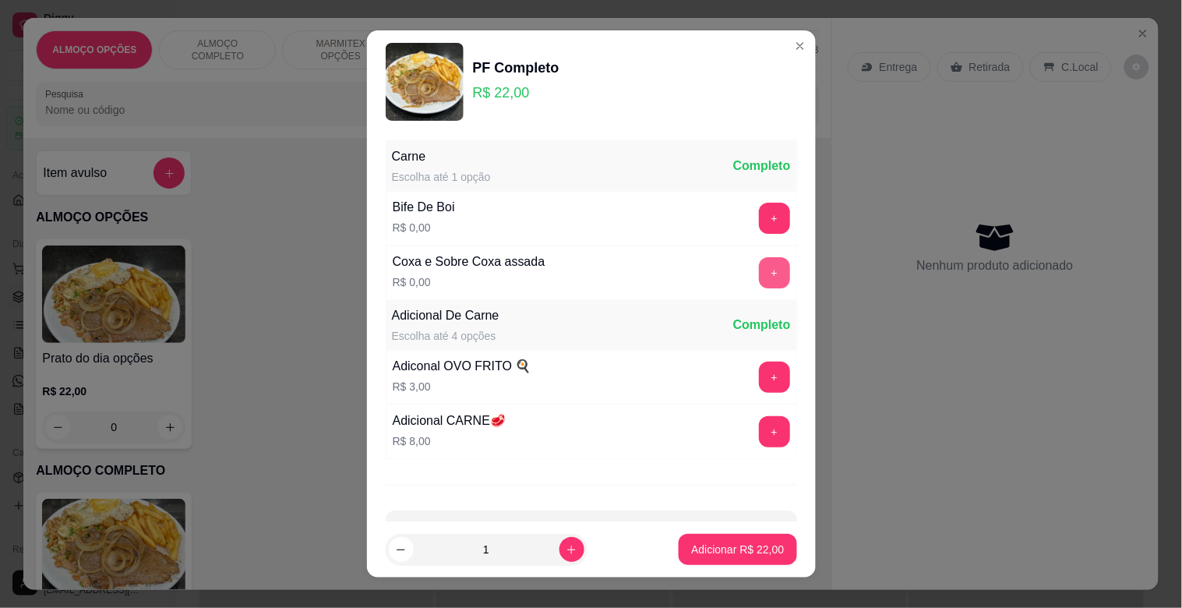
click at [759, 270] on button "+" at bounding box center [774, 272] width 31 height 31
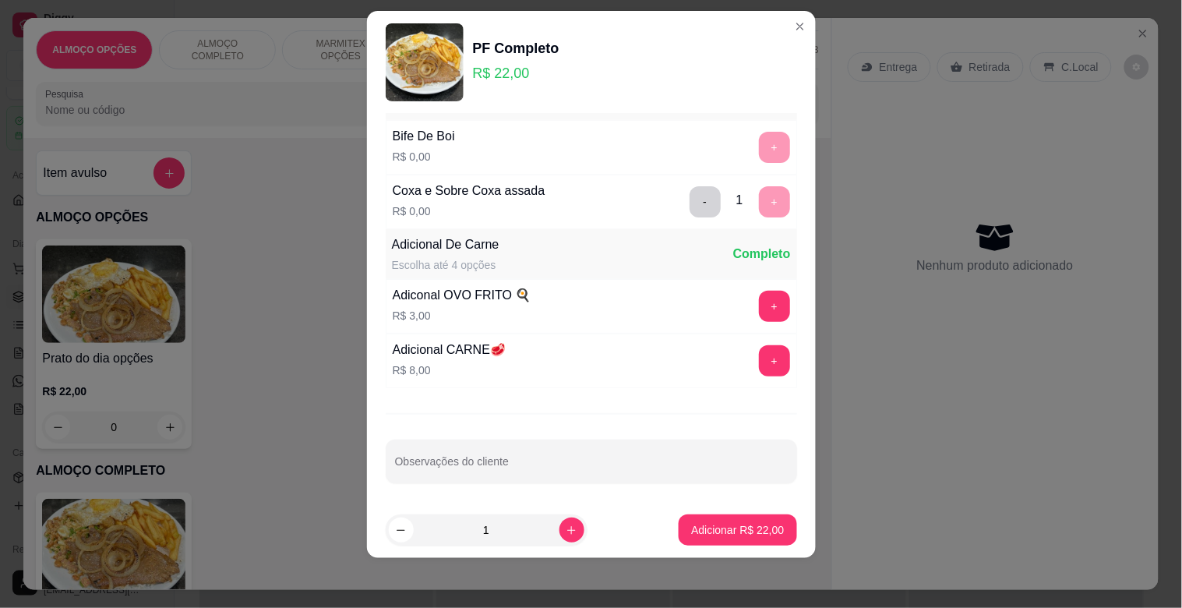
scroll to position [55, 0]
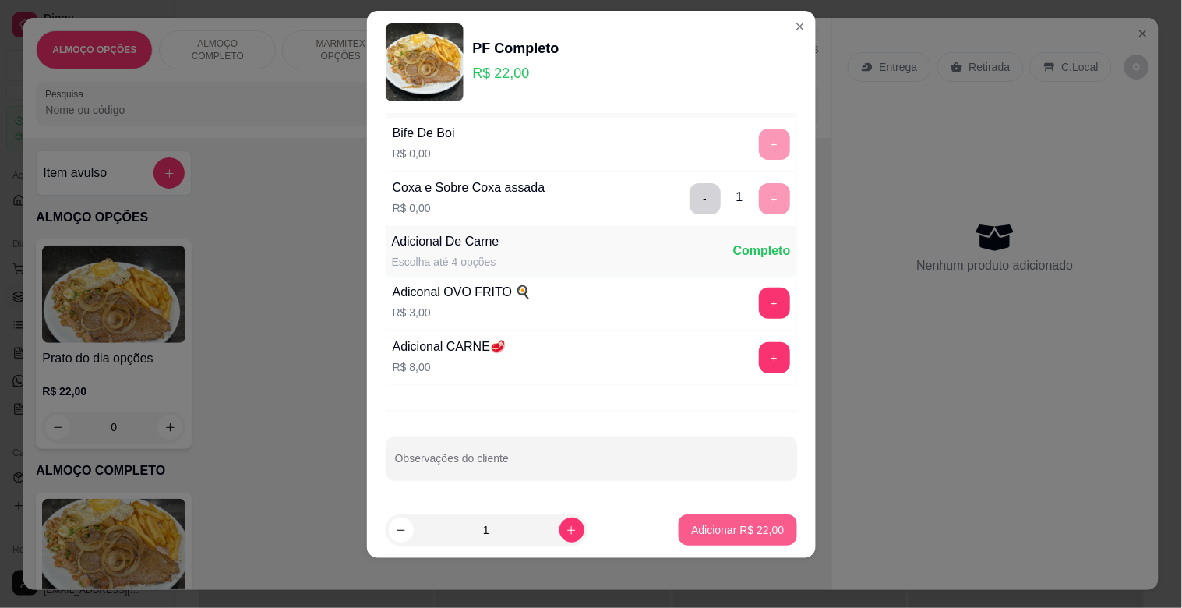
click at [710, 531] on p "Adicionar R$ 22,00" at bounding box center [737, 530] width 93 height 16
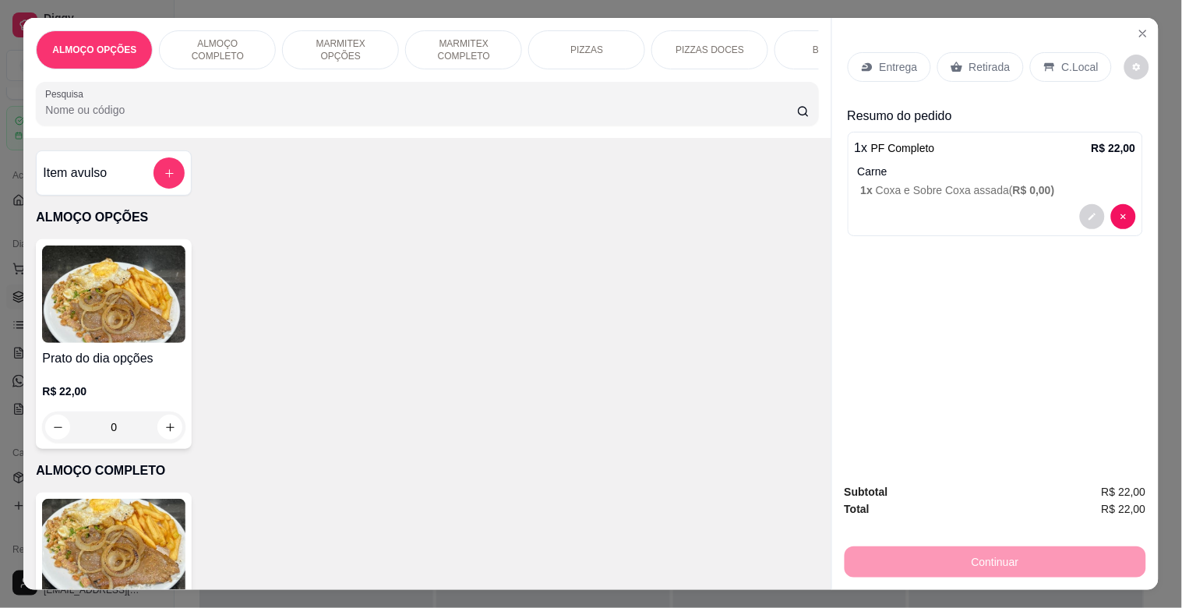
click at [1054, 52] on div "C.Local" at bounding box center [1071, 67] width 82 height 30
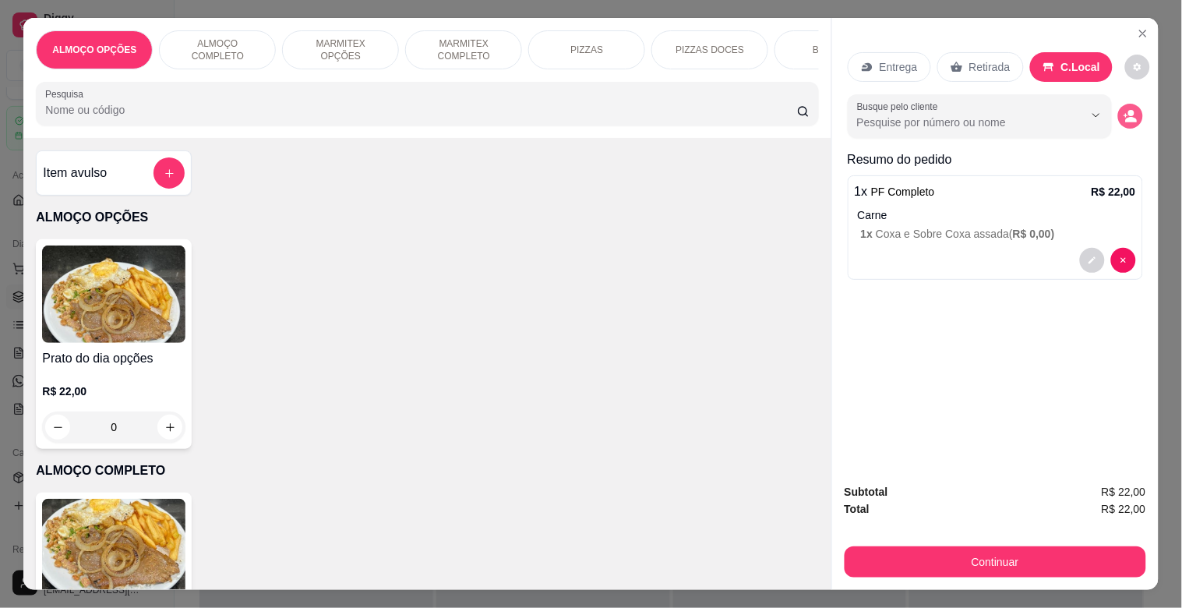
click at [1128, 111] on circle "decrease-product-quantity" at bounding box center [1131, 114] width 6 height 6
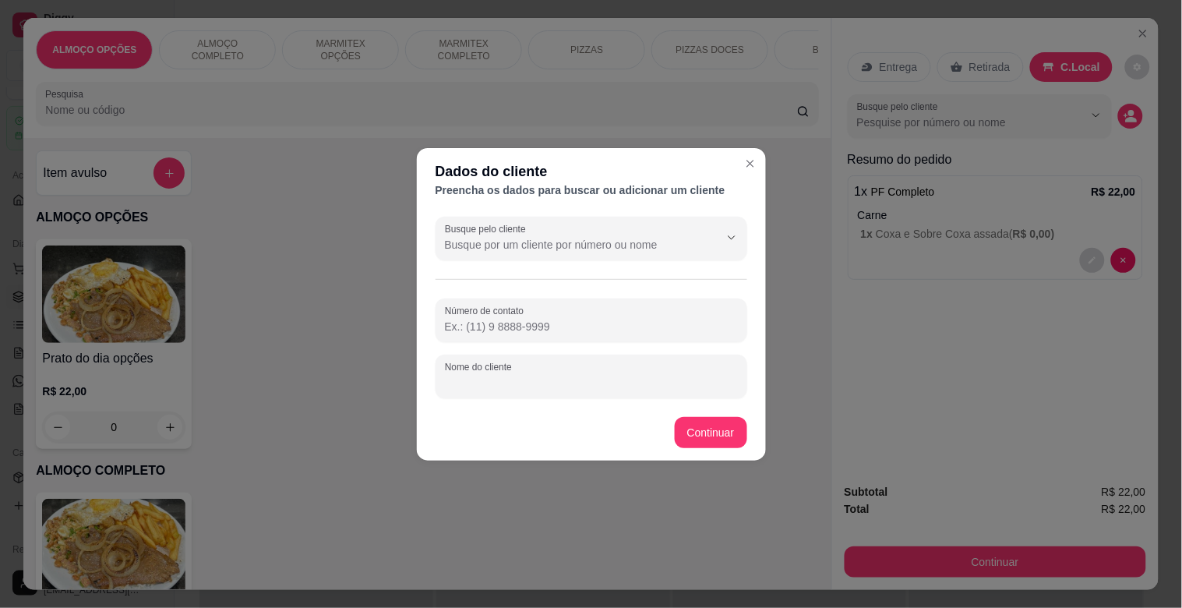
click at [477, 385] on input "Nome do cliente" at bounding box center [591, 383] width 293 height 16
type input "RENATINHO MODERNA"
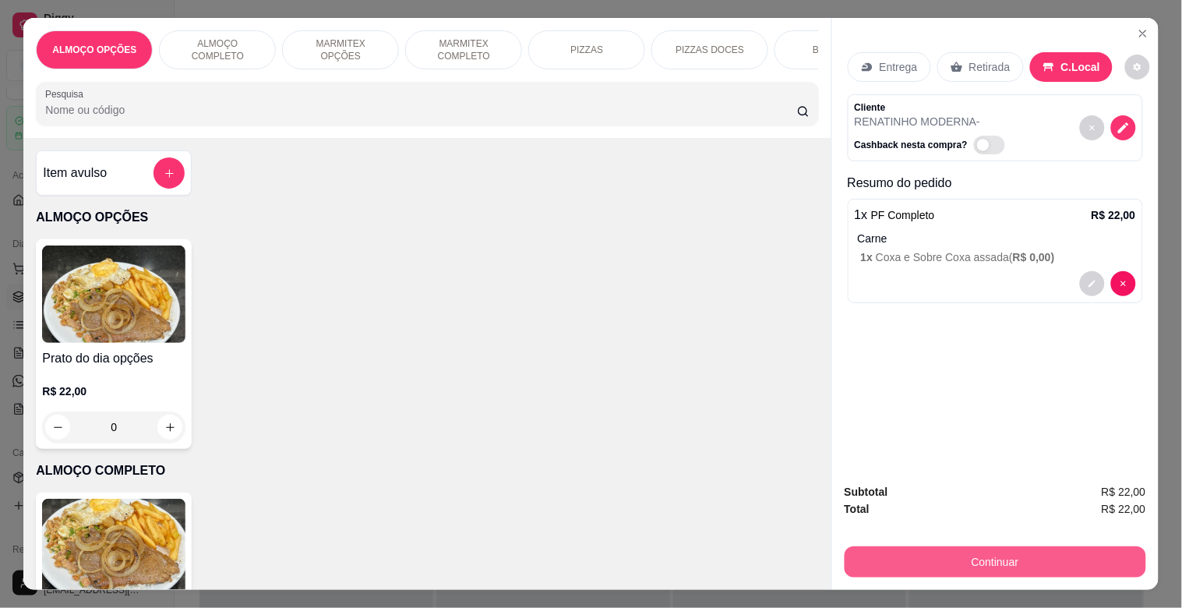
click at [891, 562] on button "Continuar" at bounding box center [994, 561] width 301 height 31
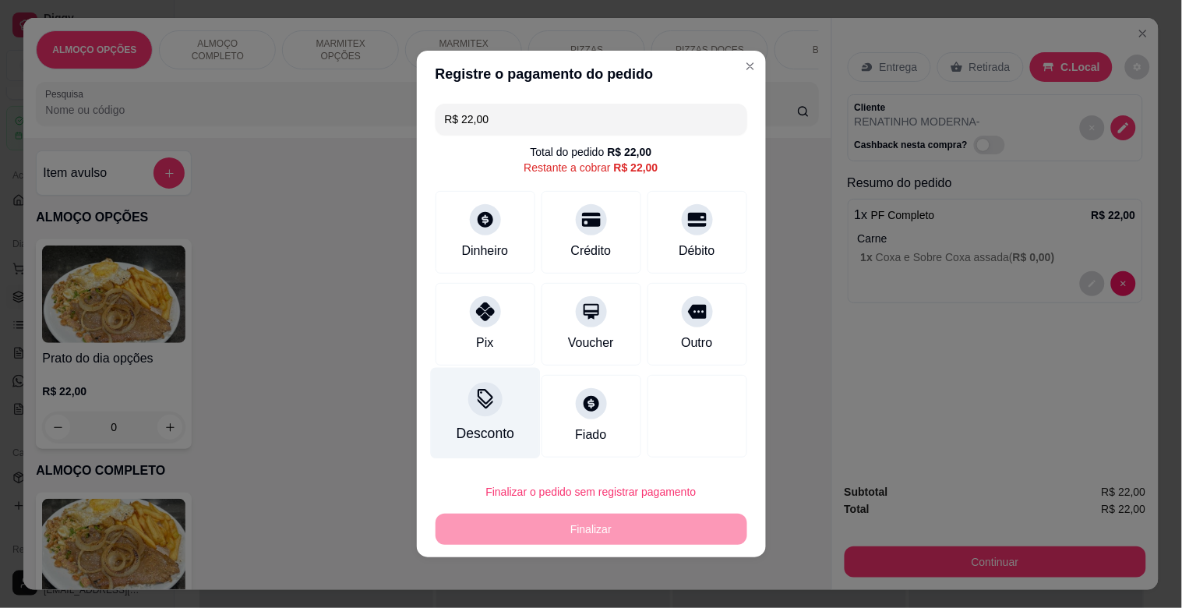
click at [495, 407] on div at bounding box center [485, 399] width 34 height 34
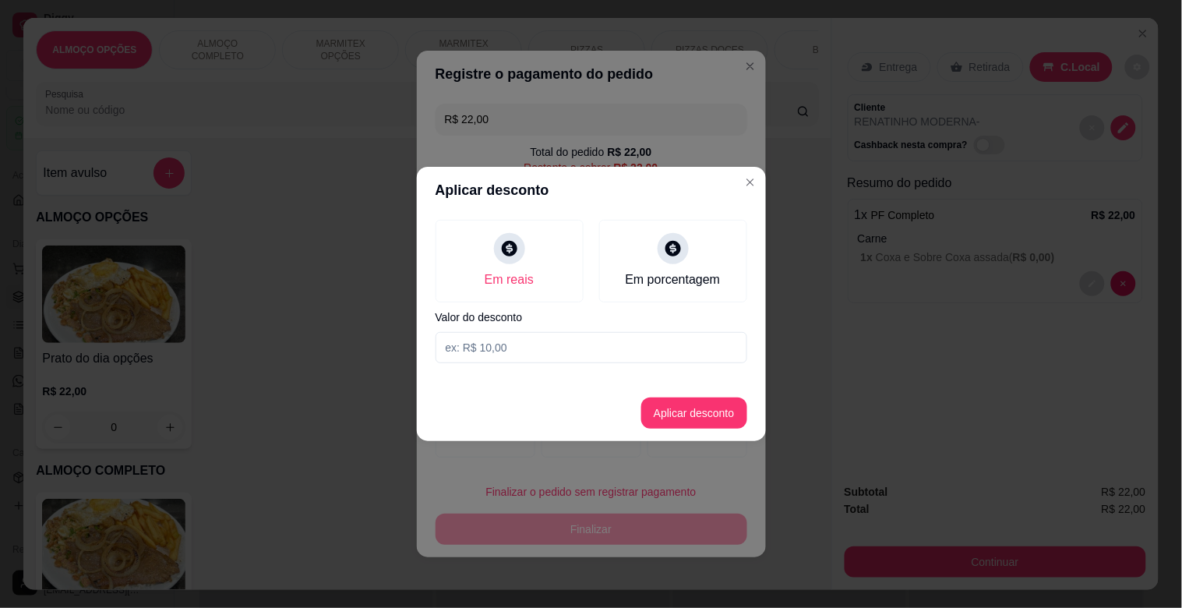
click at [555, 340] on div "Em reais Em porcentagem Valor do desconto" at bounding box center [591, 291] width 349 height 156
click at [555, 340] on input at bounding box center [591, 347] width 312 height 31
type input "2,00"
click at [672, 424] on button "Aplicar desconto" at bounding box center [694, 412] width 106 height 31
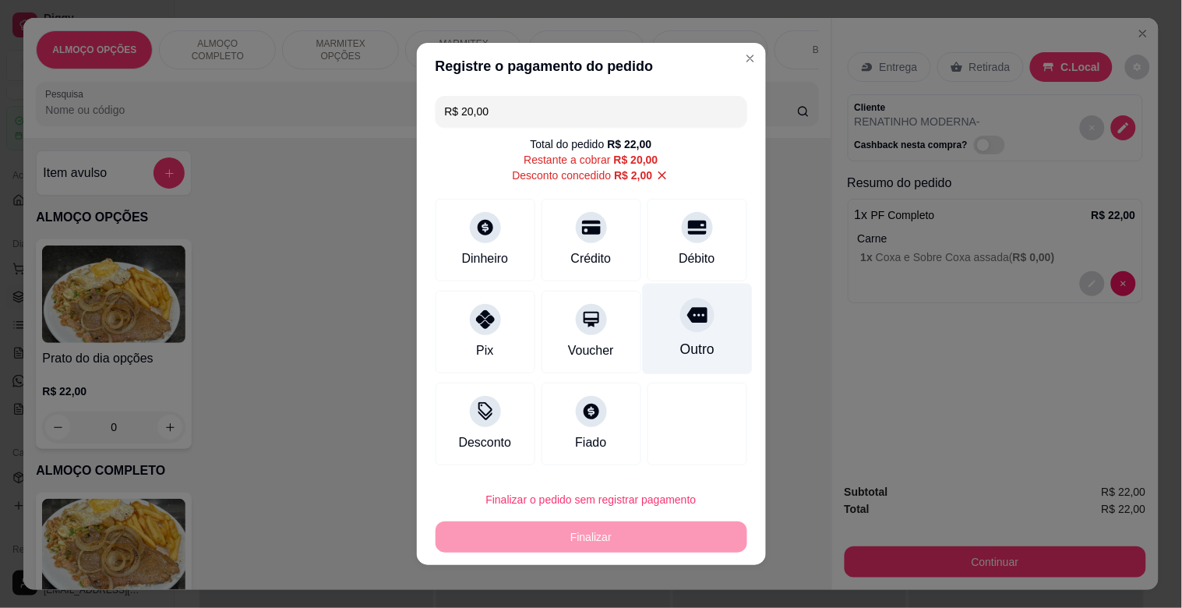
click at [689, 308] on icon at bounding box center [696, 315] width 20 height 20
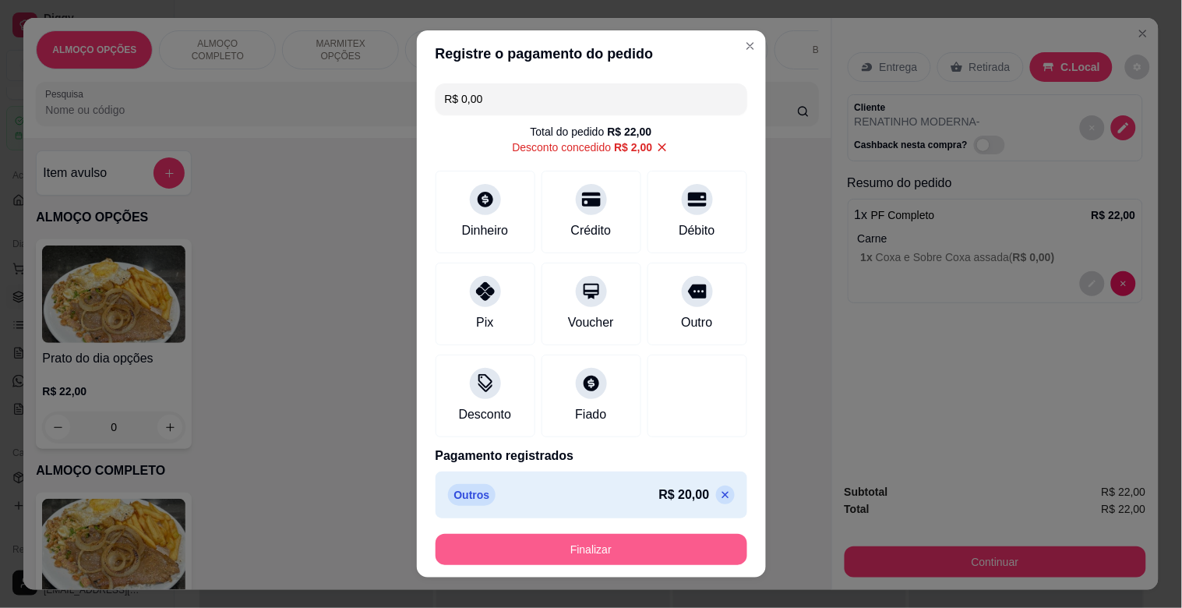
click at [594, 538] on button "Finalizar" at bounding box center [591, 549] width 312 height 31
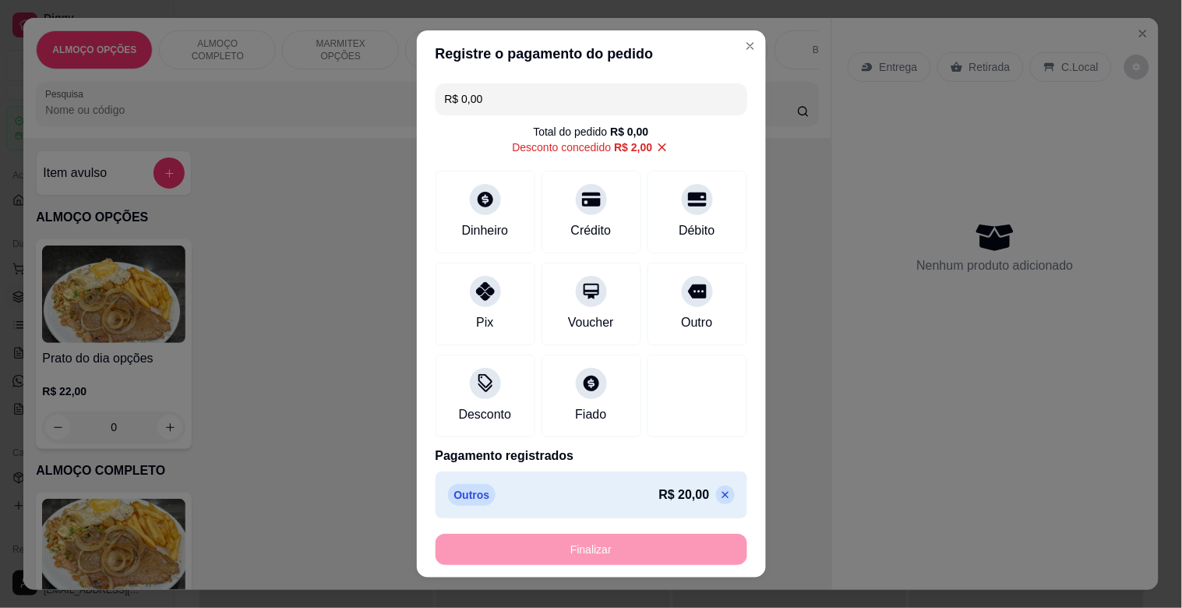
type input "-R$ 22,00"
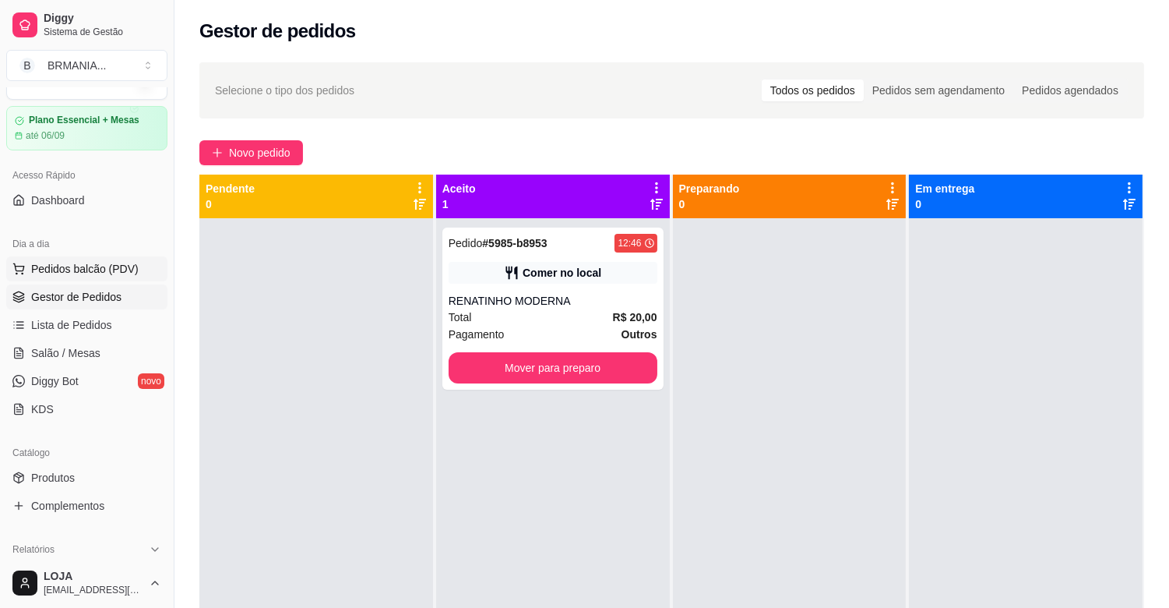
click at [72, 257] on button "Pedidos balcão (PDV)" at bounding box center [86, 268] width 161 height 25
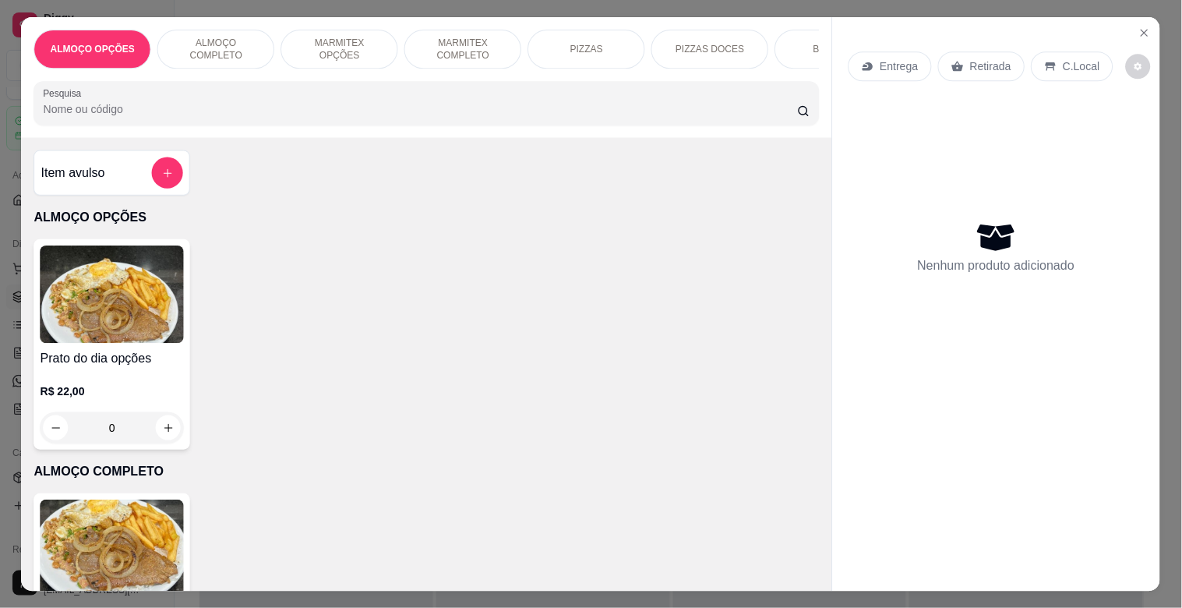
click at [99, 270] on img at bounding box center [113, 293] width 144 height 97
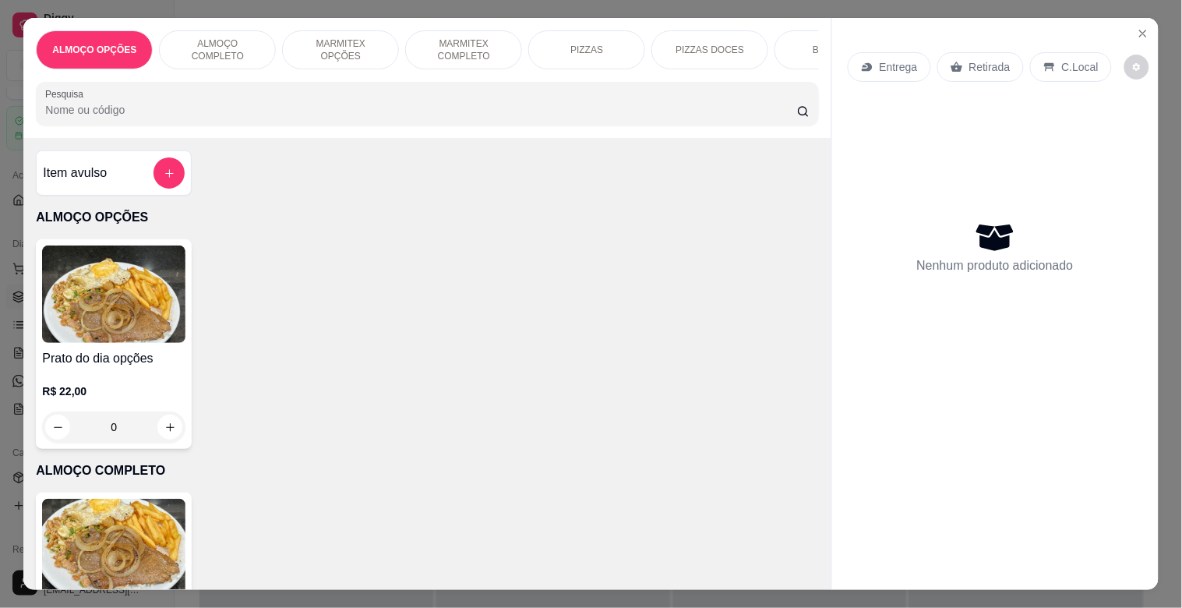
click at [134, 548] on img at bounding box center [113, 547] width 143 height 97
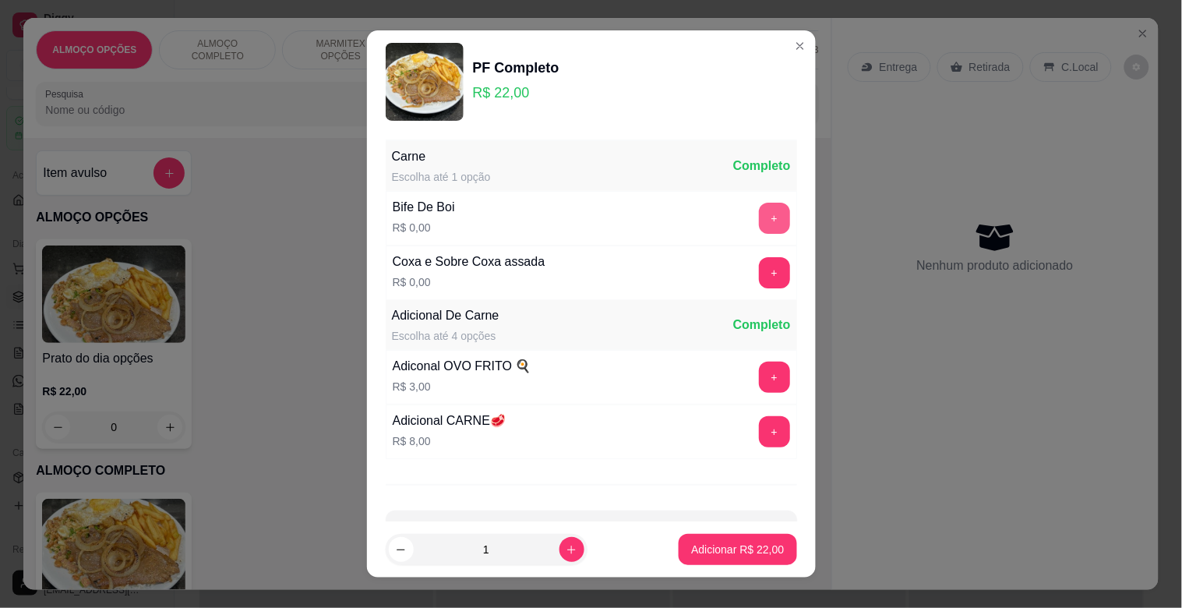
click at [759, 205] on button "+" at bounding box center [774, 218] width 31 height 31
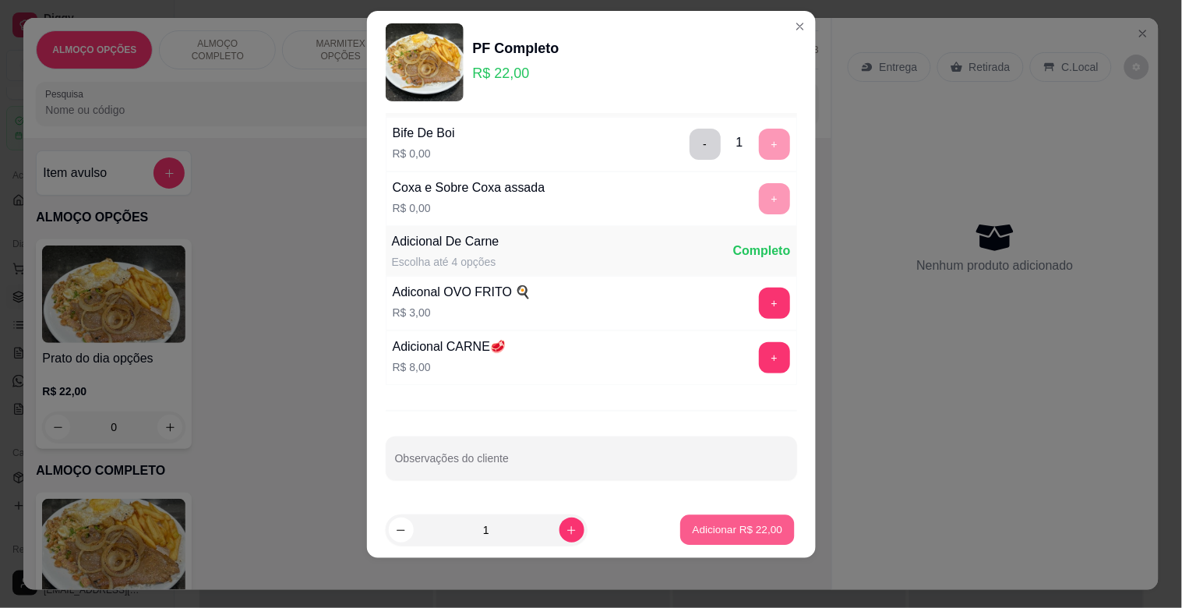
click at [734, 525] on p "Adicionar R$ 22,00" at bounding box center [738, 529] width 90 height 15
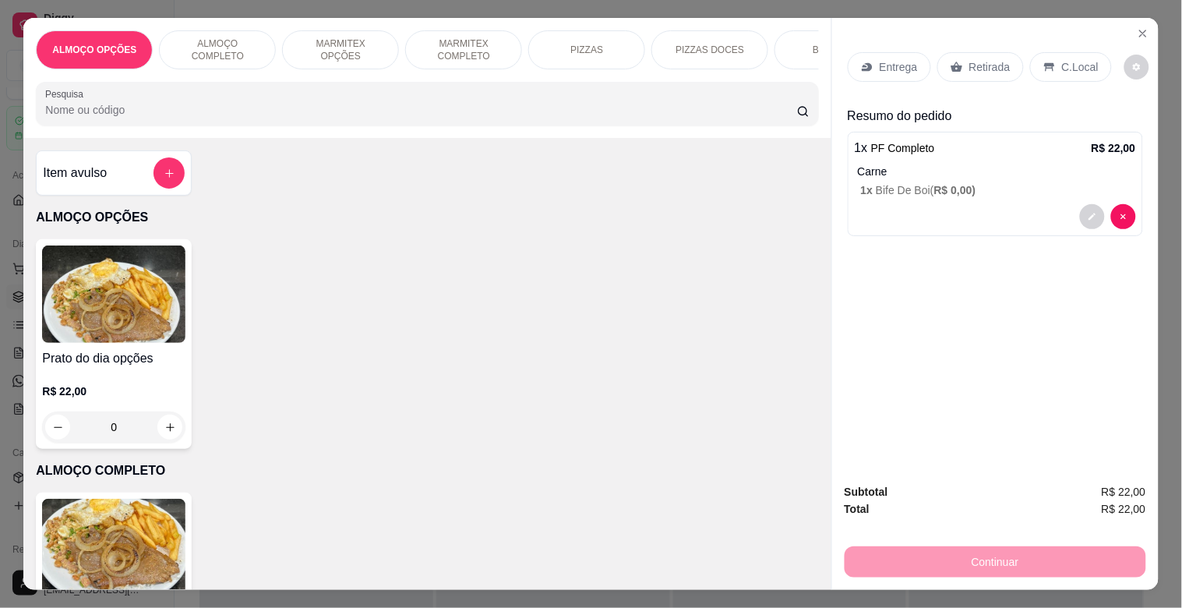
click at [1045, 52] on div "C.Local" at bounding box center [1071, 67] width 82 height 30
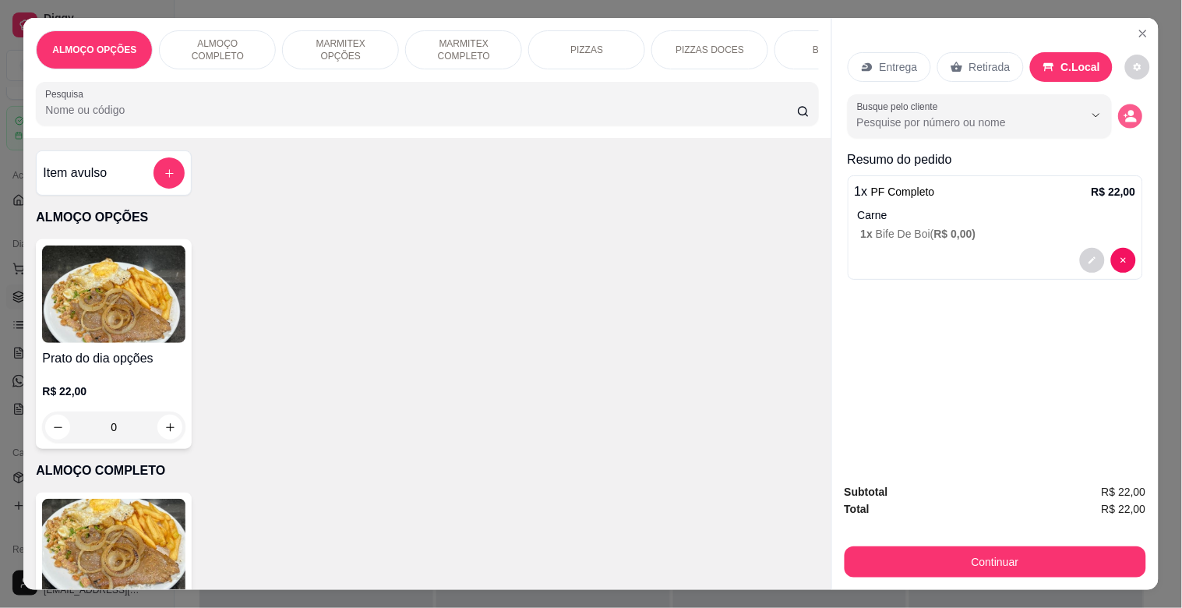
click at [1128, 111] on circle "decrease-product-quantity" at bounding box center [1131, 114] width 6 height 6
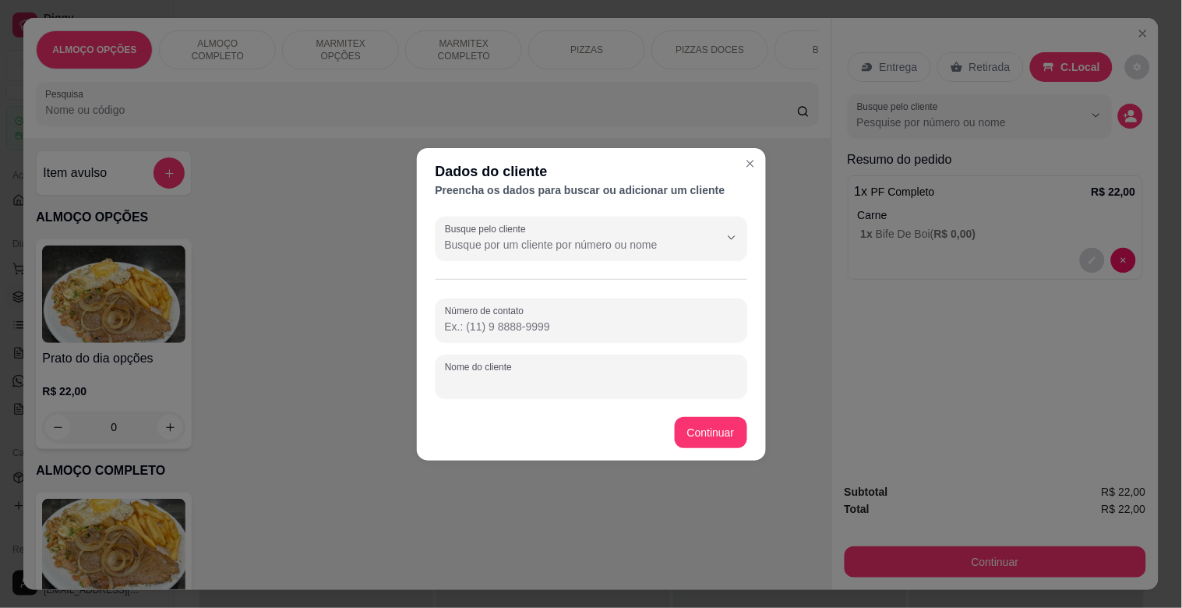
click at [540, 375] on input "Nome do cliente" at bounding box center [591, 383] width 293 height 16
type input "JANIO MODERNA"
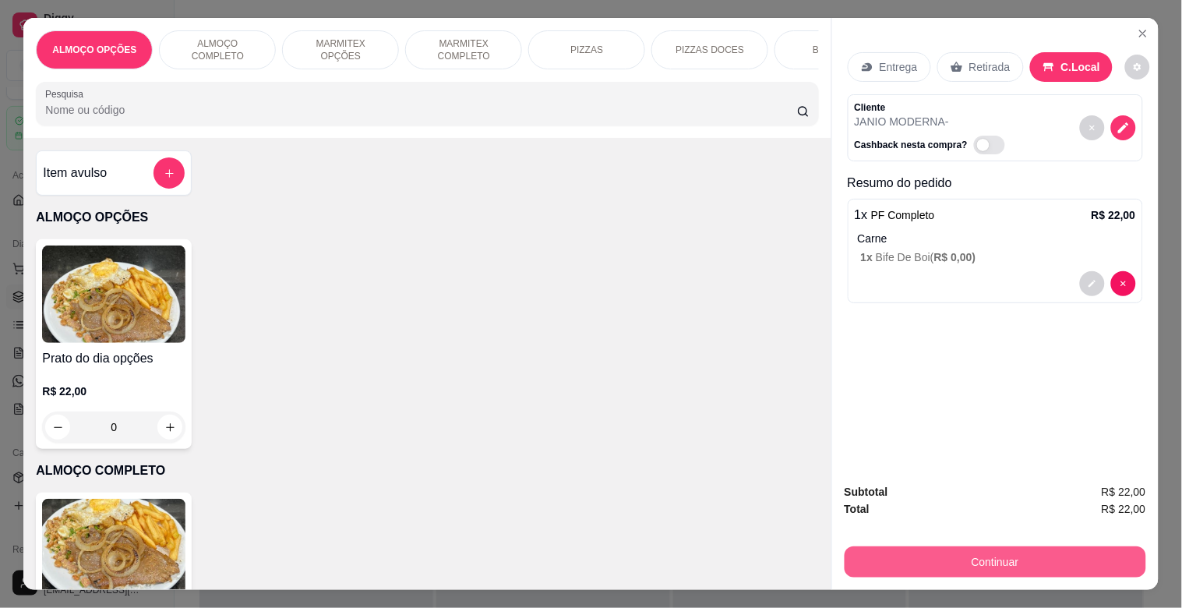
click at [928, 556] on button "Continuar" at bounding box center [994, 561] width 301 height 31
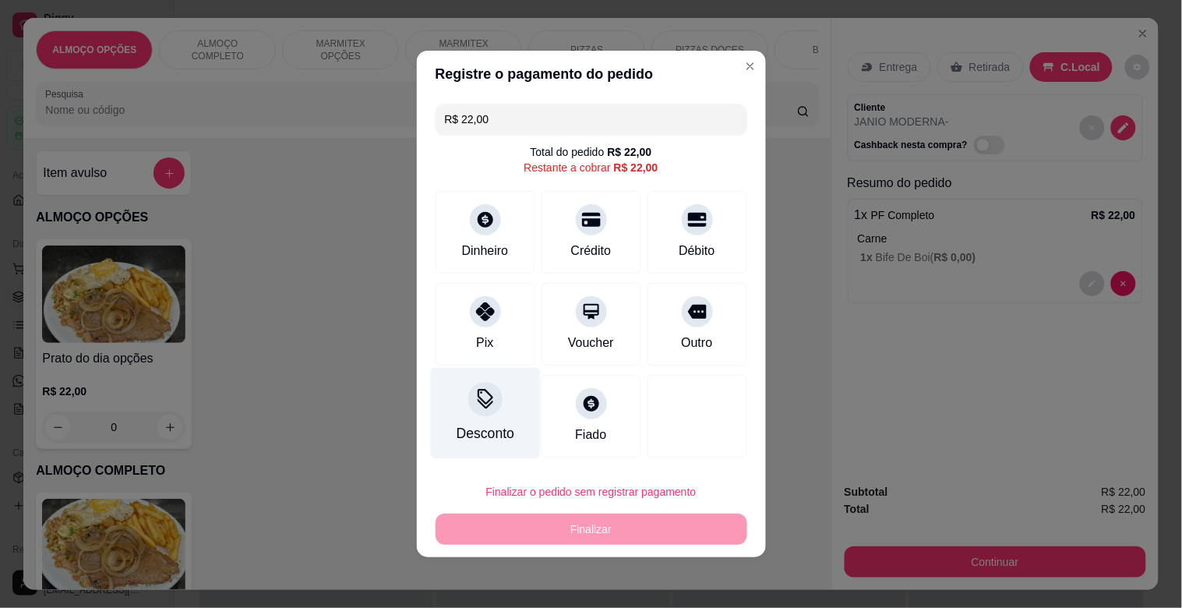
click at [478, 424] on div "Desconto" at bounding box center [485, 413] width 110 height 91
click at [506, 349] on input at bounding box center [590, 347] width 313 height 31
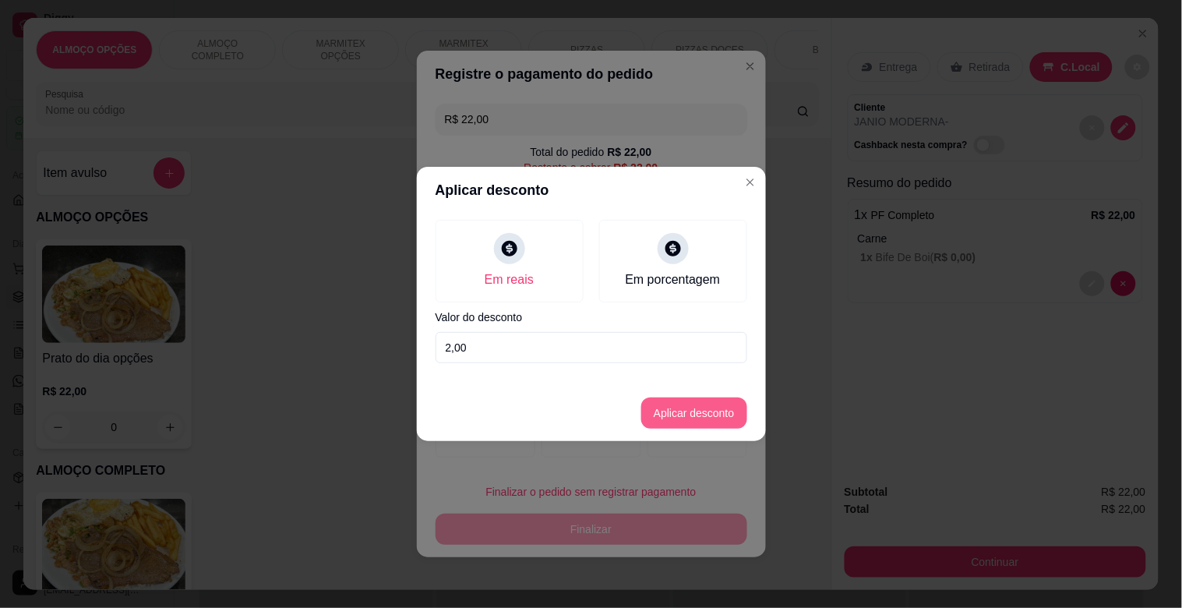
type input "2,00"
click at [686, 408] on button "Aplicar desconto" at bounding box center [694, 412] width 106 height 31
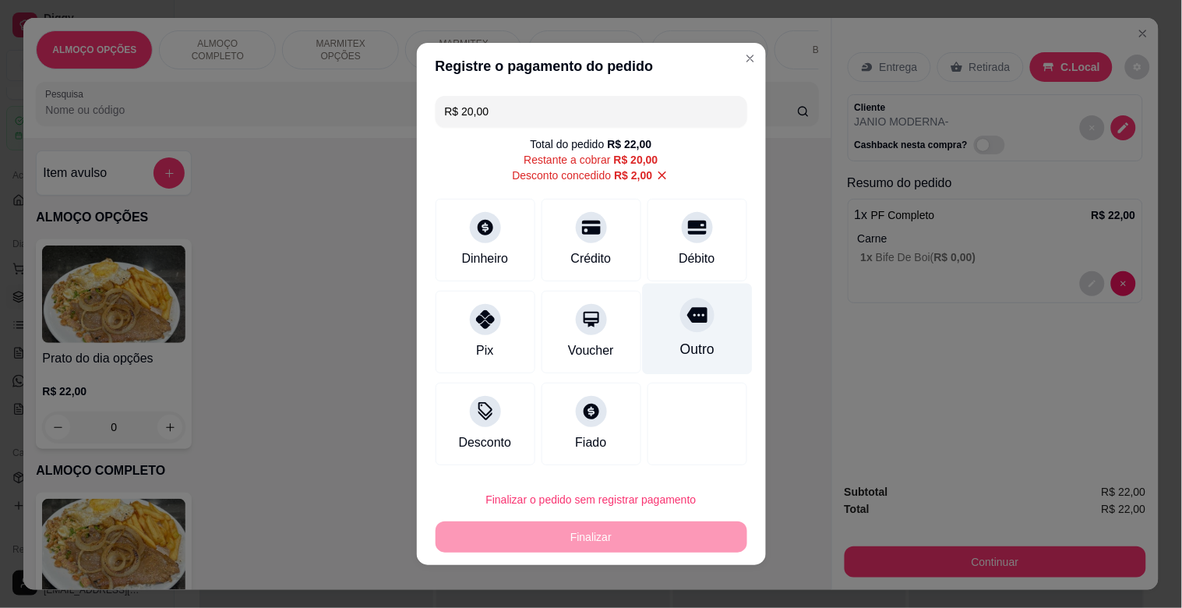
click at [686, 312] on icon at bounding box center [696, 316] width 20 height 16
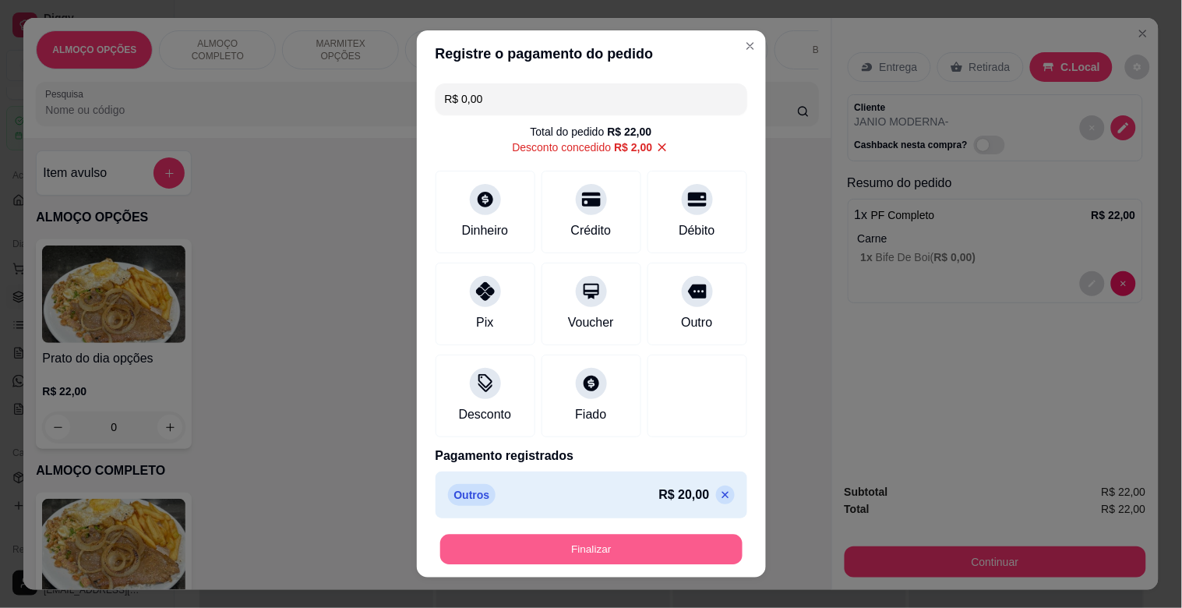
click at [596, 559] on button "Finalizar" at bounding box center [591, 549] width 302 height 30
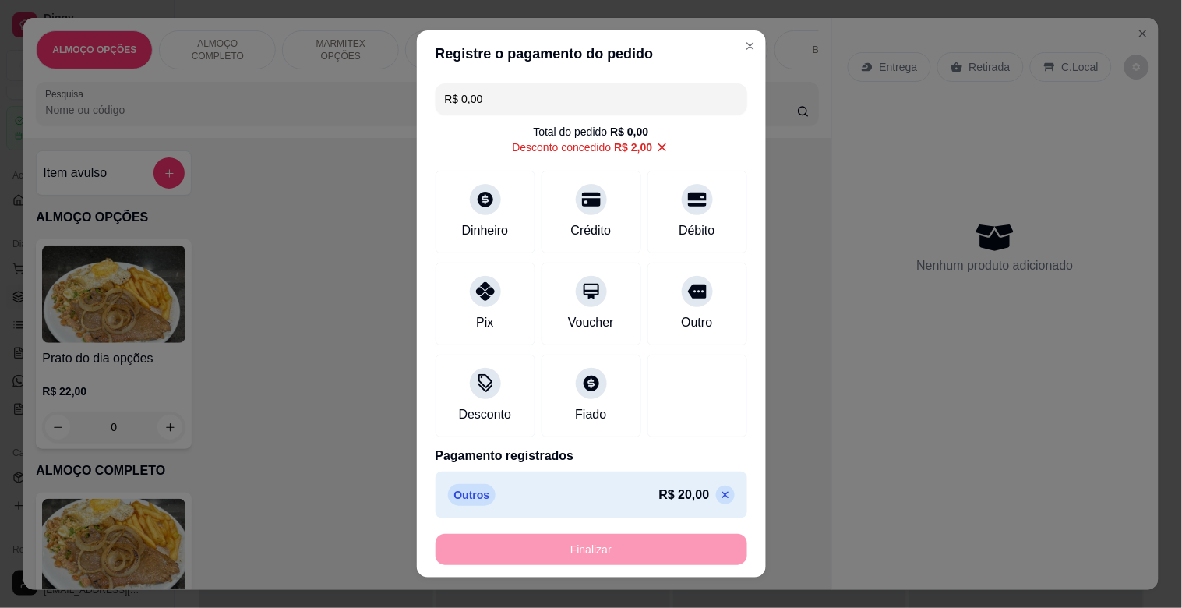
type input "-R$ 22,00"
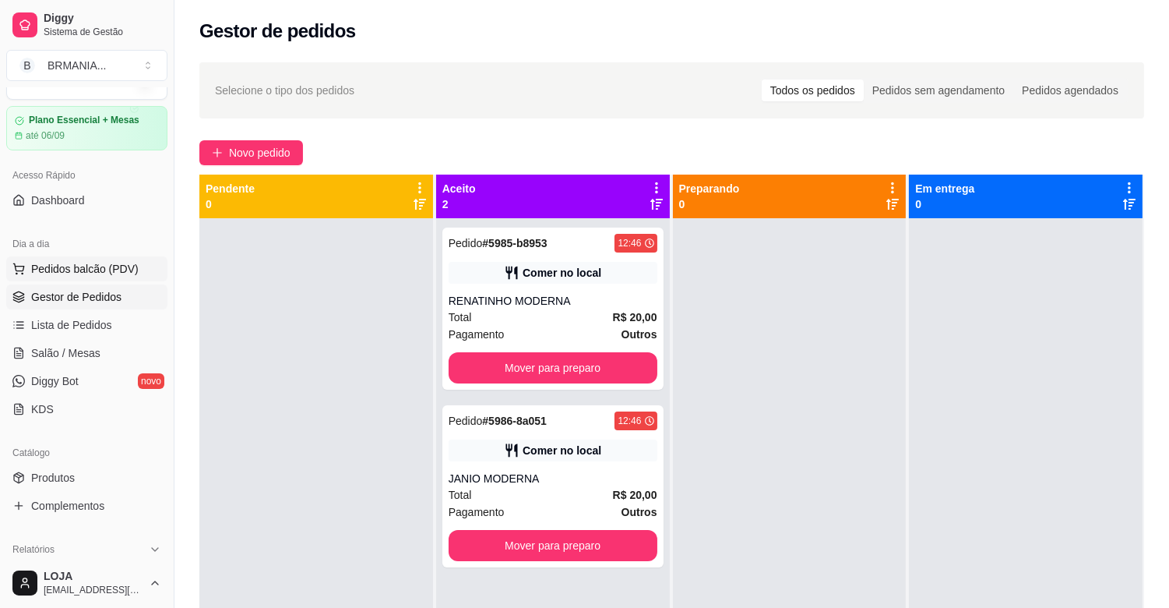
click at [134, 263] on button "Pedidos balcão (PDV)" at bounding box center [86, 268] width 161 height 25
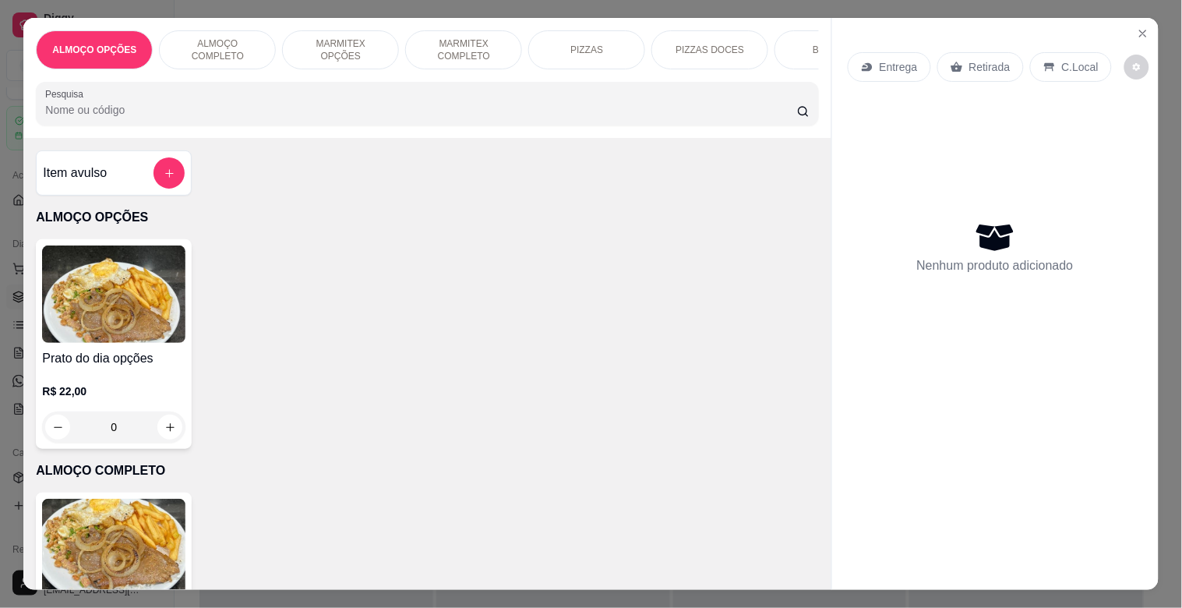
click at [123, 526] on img at bounding box center [113, 547] width 143 height 97
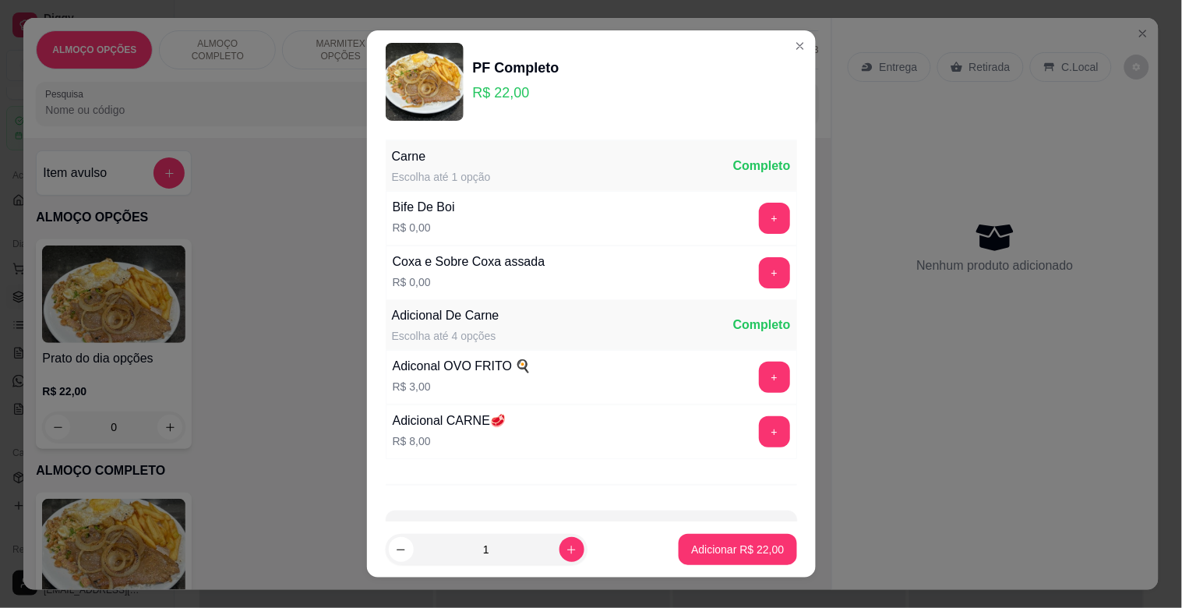
click at [758, 219] on div "+" at bounding box center [775, 218] width 44 height 31
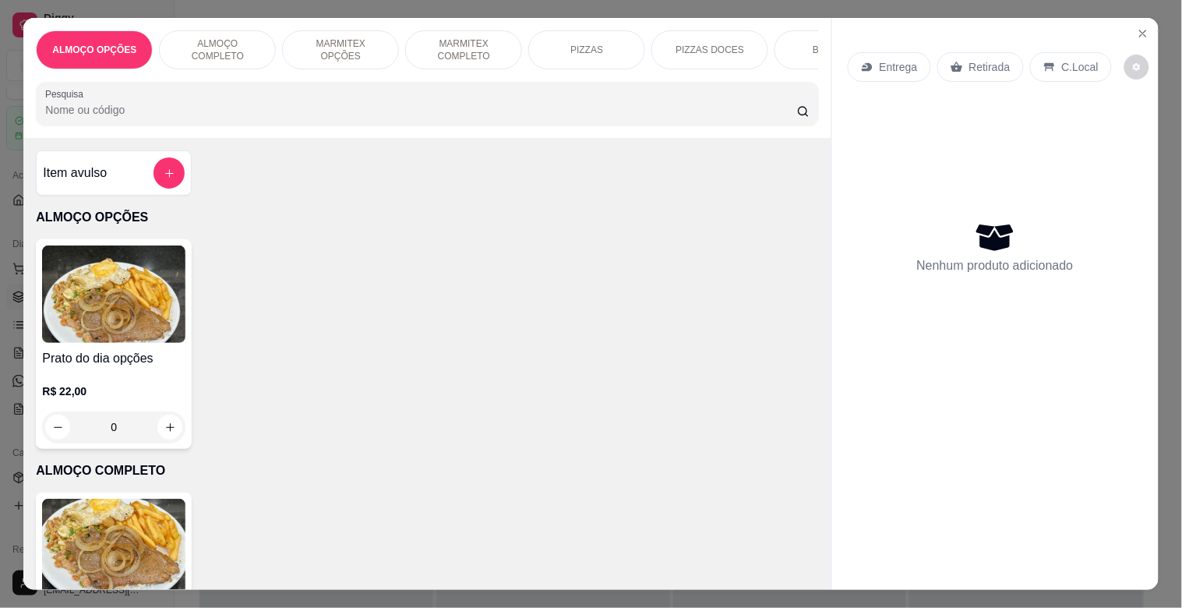
click at [458, 51] on p "MARMITEX COMPLETO" at bounding box center [463, 49] width 90 height 25
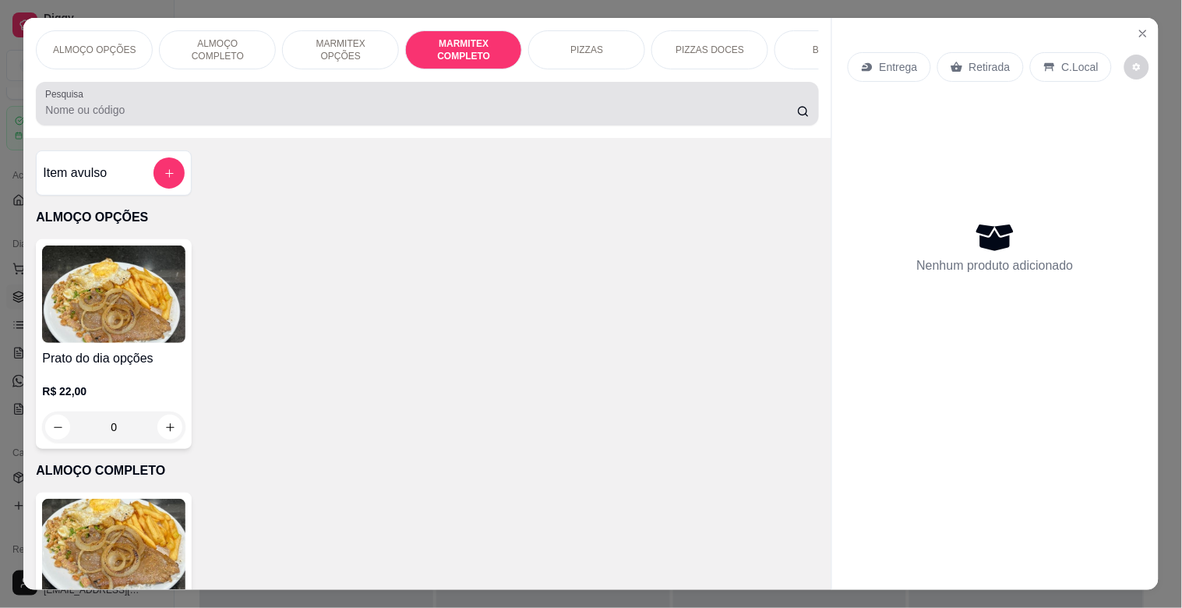
scroll to position [37, 0]
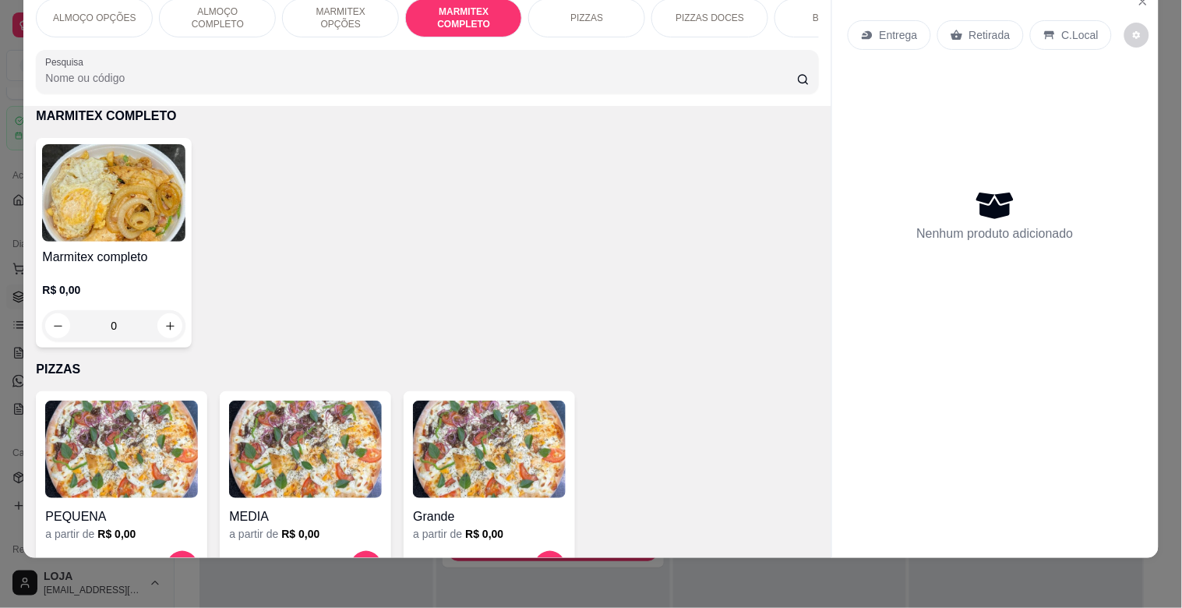
click at [104, 255] on h4 "Marmitex completo" at bounding box center [113, 257] width 143 height 19
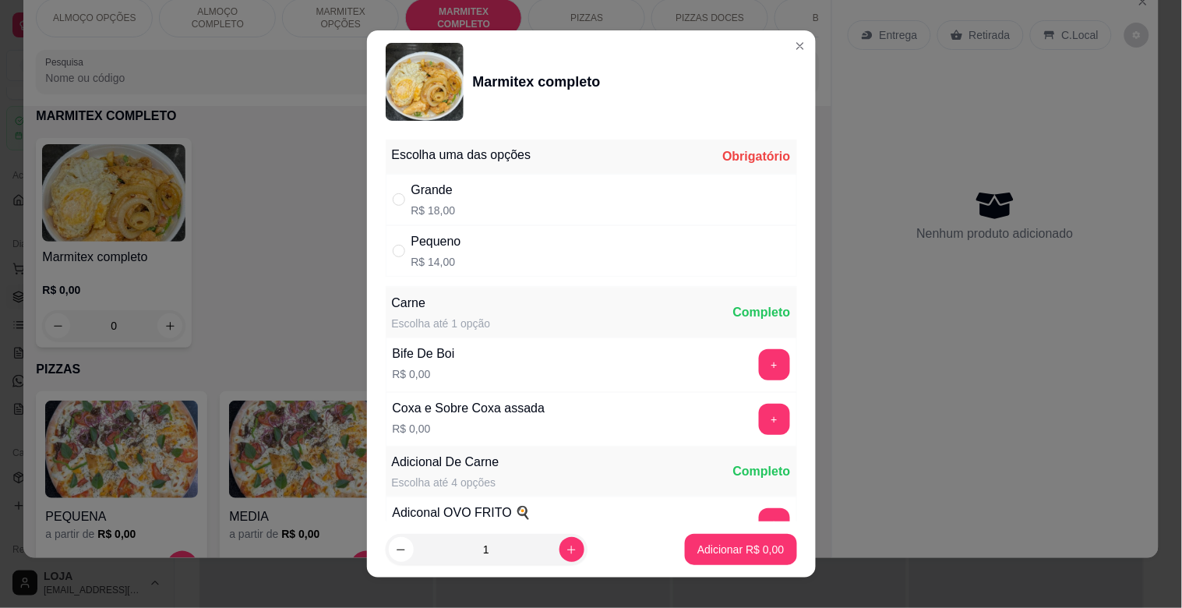
click at [479, 190] on div "Grande R$ 18,00" at bounding box center [591, 199] width 411 height 51
radio input "true"
click at [759, 421] on button "+" at bounding box center [774, 419] width 31 height 31
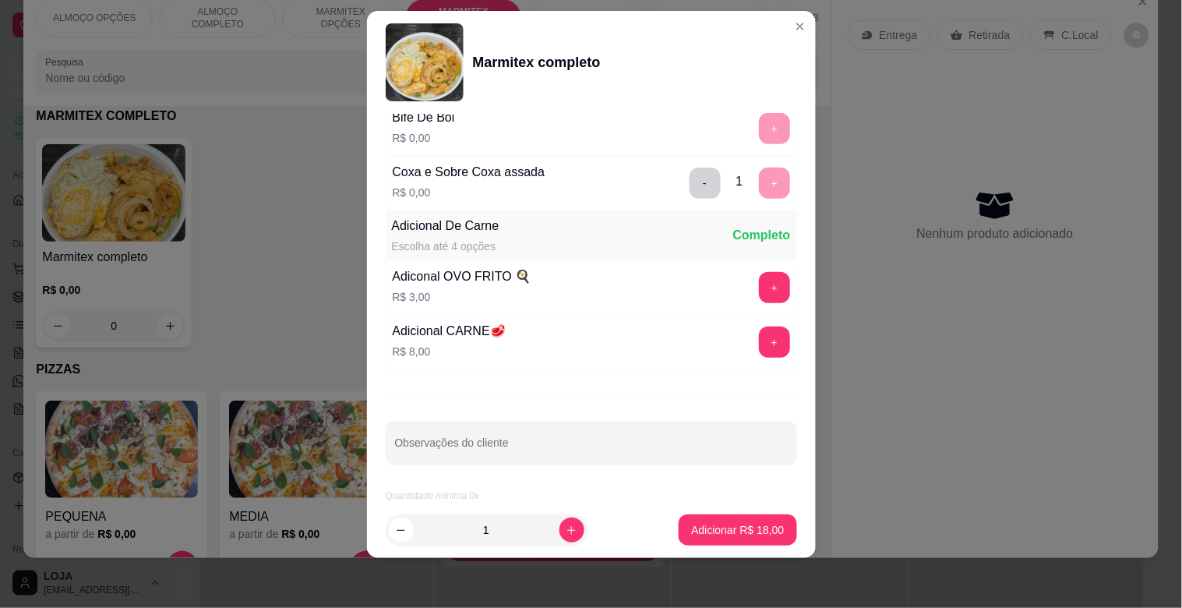
scroll to position [218, 0]
click at [733, 525] on p "Adicionar R$ 18,00" at bounding box center [737, 530] width 93 height 16
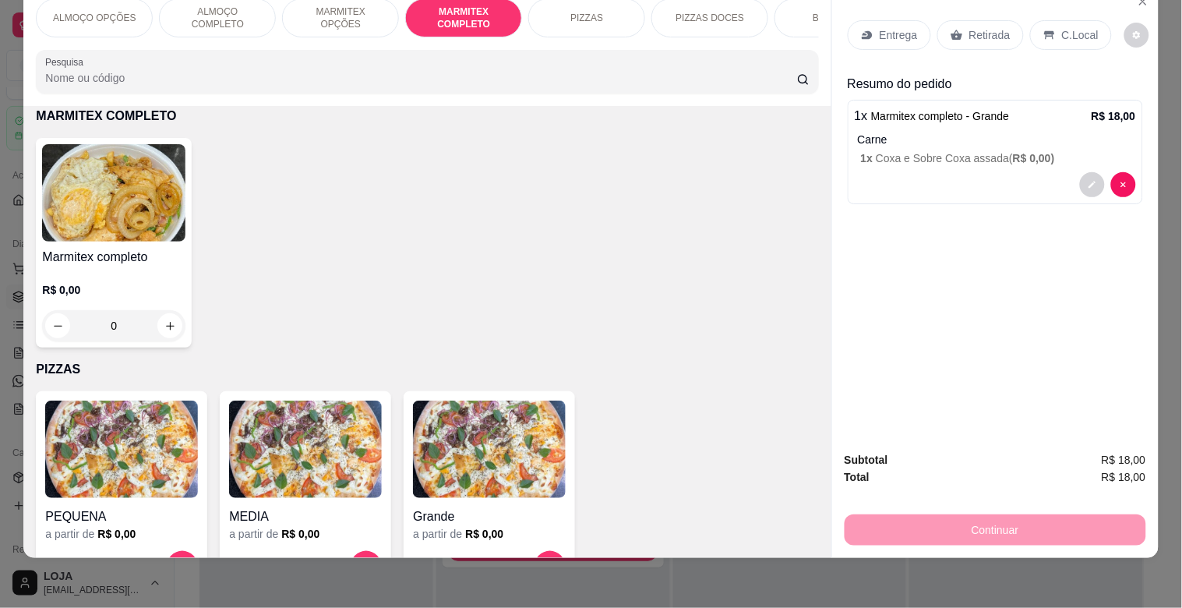
click at [1062, 27] on p "C.Local" at bounding box center [1080, 35] width 37 height 16
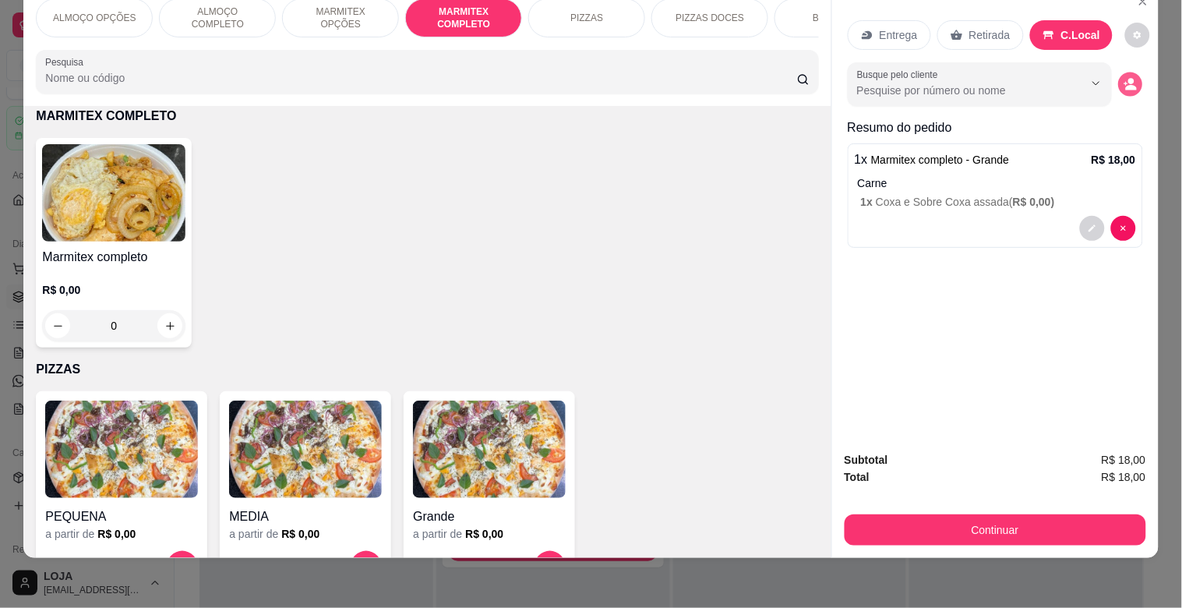
click at [1130, 78] on icon "decrease-product-quantity" at bounding box center [1129, 84] width 13 height 13
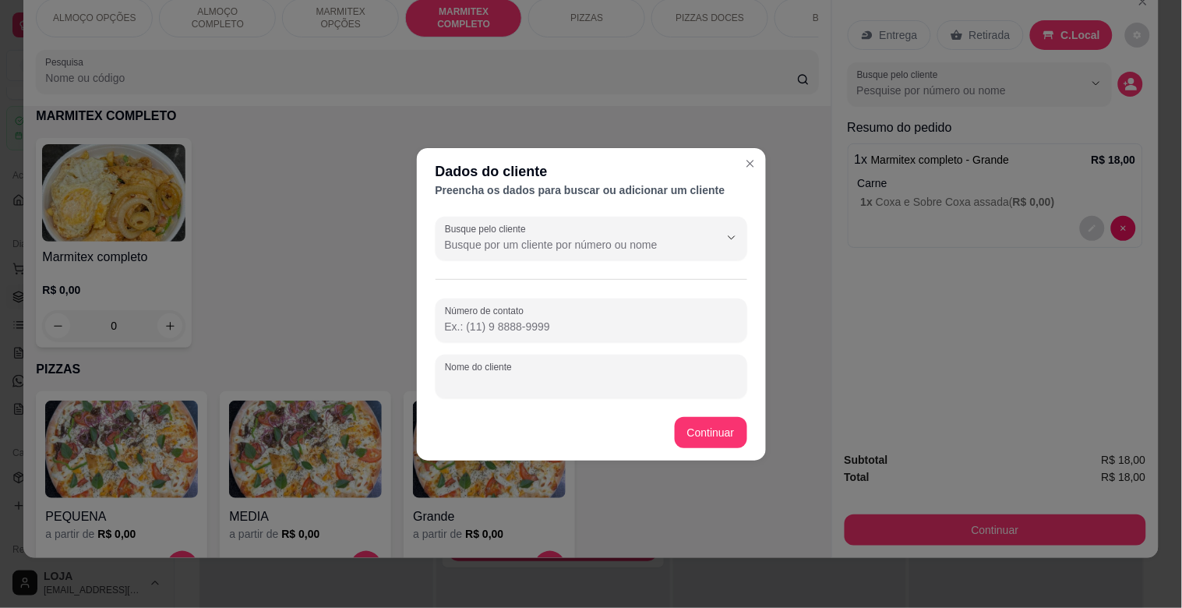
click at [557, 377] on input "Nome do cliente" at bounding box center [591, 383] width 293 height 16
type input "[PERSON_NAME]"
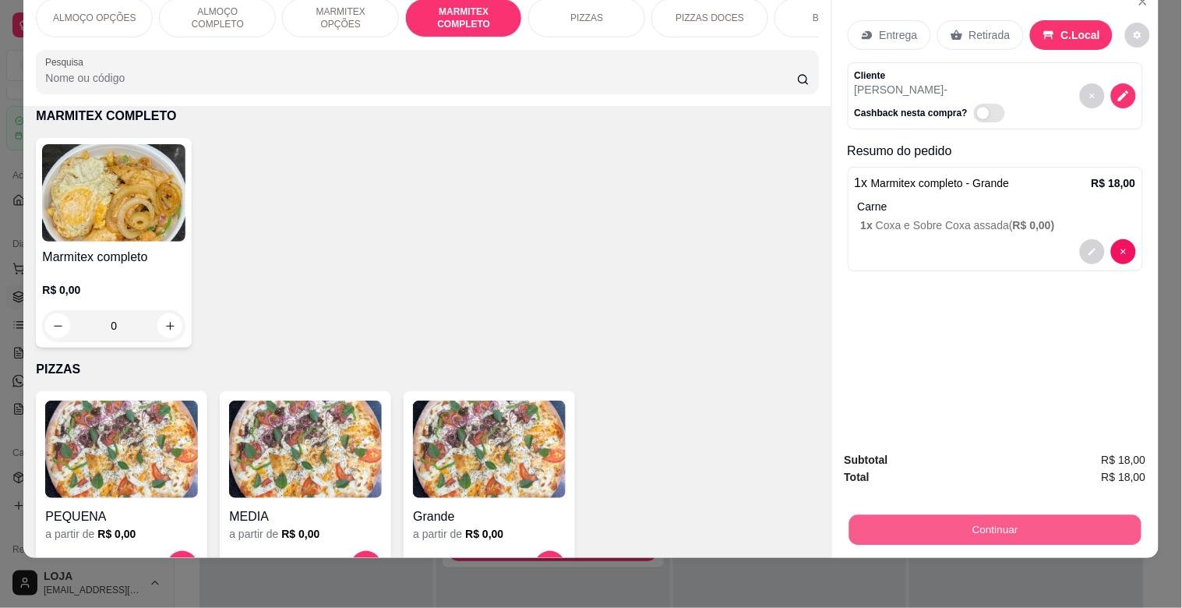
click at [970, 514] on button "Continuar" at bounding box center [994, 529] width 292 height 30
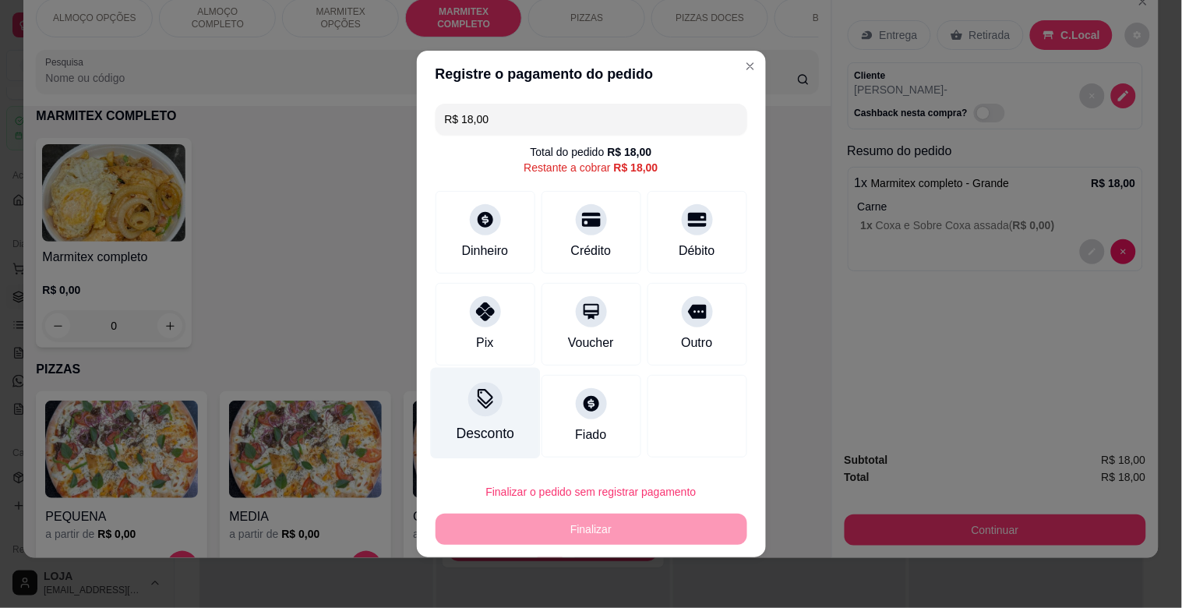
click at [499, 402] on div "Desconto" at bounding box center [485, 413] width 110 height 91
click at [514, 327] on div "Em reais Em porcentagem Valor do desconto" at bounding box center [590, 291] width 349 height 156
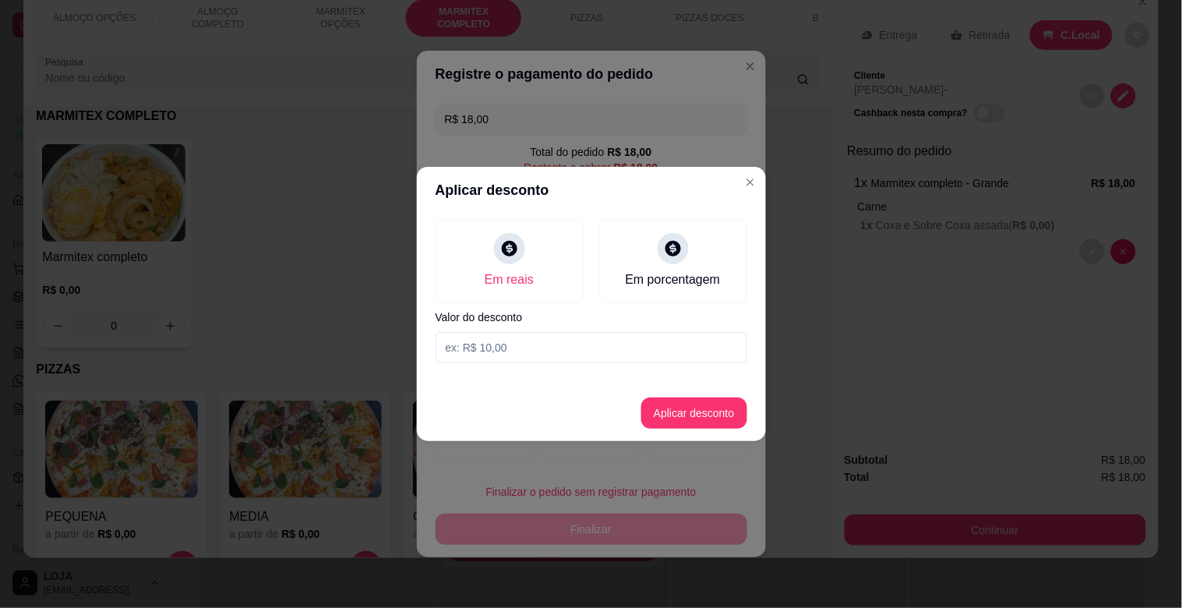
click at [510, 344] on input at bounding box center [591, 347] width 312 height 31
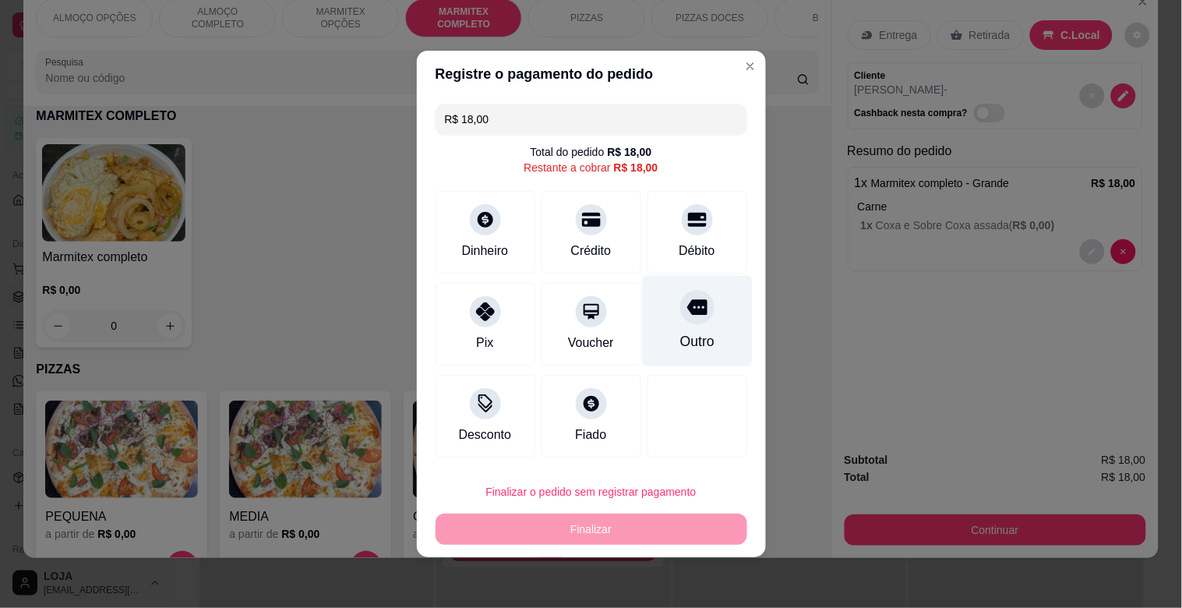
click at [687, 315] on icon at bounding box center [696, 308] width 20 height 16
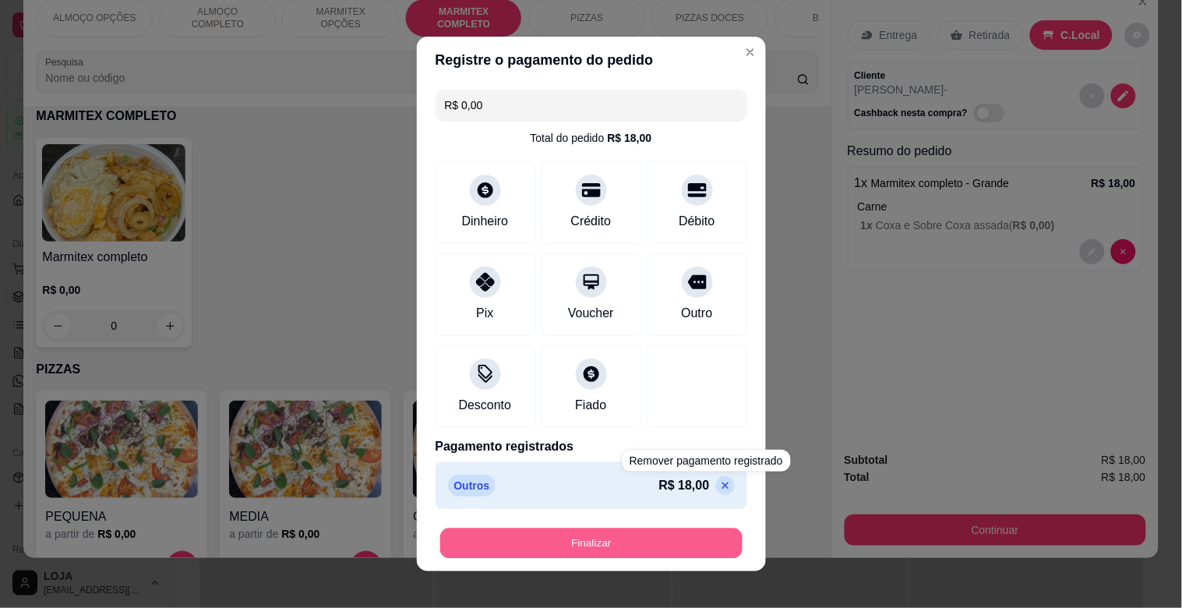
click at [609, 539] on button "Finalizar" at bounding box center [591, 543] width 302 height 30
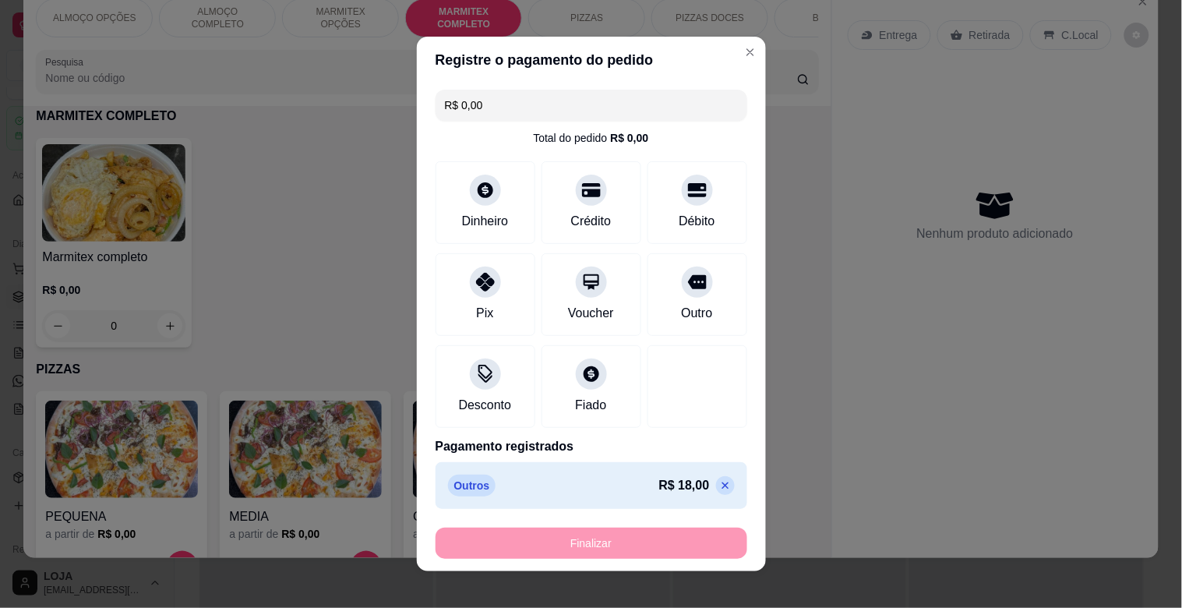
type input "-R$ 18,00"
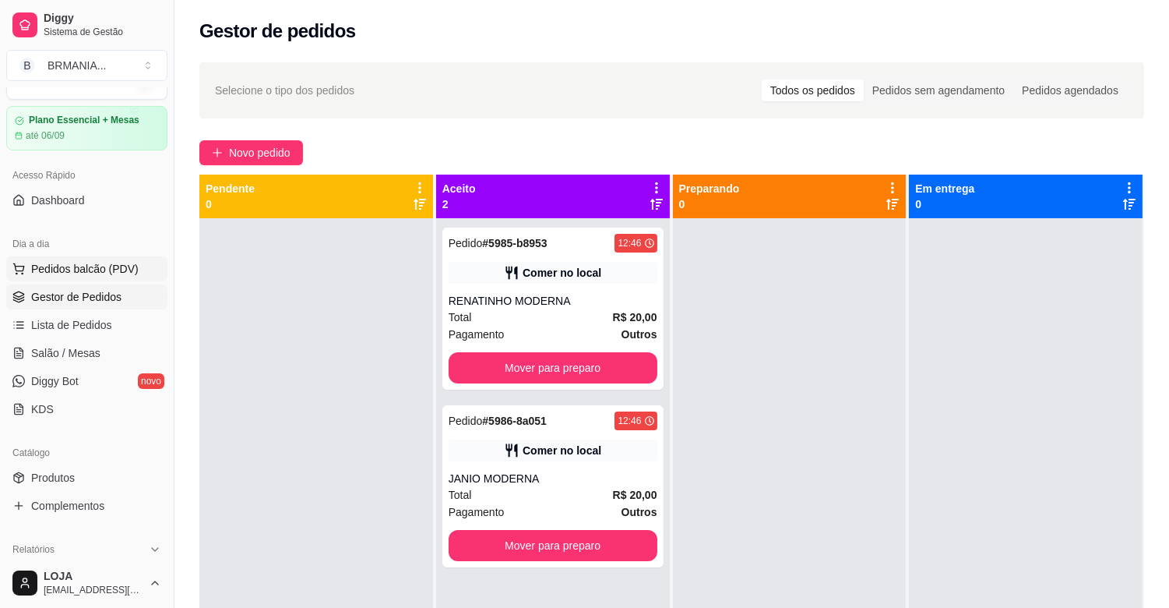
click at [102, 269] on span "Pedidos balcão (PDV)" at bounding box center [85, 269] width 108 height 16
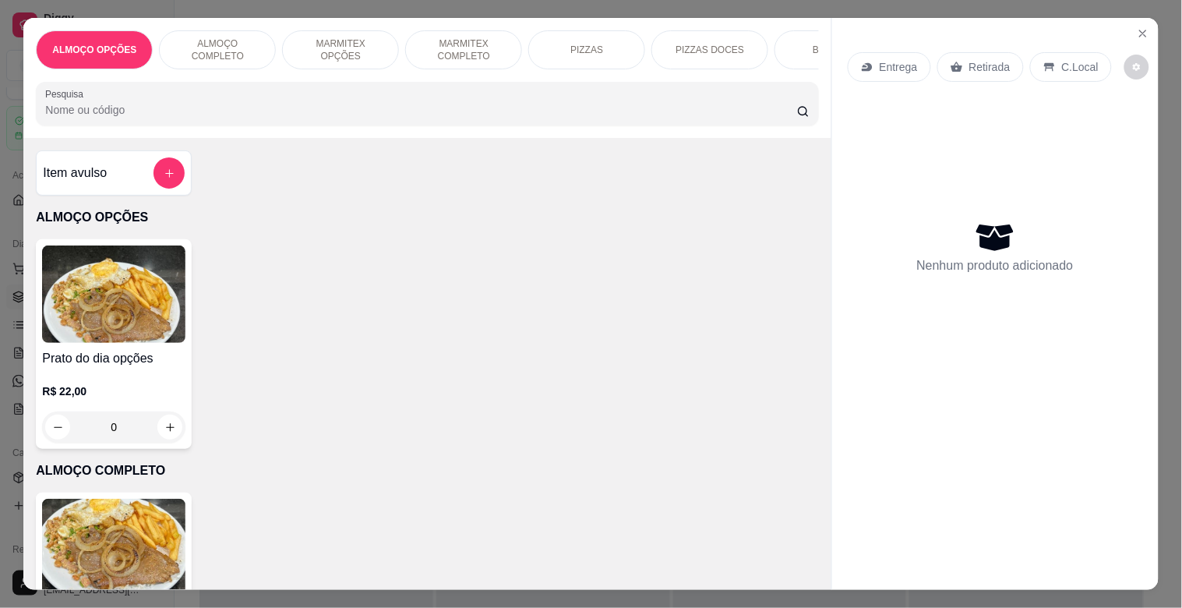
click at [153, 544] on img at bounding box center [113, 547] width 143 height 97
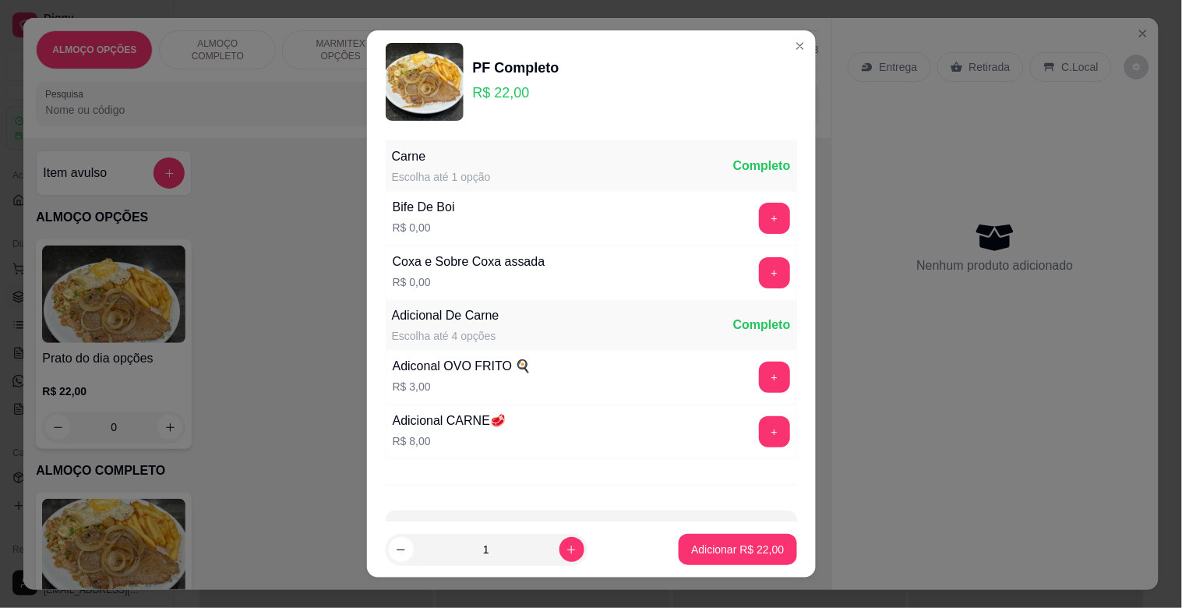
click at [759, 267] on button "+" at bounding box center [774, 272] width 31 height 31
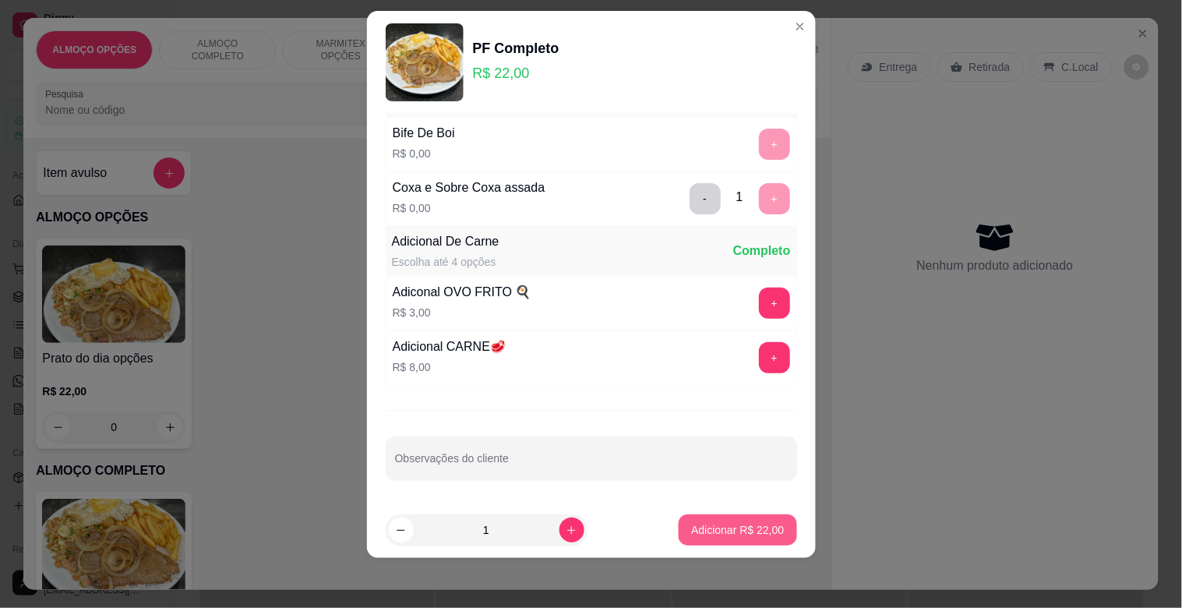
click at [720, 517] on button "Adicionar R$ 22,00" at bounding box center [738, 529] width 118 height 31
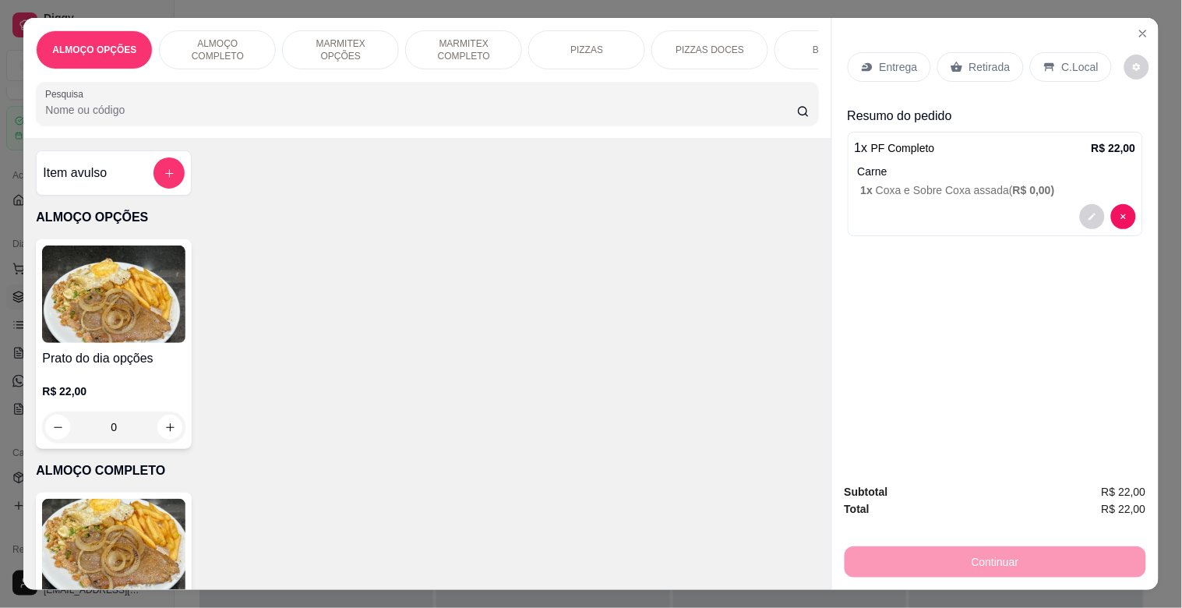
drag, startPoint x: 1052, startPoint y: 64, endPoint x: 1084, endPoint y: 81, distance: 36.2
click at [1062, 64] on p "C.Local" at bounding box center [1080, 67] width 37 height 16
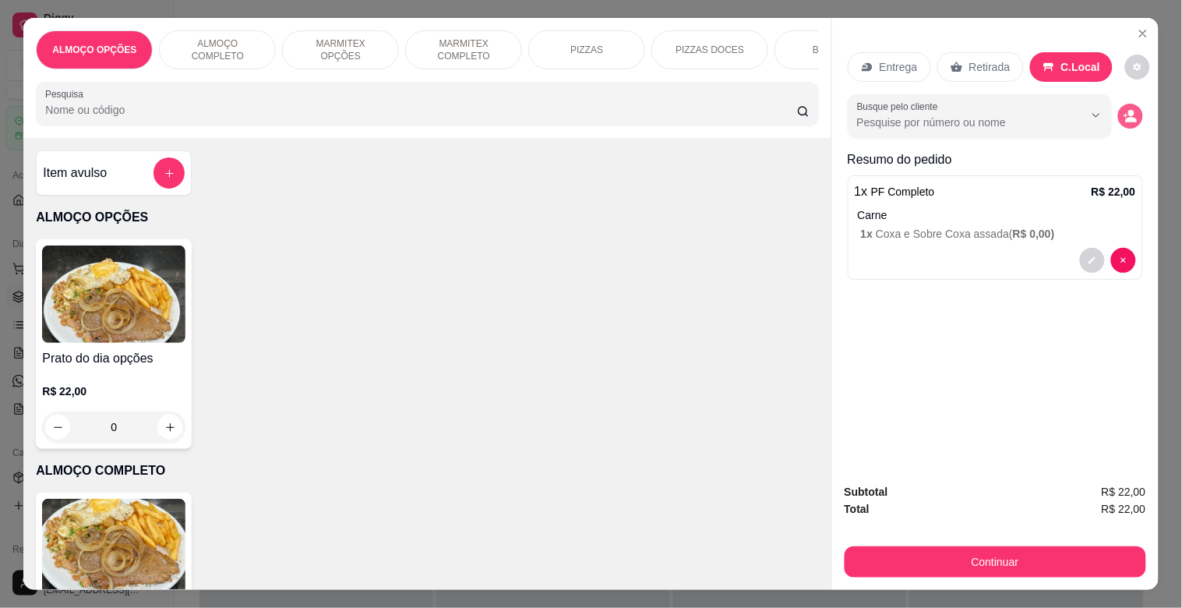
click at [1118, 111] on button "decrease-product-quantity" at bounding box center [1130, 116] width 25 height 25
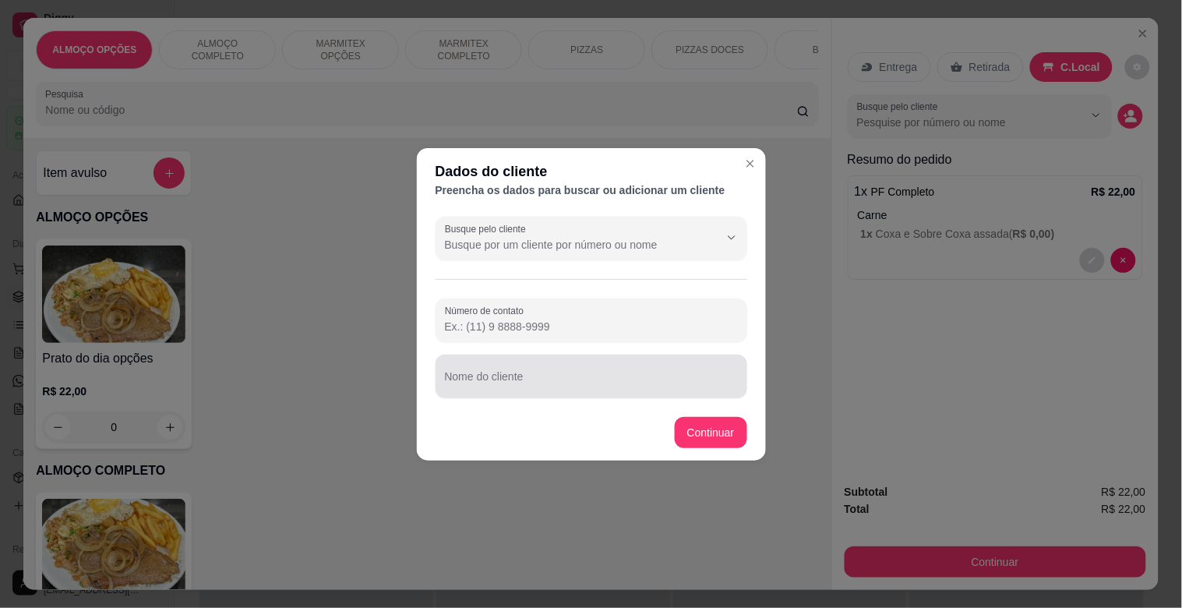
click at [571, 361] on div at bounding box center [591, 376] width 293 height 31
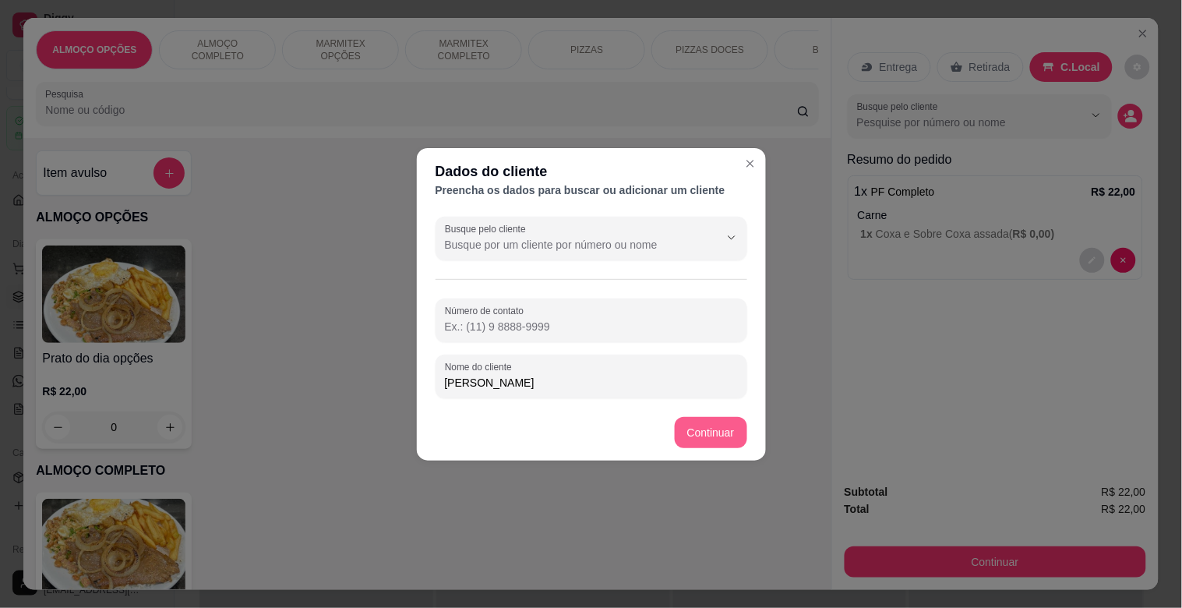
type input "[PERSON_NAME]"
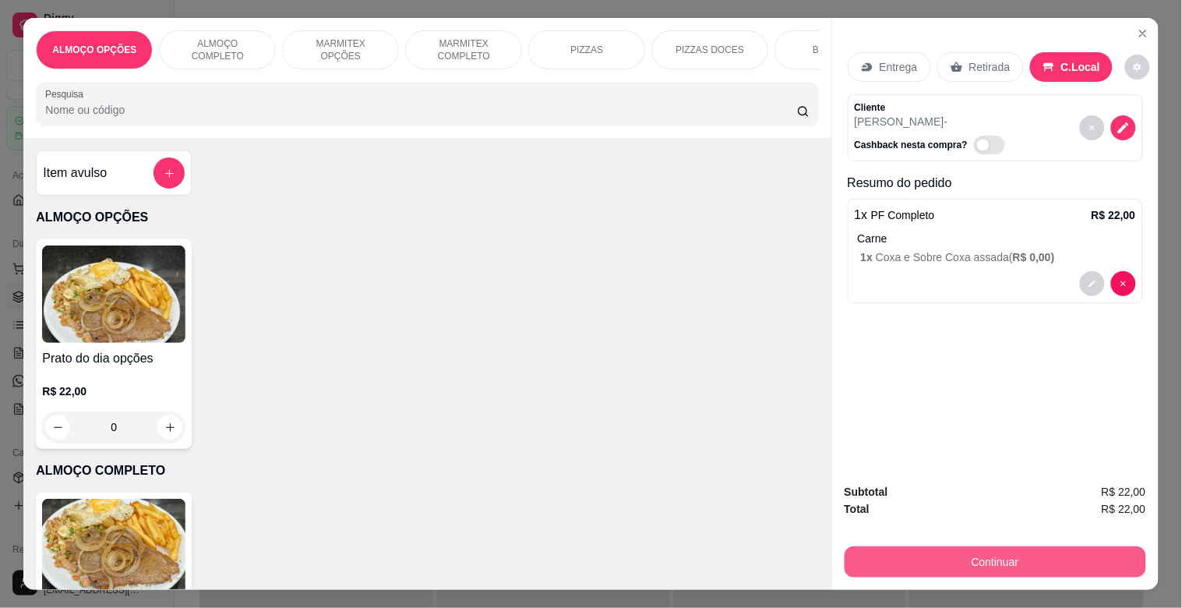
click at [922, 555] on button "Continuar" at bounding box center [994, 561] width 301 height 31
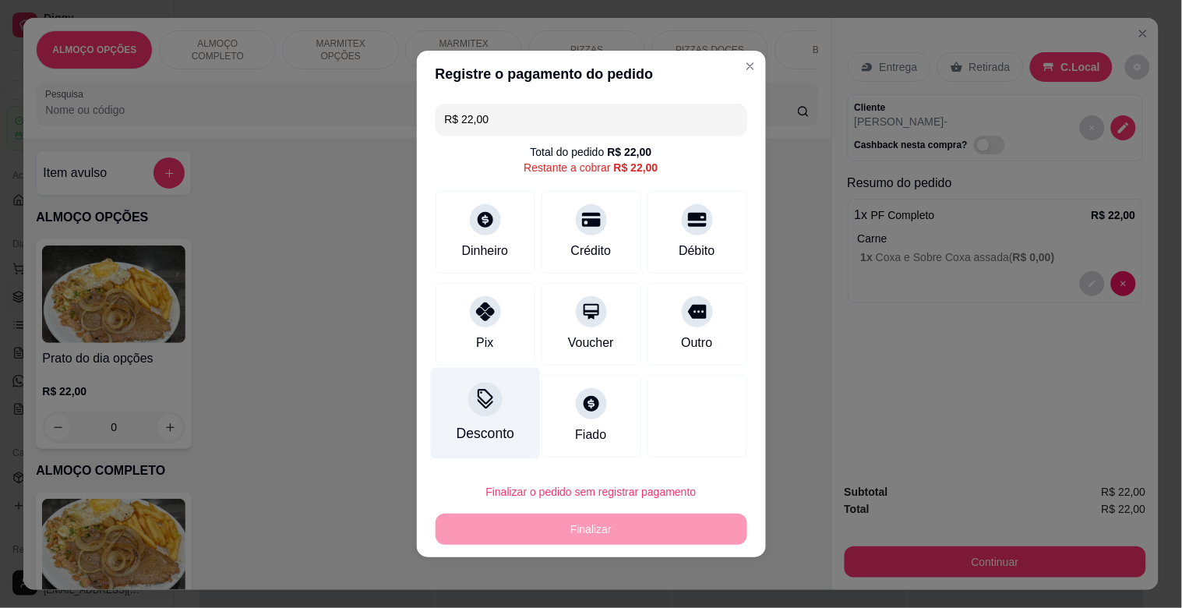
click at [480, 384] on div at bounding box center [485, 399] width 34 height 34
click at [531, 354] on input at bounding box center [591, 347] width 312 height 31
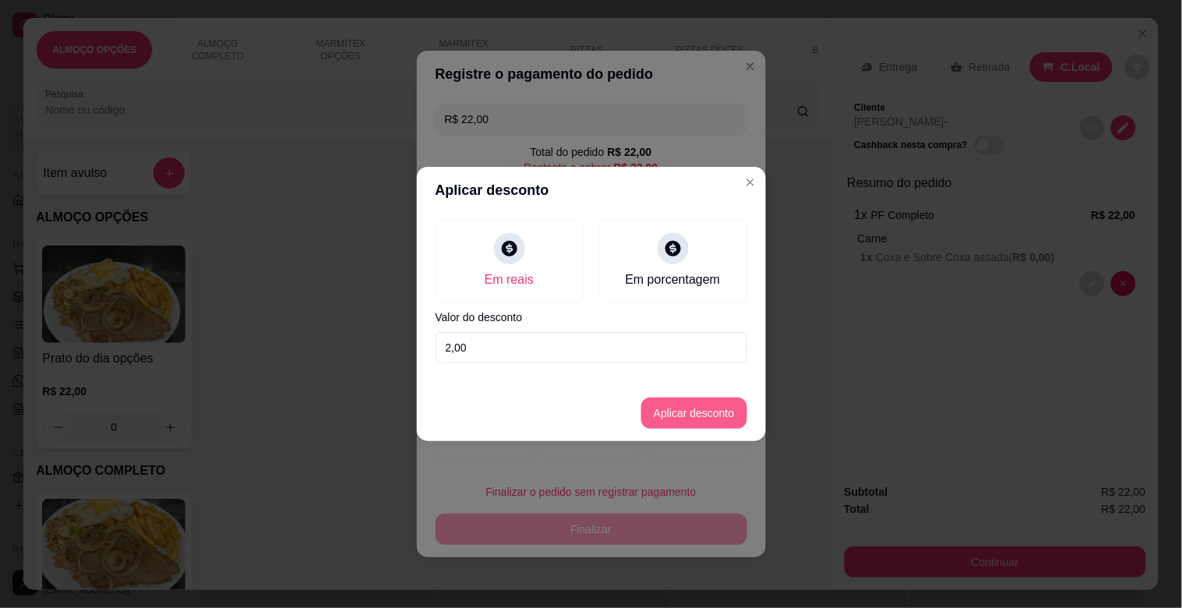
type input "2,00"
click at [684, 398] on button "Aplicar desconto" at bounding box center [694, 413] width 102 height 30
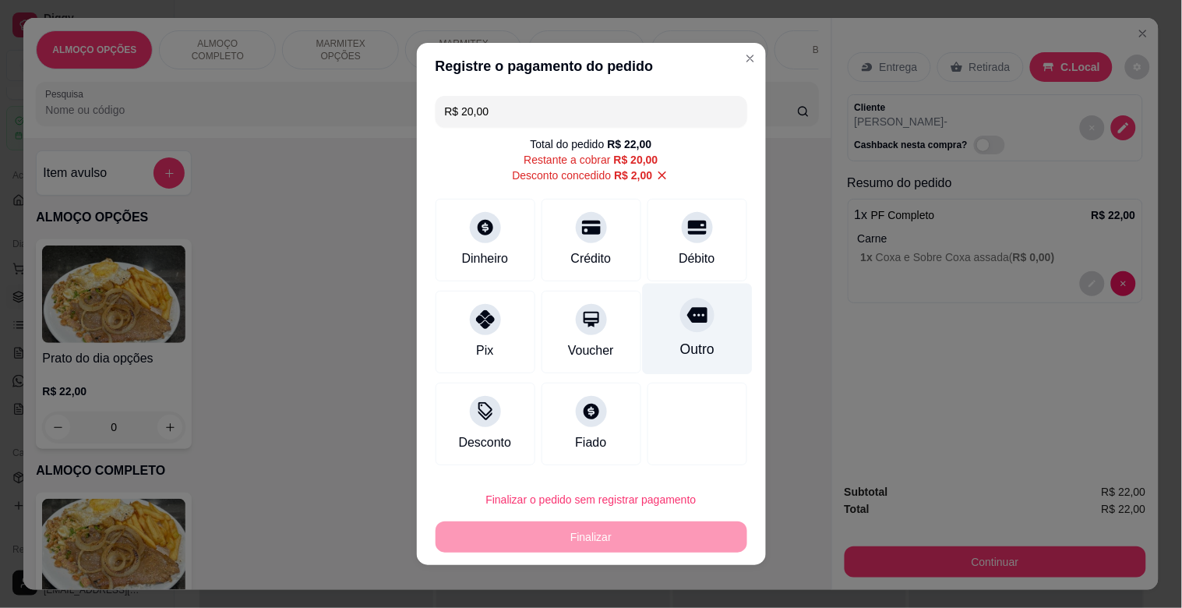
click at [693, 325] on div at bounding box center [697, 315] width 34 height 34
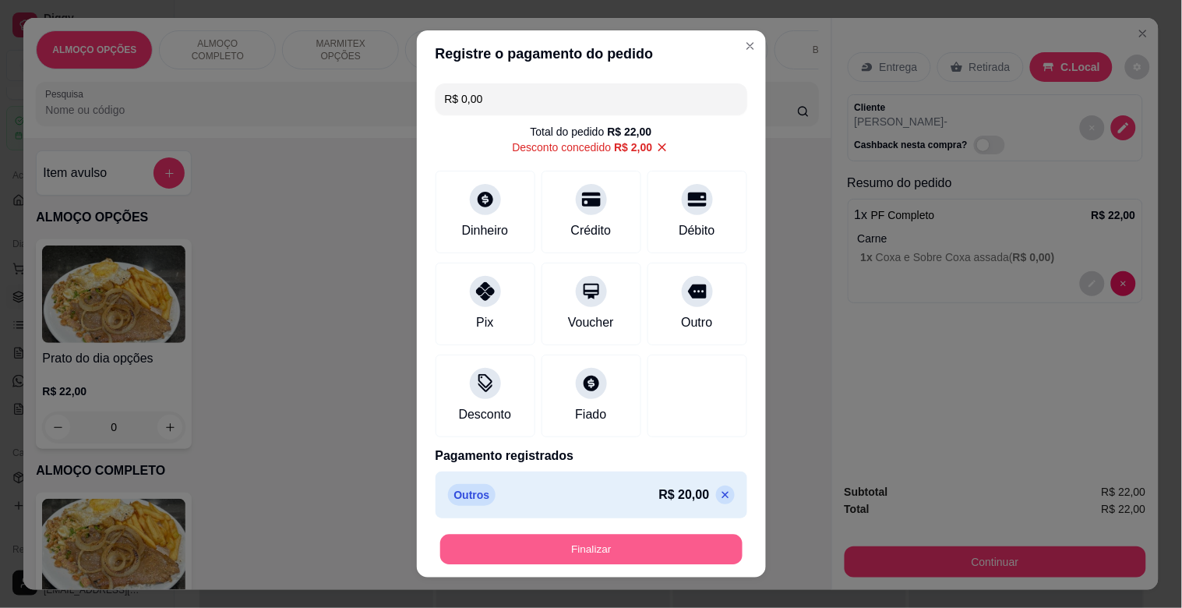
click at [602, 555] on button "Finalizar" at bounding box center [591, 549] width 302 height 30
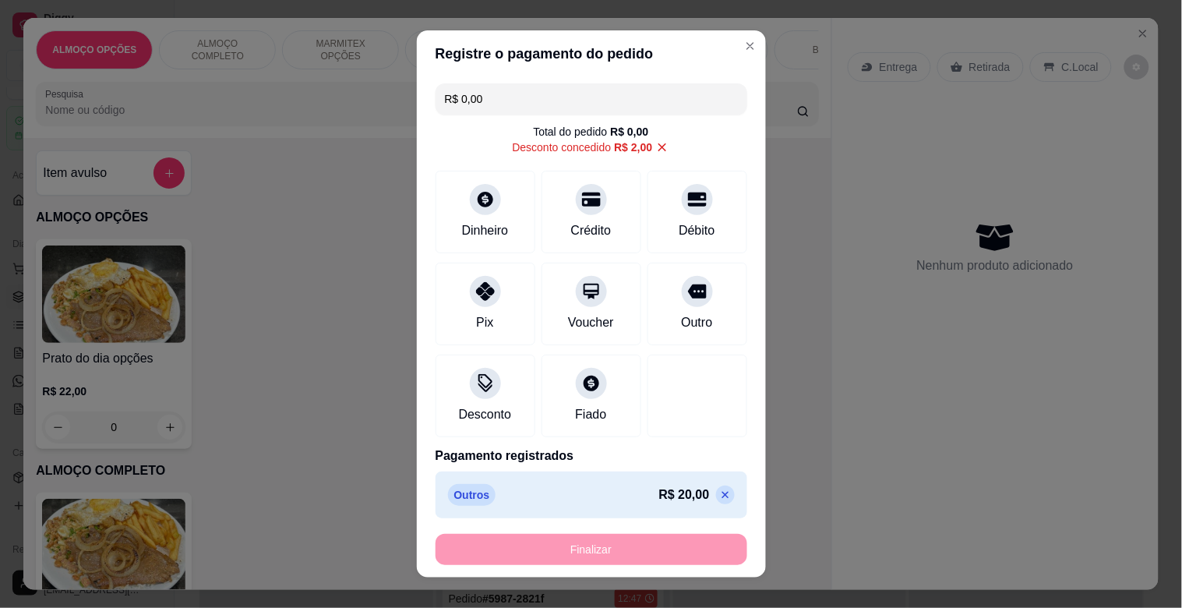
type input "-R$ 22,00"
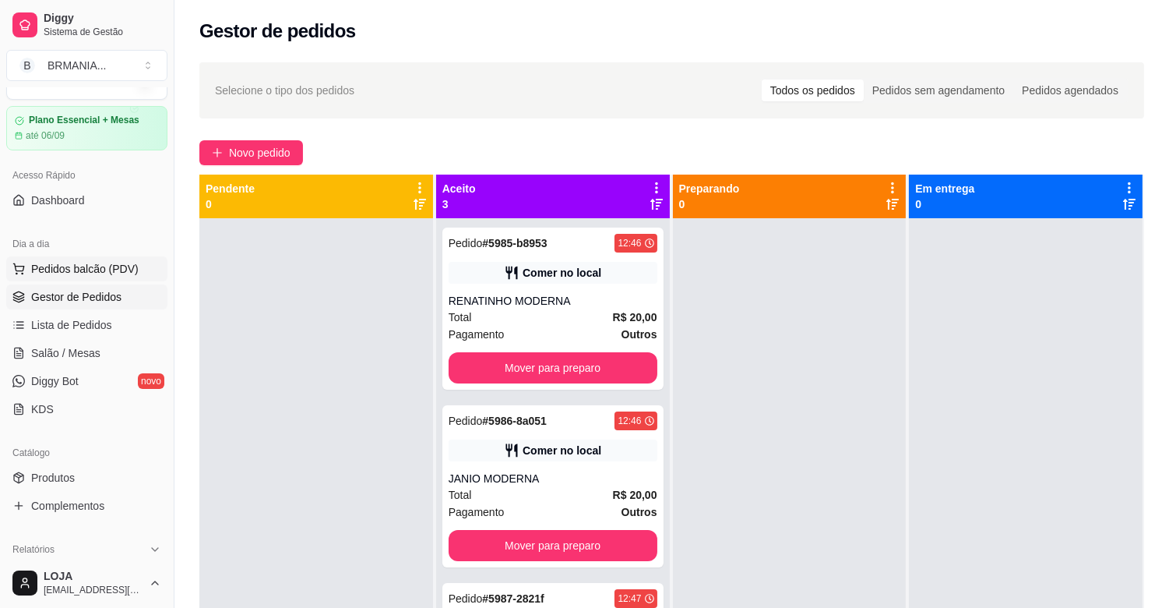
click at [70, 277] on button "Pedidos balcão (PDV)" at bounding box center [86, 268] width 161 height 25
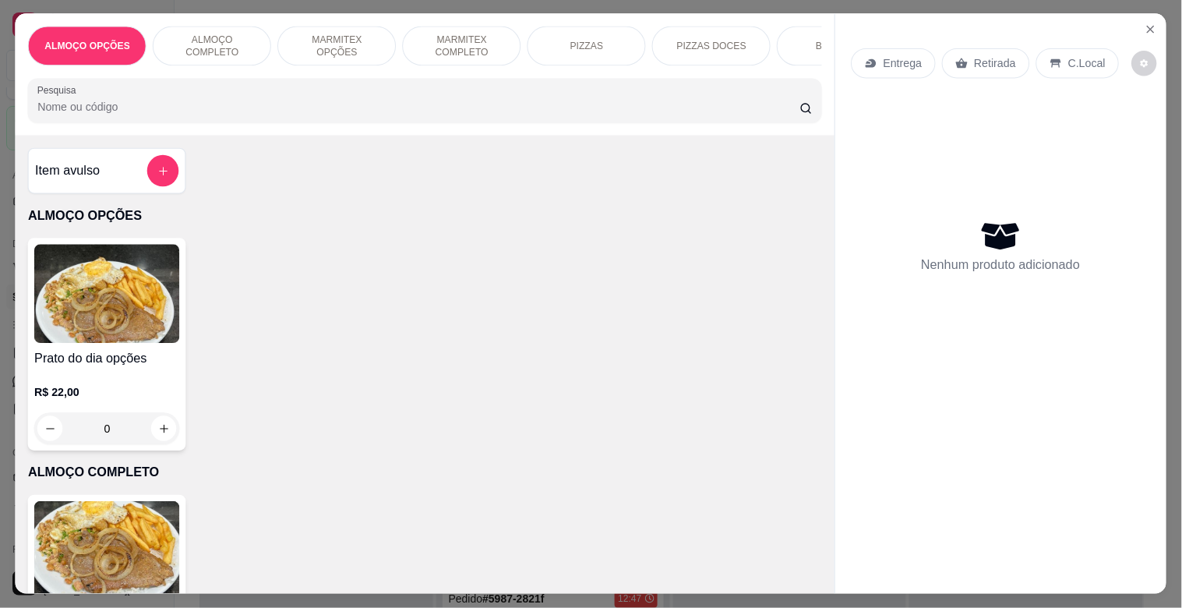
click at [76, 271] on img at bounding box center [107, 294] width 146 height 99
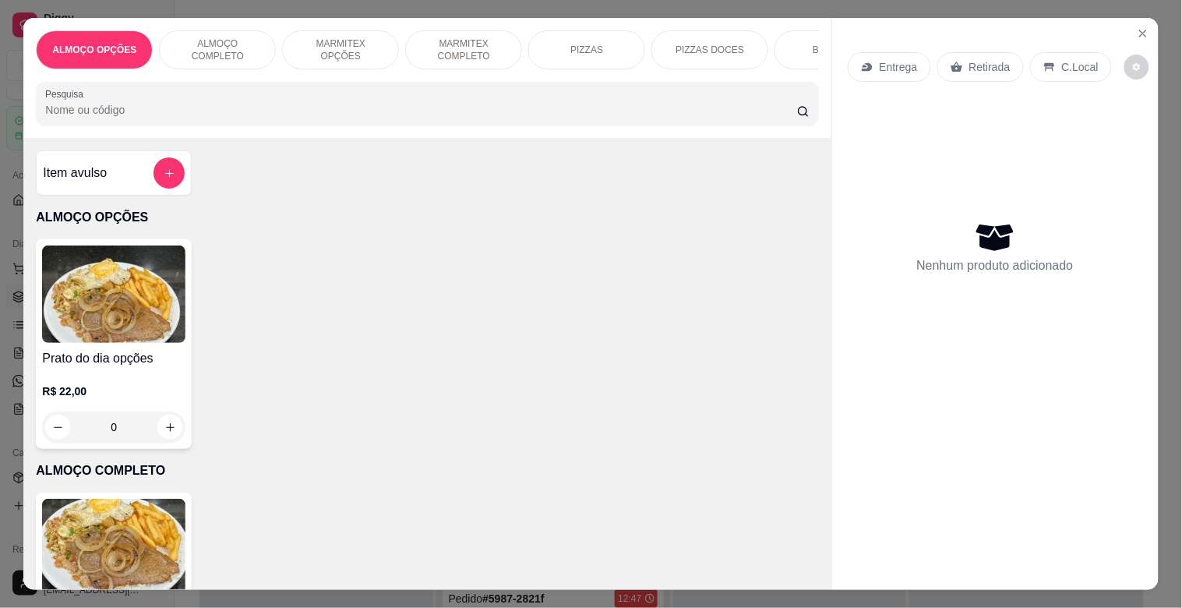
click at [132, 550] on img at bounding box center [113, 547] width 143 height 97
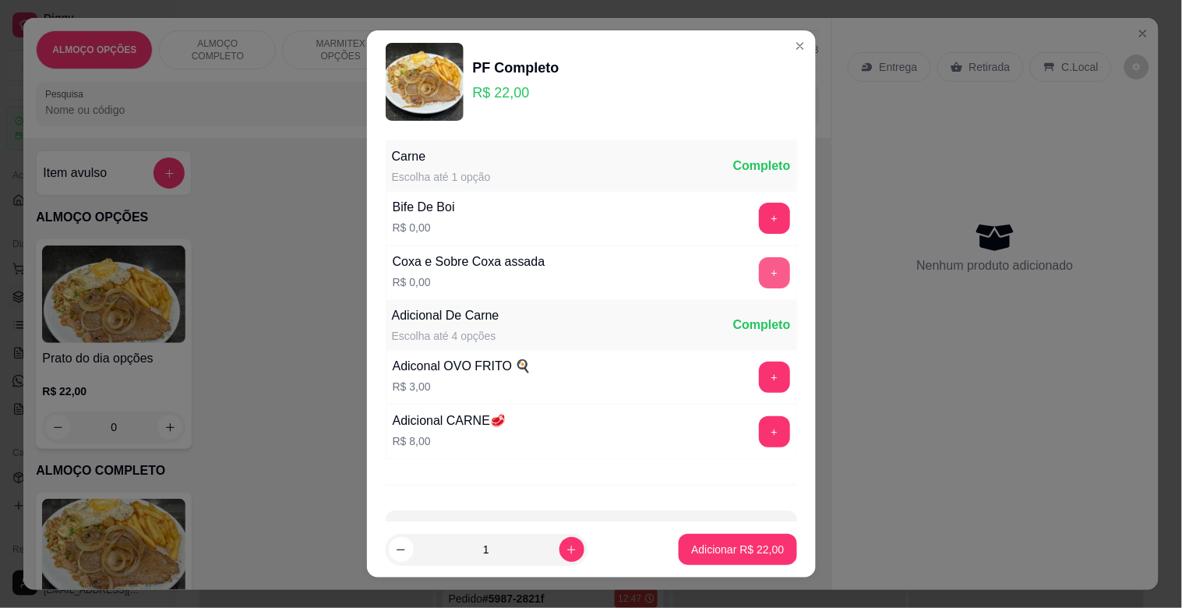
click at [759, 269] on button "+" at bounding box center [774, 272] width 31 height 31
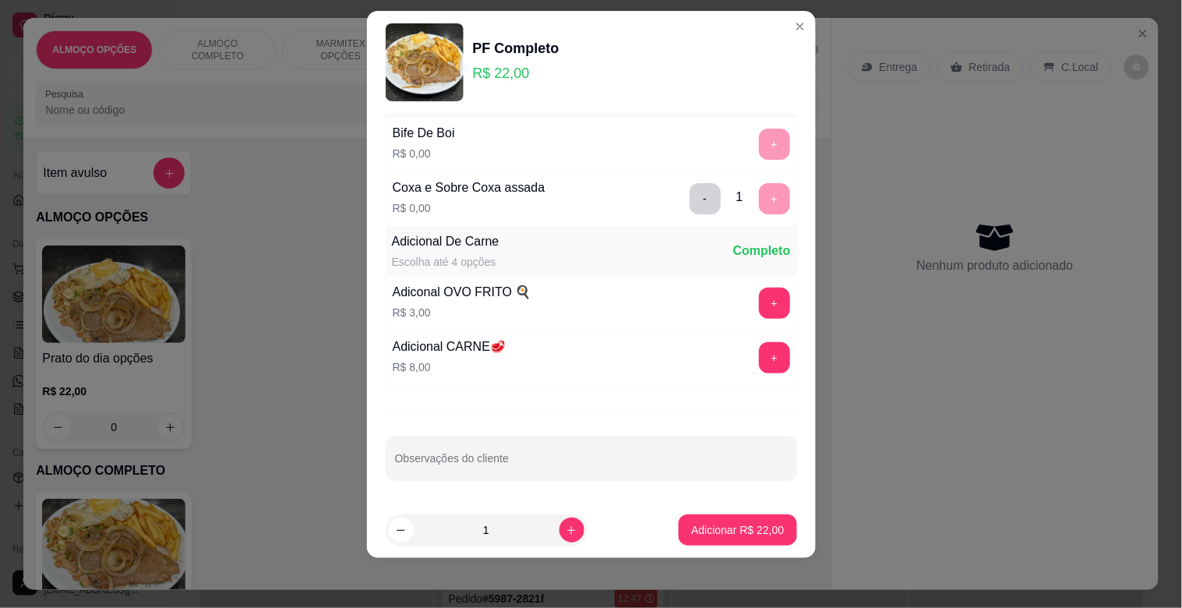
click at [764, 511] on footer "1 Adicionar R$ 22,00" at bounding box center [591, 530] width 449 height 56
click at [717, 534] on p "Adicionar R$ 22,00" at bounding box center [737, 530] width 93 height 16
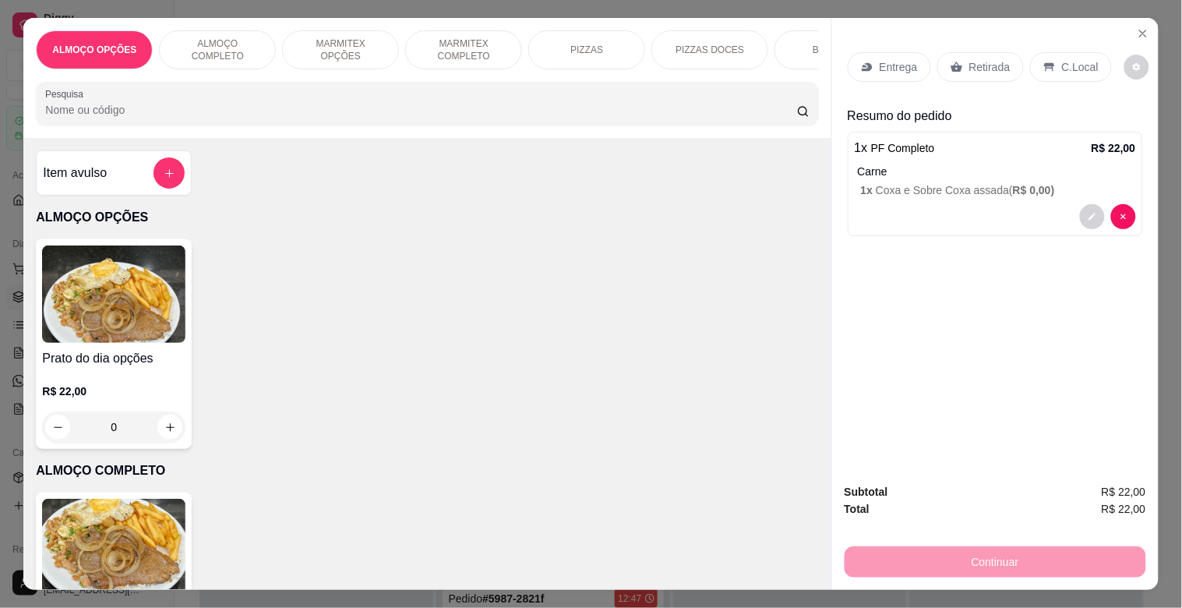
click at [979, 64] on p "Retirada" at bounding box center [989, 67] width 41 height 16
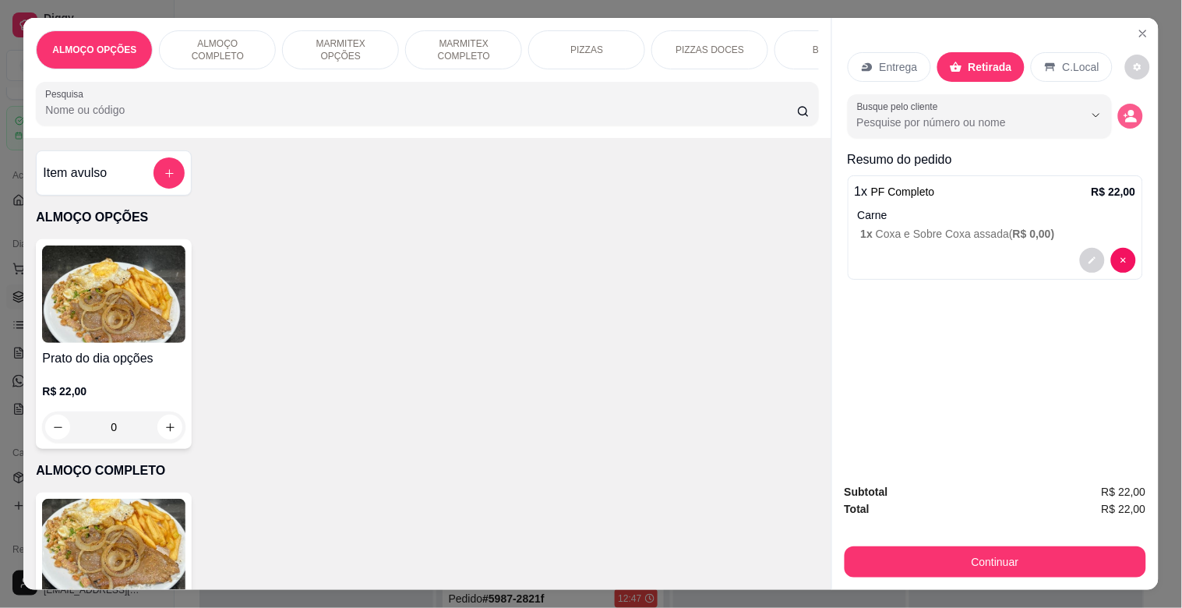
click at [1131, 110] on button "decrease-product-quantity" at bounding box center [1130, 116] width 25 height 25
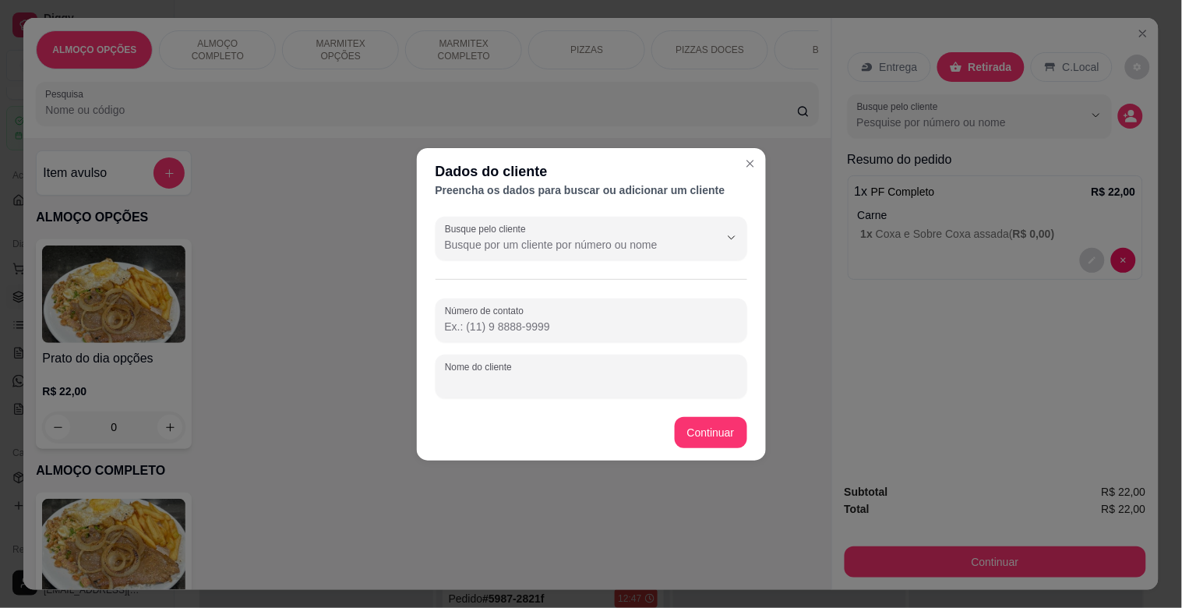
click at [481, 382] on input "Nome do cliente" at bounding box center [591, 383] width 293 height 16
type input "JEFERSON MODERNA"
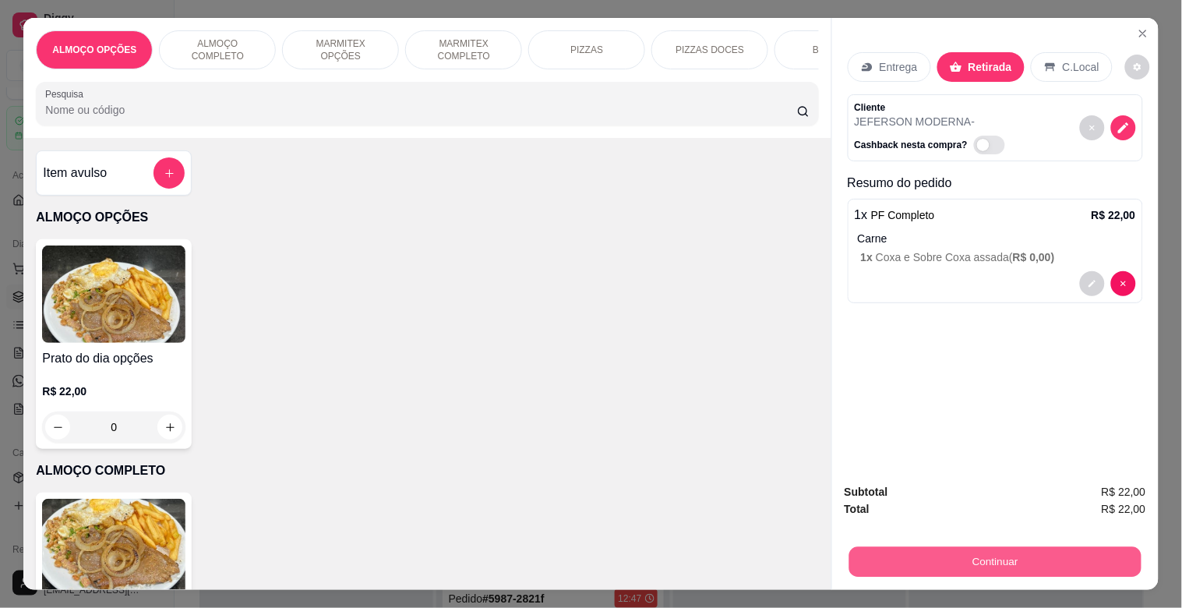
click at [952, 553] on button "Continuar" at bounding box center [994, 561] width 292 height 30
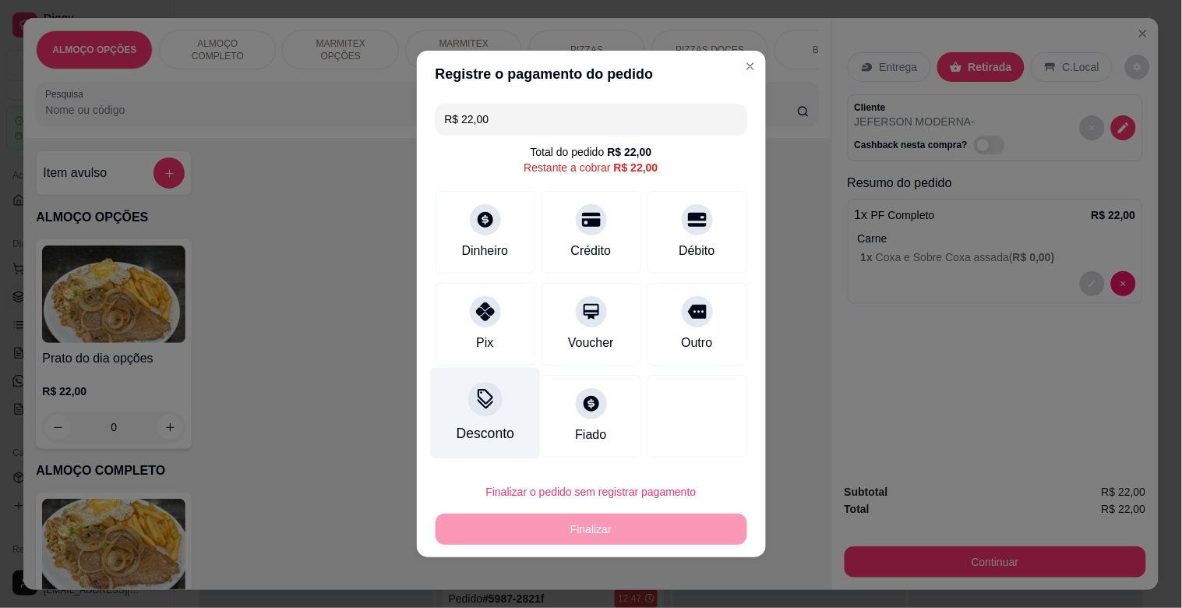
click at [454, 418] on div "Desconto" at bounding box center [485, 413] width 110 height 91
click at [530, 351] on input at bounding box center [591, 347] width 312 height 31
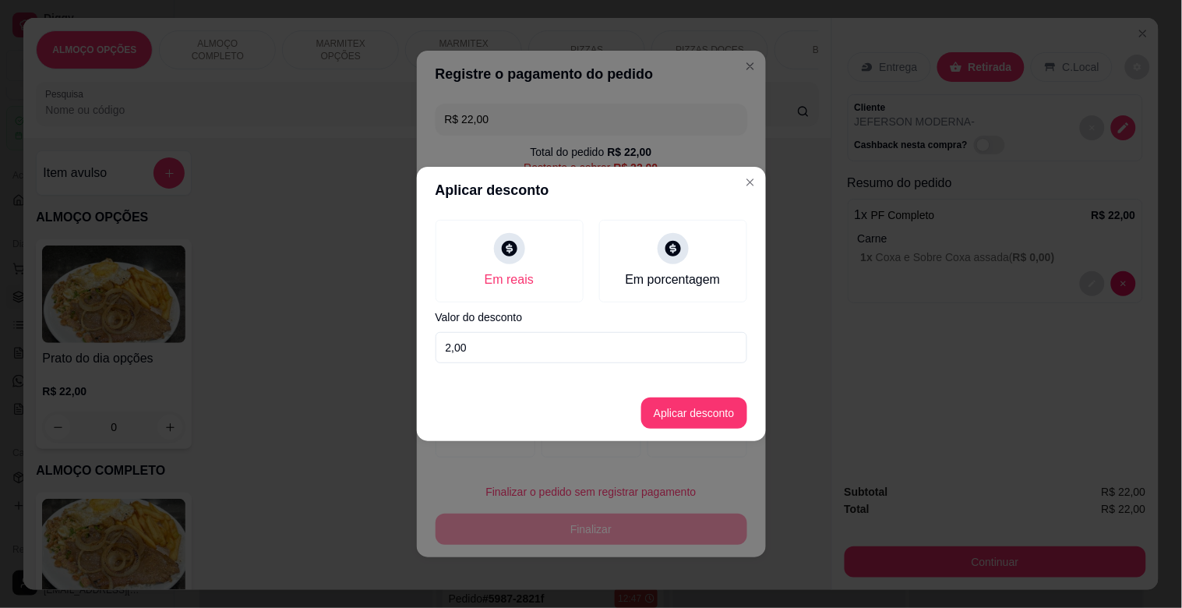
type input "2,00"
click at [659, 413] on button "Aplicar desconto" at bounding box center [694, 413] width 102 height 30
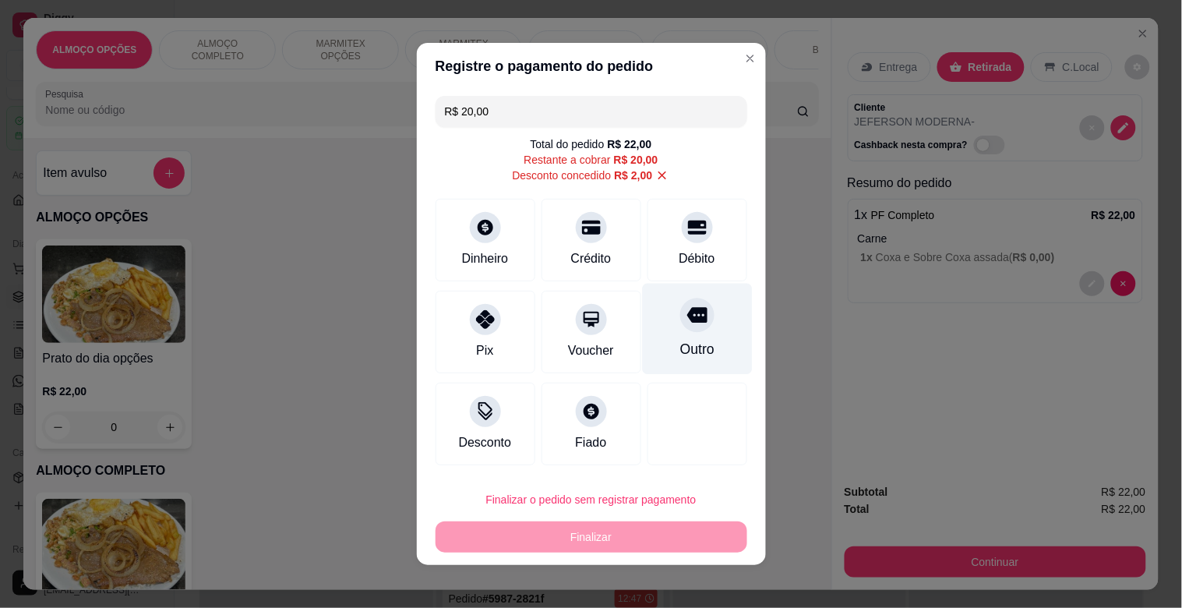
click at [686, 310] on icon at bounding box center [696, 315] width 20 height 20
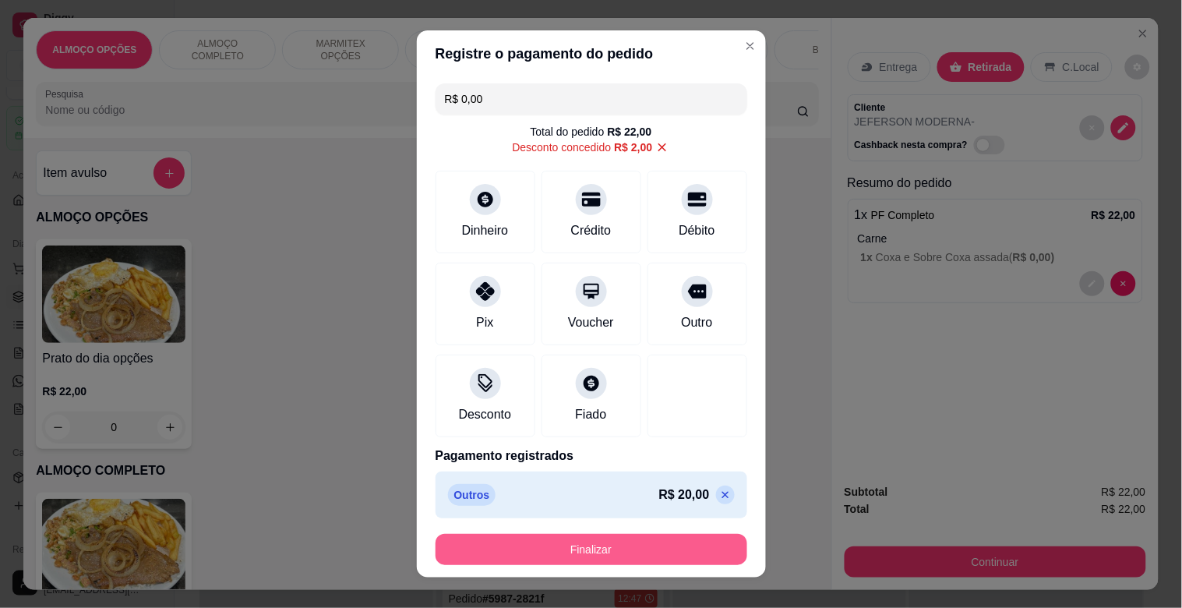
click at [534, 549] on button "Finalizar" at bounding box center [591, 549] width 312 height 31
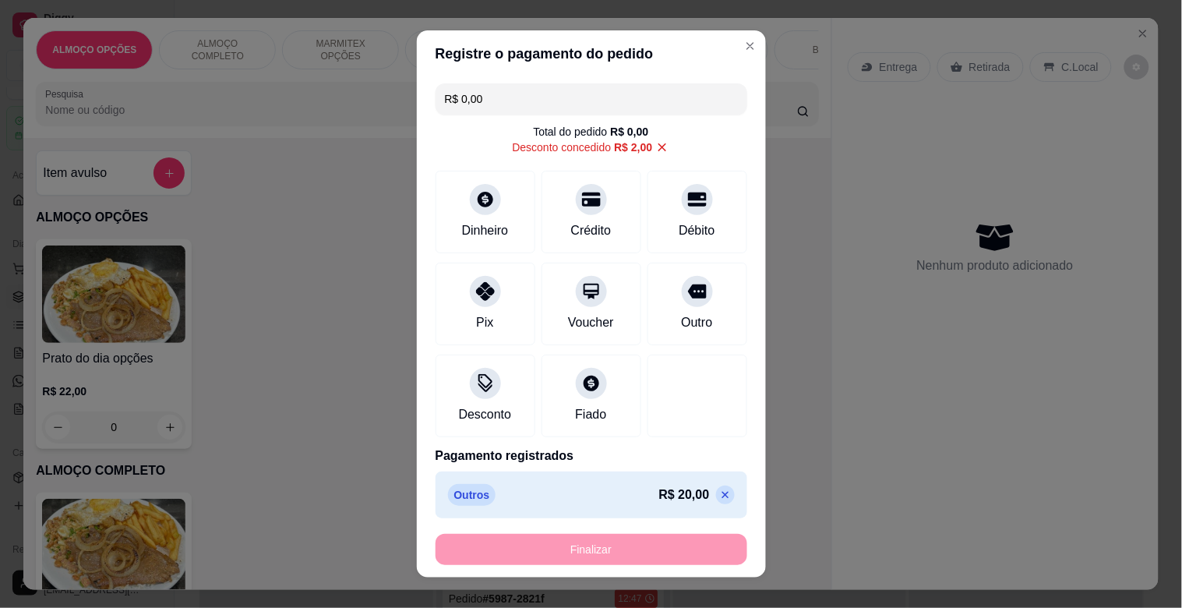
type input "-R$ 22,00"
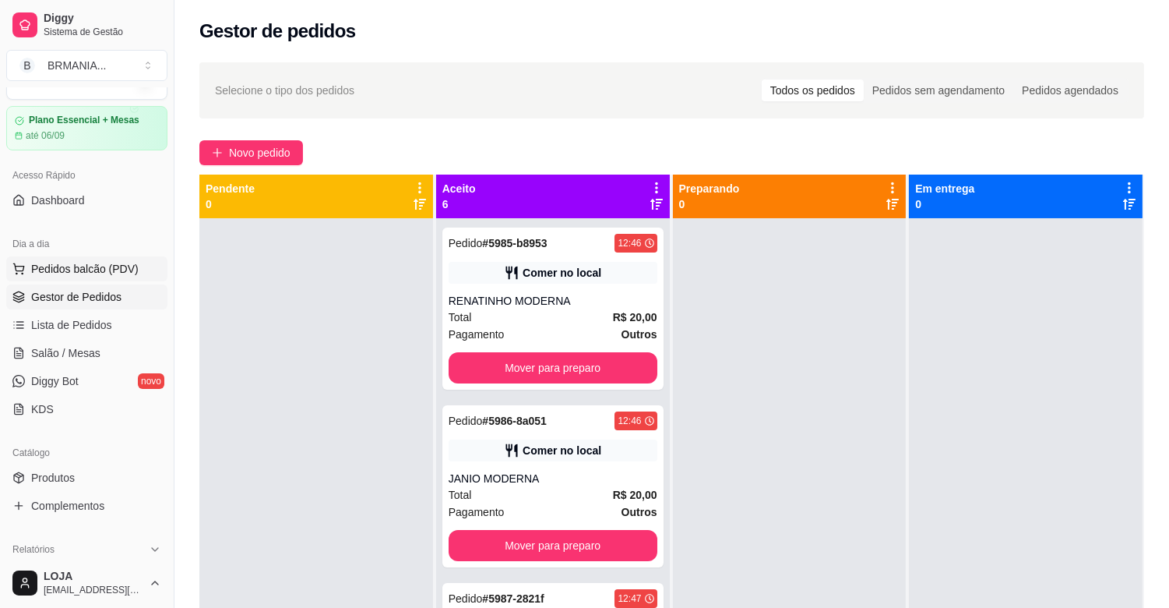
click at [111, 267] on span "Pedidos balcão (PDV)" at bounding box center [85, 269] width 108 height 16
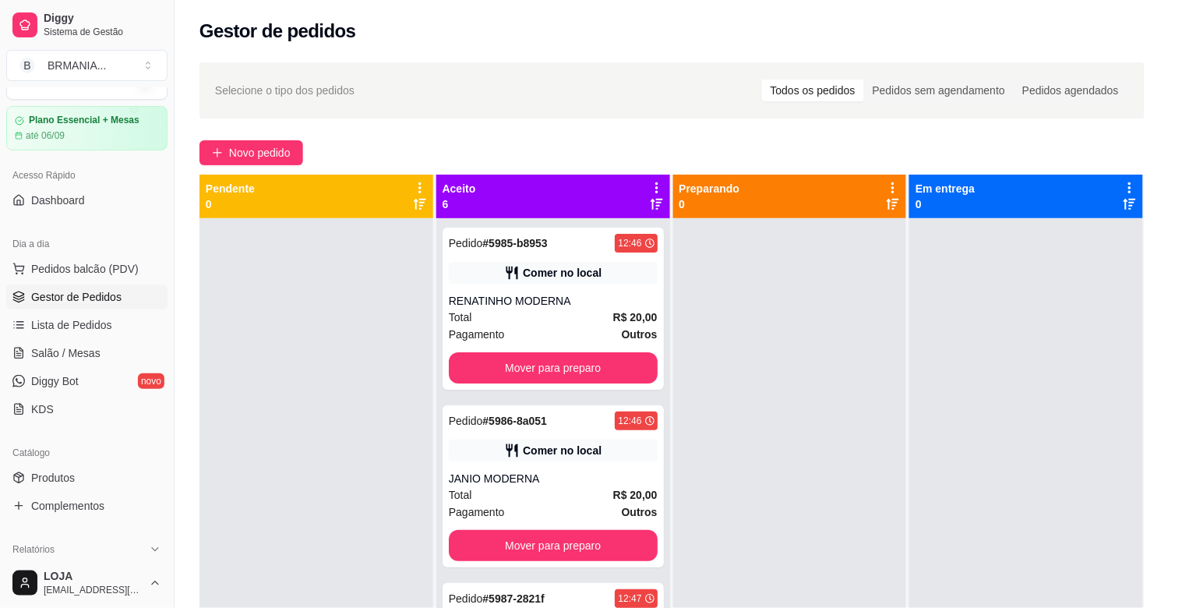
click at [146, 523] on img at bounding box center [113, 547] width 143 height 97
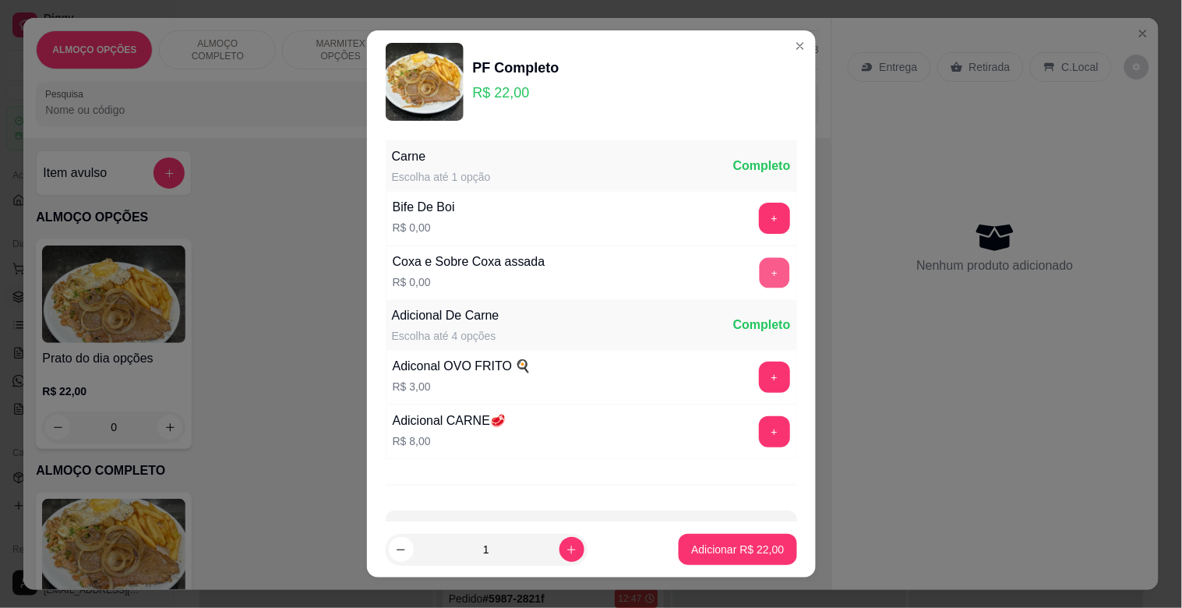
click at [759, 271] on button "+" at bounding box center [774, 273] width 30 height 30
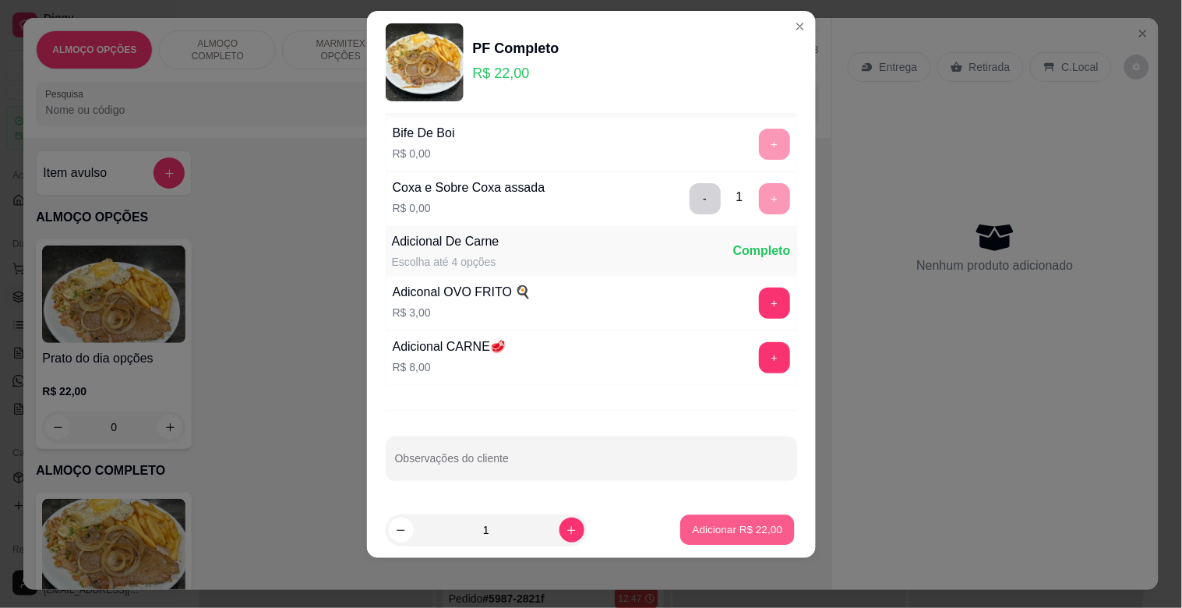
click at [745, 526] on p "Adicionar R$ 22,00" at bounding box center [738, 529] width 90 height 15
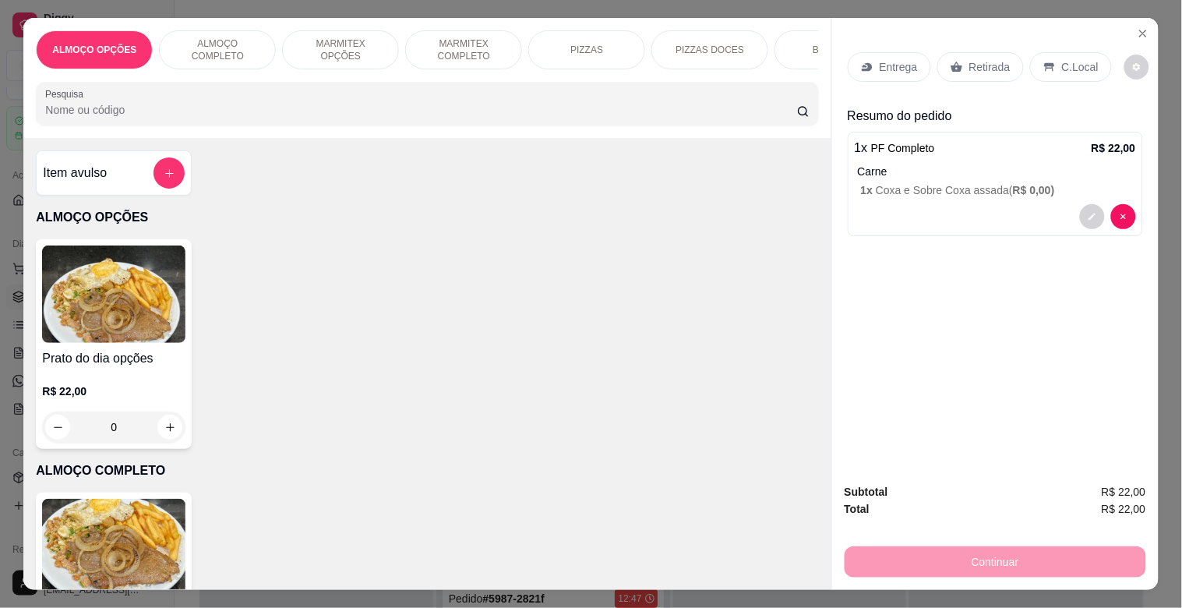
click at [1049, 62] on div "C.Local" at bounding box center [1071, 67] width 82 height 30
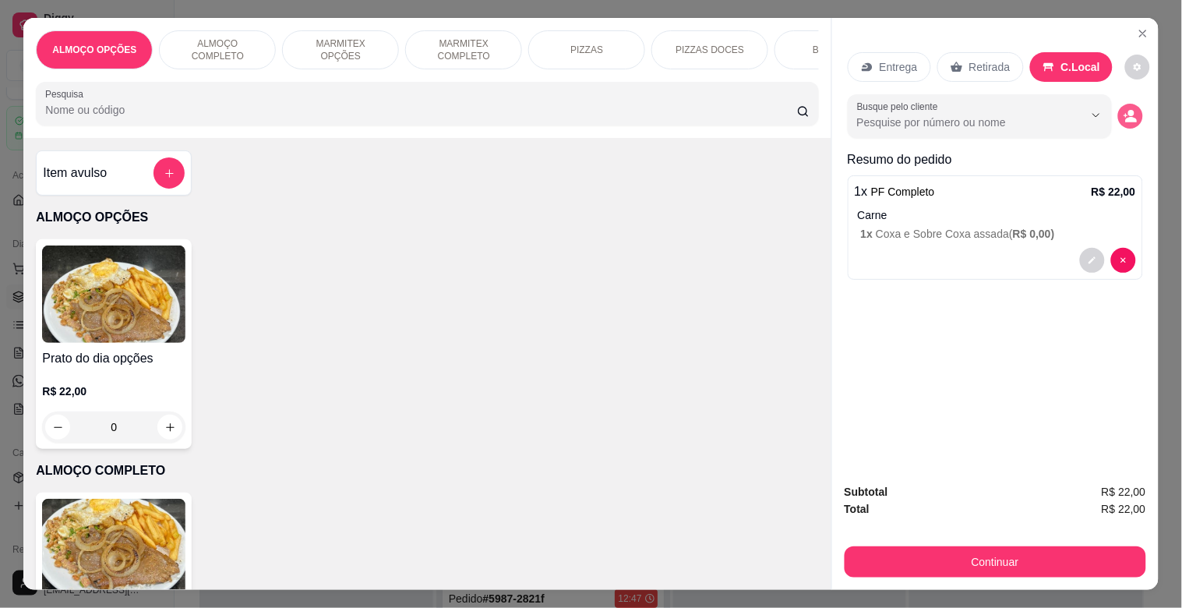
click at [1123, 119] on button "decrease-product-quantity" at bounding box center [1130, 116] width 25 height 25
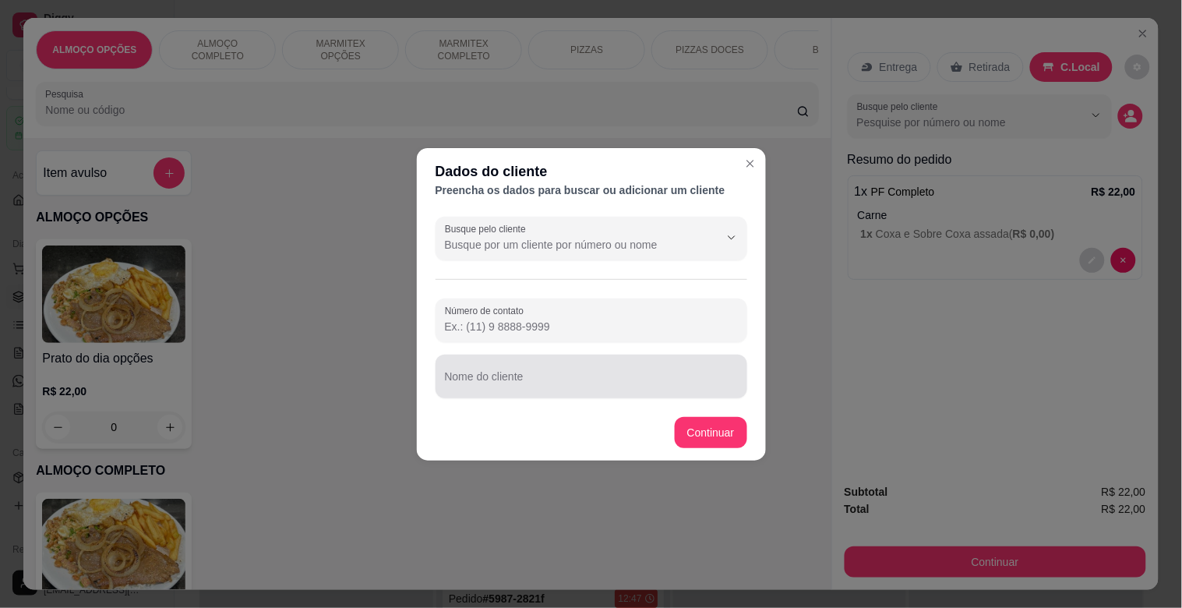
click at [559, 368] on div at bounding box center [591, 376] width 293 height 31
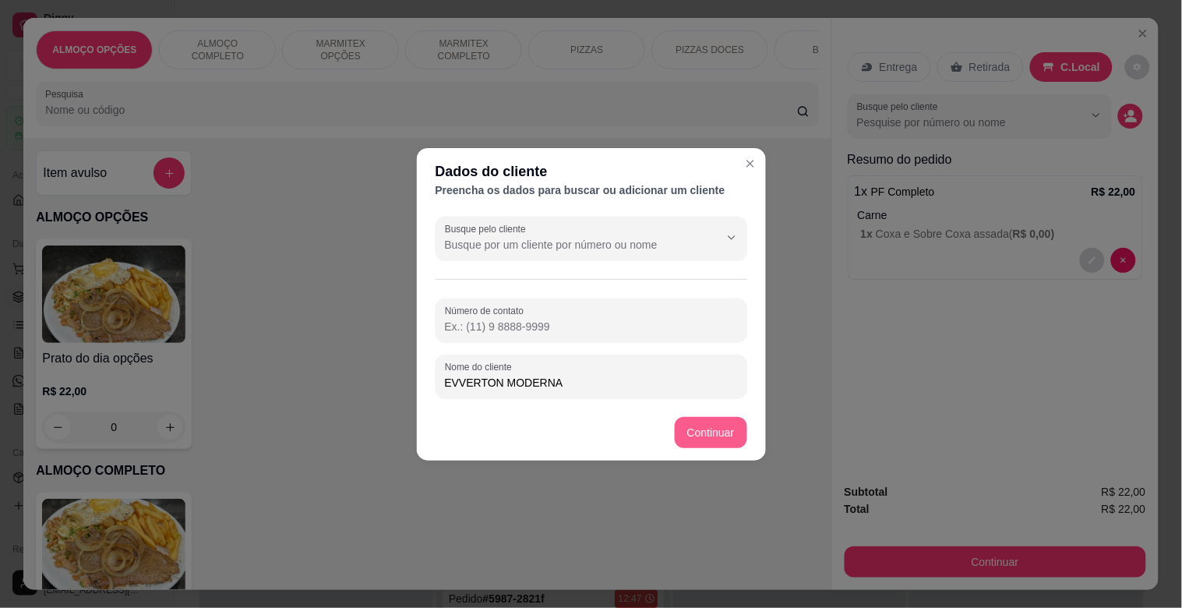
type input "EVVERTON MODERNA"
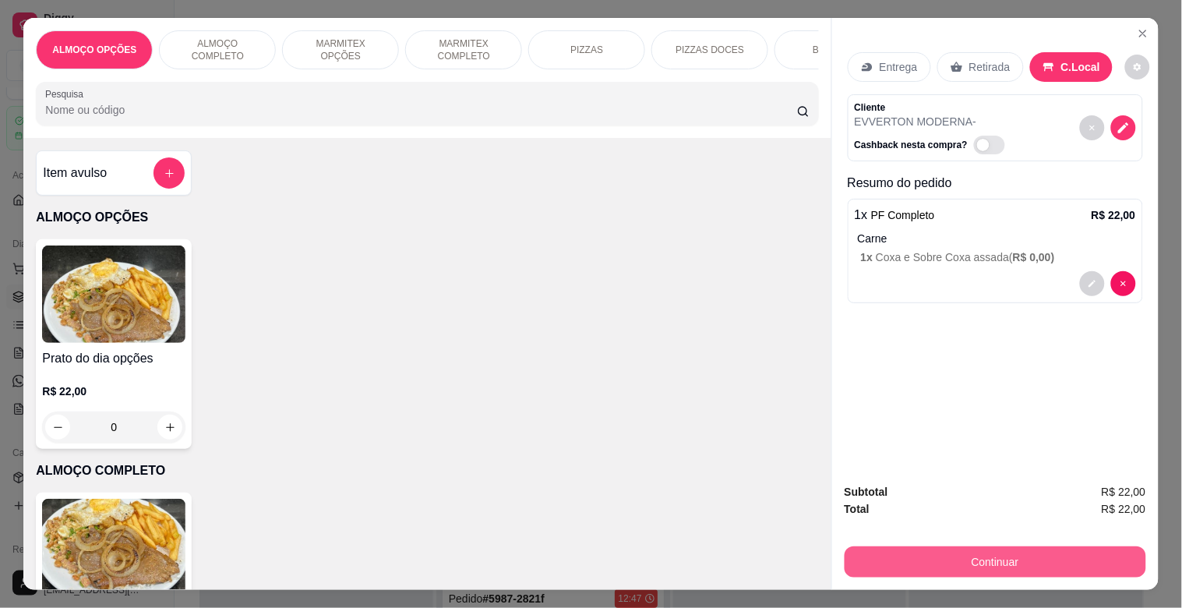
click at [967, 546] on button "Continuar" at bounding box center [994, 561] width 301 height 31
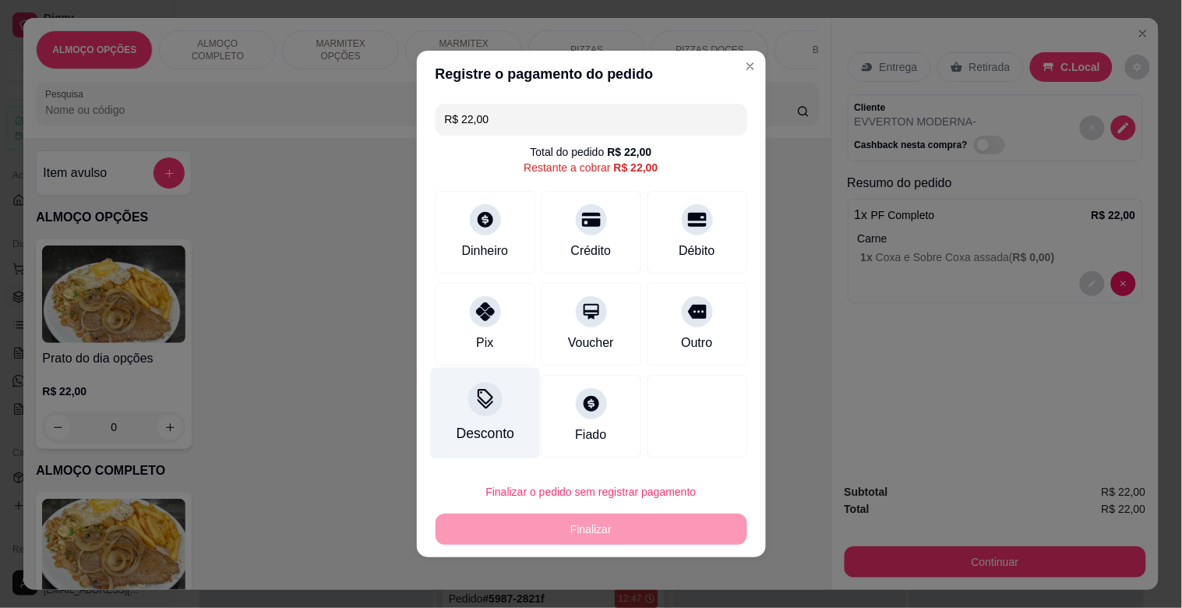
click at [489, 413] on div at bounding box center [485, 399] width 34 height 34
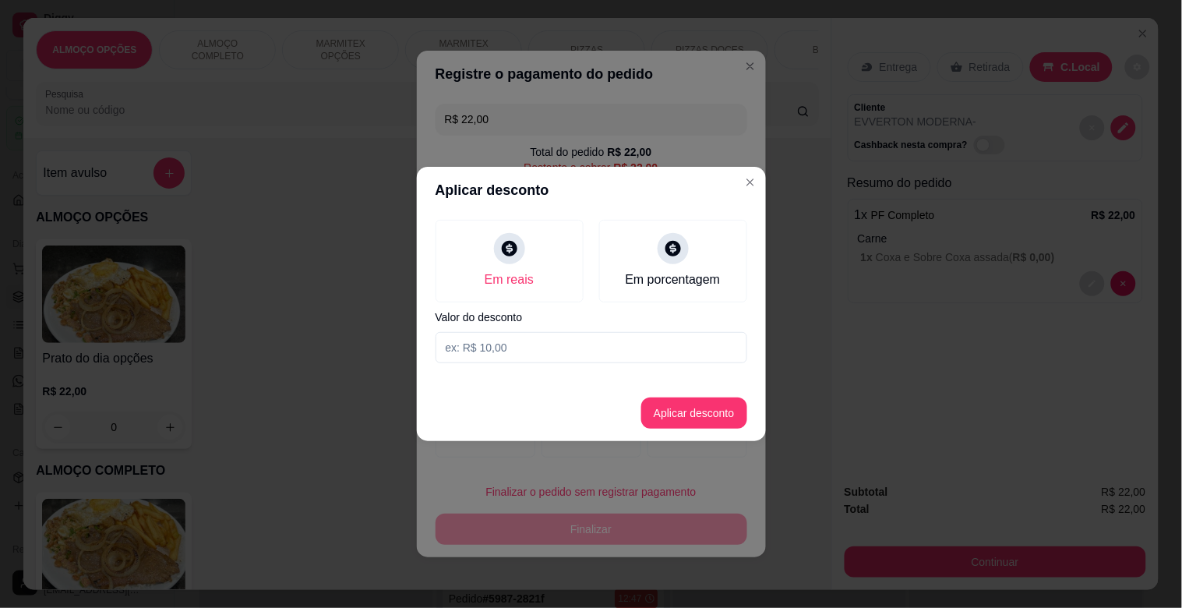
click at [616, 355] on input at bounding box center [591, 347] width 312 height 31
type input "2,00"
click at [703, 418] on button "Aplicar desconto" at bounding box center [694, 413] width 102 height 30
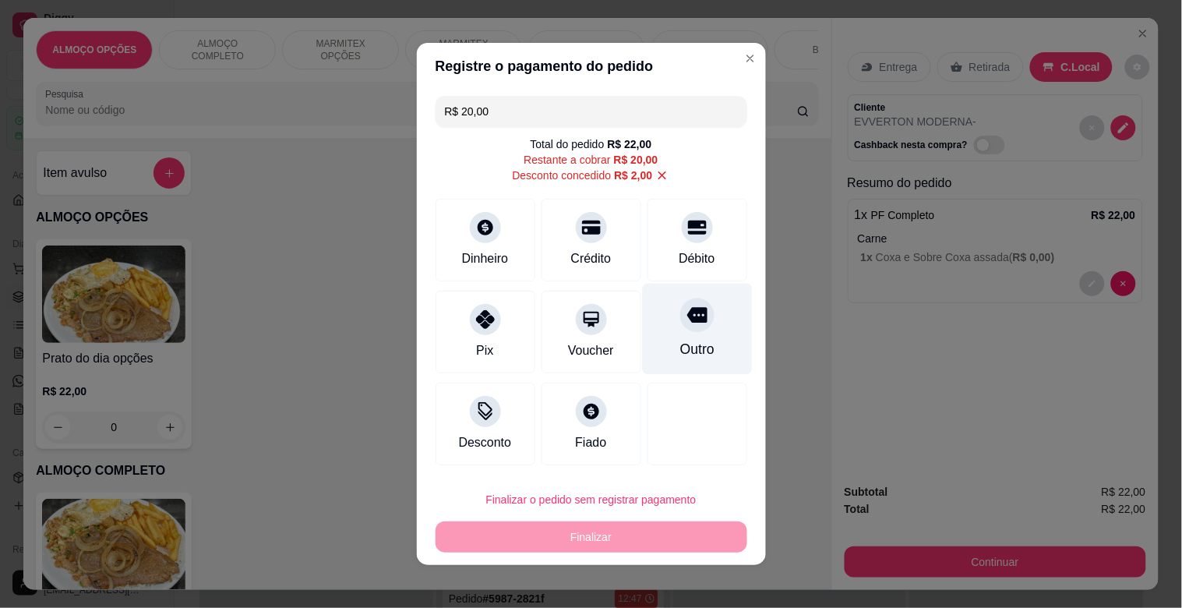
click at [679, 364] on div "Outro" at bounding box center [697, 329] width 110 height 91
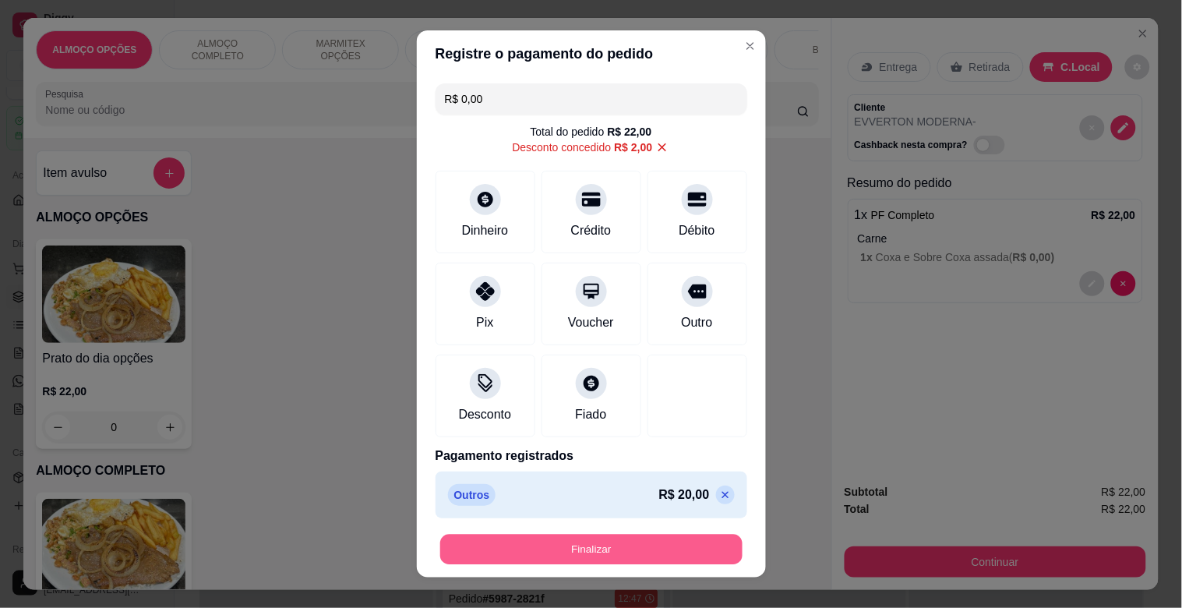
click at [635, 552] on button "Finalizar" at bounding box center [591, 549] width 302 height 30
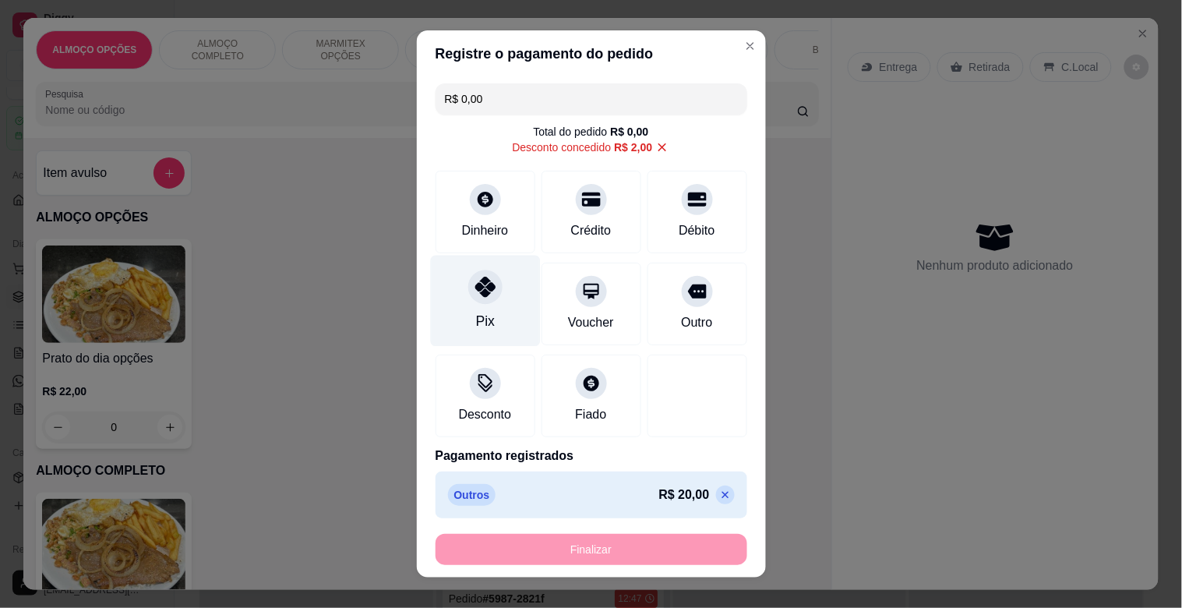
type input "-R$ 22,00"
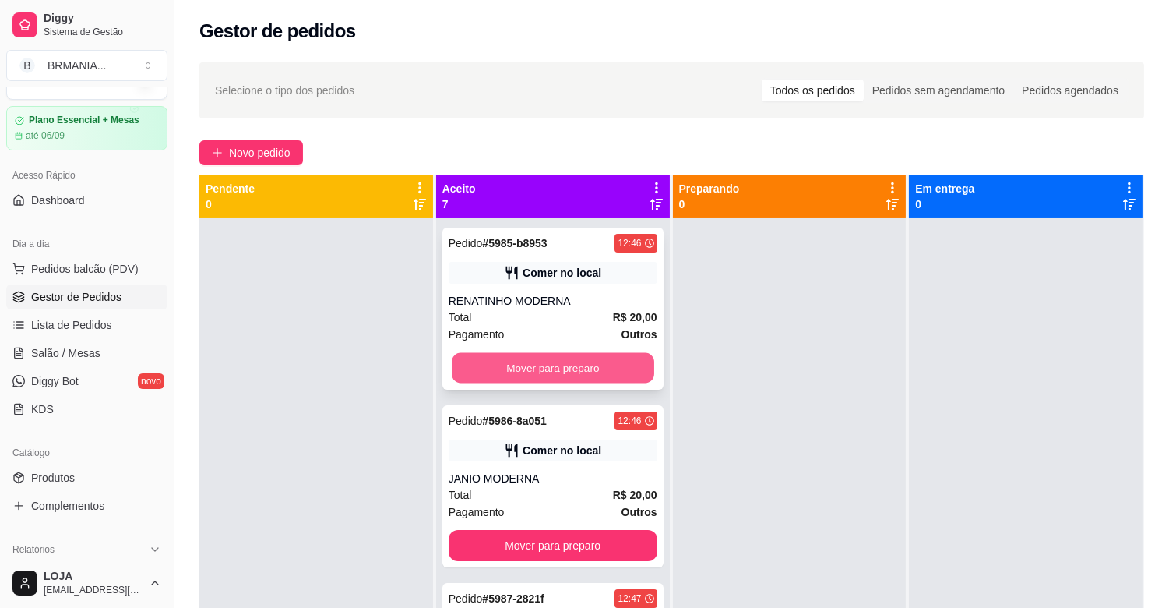
click at [526, 362] on button "Mover para preparo" at bounding box center [553, 368] width 203 height 30
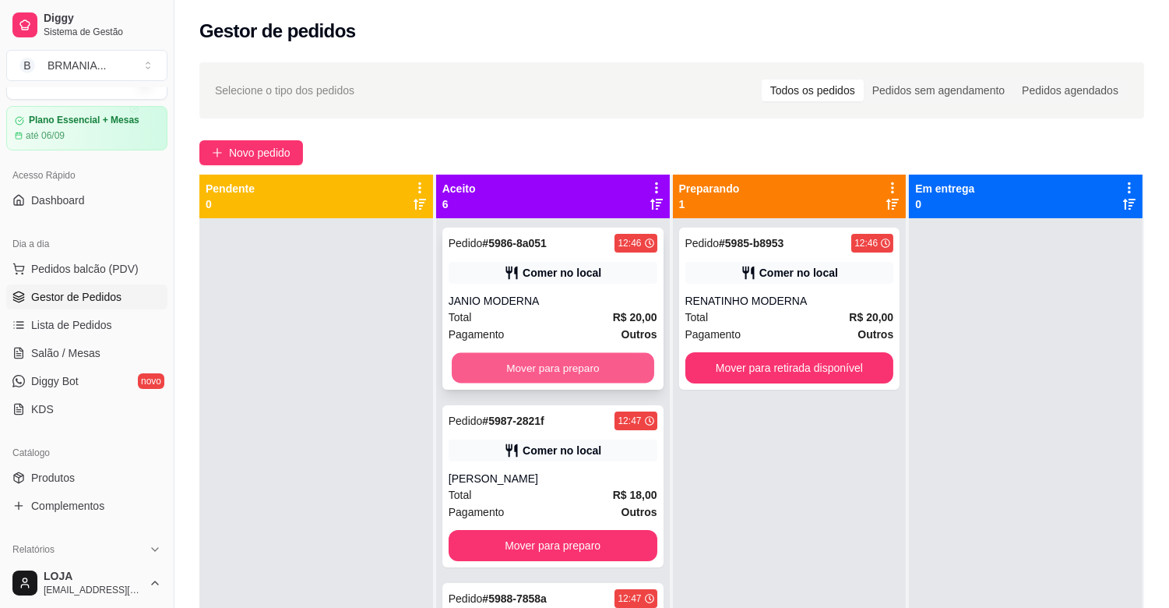
click at [542, 361] on button "Mover para preparo" at bounding box center [553, 368] width 203 height 30
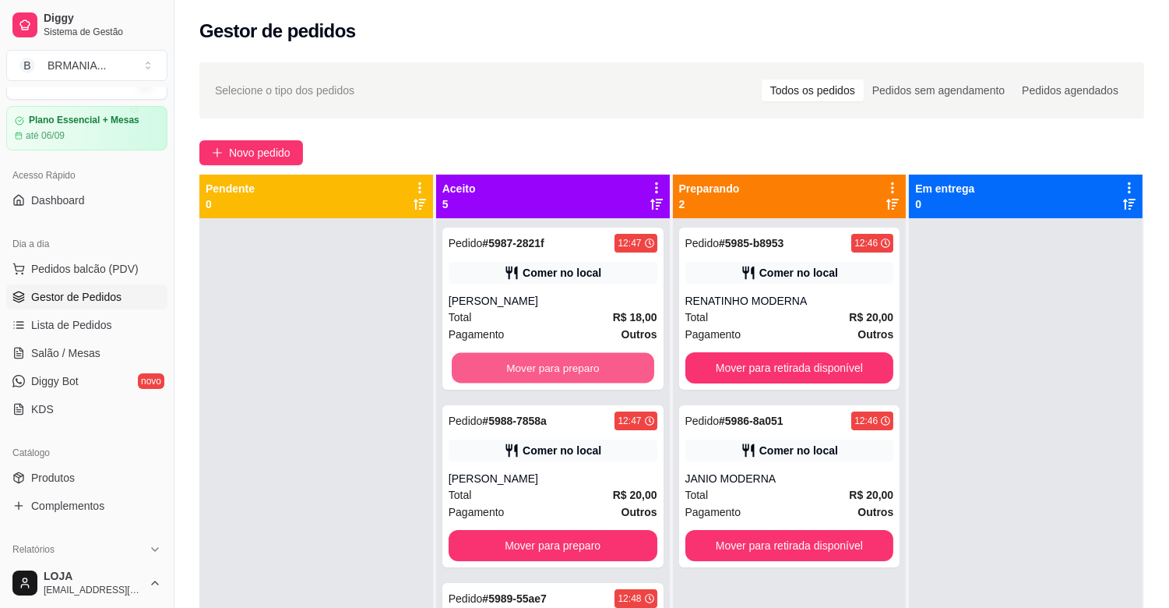
click at [544, 359] on button "Mover para preparo" at bounding box center [553, 368] width 203 height 30
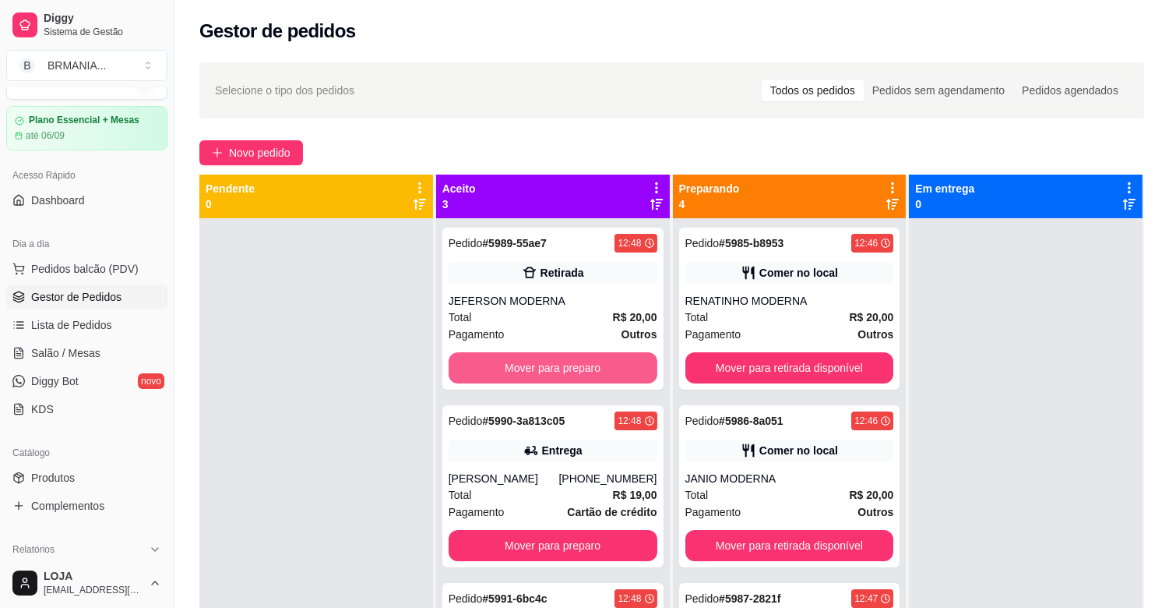
click at [544, 359] on button "Mover para preparo" at bounding box center [553, 367] width 209 height 31
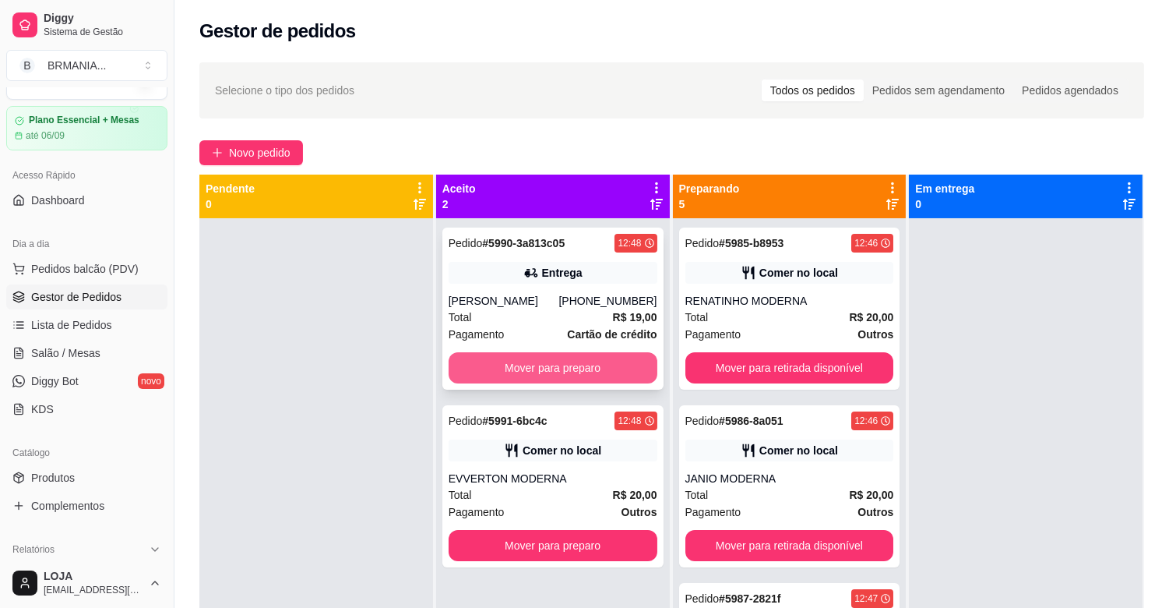
click at [545, 360] on button "Mover para preparo" at bounding box center [553, 367] width 209 height 31
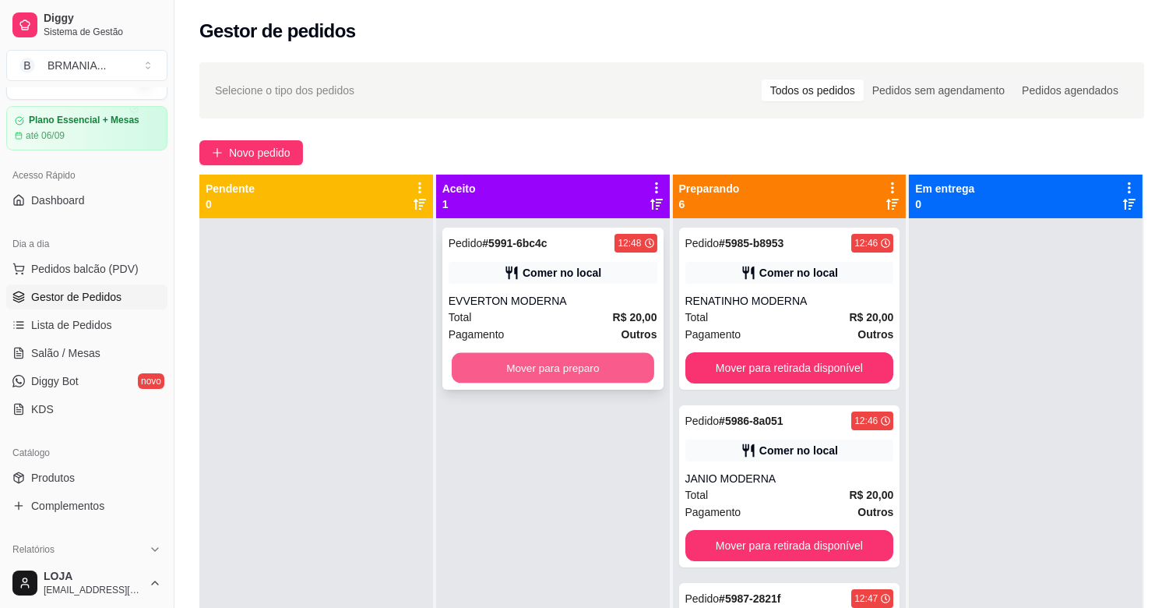
click at [565, 365] on button "Mover para preparo" at bounding box center [553, 368] width 203 height 30
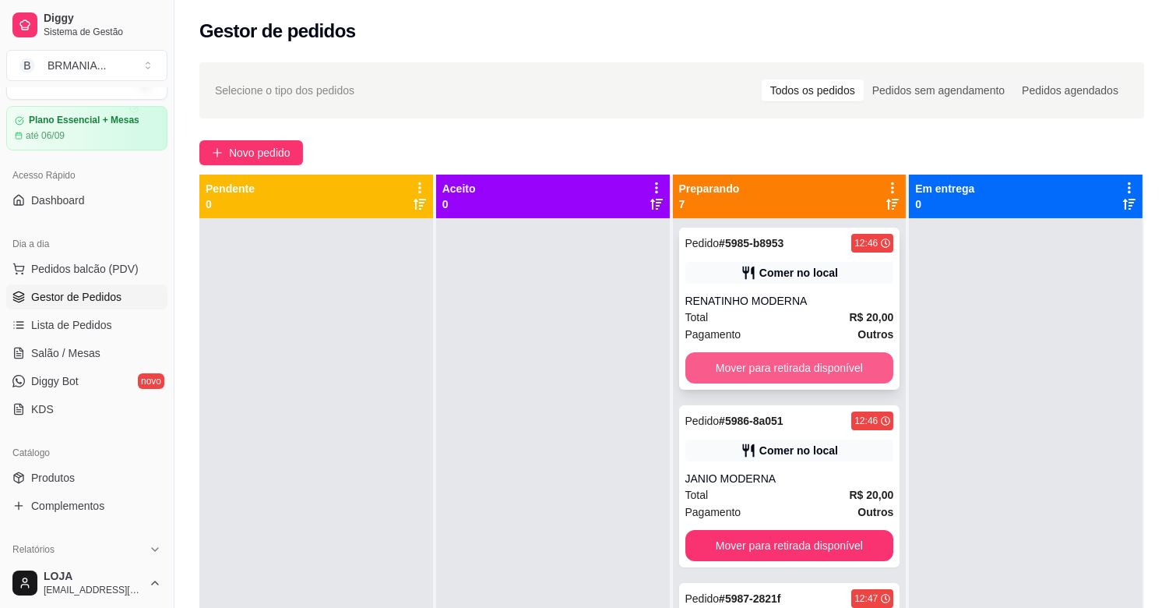
click at [804, 370] on button "Mover para retirada disponível" at bounding box center [790, 367] width 209 height 31
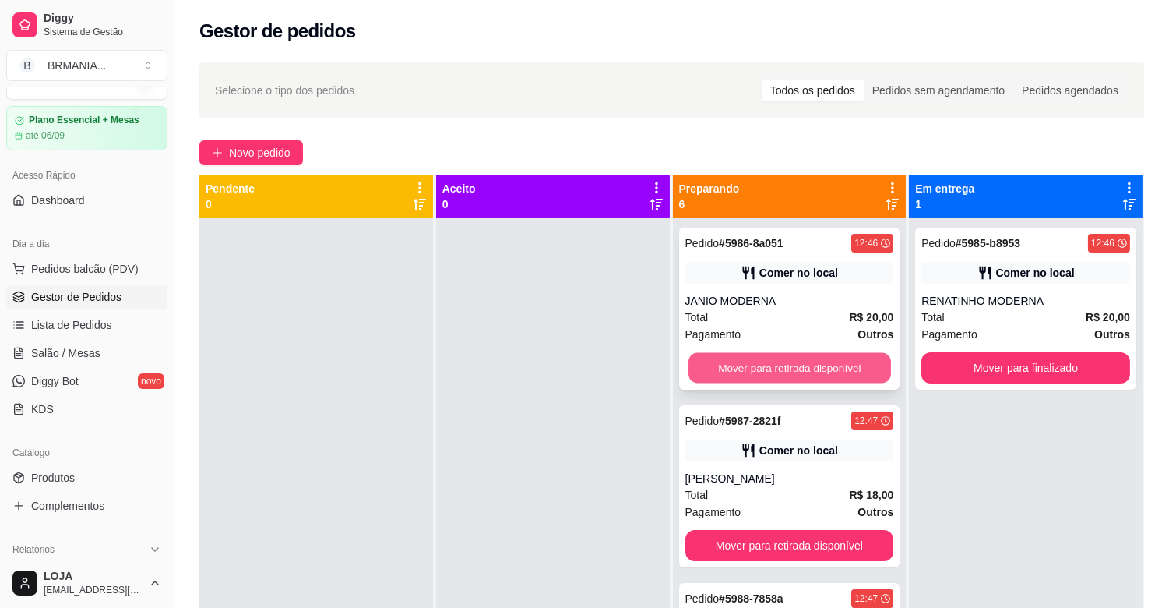
click at [785, 363] on button "Mover para retirada disponível" at bounding box center [790, 368] width 203 height 30
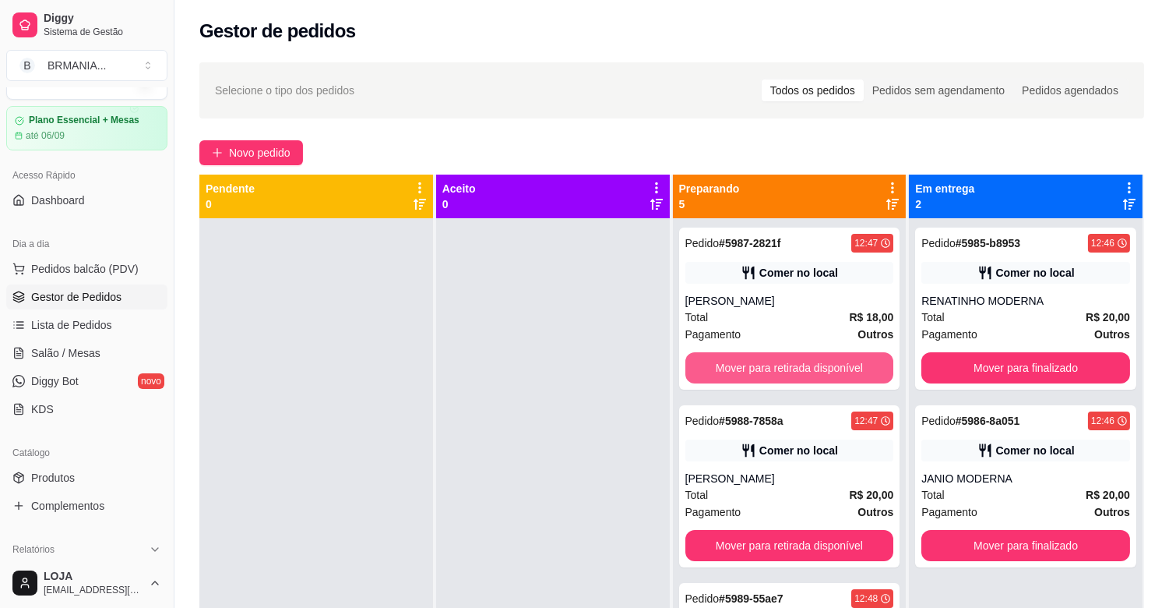
click at [785, 363] on button "Mover para retirada disponível" at bounding box center [790, 367] width 209 height 31
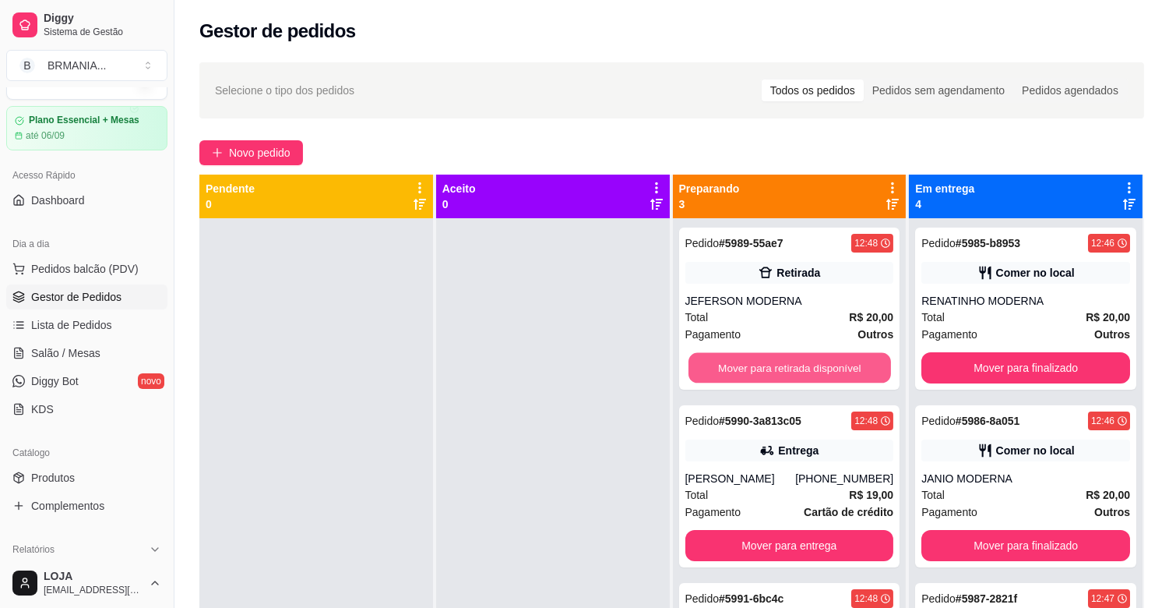
click at [785, 363] on button "Mover para retirada disponível" at bounding box center [790, 368] width 203 height 30
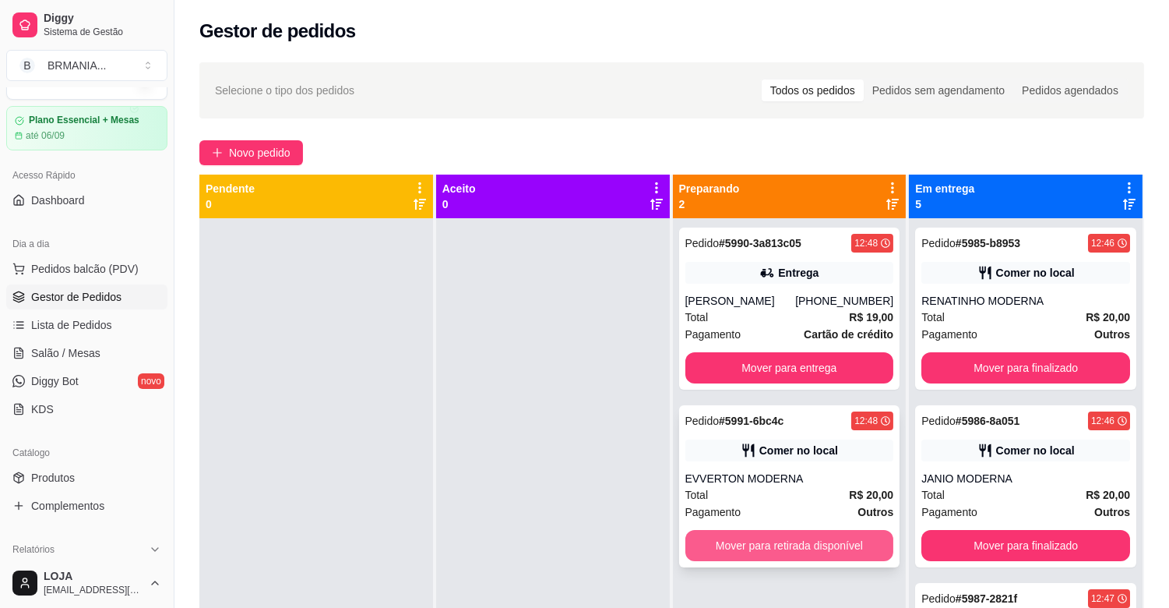
click at [784, 544] on button "Mover para retirada disponível" at bounding box center [790, 545] width 209 height 31
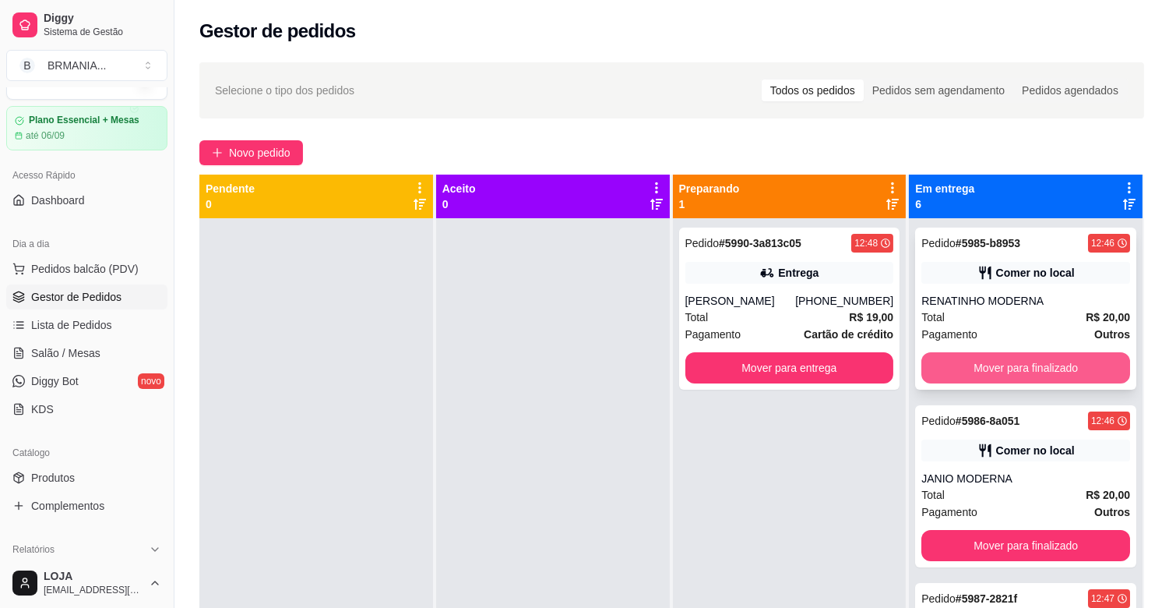
click at [997, 361] on button "Mover para finalizado" at bounding box center [1026, 367] width 209 height 31
click at [998, 361] on button "Mover para finalizado" at bounding box center [1026, 367] width 209 height 31
click at [998, 361] on button "Mover para finalizado" at bounding box center [1026, 368] width 203 height 30
click at [999, 361] on button "Mover para finalizado" at bounding box center [1026, 367] width 209 height 31
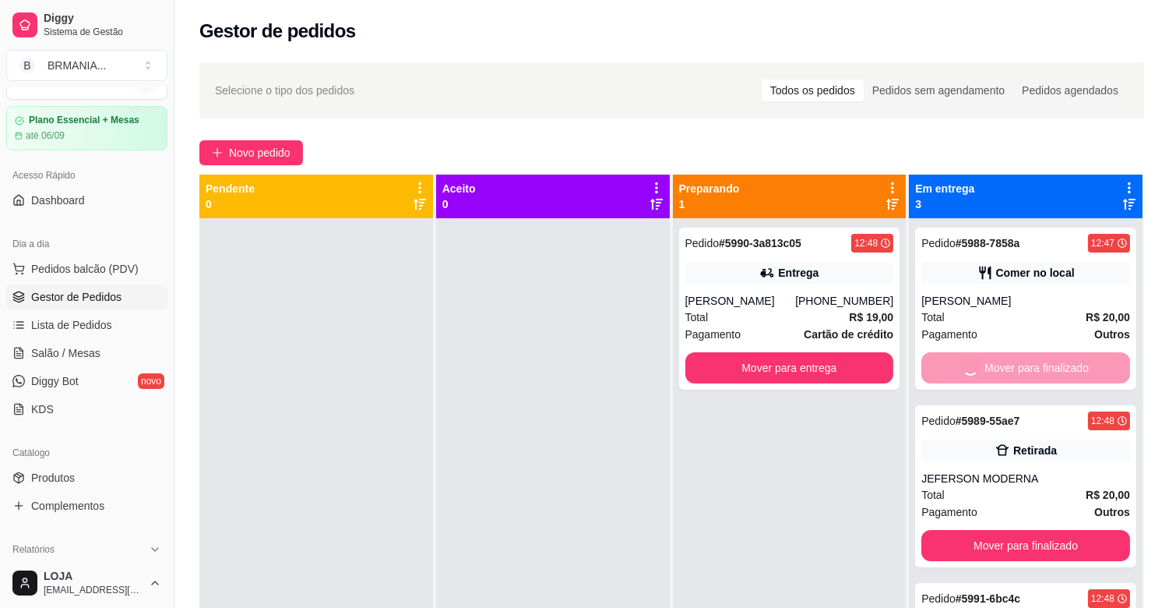
click at [999, 530] on button "Mover para finalizado" at bounding box center [1026, 545] width 209 height 31
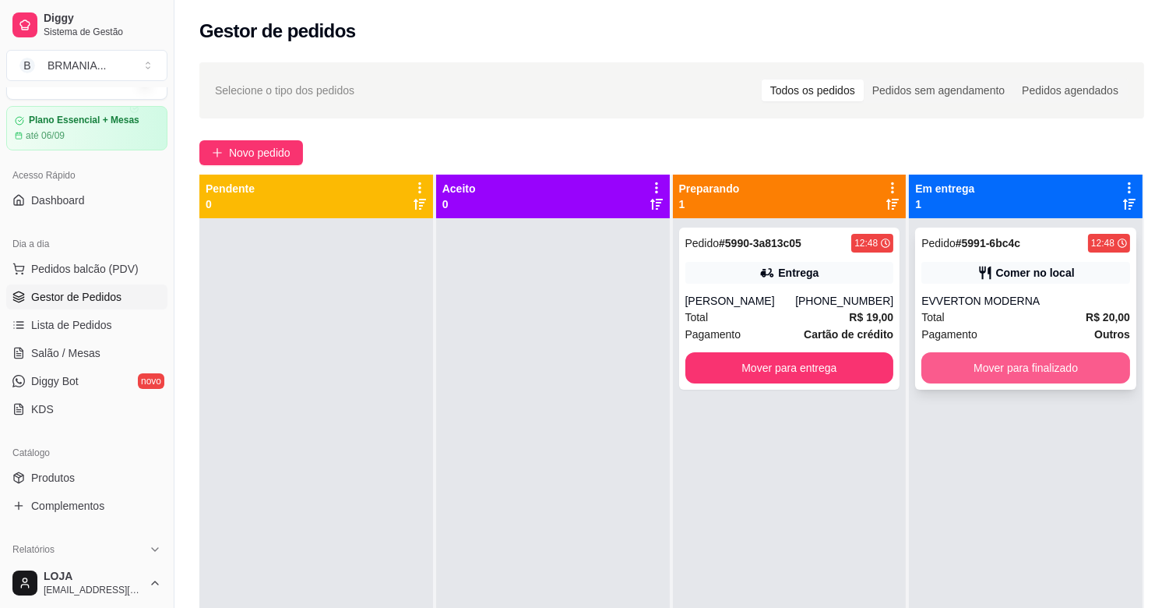
click at [1008, 361] on button "Mover para finalizado" at bounding box center [1026, 367] width 209 height 31
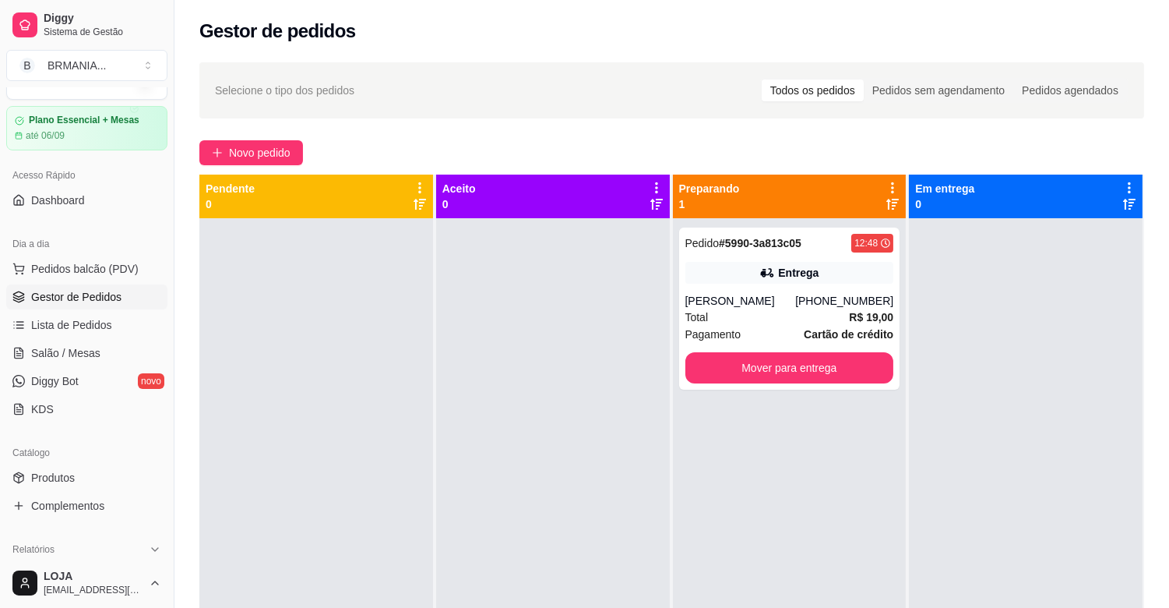
click at [103, 255] on div "Dia a dia" at bounding box center [86, 243] width 161 height 25
click at [107, 263] on span "Pedidos balcão (PDV)" at bounding box center [85, 269] width 108 height 16
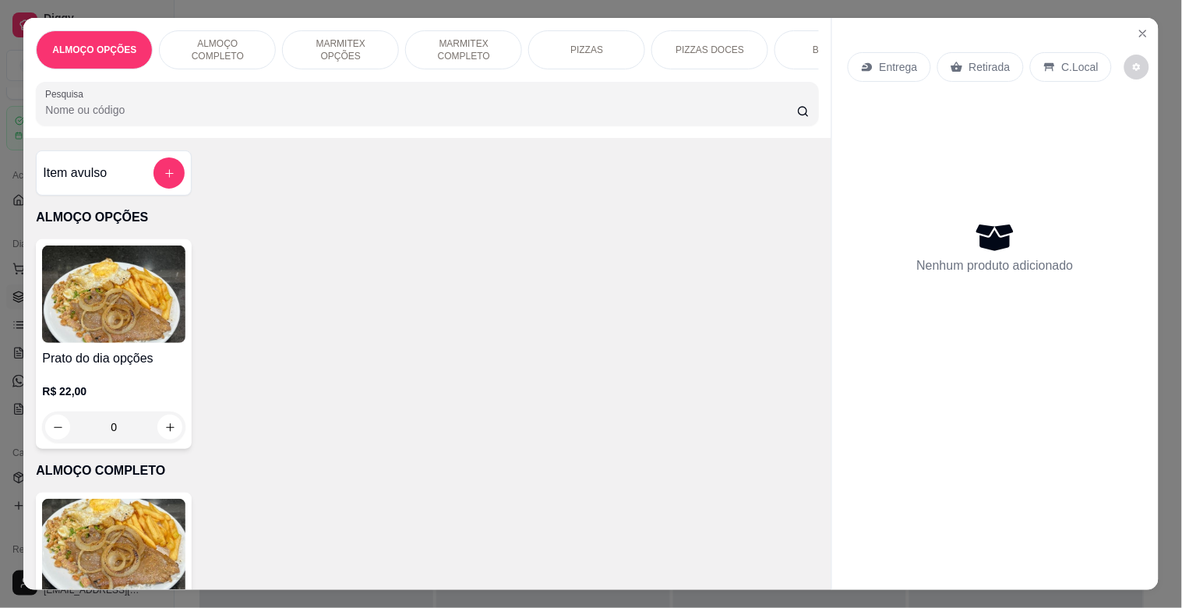
click at [105, 554] on img at bounding box center [113, 547] width 143 height 97
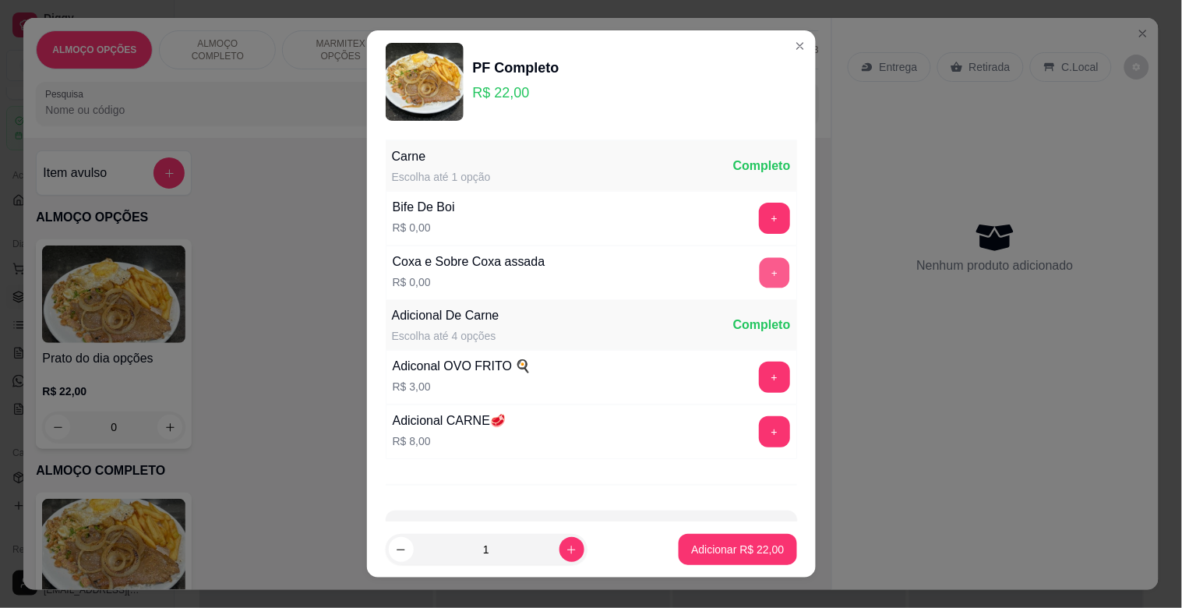
click at [759, 273] on button "+" at bounding box center [774, 273] width 30 height 30
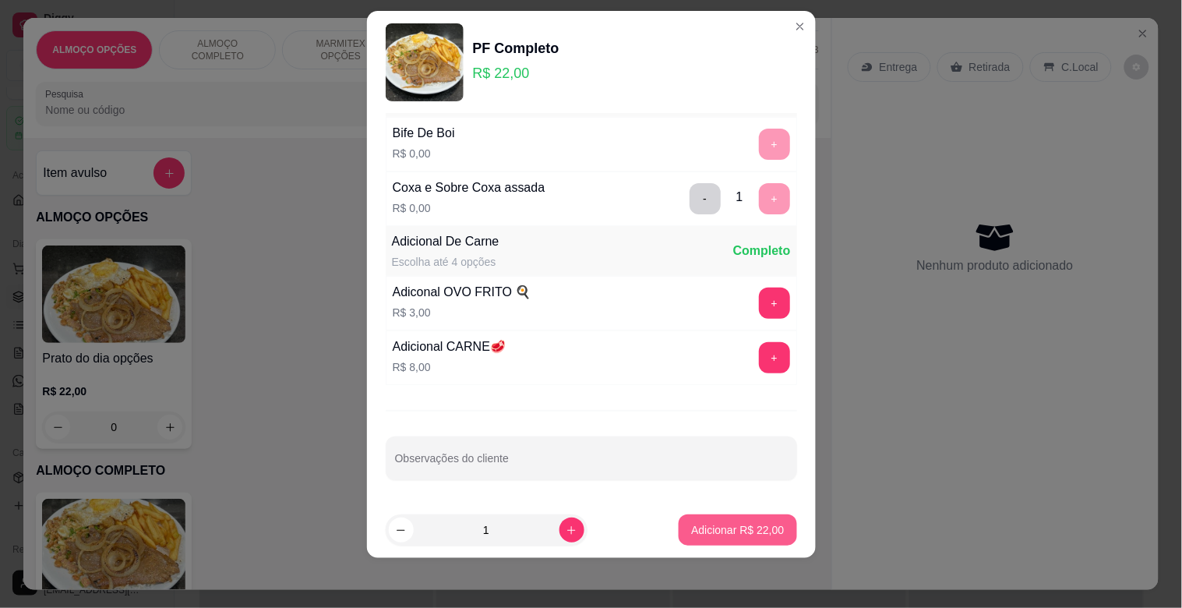
click at [743, 530] on p "Adicionar R$ 22,00" at bounding box center [737, 530] width 93 height 16
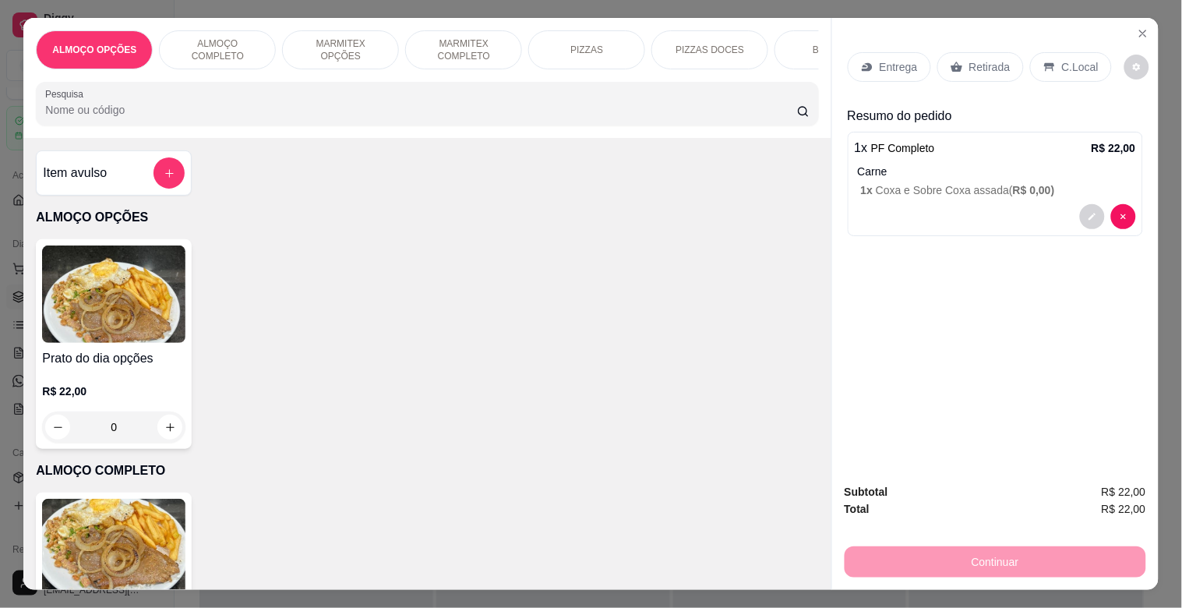
click at [982, 59] on p "Retirada" at bounding box center [989, 67] width 41 height 16
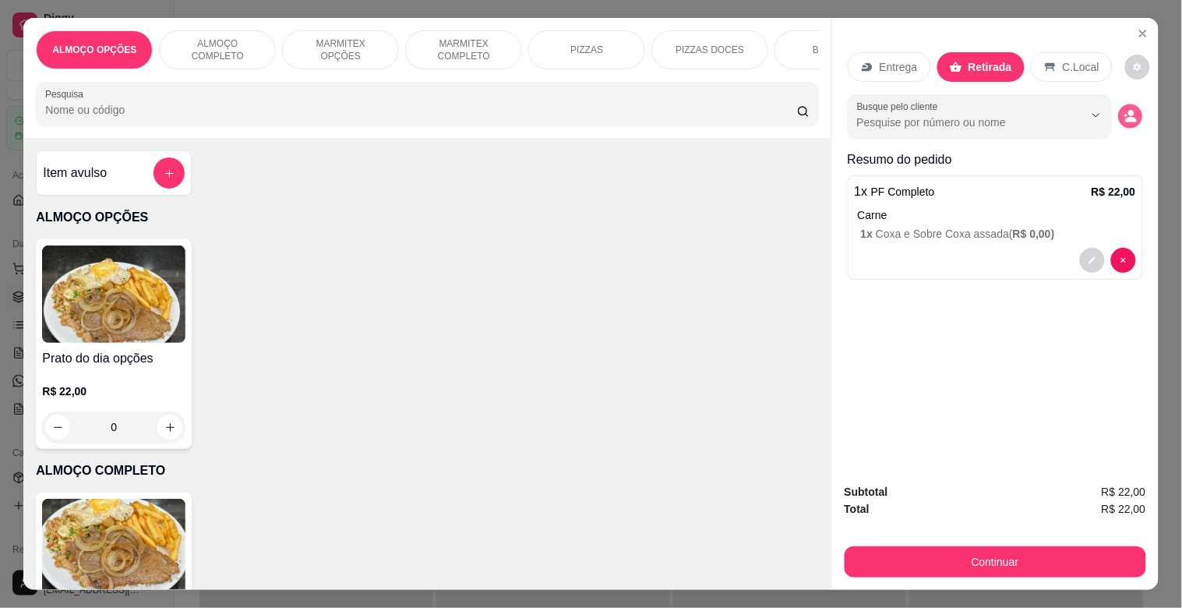
click at [1128, 111] on circle "decrease-product-quantity" at bounding box center [1131, 114] width 6 height 6
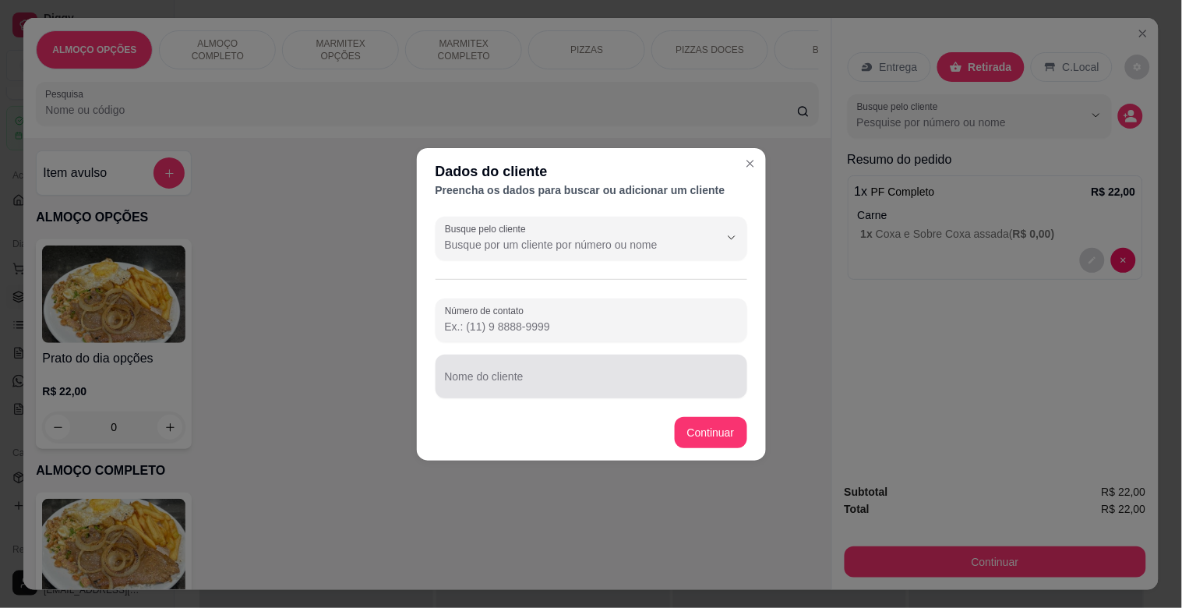
click at [481, 398] on div "Busque pelo cliente Número de contato Nome do cliente" at bounding box center [591, 307] width 349 height 194
click at [487, 388] on input "Nome do cliente" at bounding box center [591, 383] width 293 height 16
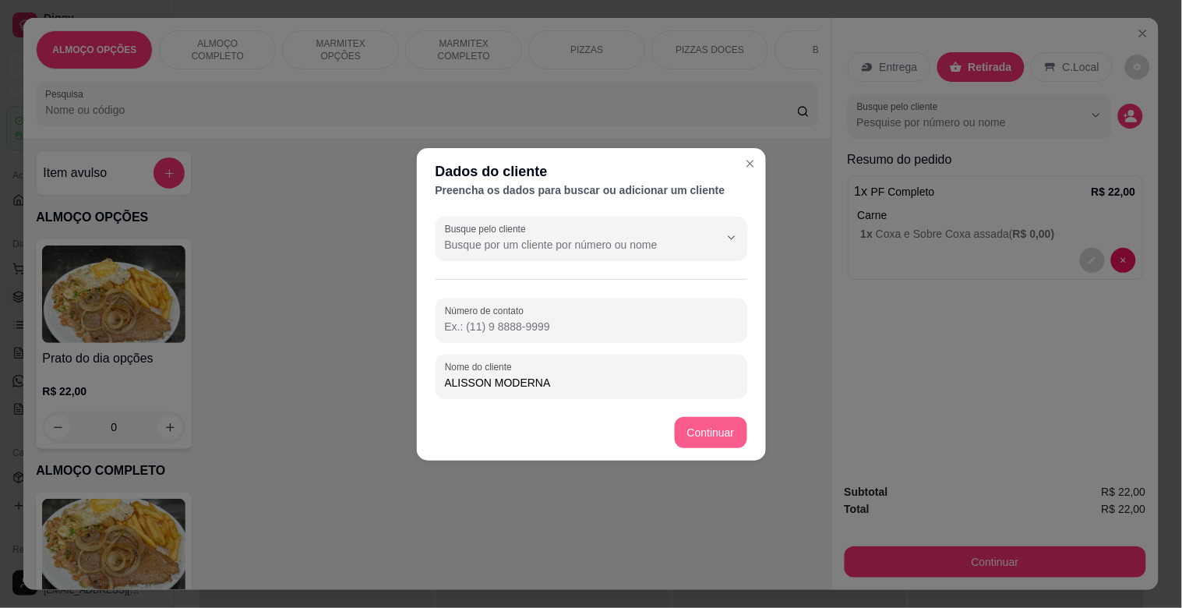
type input "ALISSON MODERNA"
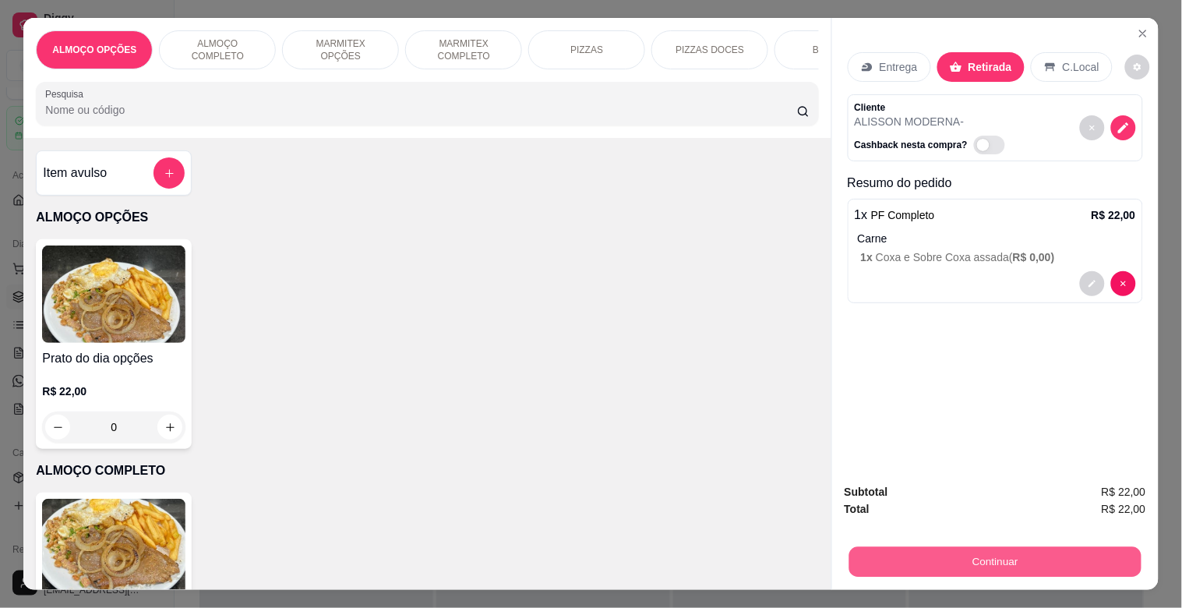
click at [943, 552] on button "Continuar" at bounding box center [994, 561] width 292 height 30
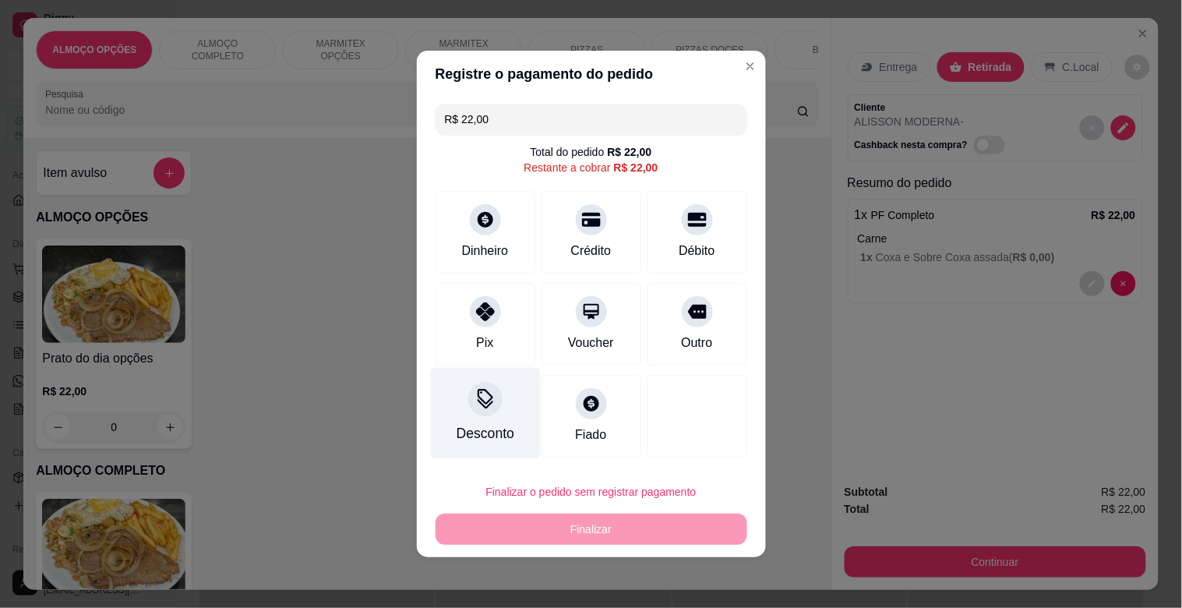
click at [496, 423] on div "Desconto" at bounding box center [485, 433] width 58 height 20
click at [511, 358] on input at bounding box center [591, 347] width 312 height 31
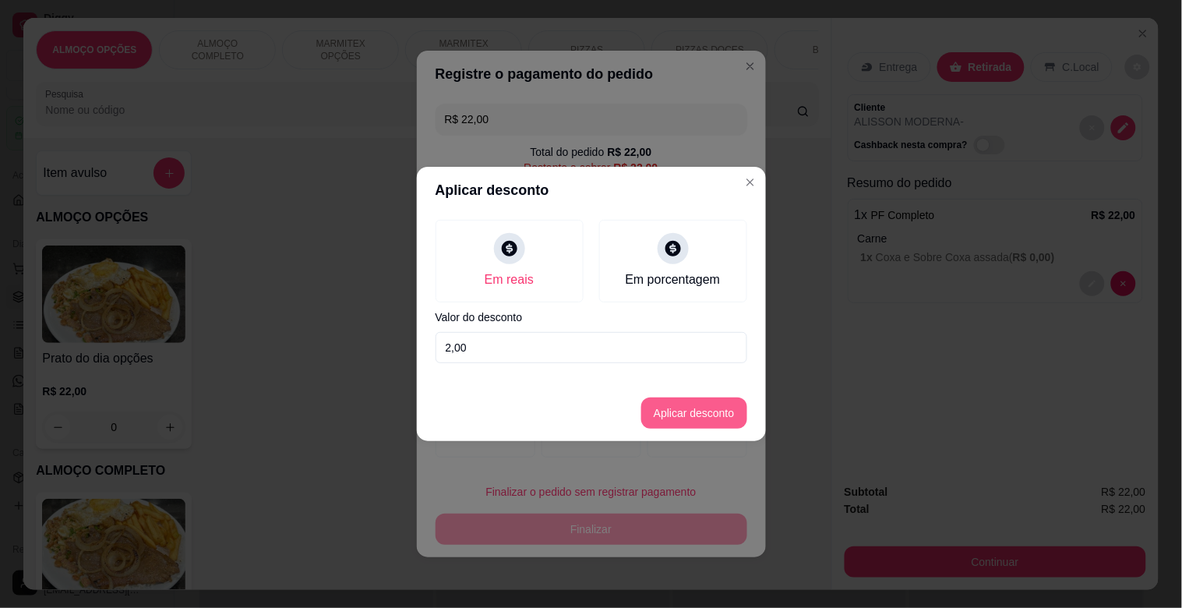
type input "2,00"
click at [650, 407] on button "Aplicar desconto" at bounding box center [694, 412] width 106 height 31
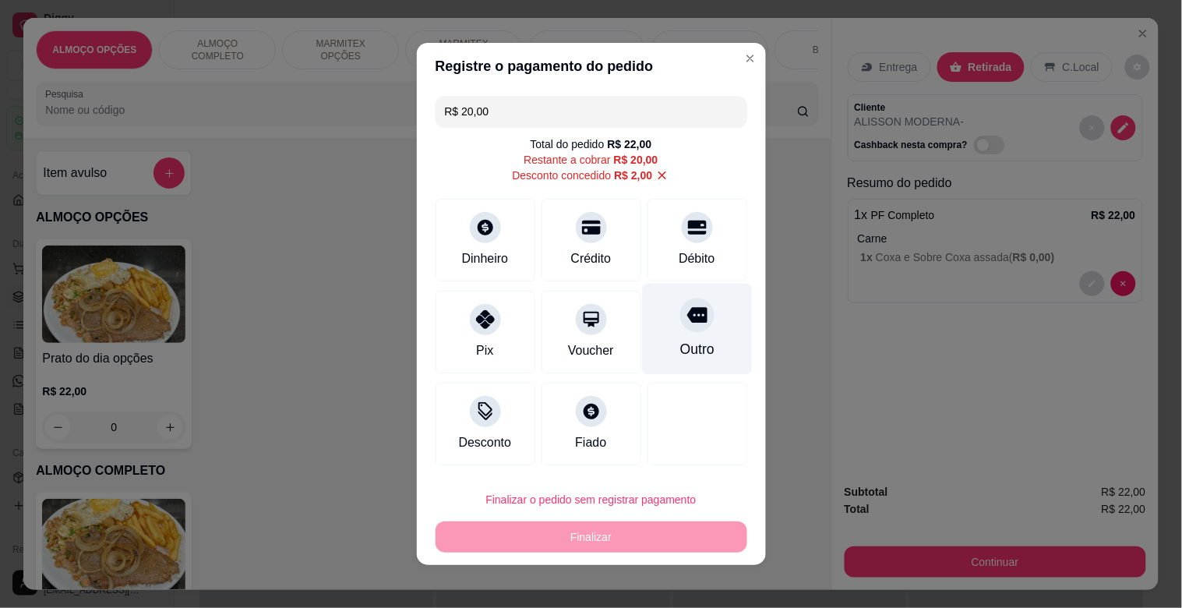
click at [679, 352] on div "Outro" at bounding box center [696, 349] width 34 height 20
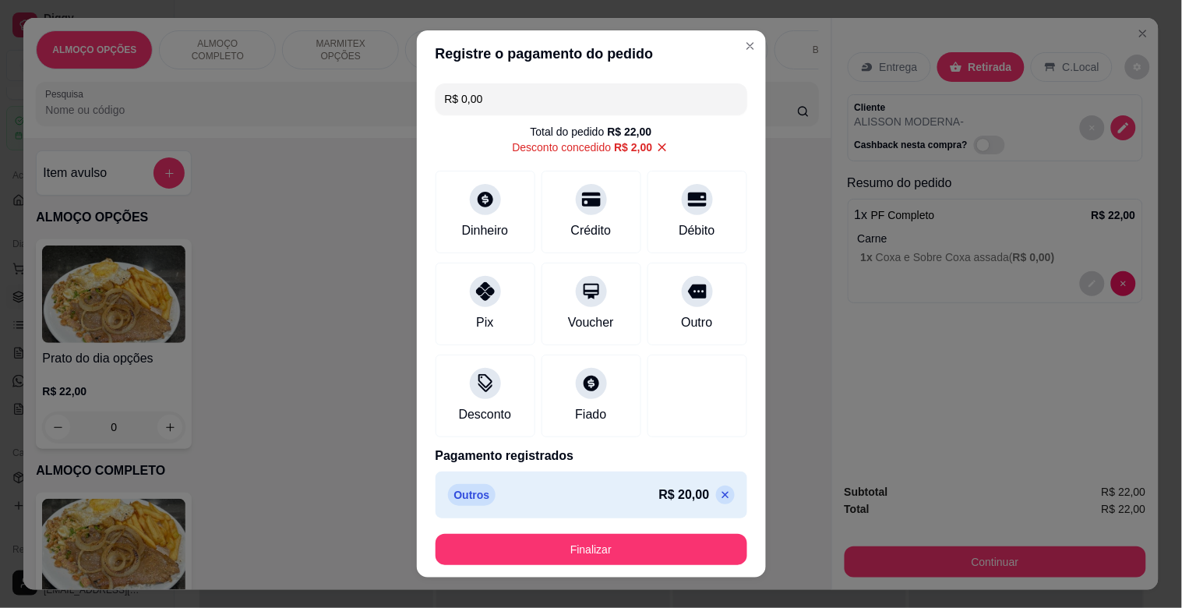
click at [604, 541] on button "Finalizar" at bounding box center [591, 549] width 312 height 31
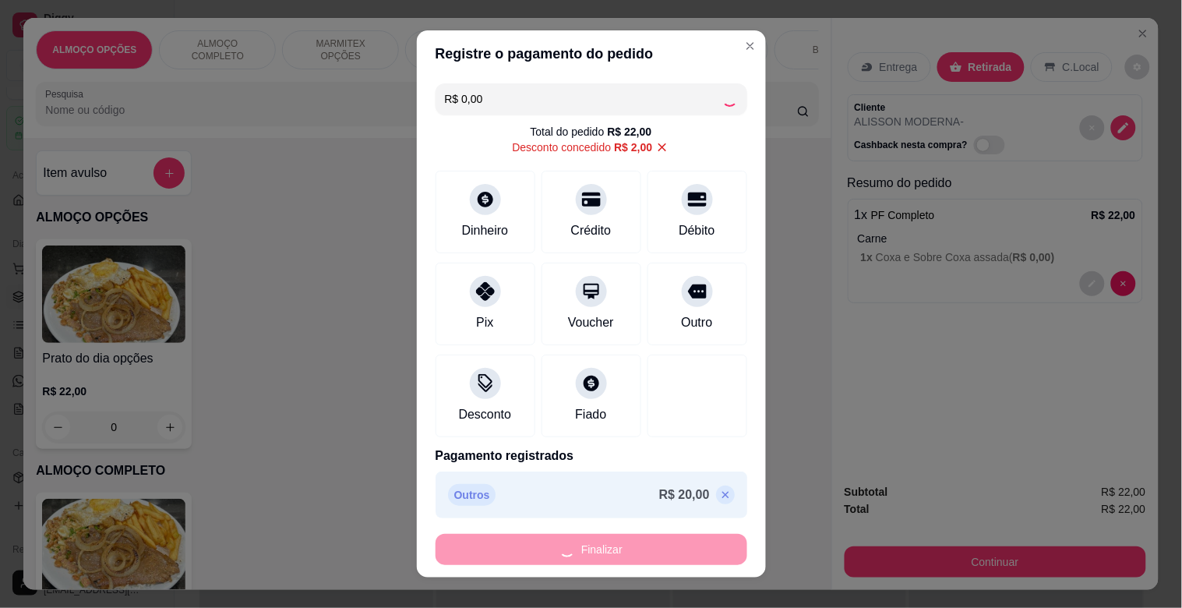
type input "-R$ 22,00"
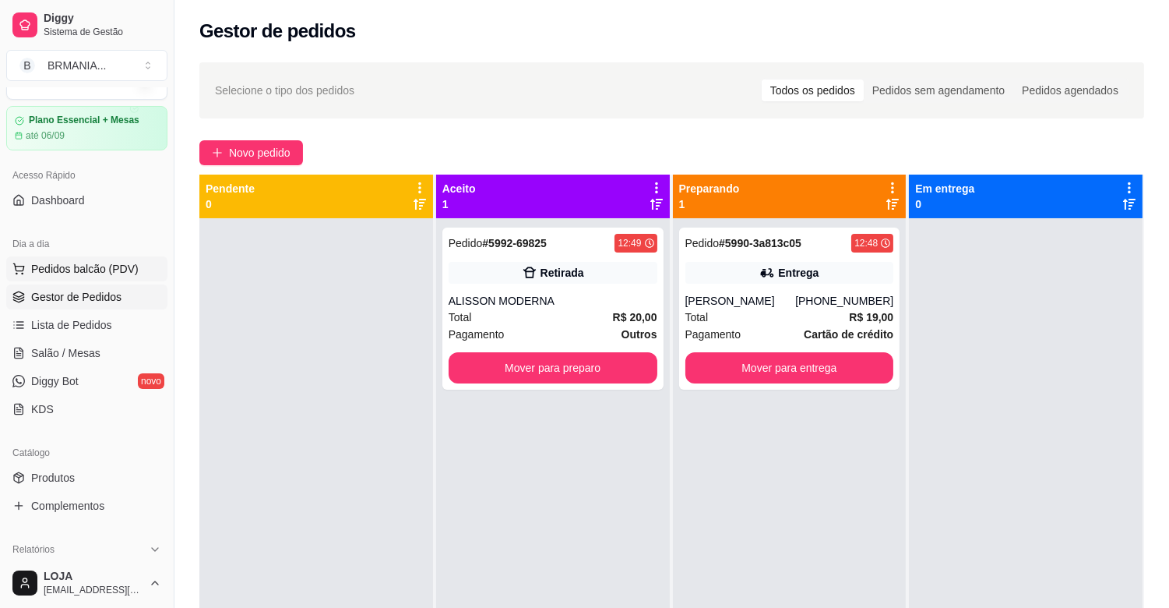
click at [99, 274] on span "Pedidos balcão (PDV)" at bounding box center [85, 269] width 108 height 16
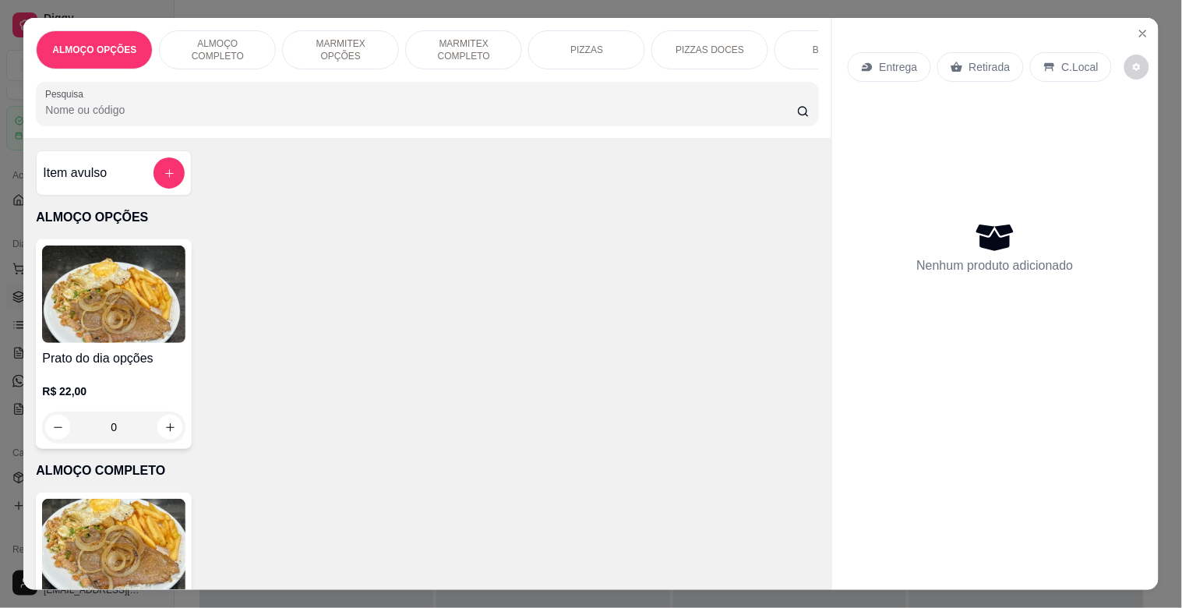
click at [150, 580] on div "ALMOÇO OPÇÕES ALMOÇO COMPLETO MARMITEX OPÇÕES MARMITEX COMPLETO PIZZAS PIZZAS D…" at bounding box center [591, 304] width 1182 height 608
click at [157, 572] on img at bounding box center [113, 547] width 143 height 97
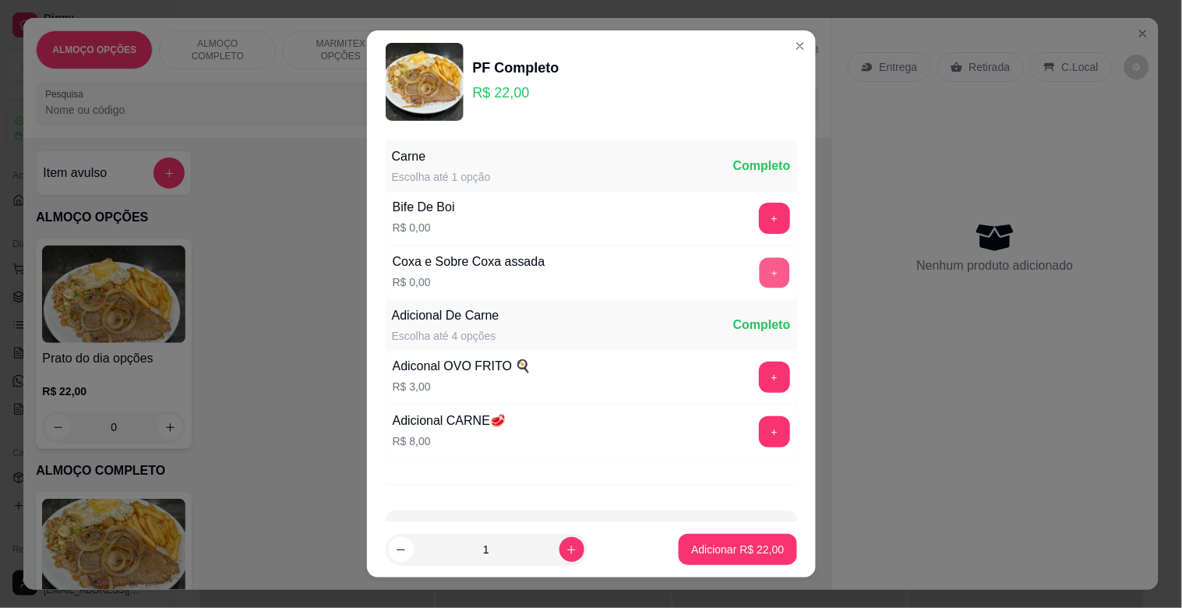
click at [759, 263] on button "+" at bounding box center [774, 273] width 30 height 30
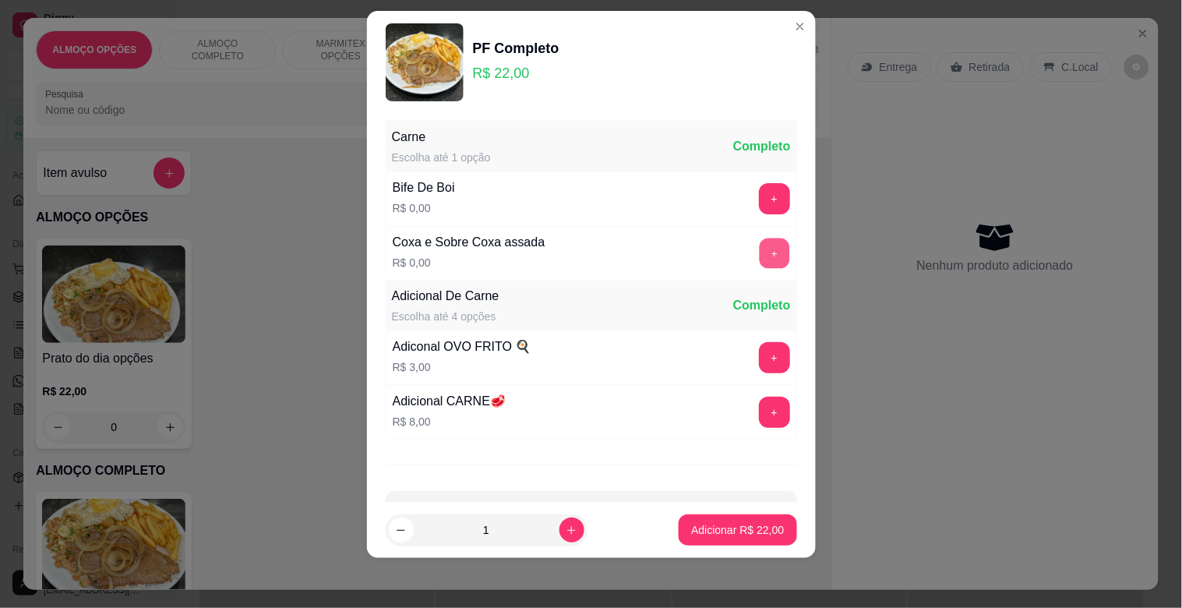
scroll to position [55, 0]
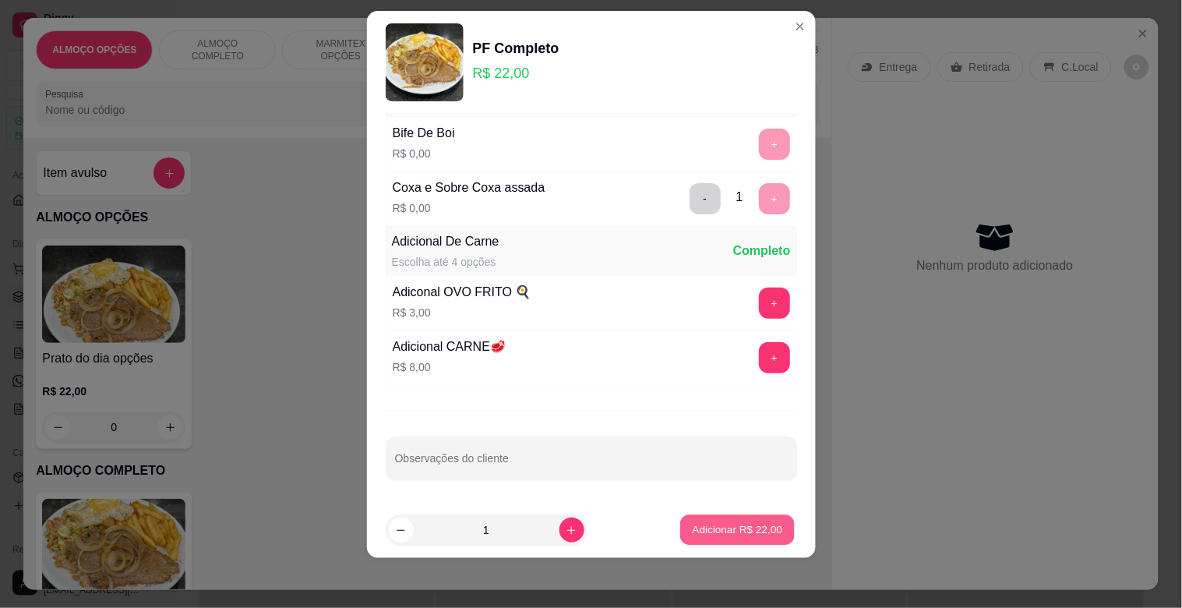
click at [730, 534] on p "Adicionar R$ 22,00" at bounding box center [738, 529] width 90 height 15
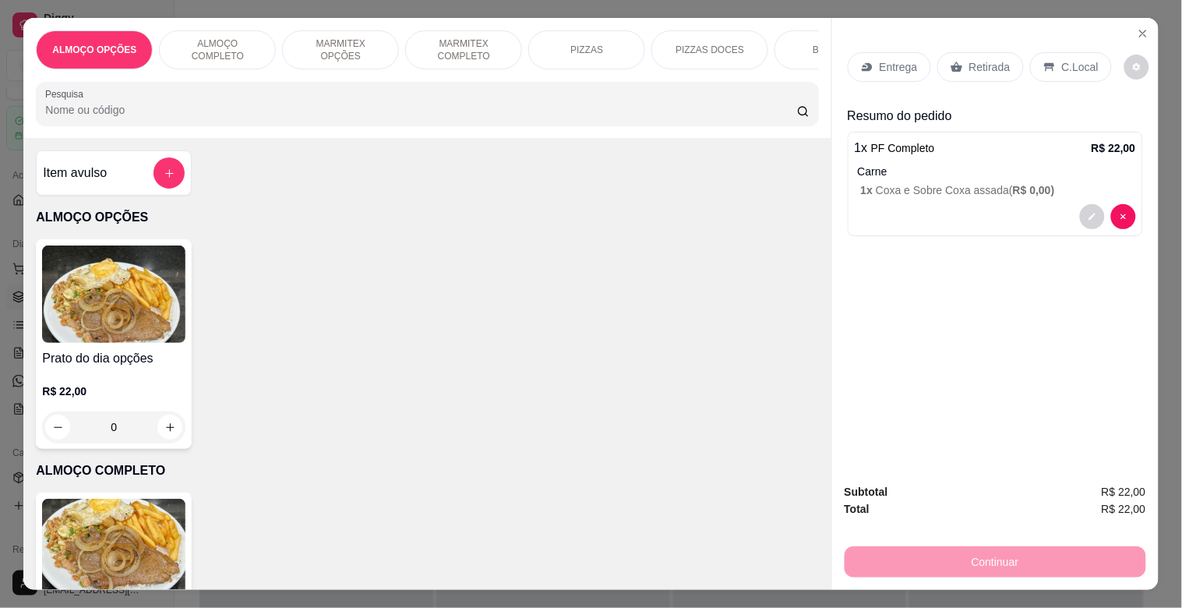
click at [1075, 52] on div "C.Local" at bounding box center [1071, 67] width 82 height 30
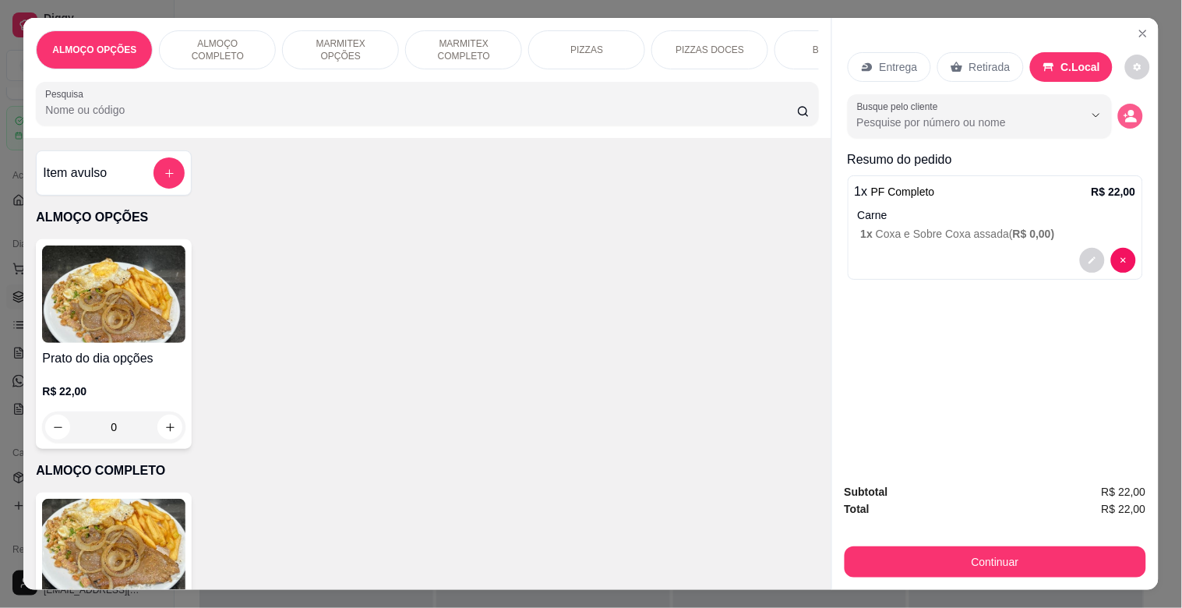
click at [1125, 118] on icon "decrease-product-quantity" at bounding box center [1131, 120] width 12 height 5
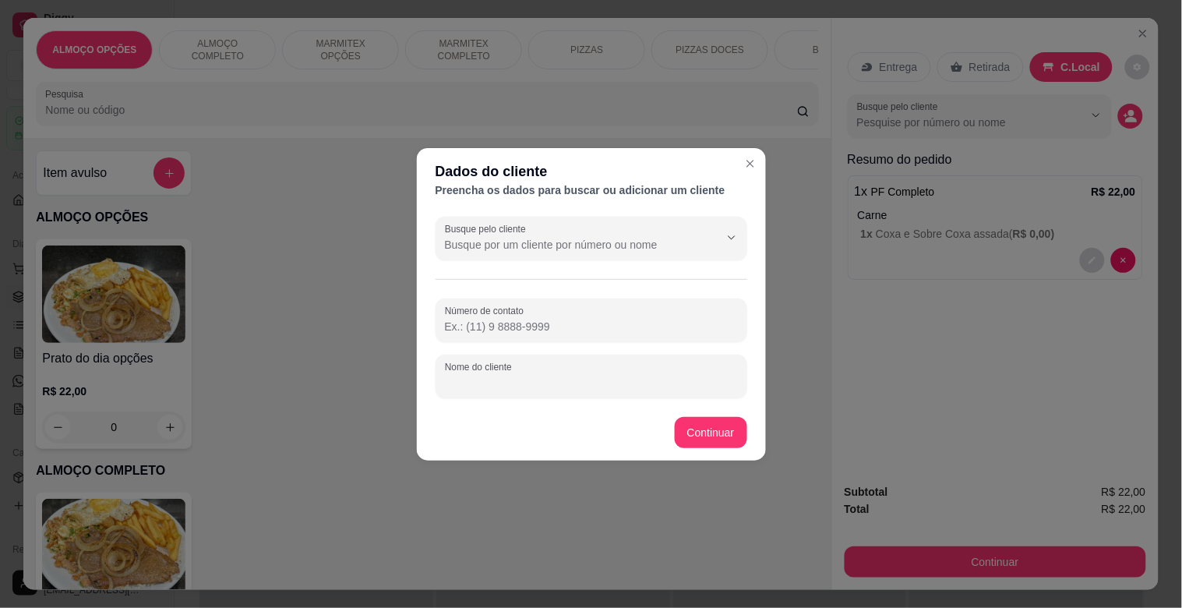
click at [523, 387] on input "Nome do cliente" at bounding box center [591, 383] width 293 height 16
type input "LEONARDO MODERNA"
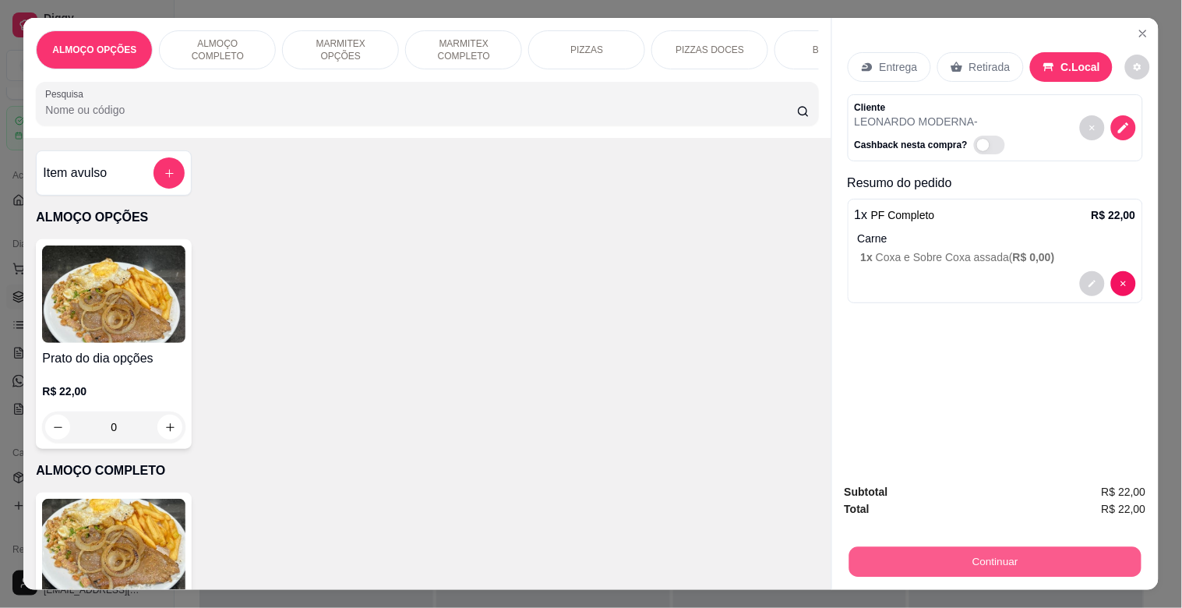
click at [894, 548] on button "Continuar" at bounding box center [994, 561] width 292 height 30
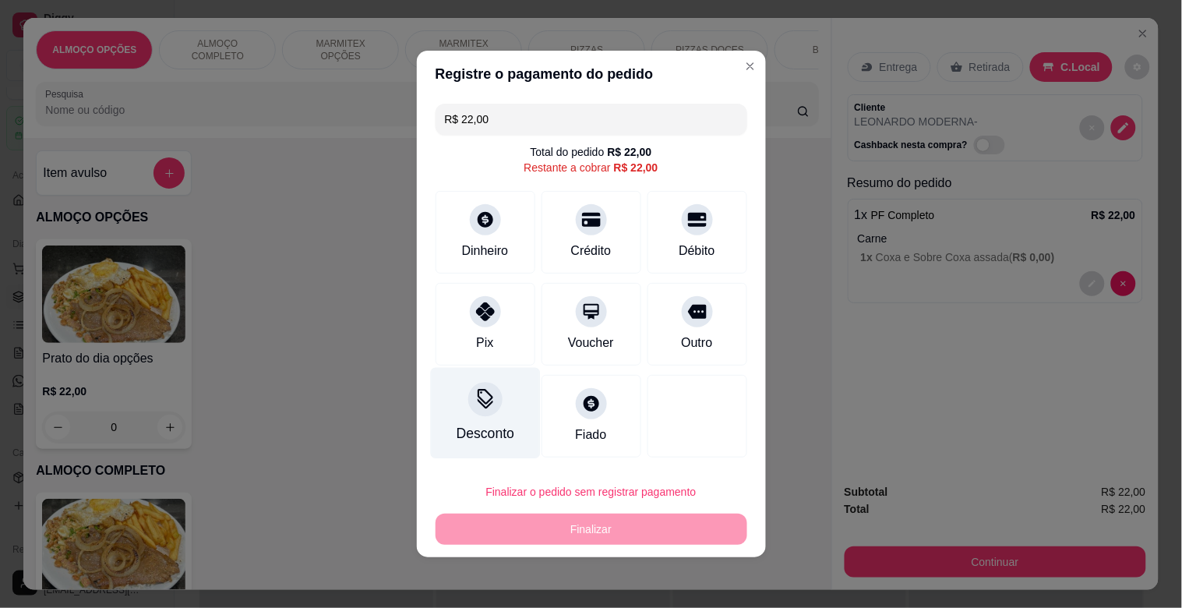
click at [473, 417] on div "Desconto" at bounding box center [485, 413] width 110 height 91
click at [516, 360] on input at bounding box center [591, 347] width 312 height 31
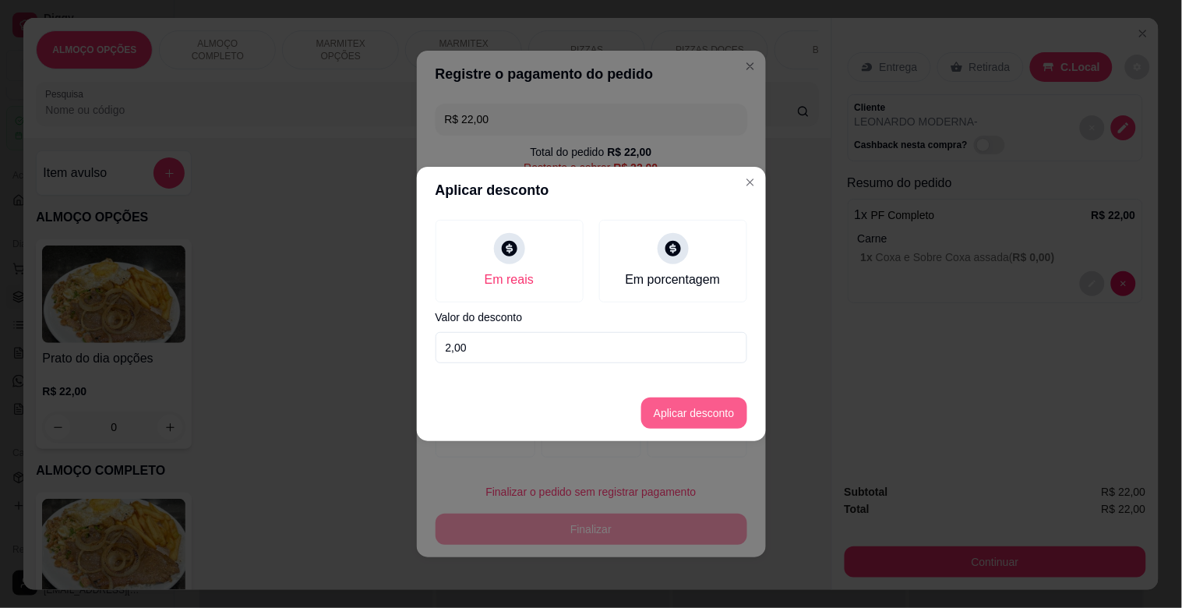
type input "2,00"
click at [696, 408] on button "Aplicar desconto" at bounding box center [694, 412] width 106 height 31
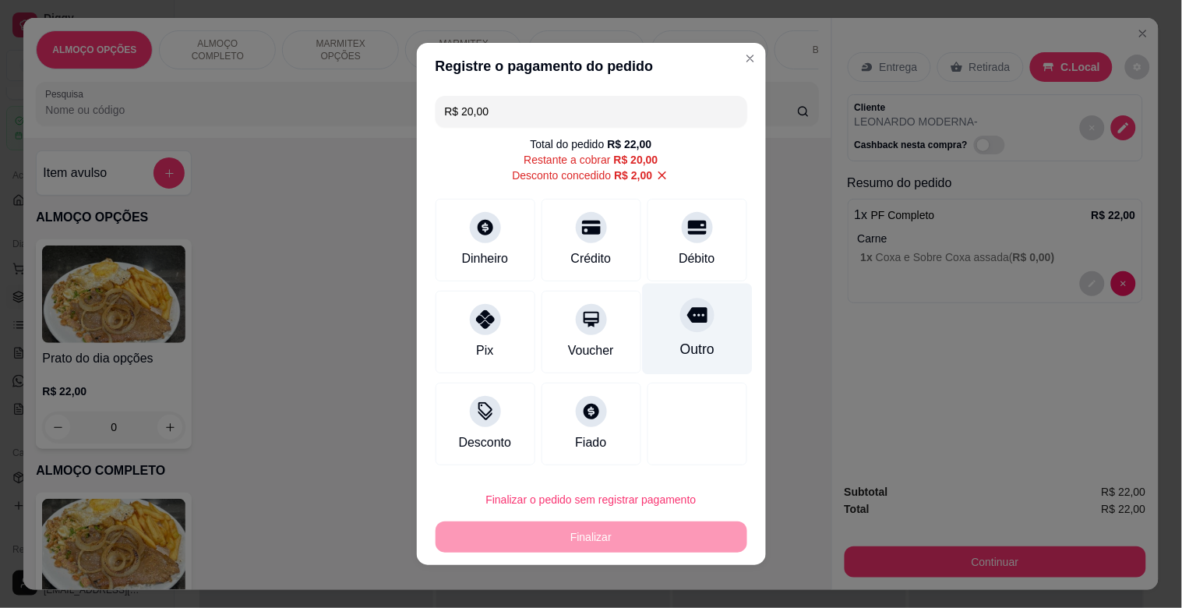
click at [678, 335] on div "Outro" at bounding box center [697, 329] width 110 height 91
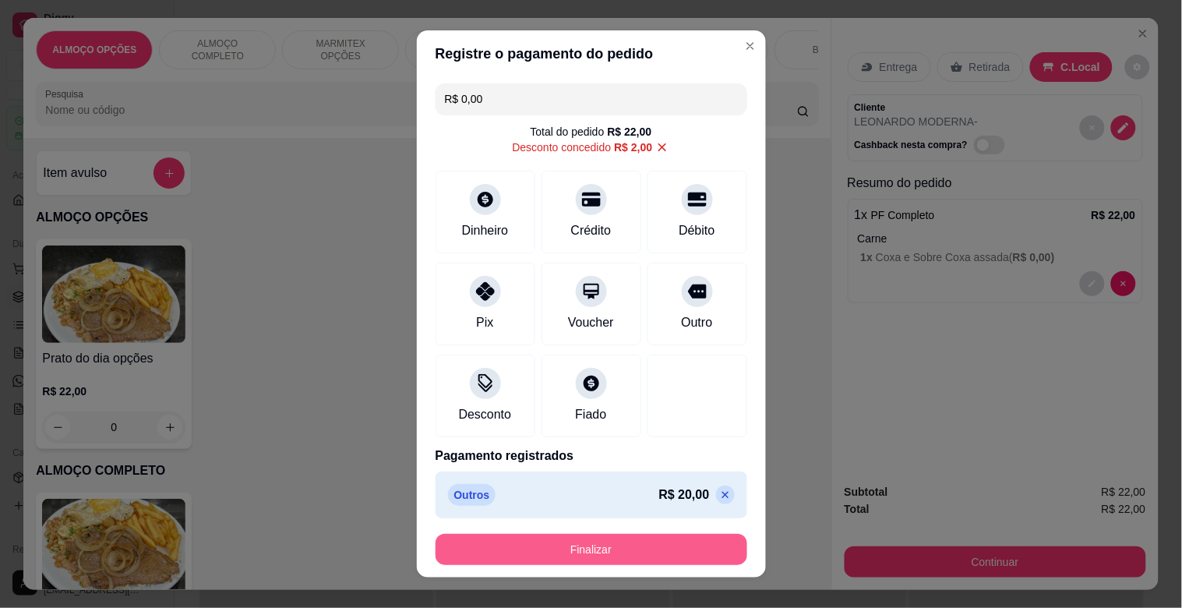
click at [557, 539] on button "Finalizar" at bounding box center [591, 549] width 312 height 31
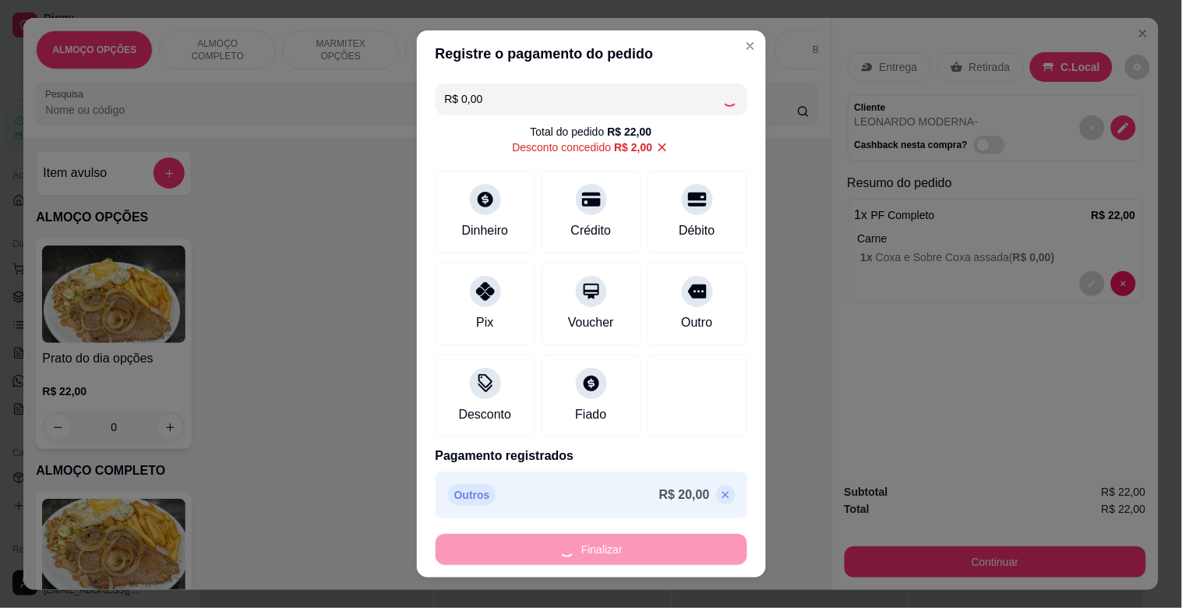
type input "-R$ 22,00"
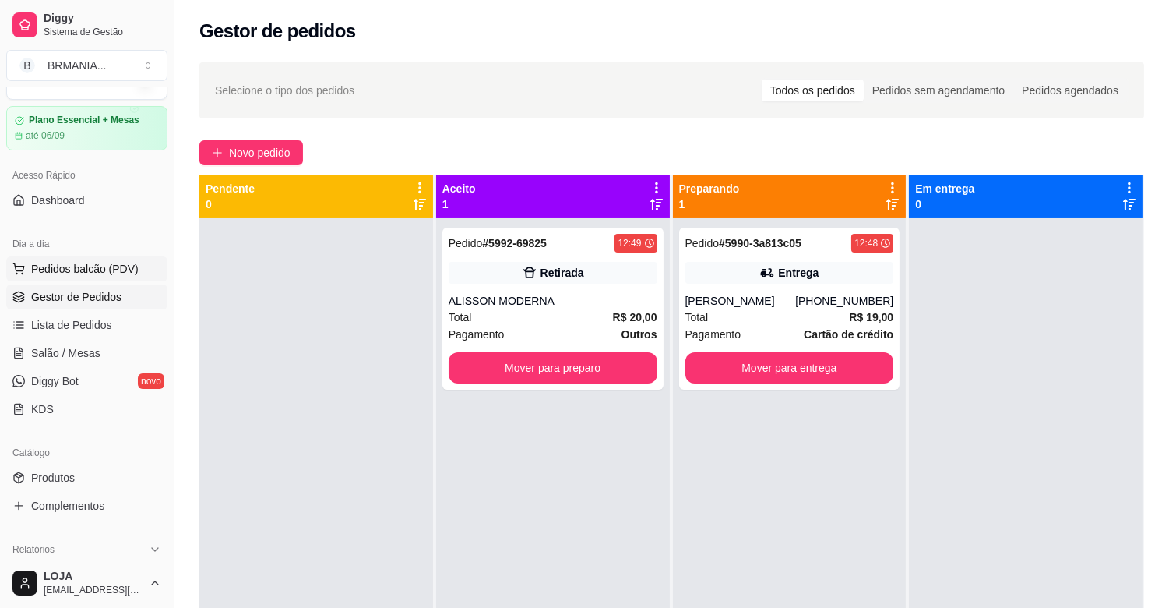
click at [94, 273] on span "Pedidos balcão (PDV)" at bounding box center [85, 269] width 108 height 16
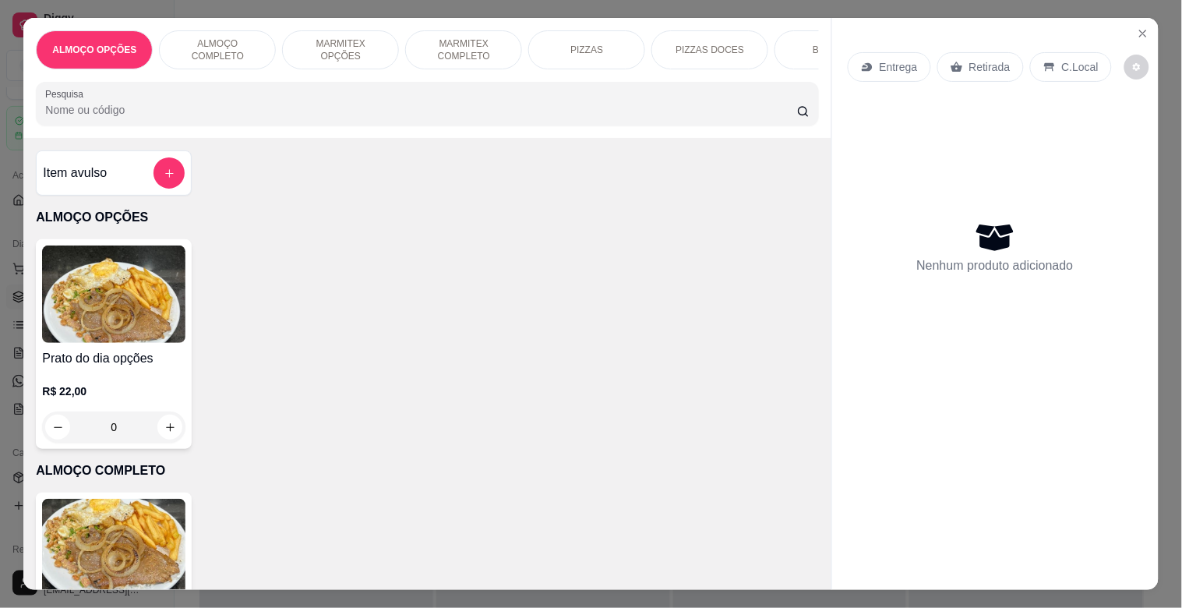
click at [118, 572] on img at bounding box center [113, 547] width 143 height 97
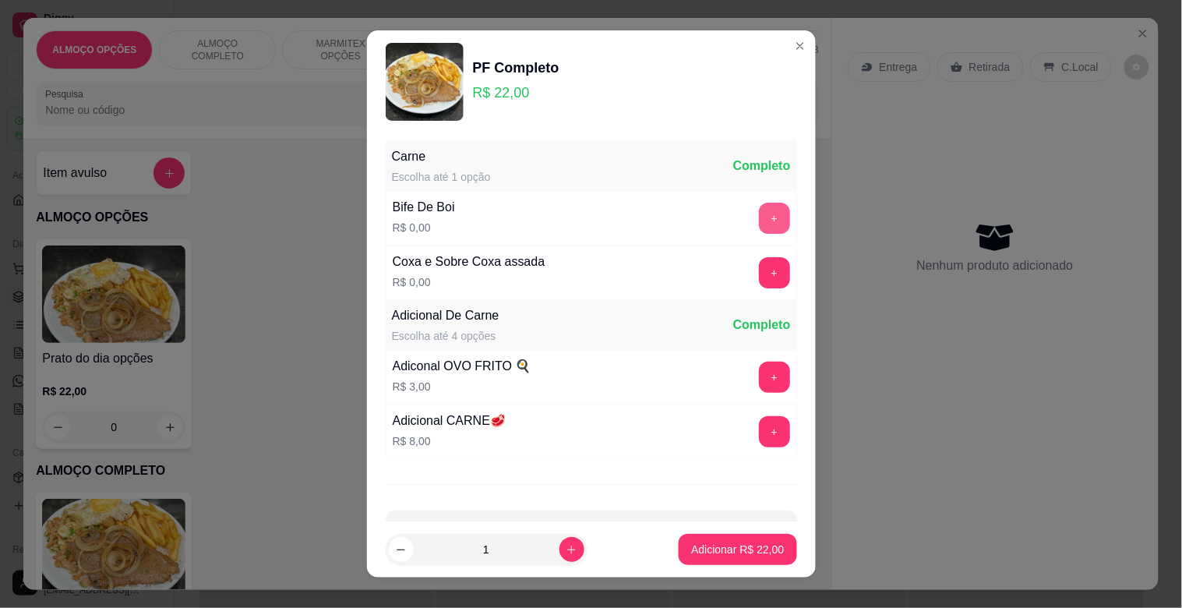
click at [759, 213] on button "+" at bounding box center [774, 218] width 31 height 31
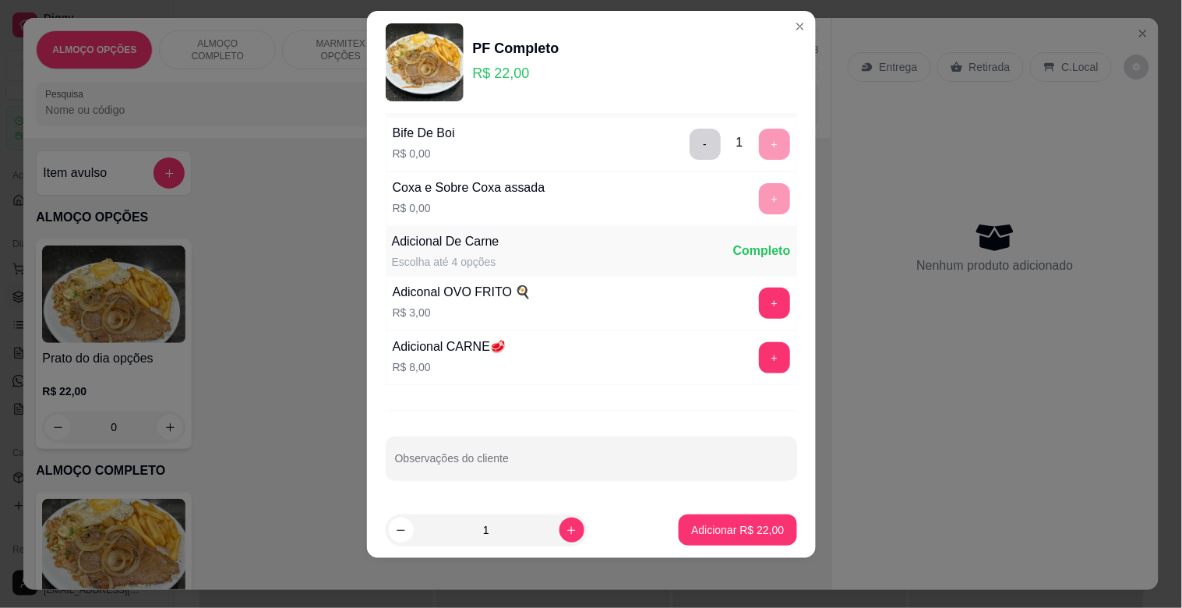
click at [710, 527] on p "Adicionar R$ 22,00" at bounding box center [737, 530] width 93 height 16
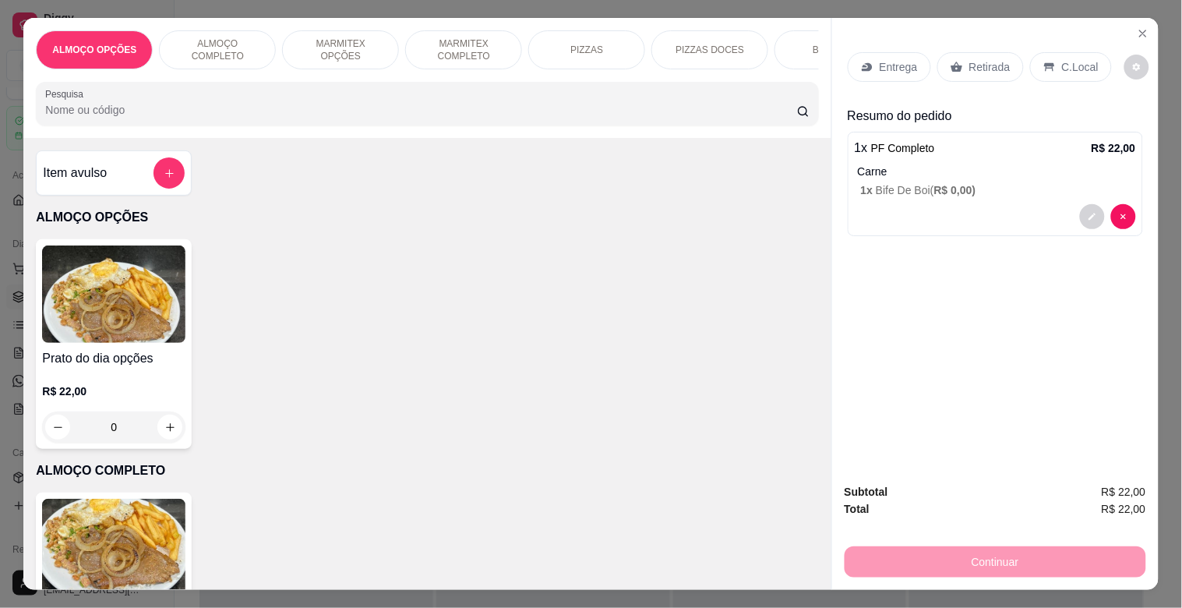
click at [1062, 59] on p "C.Local" at bounding box center [1080, 67] width 37 height 16
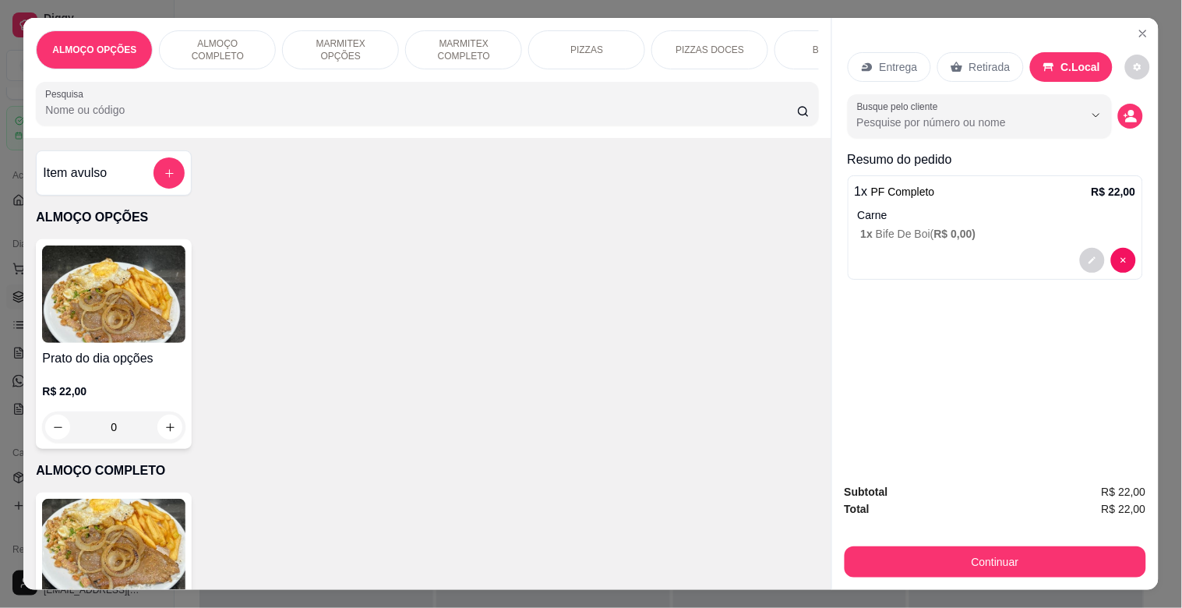
drag, startPoint x: 1115, startPoint y: 90, endPoint x: 1131, endPoint y: 98, distance: 18.1
click at [1131, 98] on div "Busque pelo cliente" at bounding box center [995, 116] width 295 height 44
click at [1131, 104] on button "decrease-product-quantity" at bounding box center [1130, 116] width 25 height 25
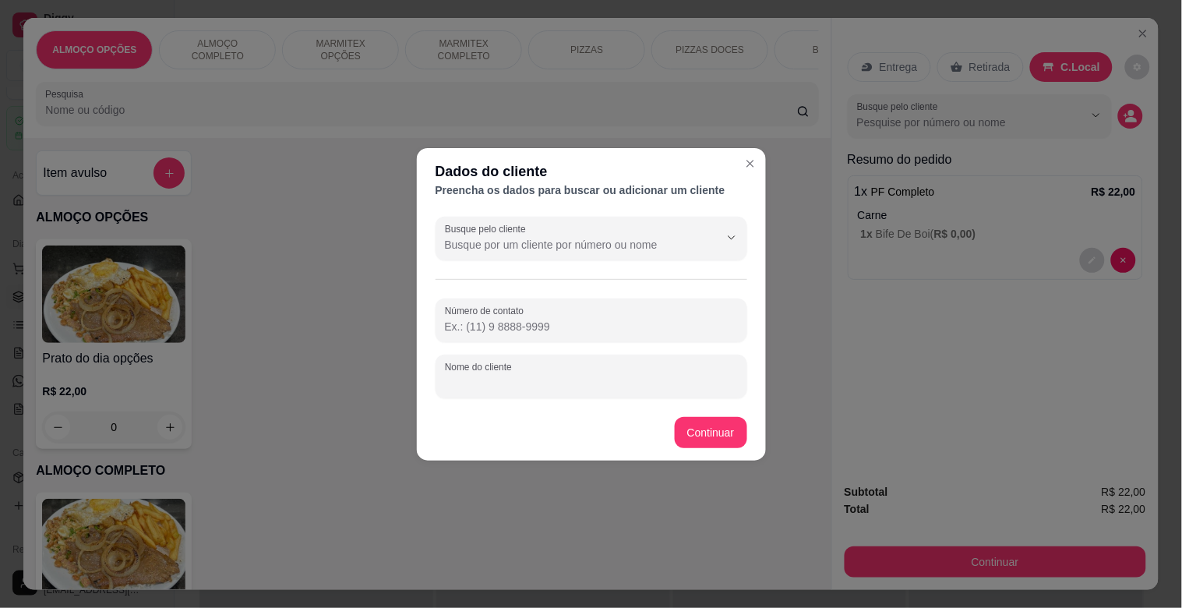
click at [481, 383] on input "Nome do cliente" at bounding box center [591, 383] width 293 height 16
type input "LORIN MODERNA"
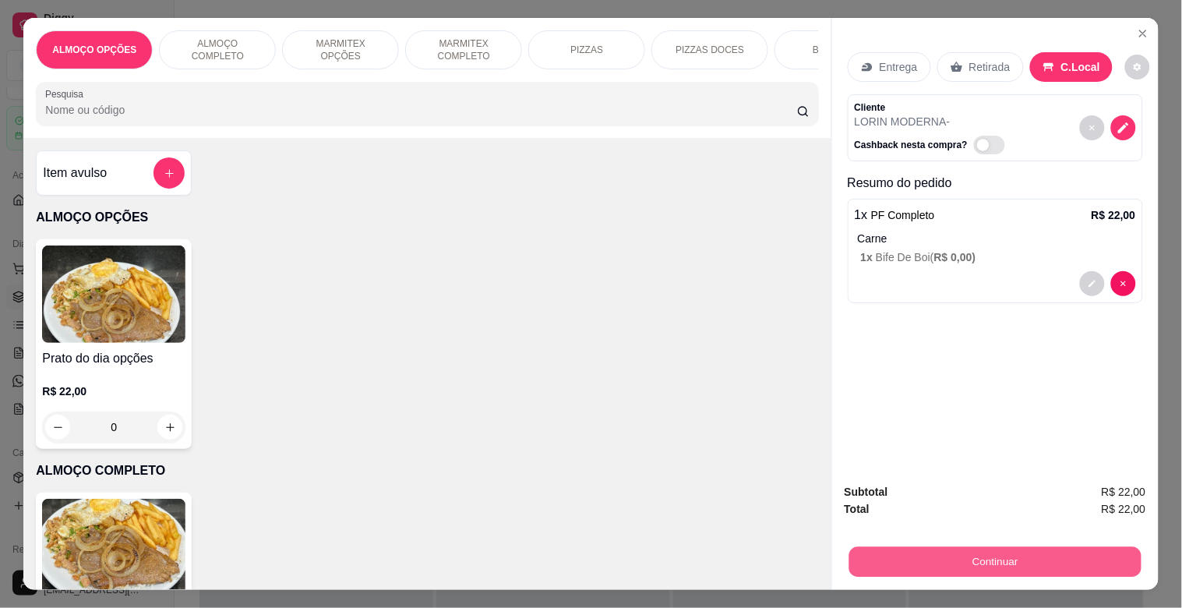
click at [883, 546] on button "Continuar" at bounding box center [994, 561] width 292 height 30
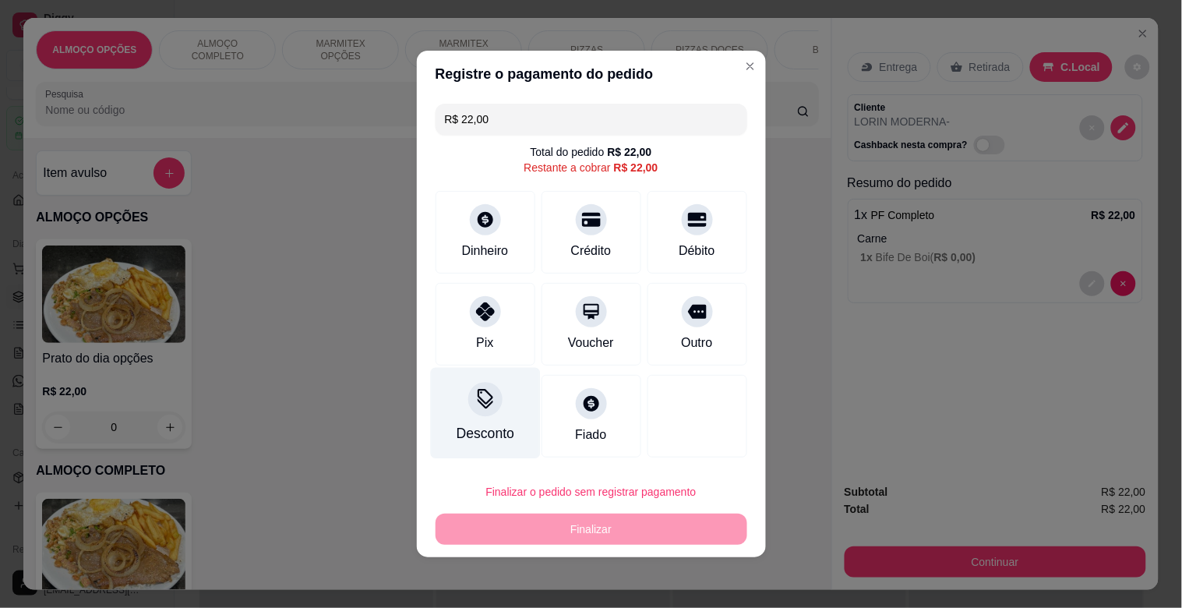
click at [477, 415] on div "Desconto" at bounding box center [485, 413] width 110 height 91
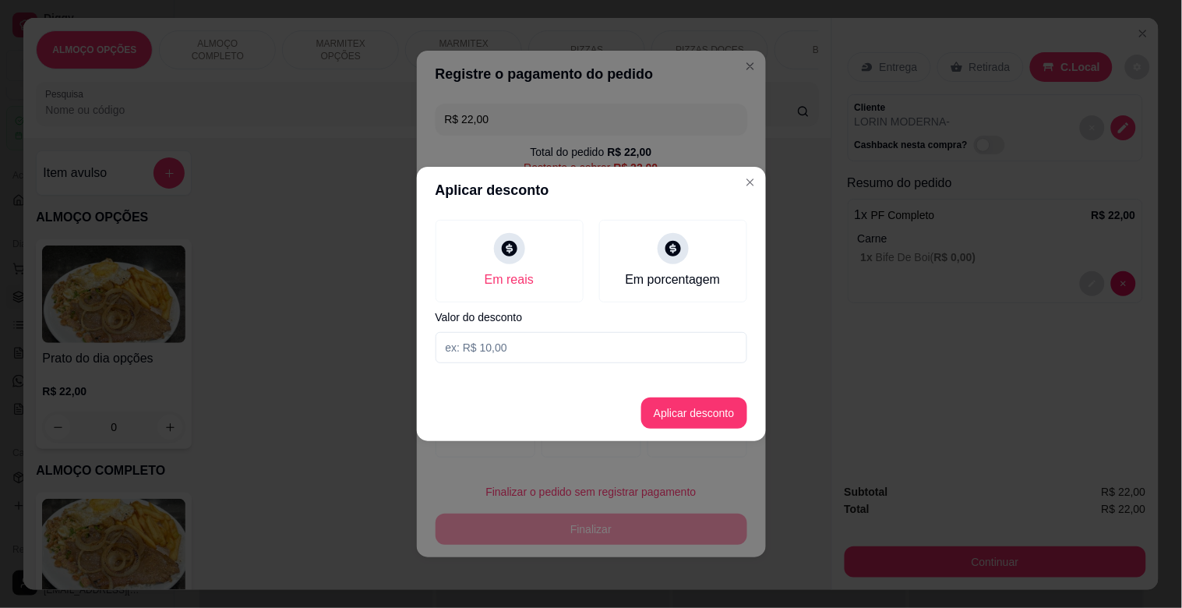
click at [503, 347] on input at bounding box center [591, 347] width 312 height 31
type input "2,00"
click at [652, 409] on button "Aplicar desconto" at bounding box center [694, 412] width 106 height 31
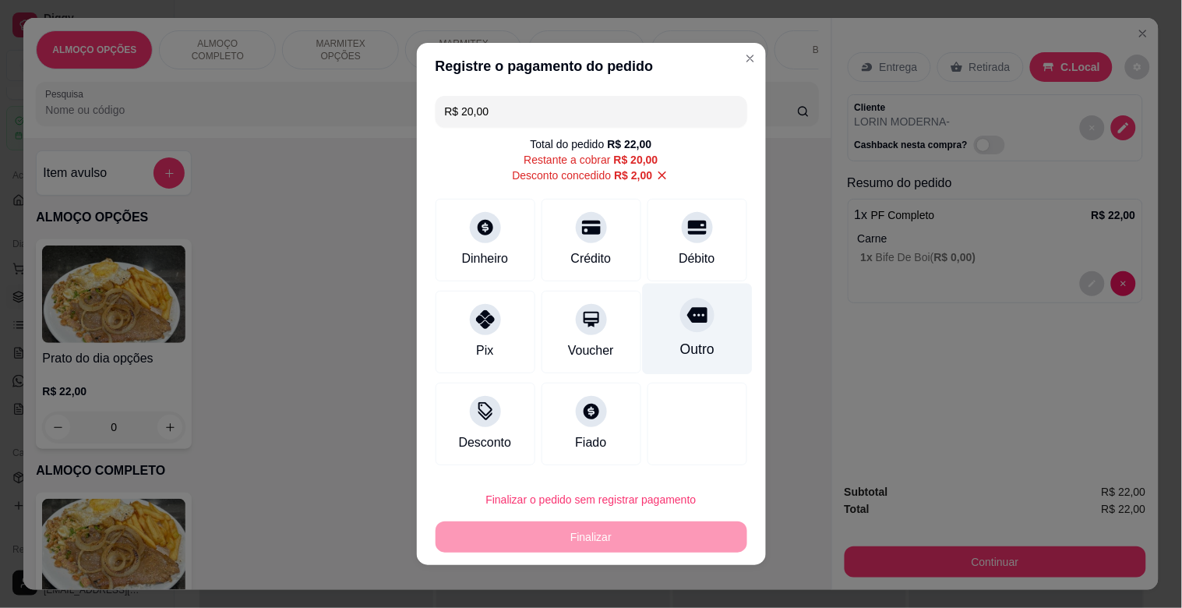
click at [682, 339] on div "Outro" at bounding box center [697, 329] width 110 height 91
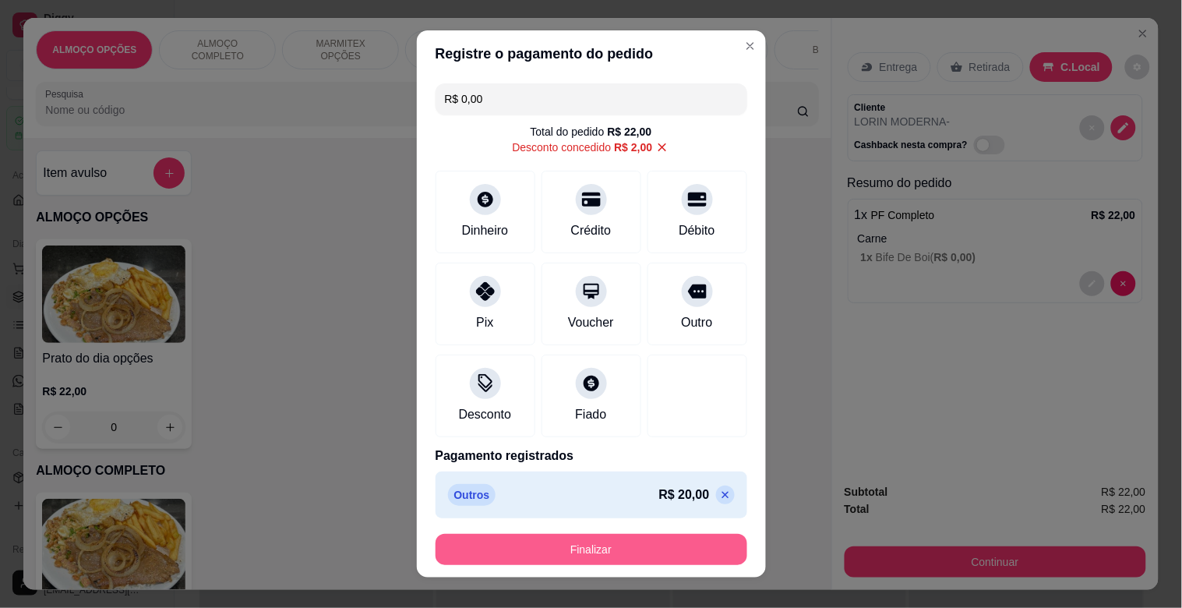
click at [551, 545] on button "Finalizar" at bounding box center [591, 549] width 312 height 31
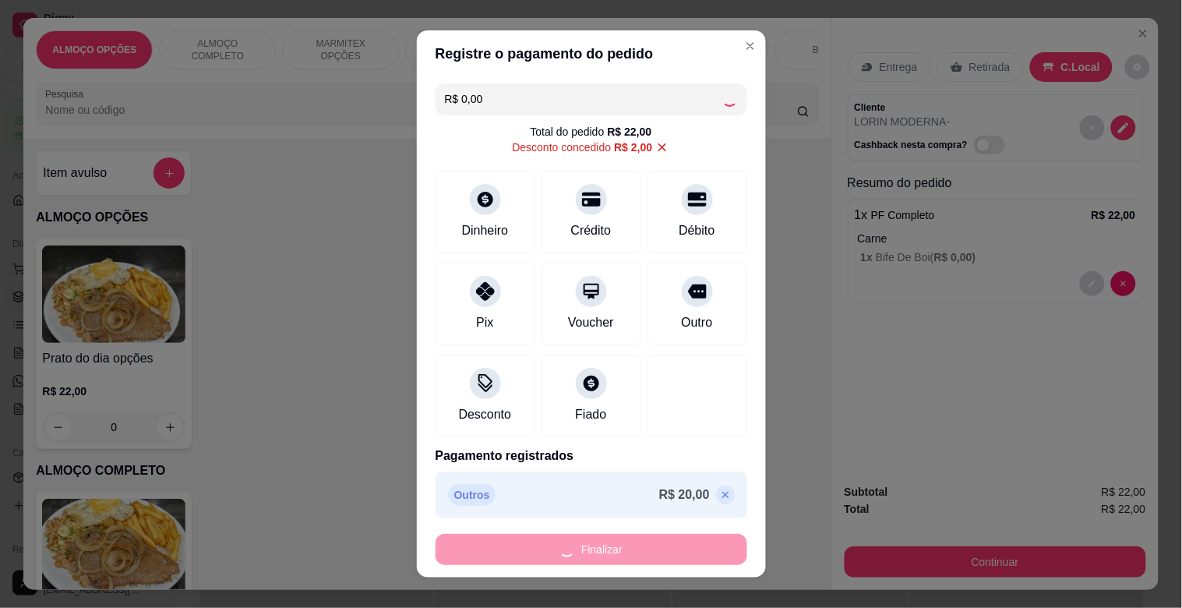
type input "-R$ 22,00"
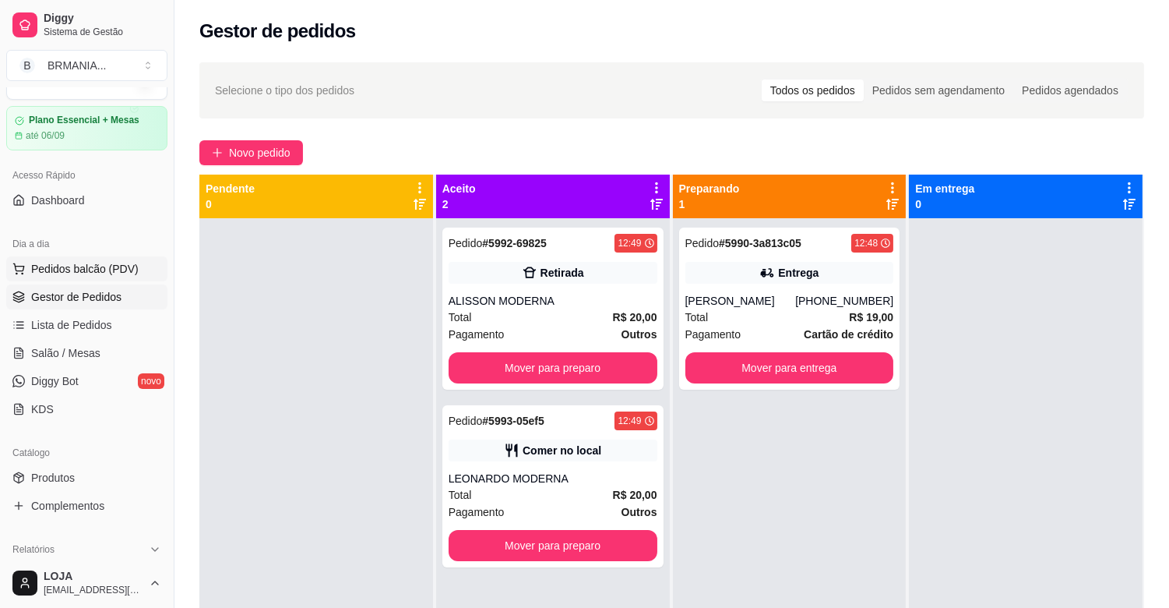
click at [78, 263] on span "Pedidos balcão (PDV)" at bounding box center [85, 269] width 108 height 16
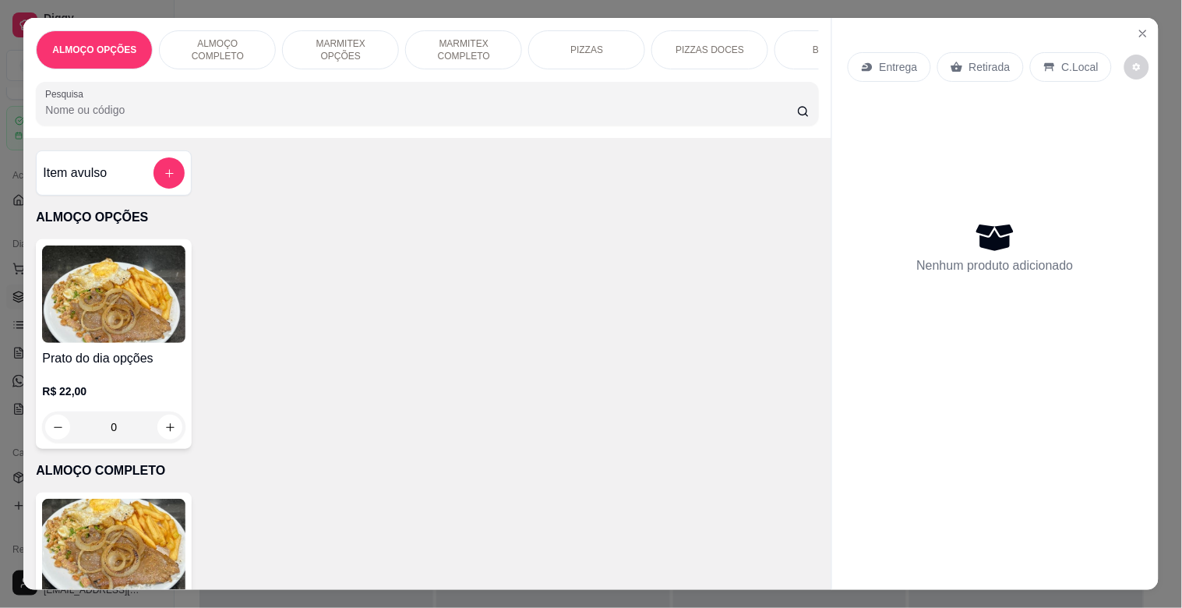
click at [122, 520] on img at bounding box center [113, 547] width 143 height 97
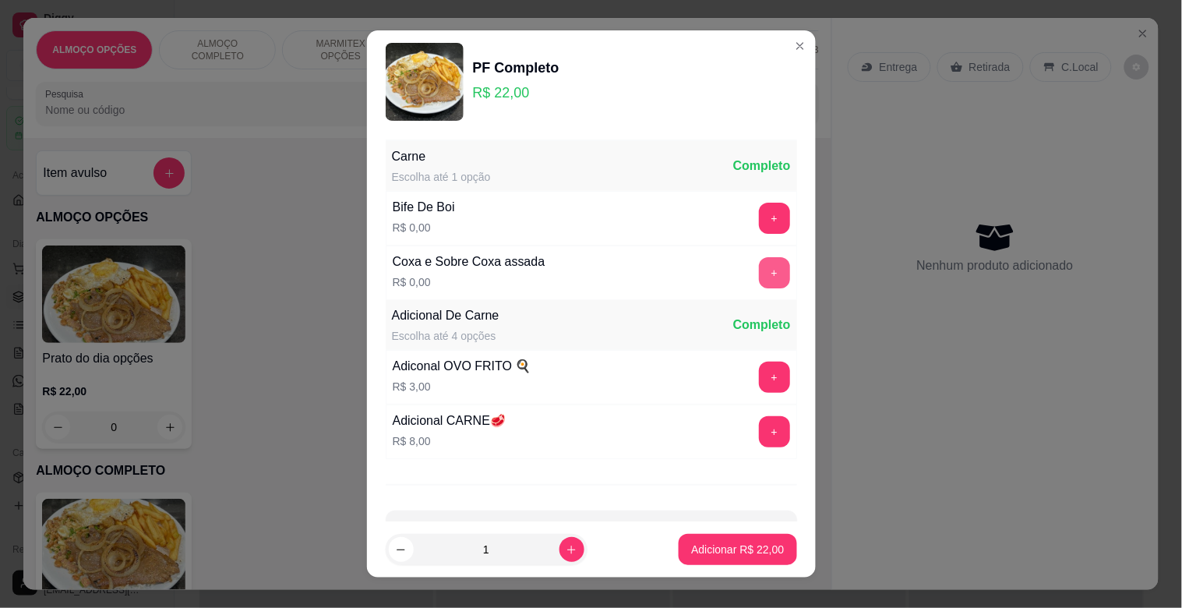
click at [759, 270] on button "+" at bounding box center [774, 272] width 31 height 31
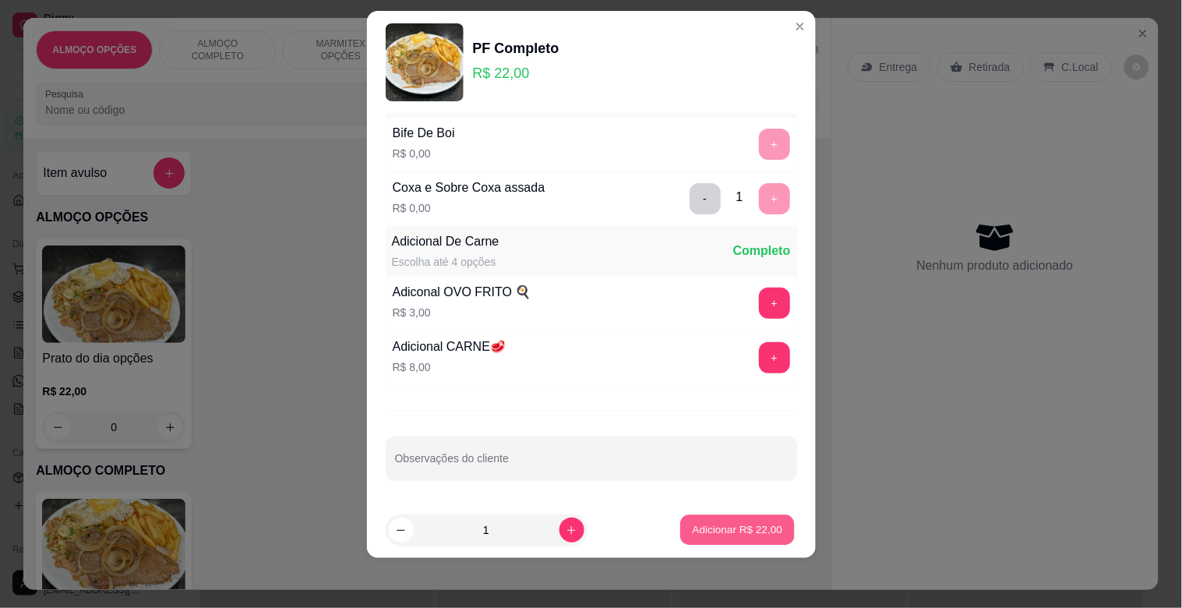
click at [728, 527] on p "Adicionar R$ 22,00" at bounding box center [738, 529] width 90 height 15
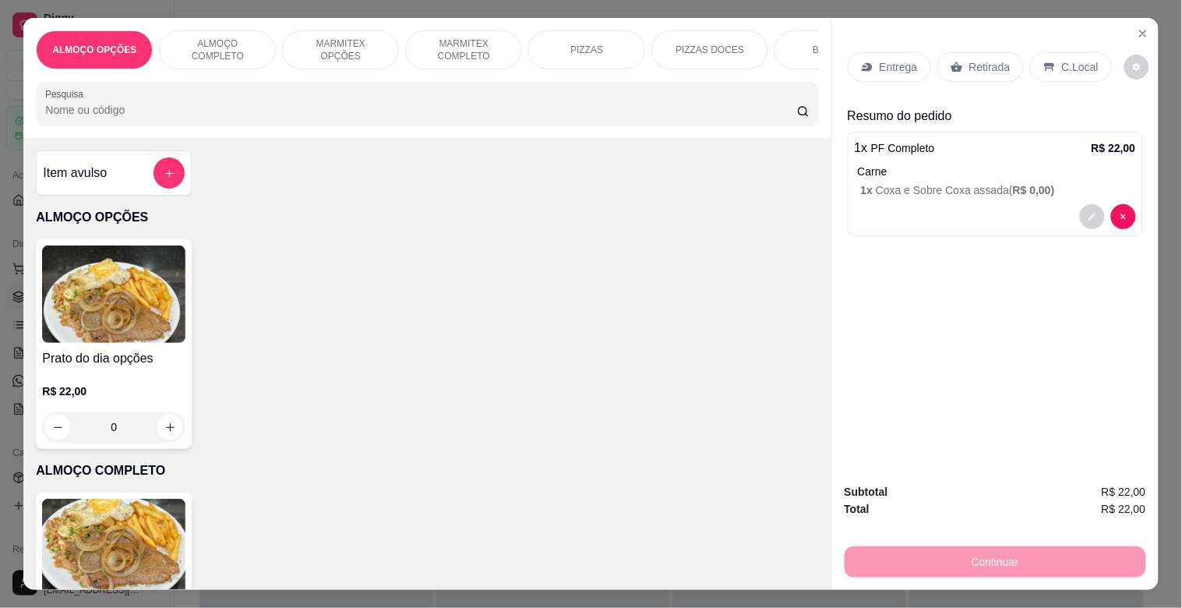
click at [1073, 59] on p "C.Local" at bounding box center [1080, 67] width 37 height 16
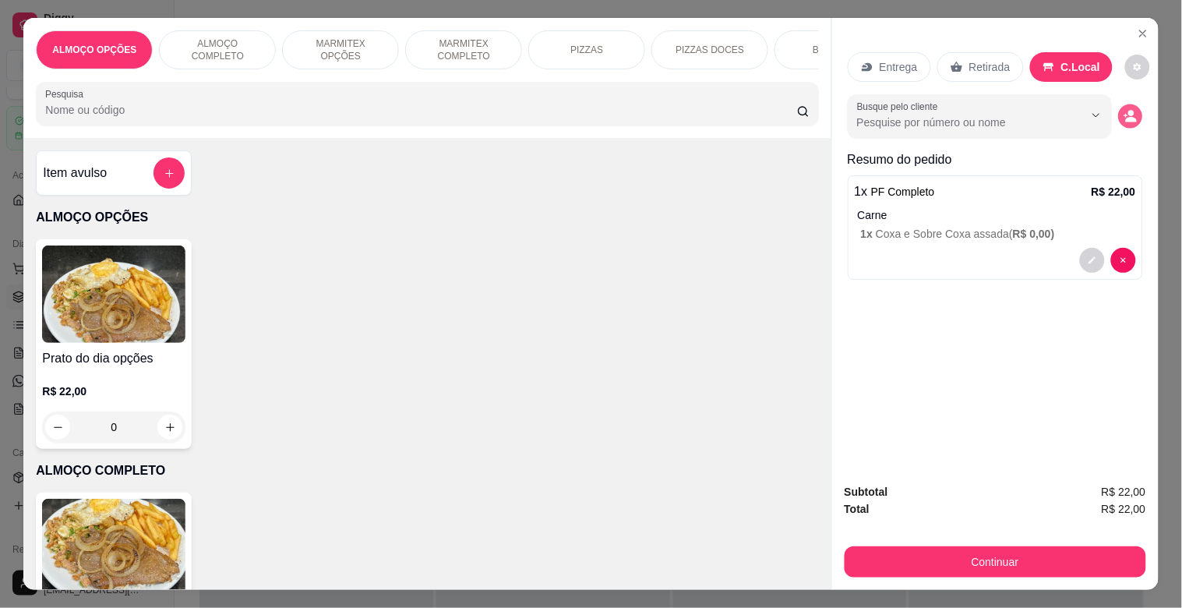
click at [1127, 110] on icon "decrease-product-quantity" at bounding box center [1129, 116] width 13 height 13
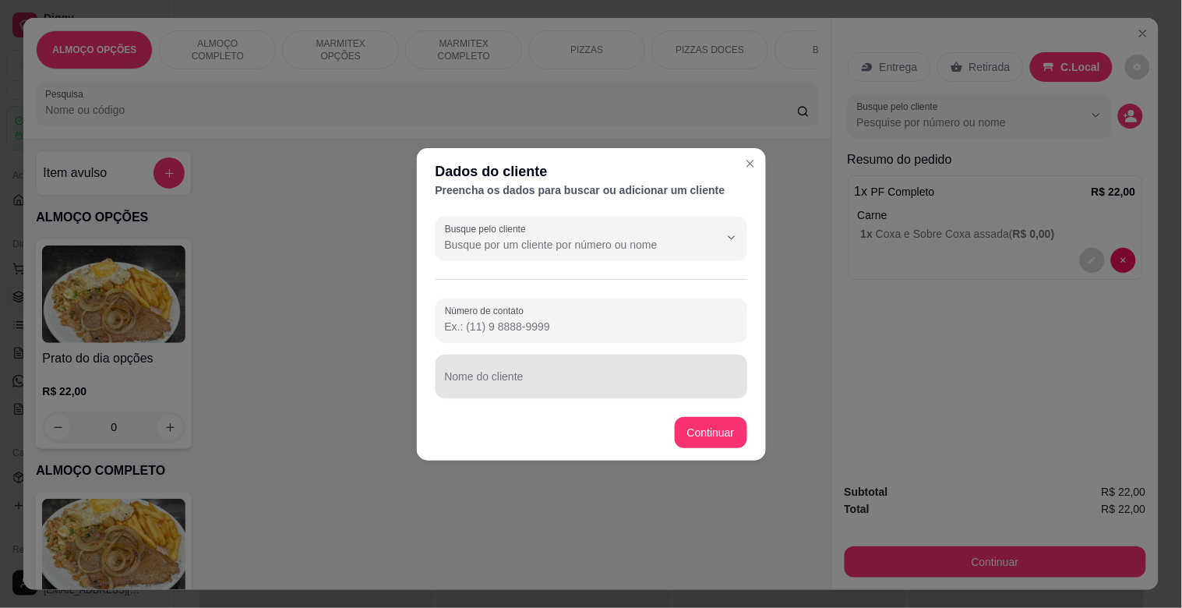
click at [592, 392] on div "Nome do cliente" at bounding box center [591, 376] width 312 height 44
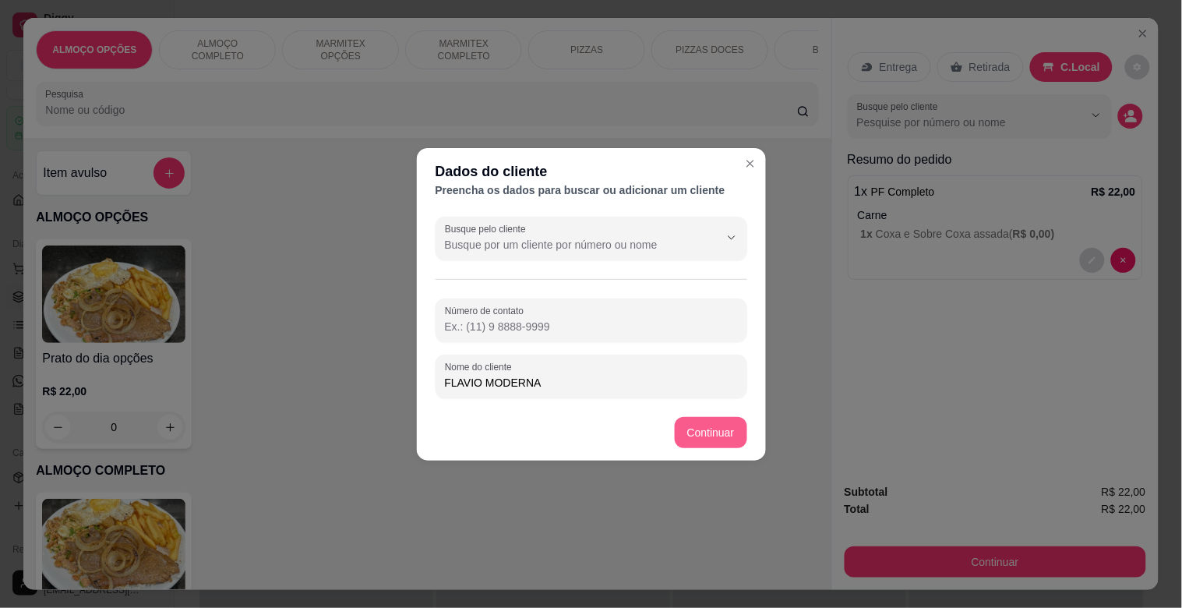
type input "FLAVIO MODERNA"
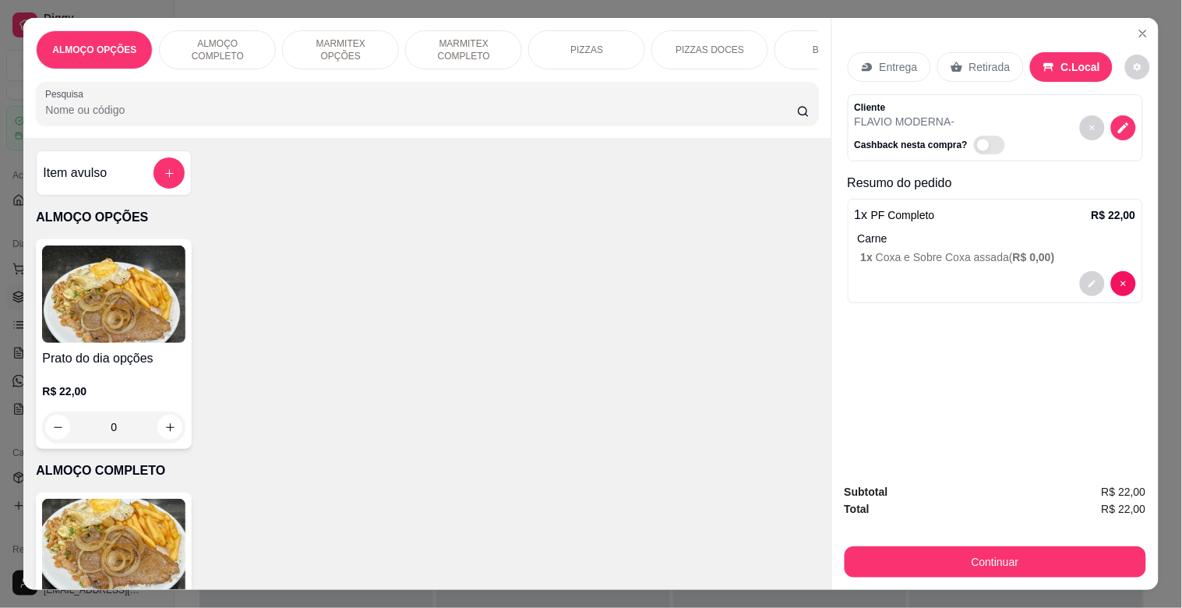
click at [933, 546] on button "Continuar" at bounding box center [994, 561] width 301 height 31
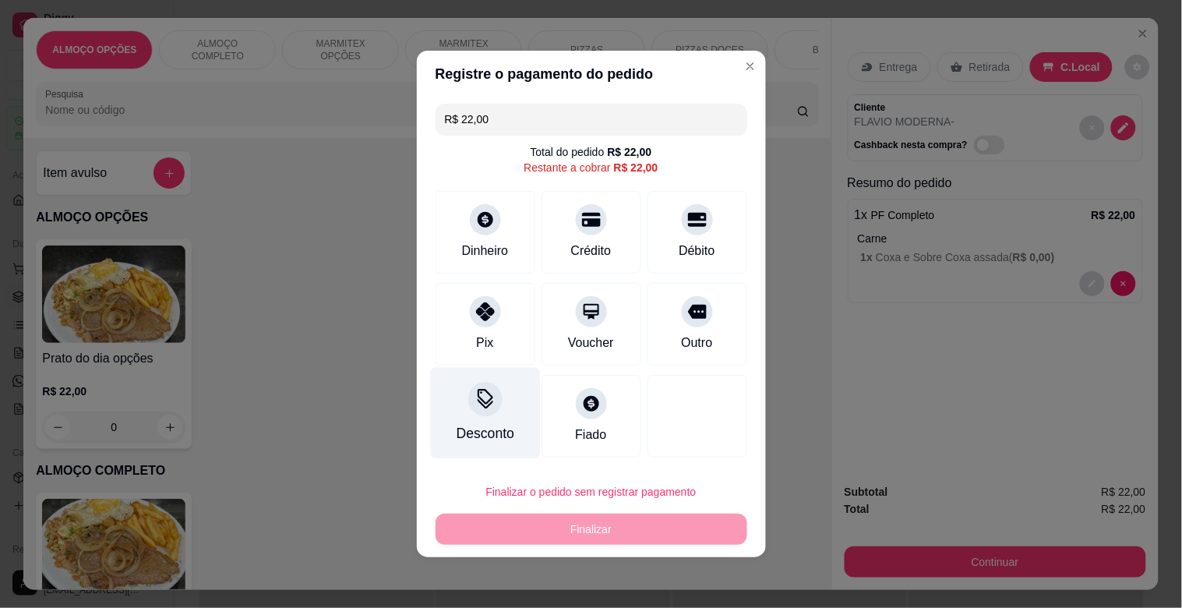
click at [474, 400] on icon at bounding box center [484, 399] width 20 height 20
click at [512, 354] on input at bounding box center [591, 347] width 312 height 31
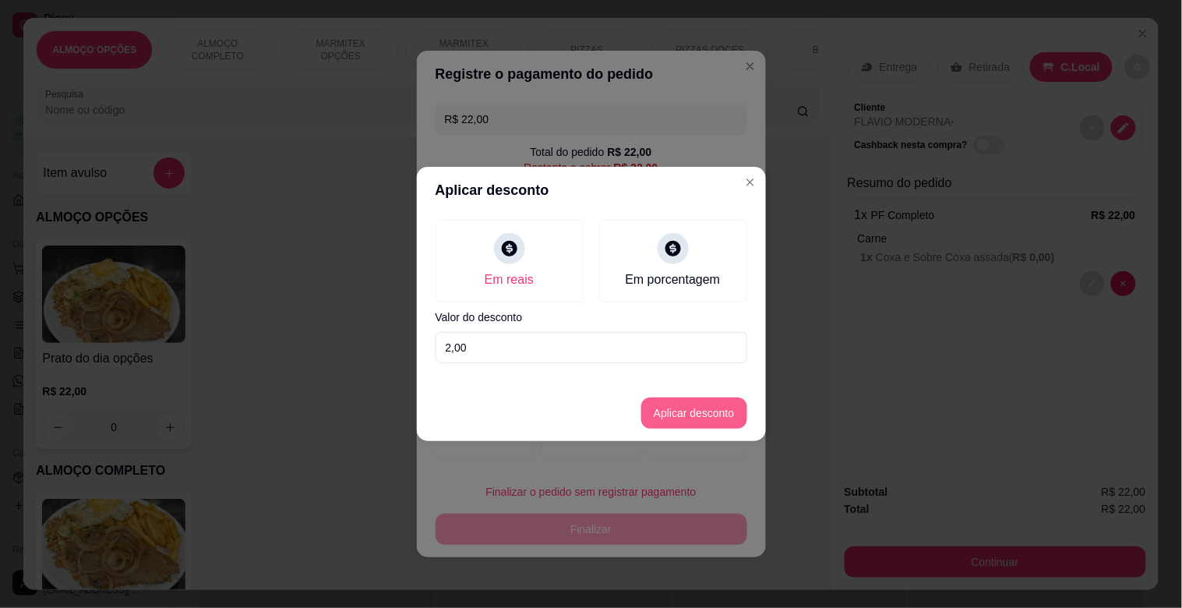
type input "2,00"
click at [682, 422] on button "Aplicar desconto" at bounding box center [694, 412] width 106 height 31
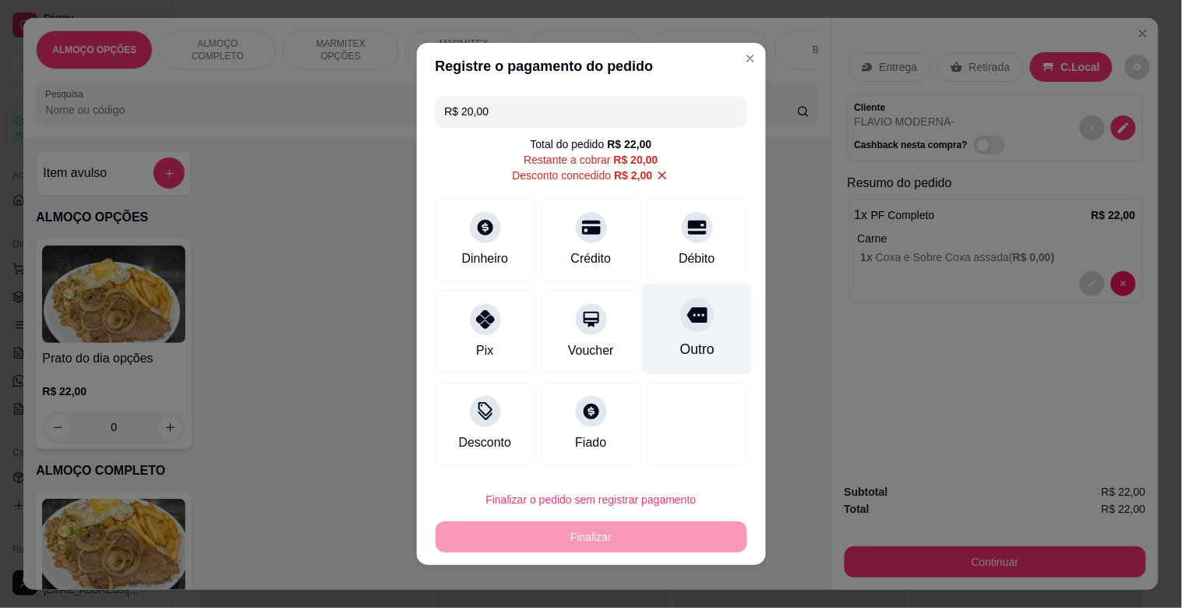
click at [675, 340] on div "Outro" at bounding box center [697, 329] width 110 height 91
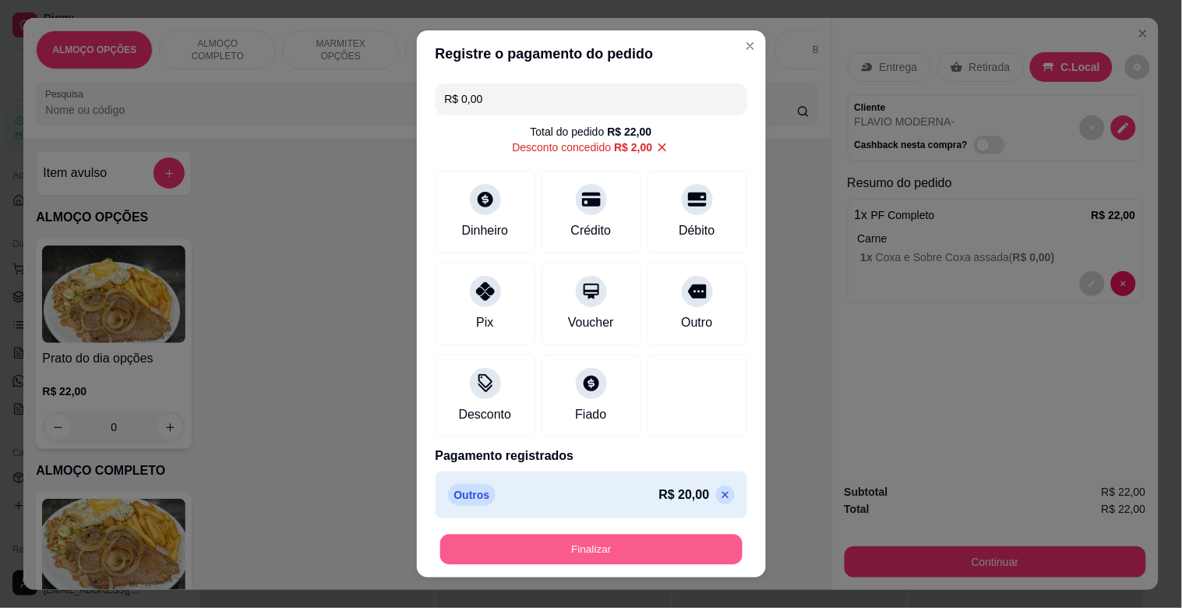
click at [621, 546] on button "Finalizar" at bounding box center [591, 549] width 302 height 30
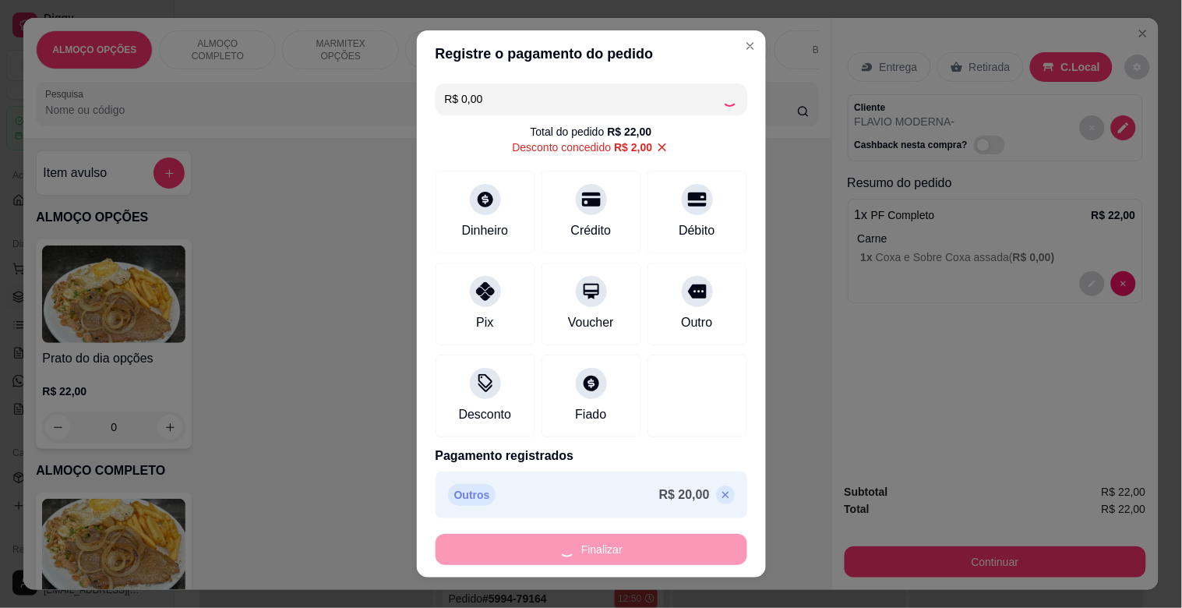
type input "-R$ 22,00"
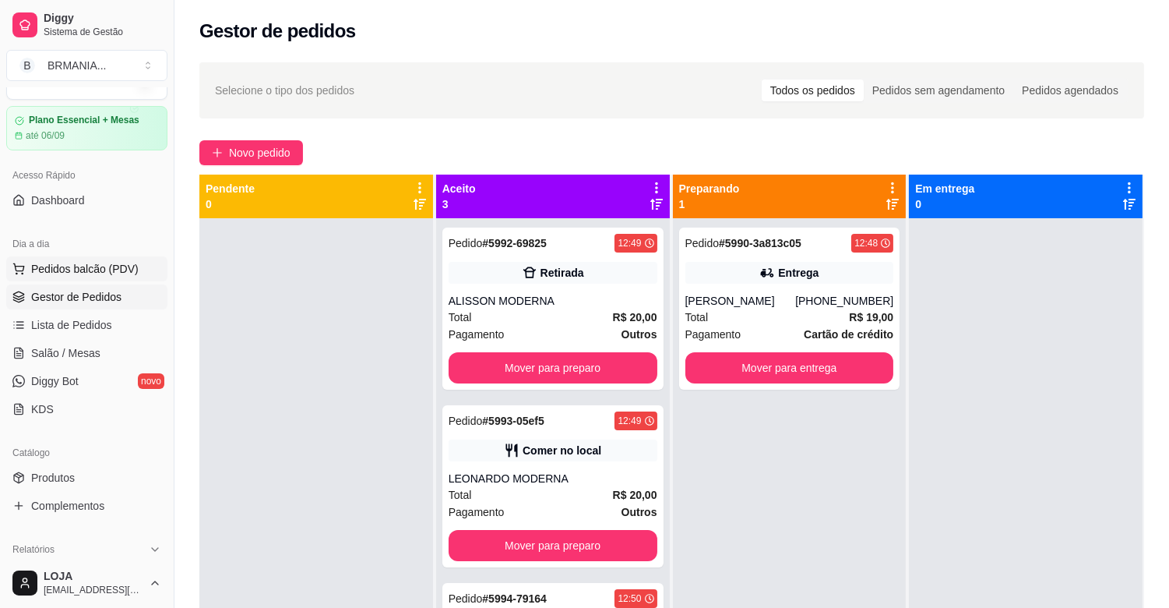
click at [58, 270] on span "Pedidos balcão (PDV)" at bounding box center [85, 269] width 108 height 16
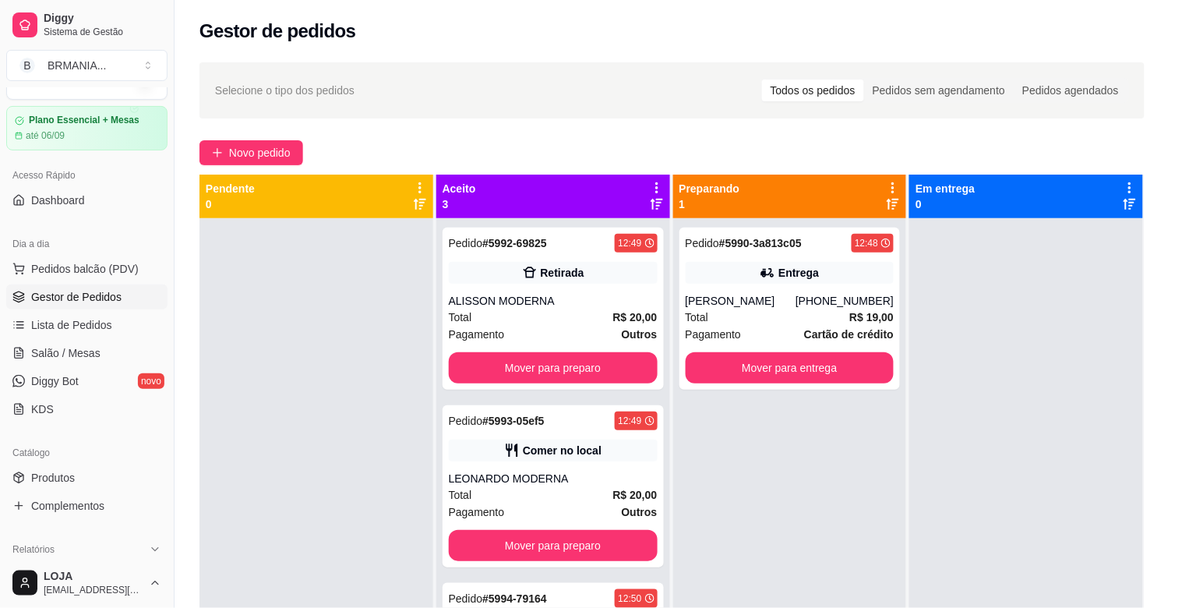
click at [125, 583] on div "ALMOÇO OPÇÕES ALMOÇO COMPLETO MARMITEX OPÇÕES MARMITEX COMPLETO PIZZAS PIZZAS D…" at bounding box center [591, 304] width 1182 height 608
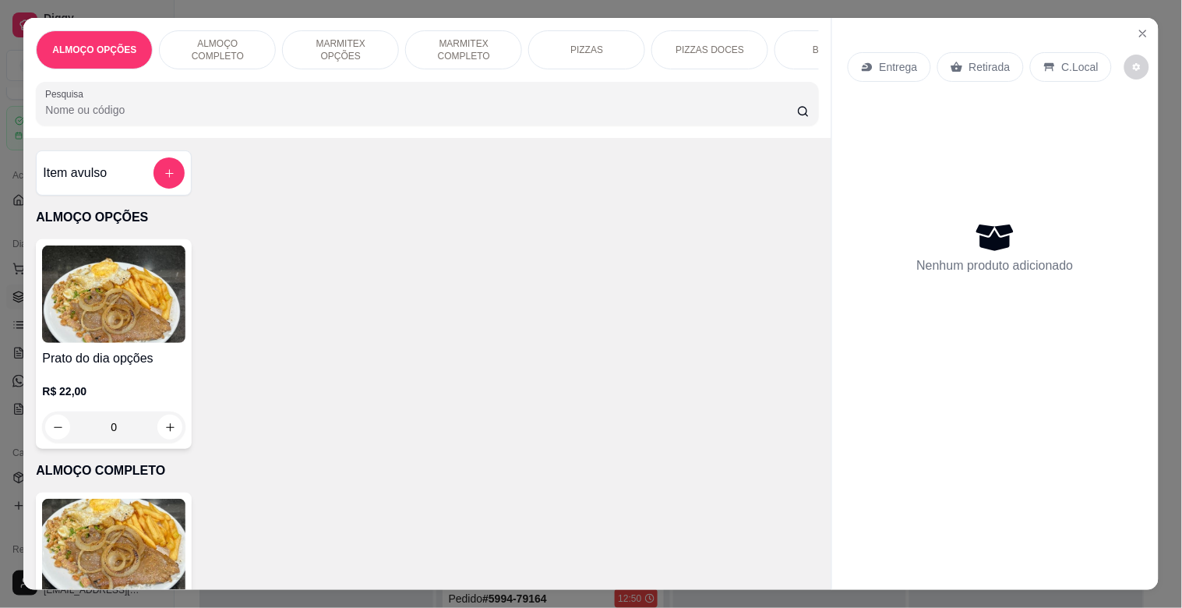
click at [133, 558] on img at bounding box center [113, 547] width 143 height 97
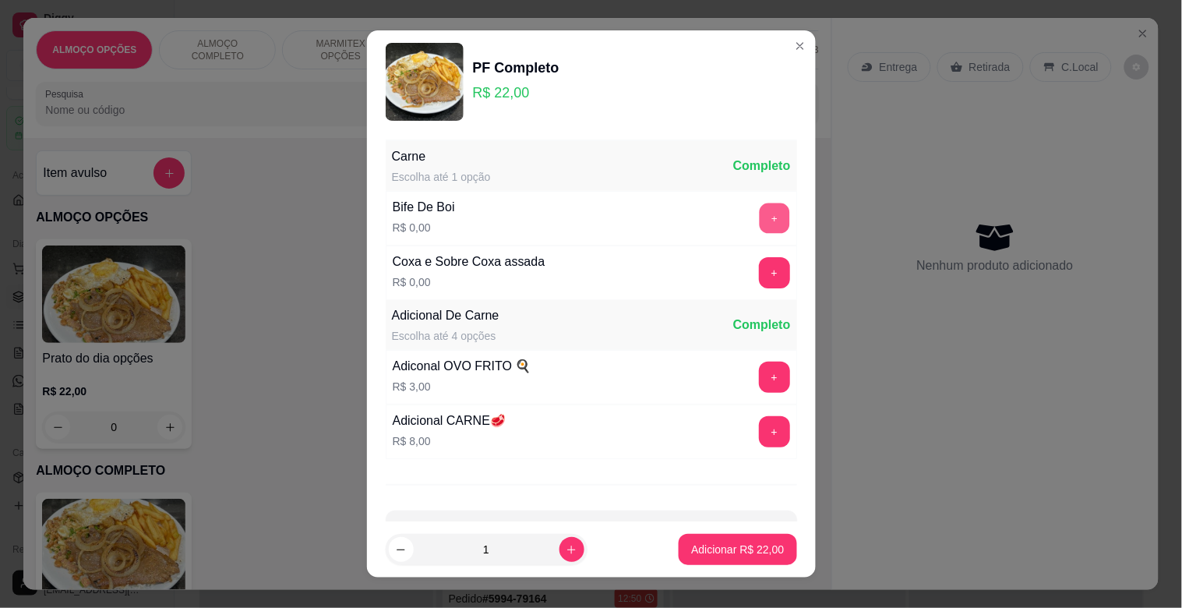
click at [759, 216] on button "+" at bounding box center [774, 218] width 30 height 30
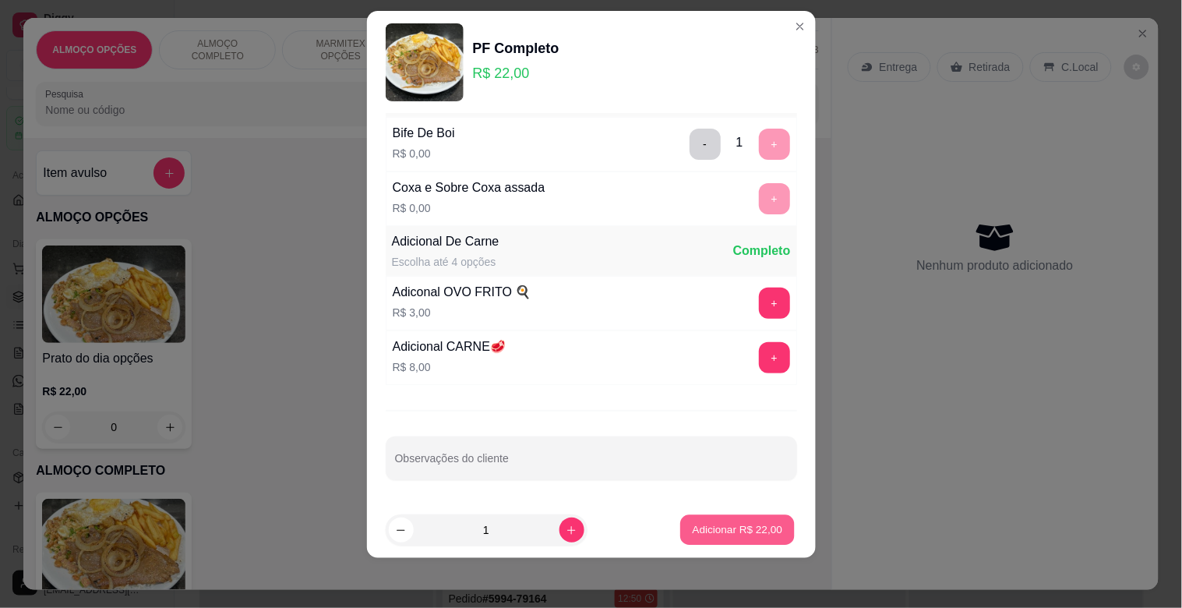
click at [734, 530] on p "Adicionar R$ 22,00" at bounding box center [738, 529] width 90 height 15
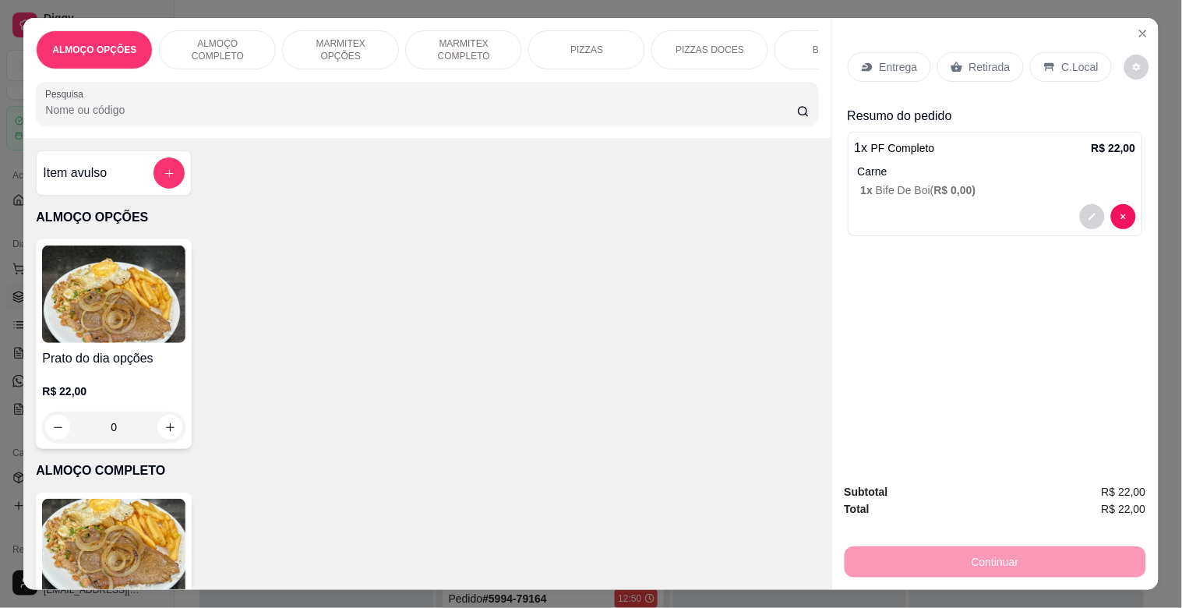
click at [1044, 63] on icon at bounding box center [1049, 67] width 10 height 9
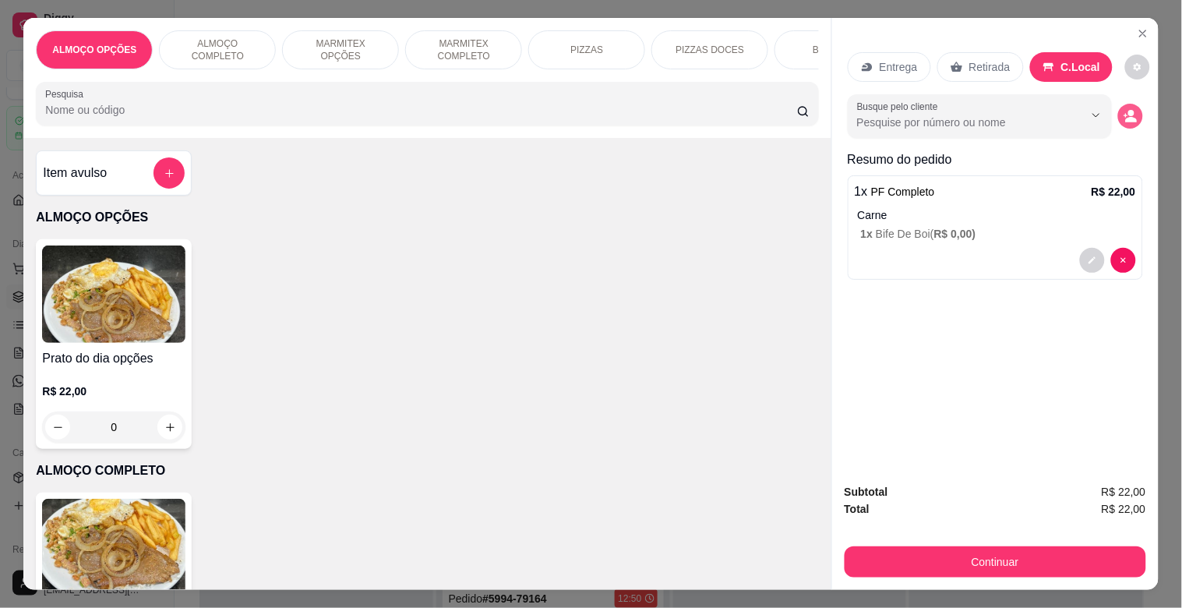
click at [1123, 109] on icon "decrease-product-quantity" at bounding box center [1130, 116] width 14 height 14
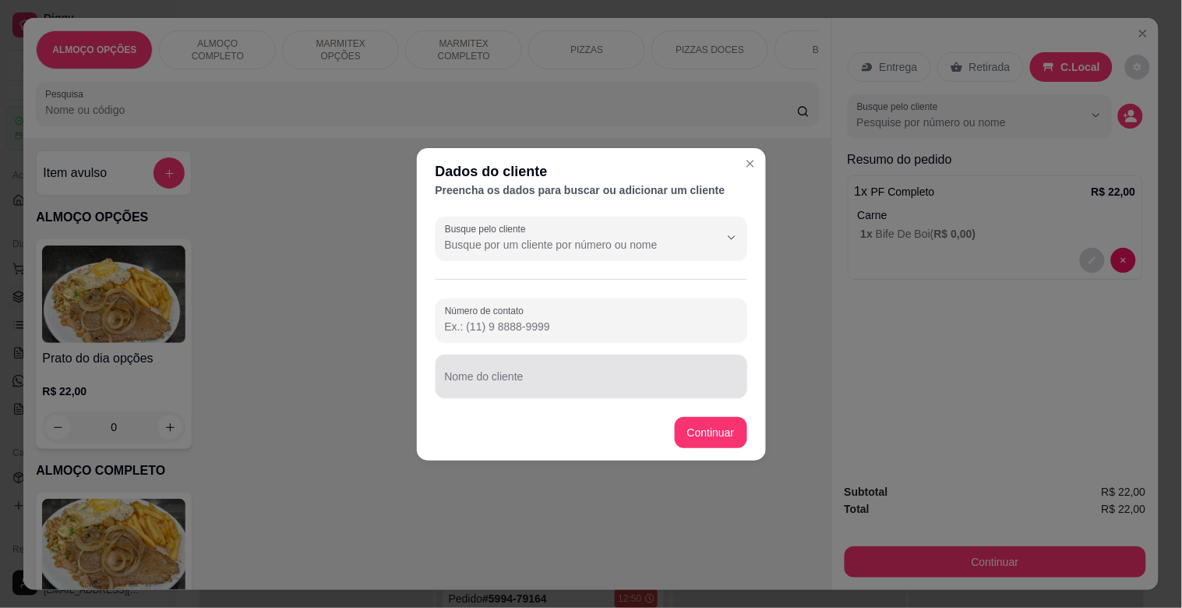
click at [519, 374] on div "Nome do cliente" at bounding box center [591, 376] width 312 height 44
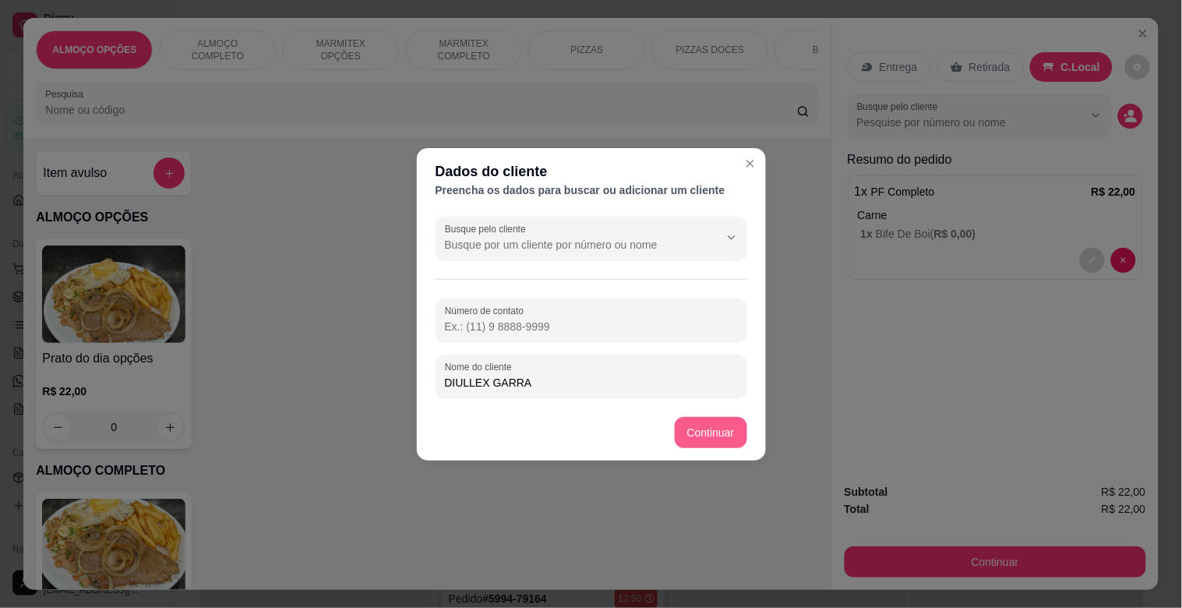
type input "DIULLEX GARRA"
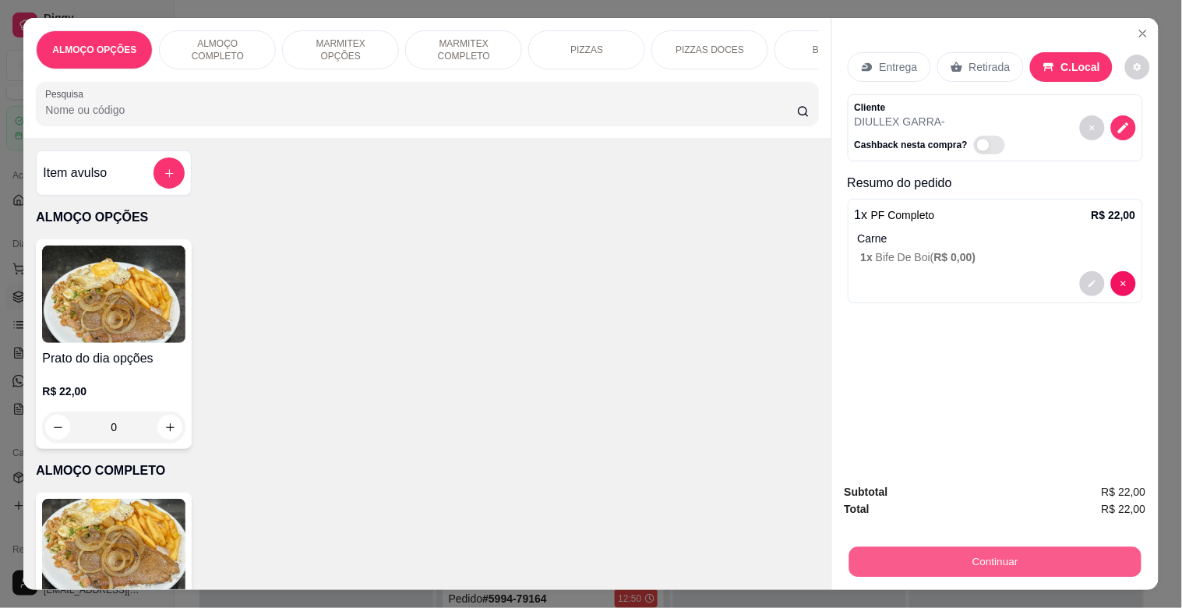
click at [956, 551] on button "Continuar" at bounding box center [994, 561] width 292 height 30
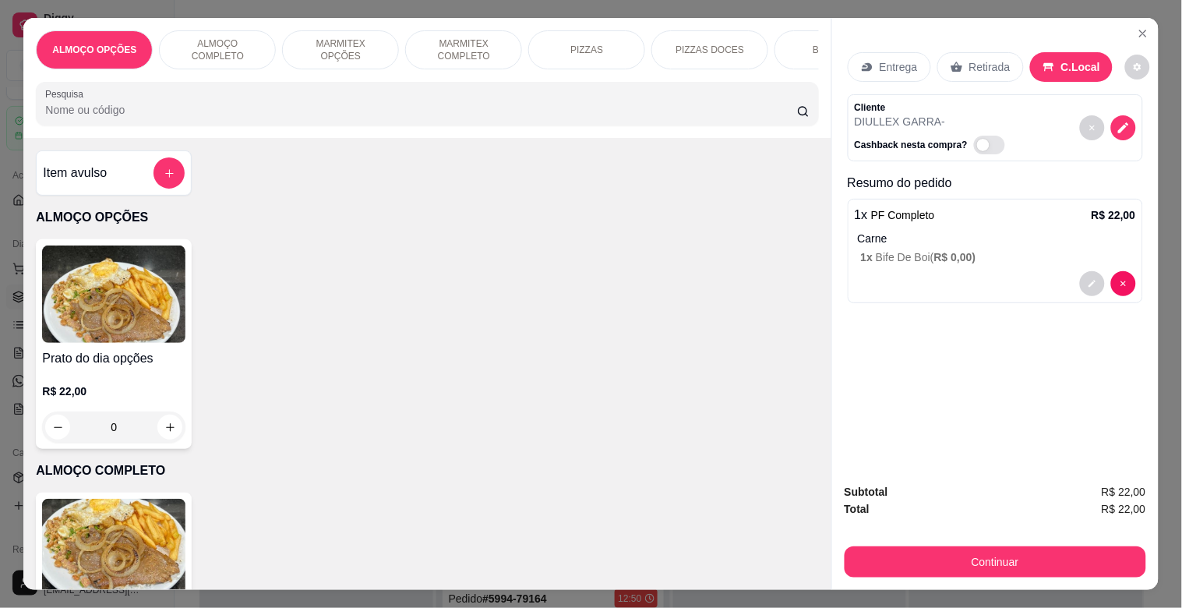
click at [478, 395] on icon at bounding box center [486, 397] width 16 height 16
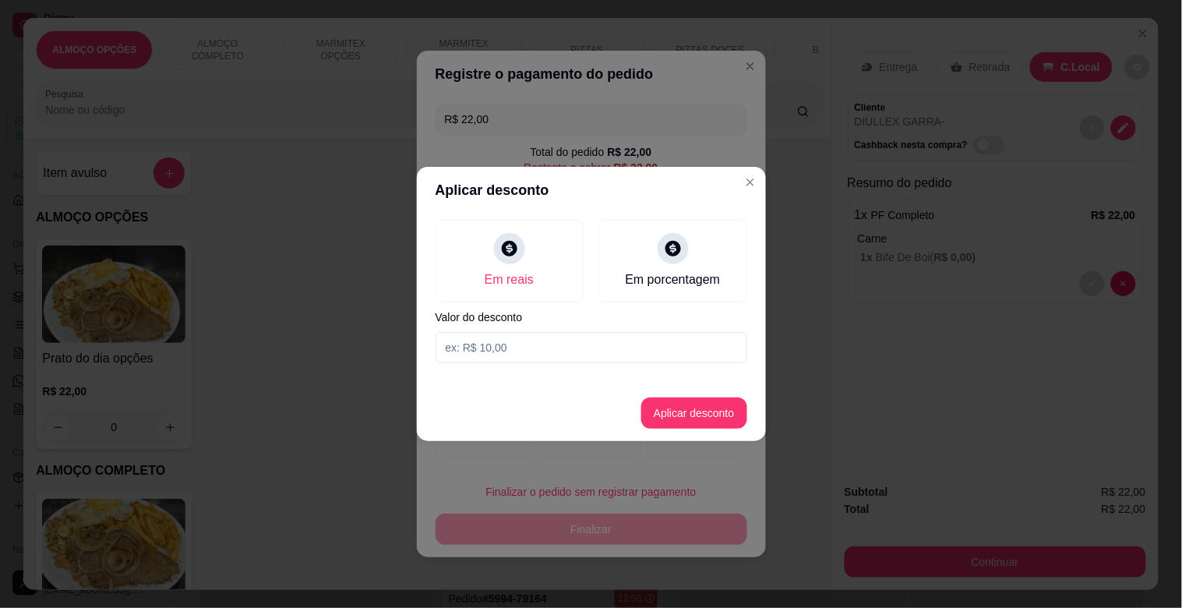
click at [475, 347] on input at bounding box center [591, 347] width 312 height 31
type input "2,00"
click at [672, 405] on button "Aplicar desconto" at bounding box center [694, 412] width 106 height 31
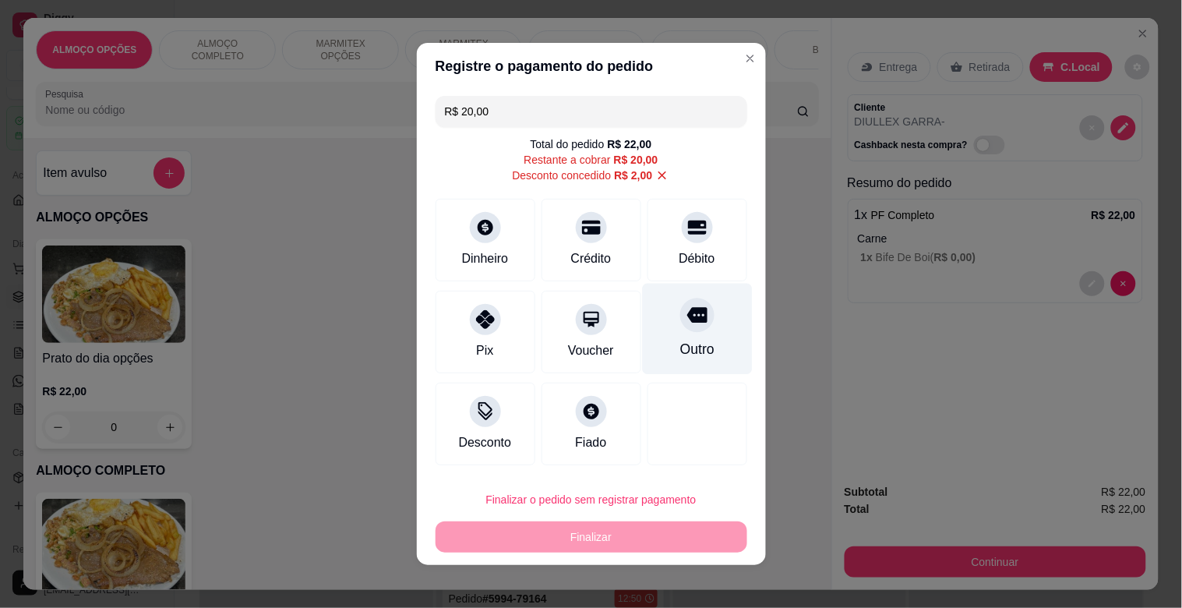
click at [686, 320] on icon at bounding box center [696, 316] width 20 height 16
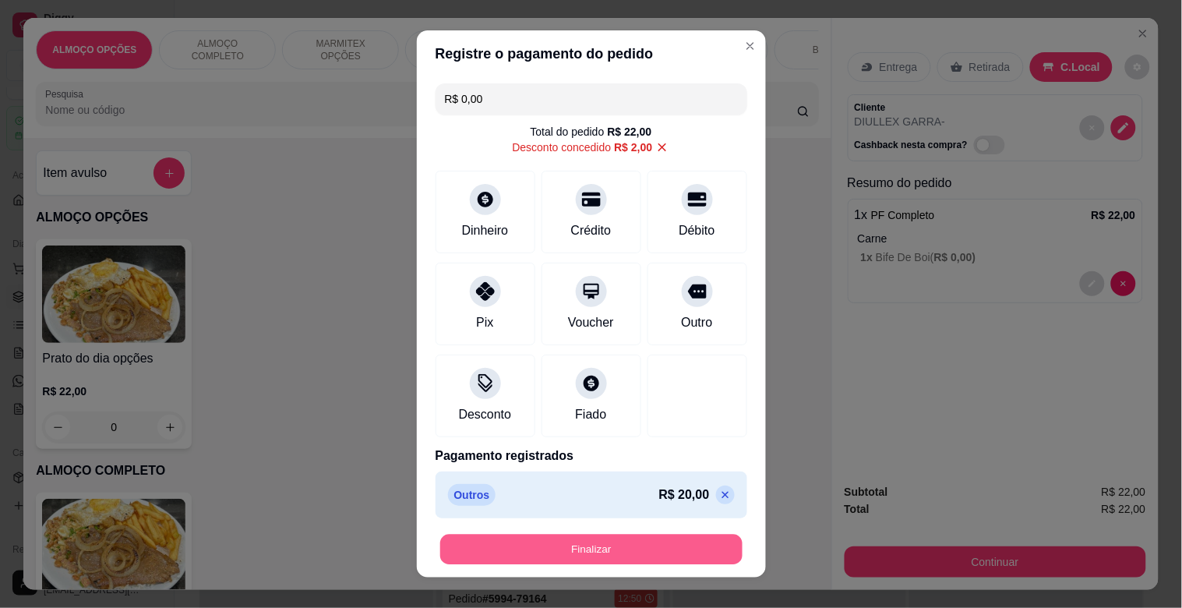
click at [576, 550] on button "Finalizar" at bounding box center [591, 549] width 302 height 30
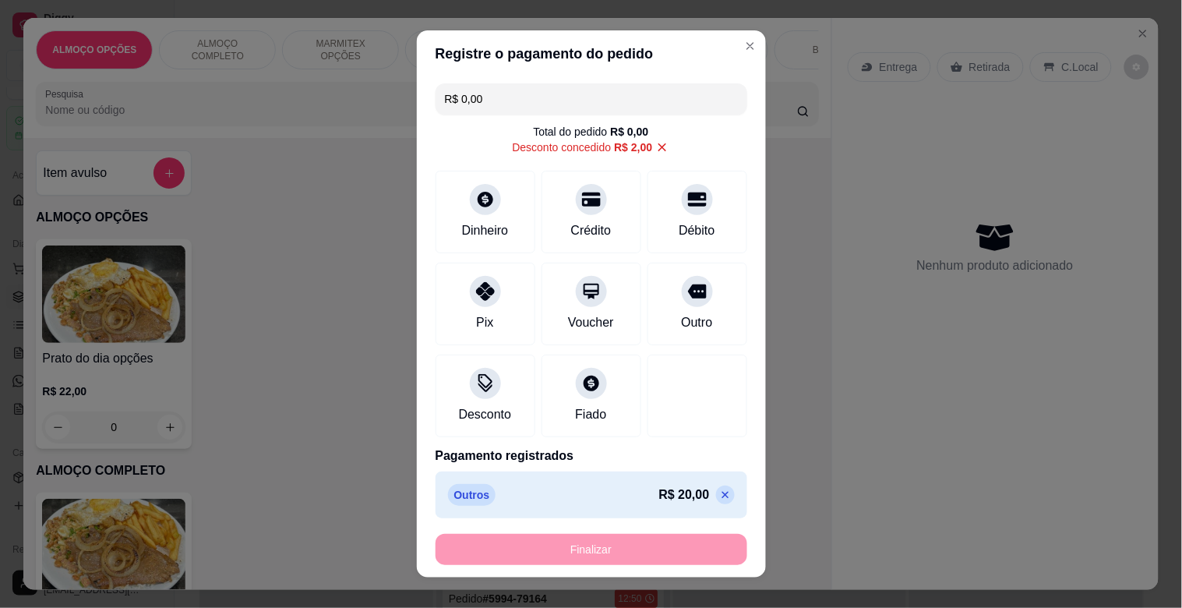
type input "-R$ 22,00"
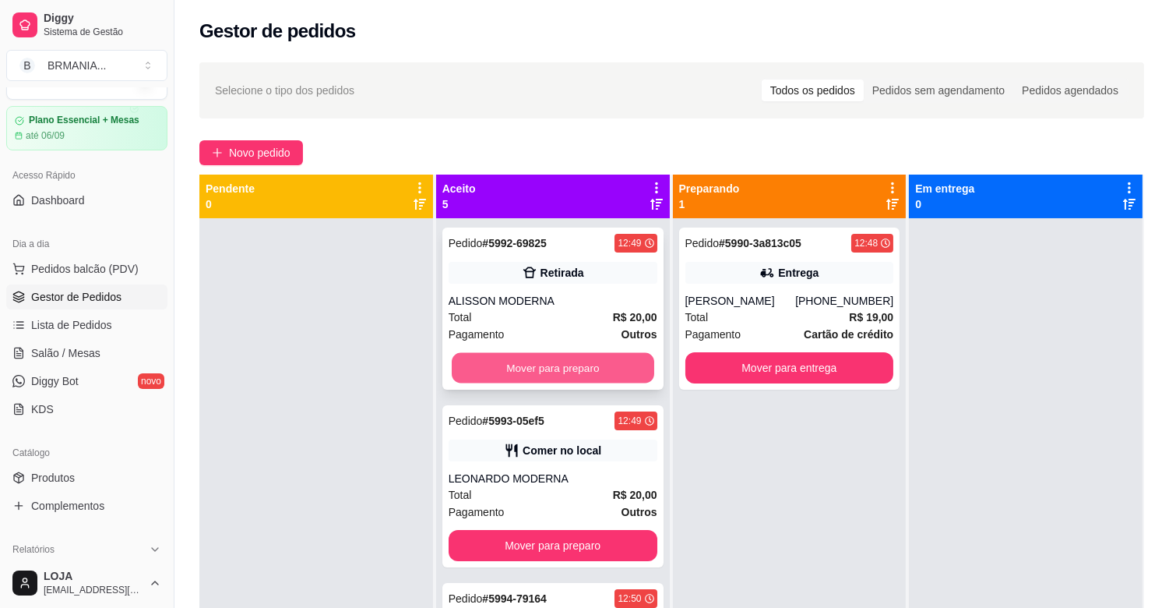
click at [566, 365] on button "Mover para preparo" at bounding box center [553, 368] width 203 height 30
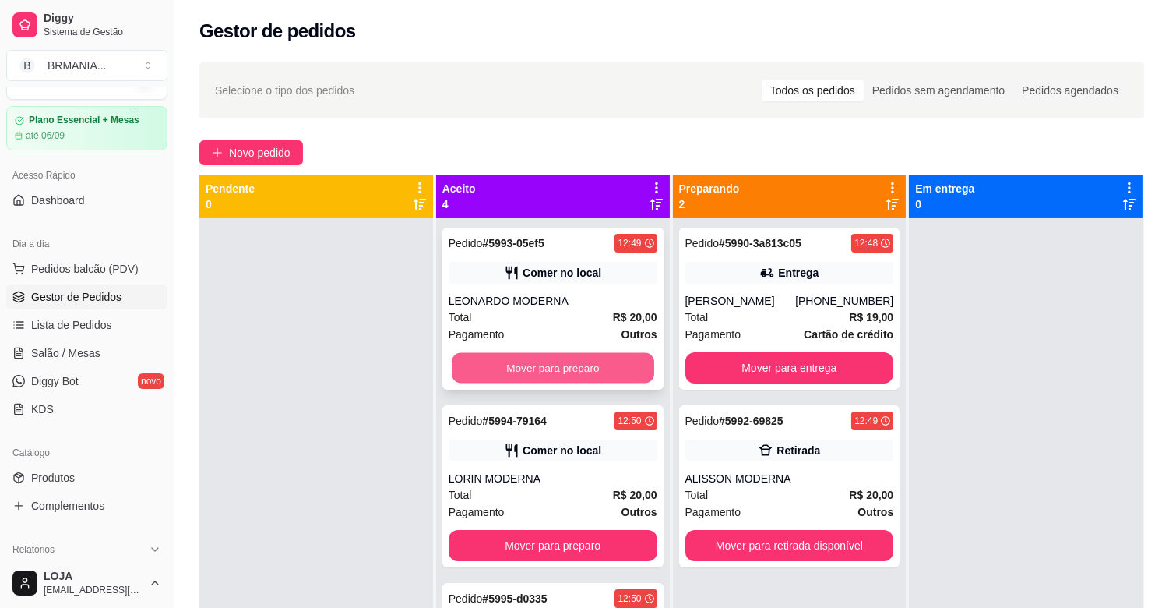
click at [565, 366] on button "Mover para preparo" at bounding box center [553, 368] width 203 height 30
click at [559, 366] on button "Mover para preparo" at bounding box center [553, 367] width 209 height 31
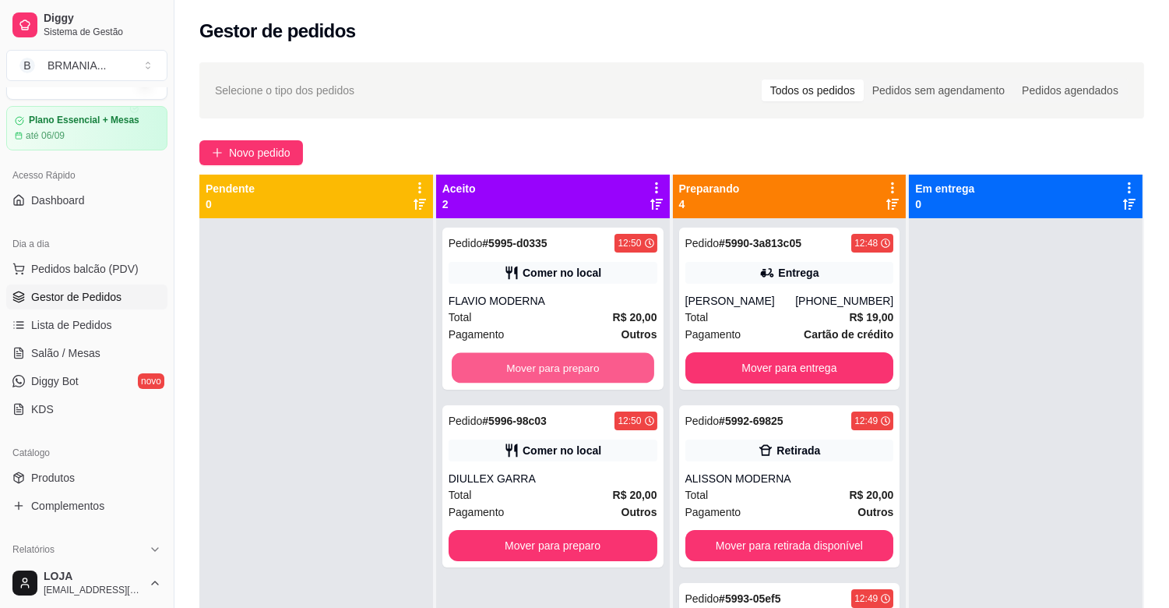
click at [559, 366] on button "Mover para preparo" at bounding box center [553, 368] width 203 height 30
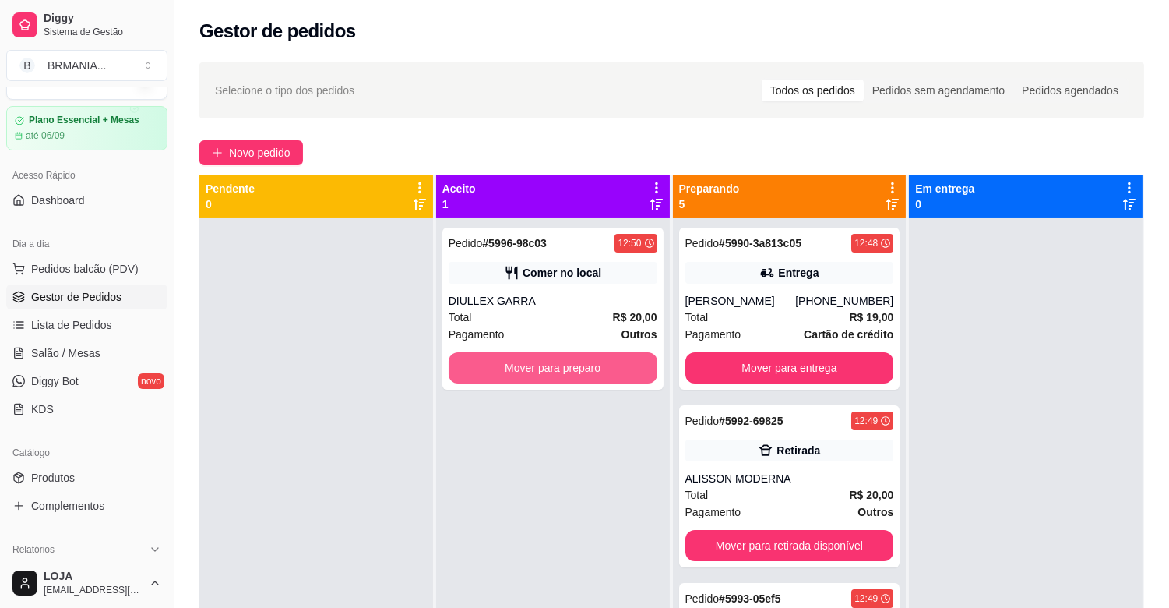
click at [559, 366] on button "Mover para preparo" at bounding box center [553, 367] width 209 height 31
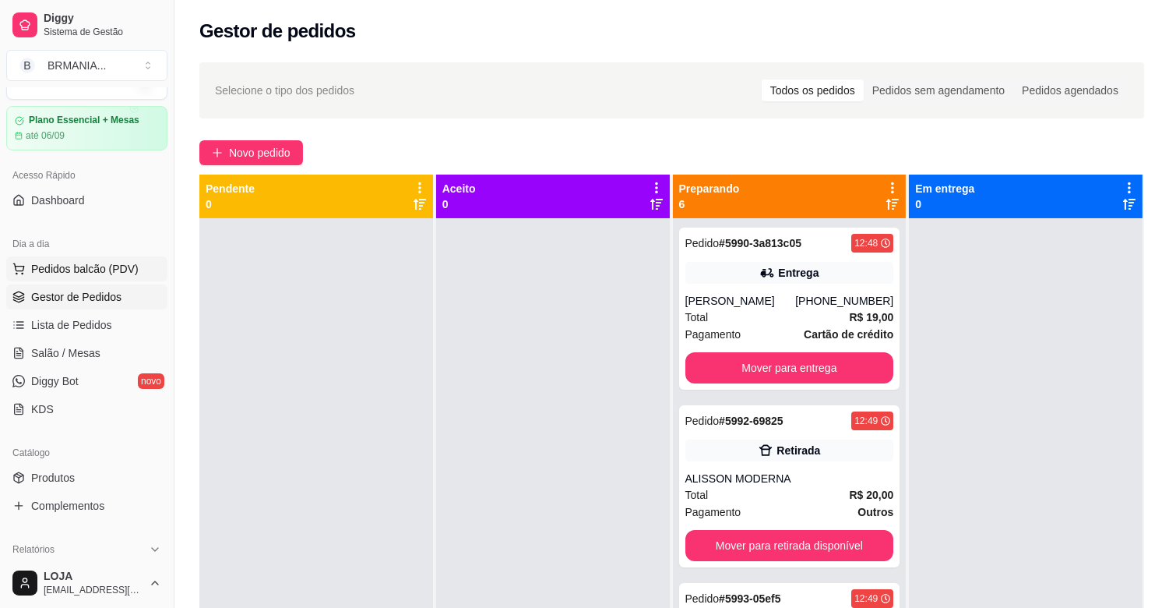
click at [89, 257] on button "Pedidos balcão (PDV)" at bounding box center [86, 268] width 161 height 25
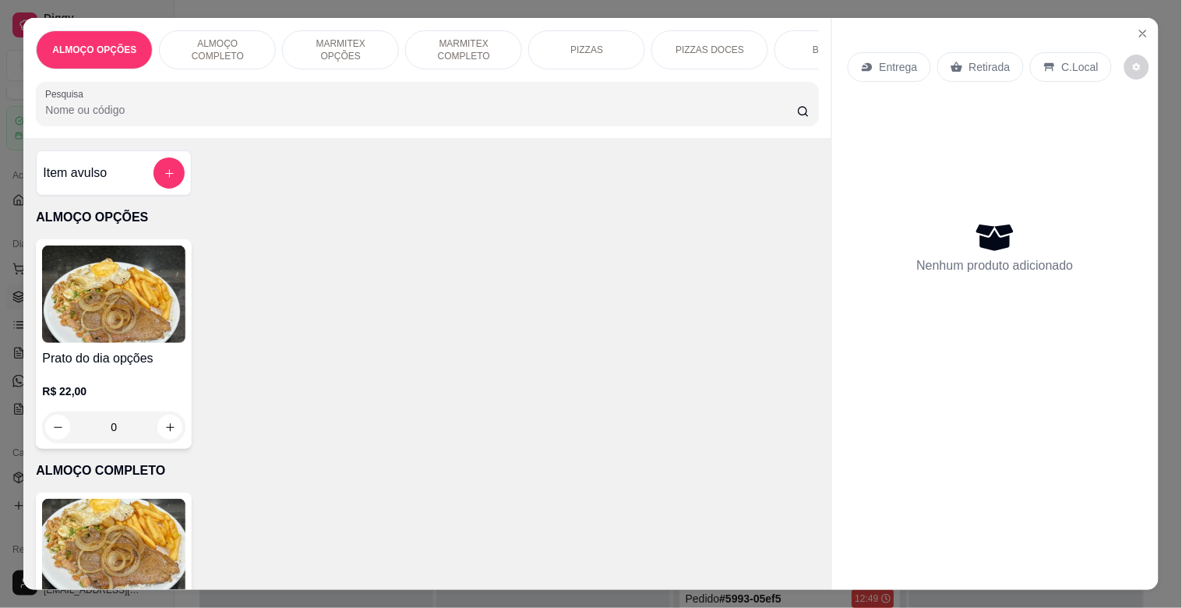
click at [136, 531] on img at bounding box center [113, 547] width 143 height 97
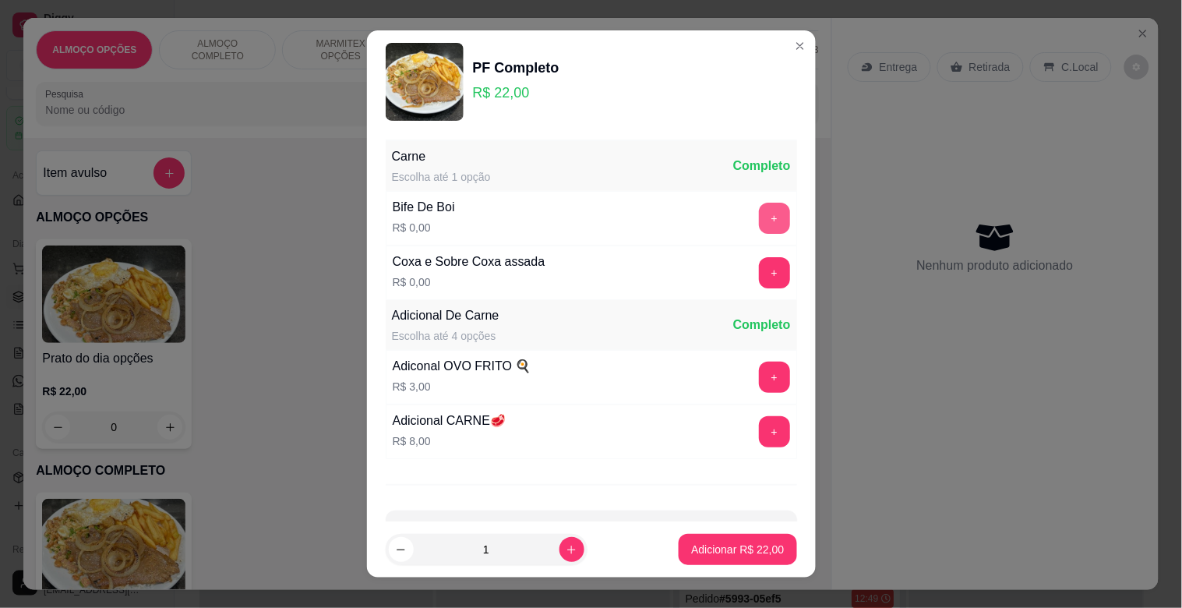
click at [759, 218] on button "+" at bounding box center [774, 218] width 31 height 31
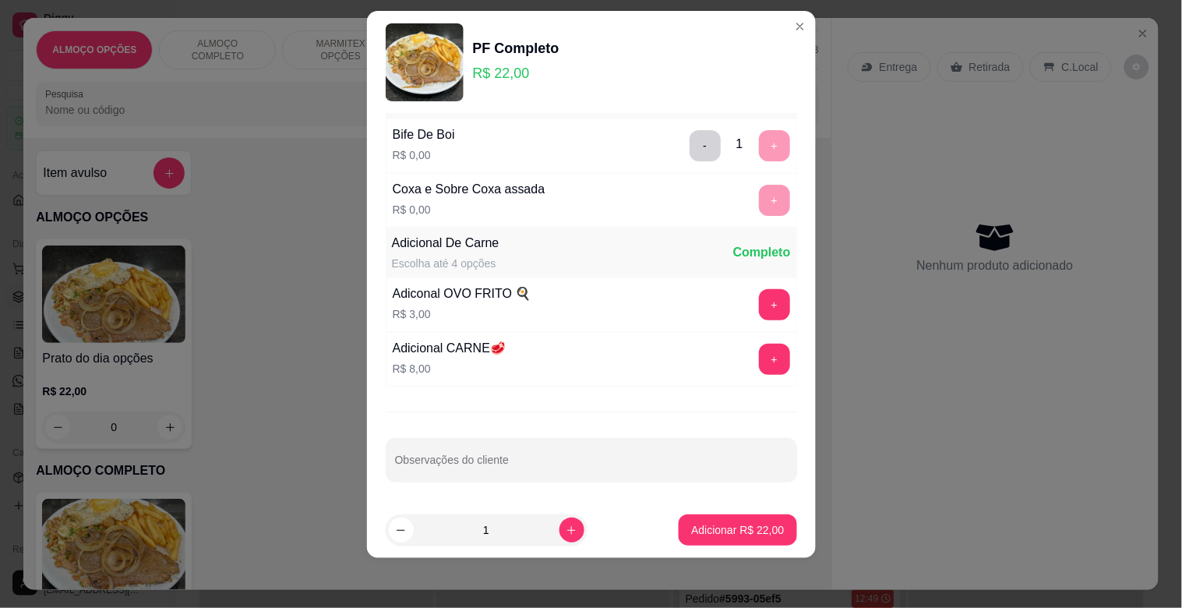
scroll to position [55, 0]
click at [541, 460] on input "Observações do cliente" at bounding box center [591, 465] width 393 height 16
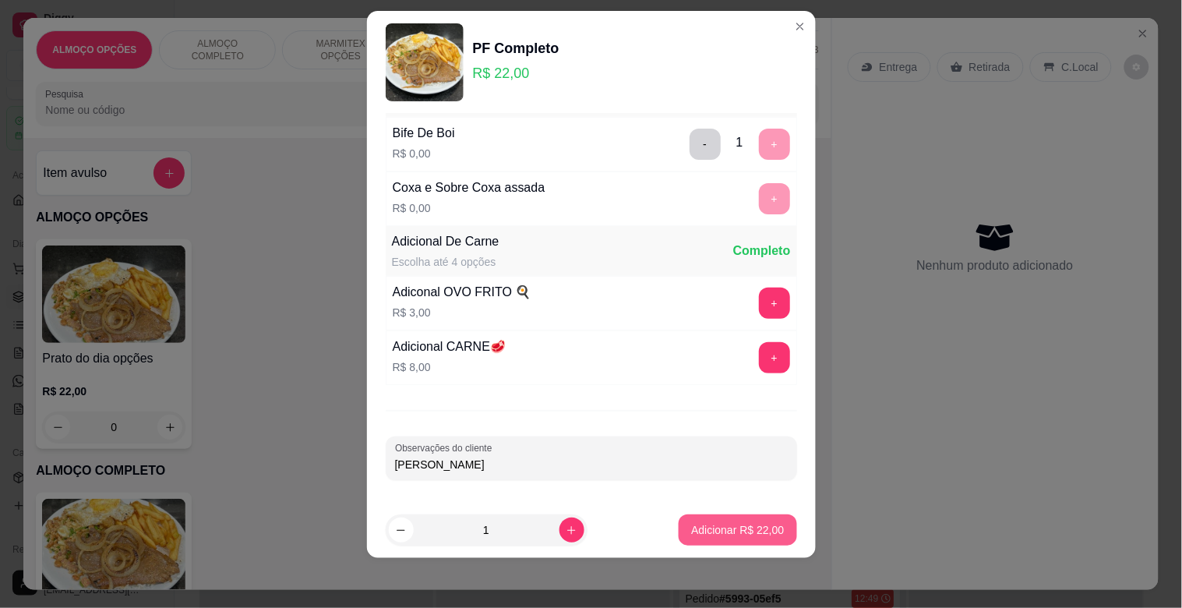
type input "[PERSON_NAME]"
click at [757, 532] on p "Adicionar R$ 22,00" at bounding box center [738, 529] width 90 height 15
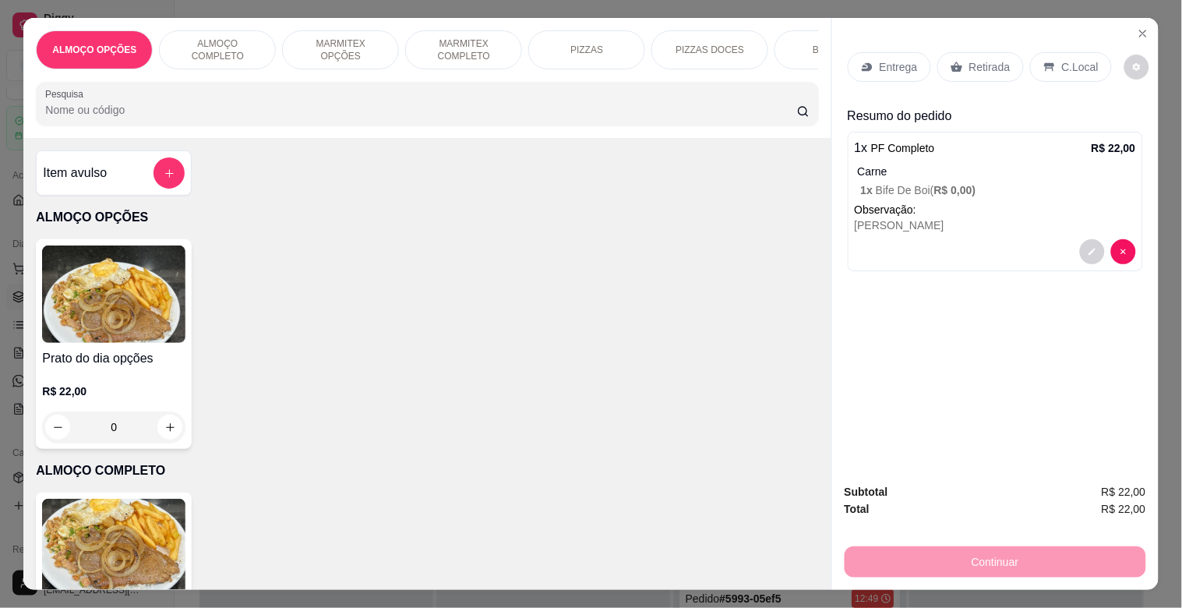
click at [134, 539] on img at bounding box center [113, 547] width 143 height 97
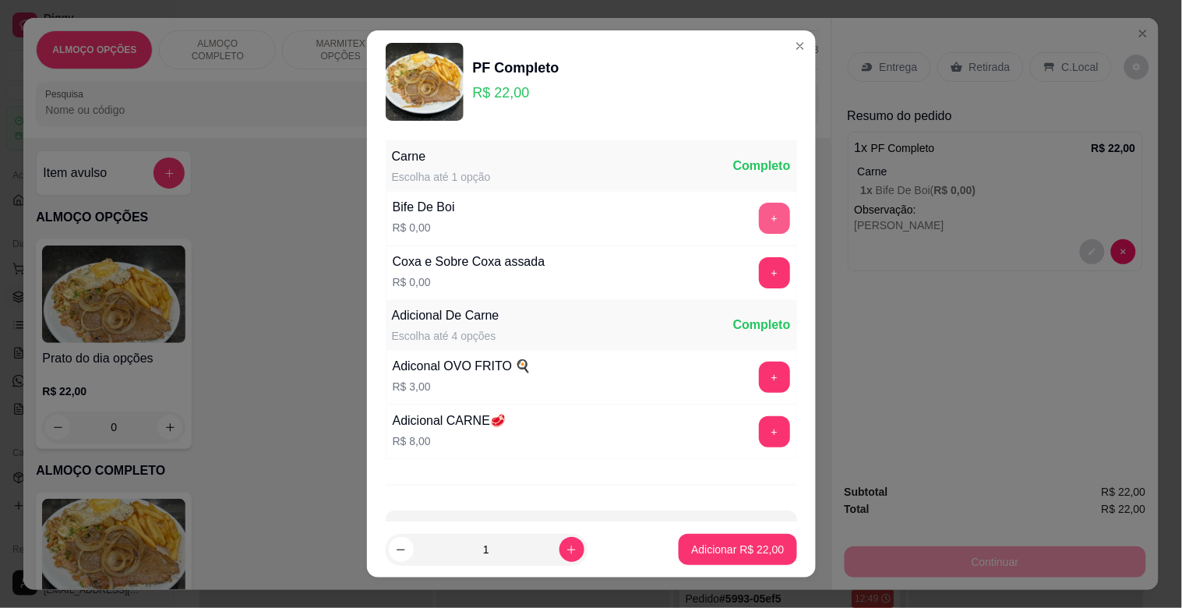
click at [759, 224] on button "+" at bounding box center [774, 218] width 31 height 31
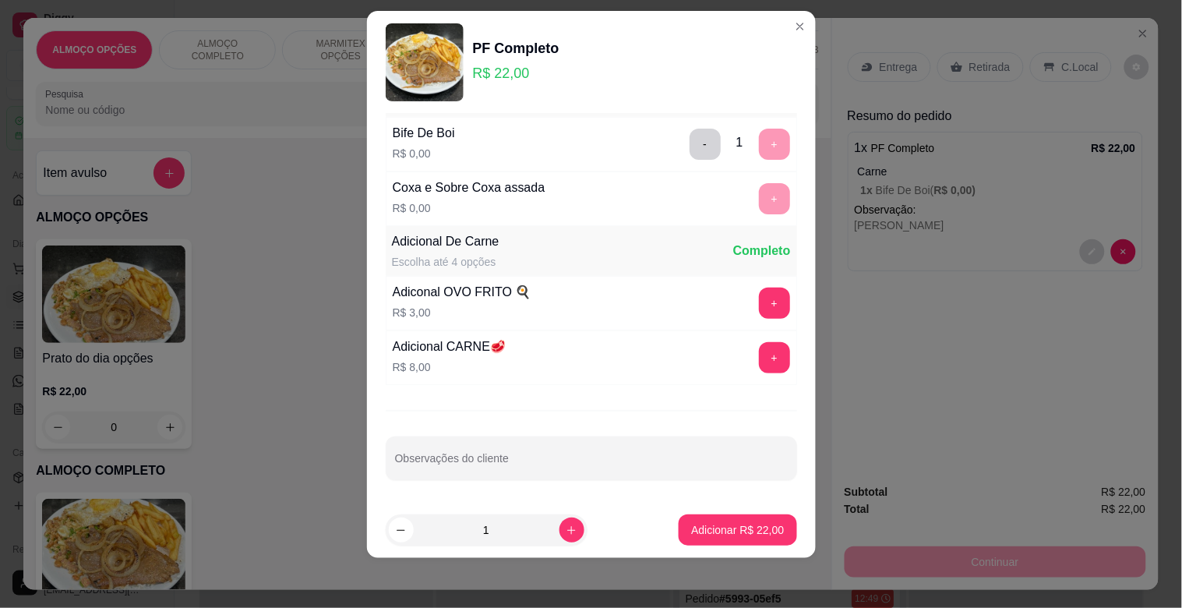
click at [460, 464] on input "Observações do cliente" at bounding box center [591, 465] width 393 height 16
type input "HIAGO"
click at [718, 528] on p "Adicionar R$ 22,00" at bounding box center [737, 530] width 93 height 16
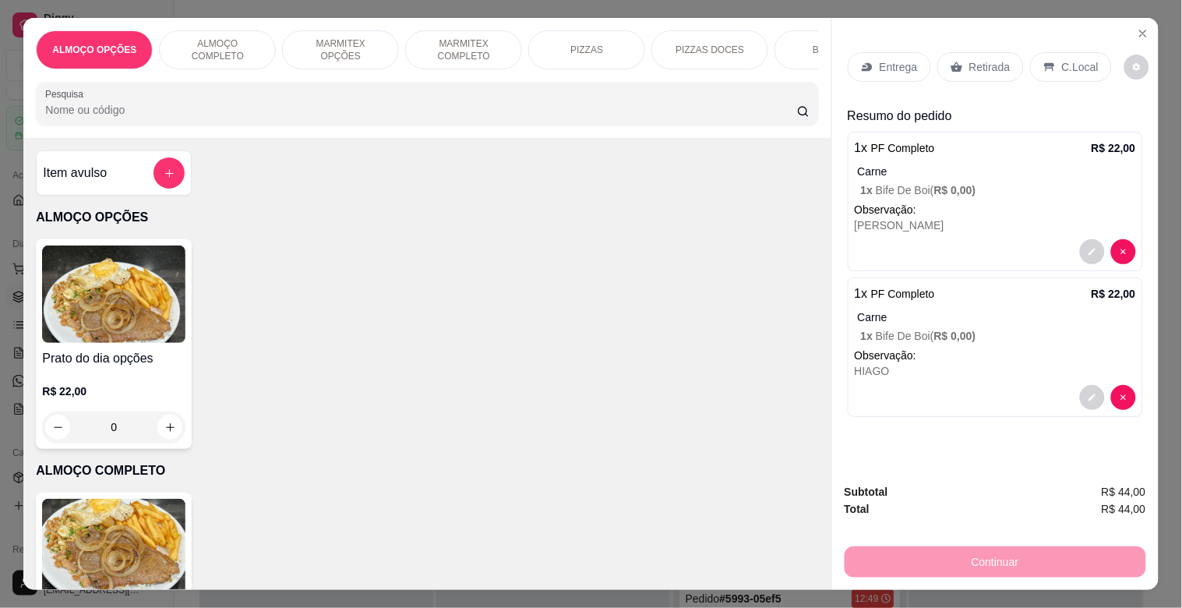
click at [1003, 55] on div "Retirada" at bounding box center [980, 67] width 86 height 30
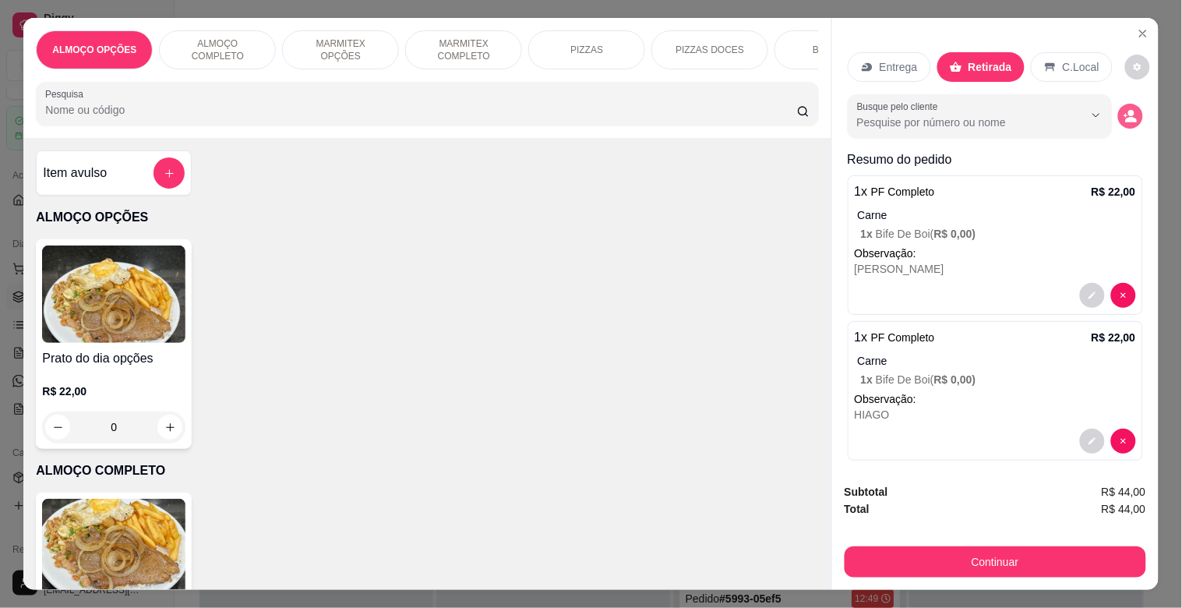
click at [1123, 117] on icon "decrease-product-quantity" at bounding box center [1130, 116] width 14 height 14
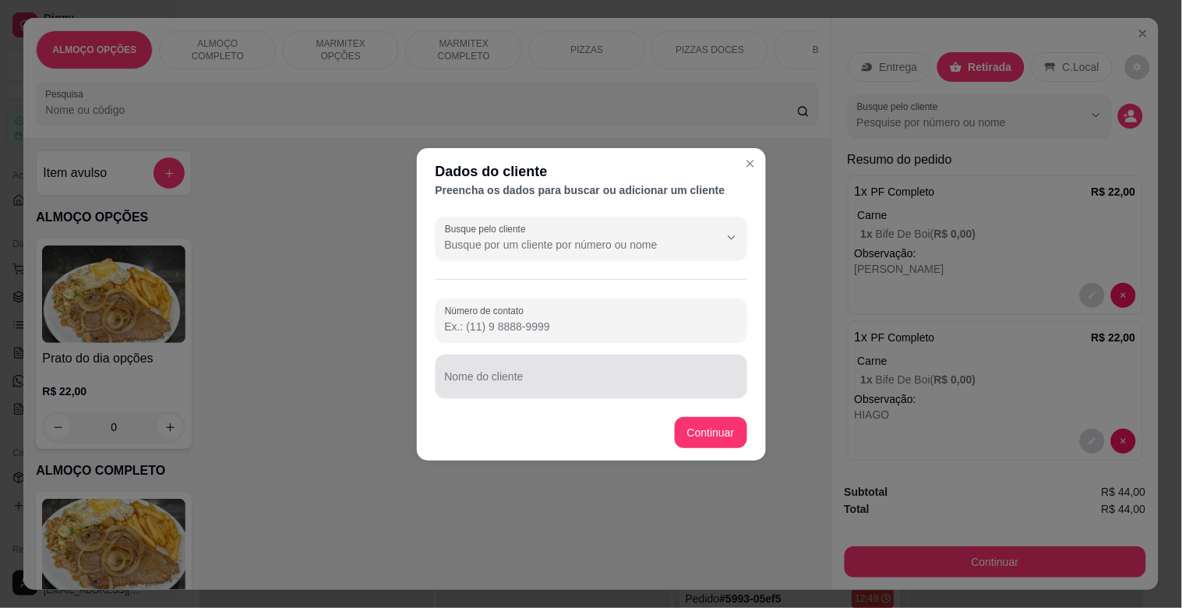
click at [636, 375] on input "Nome do cliente" at bounding box center [591, 383] width 293 height 16
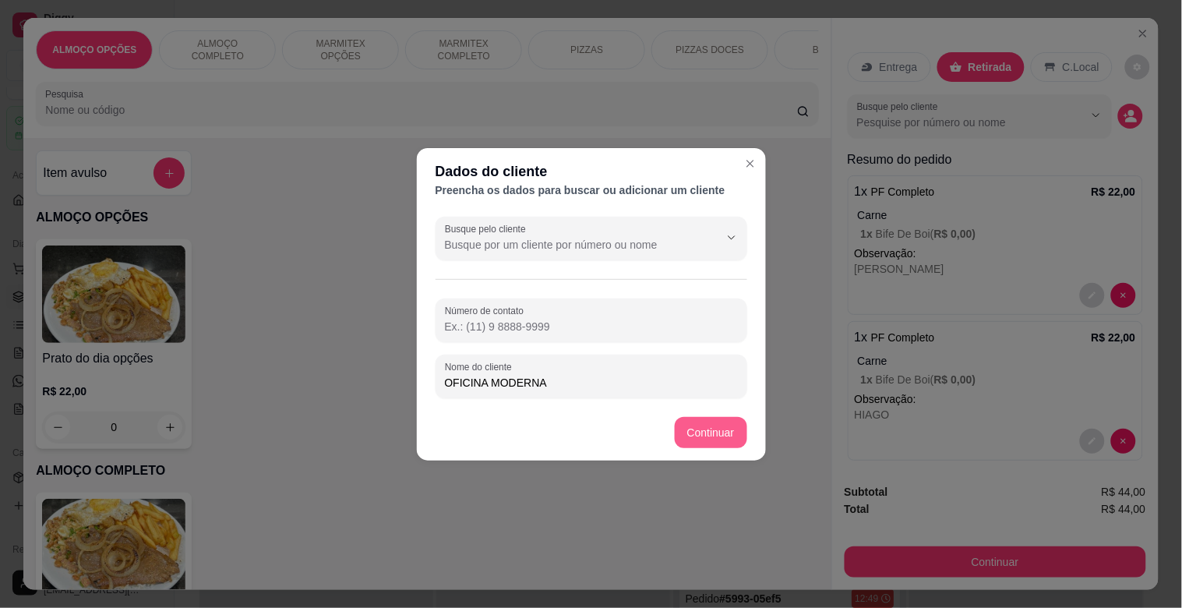
type input "OFICINA MODERNA"
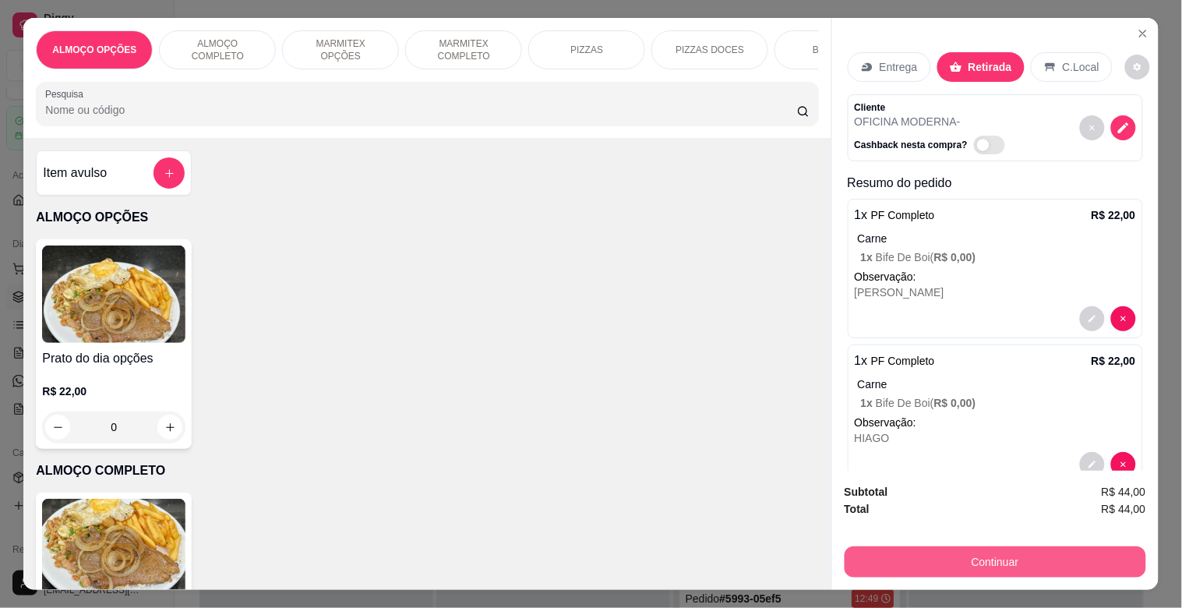
click at [920, 546] on button "Continuar" at bounding box center [994, 561] width 301 height 31
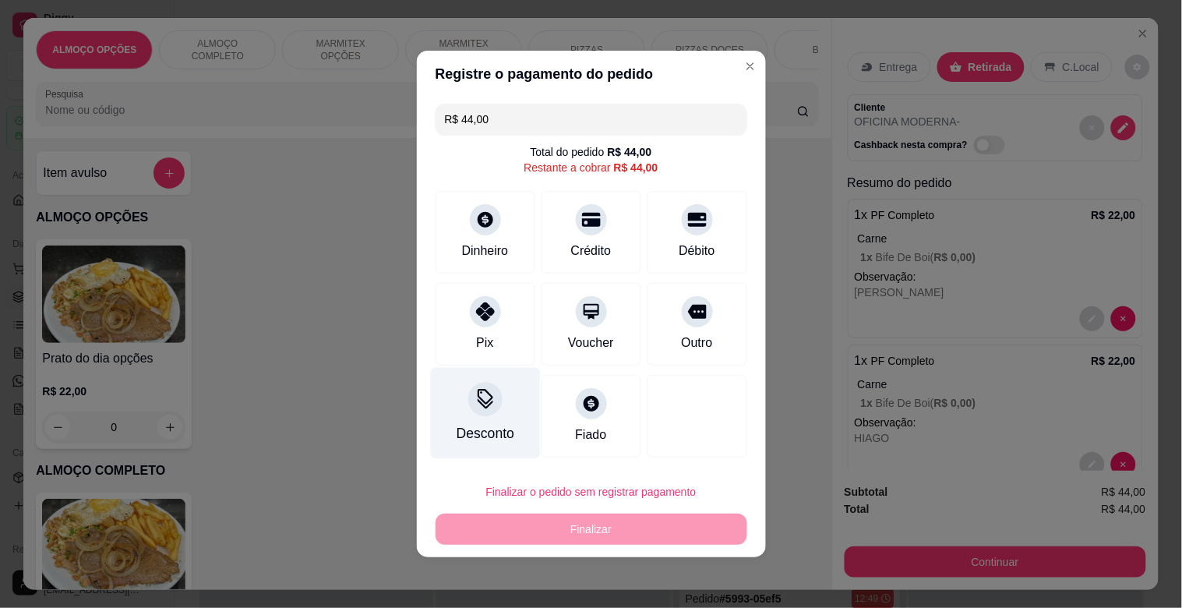
click at [479, 446] on div "Desconto" at bounding box center [485, 413] width 110 height 91
click at [478, 343] on input at bounding box center [591, 347] width 312 height 31
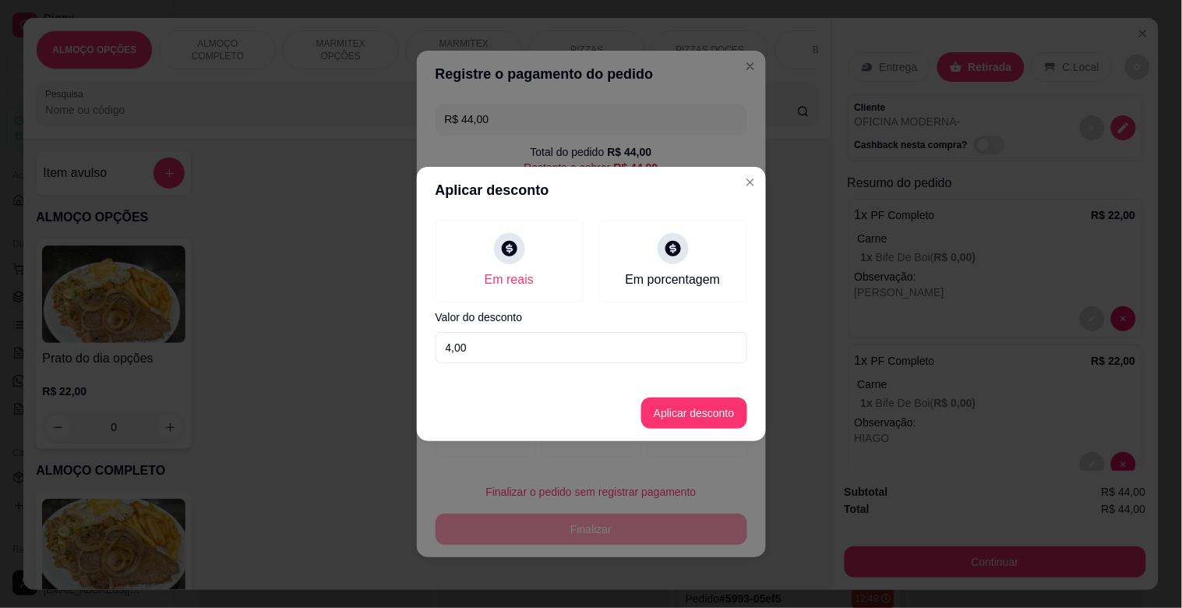
type input "4,00"
click at [681, 402] on button "Aplicar desconto" at bounding box center [694, 413] width 102 height 30
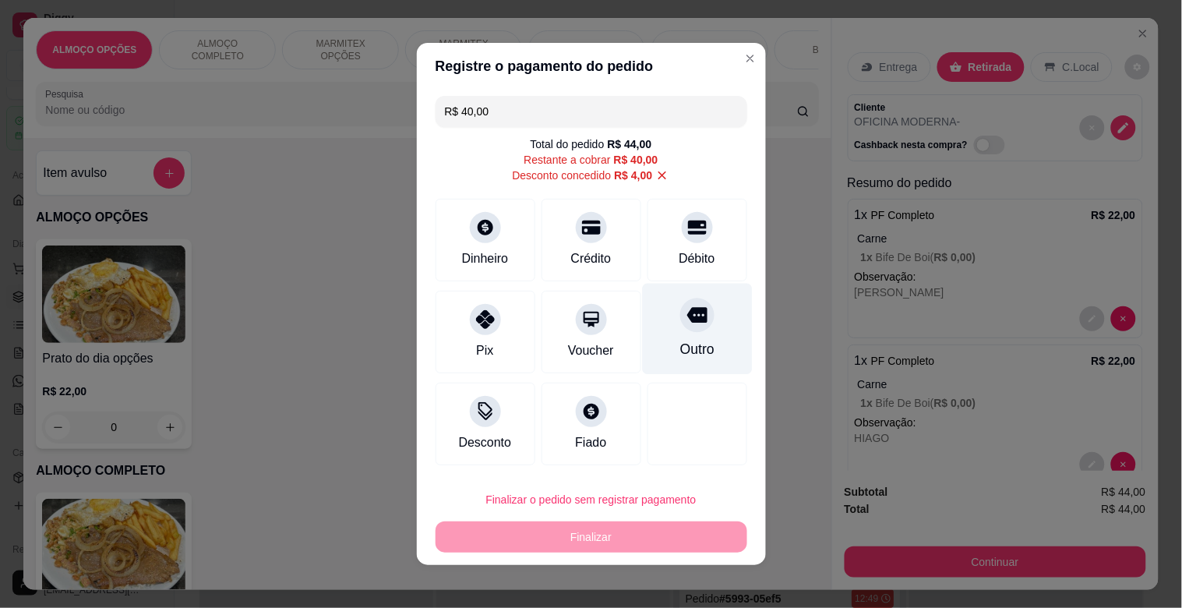
click at [679, 349] on div "Outro" at bounding box center [696, 349] width 34 height 20
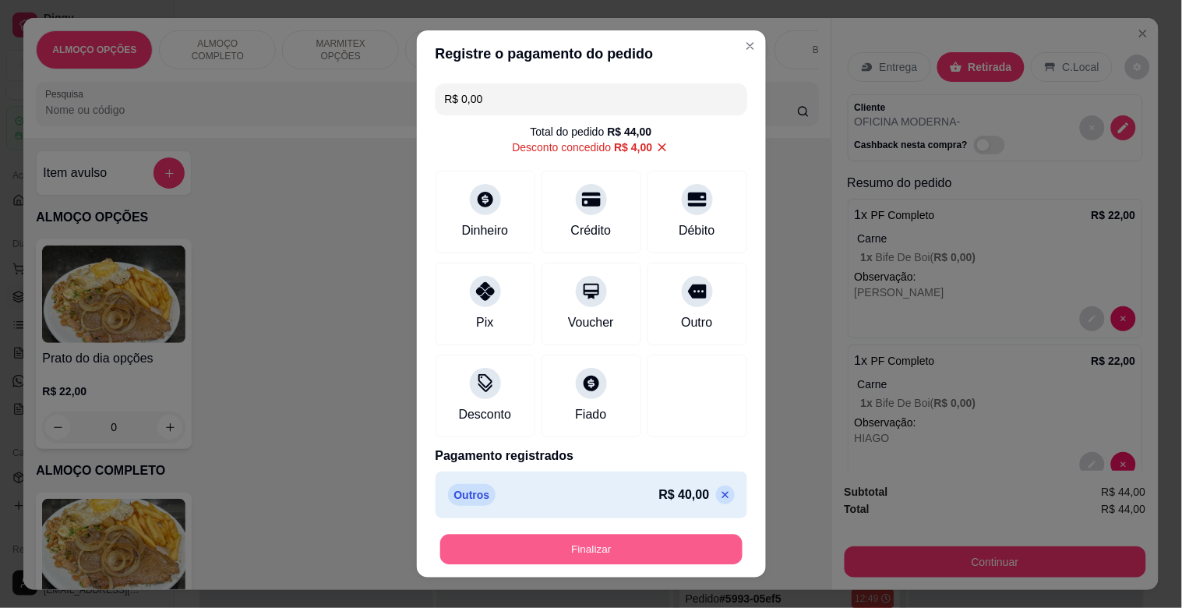
click at [616, 547] on button "Finalizar" at bounding box center [591, 549] width 302 height 30
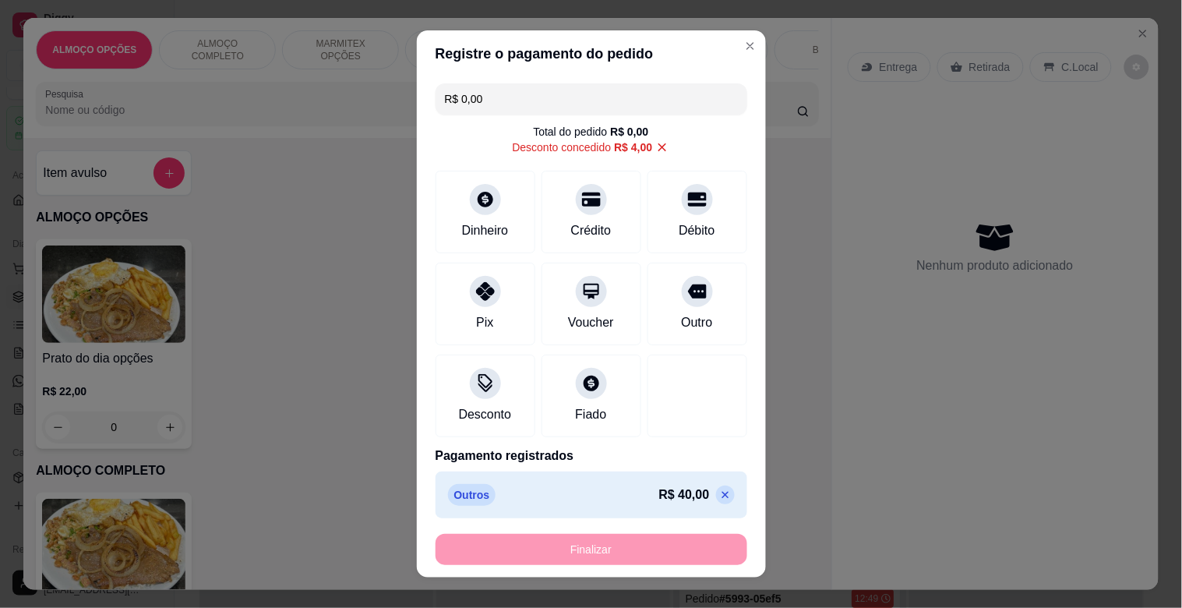
type input "-R$ 44,00"
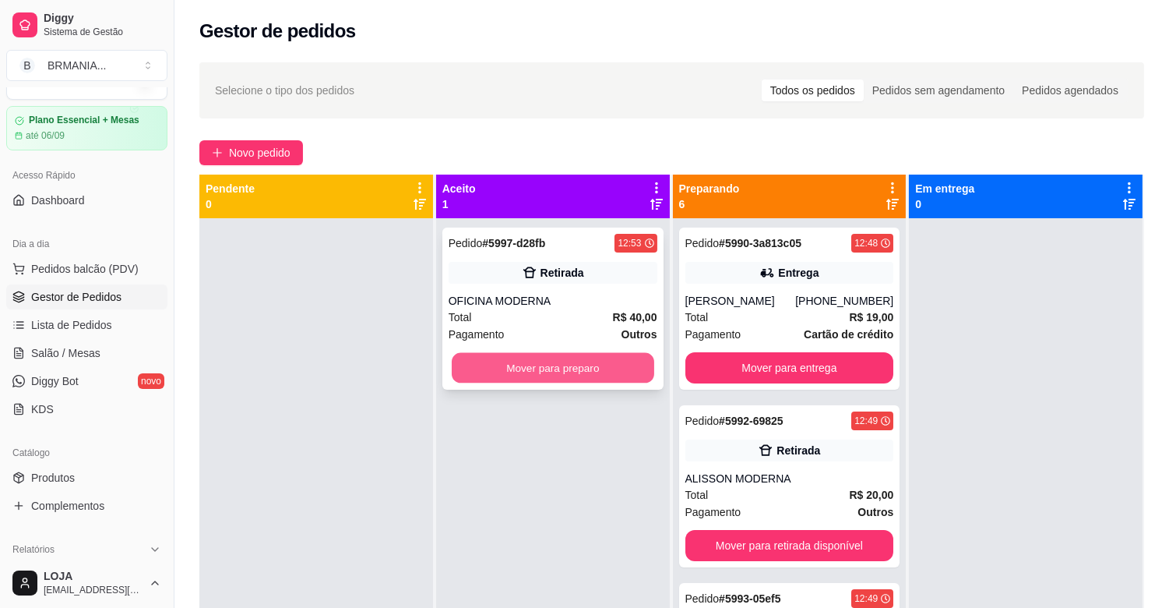
click at [544, 362] on button "Mover para preparo" at bounding box center [553, 368] width 203 height 30
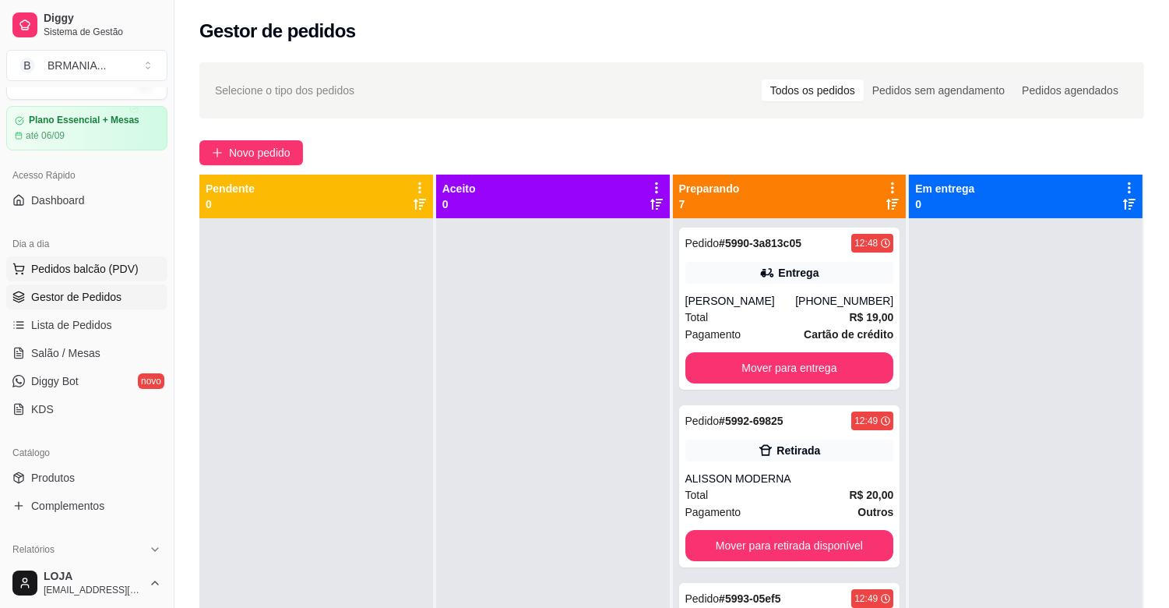
click at [90, 261] on span "Pedidos balcão (PDV)" at bounding box center [85, 269] width 108 height 16
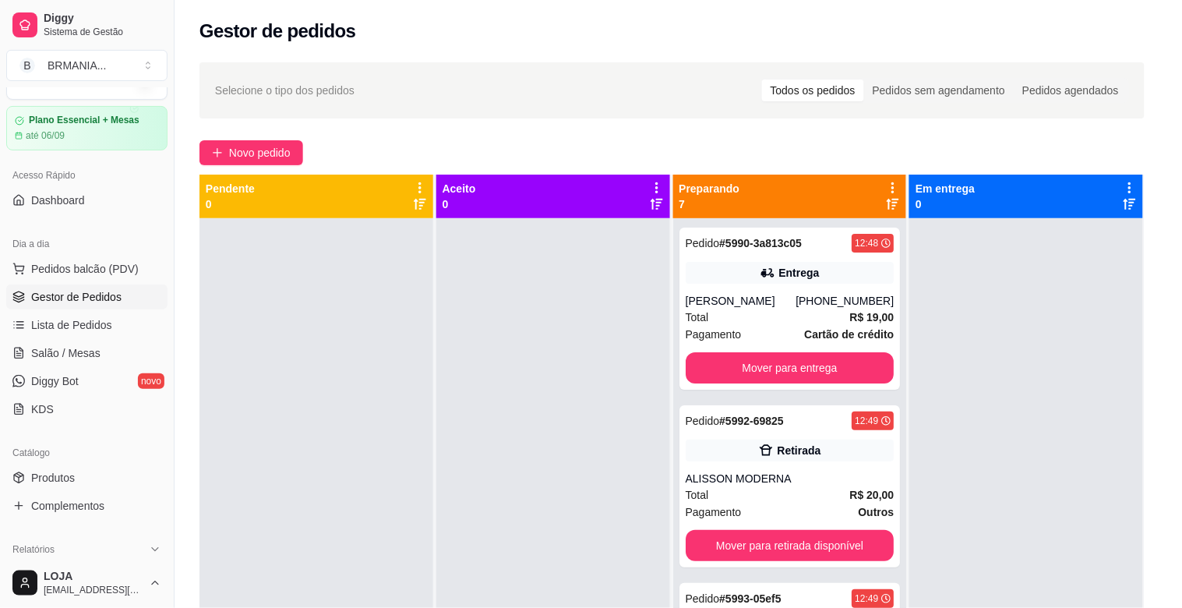
click at [122, 550] on img at bounding box center [112, 548] width 144 height 98
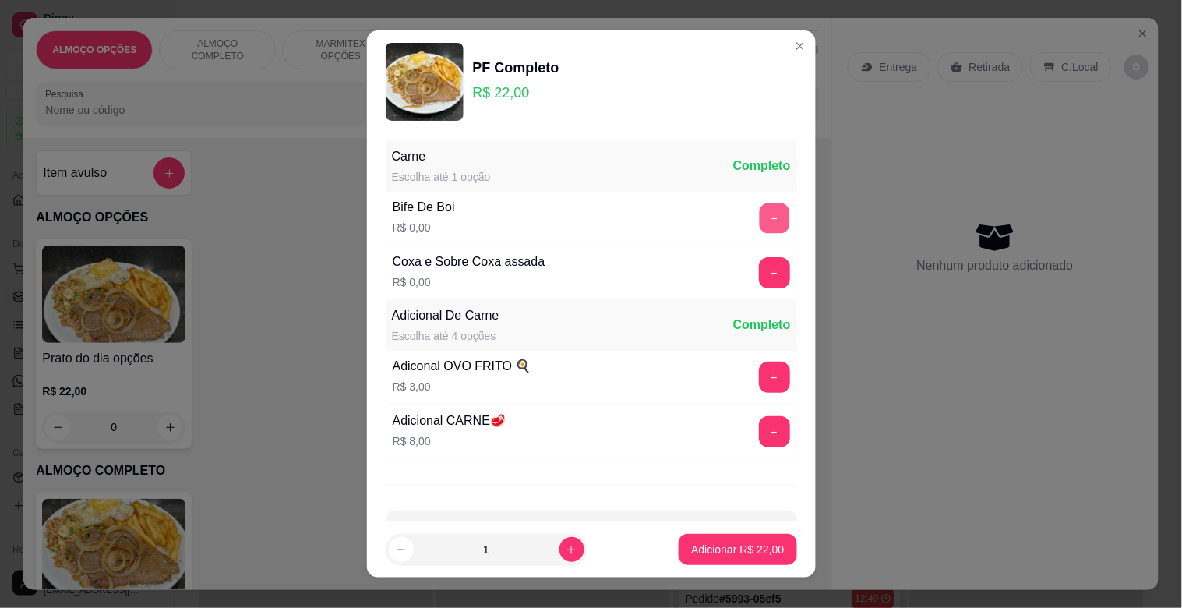
click at [759, 220] on button "+" at bounding box center [774, 218] width 30 height 30
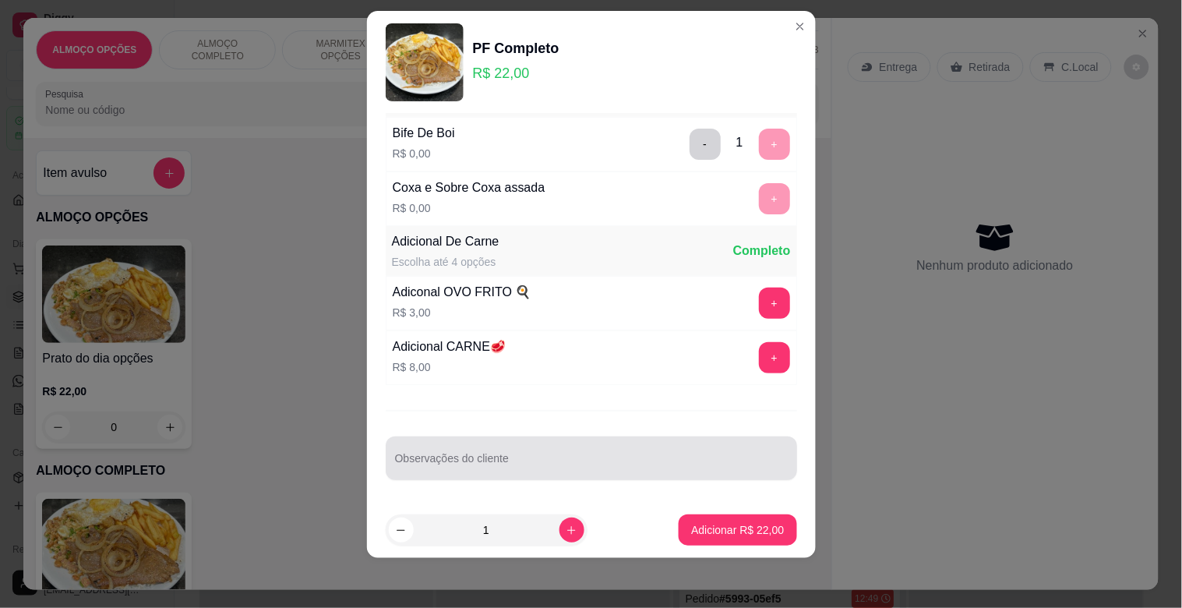
click at [598, 446] on div at bounding box center [591, 457] width 393 height 31
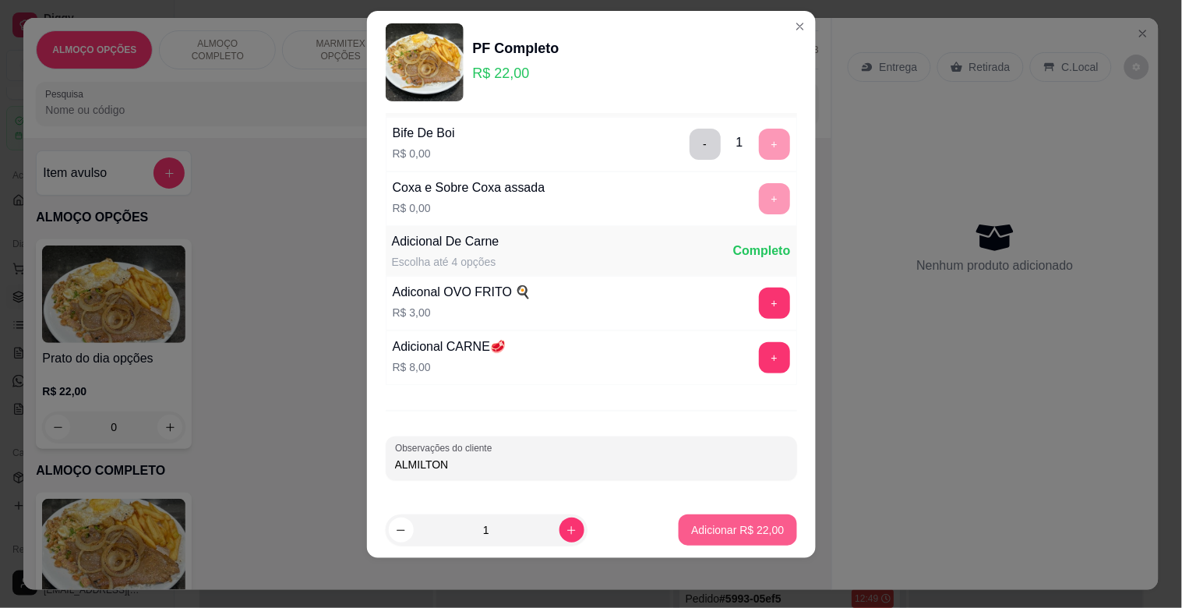
type input "ALMILTON"
click at [748, 534] on p "Adicionar R$ 22,00" at bounding box center [738, 529] width 90 height 15
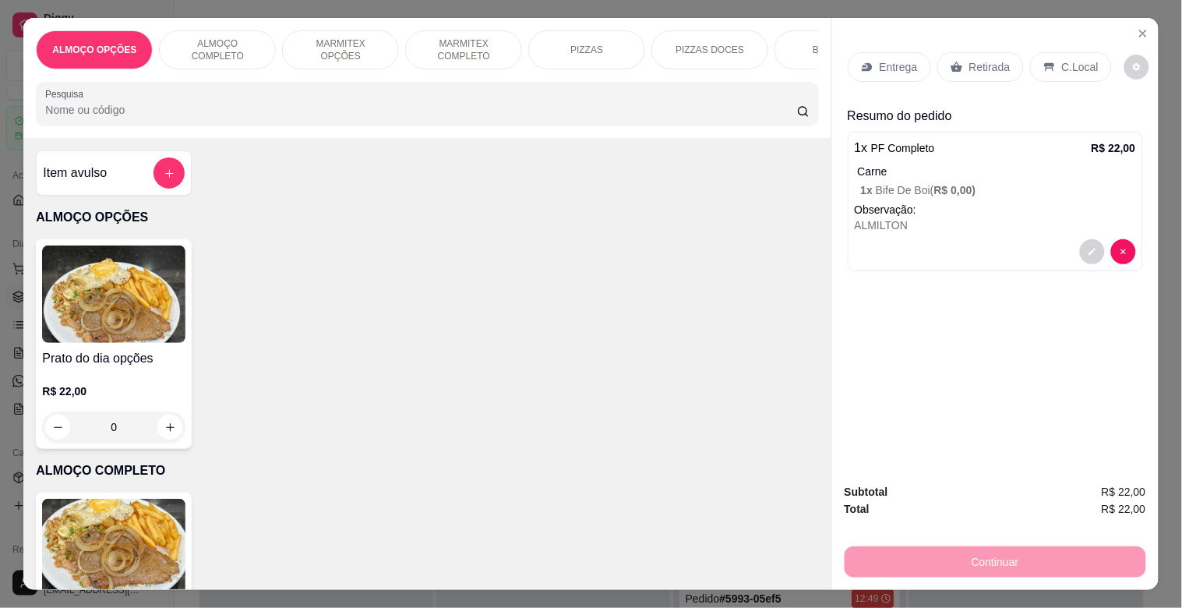
click at [140, 562] on img at bounding box center [113, 547] width 143 height 97
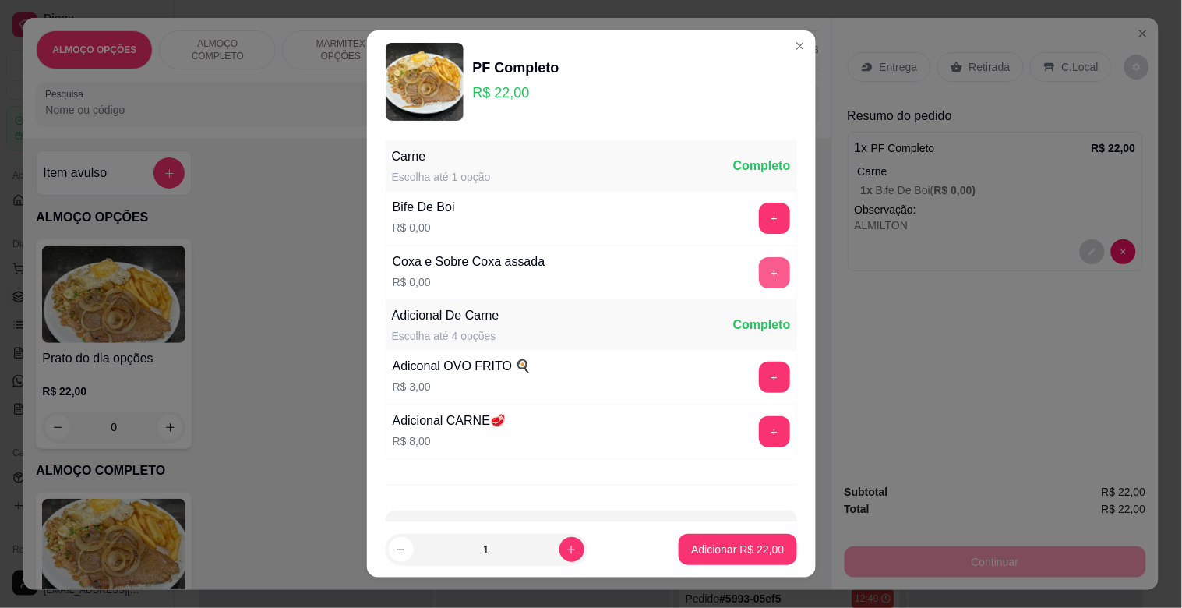
click at [759, 274] on button "+" at bounding box center [774, 272] width 31 height 31
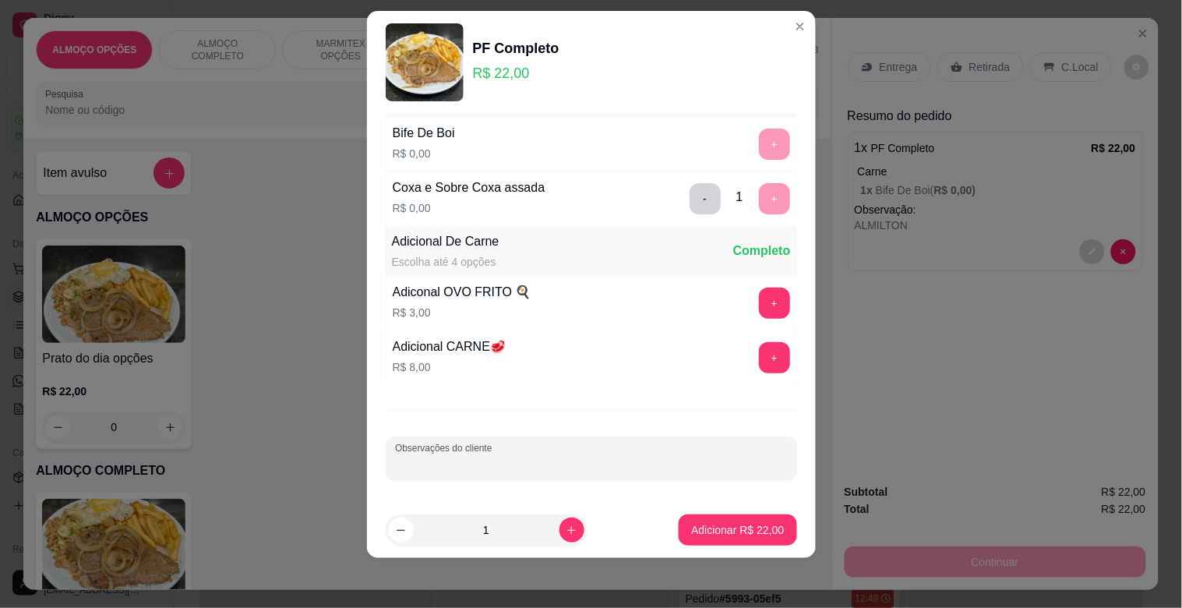
click at [479, 465] on input "Observações do cliente" at bounding box center [591, 465] width 393 height 16
type input "VANDERLAN"
click at [712, 538] on button "Adicionar R$ 22,00" at bounding box center [738, 530] width 115 height 30
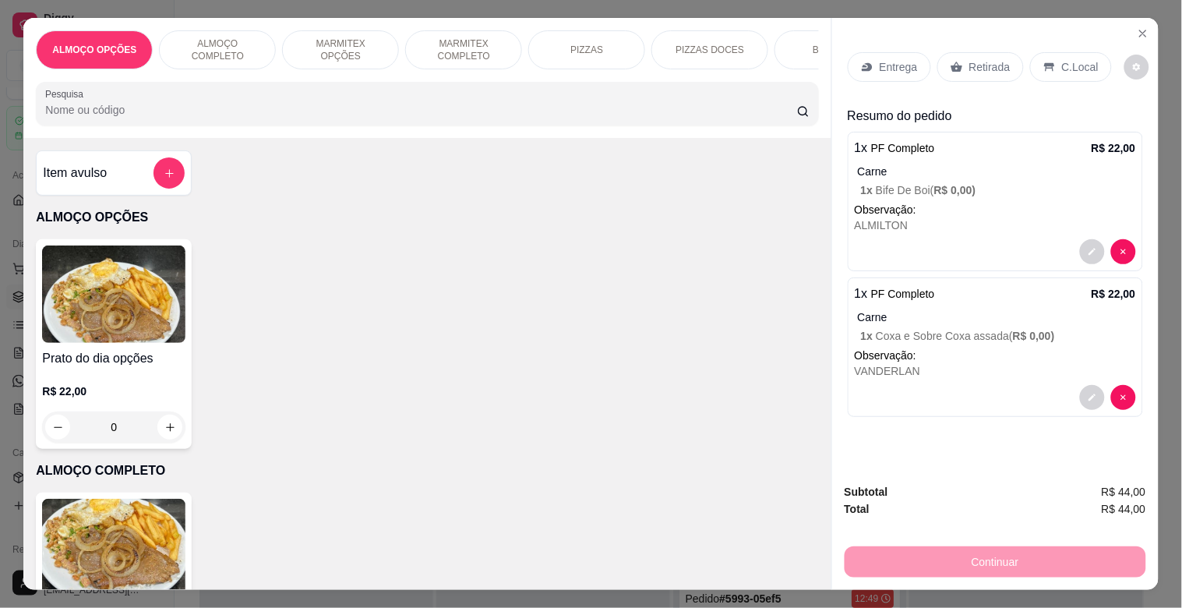
click at [985, 59] on p "Retirada" at bounding box center [989, 67] width 41 height 16
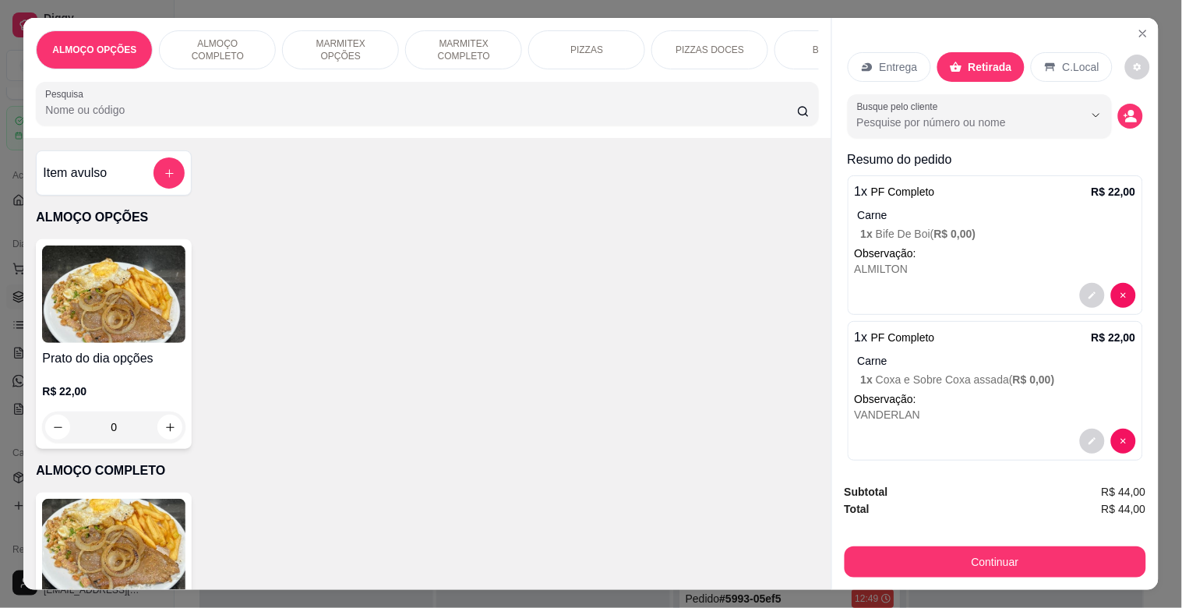
click at [1069, 61] on p "C.Local" at bounding box center [1081, 67] width 37 height 16
click at [1119, 110] on button "decrease-product-quantity" at bounding box center [1130, 116] width 25 height 25
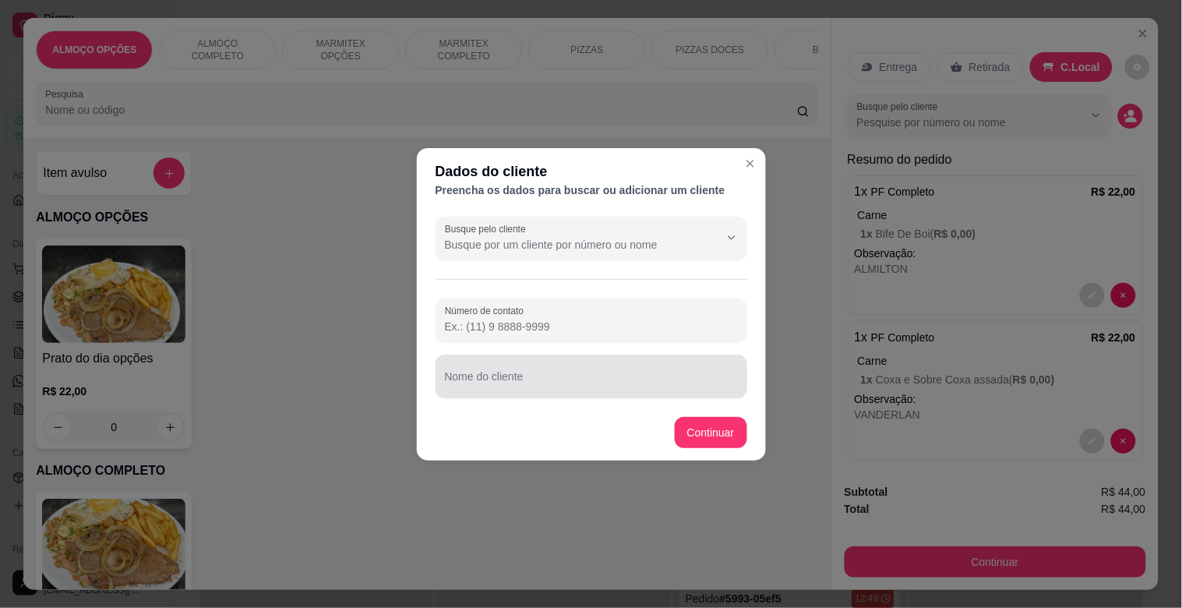
click at [532, 393] on div "Nome do cliente" at bounding box center [591, 376] width 312 height 44
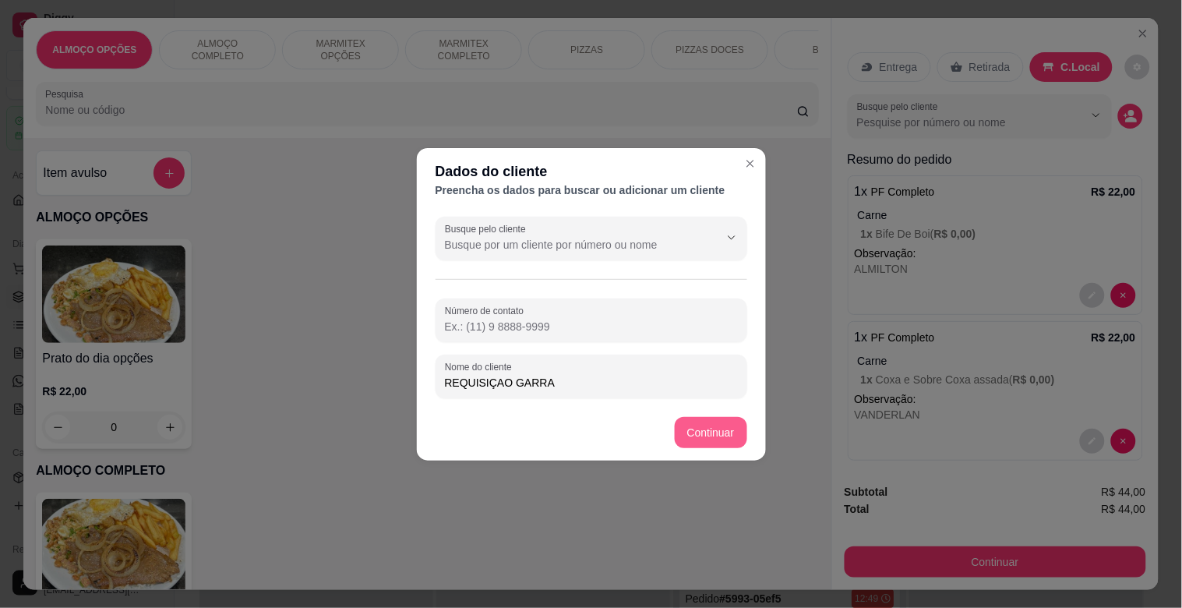
type input "REQUISIÇAO GARRA"
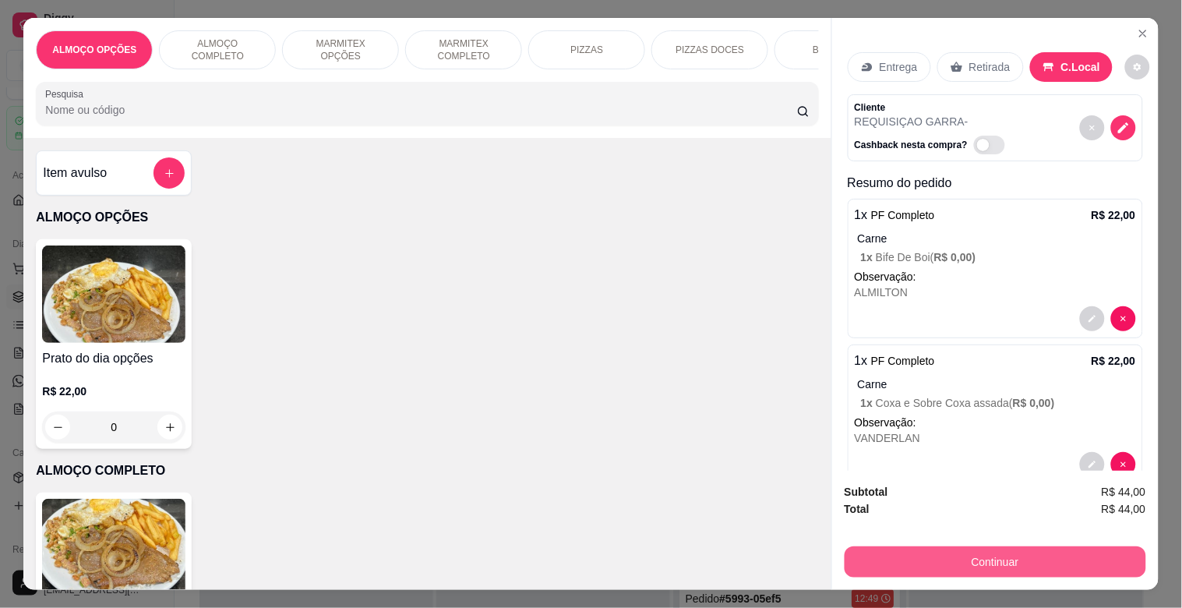
click at [964, 547] on button "Continuar" at bounding box center [994, 561] width 301 height 31
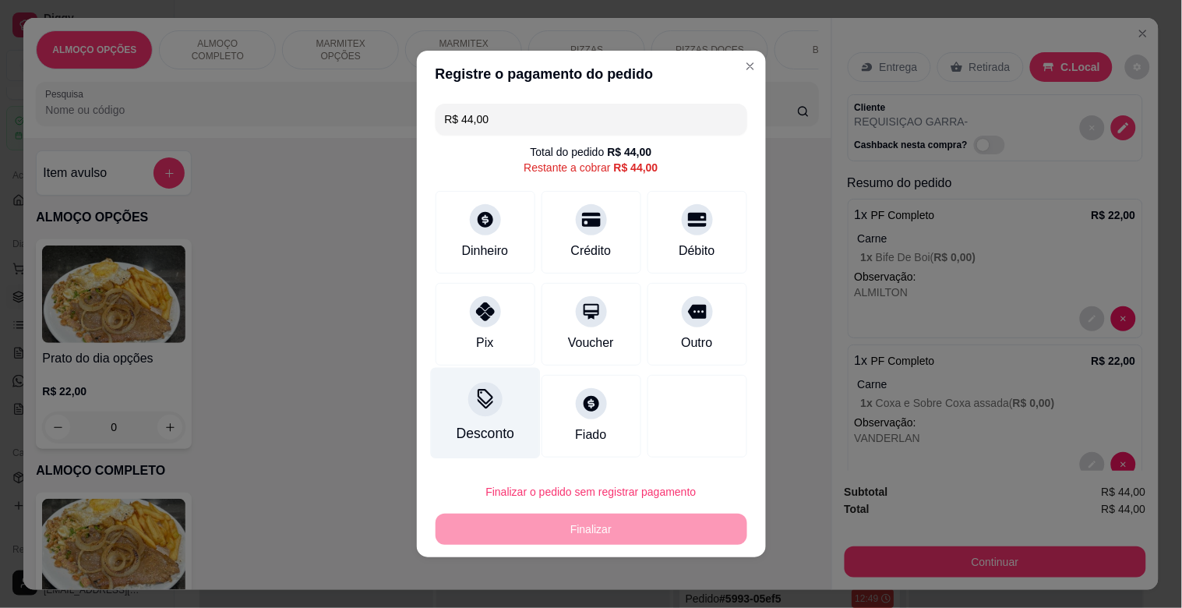
click at [493, 407] on div at bounding box center [485, 399] width 34 height 34
click at [520, 340] on input at bounding box center [591, 347] width 312 height 31
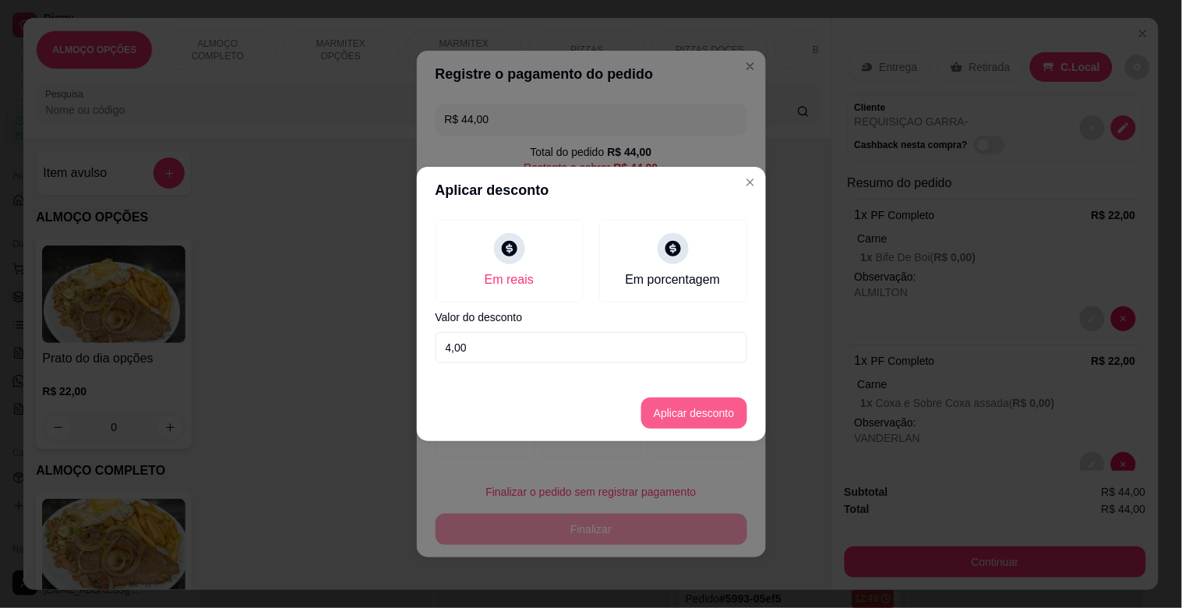
type input "4,00"
click at [703, 409] on button "Aplicar desconto" at bounding box center [694, 413] width 102 height 30
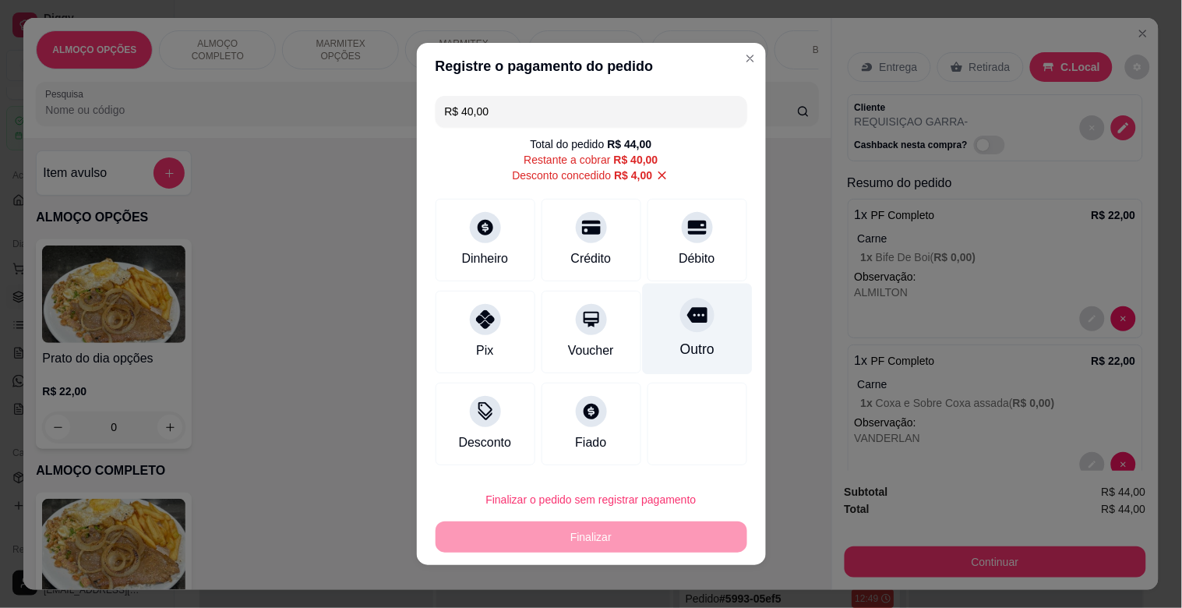
click at [670, 338] on div "Outro" at bounding box center [697, 329] width 110 height 91
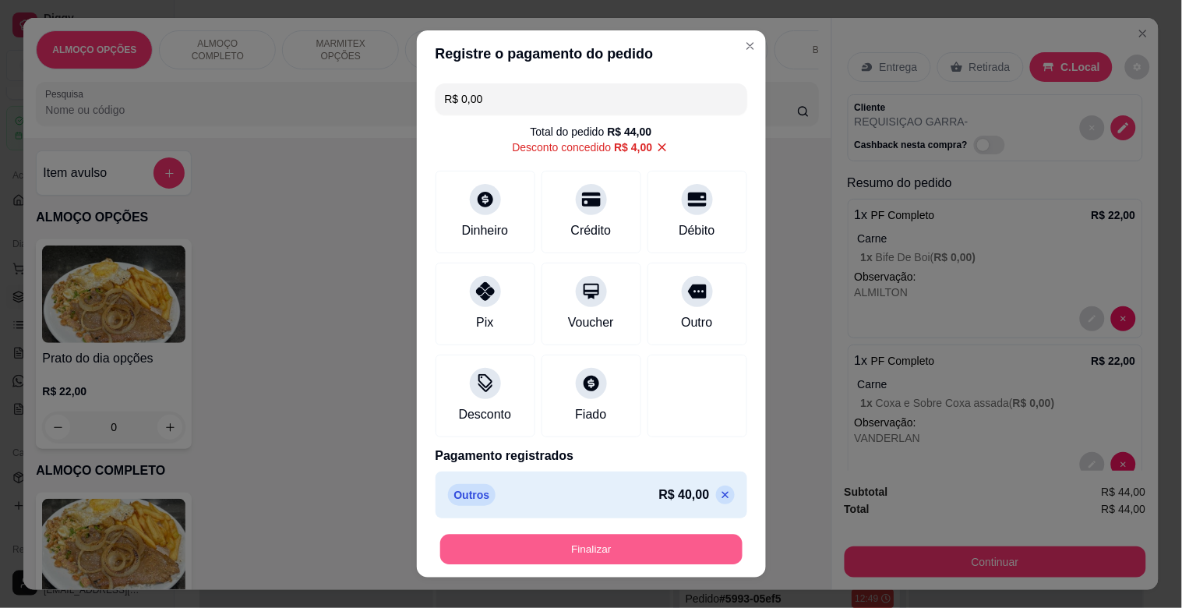
click at [587, 538] on button "Finalizar" at bounding box center [591, 549] width 302 height 30
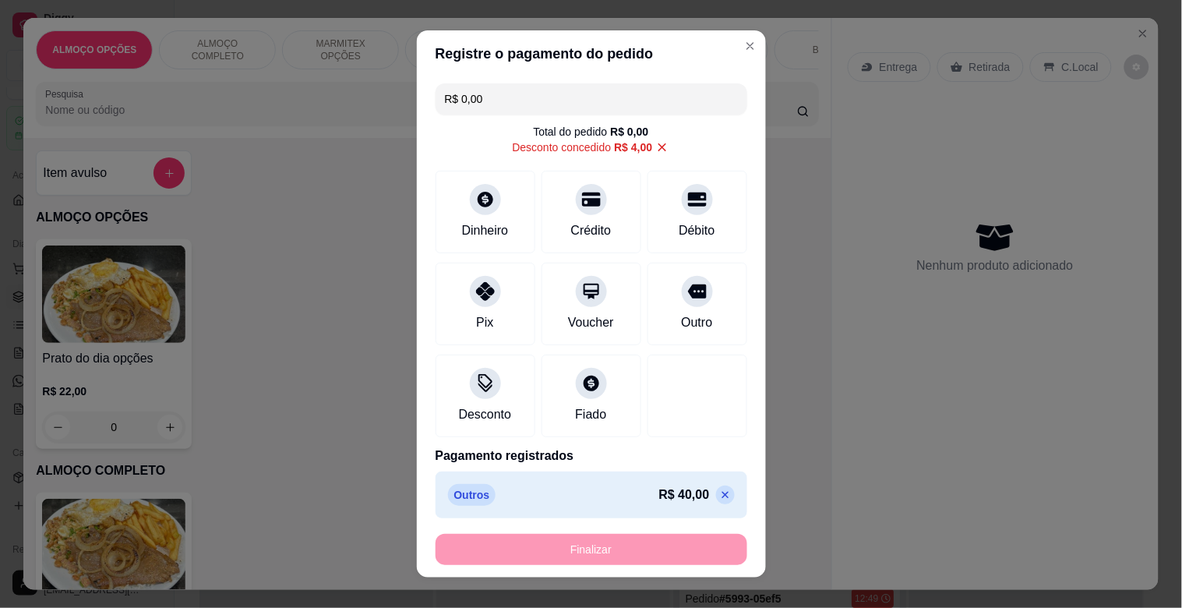
type input "-R$ 44,00"
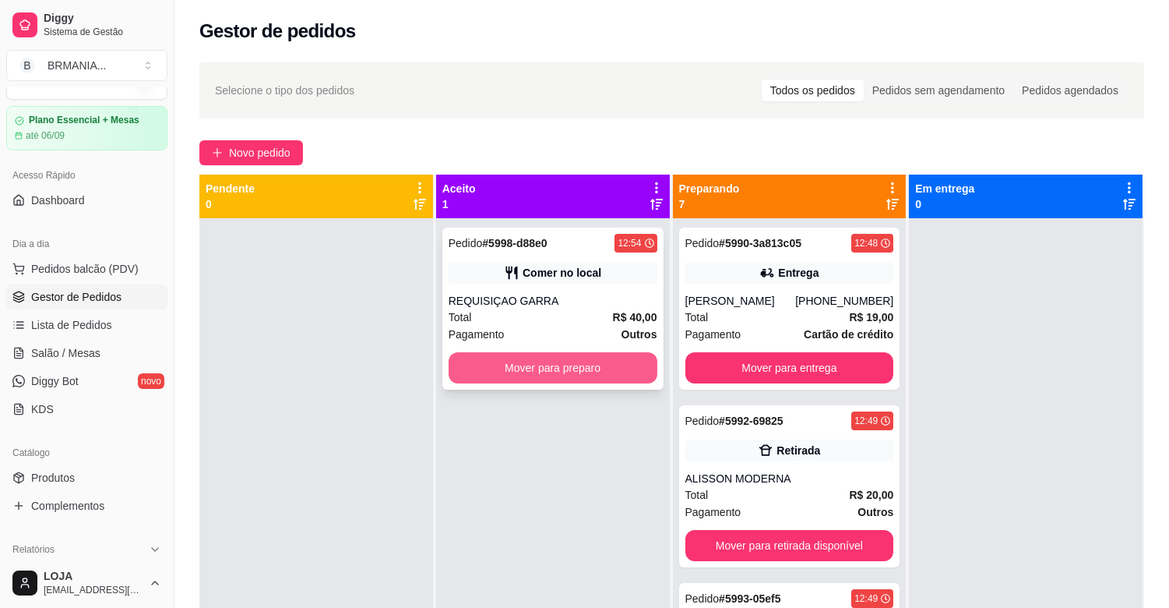
click at [576, 361] on button "Mover para preparo" at bounding box center [553, 367] width 209 height 31
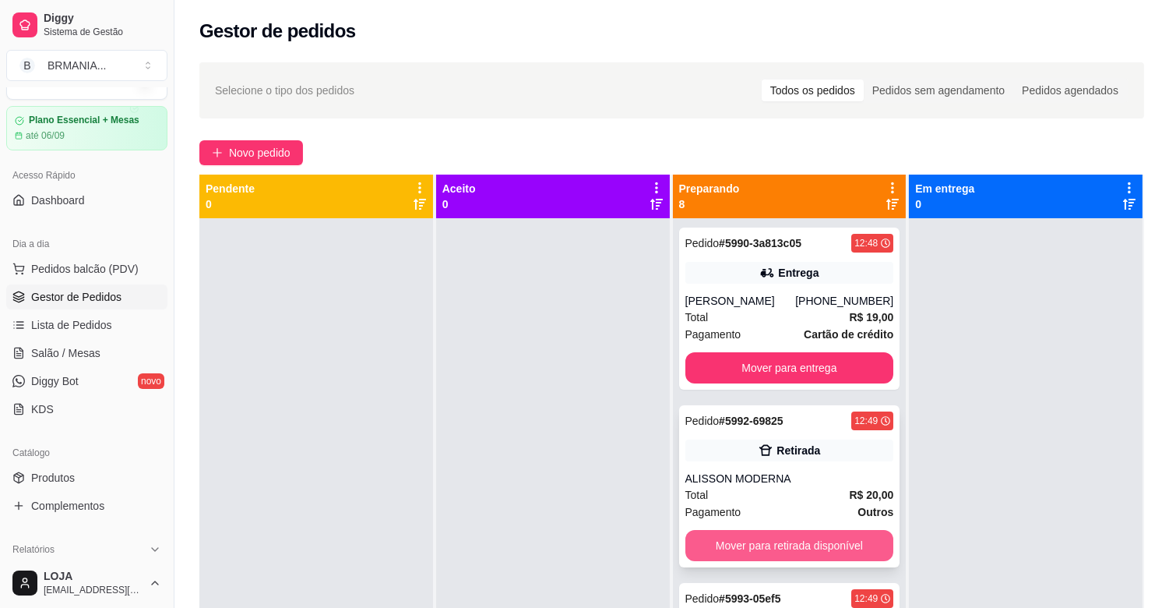
click at [787, 547] on button "Mover para retirada disponível" at bounding box center [790, 545] width 209 height 31
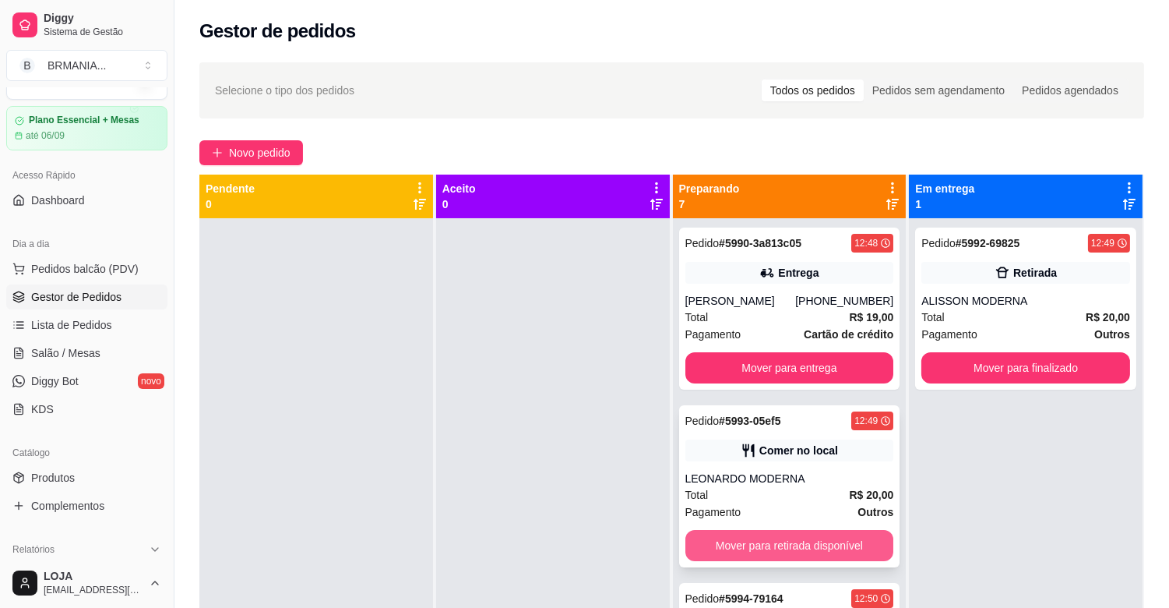
click at [785, 547] on button "Mover para retirada disponível" at bounding box center [790, 545] width 209 height 31
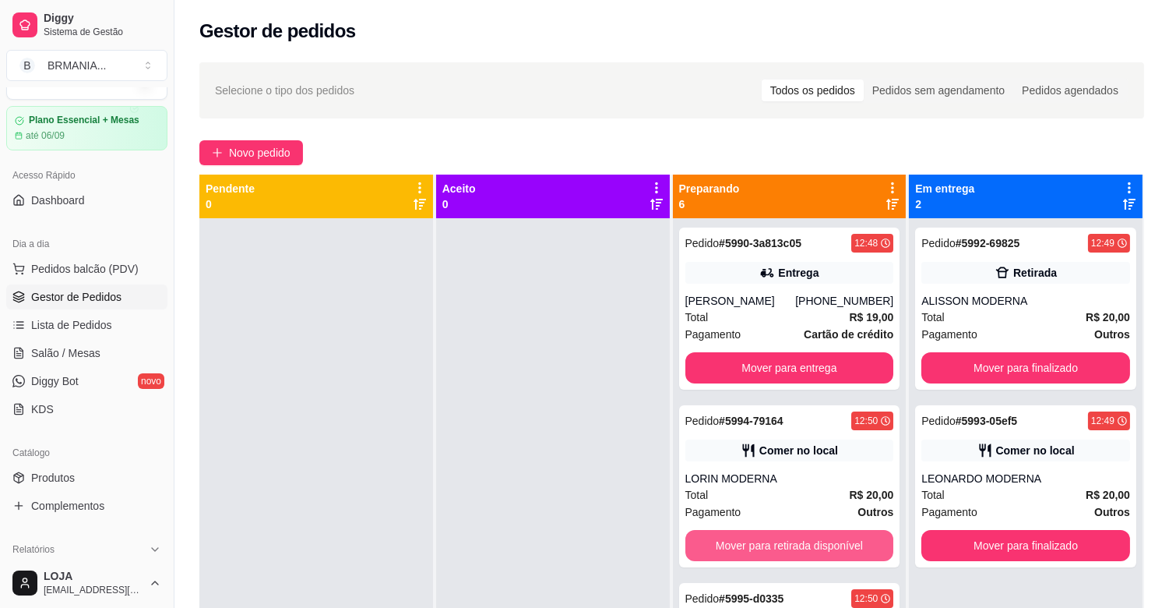
click at [785, 547] on button "Mover para retirada disponível" at bounding box center [790, 545] width 209 height 31
click at [785, 546] on button "Mover para retirada disponível" at bounding box center [790, 546] width 203 height 30
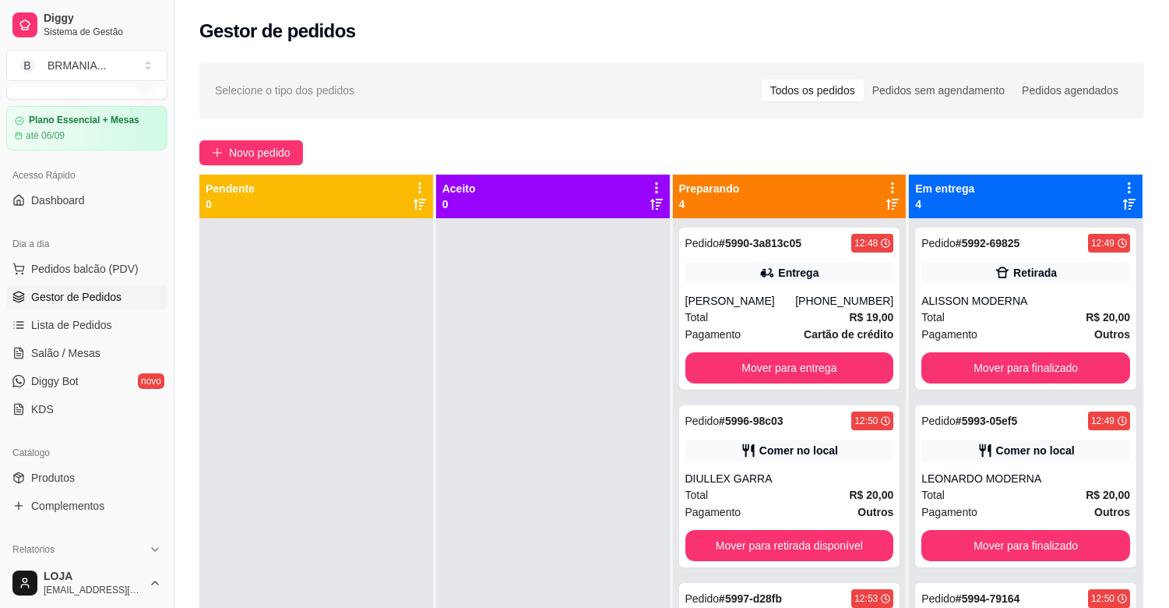
drag, startPoint x: 118, startPoint y: 268, endPoint x: 117, endPoint y: 285, distance: 17.2
click at [117, 277] on button "Pedidos balcão (PDV)" at bounding box center [86, 268] width 161 height 25
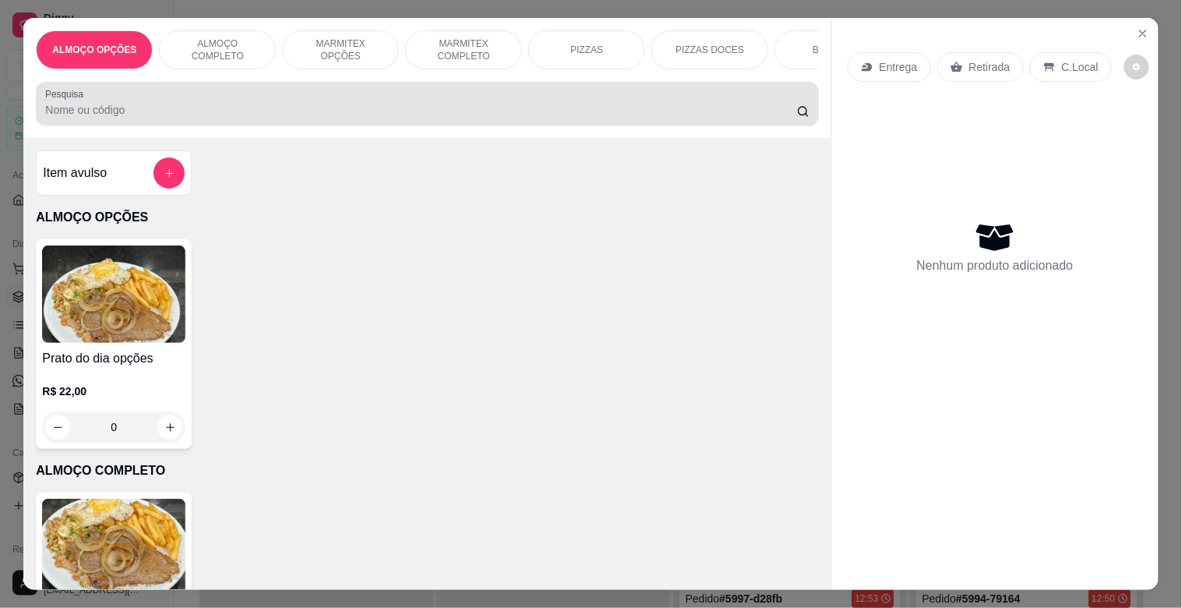
click at [279, 111] on input "Pesquisa" at bounding box center [421, 110] width 752 height 16
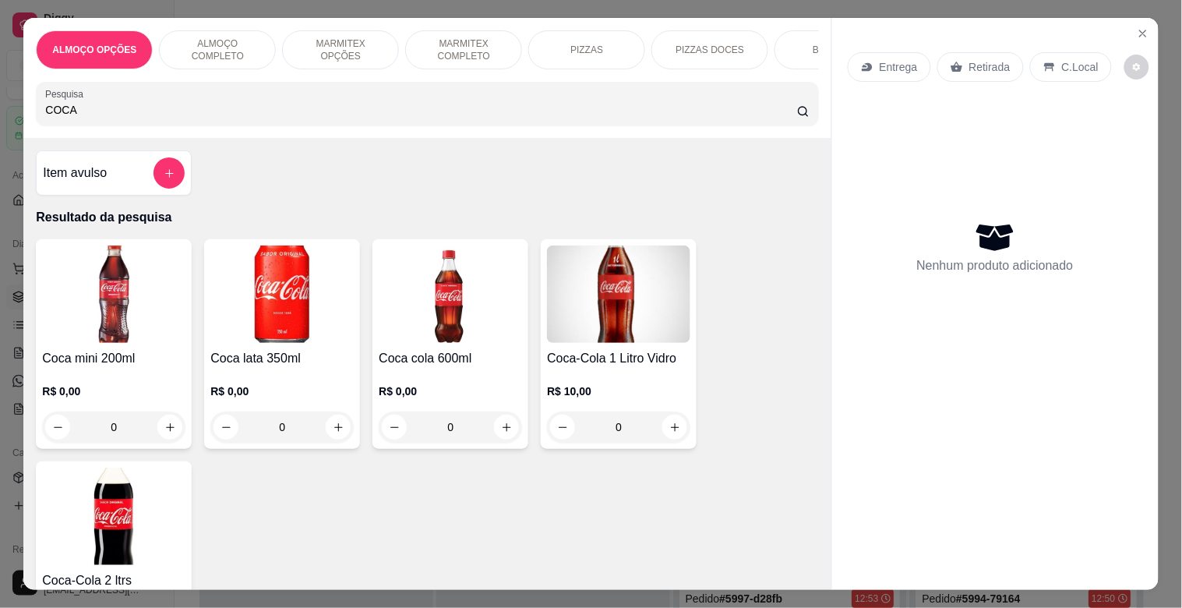
type input "COCA"
click at [464, 312] on img at bounding box center [450, 293] width 143 height 97
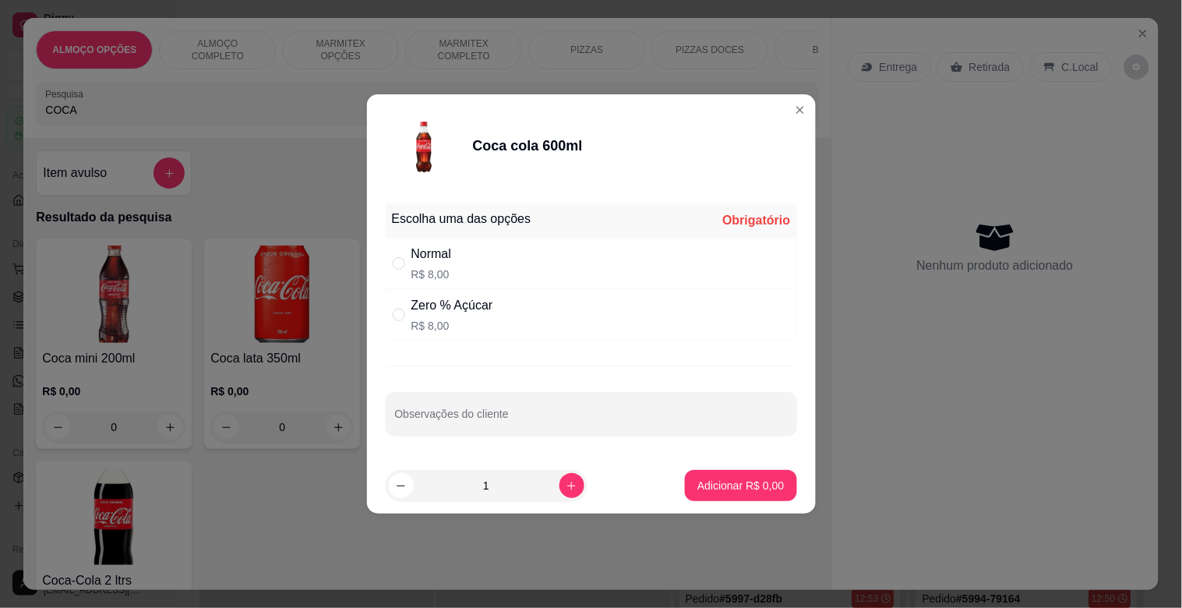
click at [501, 317] on div "Zero % Açúcar R$ 8,00" at bounding box center [591, 314] width 411 height 51
radio input "true"
click at [731, 489] on p "Adicionar R$ 8,00" at bounding box center [740, 486] width 86 height 16
type input "1"
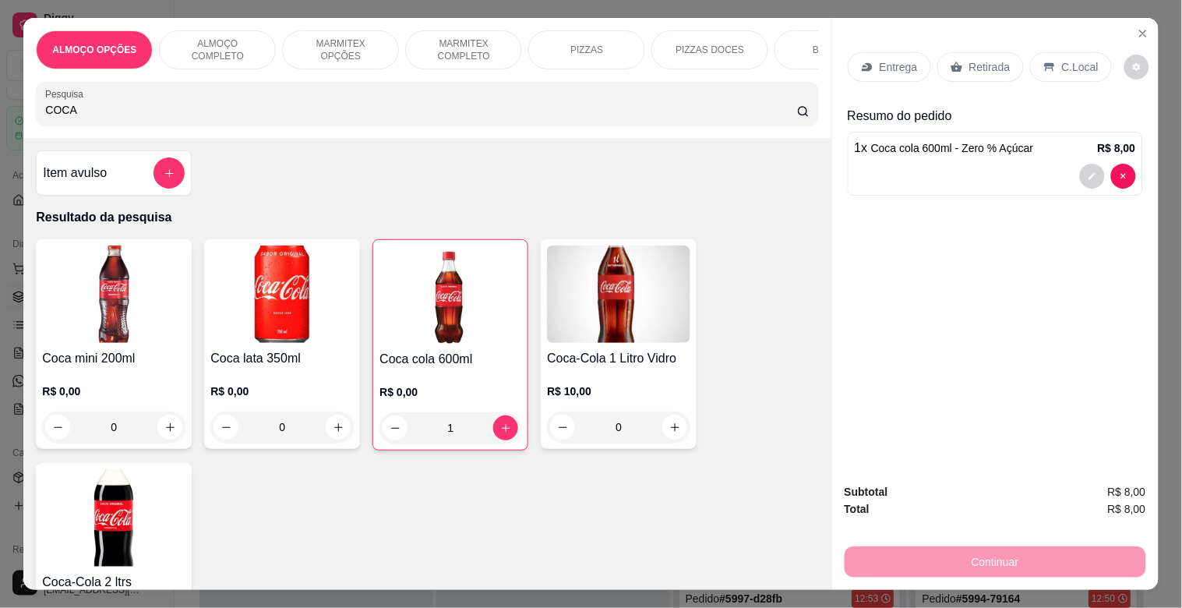
click at [199, 30] on div "ALMOÇO OPÇÕES ALMOÇO COMPLETO MARMITEX OPÇÕES MARMITEX COMPLETO PIZZAS PIZZAS D…" at bounding box center [426, 78] width 807 height 120
click at [199, 41] on p "ALMOÇO COMPLETO" at bounding box center [217, 49] width 90 height 25
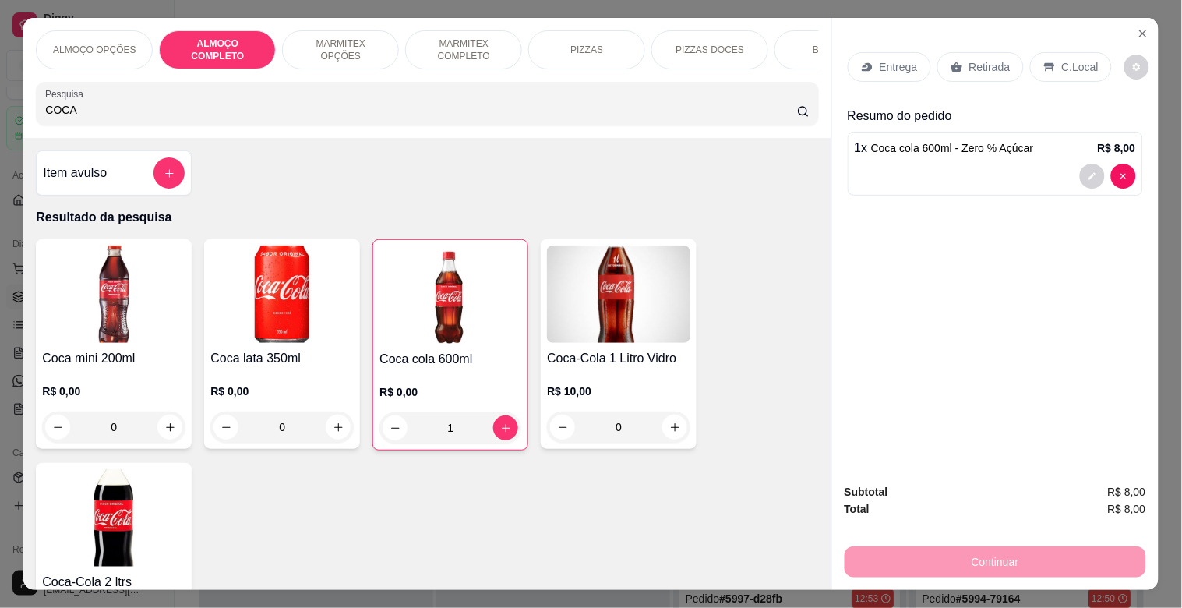
scroll to position [37, 0]
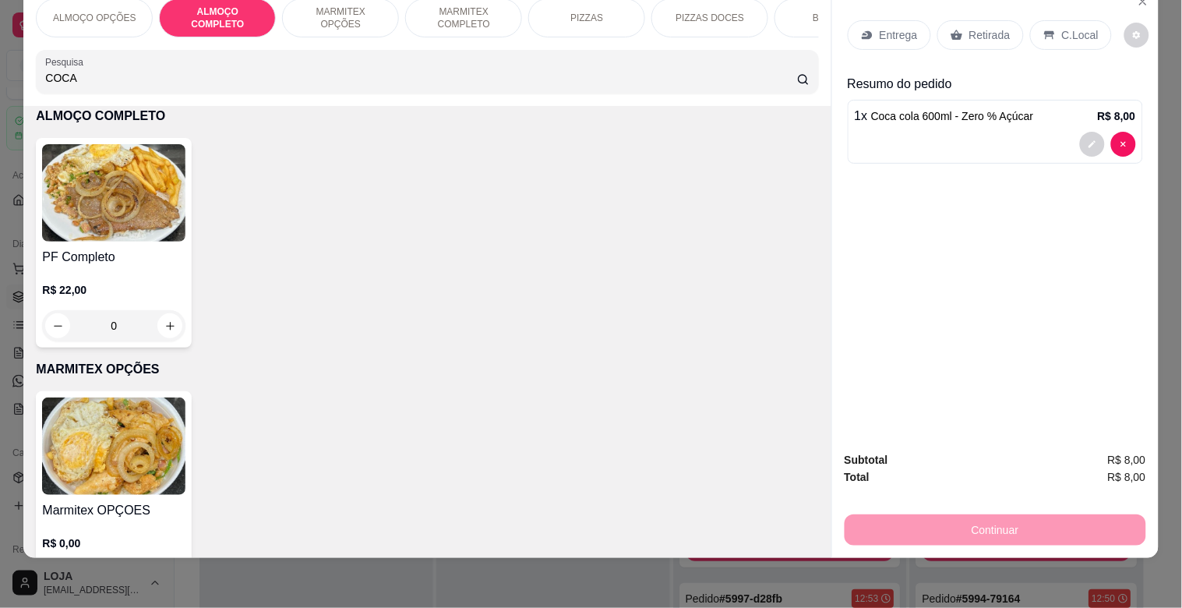
click at [95, 199] on img at bounding box center [113, 192] width 143 height 97
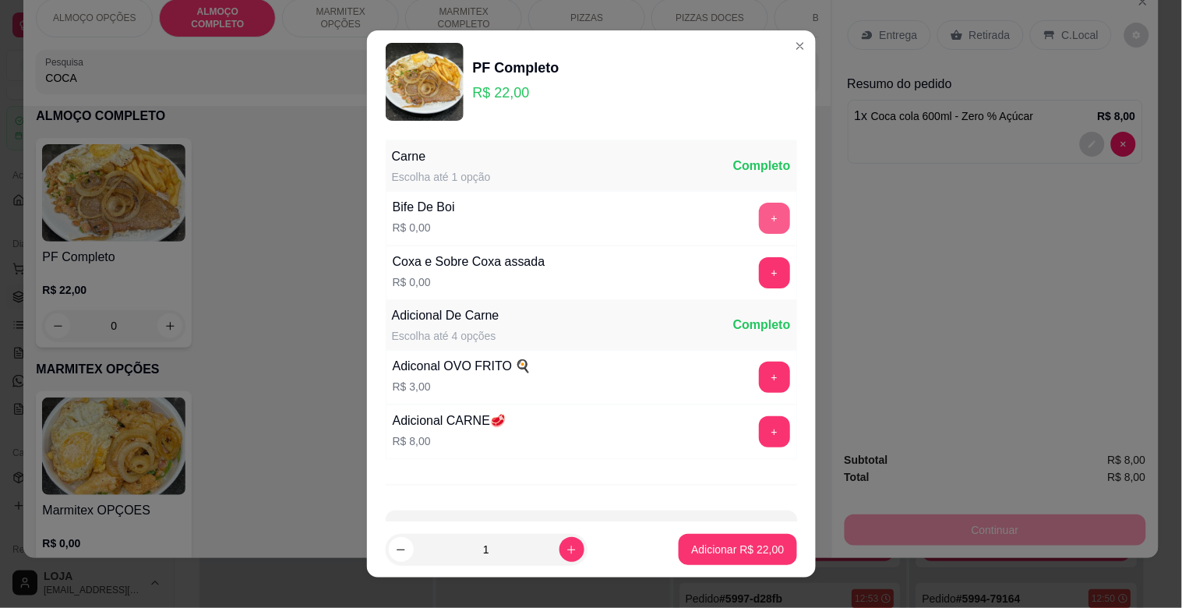
click at [759, 219] on button "+" at bounding box center [774, 218] width 31 height 31
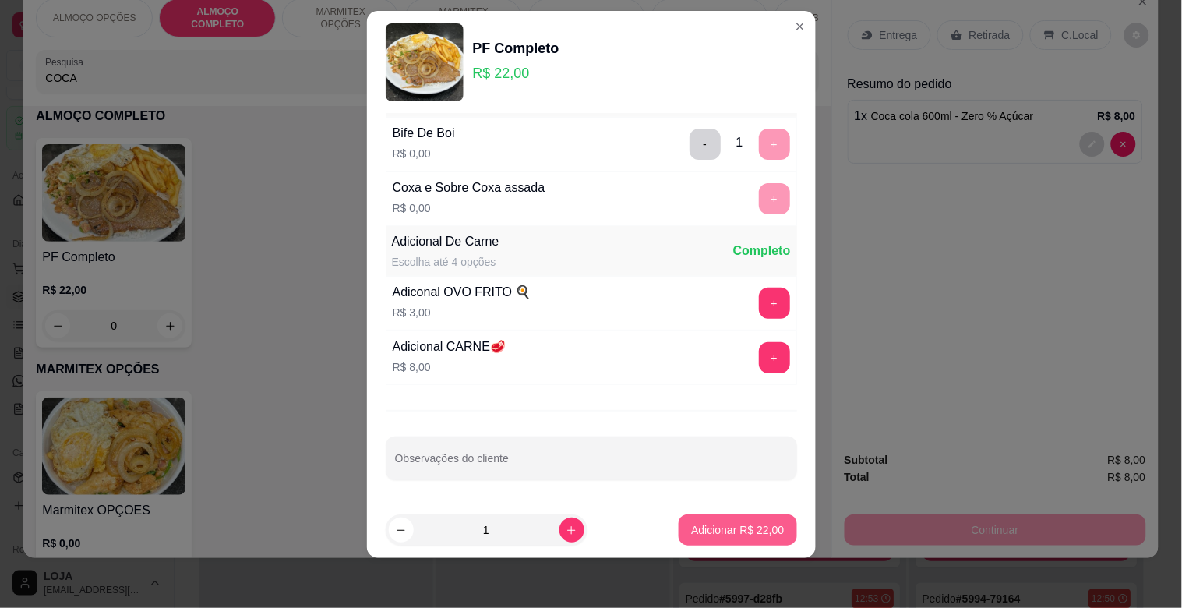
click at [726, 528] on p "Adicionar R$ 22,00" at bounding box center [737, 530] width 93 height 16
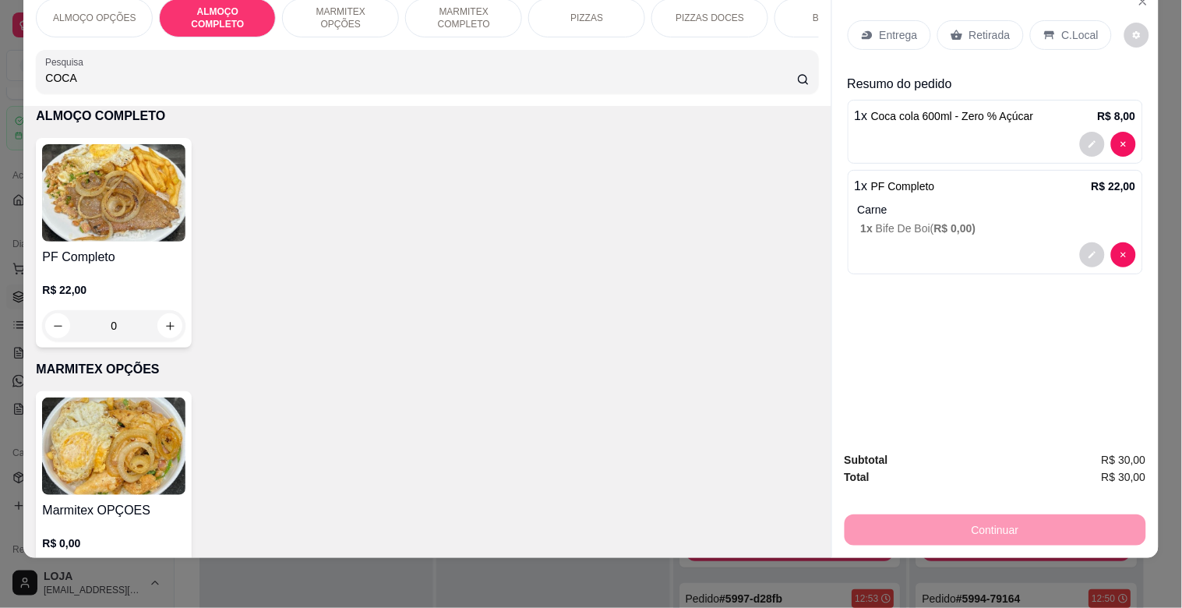
click at [1043, 29] on icon at bounding box center [1049, 35] width 12 height 12
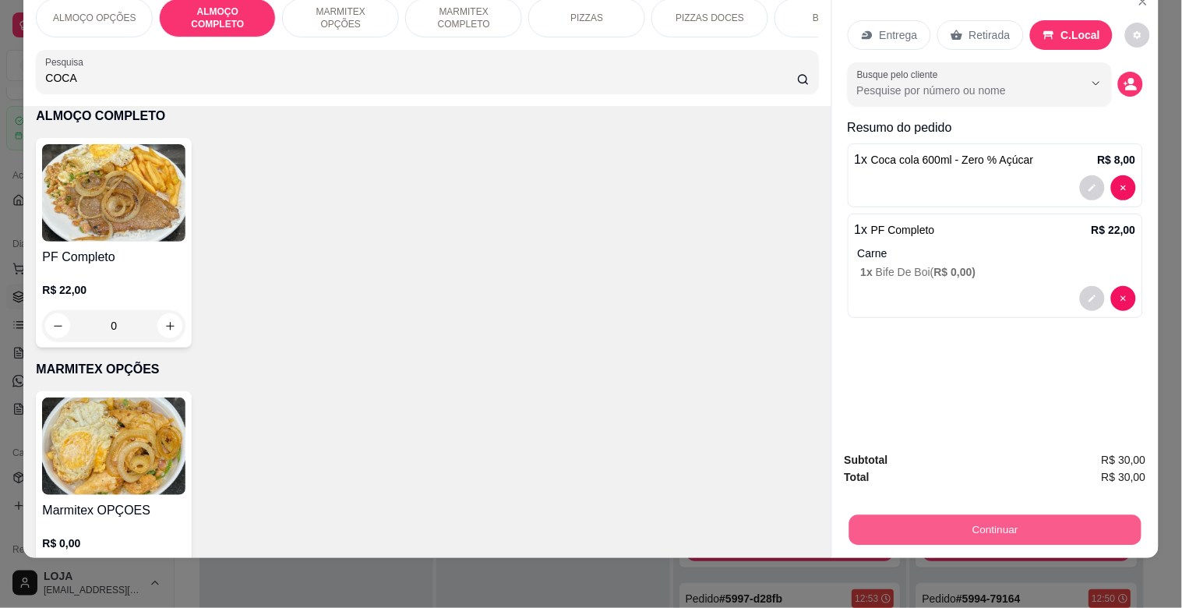
click at [955, 523] on button "Continuar" at bounding box center [994, 529] width 292 height 30
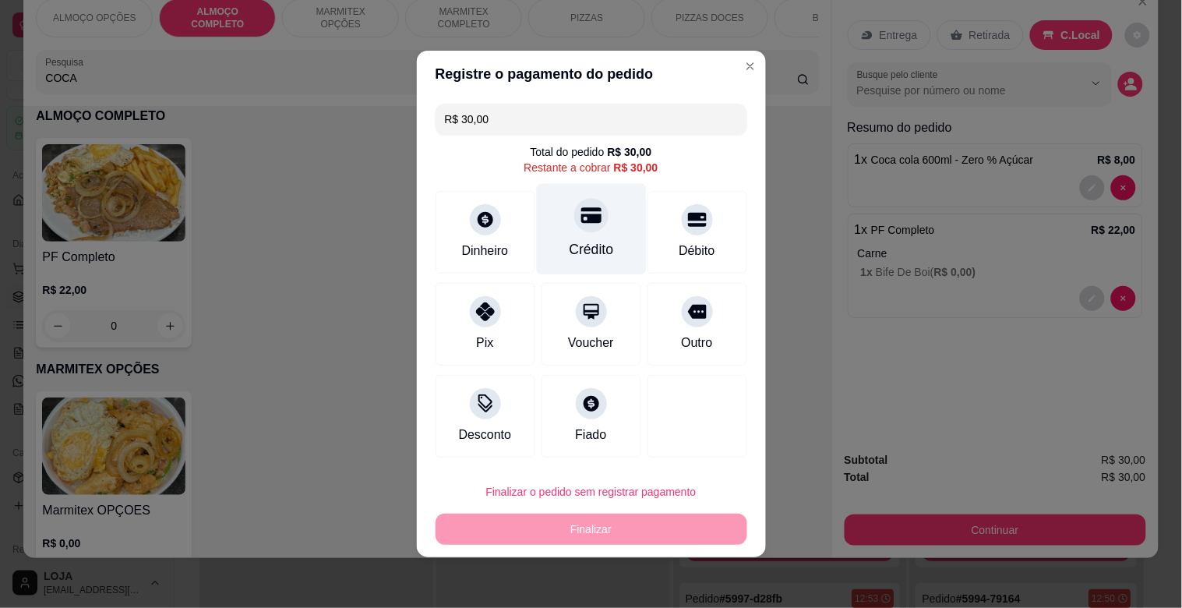
drag, startPoint x: 580, startPoint y: 245, endPoint x: 559, endPoint y: 344, distance: 101.3
click at [581, 245] on div "Crédito" at bounding box center [591, 249] width 44 height 20
type input "R$ 0,00"
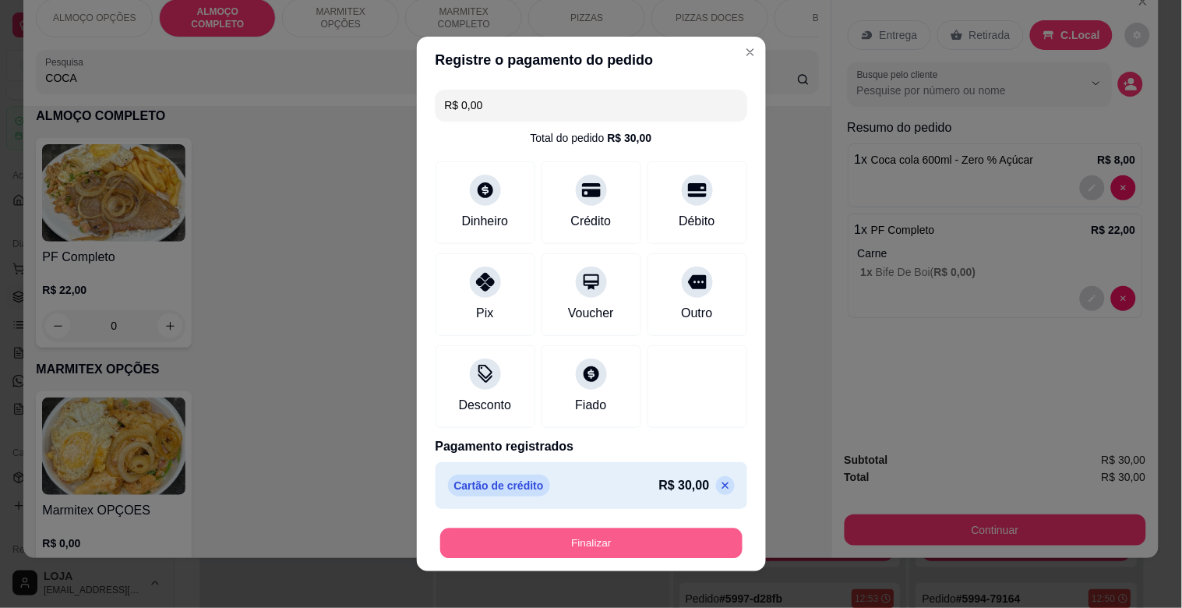
click at [575, 539] on button "Finalizar" at bounding box center [591, 543] width 302 height 30
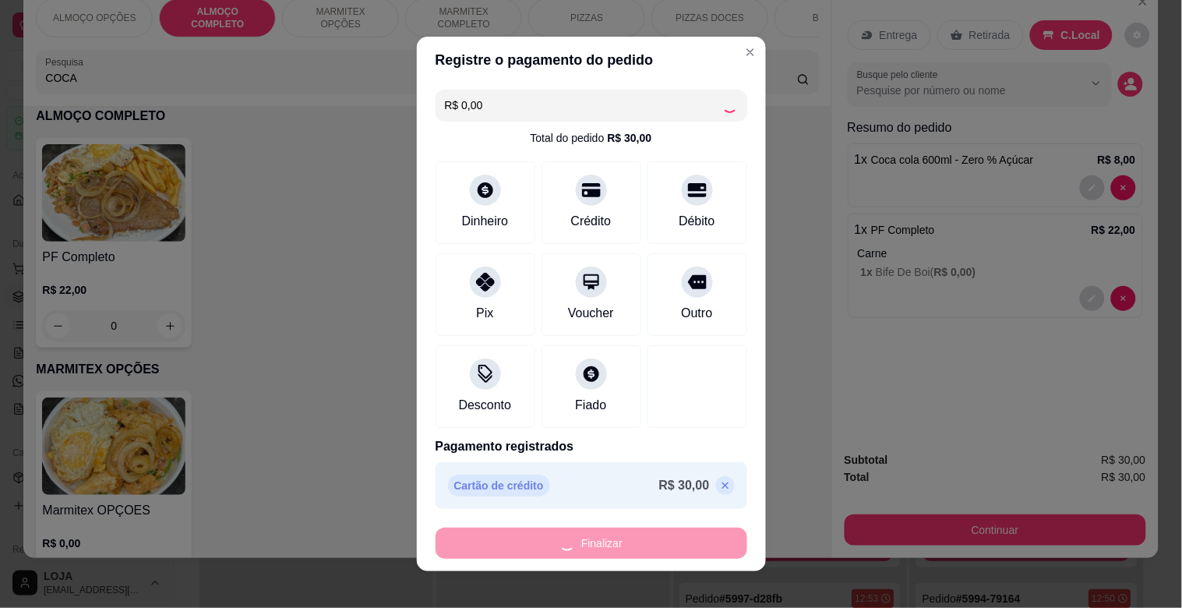
type input "0"
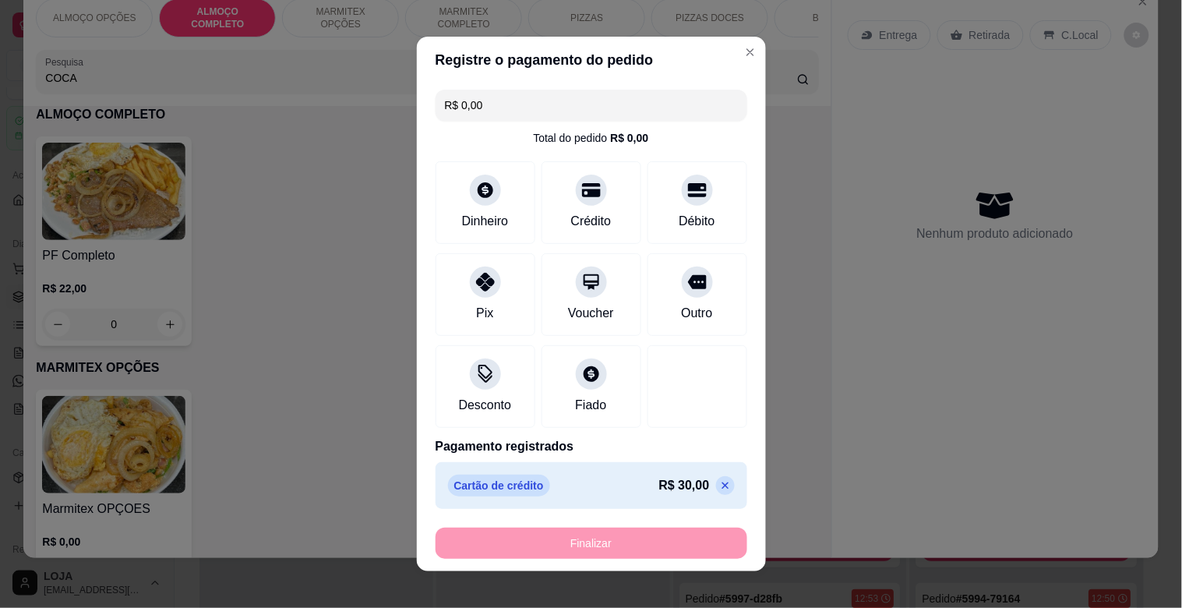
type input "-R$ 30,00"
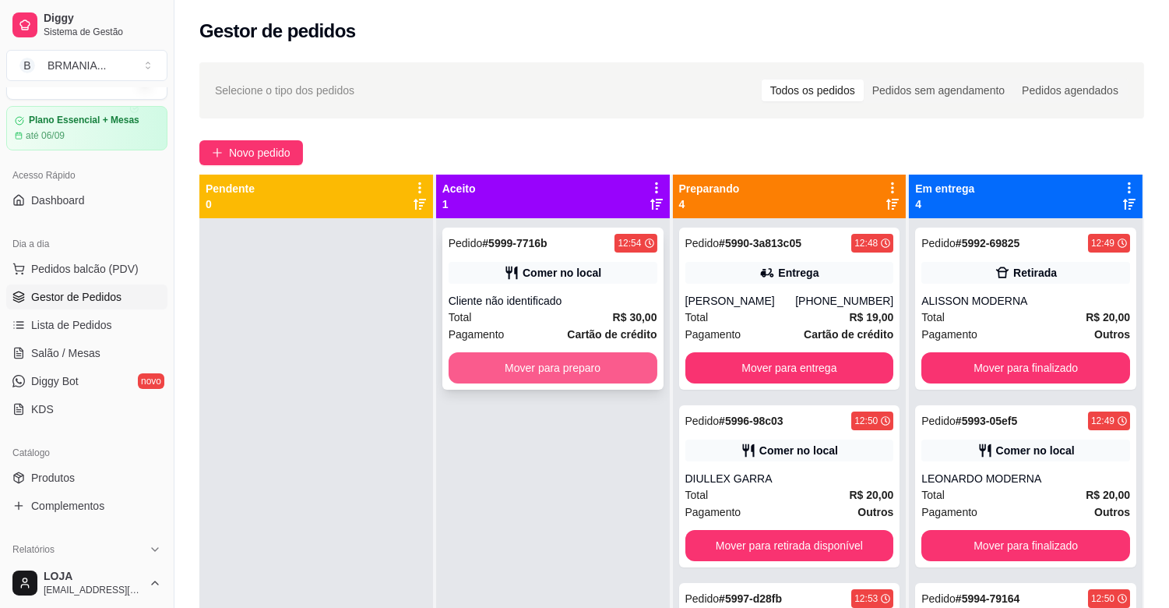
click at [573, 360] on button "Mover para preparo" at bounding box center [553, 367] width 209 height 31
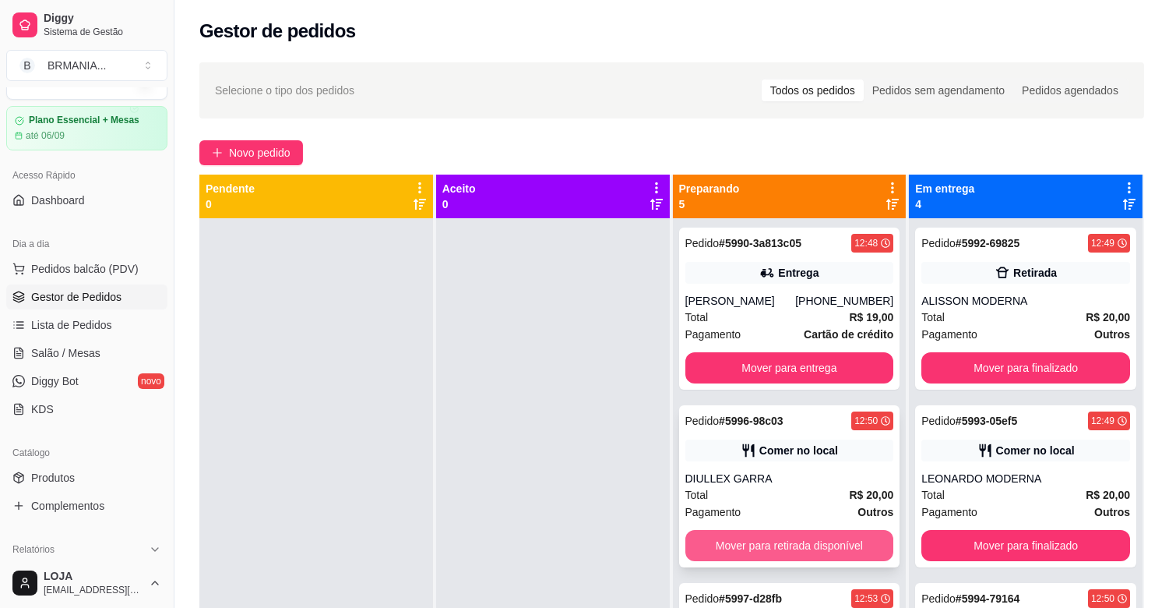
click at [742, 541] on button "Mover para retirada disponível" at bounding box center [790, 545] width 209 height 31
click at [777, 541] on button "Mover para retirada disponível" at bounding box center [790, 546] width 203 height 30
click at [800, 543] on button "Mover para retirada disponível" at bounding box center [790, 545] width 209 height 31
click at [799, 545] on button "Mover para retirada disponível" at bounding box center [790, 546] width 203 height 30
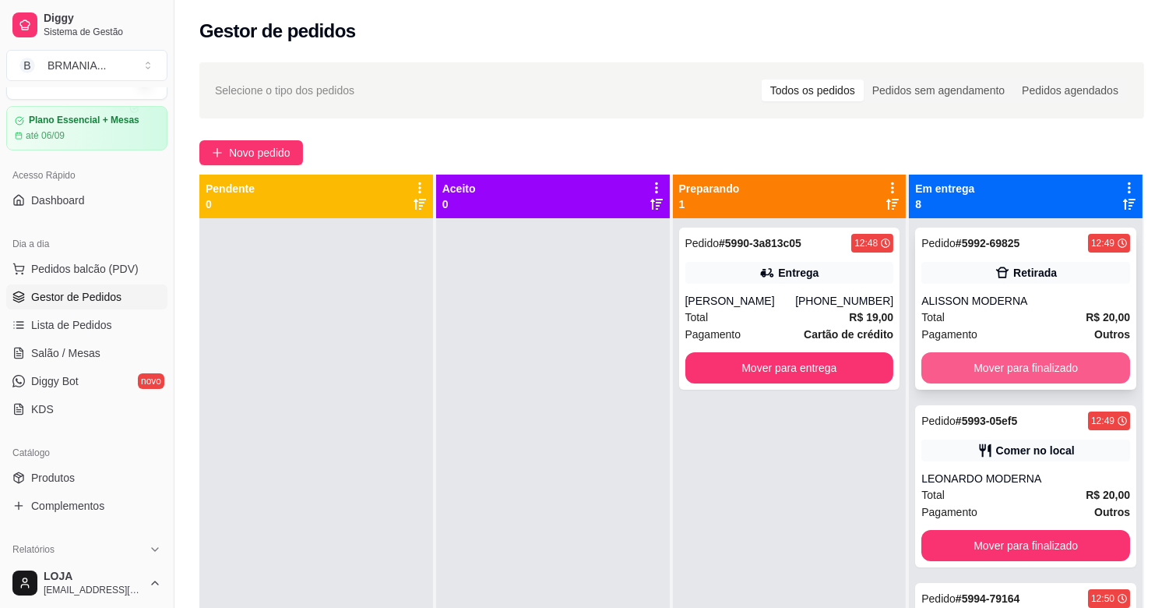
click at [979, 375] on button "Mover para finalizado" at bounding box center [1026, 367] width 209 height 31
click at [985, 375] on button "Mover para finalizado" at bounding box center [1026, 367] width 209 height 31
click at [990, 376] on button "Mover para finalizado" at bounding box center [1026, 367] width 209 height 31
click at [999, 374] on button "Mover para finalizado" at bounding box center [1026, 367] width 209 height 31
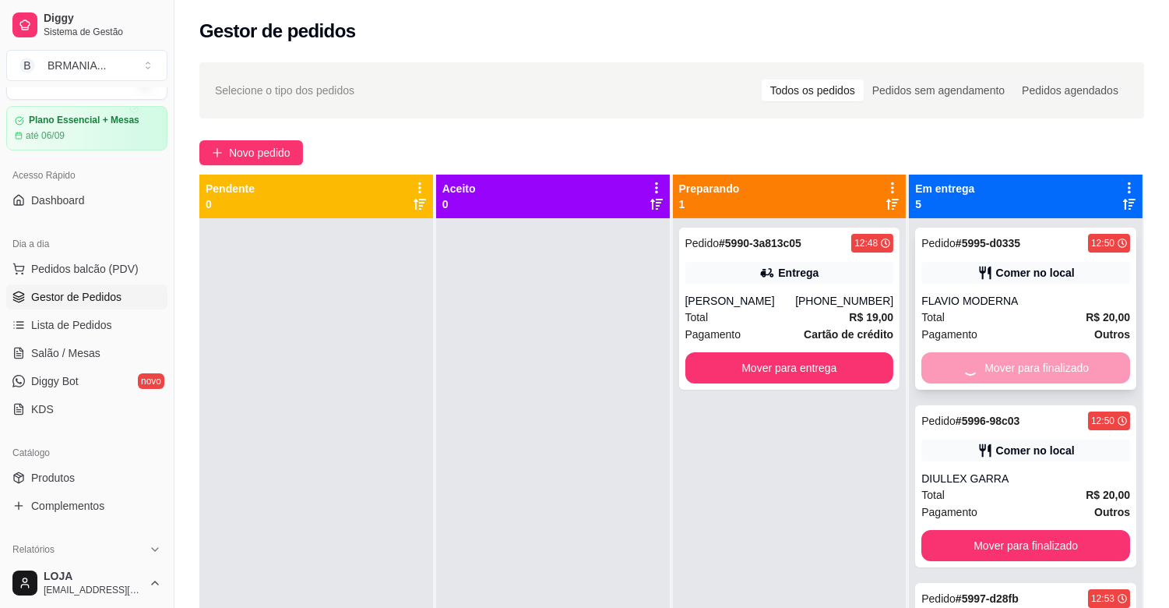
click at [1003, 374] on div "Mover para finalizado" at bounding box center [1026, 367] width 209 height 31
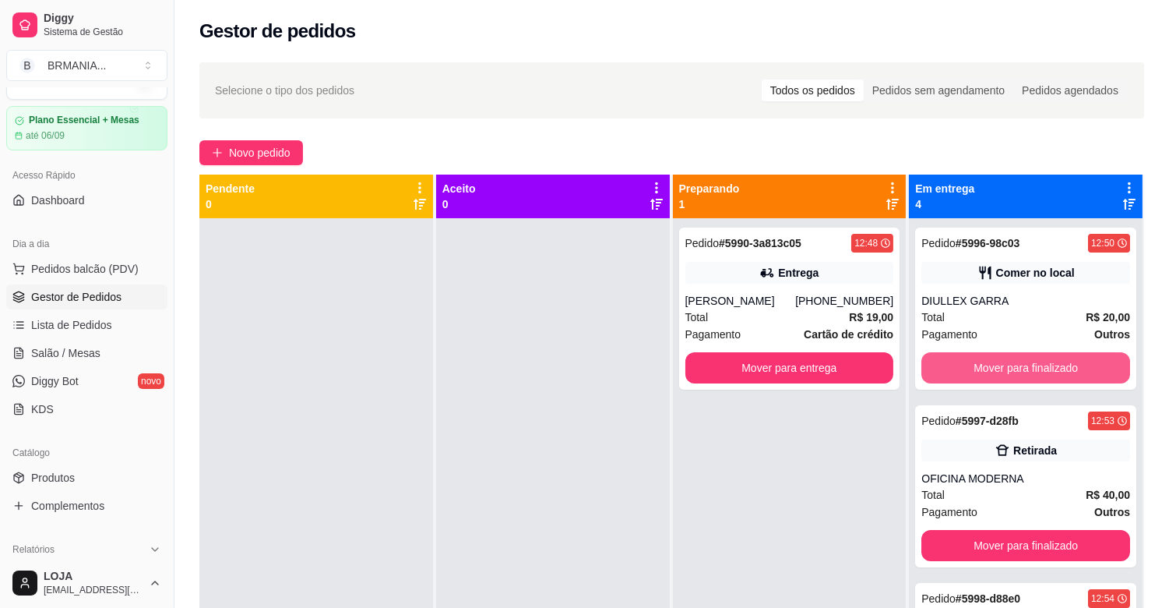
click at [1003, 374] on button "Mover para finalizado" at bounding box center [1026, 367] width 209 height 31
click at [1000, 370] on button "Mover para finalizado" at bounding box center [1026, 367] width 209 height 31
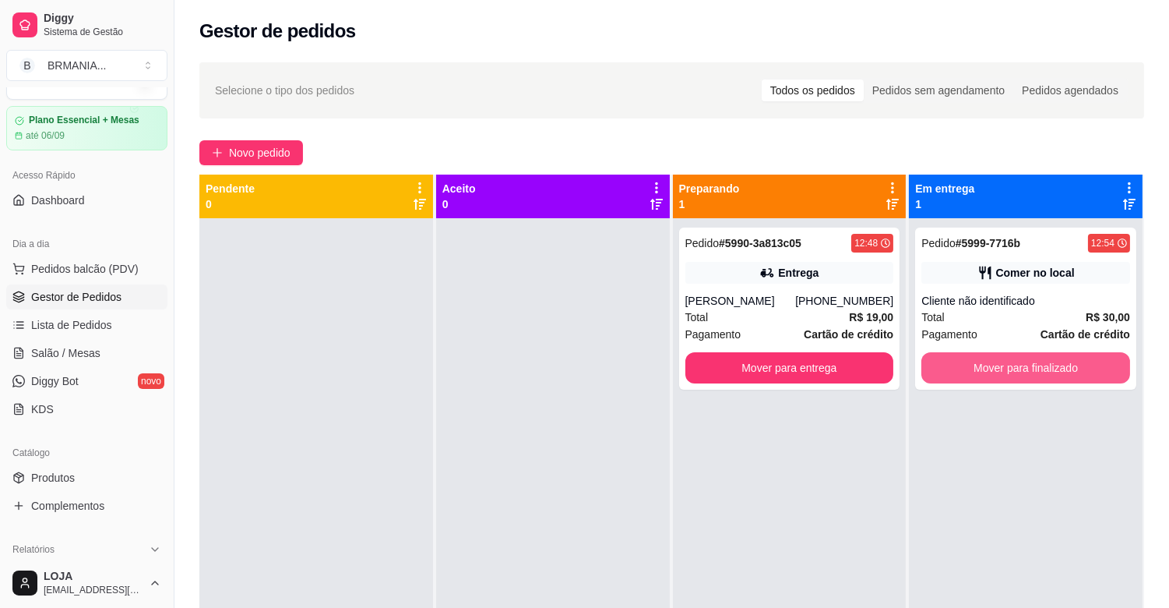
click at [999, 370] on button "Mover para finalizado" at bounding box center [1026, 367] width 209 height 31
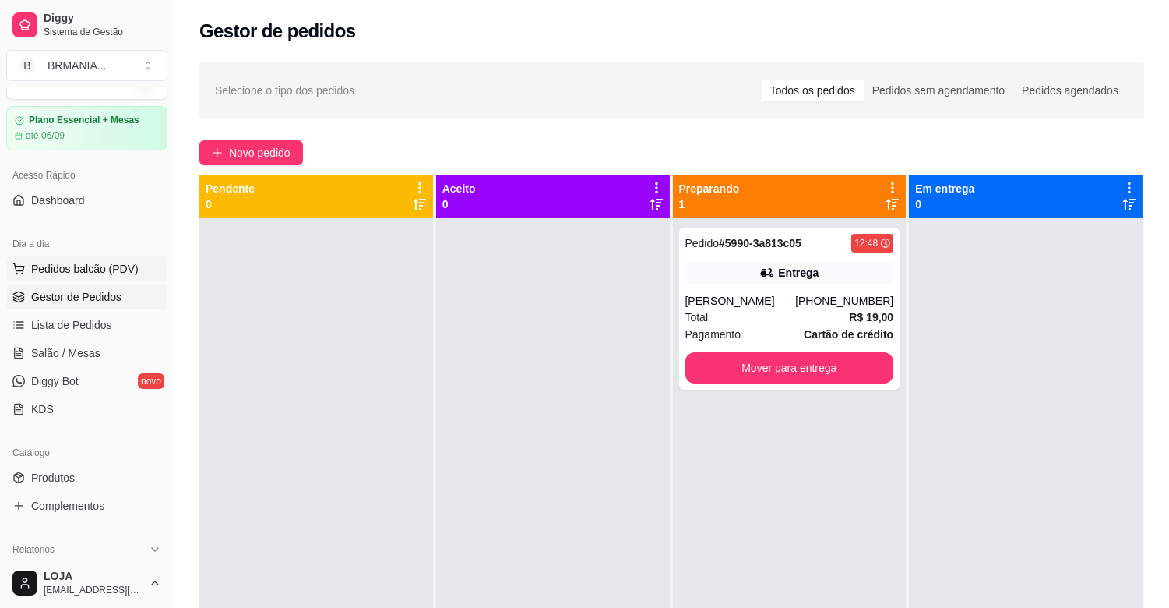
click at [99, 258] on button "Pedidos balcão (PDV)" at bounding box center [86, 268] width 161 height 25
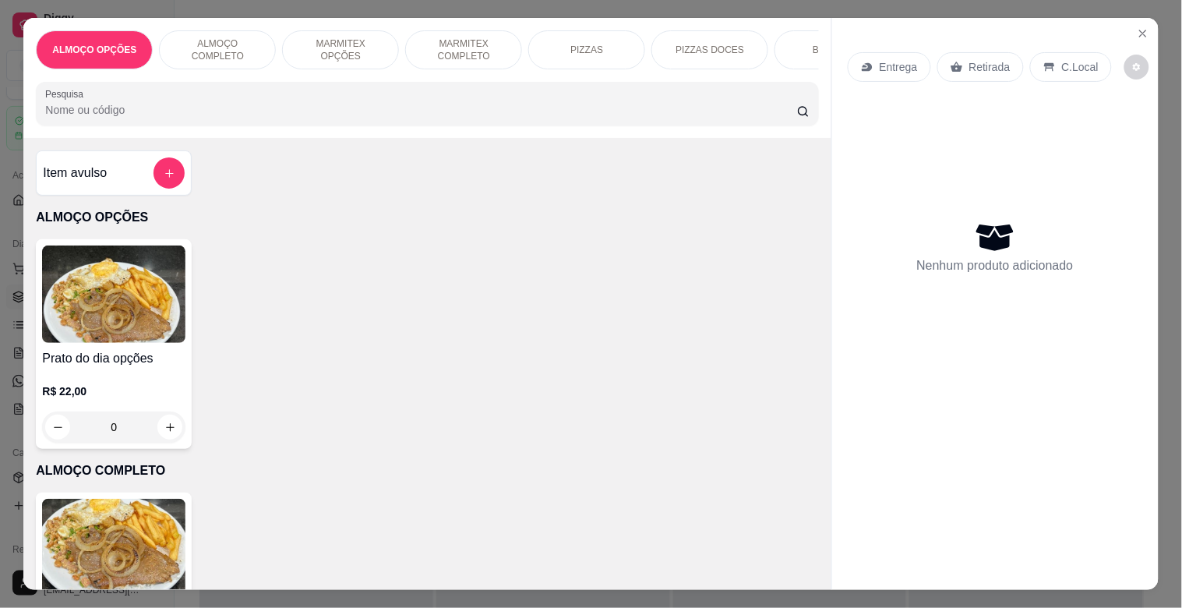
click at [79, 499] on div "PF Completo R$ 22,00 0" at bounding box center [114, 597] width 156 height 210
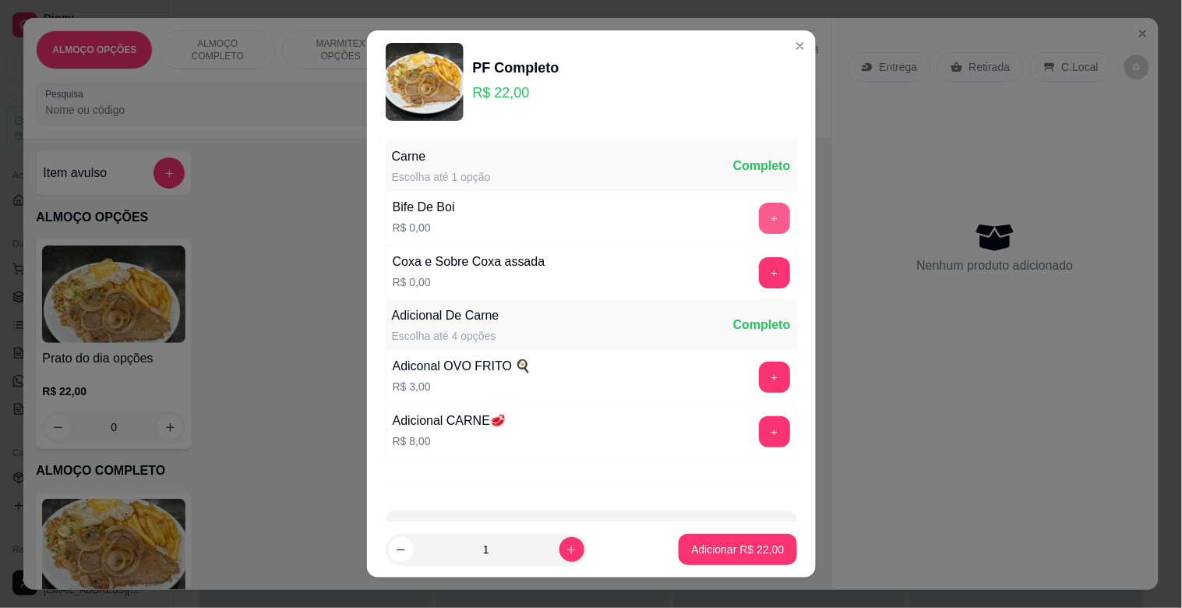
click at [759, 210] on button "+" at bounding box center [774, 218] width 31 height 31
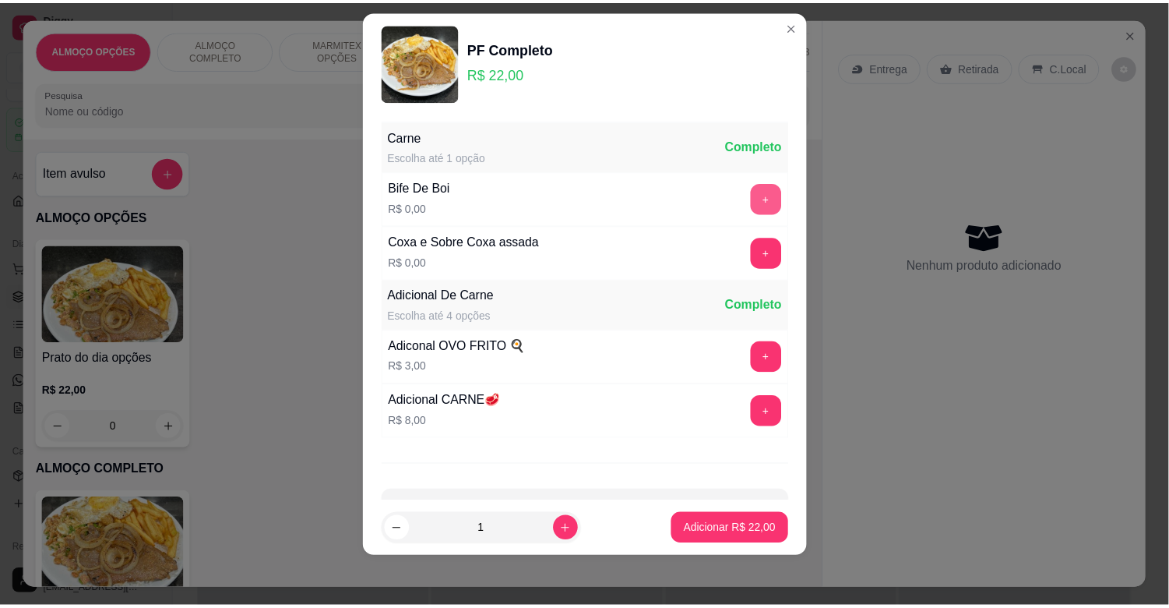
scroll to position [55, 0]
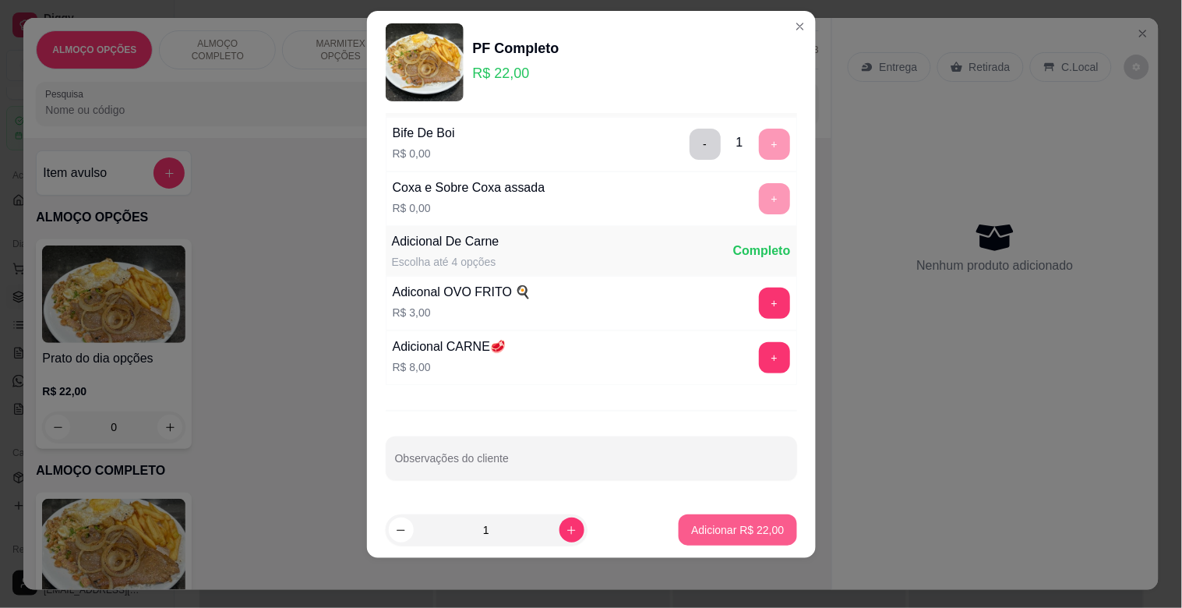
click at [739, 516] on button "Adicionar R$ 22,00" at bounding box center [738, 529] width 118 height 31
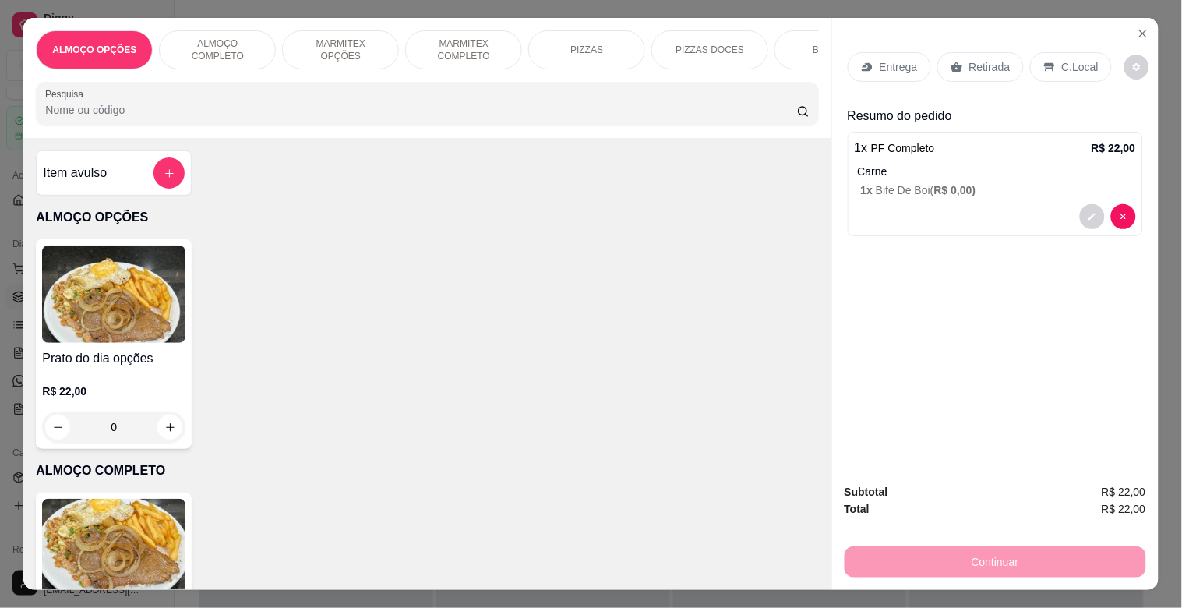
click at [1062, 59] on p "C.Local" at bounding box center [1080, 67] width 37 height 16
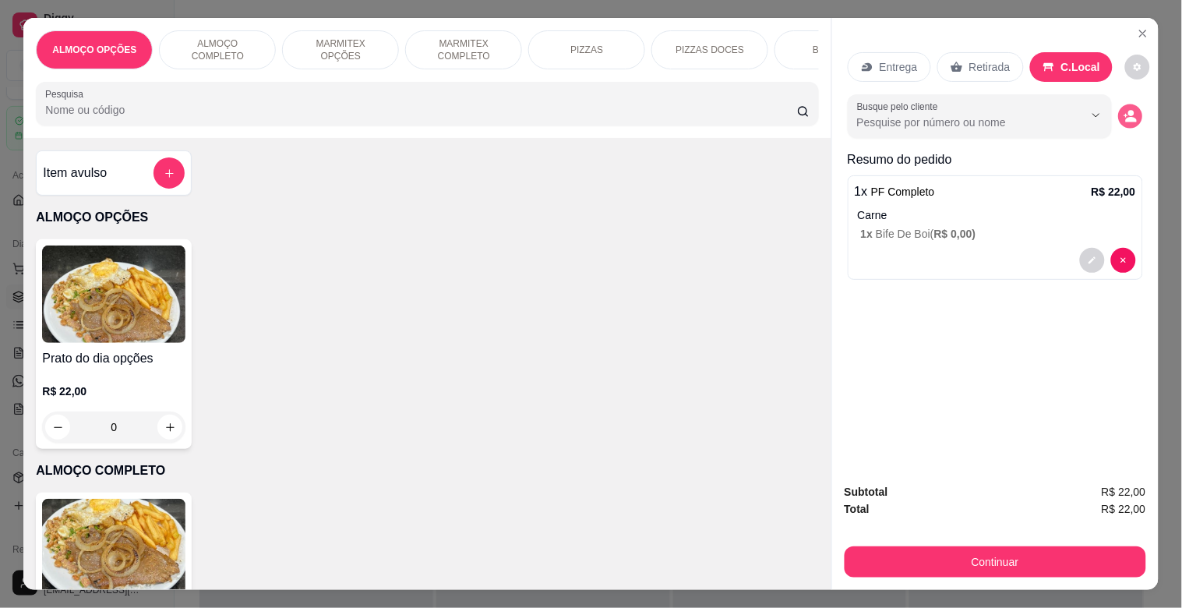
click at [1123, 110] on icon "decrease-product-quantity" at bounding box center [1129, 116] width 13 height 13
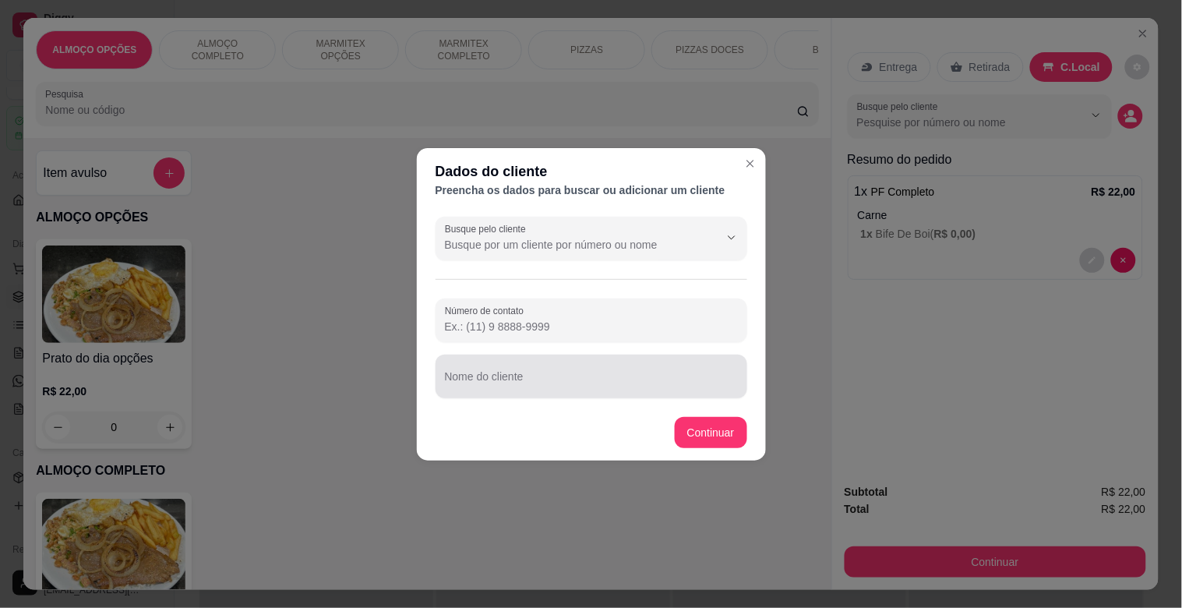
click at [516, 390] on div at bounding box center [591, 376] width 293 height 31
click at [514, 382] on input "WALACE REWUISIÇAO MODERNA" at bounding box center [591, 383] width 293 height 16
type input "WALACE REQUISIÇAO MODERNA"
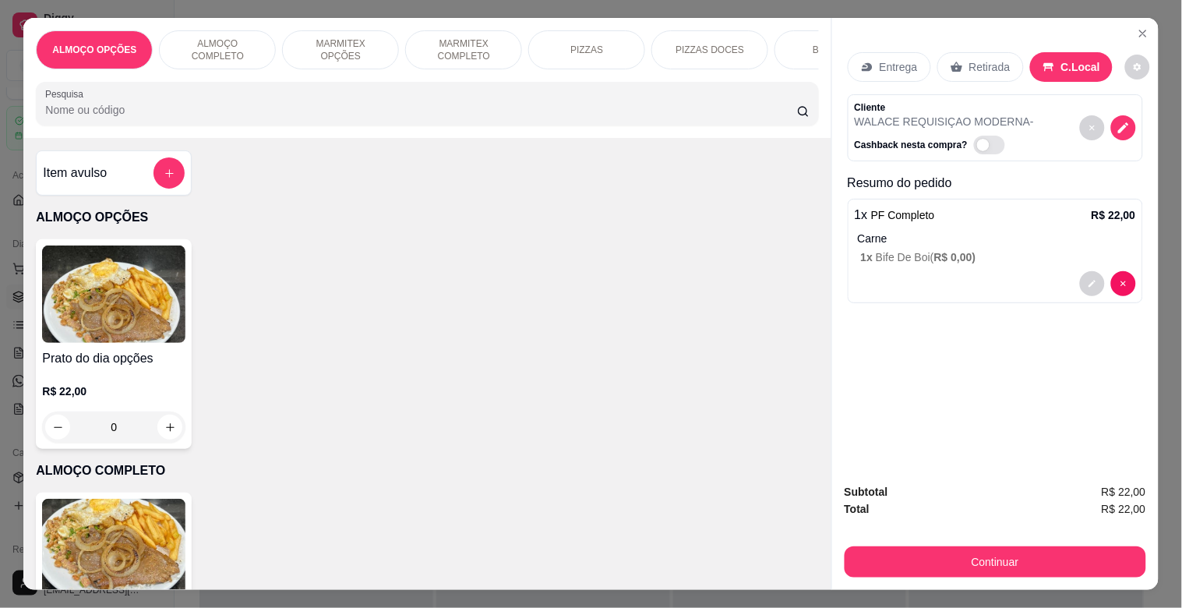
click at [963, 548] on button "Continuar" at bounding box center [994, 561] width 301 height 31
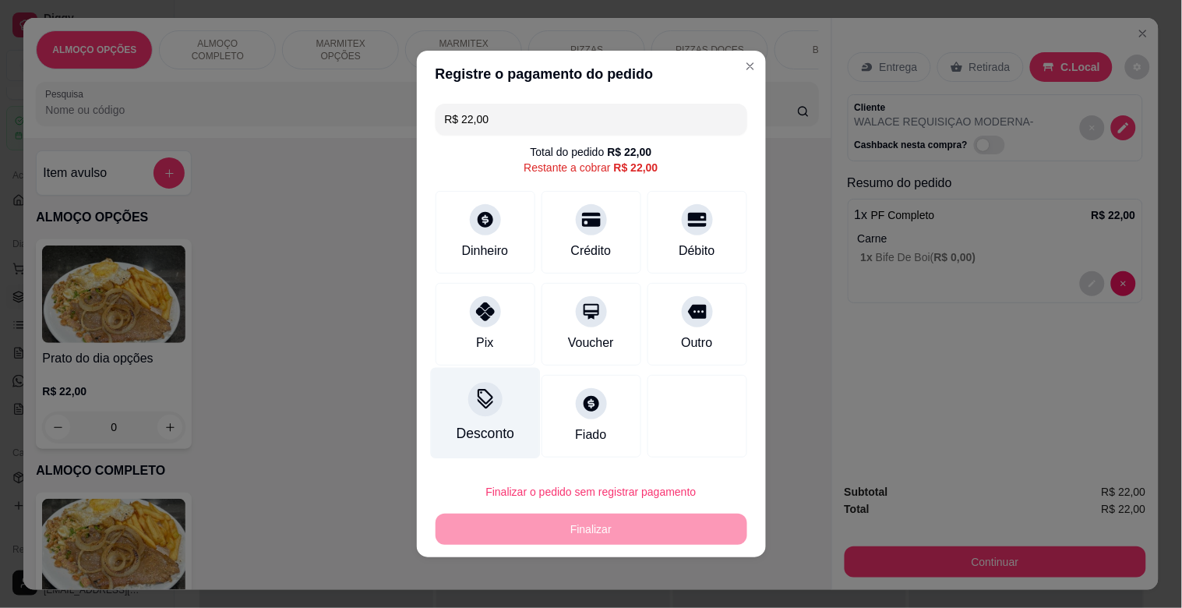
click at [491, 417] on div "Desconto" at bounding box center [485, 413] width 110 height 91
click at [532, 351] on input at bounding box center [591, 347] width 312 height 31
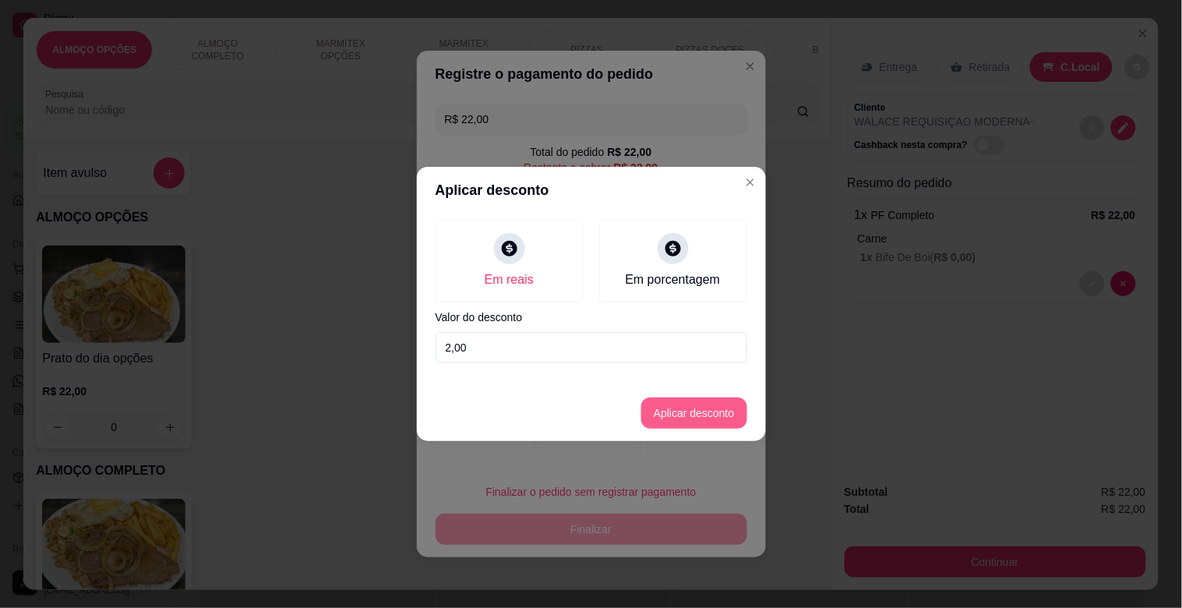
type input "2,00"
click at [690, 411] on button "Aplicar desconto" at bounding box center [694, 413] width 102 height 30
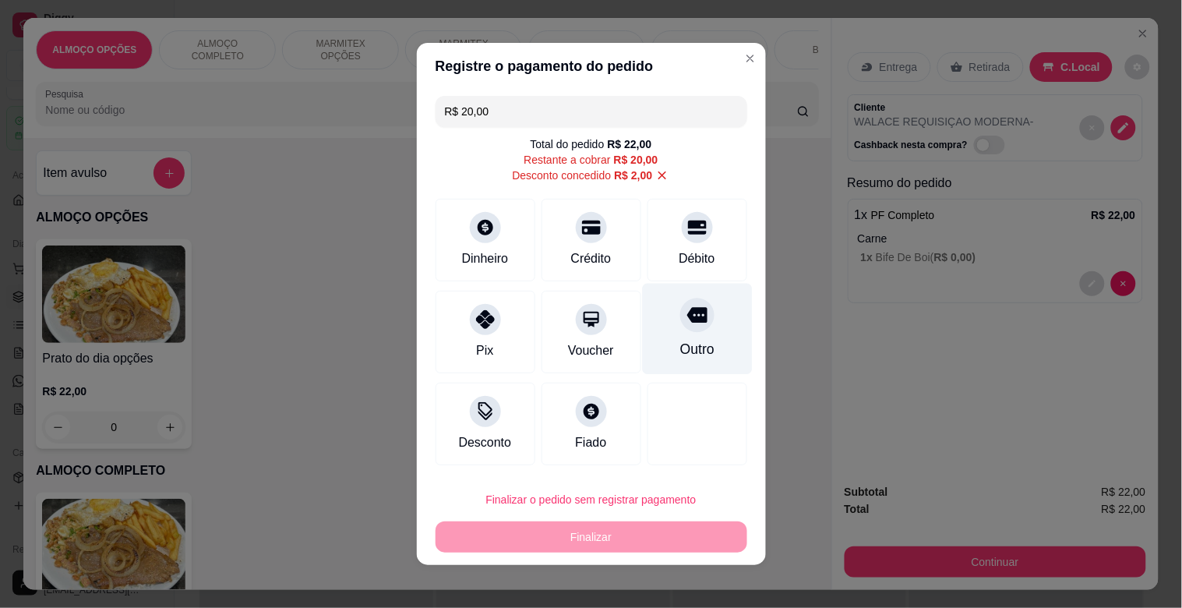
click at [673, 338] on div "Outro" at bounding box center [697, 329] width 110 height 91
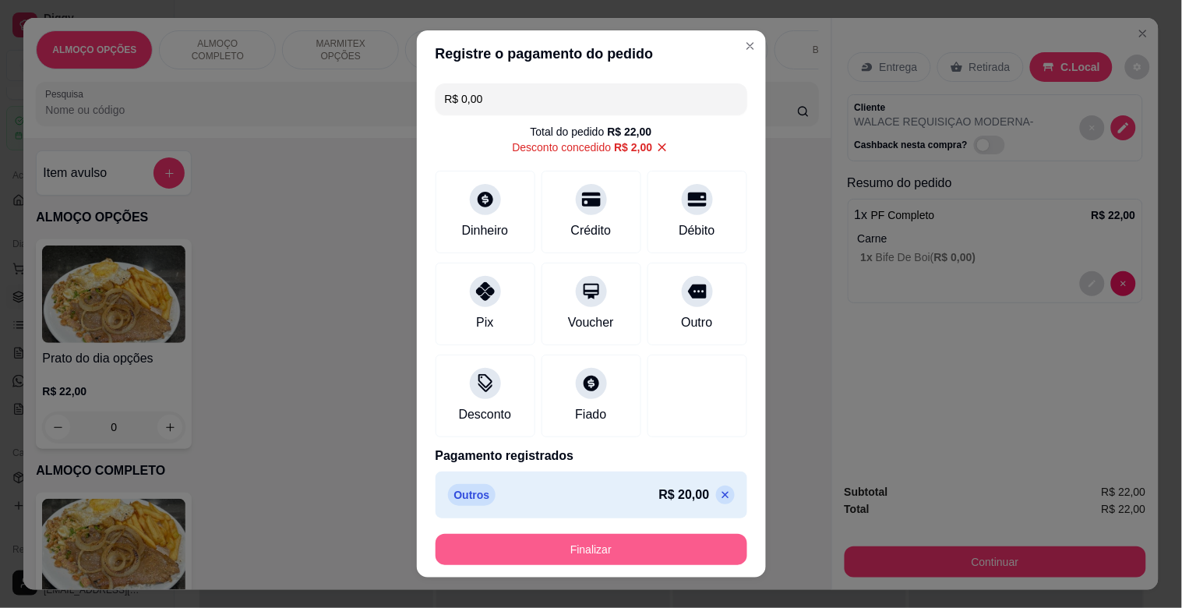
click at [624, 544] on button "Finalizar" at bounding box center [591, 549] width 312 height 31
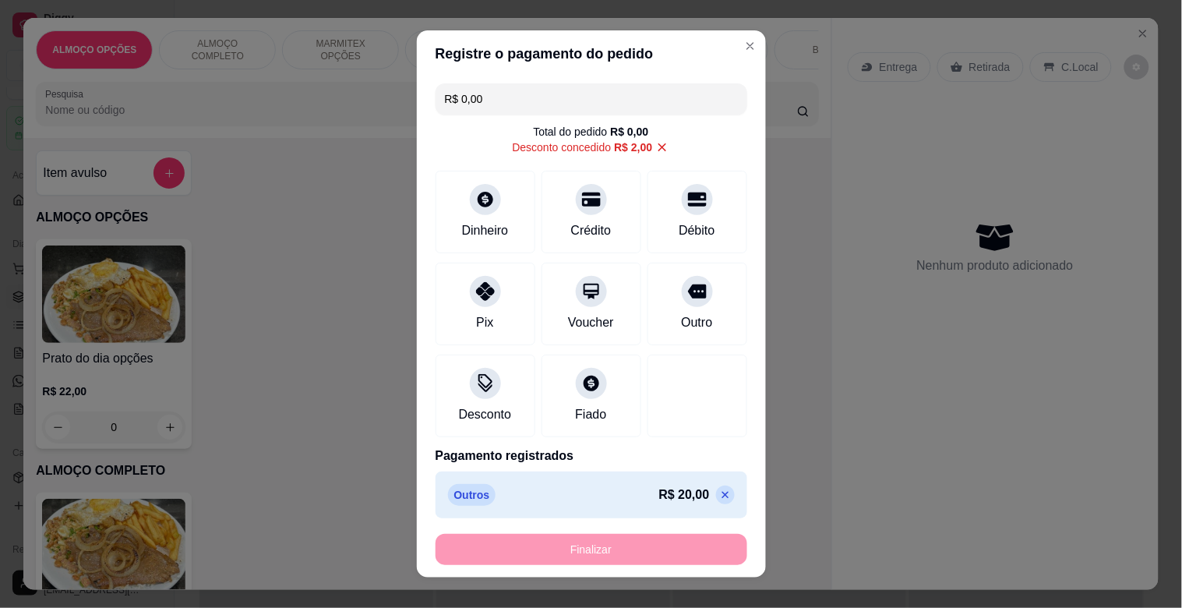
type input "-R$ 22,00"
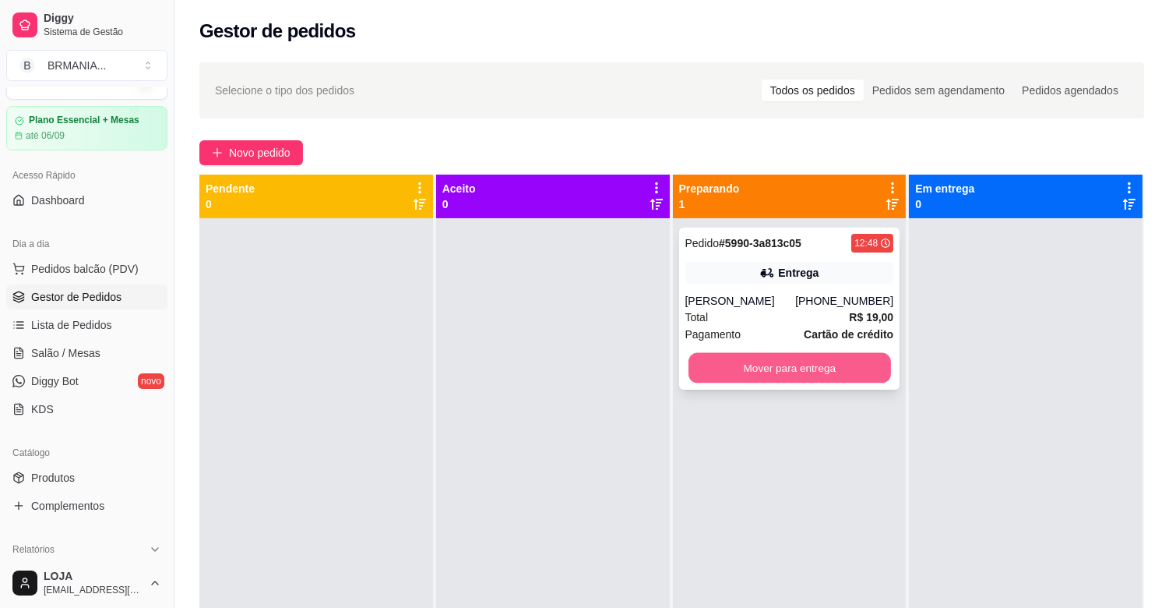
click at [749, 366] on button "Mover para entrega" at bounding box center [790, 368] width 203 height 30
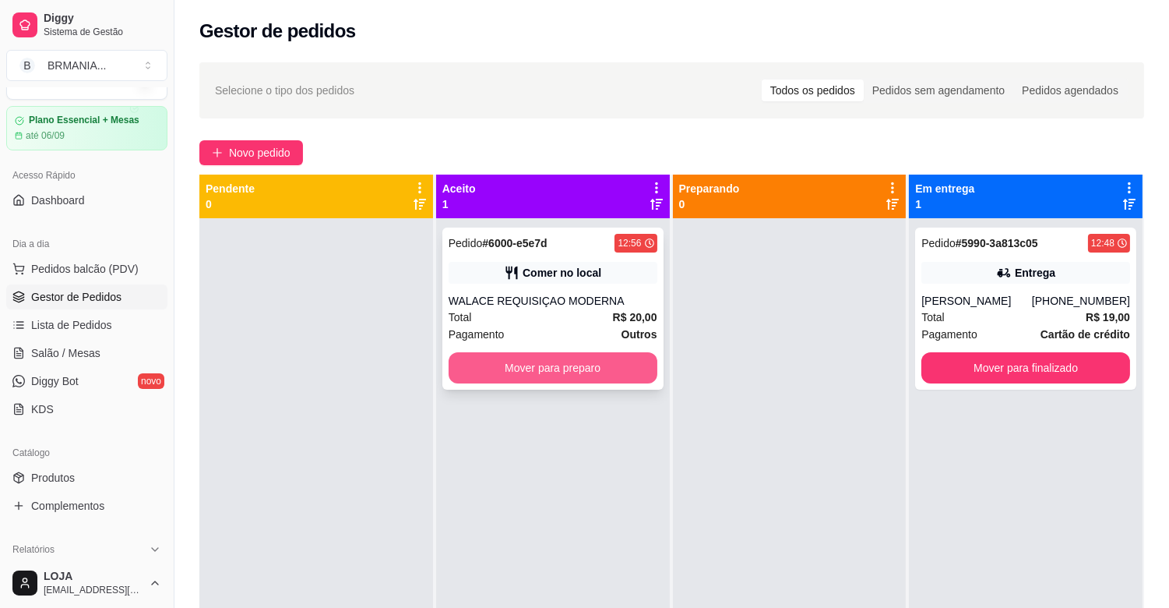
click at [563, 365] on button "Mover para preparo" at bounding box center [553, 367] width 209 height 31
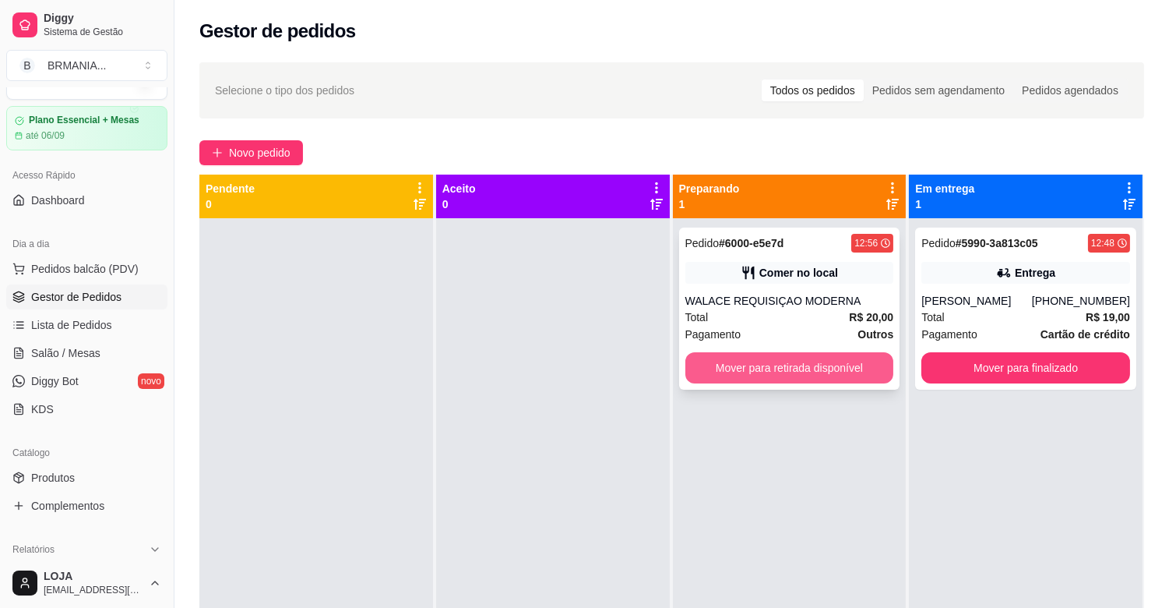
click at [813, 352] on button "Mover para retirada disponível" at bounding box center [790, 367] width 209 height 31
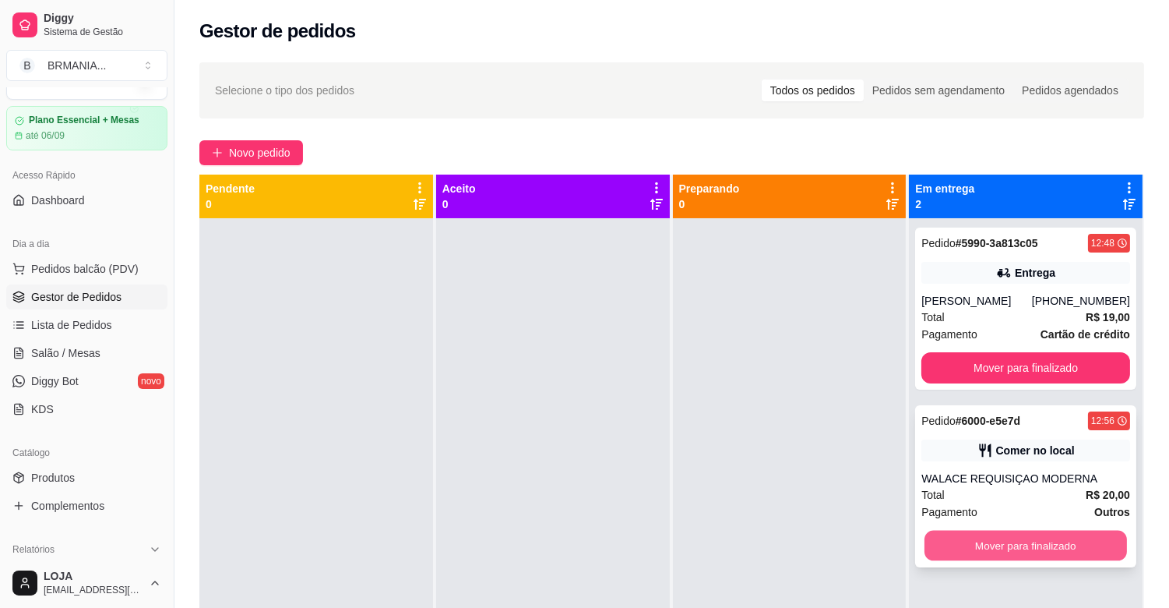
click at [1037, 553] on button "Mover para finalizado" at bounding box center [1026, 546] width 203 height 30
click at [1037, 553] on div "Mover para finalizado" at bounding box center [1026, 545] width 209 height 31
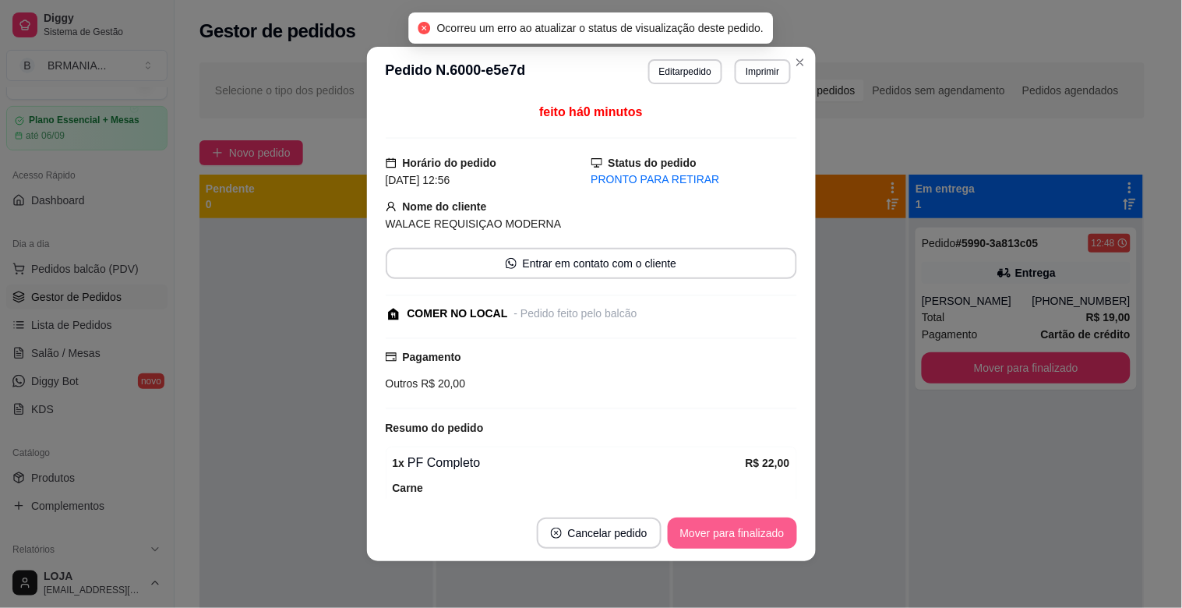
click at [735, 543] on button "Mover para finalizado" at bounding box center [732, 532] width 129 height 31
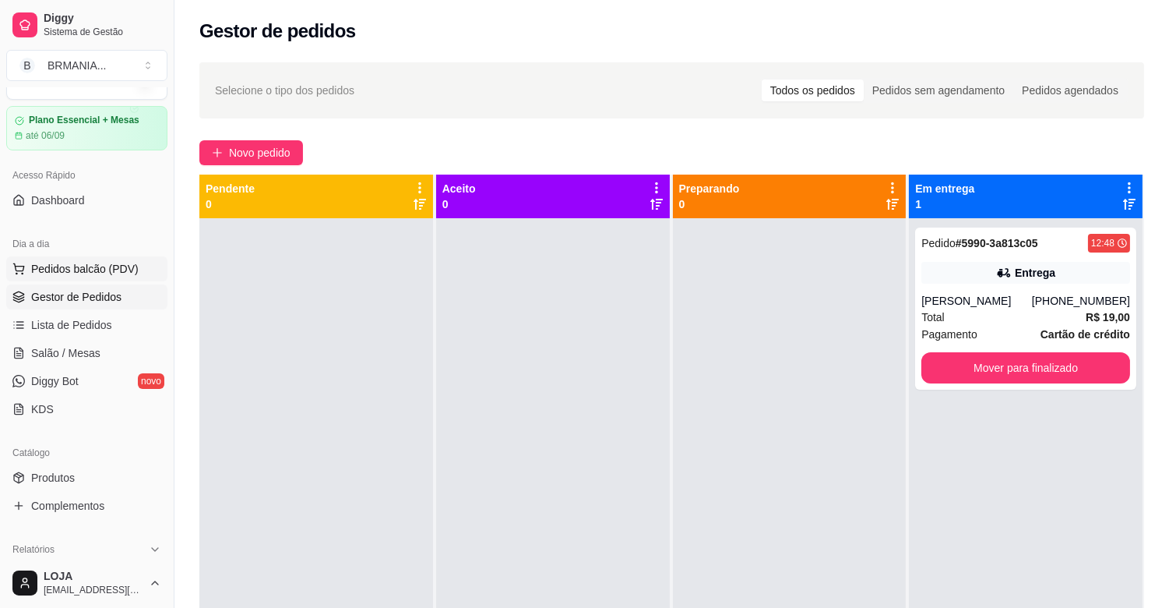
click at [91, 269] on span "Pedidos balcão (PDV)" at bounding box center [85, 269] width 108 height 16
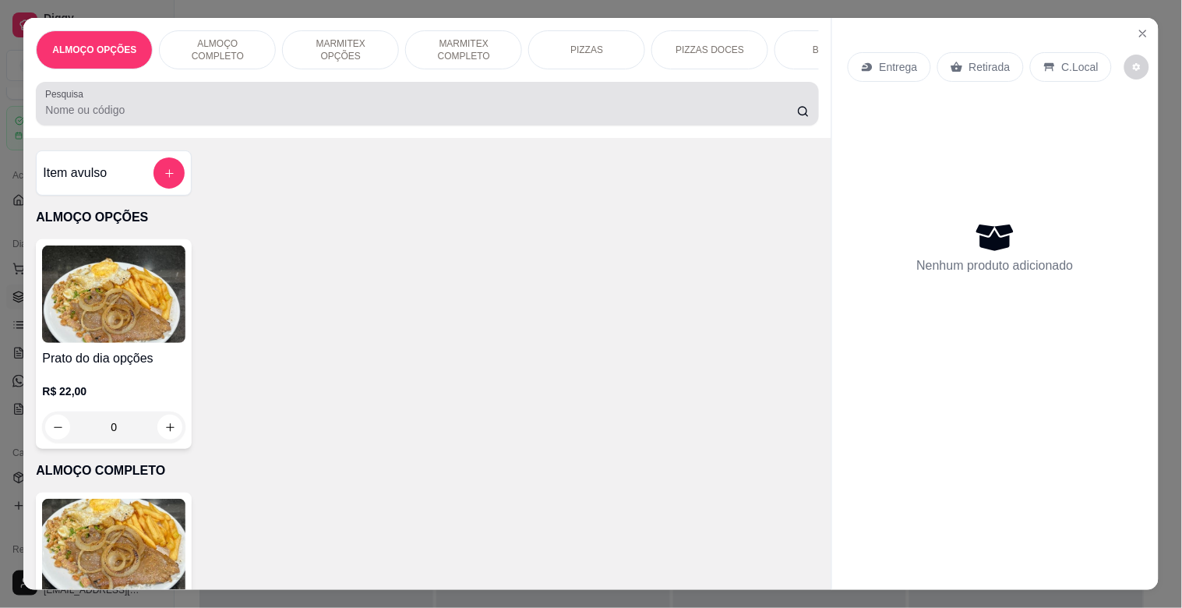
click at [253, 105] on div at bounding box center [426, 103] width 763 height 31
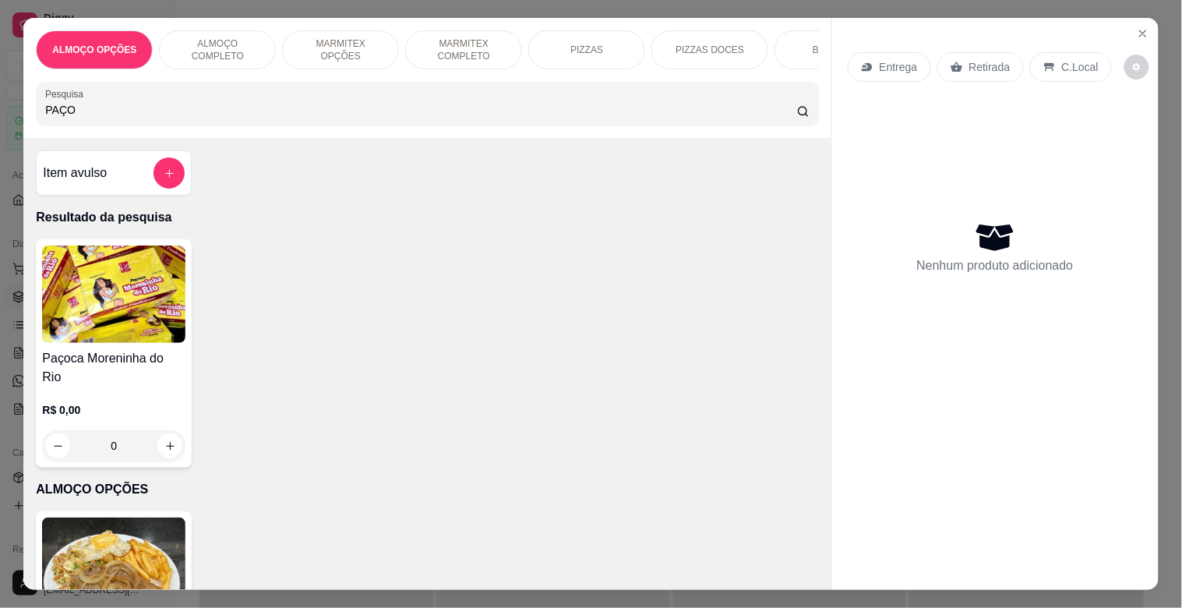
type input "PAÇO"
click at [134, 302] on img at bounding box center [113, 293] width 143 height 97
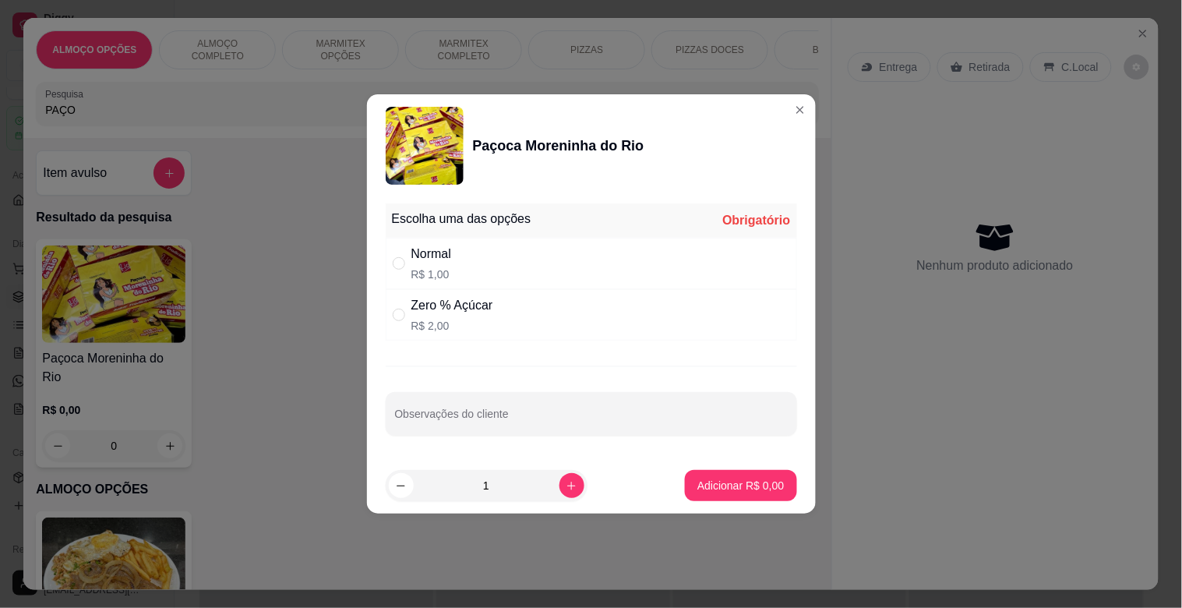
click at [437, 256] on div "Normal" at bounding box center [431, 254] width 41 height 19
radio input "true"
click at [567, 479] on button "increase-product-quantity" at bounding box center [571, 485] width 24 height 24
click at [407, 485] on icon "decrease-product-quantity" at bounding box center [401, 486] width 12 height 12
type input "1"
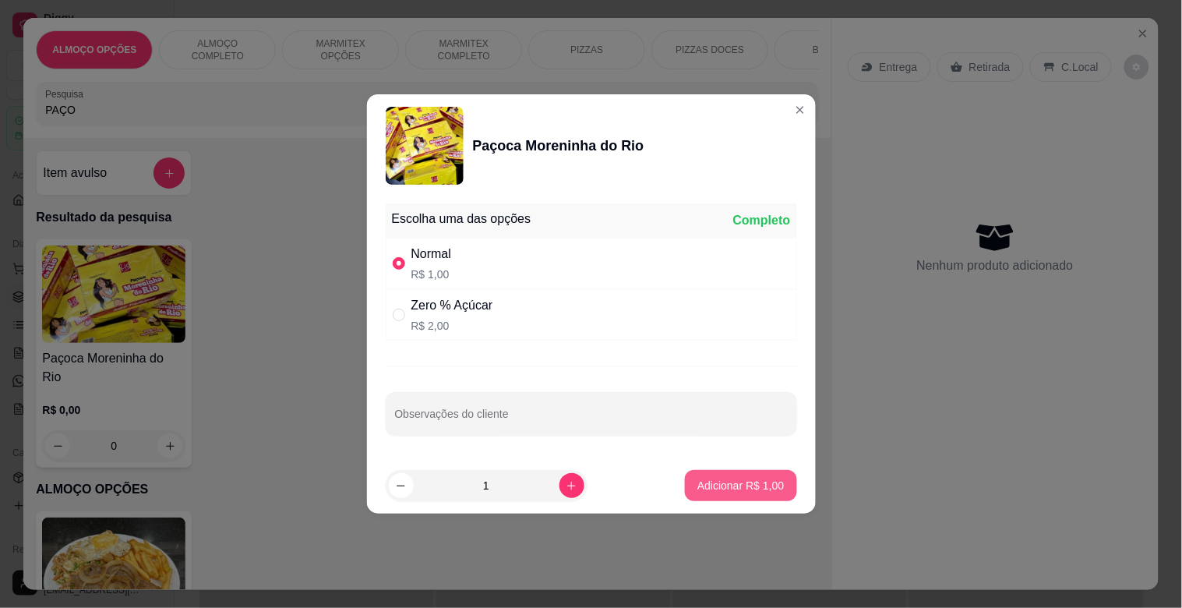
click at [746, 488] on p "Adicionar R$ 1,00" at bounding box center [740, 486] width 86 height 16
type input "1"
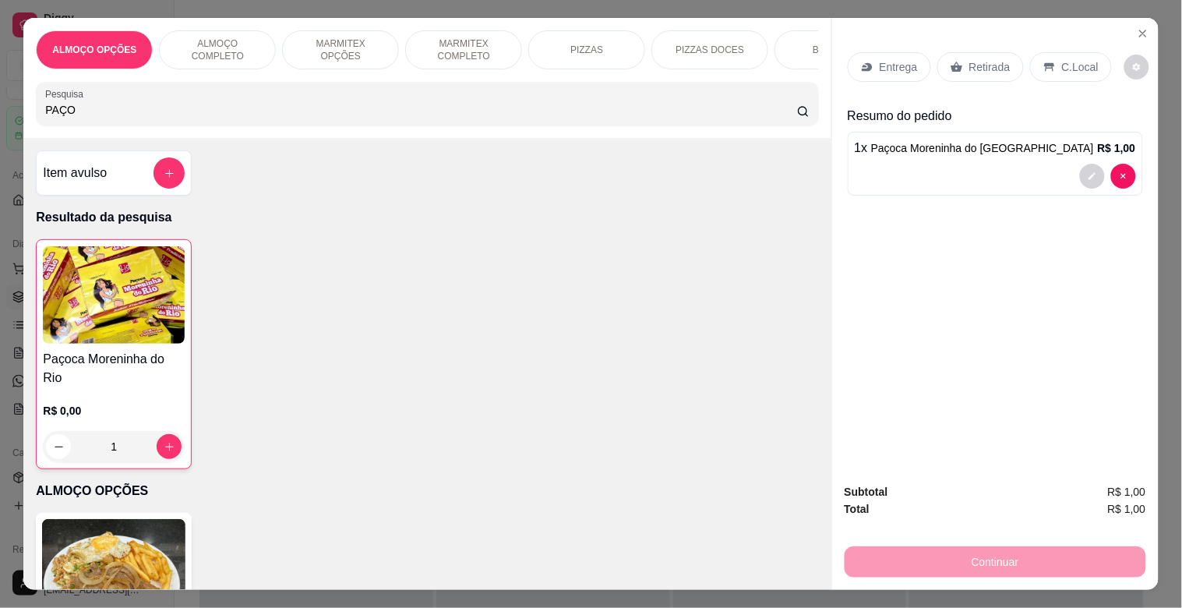
click at [989, 59] on p "Retirada" at bounding box center [989, 67] width 41 height 16
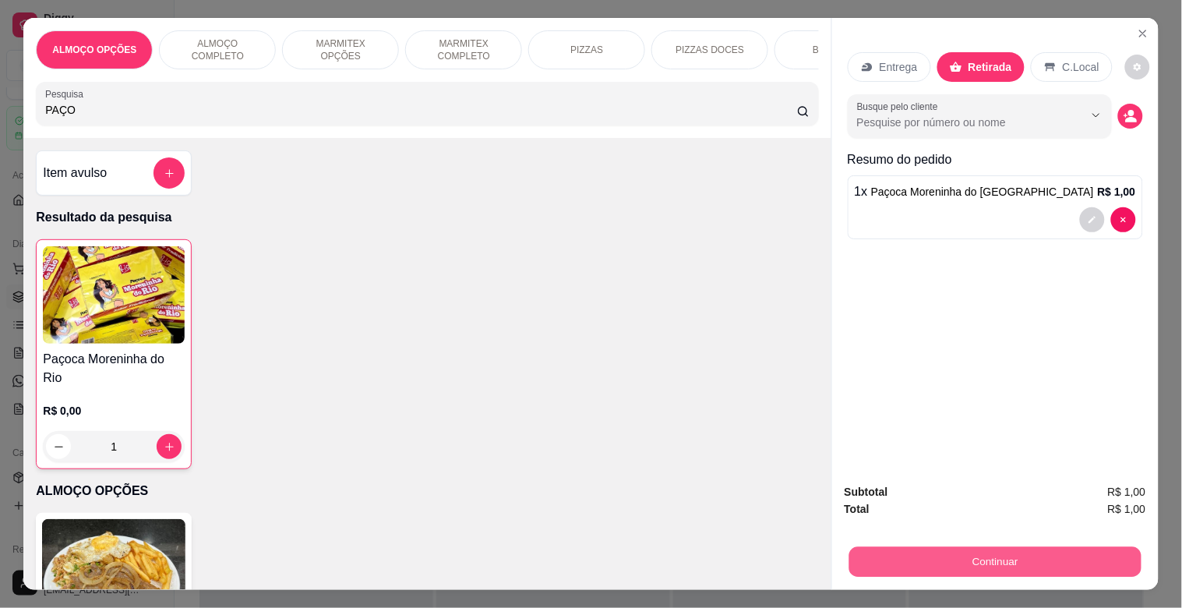
click at [997, 552] on button "Continuar" at bounding box center [994, 561] width 292 height 30
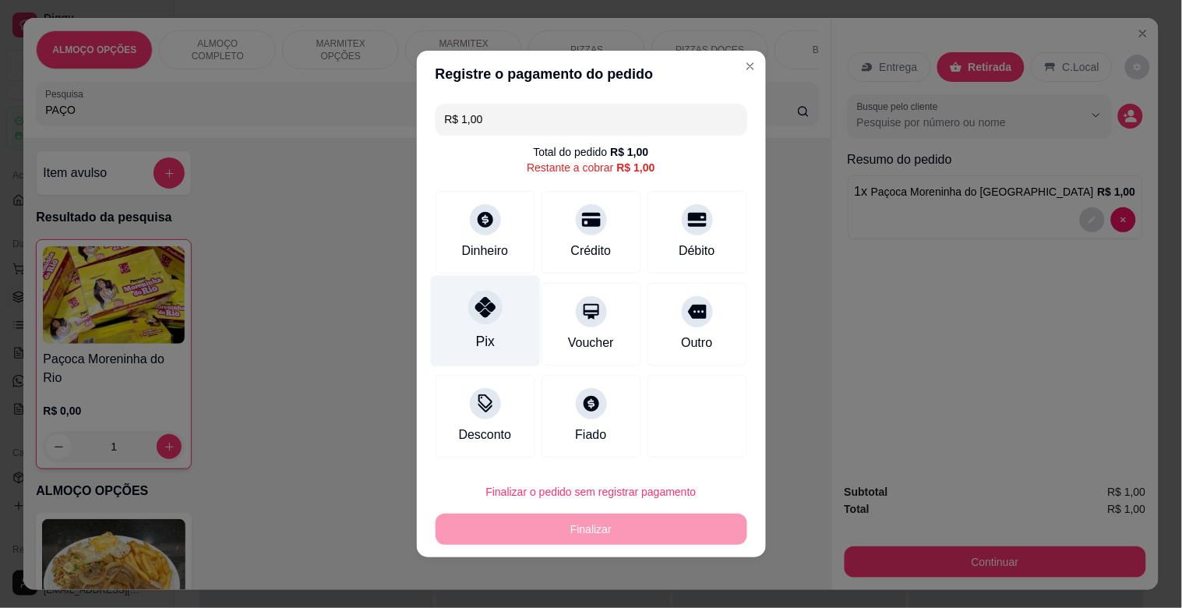
drag, startPoint x: 502, startPoint y: 305, endPoint x: 502, endPoint y: 316, distance: 10.9
click at [502, 307] on div "Pix" at bounding box center [485, 321] width 110 height 91
type input "R$ 0,00"
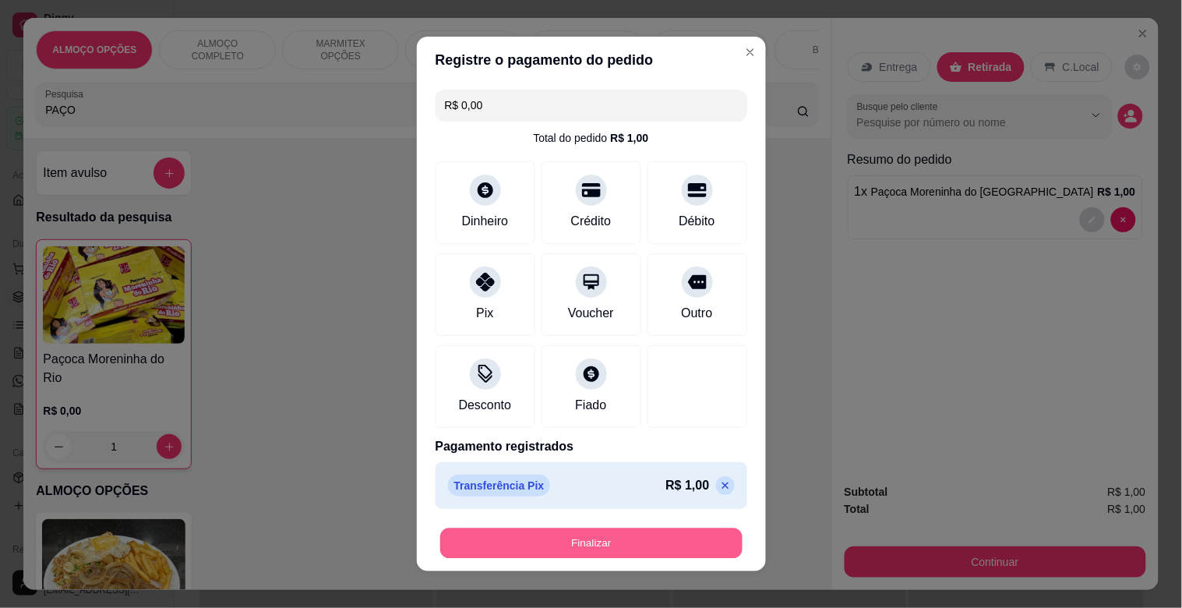
click at [589, 547] on button "Finalizar" at bounding box center [591, 543] width 302 height 30
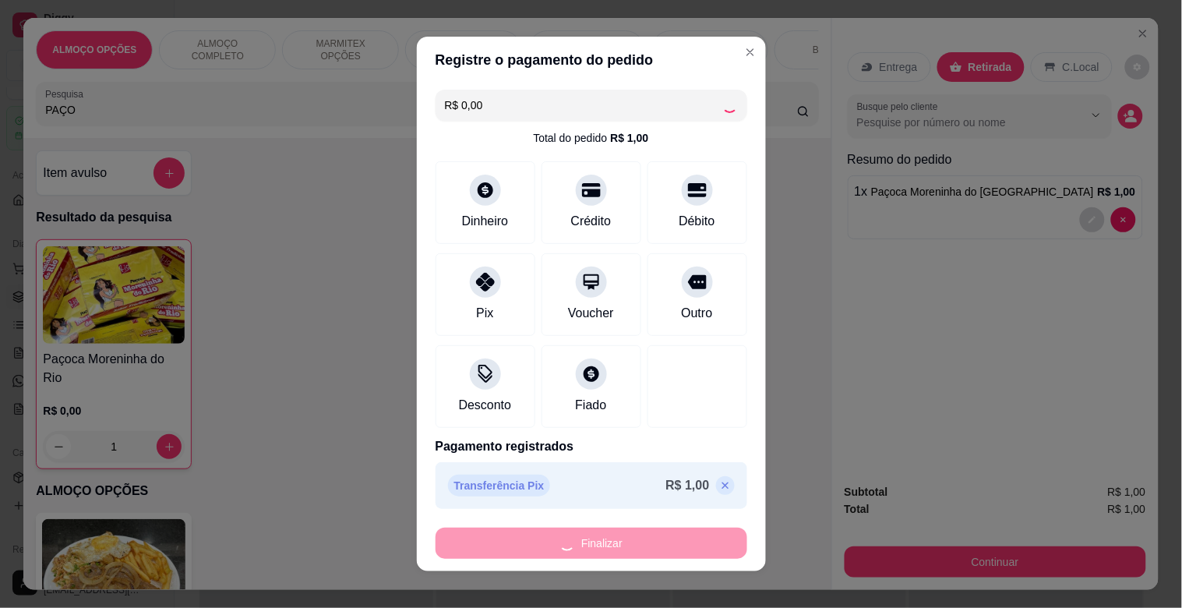
type input "0"
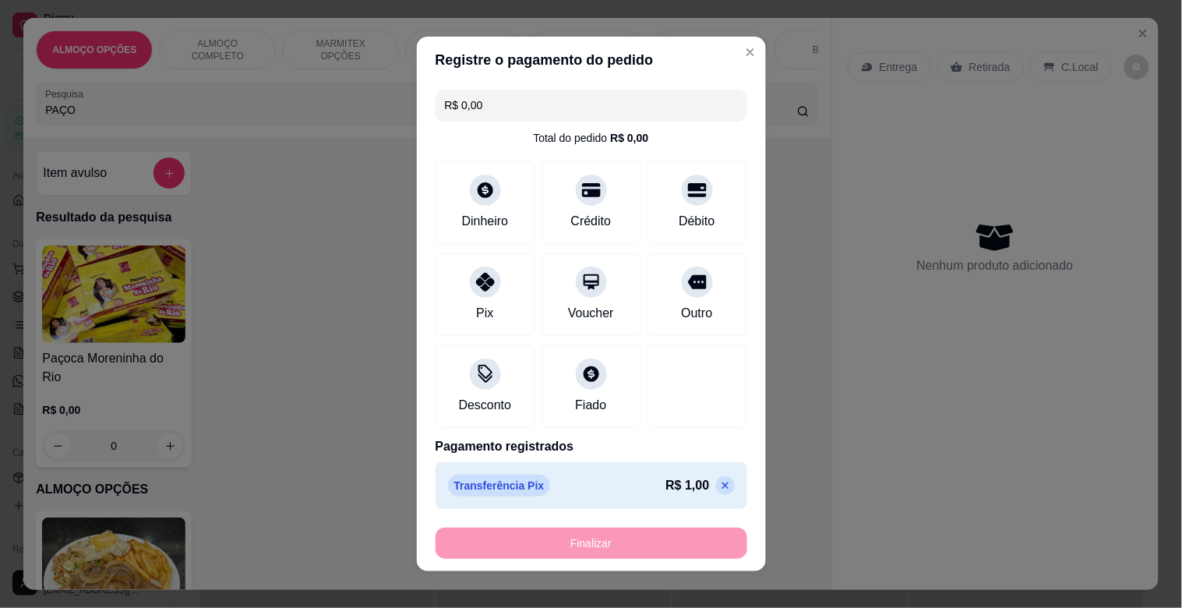
type input "-R$ 1,00"
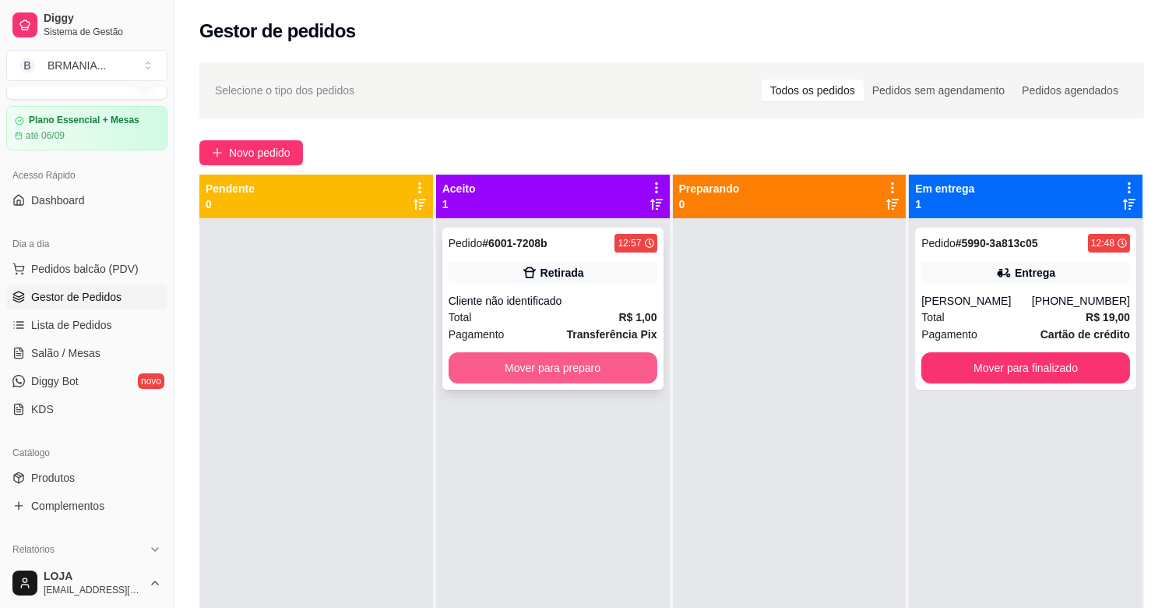
click at [574, 372] on button "Mover para preparo" at bounding box center [553, 367] width 209 height 31
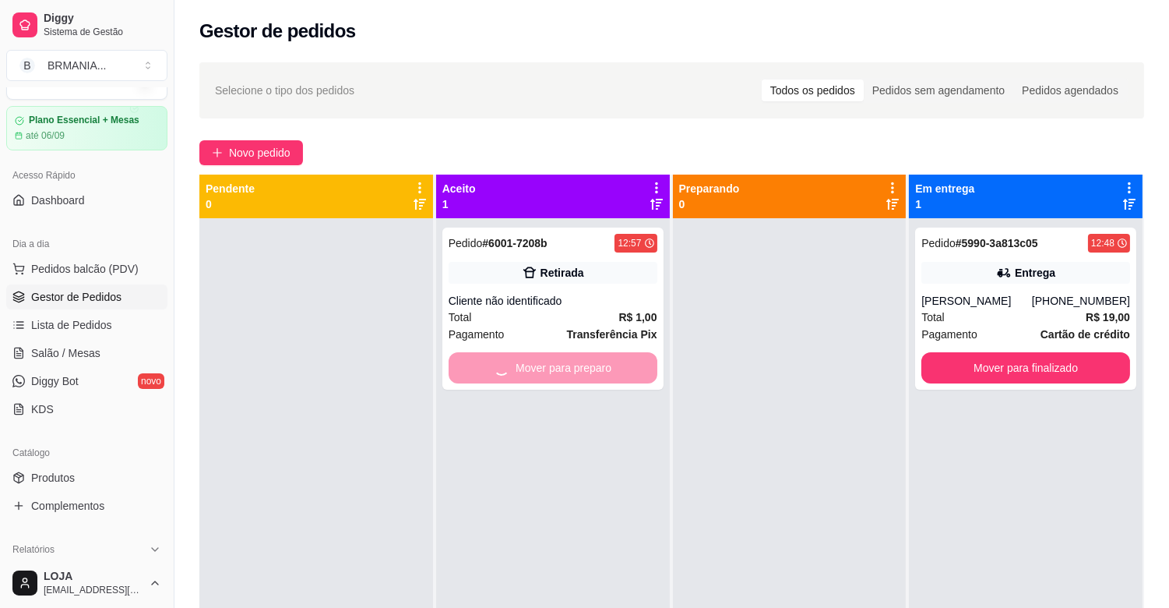
click at [802, 374] on div at bounding box center [790, 522] width 234 height 608
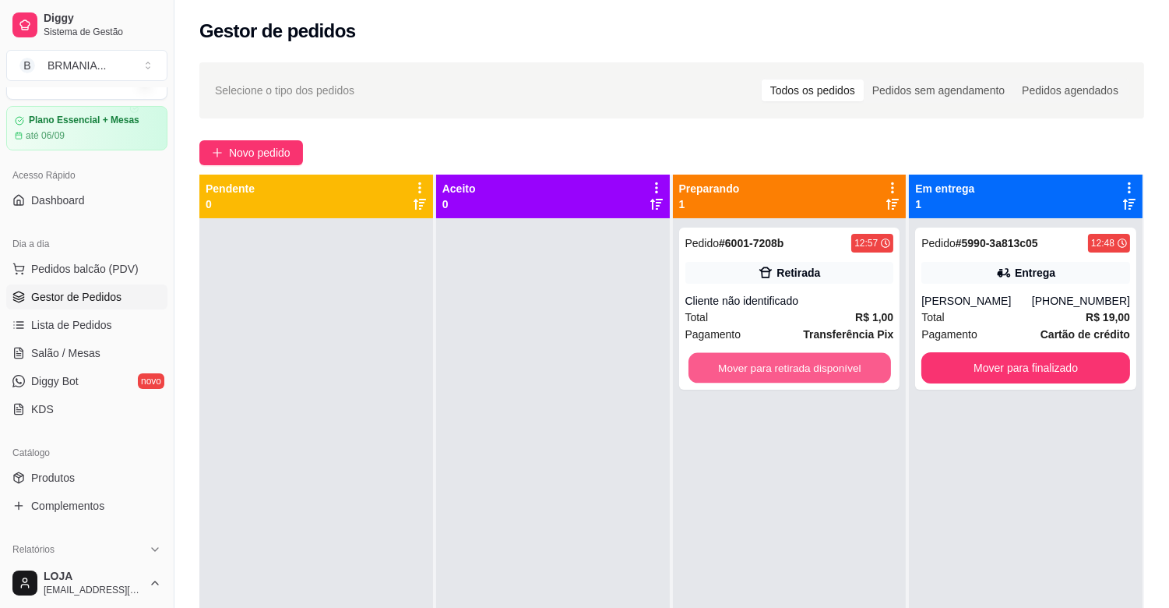
click at [804, 374] on button "Mover para retirada disponível" at bounding box center [790, 368] width 203 height 30
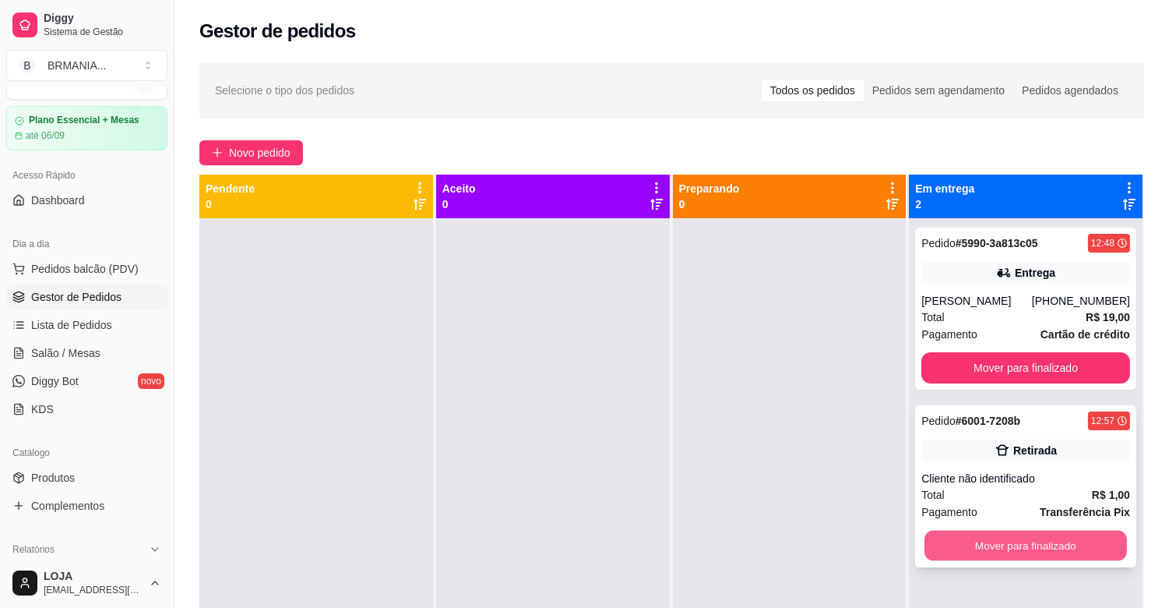
click at [1007, 544] on button "Mover para finalizado" at bounding box center [1026, 546] width 203 height 30
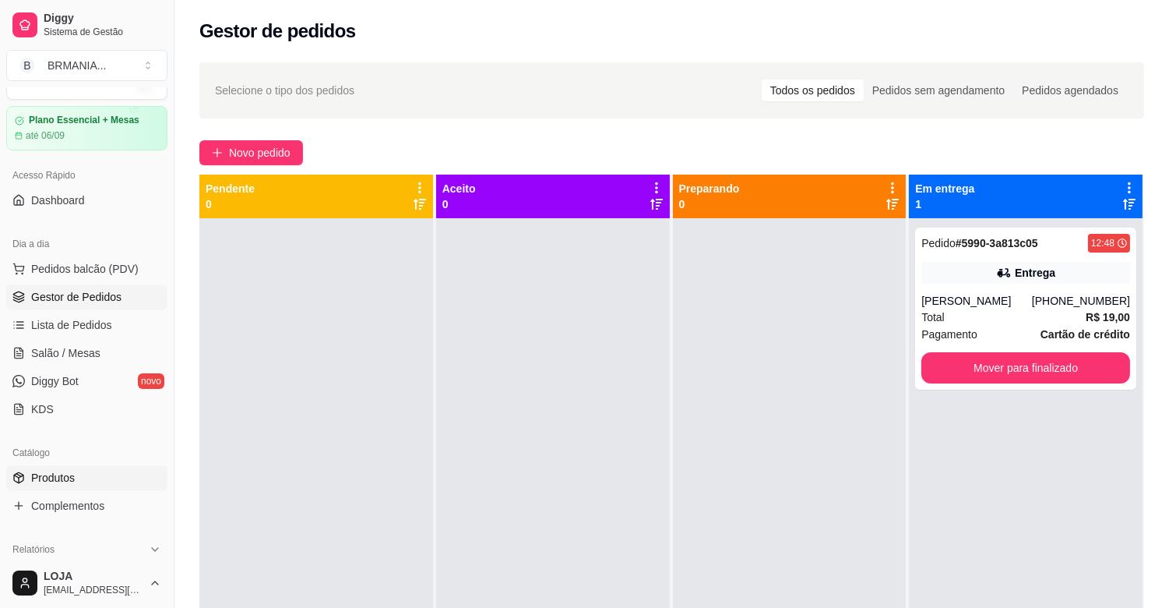
click at [58, 481] on span "Produtos" at bounding box center [53, 478] width 44 height 16
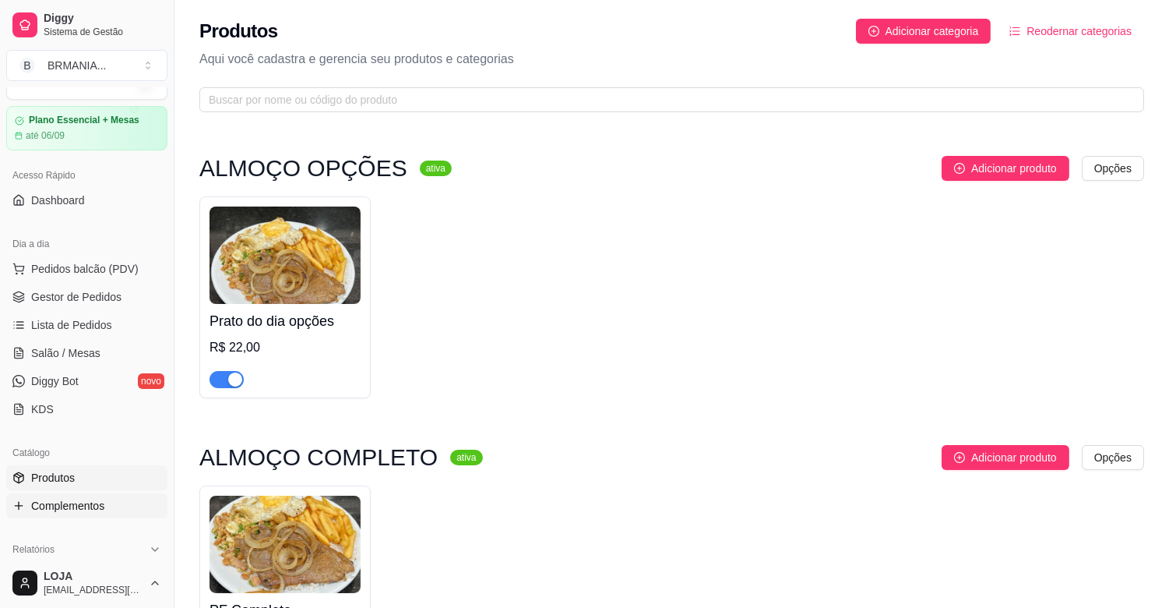
click at [72, 502] on span "Complementos" at bounding box center [67, 506] width 73 height 16
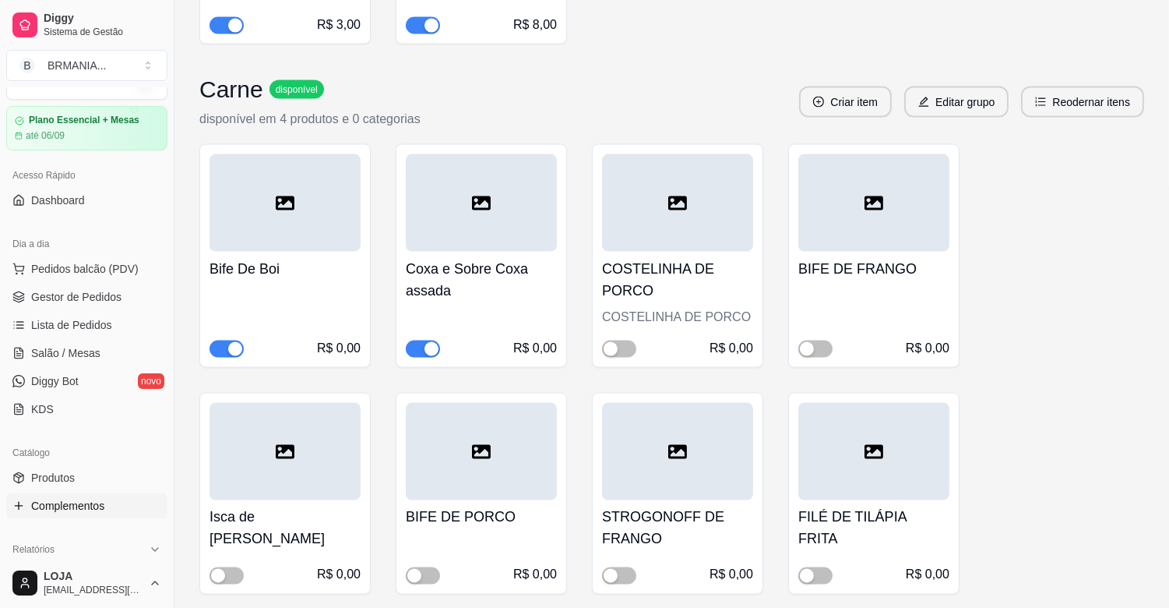
scroll to position [4771, 0]
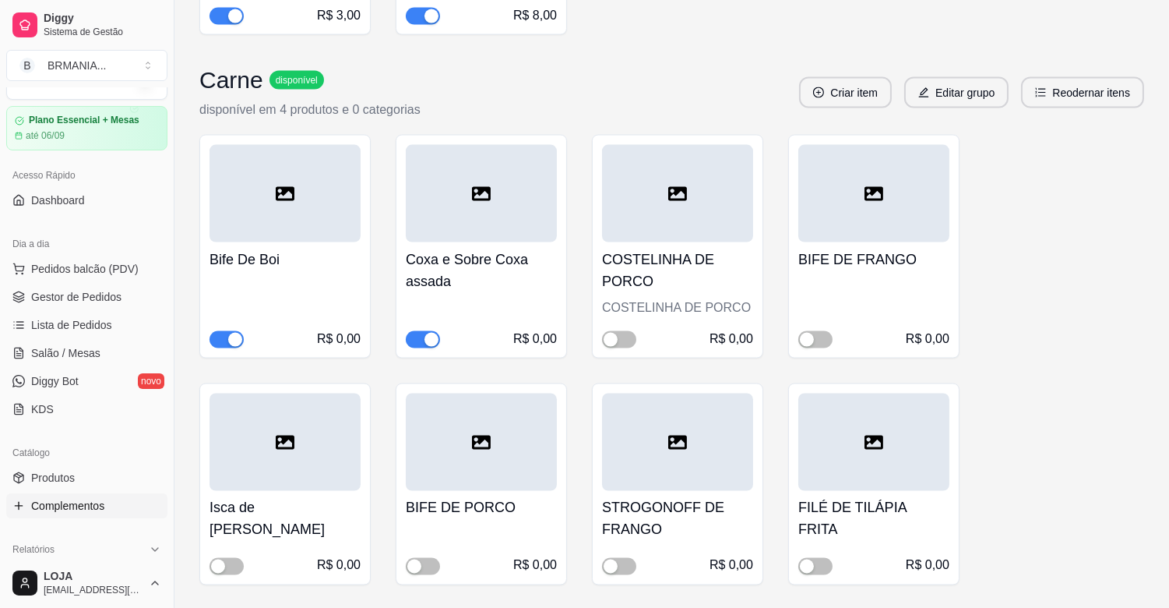
click at [232, 333] on div "button" at bounding box center [235, 340] width 14 height 14
click at [95, 300] on span "Gestor de Pedidos" at bounding box center [76, 297] width 90 height 16
